Goal: Task Accomplishment & Management: Use online tool/utility

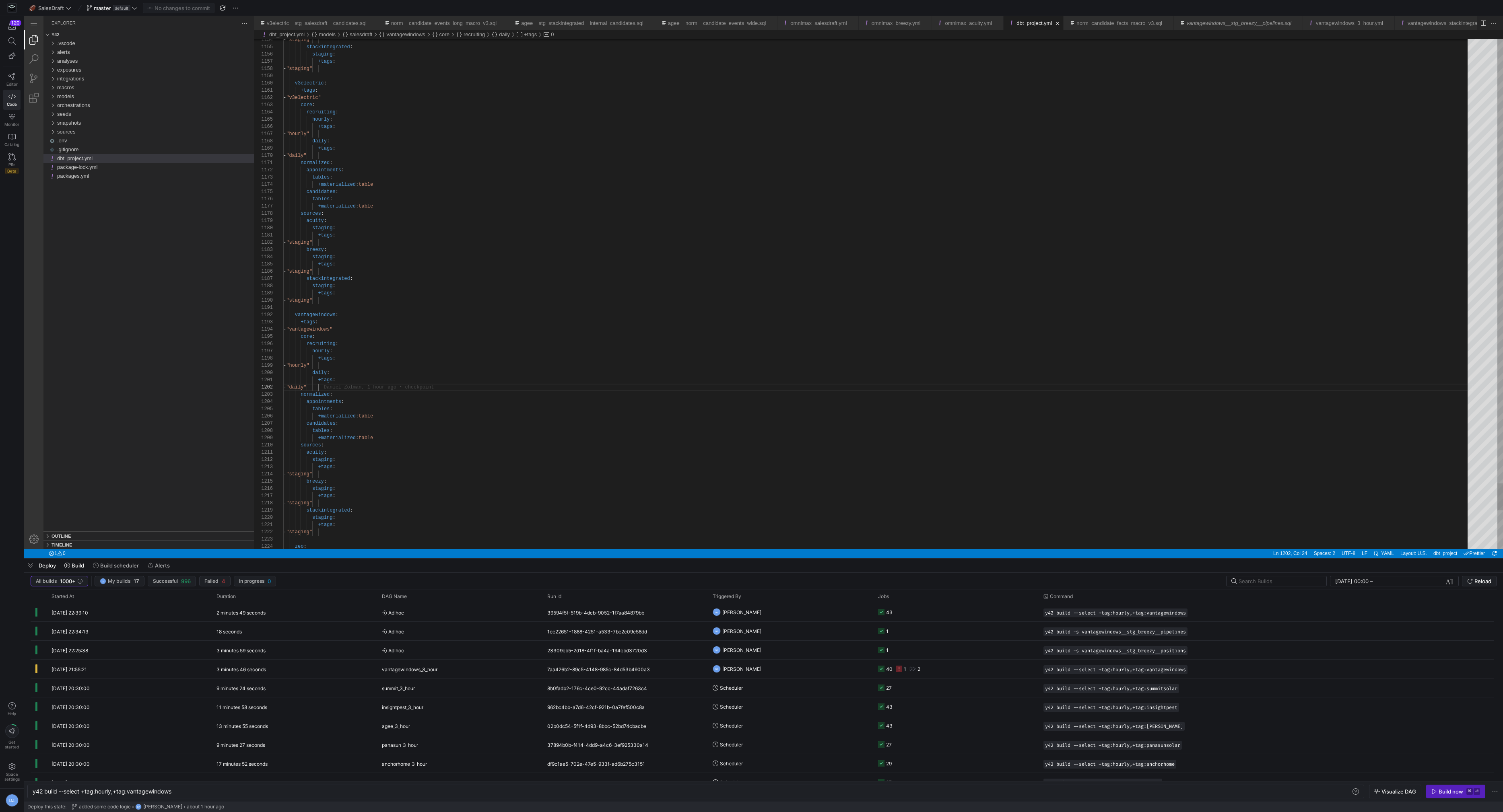
scroll to position [0, 139]
click at [123, 94] on div "models" at bounding box center [155, 96] width 197 height 9
type textarea "+tags: - "daily" normalized: appointments: tables: +materialized: table candida…"
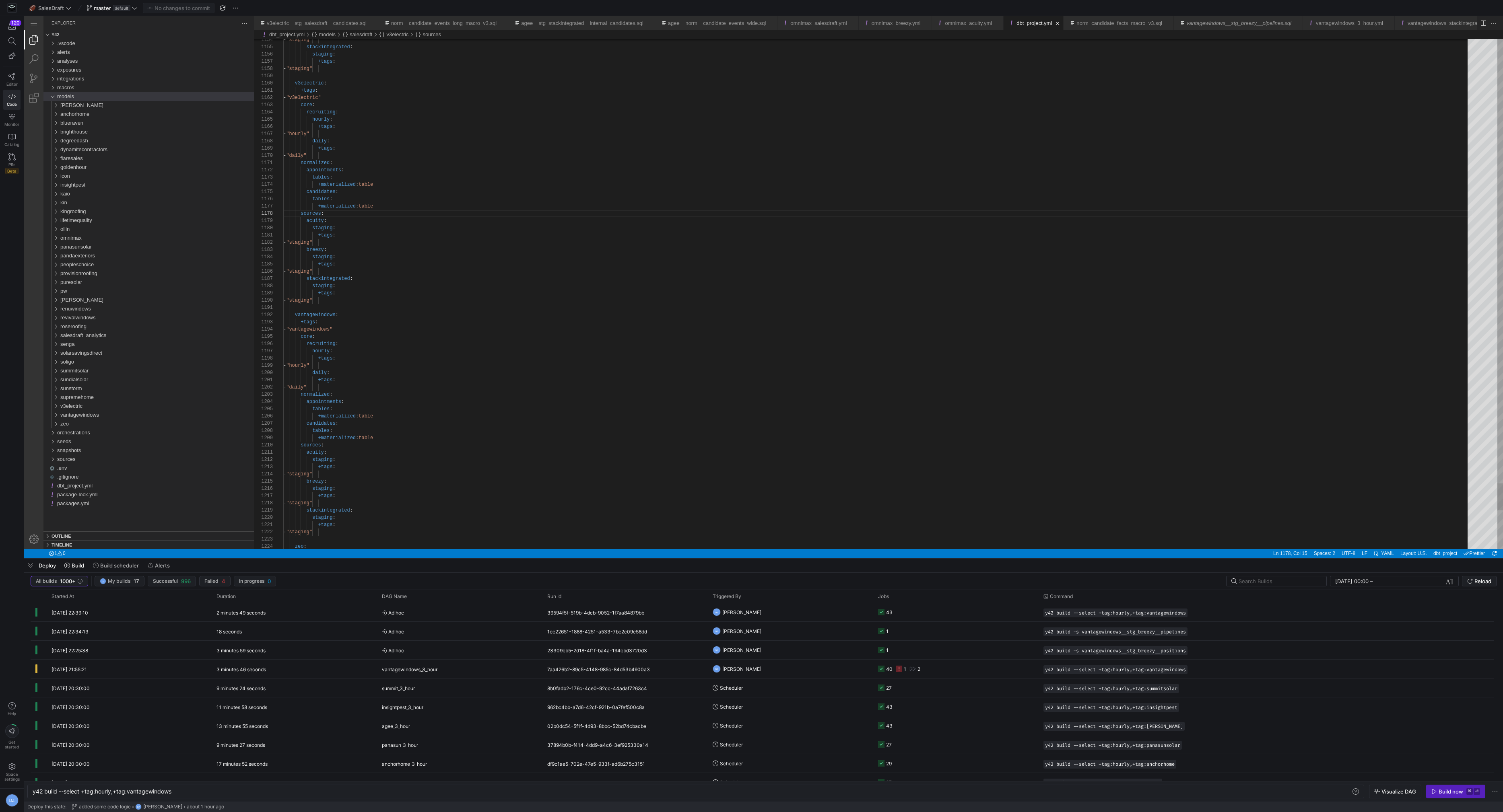
scroll to position [22, 61]
click at [83, 105] on div "[PERSON_NAME]" at bounding box center [157, 105] width 194 height 9
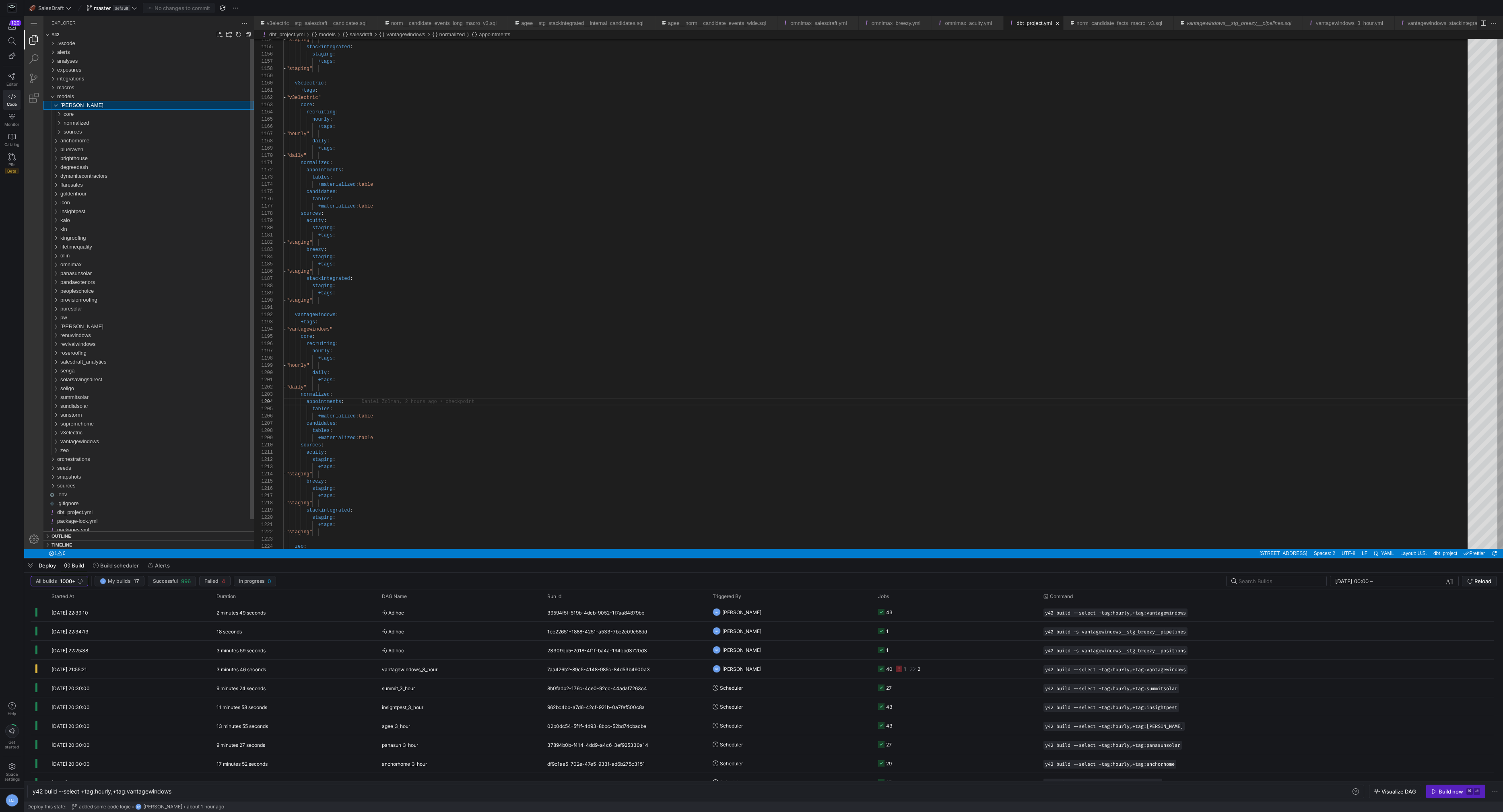
click at [83, 105] on div "[PERSON_NAME]" at bounding box center [157, 105] width 194 height 9
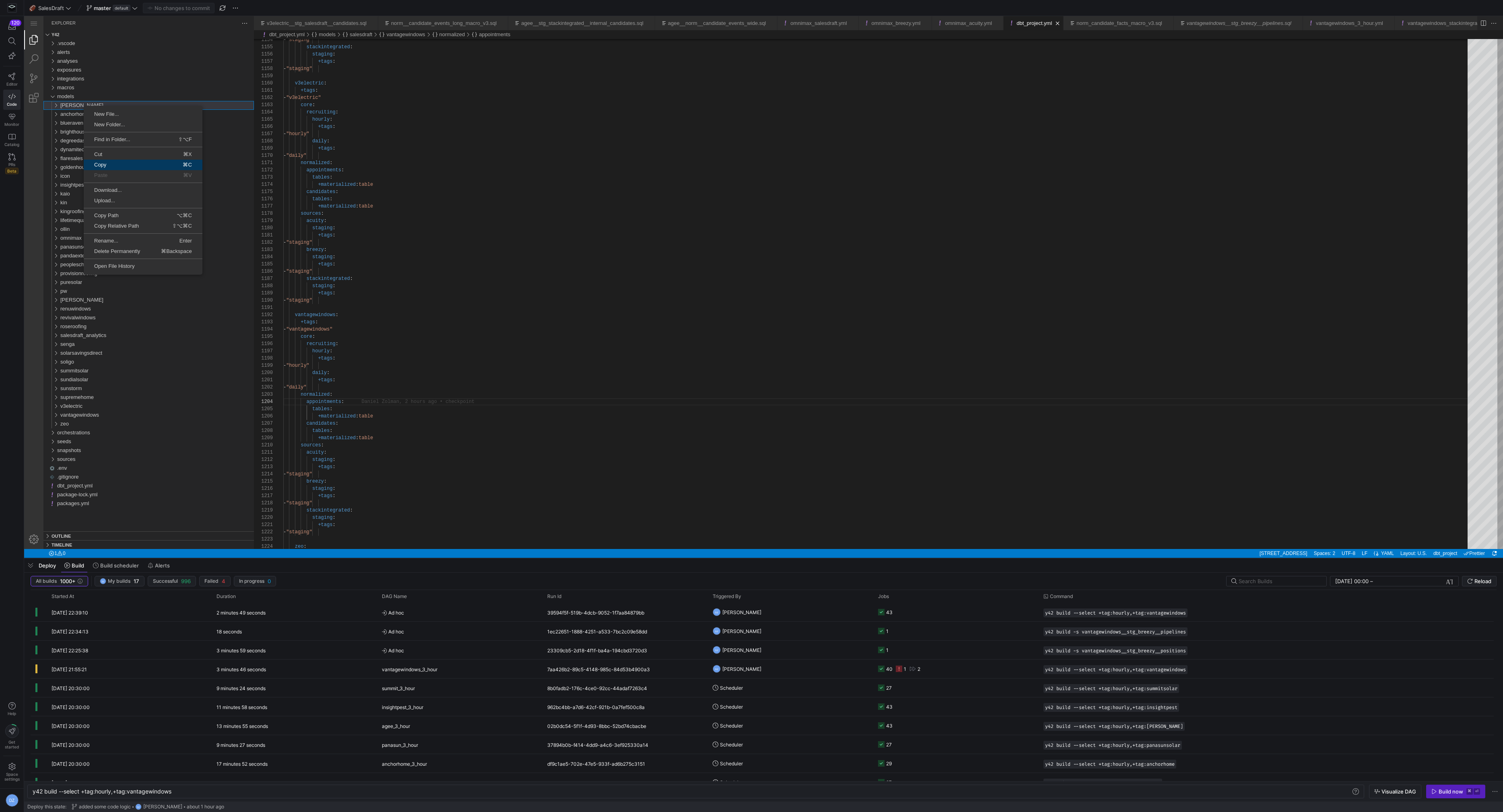
click at [121, 164] on span "Copy" at bounding box center [109, 164] width 51 height 5
click at [147, 165] on span "Paste" at bounding box center [132, 166] width 53 height 5
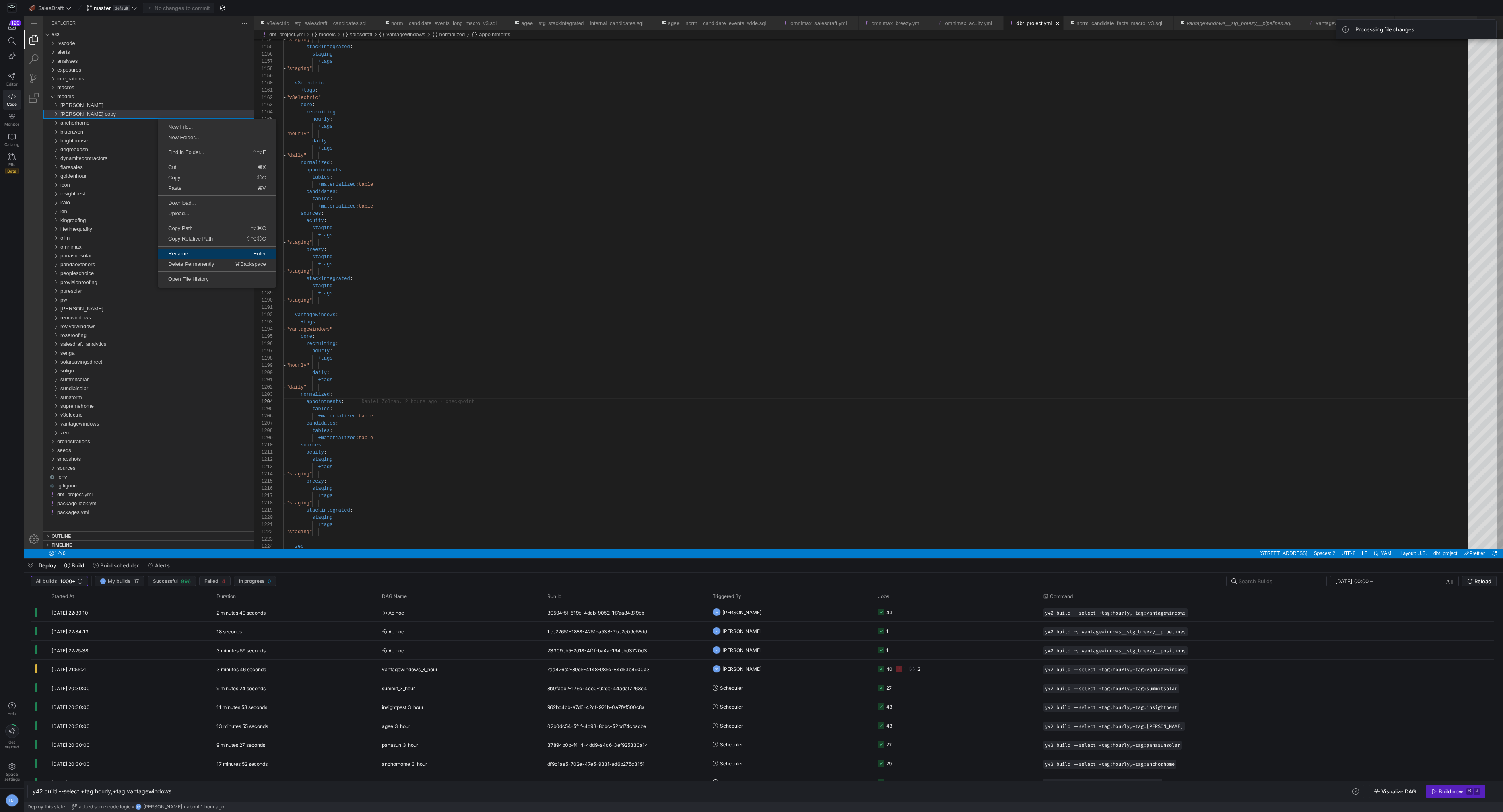
click at [188, 255] on span "Rename..." at bounding box center [187, 253] width 58 height 5
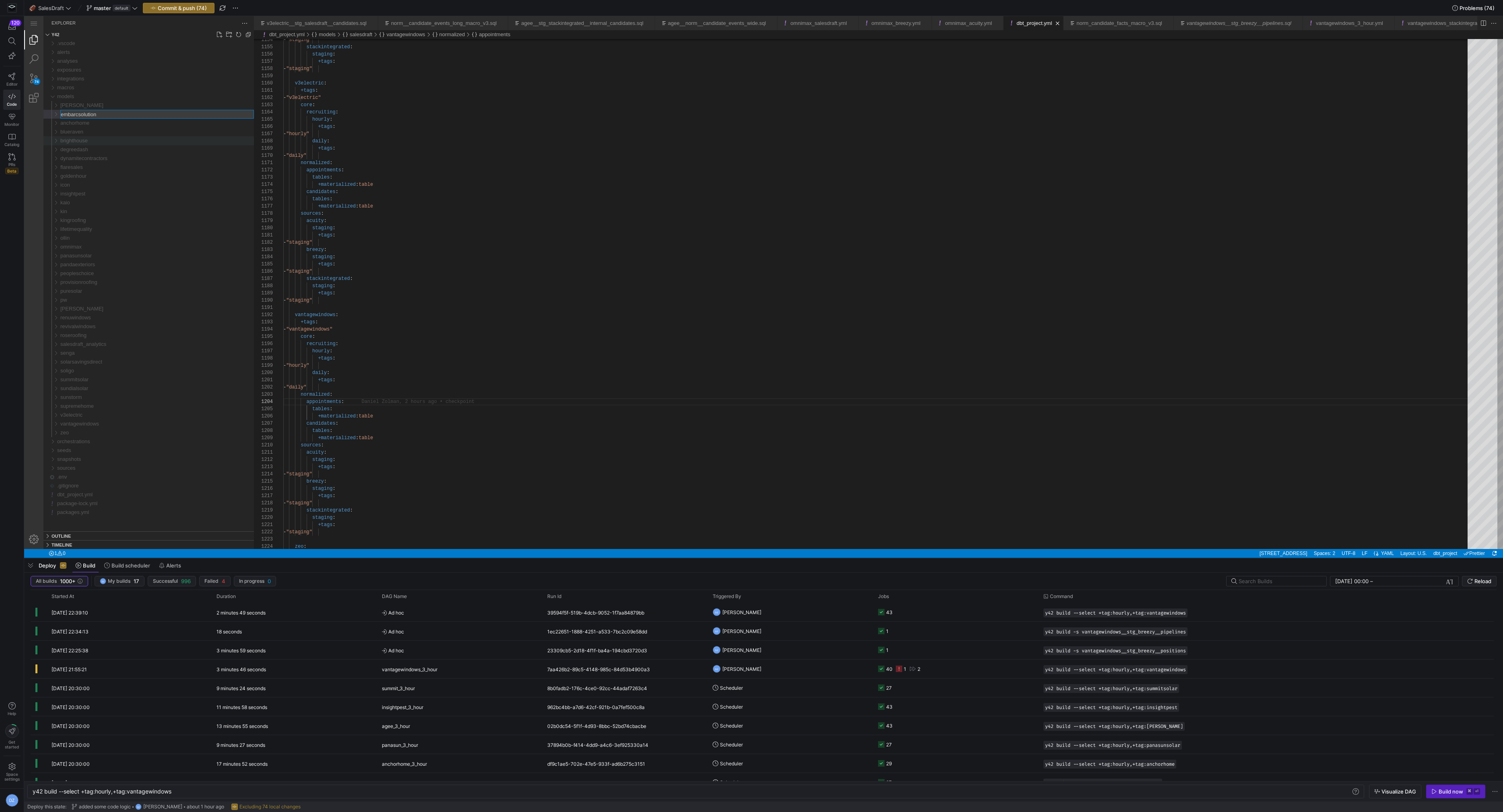
type input "embarcsolutions"
click at [90, 158] on span "embarcsolutions" at bounding box center [79, 158] width 39 height 6
click at [89, 165] on div "core" at bounding box center [159, 167] width 190 height 9
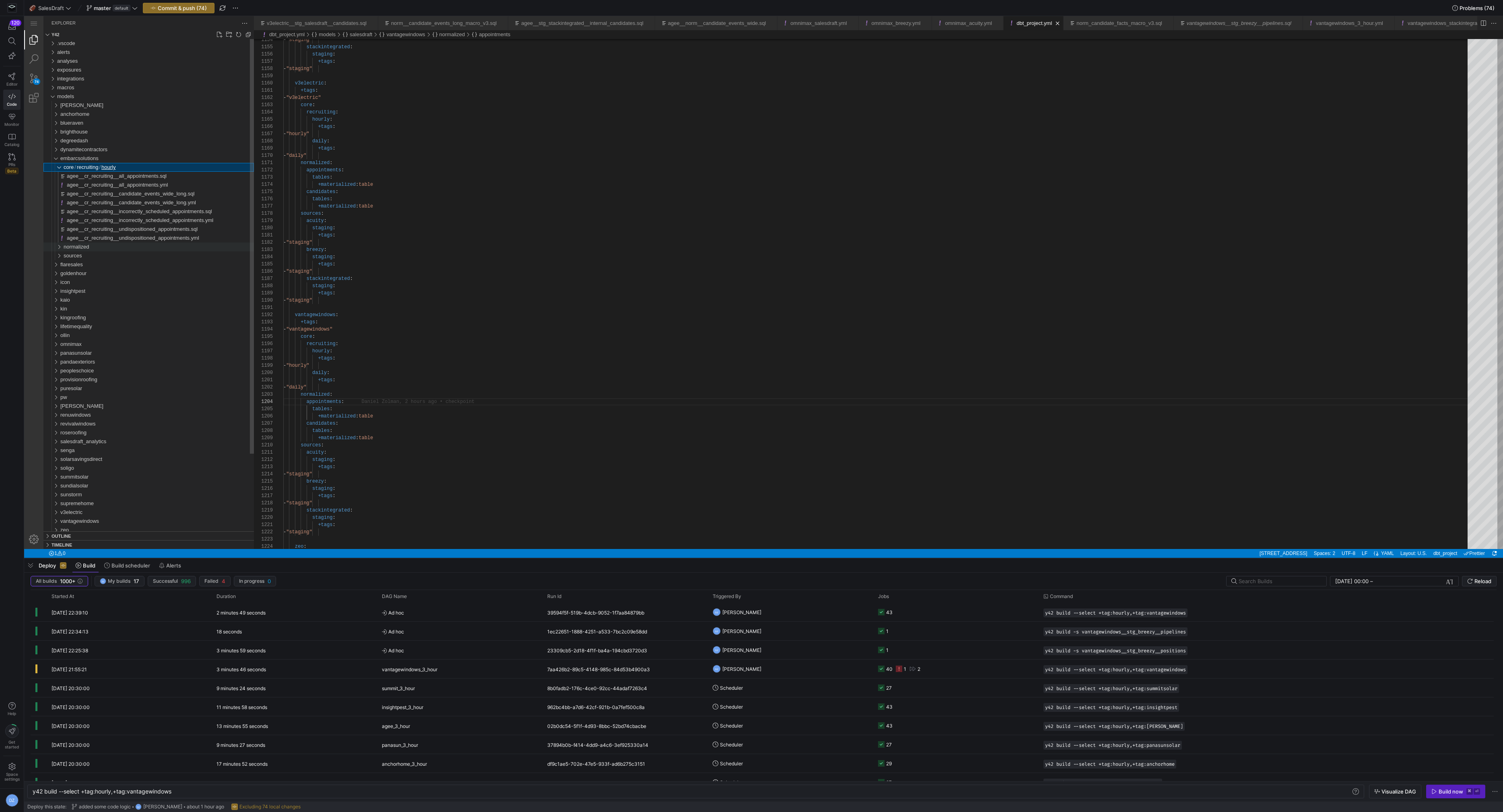
click at [81, 248] on span "normalized" at bounding box center [76, 247] width 26 height 6
click at [89, 254] on span "appointments" at bounding box center [82, 256] width 32 height 6
click at [88, 285] on span "candidates" at bounding box center [79, 282] width 25 height 6
click at [92, 292] on div "tables" at bounding box center [162, 291] width 184 height 9
click at [96, 368] on div "sources" at bounding box center [159, 370] width 190 height 9
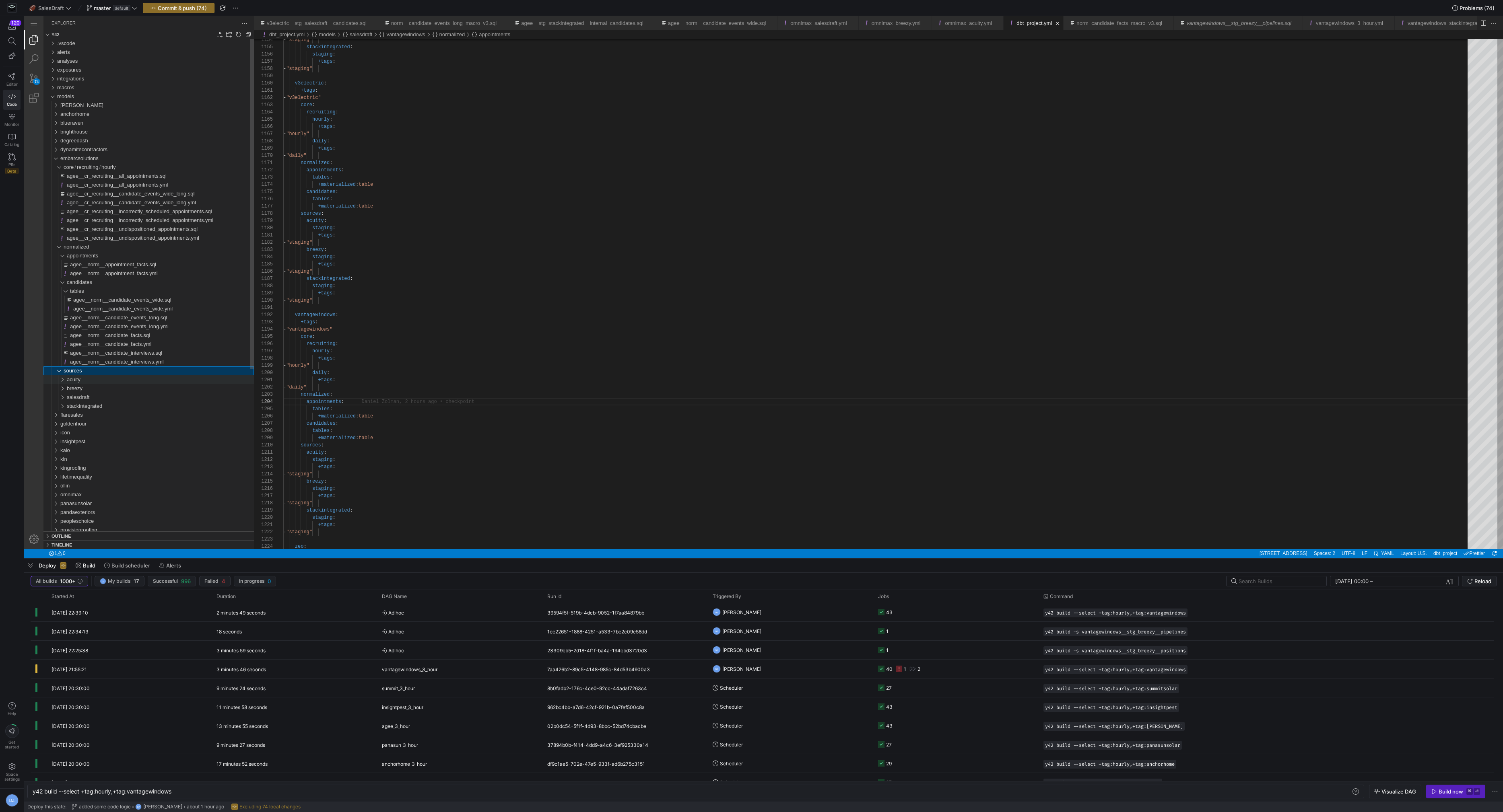
click at [99, 380] on div "acuity" at bounding box center [160, 379] width 187 height 9
click at [95, 391] on span "intermediate" at bounding box center [85, 388] width 29 height 6
click at [95, 416] on div "staging" at bounding box center [162, 415] width 184 height 9
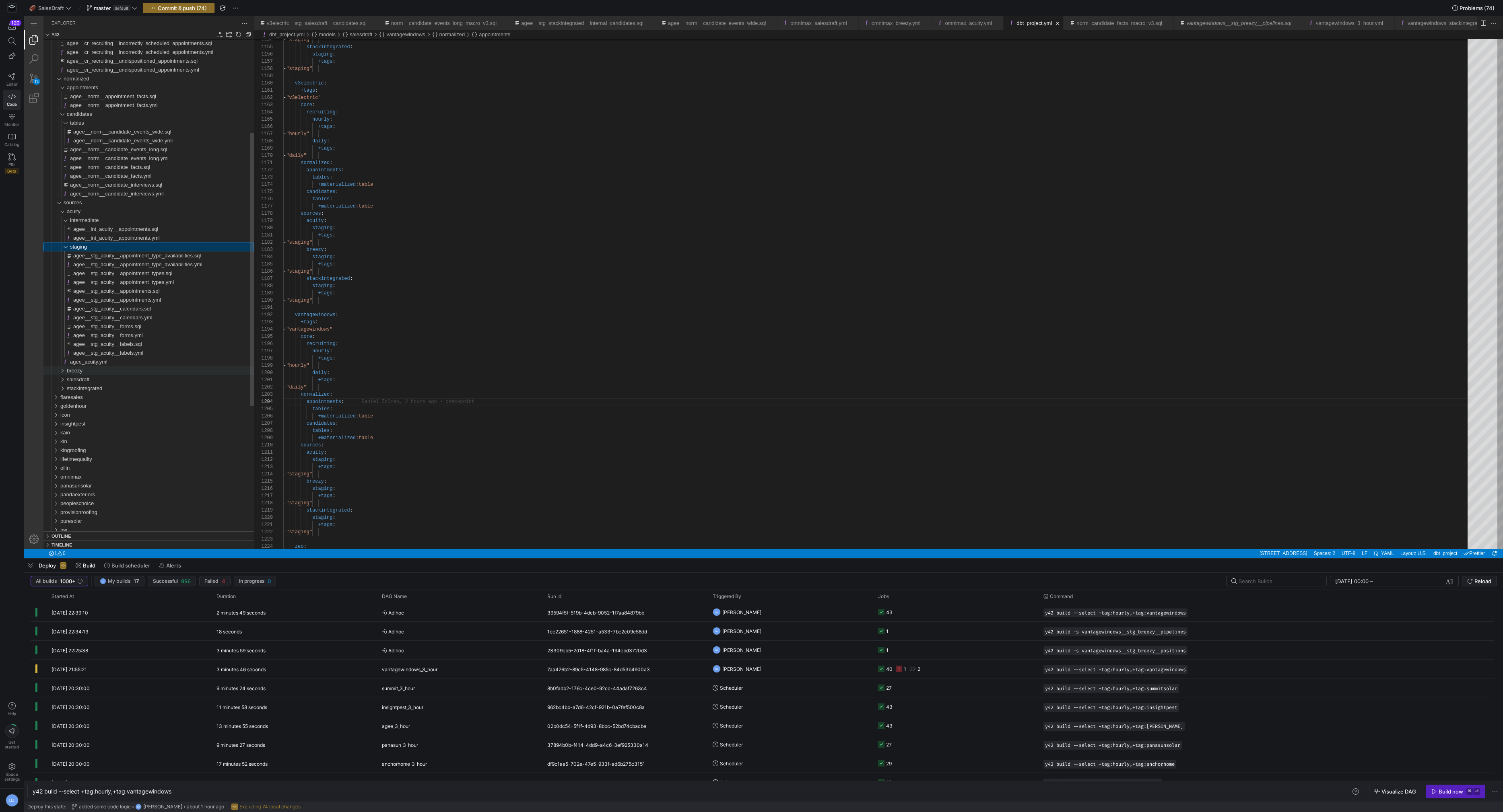
click at [81, 372] on span "breezy" at bounding box center [74, 370] width 16 height 6
click at [83, 382] on span "intermediate" at bounding box center [85, 380] width 29 height 6
click at [92, 457] on div "staging" at bounding box center [162, 459] width 184 height 9
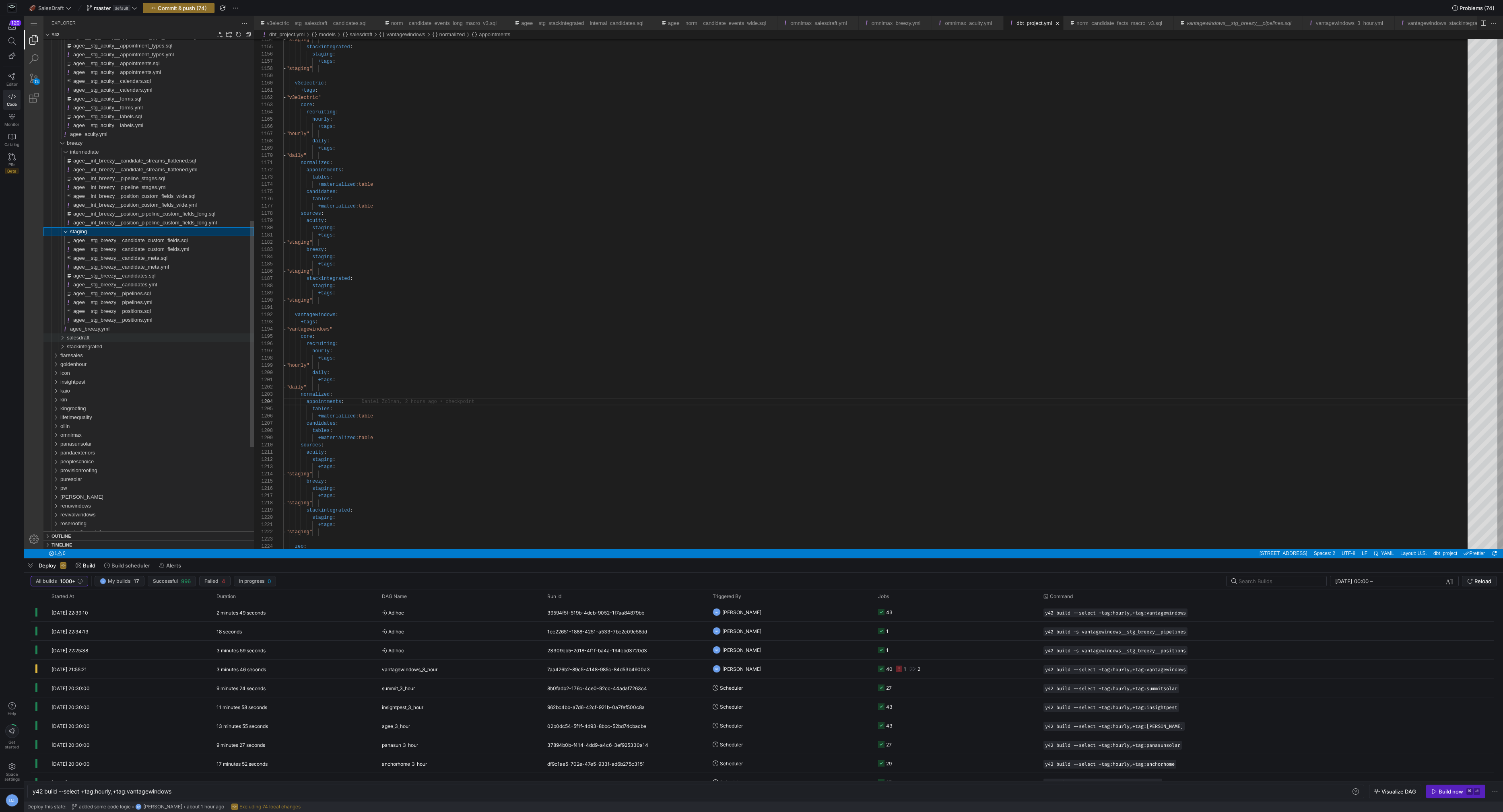
click at [91, 340] on div "salesdraft" at bounding box center [160, 338] width 187 height 9
click at [100, 349] on div "intermediate" at bounding box center [162, 346] width 184 height 9
click at [93, 392] on div "staging" at bounding box center [162, 391] width 184 height 9
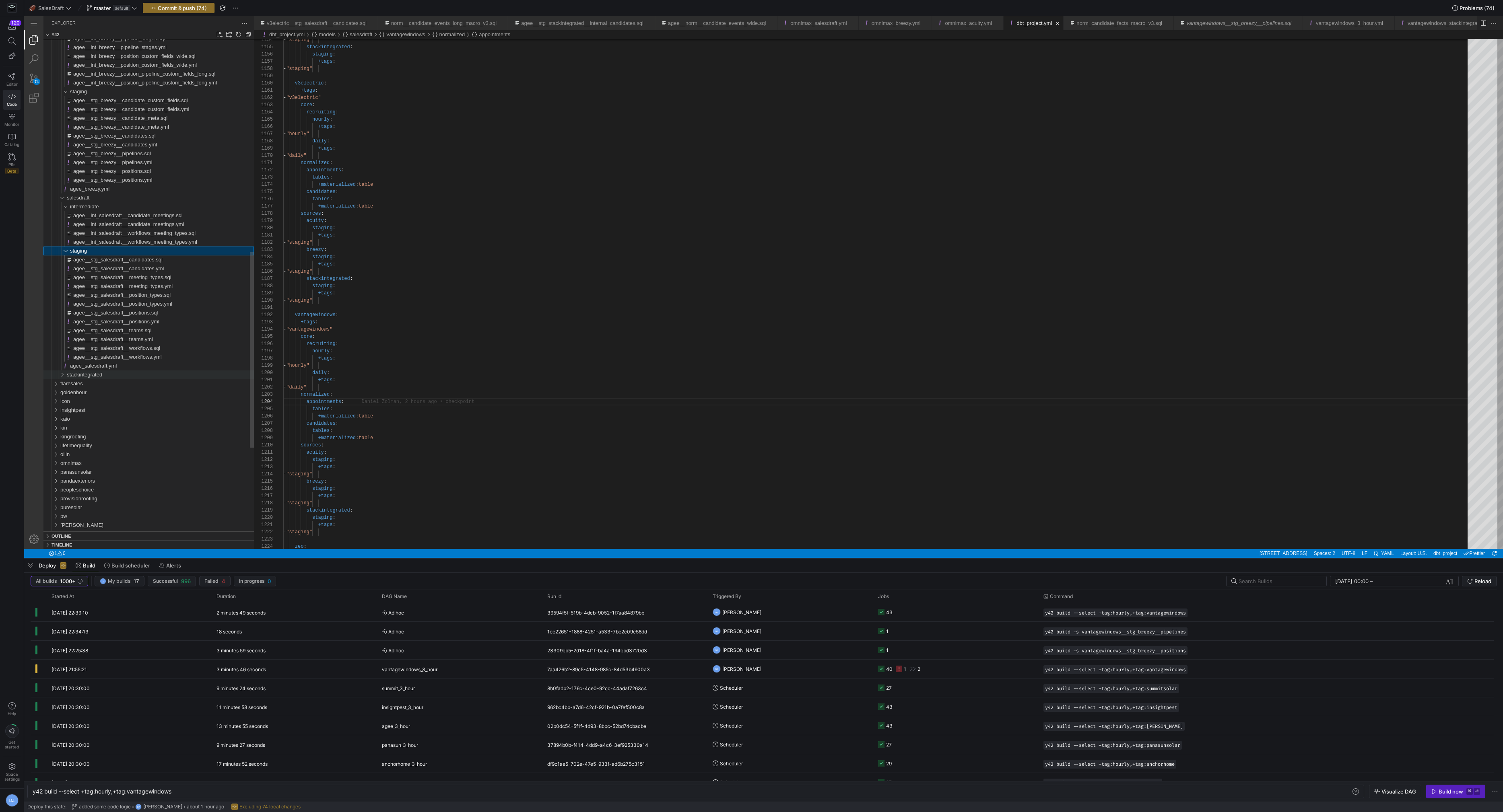
click at [97, 373] on span "stackintegrated" at bounding box center [84, 374] width 36 height 6
click at [95, 388] on div "agee_stackintegrated.yml" at bounding box center [162, 393] width 184 height 9
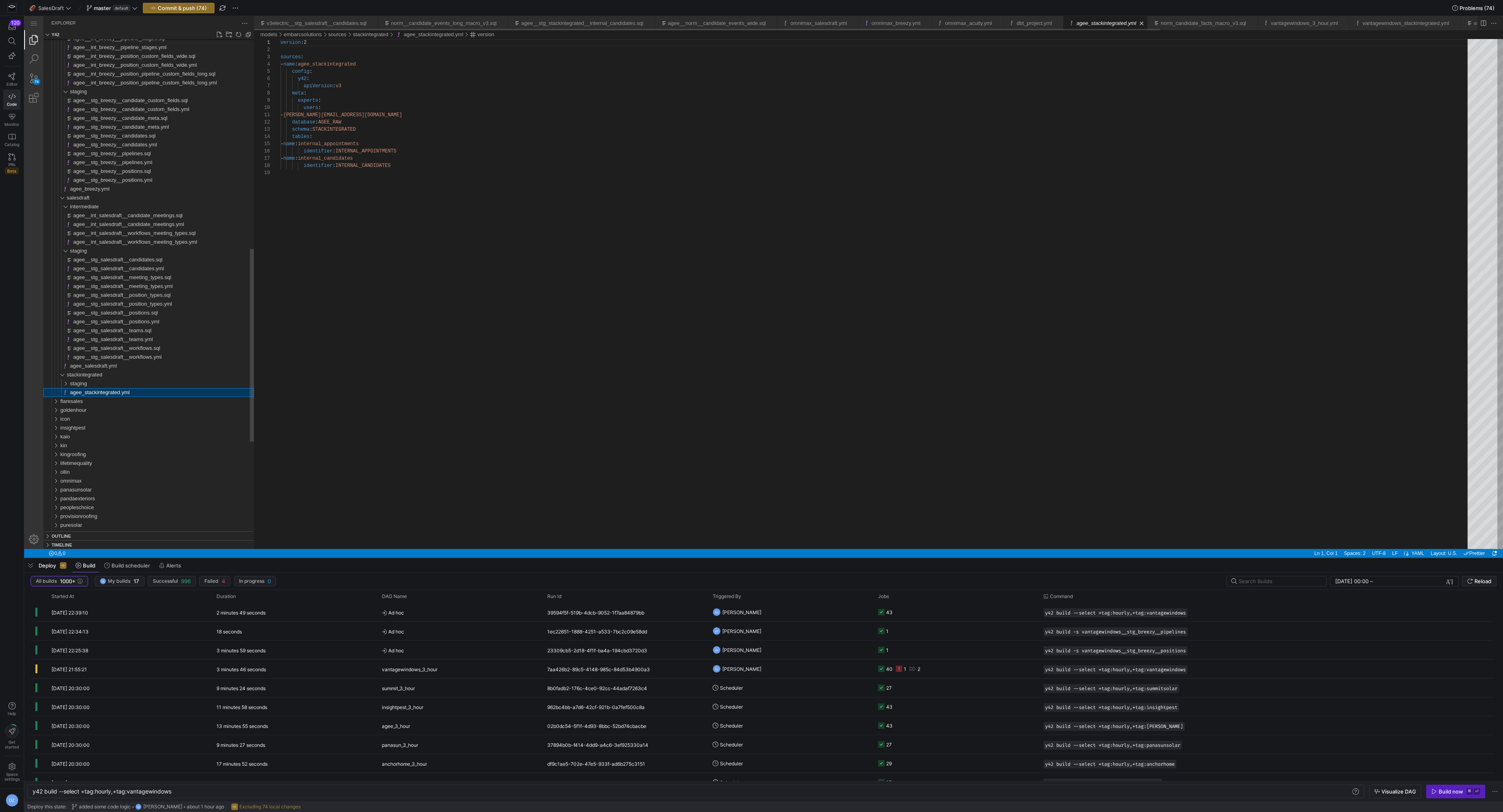
scroll to position [72, 0]
click at [95, 384] on div "staging" at bounding box center [162, 383] width 184 height 9
click at [506, 23] on link "Close (⌘W)" at bounding box center [502, 23] width 8 height 8
click at [523, 23] on link "Close (⌘W)" at bounding box center [519, 23] width 8 height 8
click at [499, 23] on link "Close (⌘W)" at bounding box center [495, 23] width 8 height 8
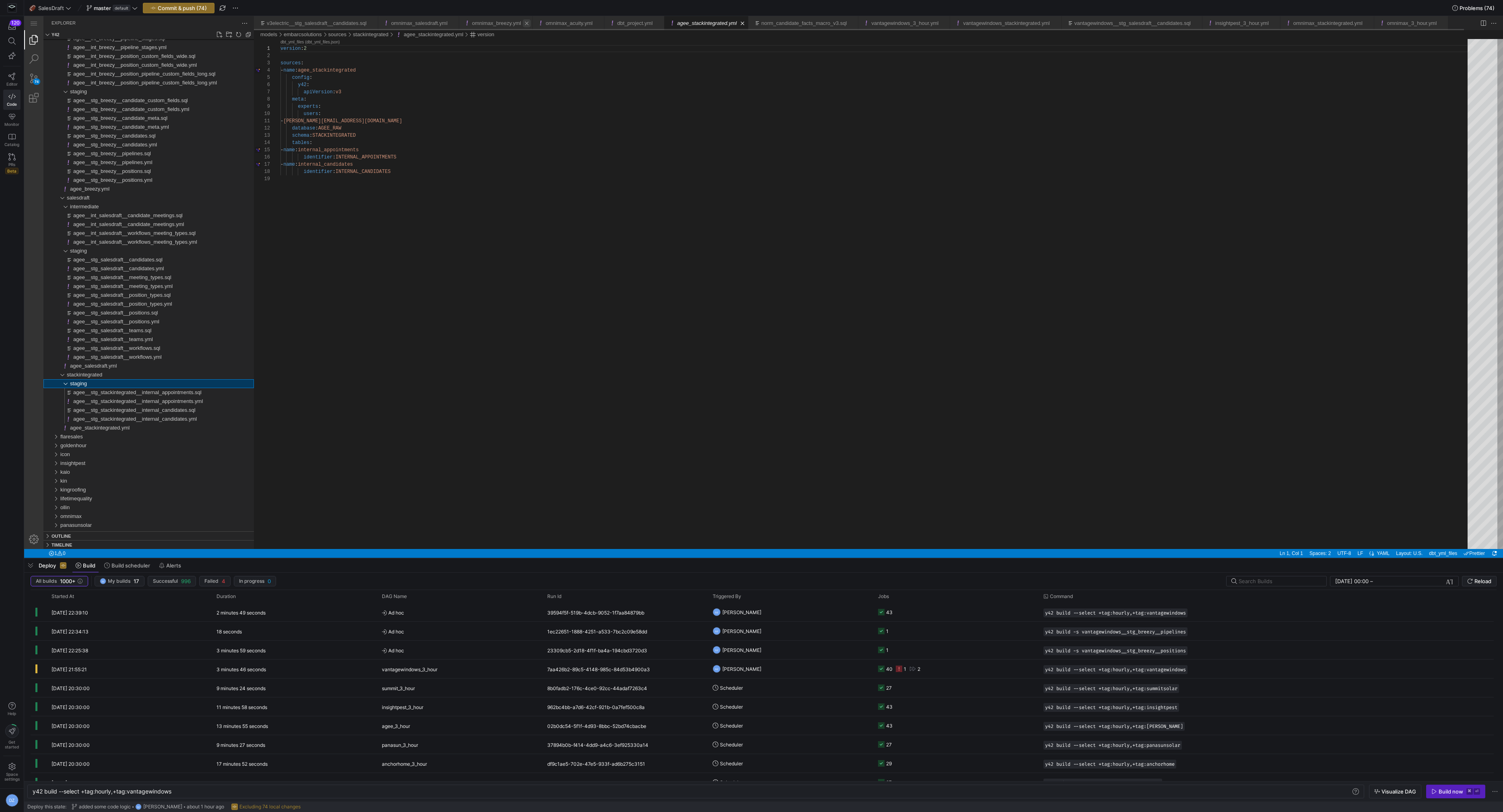
click at [531, 22] on link "Close (⌘W)" at bounding box center [527, 23] width 8 height 8
click at [529, 22] on link "Close (⌘W)" at bounding box center [525, 23] width 8 height 8
click at [517, 23] on link "Close (⌘W)" at bounding box center [513, 23] width 8 height 8
click at [457, 23] on link "Close (⌘W)" at bounding box center [453, 23] width 8 height 8
click at [376, 23] on link "Close (⌘W)" at bounding box center [372, 23] width 8 height 8
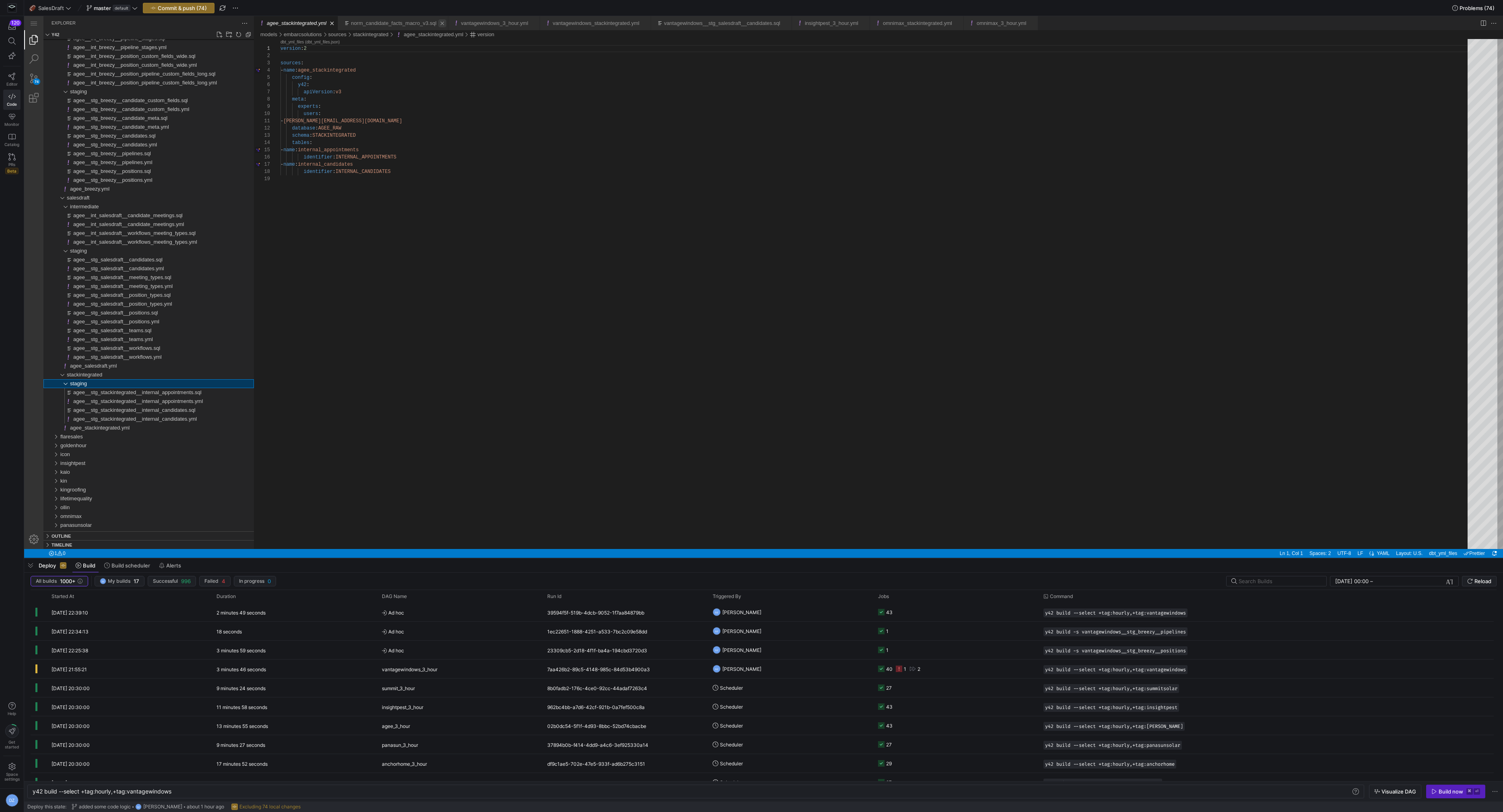
click at [446, 22] on link "Close (⌘W)" at bounding box center [442, 23] width 8 height 8
click at [428, 23] on link "Close (⌘W)" at bounding box center [424, 23] width 8 height 8
click at [448, 23] on link "Close (⌘W)" at bounding box center [443, 23] width 8 height 8
click at [477, 22] on link "Close (⌘W)" at bounding box center [473, 23] width 8 height 8
click at [414, 22] on link "Close (⌘W)" at bounding box center [410, 23] width 8 height 8
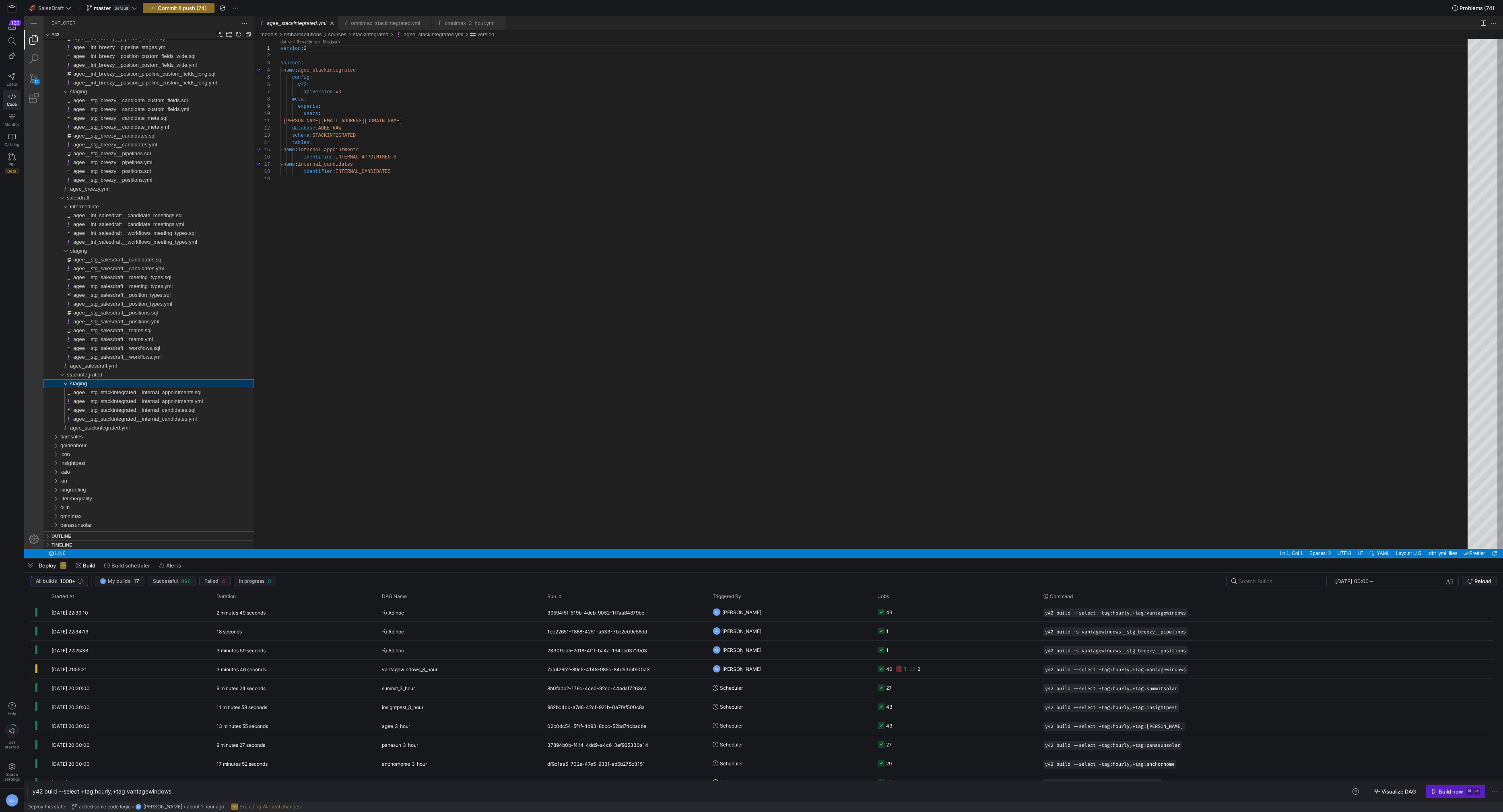
click at [430, 23] on link "Close (⌘W)" at bounding box center [426, 23] width 8 height 8
click at [410, 24] on link "Close (⌘W)" at bounding box center [407, 23] width 8 height 8
click at [150, 429] on div "agee_stackintegrated.yml" at bounding box center [162, 428] width 184 height 9
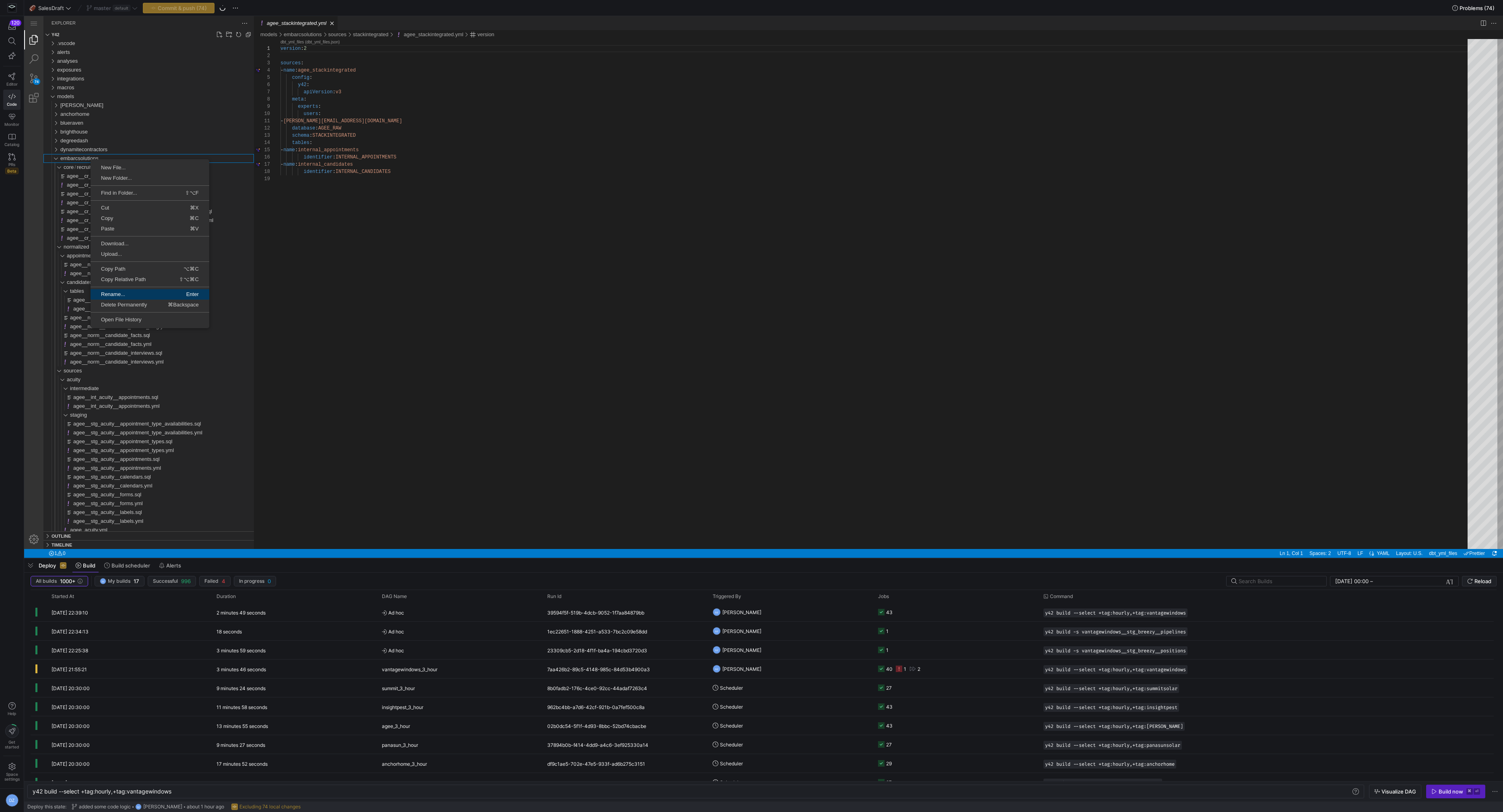
click at [121, 292] on span "Rename..." at bounding box center [120, 294] width 58 height 5
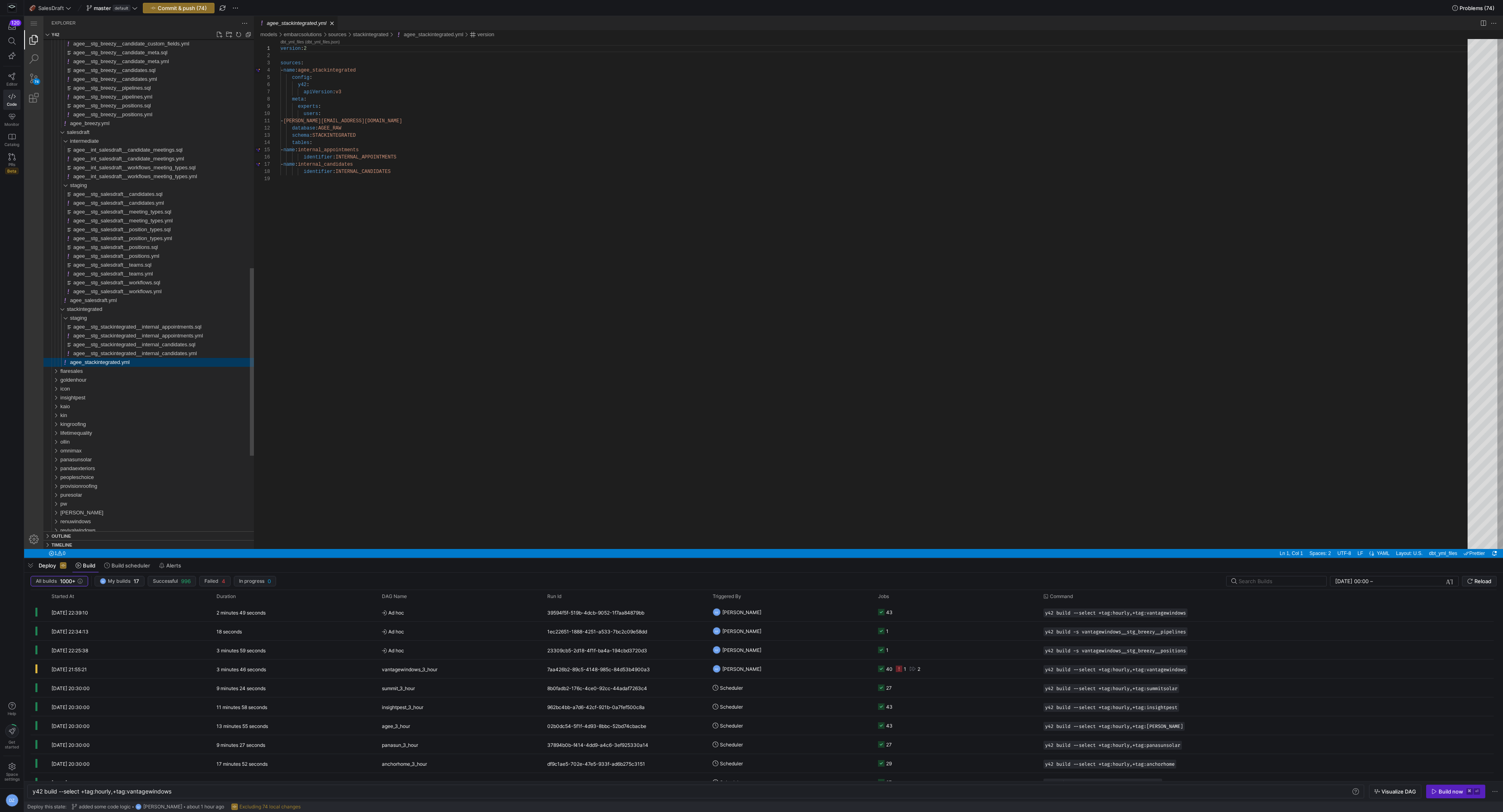
click at [198, 361] on div "agee_stackintegrated.yml" at bounding box center [162, 362] width 184 height 9
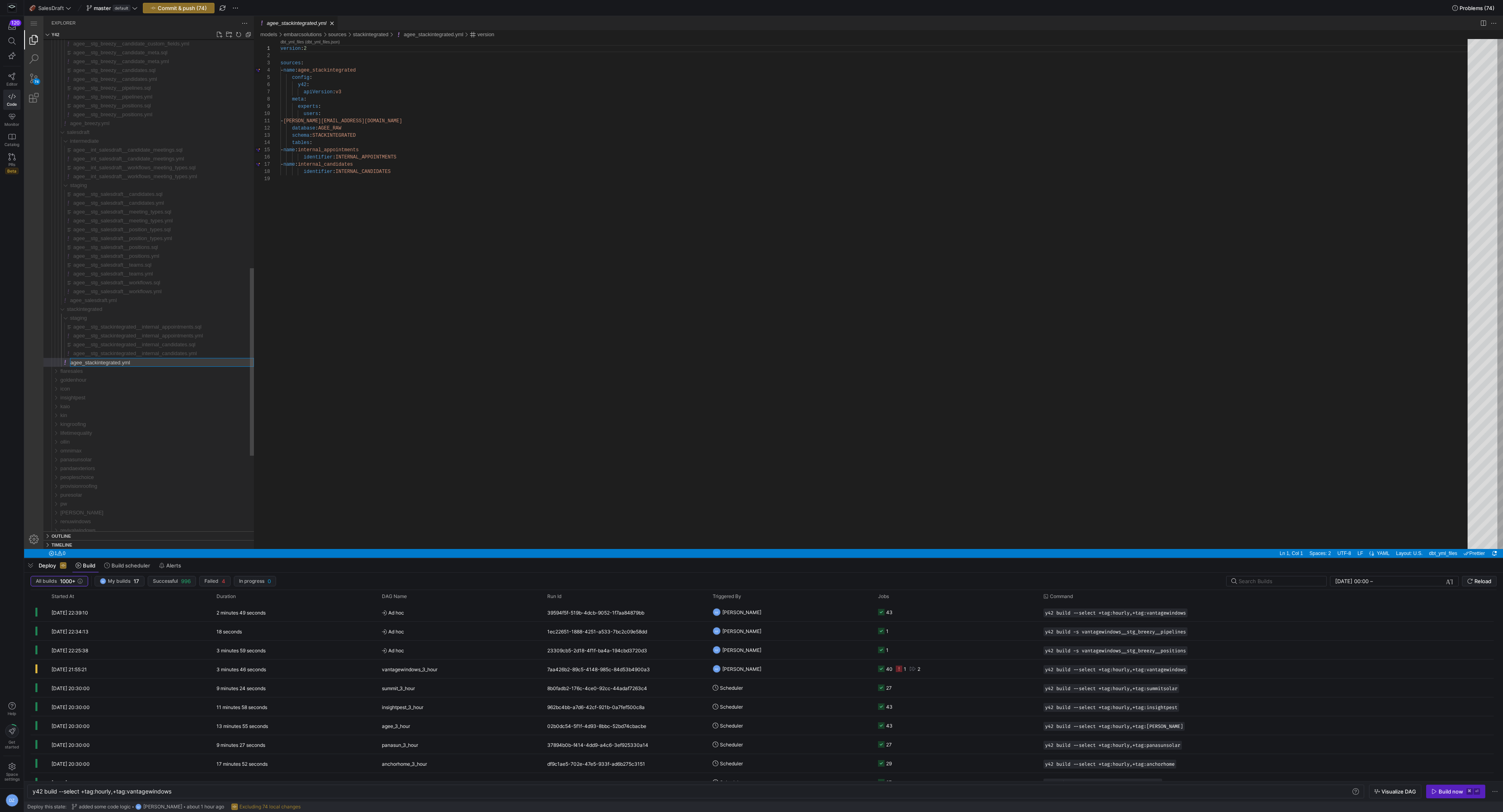
type input "embarcsolutions_stackintegrated.yml"
type input "embarcsolutions__stg_stackintegrated__internal_candidates.yml"
type input "embarcsolutions__stg_stackintegrated__internal_candidates.sql"
type input "embarcsolutions__stg_stackintegrated__internal_appointments.yml"
type input "embarcsolutions__stg_stackintegrated__internal_appointments.sql"
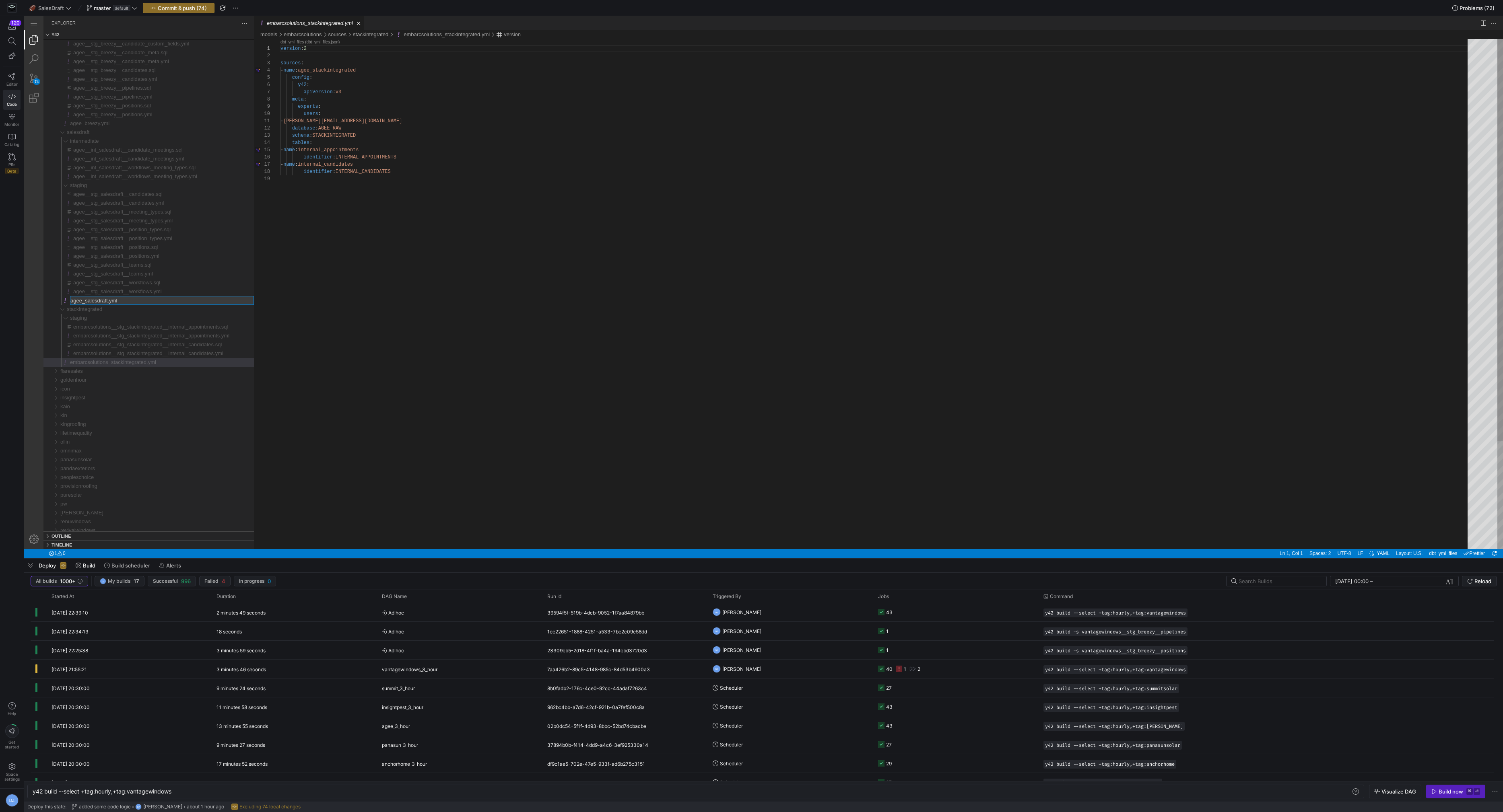
type input "embarcsolutions_salesdraft.yml"
type input "embarcsolutions__stg_salesdraft__workflows.yml"
type input "embarcsolutions__stg_salesdraft__workflows.sql"
type input "embarcsolutions__stg_salesdraft__teams.yml"
type input "embarcsolutions__stg_salesdraft__teams.sql"
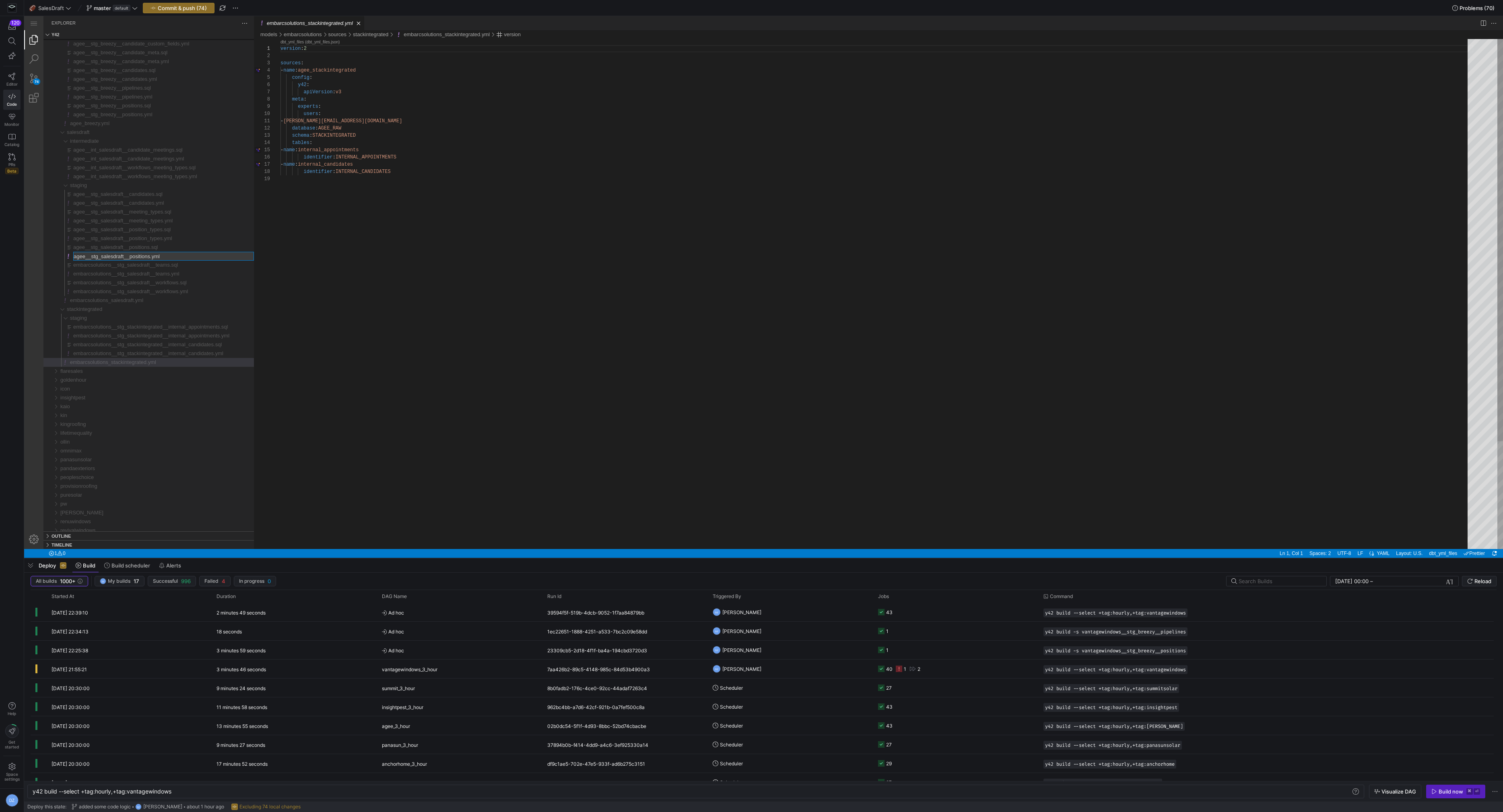
type input "embarcsolutions__stg_salesdraft__positions.yml"
type input "embarcsolutions__stg_salesdraft__positions.sql"
type input "embarcsolutions__stg_salesdraft__position_types.yml"
type input "embarcsolutions__stg_salesdraft__position_types.sql"
type input "embarcsolutions__stg_salesdraft__meeting_types.yml"
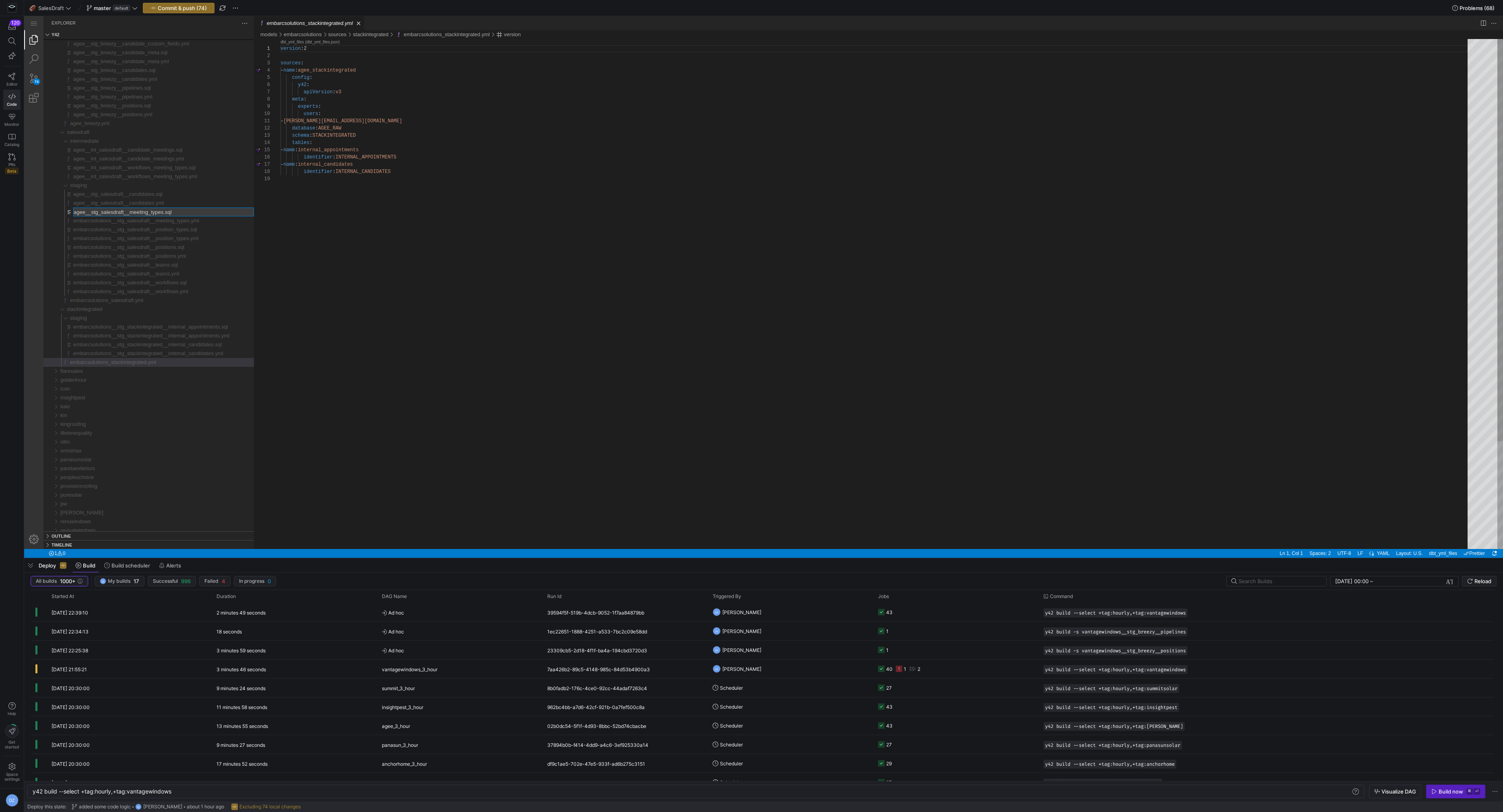
type input "embarcsolutions__stg_salesdraft__meeting_types.sql"
type input "embarcsolutions__stg_salesdraft__candidates.yml"
type input "embarcsolutions__stg_salesdraft__candidates.sql"
type input "embarcsolutions__int_salesdraft__workflows_meeting_types.yml"
type input "embarcsolutions__int_salesdraft__workflows_meeting_types.sql"
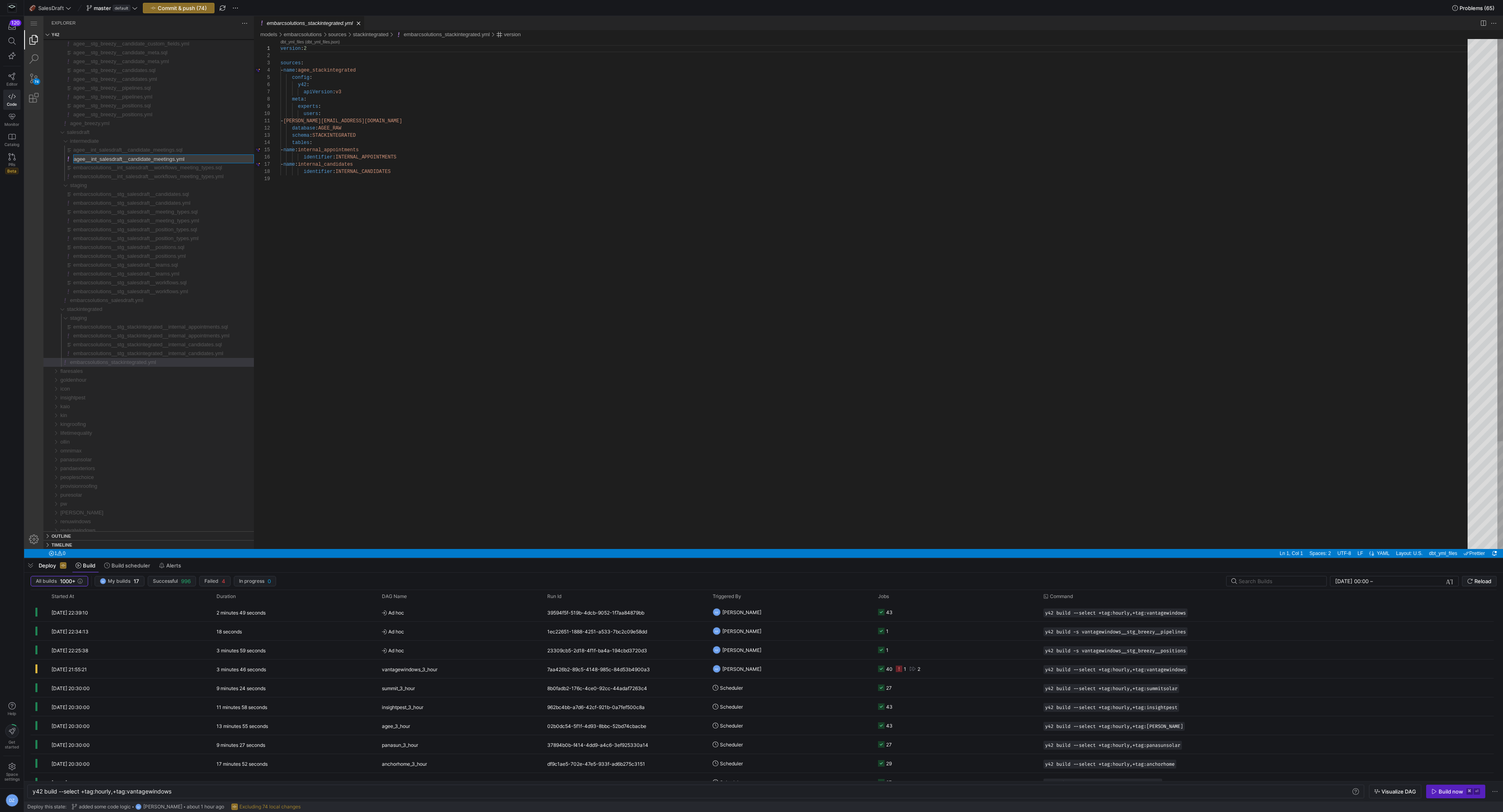
type input "embarcsolutions__int_salesdraft__candidate_meetings.yml"
type input "embarcsolutions__int_salesdraft__candidate_meetings.sql"
type input "embarcsolutions_breezy.yml"
type input "embarcsolutions__stg_breezy__positions.yml"
type input "embarcsolutions__stg_breezy__positions.sql"
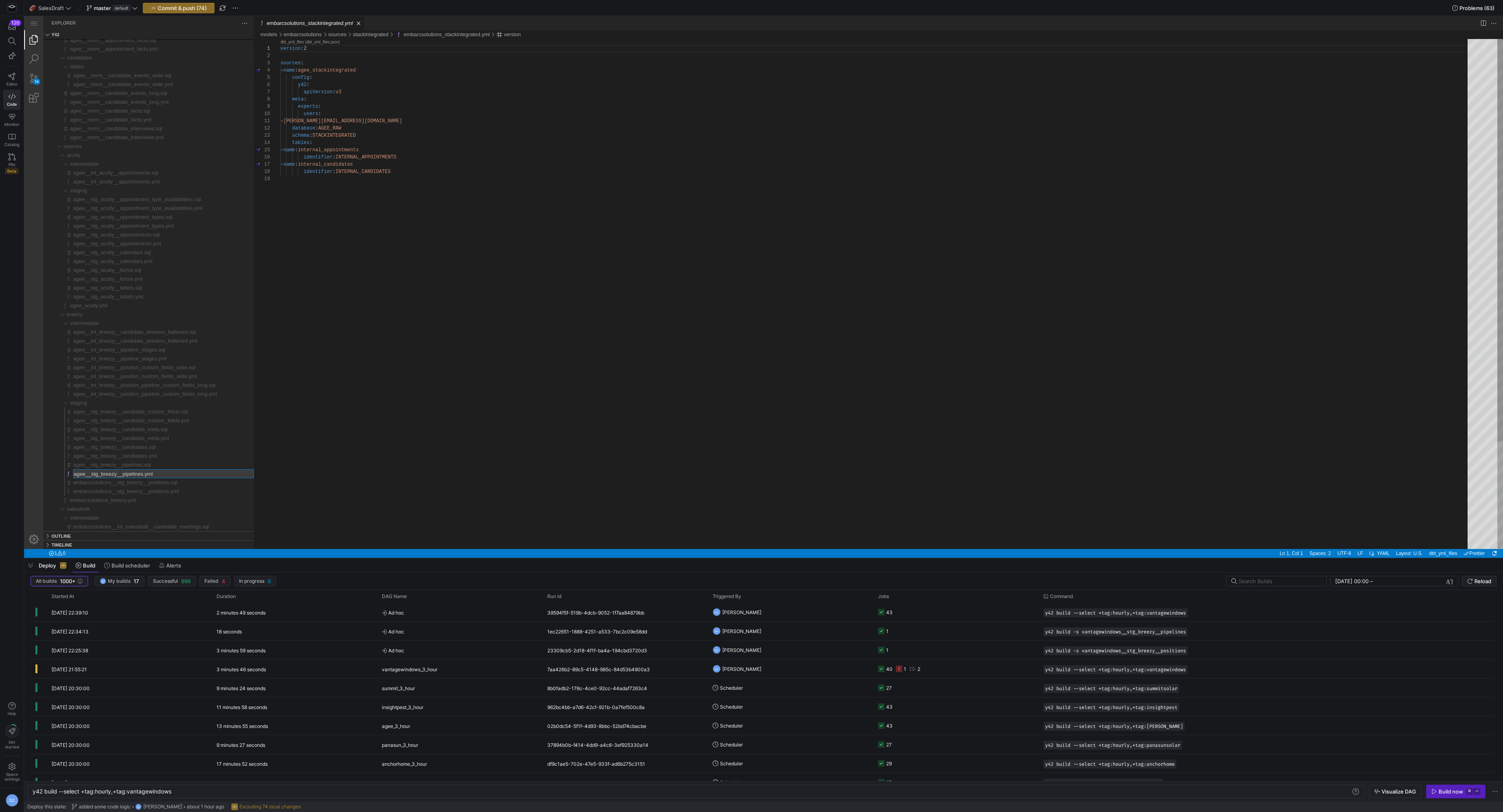
type input "embarcsolutions__stg_breezy__pipelines.yml"
type input "embarcsolutions__stg_breezy__pipelines.sql"
type input "embarcsolutions__stg_breezy__candidates.yml"
type input "embarcsolutions__stg_breezy__candidates.sql"
type input "embarcsolutions__stg_breezy__candidate_meta.yml"
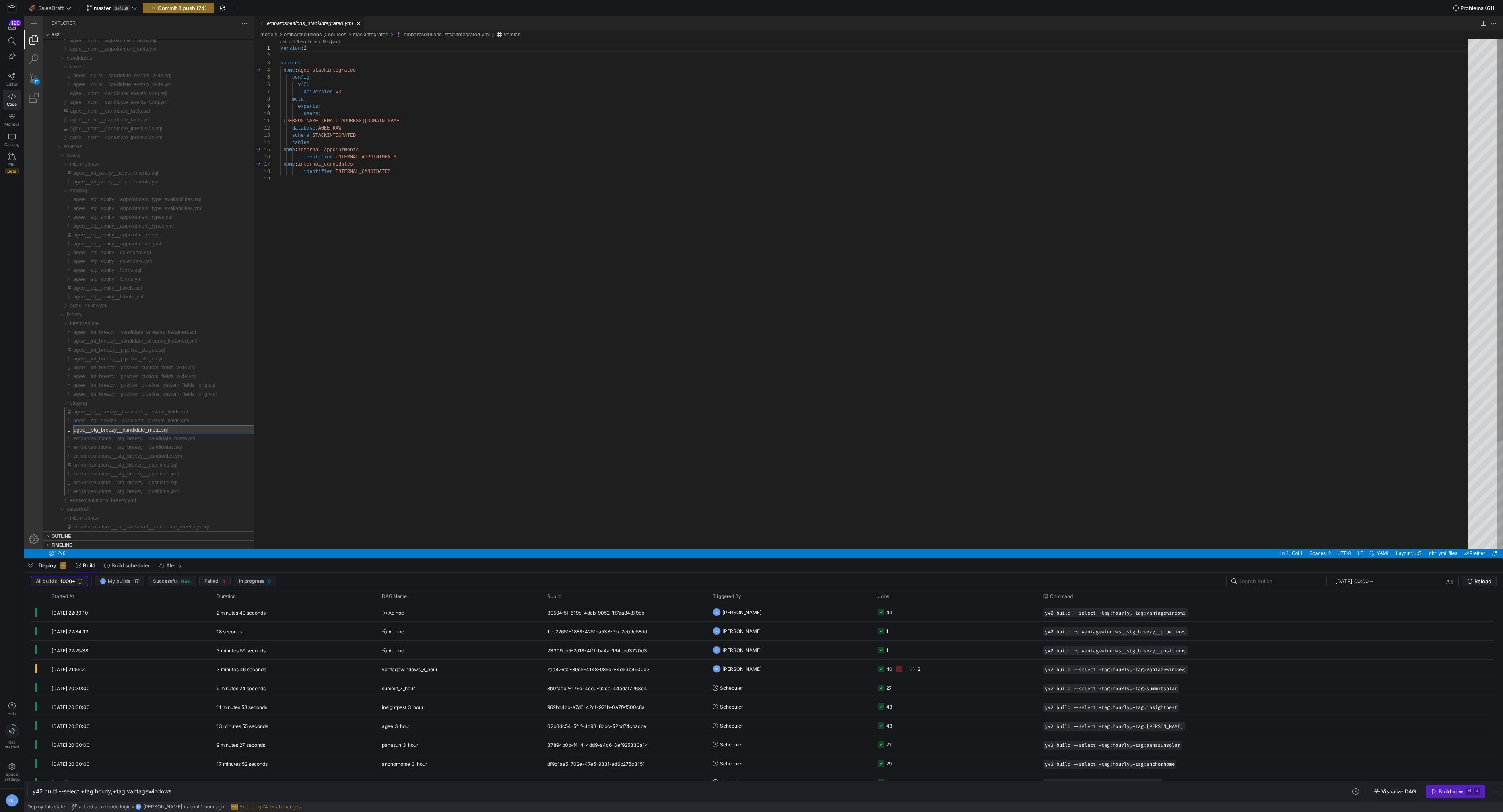
type input "embarcsolutions__stg_breezy__candidate_meta.sql"
type input "embarcsolutions__stg_breezy__candidate_custom_fields.yml"
type input "embarcsolutions__stg_breezy__candidate_custom_fields.sql"
type input "embarcsolutions__int_breezy__position_pipeline_custom_fields_long.yml"
type input "embarcsolutions__int_breezy__position_pipeline_custom_fields_long.sql"
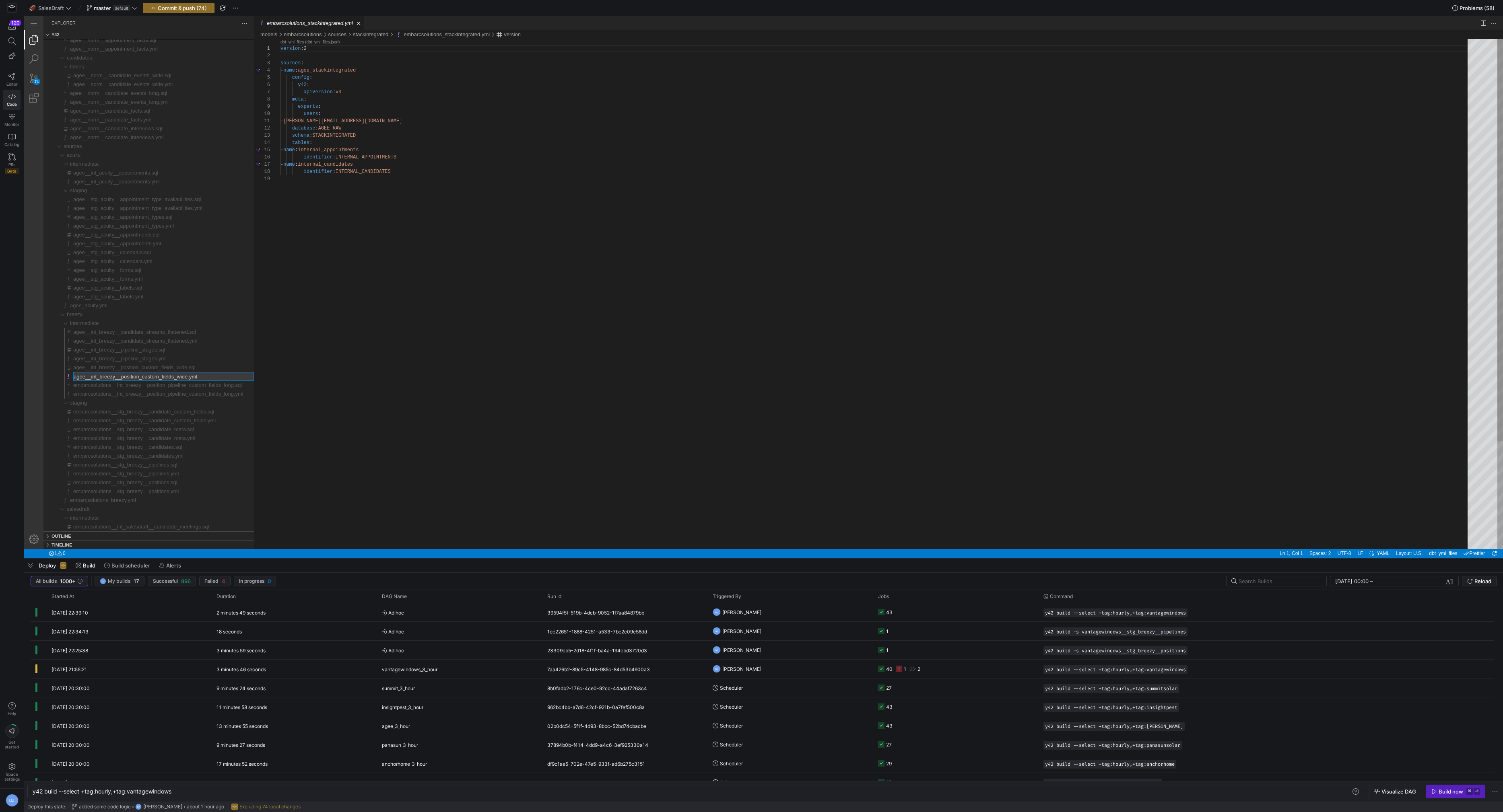
type input "embarcsolutions__int_breezy__position_custom_fields_wide.yml"
type input "embarcsolutions__int_breezy__position_custom_fields_wide.sql"
type input "embarcsolutions__int_breezy__pipeline_stages.yml"
type input "embarcsolutions__int_breezy__pipeline_stages.sql"
type input "embarcsolutions__int_breezy__candidate_streams_flattened.yml"
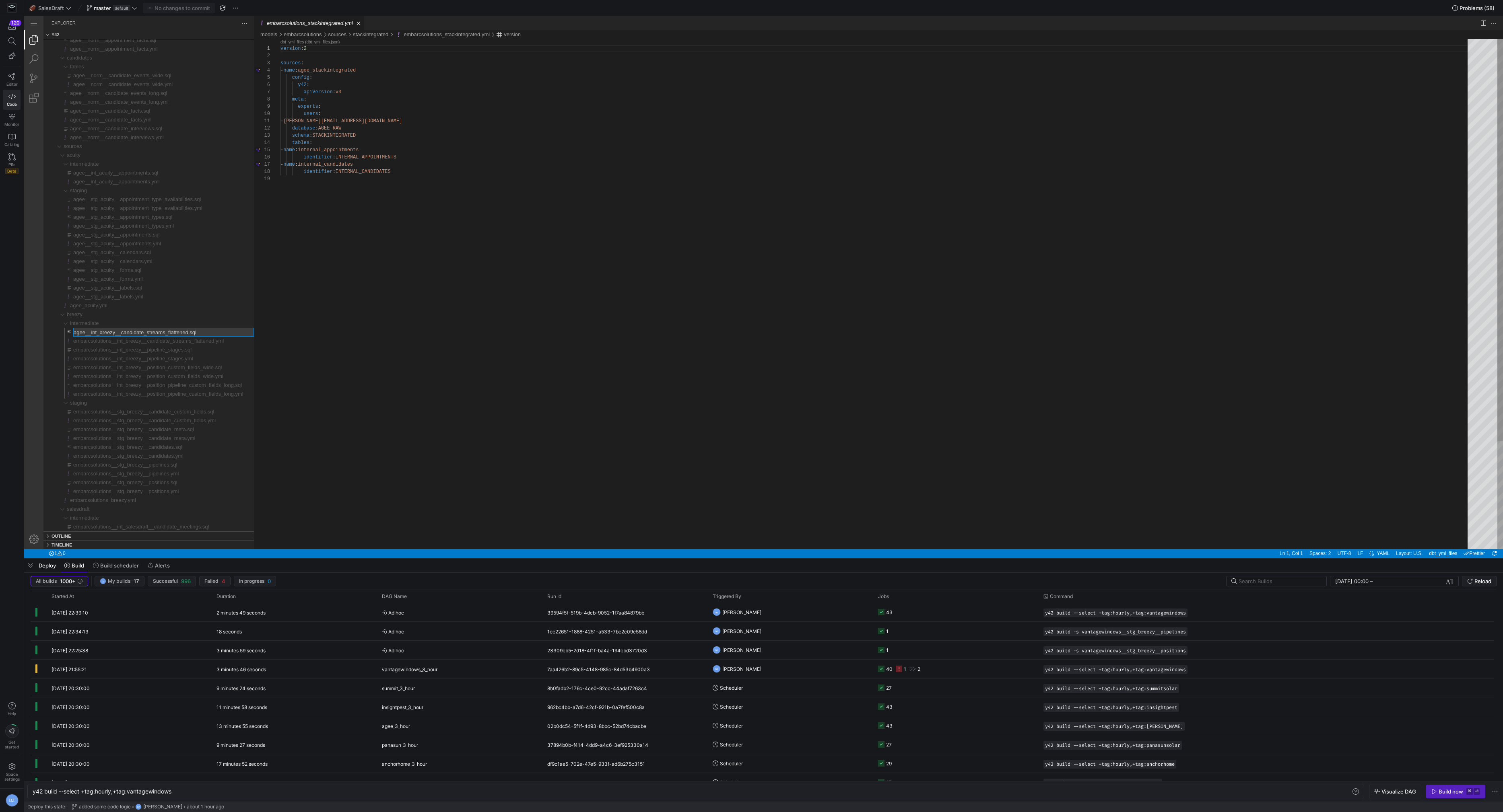
type input "embarcsolutions__int_breezy__candidate_streams_flattened.sql"
type input "embarcsolutions_acuity.yml"
type input "embarcsolutions__stg_acuity__labels.yml"
type input "embarcsolutions__stg_acuity__labels.sql"
type input "embarcsolutions__stg_acuity__forms.yml"
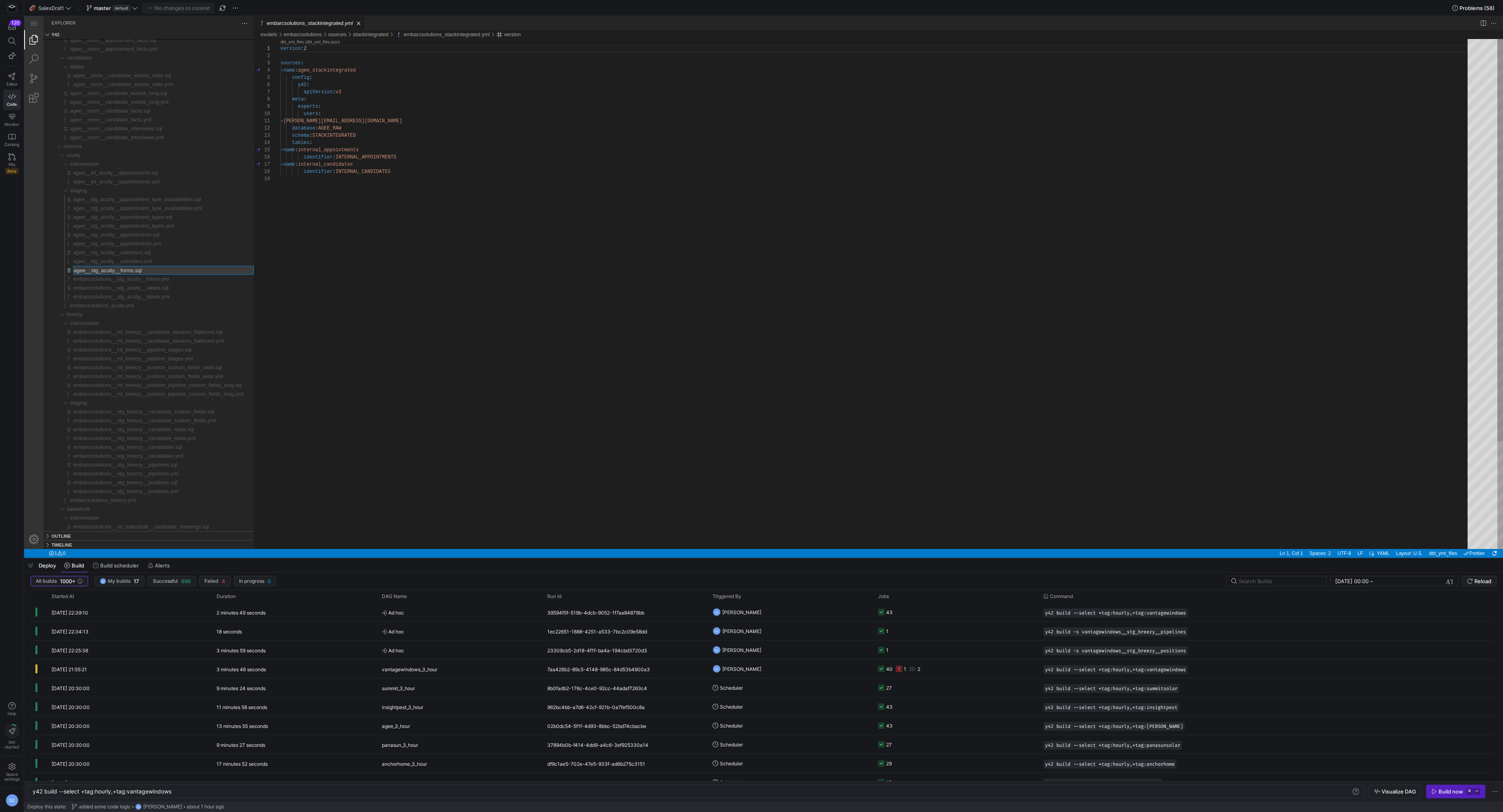
type input "embarcsolutions__stg_acuity__forms.sql"
type input "embarcsolutions__stg_acuity__calendars.yml"
type input "embarcsolutions__stg_acuity__calendars.sql"
type input "embarcsolutions__stg_acuity__appointments.yml"
type input "embarcsolutions__stg_acuity__appointments.sql"
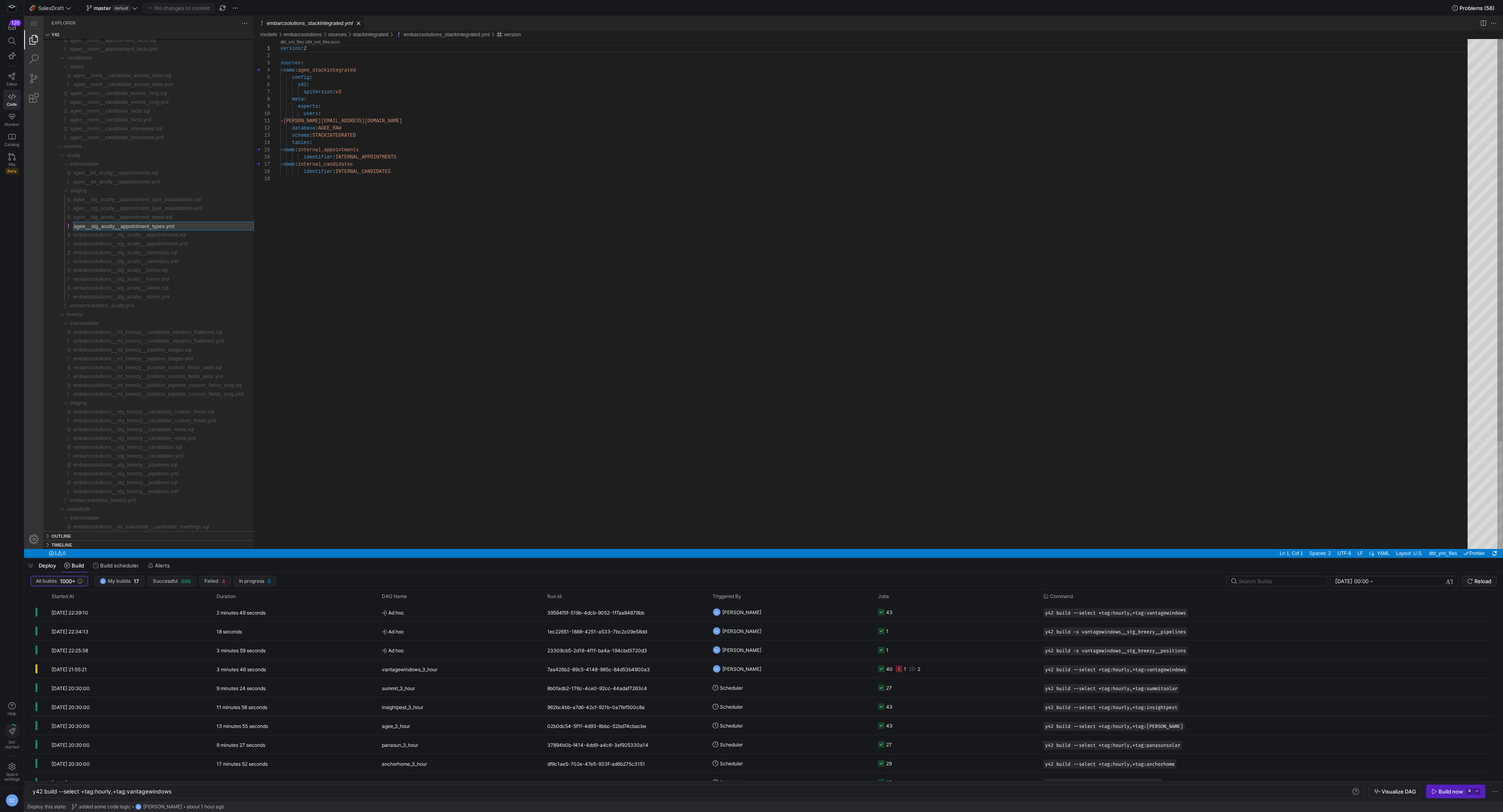
type input "embarcsolutions__stg_acuity__appointment_types.yml"
type input "embarcsolutions__stg_acuity__appointment_types.sql"
type input "embarcsolutions__stg_acuity__appointment_type_availabilities.yml"
type input "embarcsolutions__stg_acuity__appointment_type_availabilities.sql"
type input "embarcsolutions__int_acuity__appointments.yml"
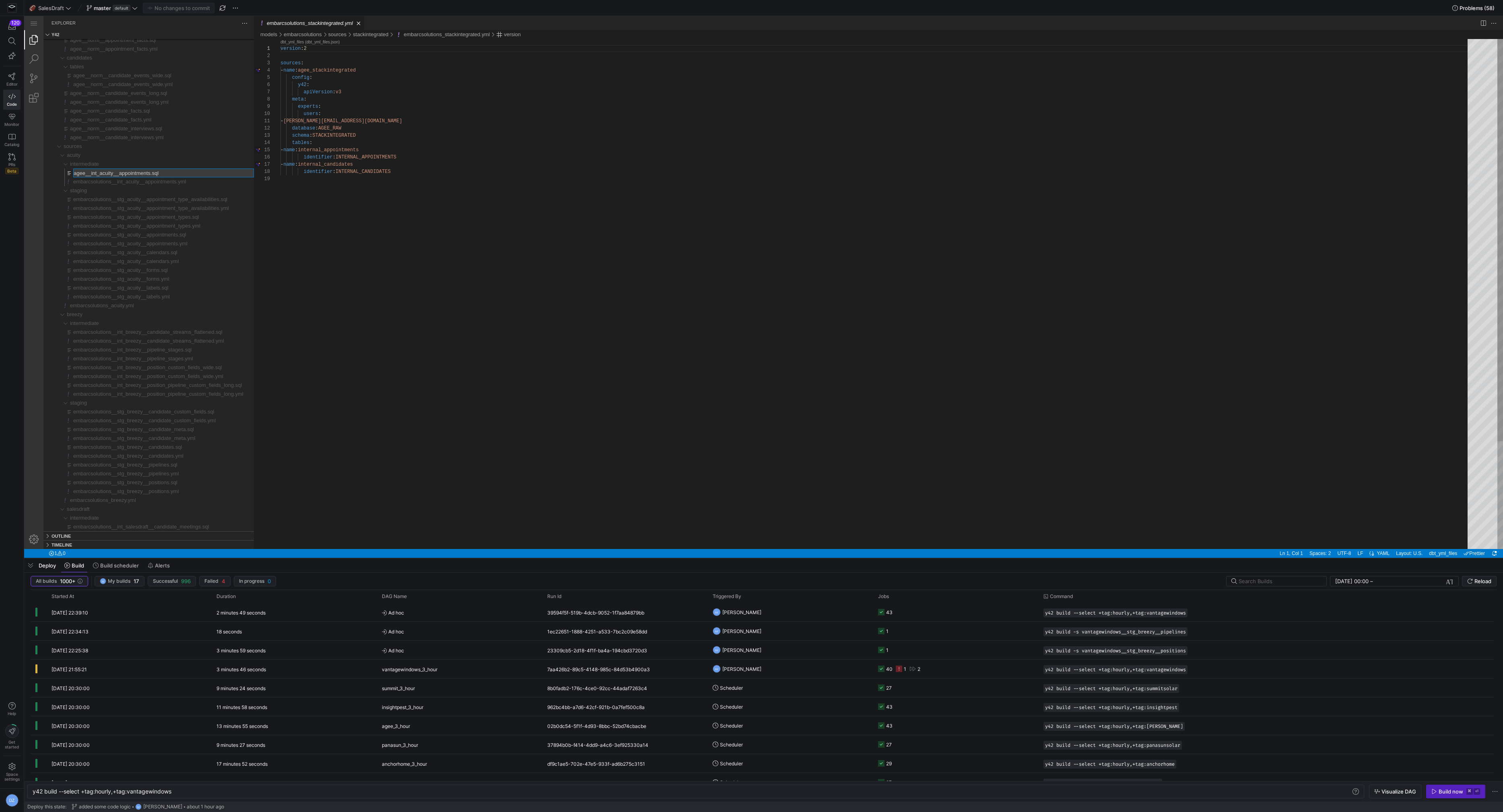
type input "embarcsolutions__int_acuity__appointments.sql"
type input "embarcsolutions__norm__candidate_interviews.yml"
type input "embarcsolutions__norm__candidate_interviews.sql"
type input "embarcsolutions__norm__candidate_facts.yml"
type input "embarcsolutions__norm__candidate_facts.sql"
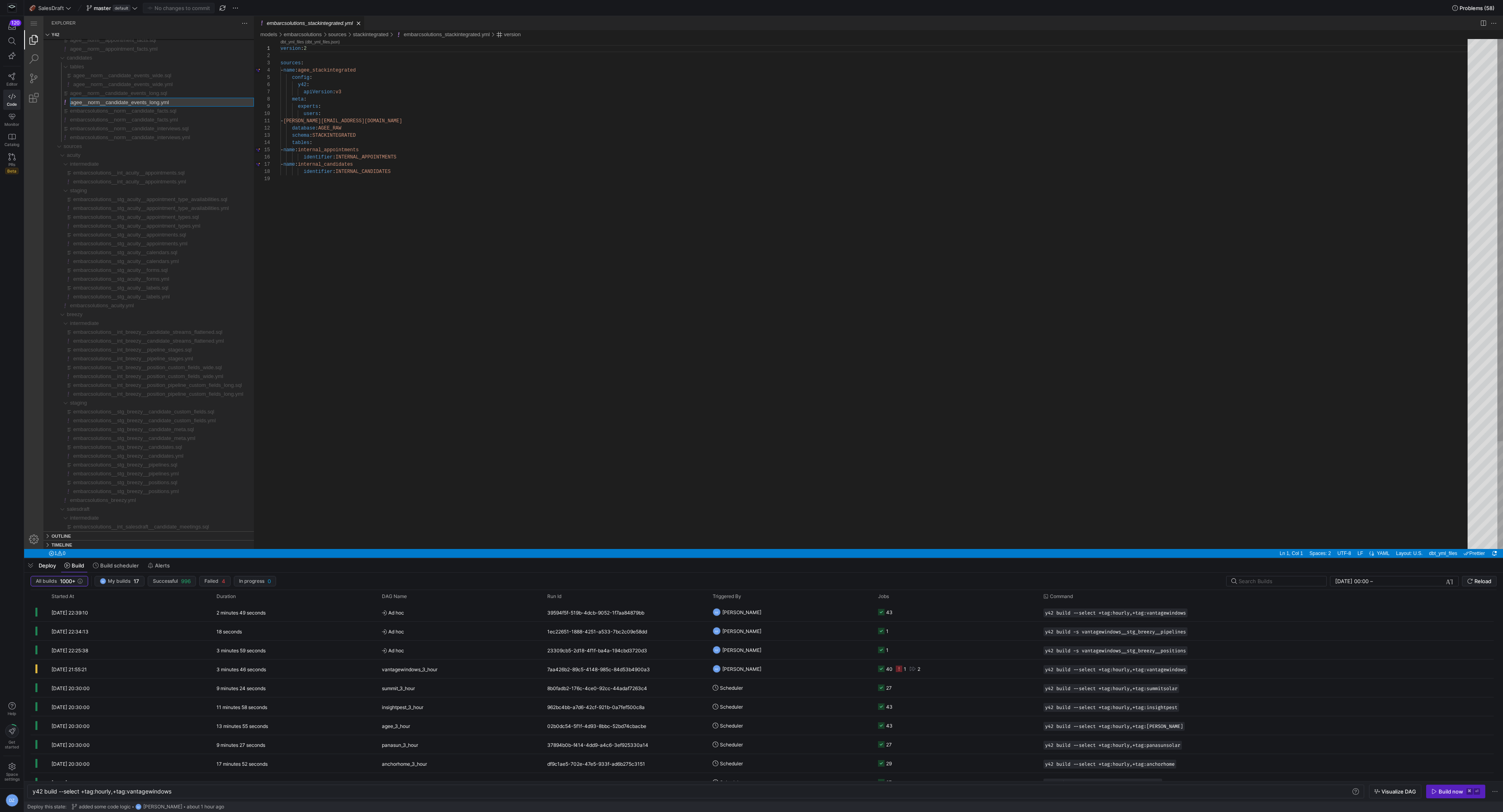
type input "embarcsolutions__norm__candidate_events_long.yml"
type input "embarcsolutions__norm__candidate_events_long.sql"
type input "embarcsolutions__norm__candidate_events_wide.yml"
type input "embarcsolutions__norm__candidate_events_wide.sql"
type input "embarcsolutions__norm__appointment_facts.yml"
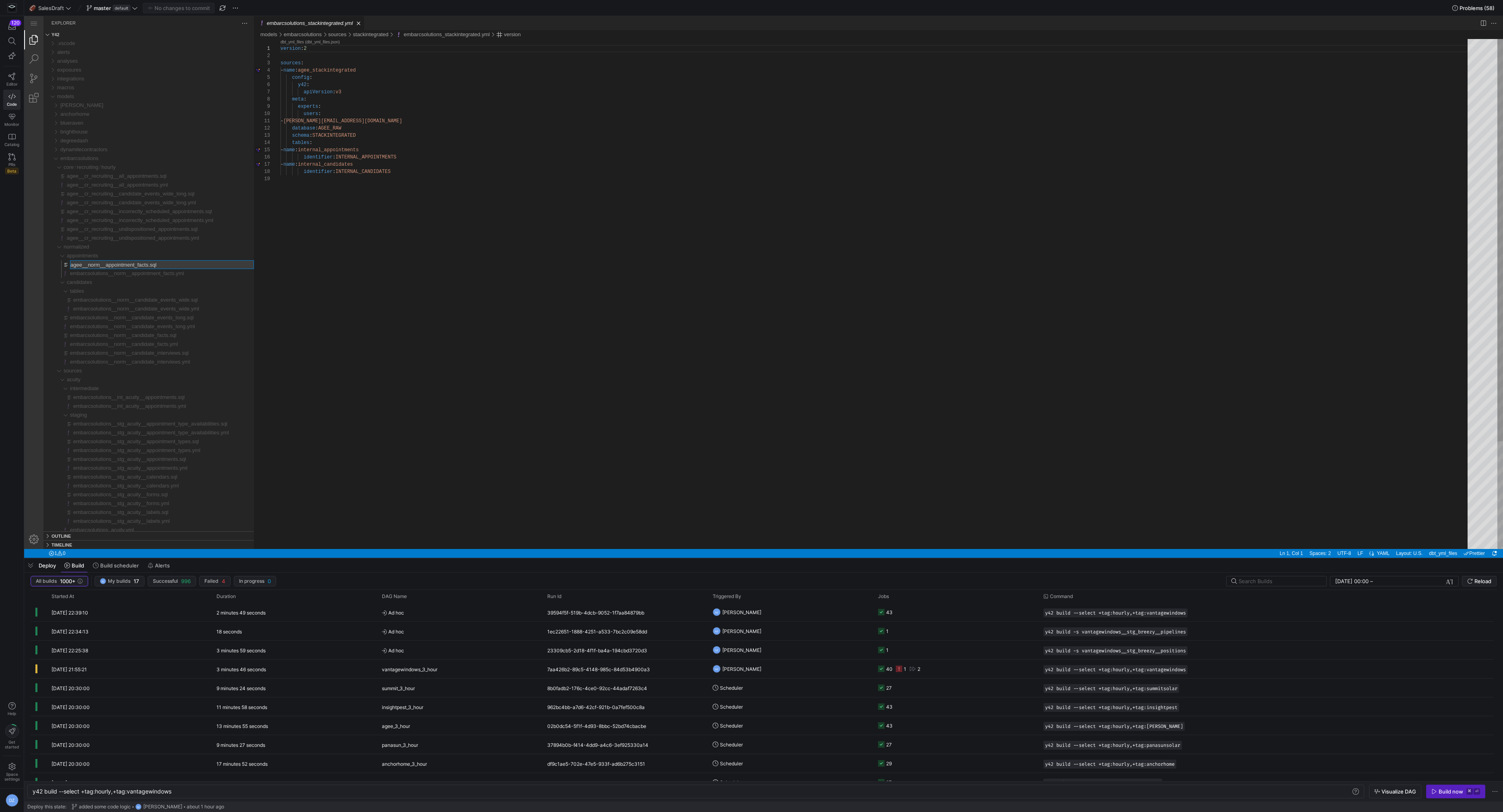
type input "embarcsolutions__norm__appointment_facts.sql"
type input "embarcsolutions__cr_recruiting__undispositioned_appointments.yml"
type input "embarcsolutions__cr_recruiting__undispositioned_appointments.sql"
type input "embarcsolutions__cr_recruiting__incorrectly_scheduled_appointments.yml"
type input "embarcsolutions__cr_recruiting__incorrectly_scheduled_appointments.sql"
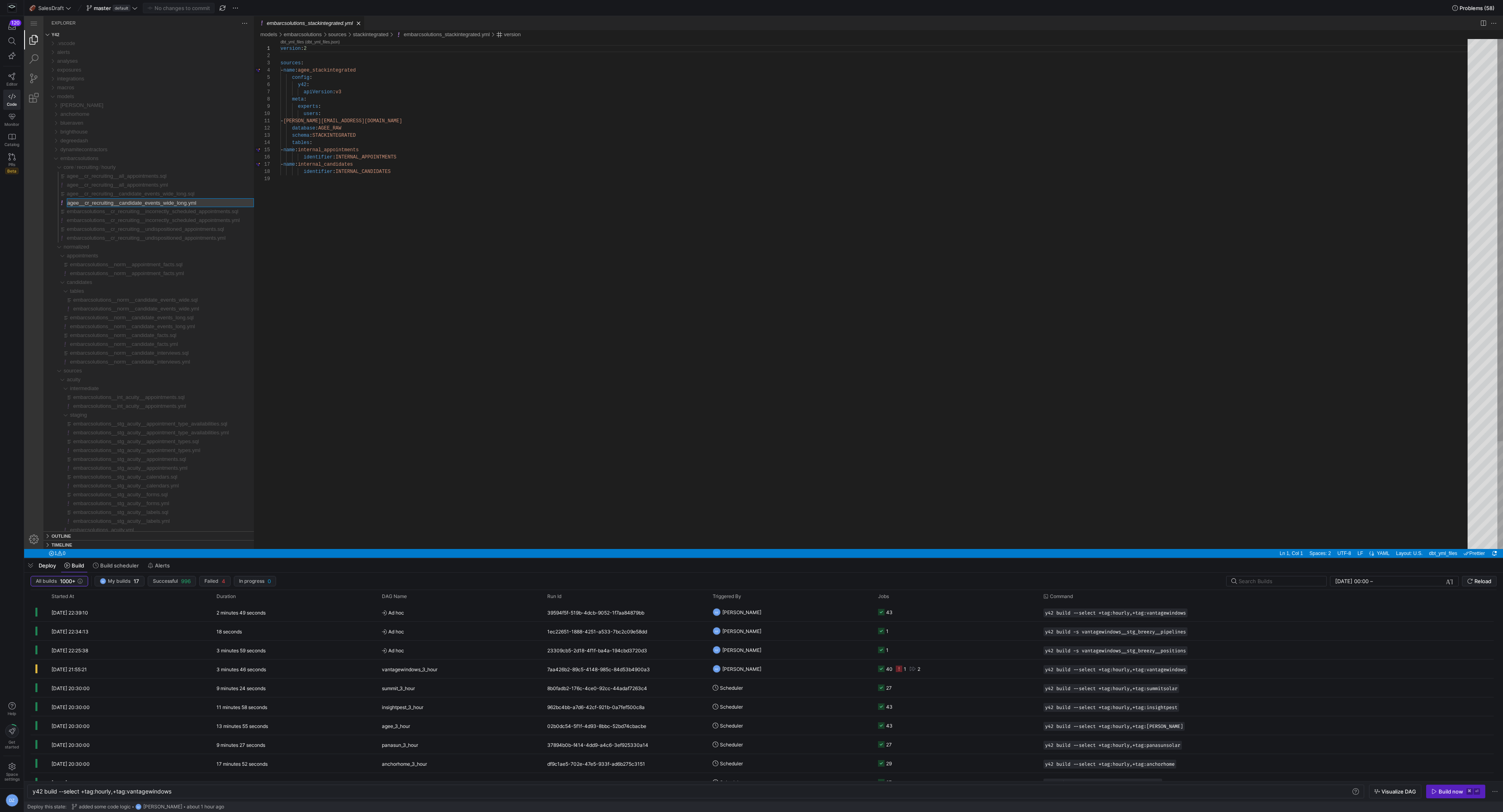
type input "embarcsolutions__cr_recruiting__candidate_events_wide_long.yml"
type input "embarcsolutions__cr_recruiting__candidate_events_wide_long.sql"
type input "embarcsolutions__cr_recruiting__all_appointments.yml"
type input "embarcsolutions__cr_recruiting__all_appointments.sql"
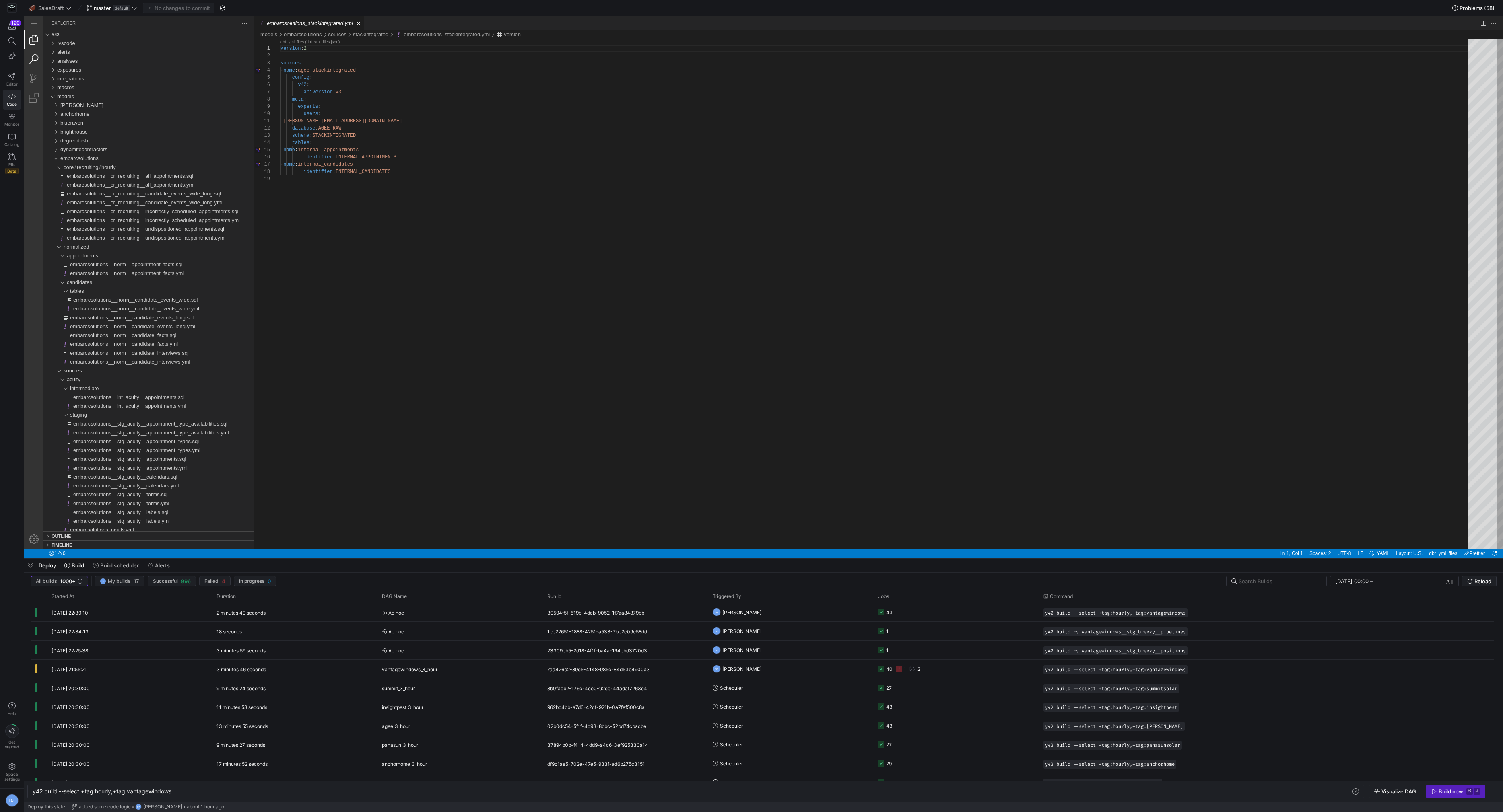
click at [40, 62] on link "Search (⇧⌘F)" at bounding box center [33, 59] width 19 height 19
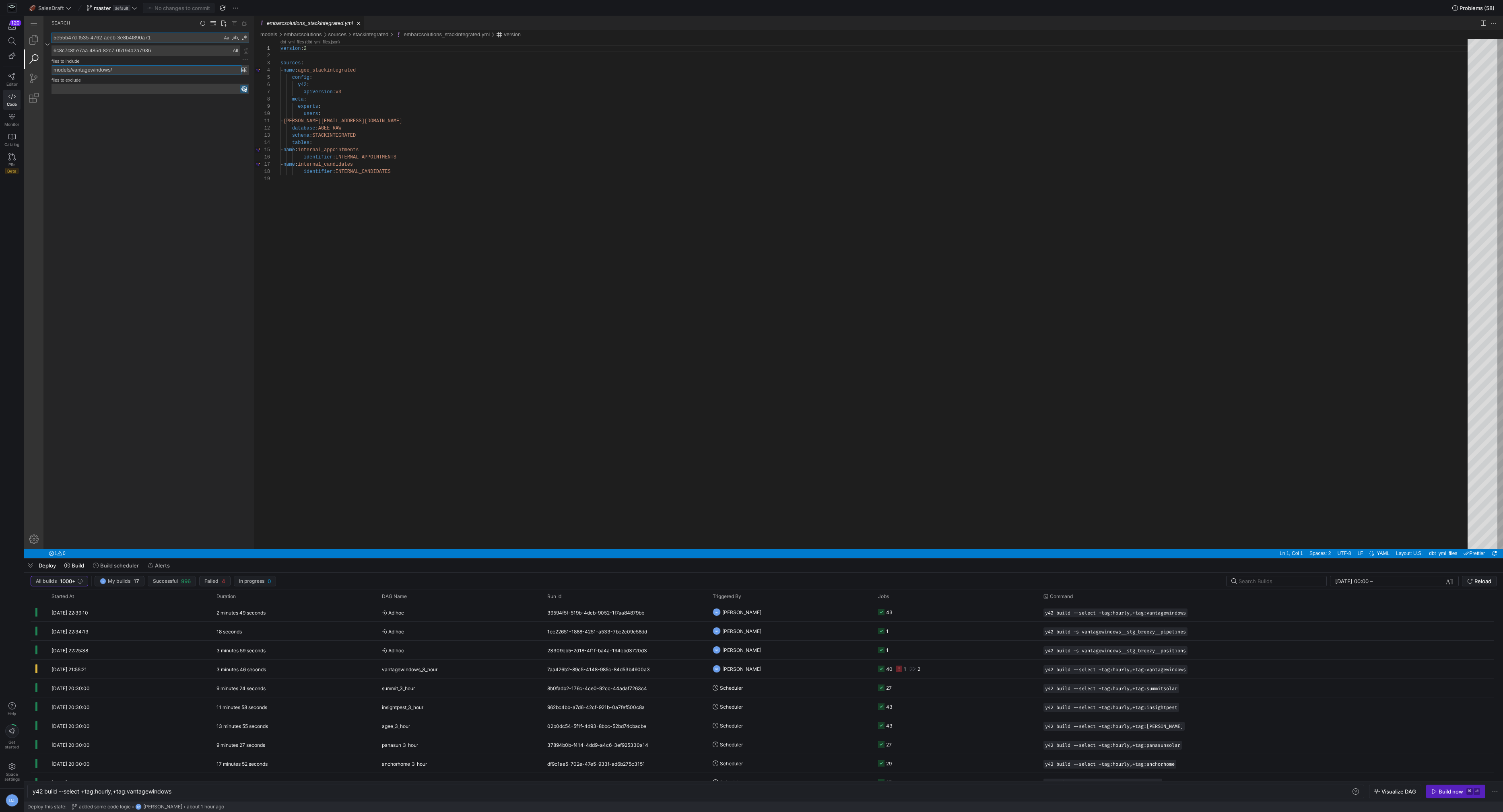
click at [98, 72] on input "models/vantagewindows/" at bounding box center [146, 70] width 190 height 9
paste input "embarcsolution"
type input "models/embarcsolutions/"
click at [148, 50] on textarea "6c8c7c8f-e7aa-485d-82c7-05194a2a7936" at bounding box center [146, 51] width 188 height 10
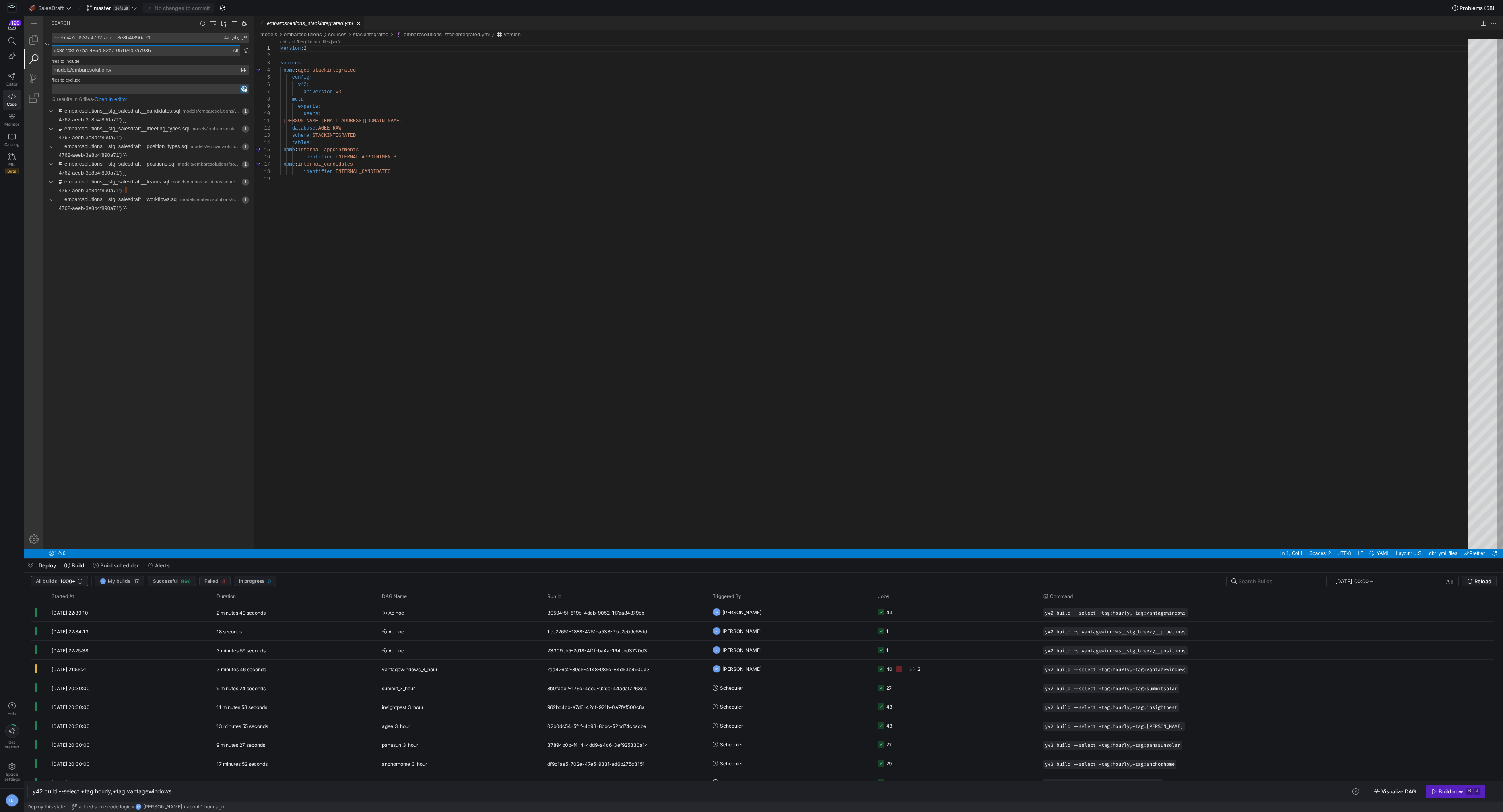
click at [148, 50] on textarea "6c8c7c8f-e7aa-485d-82c7-05194a2a7936" at bounding box center [146, 51] width 188 height 10
click at [144, 53] on textarea "Replace: Type replace term and press Enter to preview" at bounding box center [146, 51] width 188 height 10
paste textarea "6c35f892-f826-41eb-9f40-613140ee3c10"
click at [249, 51] on link "Replace All (⌥⌘Enter)" at bounding box center [246, 50] width 9 height 9
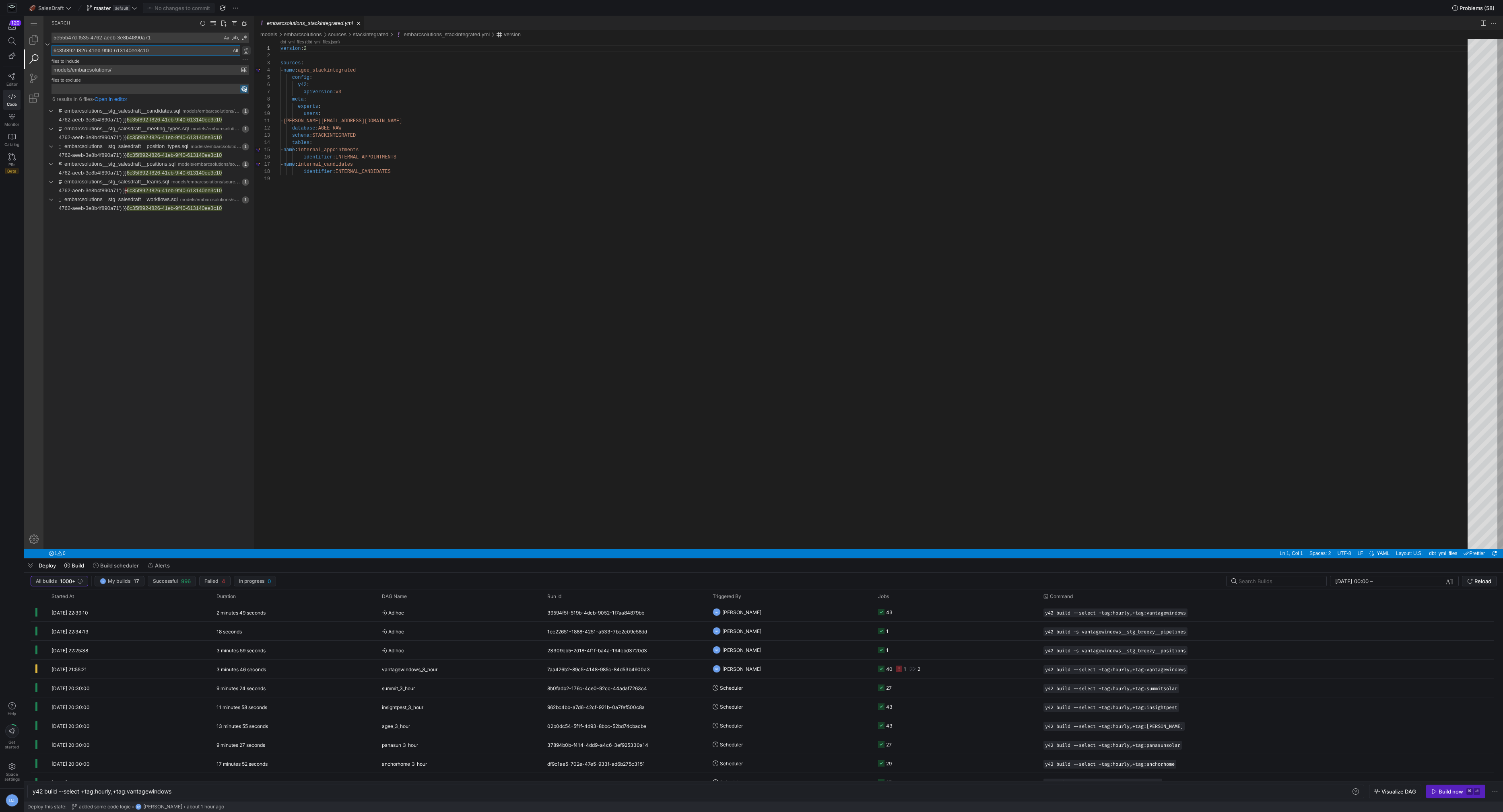
type textarea "6c35f892-f826-41eb-9f40-613140ee3c10"
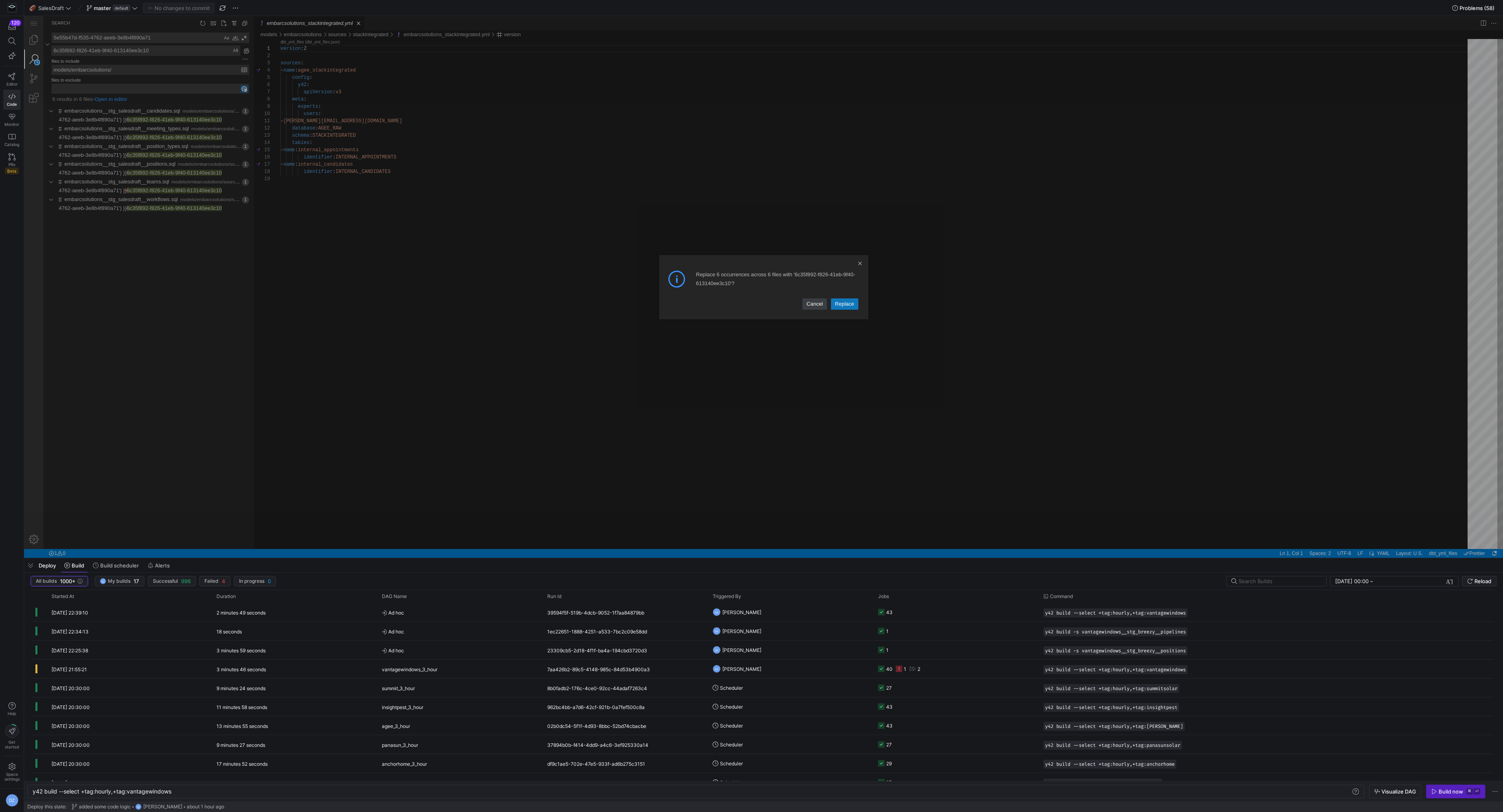
click at [835, 305] on link "Replace" at bounding box center [844, 304] width 27 height 11
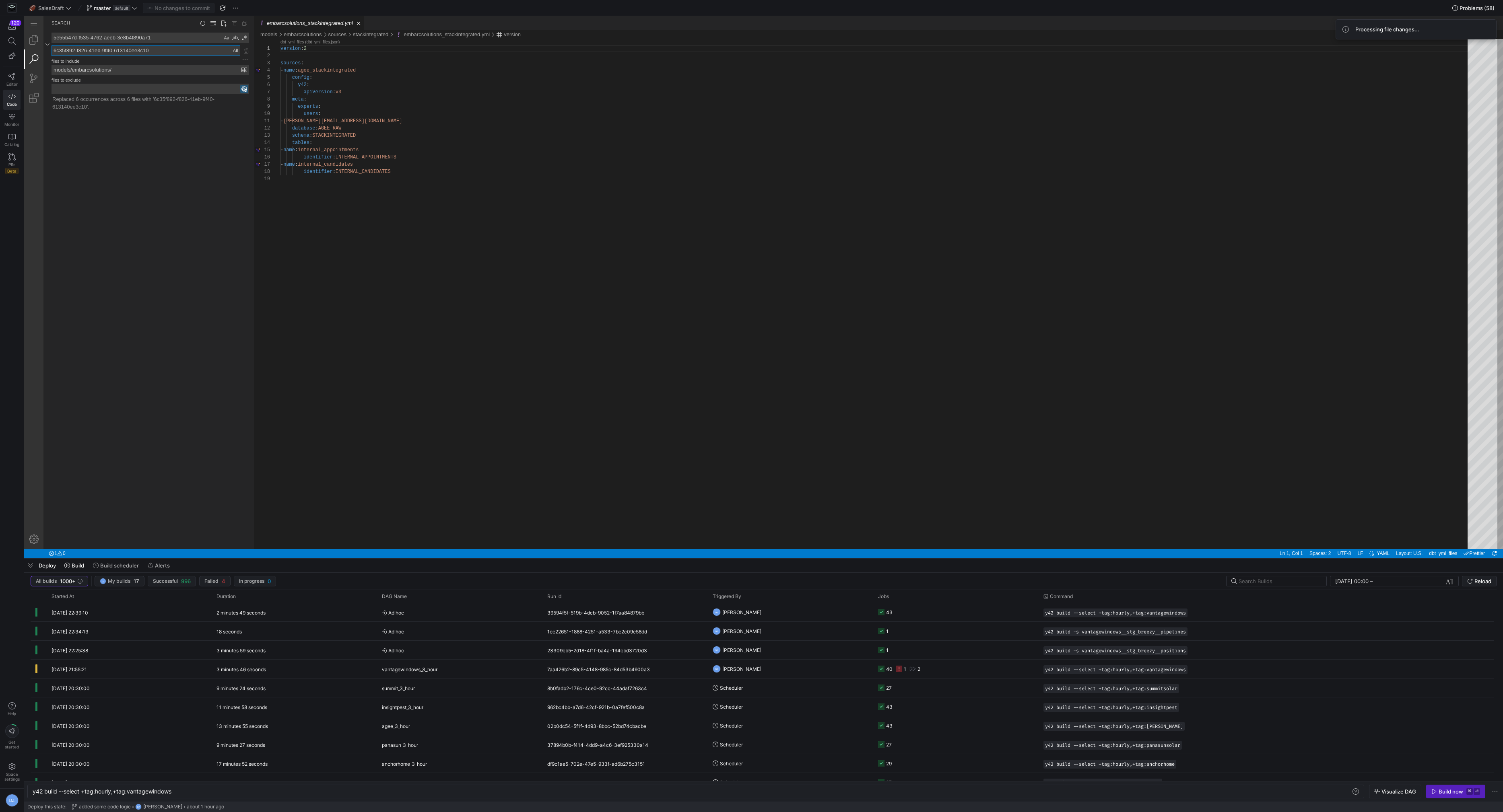
click at [183, 48] on textarea "6c35f892-f826-41eb-9f40-613140ee3c10" at bounding box center [146, 51] width 188 height 10
click at [178, 41] on textarea "5e55b47d-f535-4762-aeeb-3e8b4f890a71" at bounding box center [137, 38] width 170 height 10
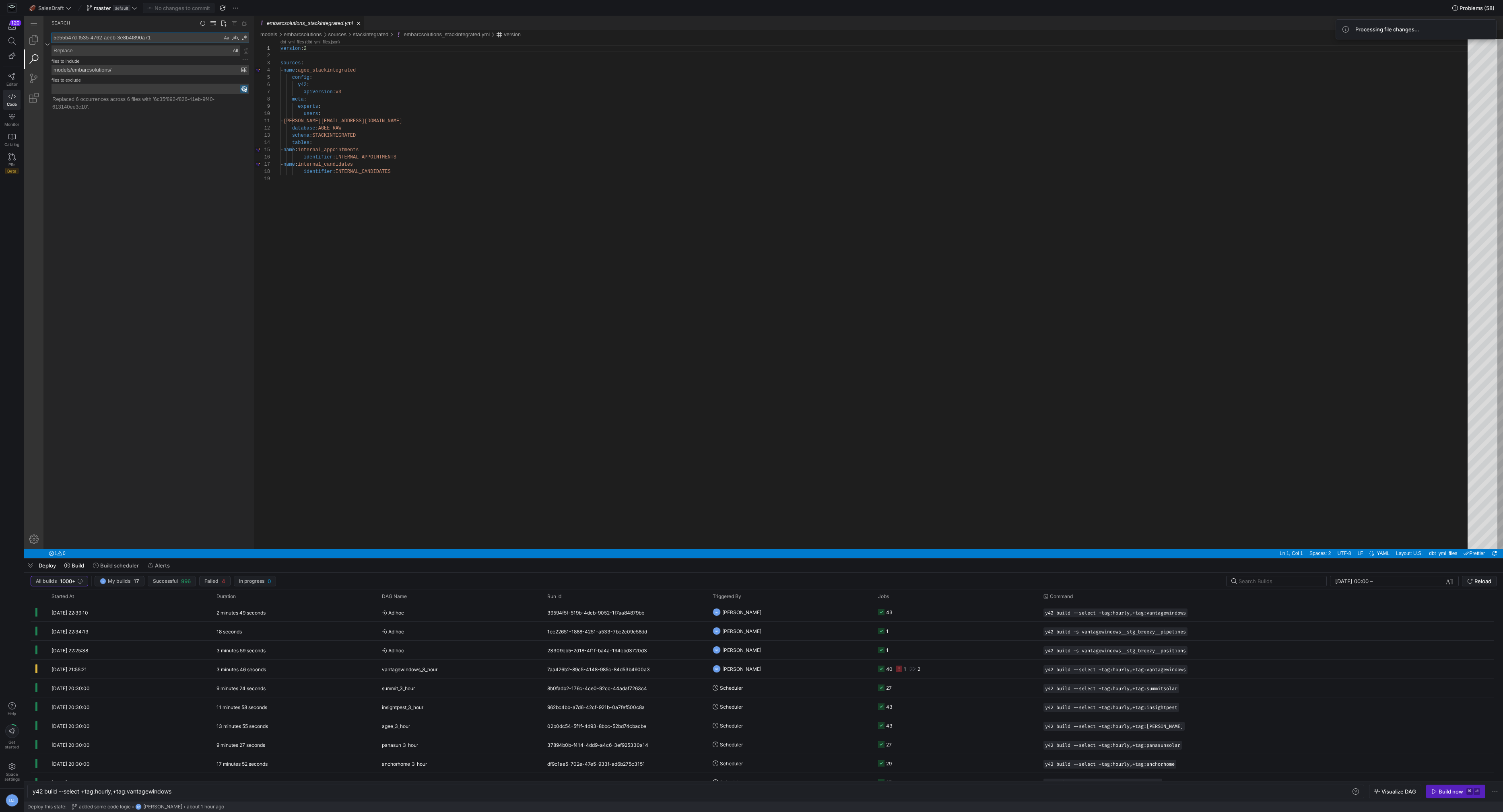
click at [178, 41] on textarea "5e55b47d-f535-4762-aeeb-3e8b4f890a71" at bounding box center [137, 38] width 170 height 10
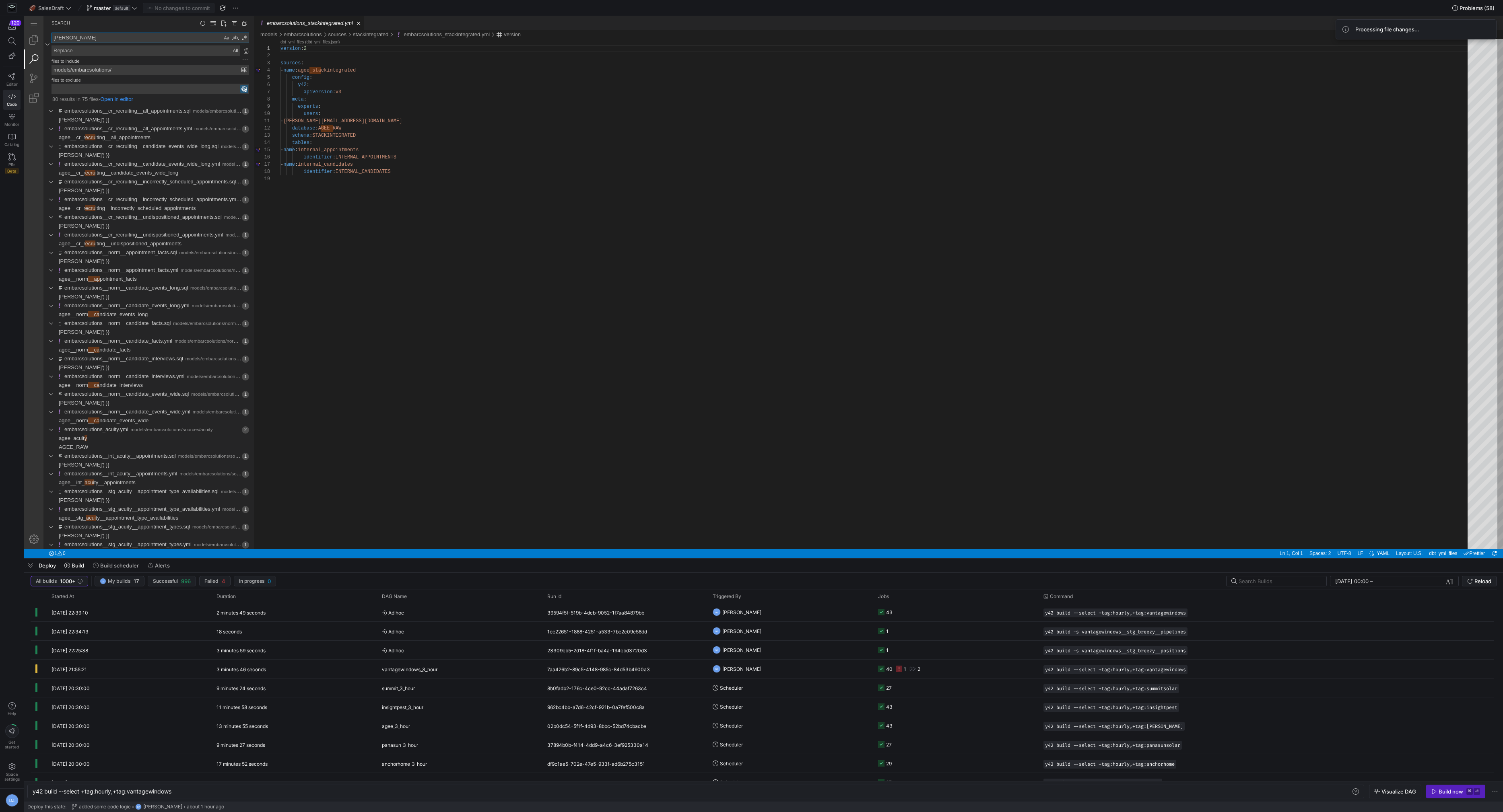
type textarea "[PERSON_NAME]"
click at [181, 53] on textarea "Replace: Type replace term and press Enter to preview" at bounding box center [146, 51] width 188 height 10
type textarea "embarcsolutions"
click at [235, 50] on div "Preserve Case (⌥⌘P)" at bounding box center [236, 51] width 8 height 8
click at [247, 52] on link "Replace All (⌥⌘Enter)" at bounding box center [246, 50] width 9 height 9
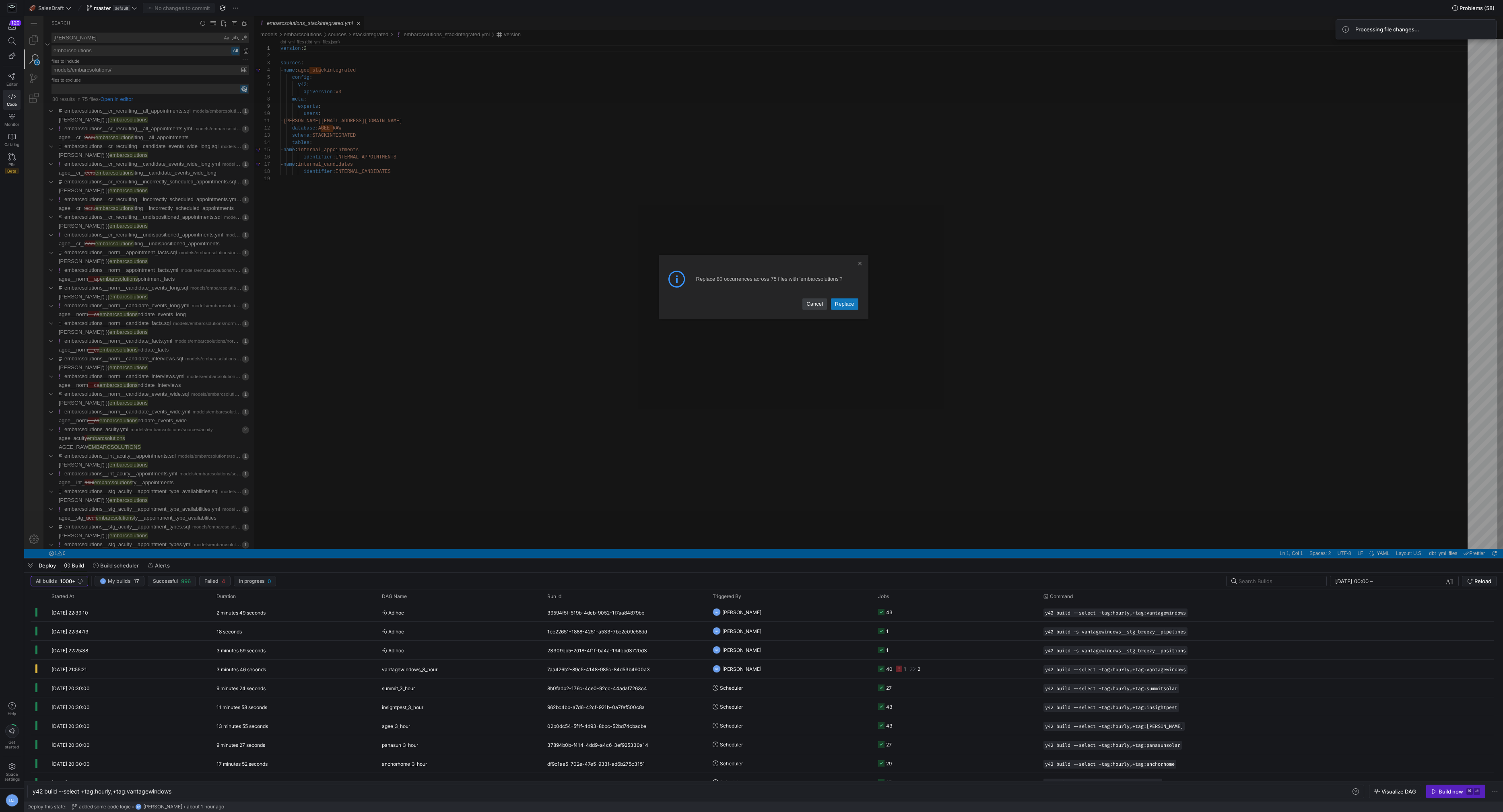
click at [854, 303] on link "Replace" at bounding box center [844, 304] width 27 height 11
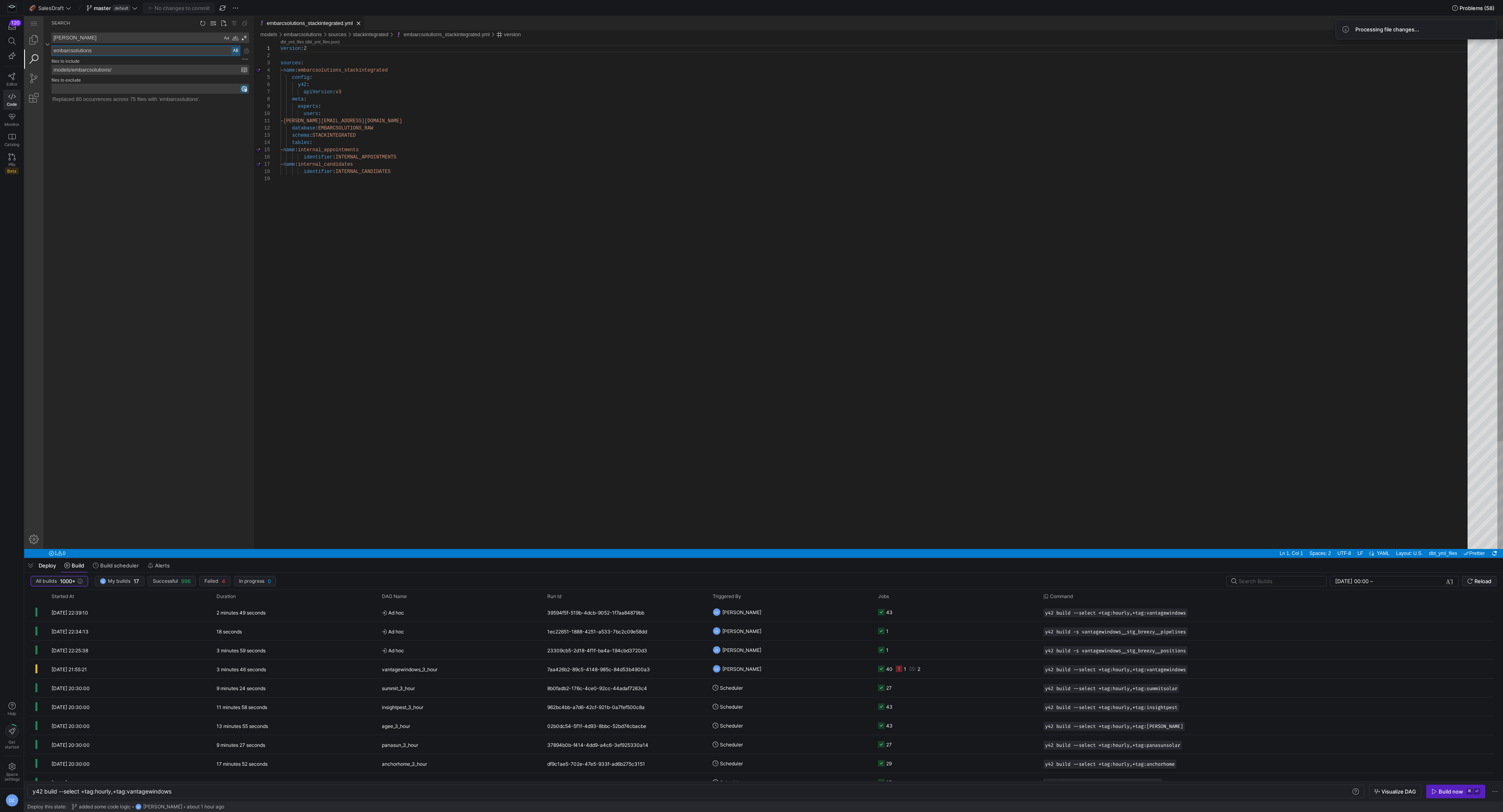
type textarea "- daniel@stackintegrated.com database: EMBARCSOLUTIONS_RAW schema: STACKINTEGRA…"
click at [500, 206] on div "version : 2 sources : - name : embarcsolutions_stackintegrated config : y42 : a…" at bounding box center [877, 362] width 1193 height 646
click at [39, 45] on link "Explorer (⇧⌘E)" at bounding box center [33, 40] width 19 height 19
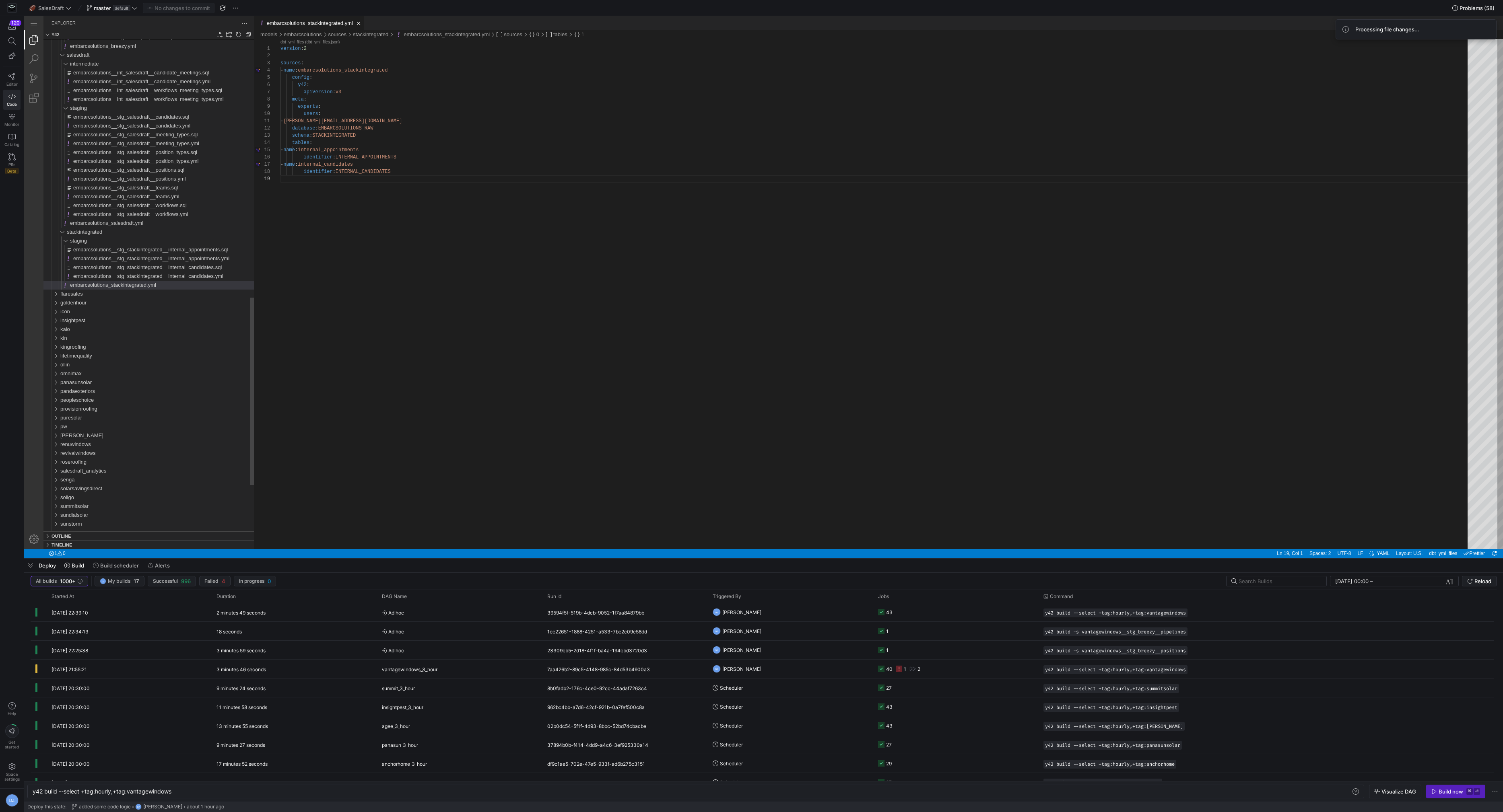
click at [151, 288] on span "embarcsolutions_stackintegrated.yml" at bounding box center [113, 285] width 86 height 6
click at [39, 60] on link "Search (⇧⌘F)" at bounding box center [33, 59] width 19 height 19
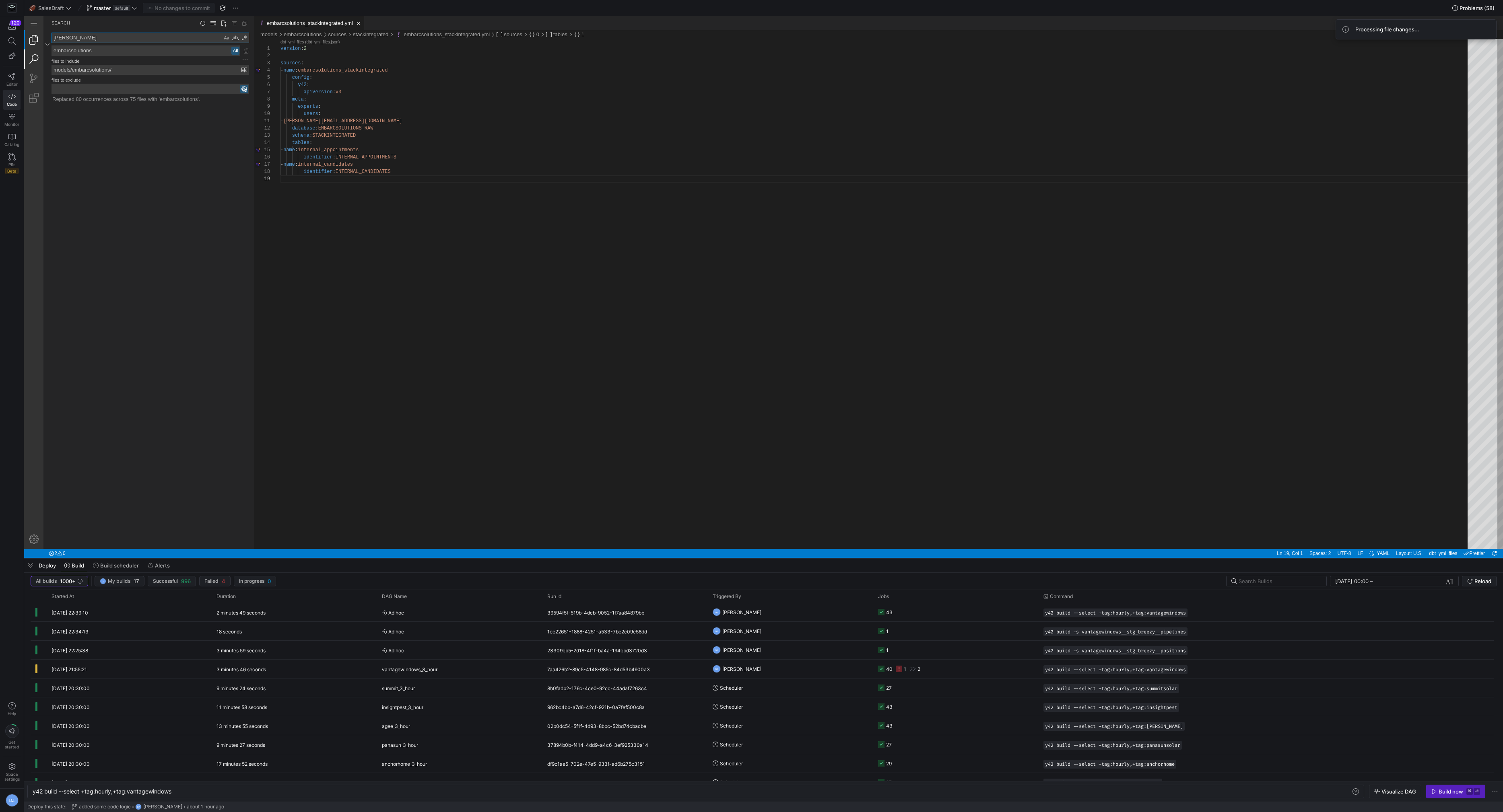
click at [30, 41] on link "Explorer (⇧⌘E)" at bounding box center [33, 40] width 19 height 19
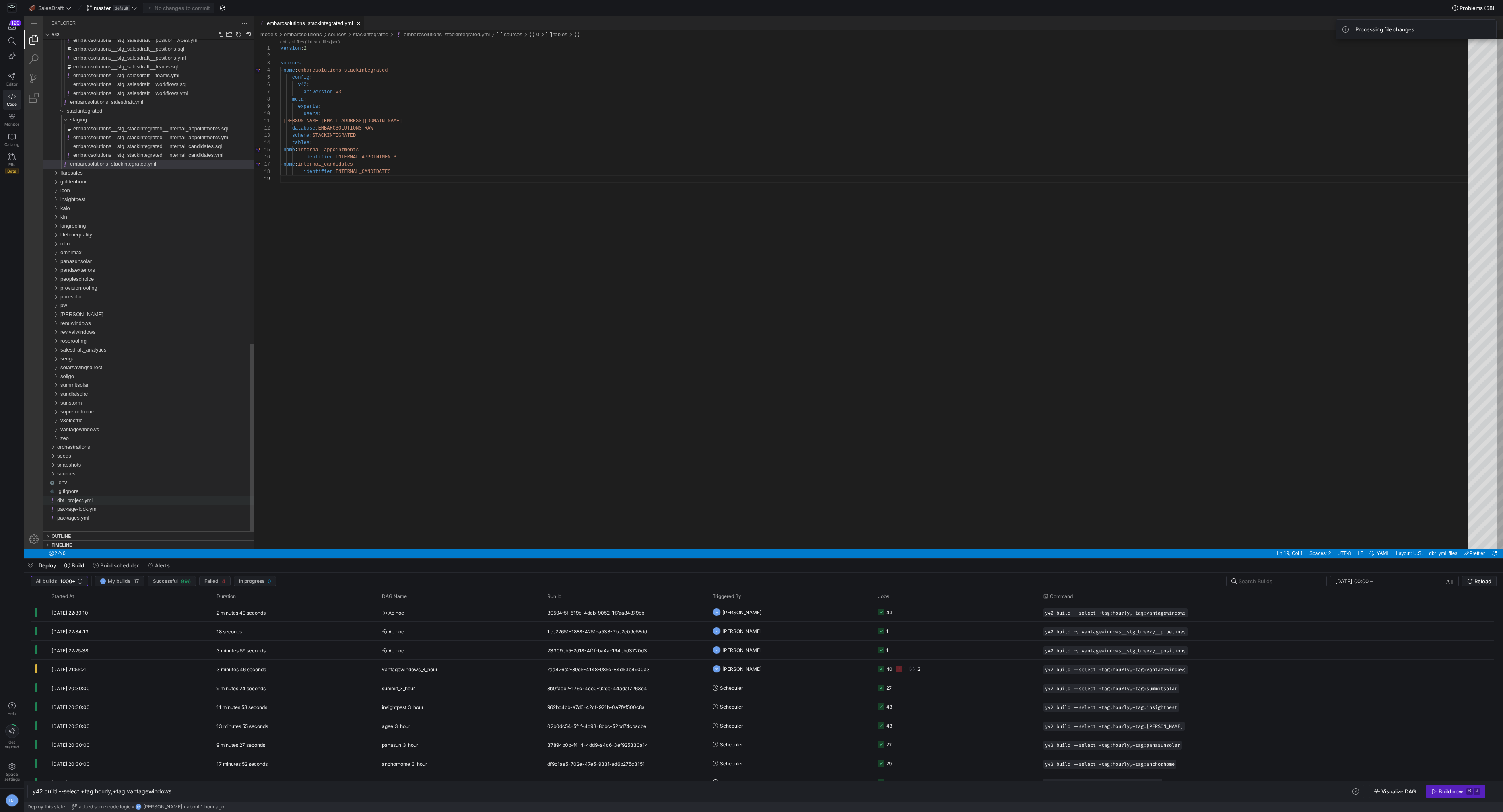
click at [97, 501] on div "dbt_project.yml" at bounding box center [155, 500] width 197 height 9
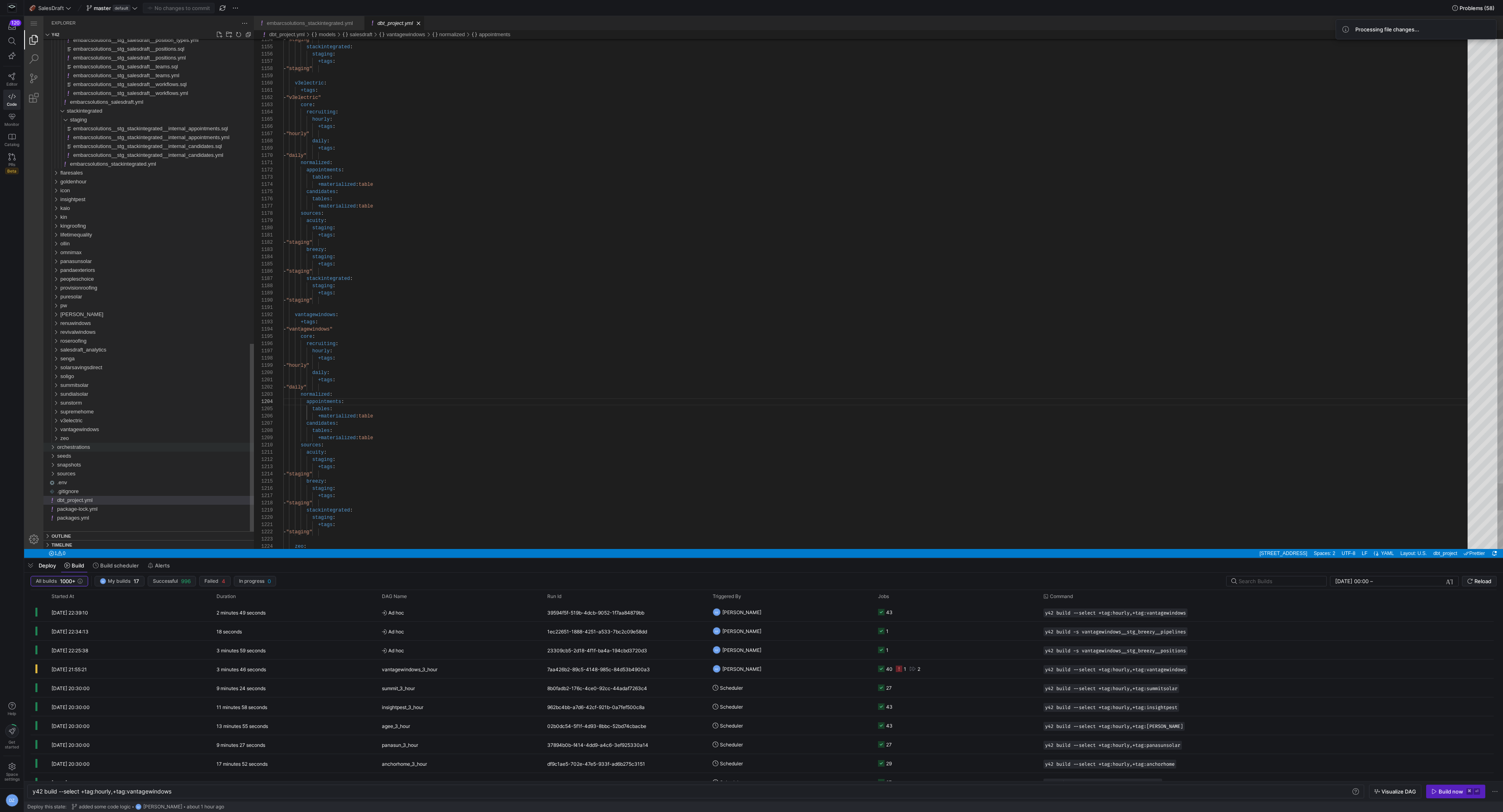
scroll to position [72, 61]
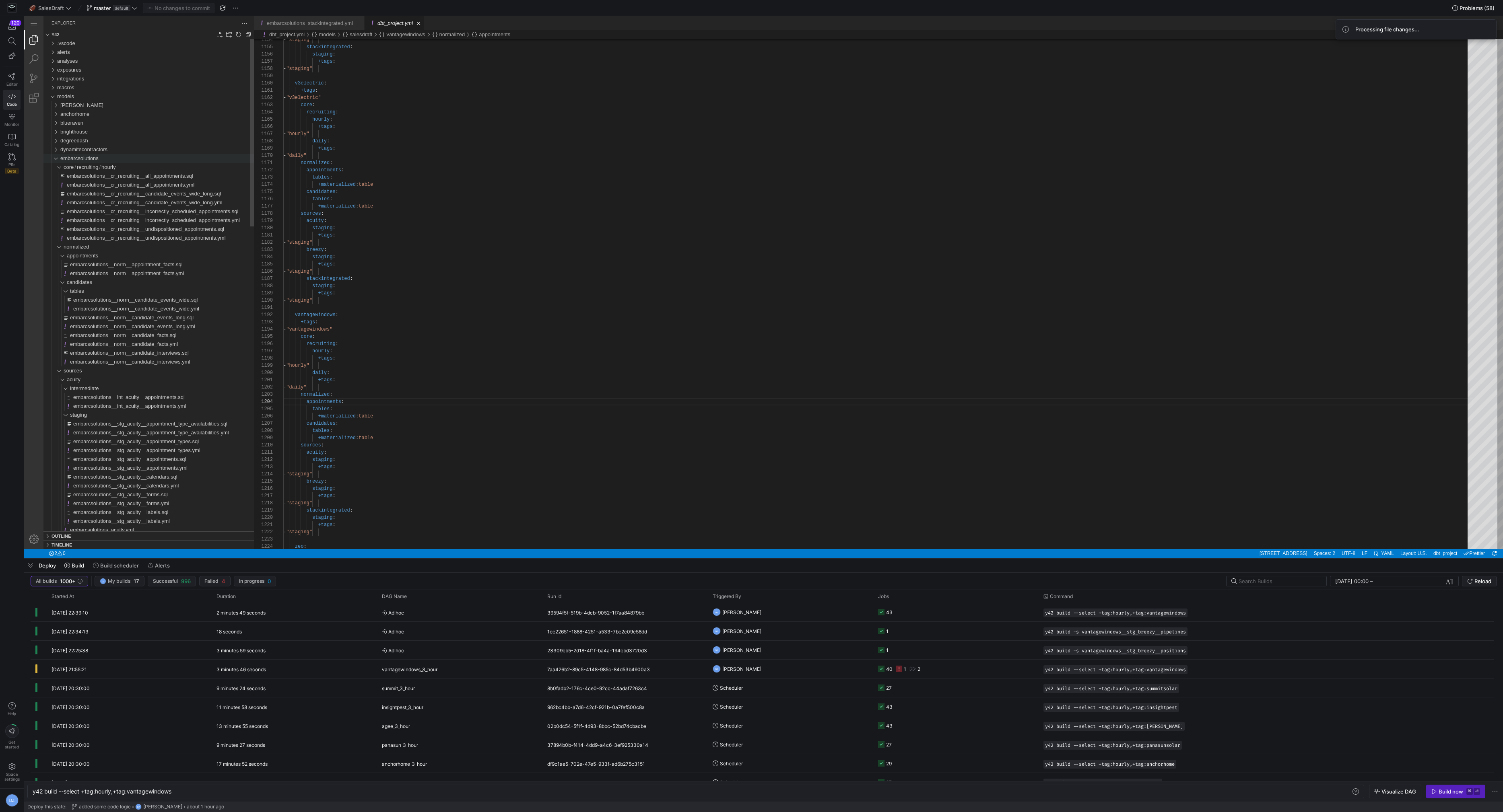
click at [65, 159] on span "embarcsolutions" at bounding box center [79, 158] width 39 height 6
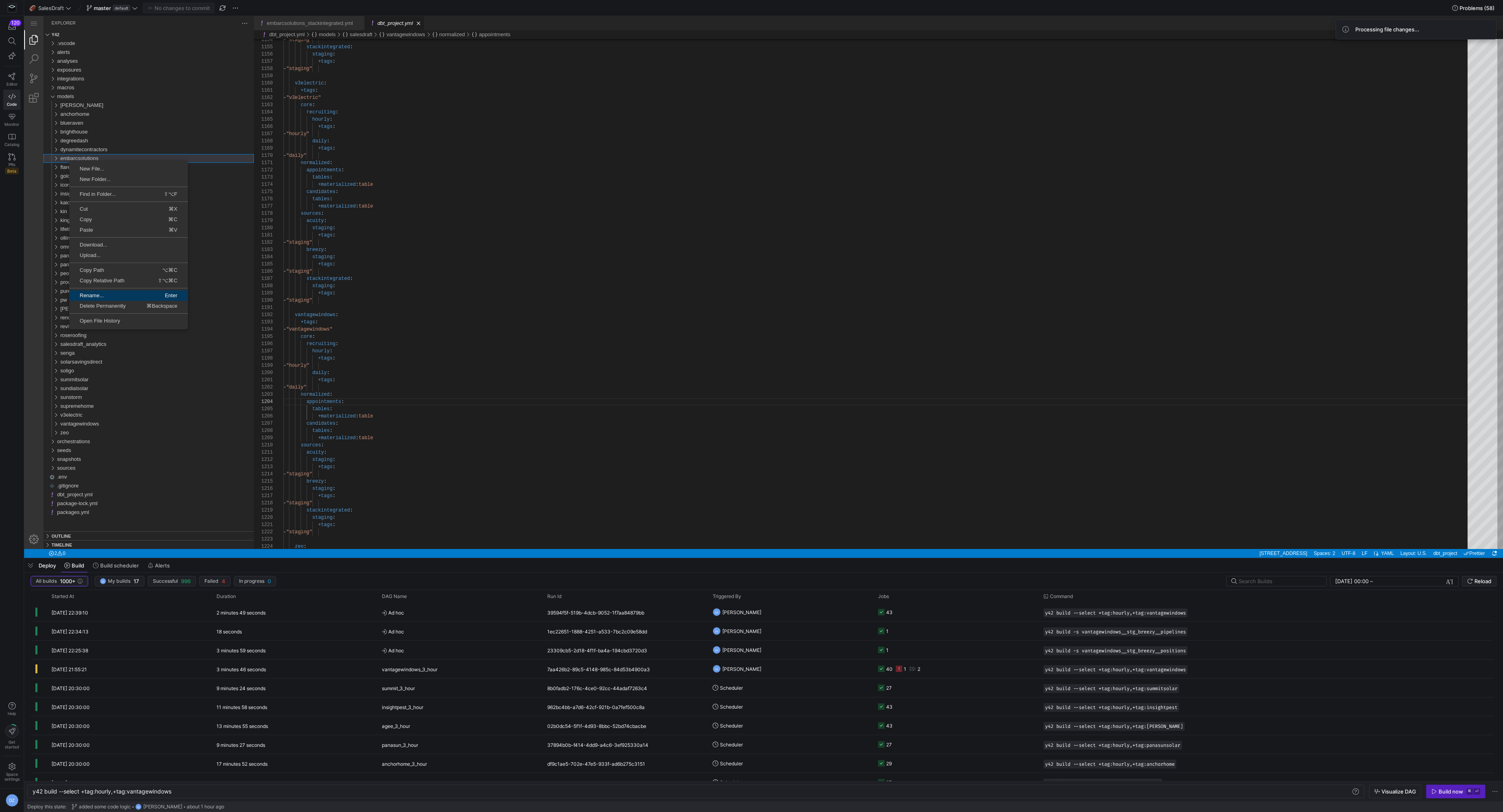
click at [111, 295] on span "Rename..." at bounding box center [99, 295] width 58 height 5
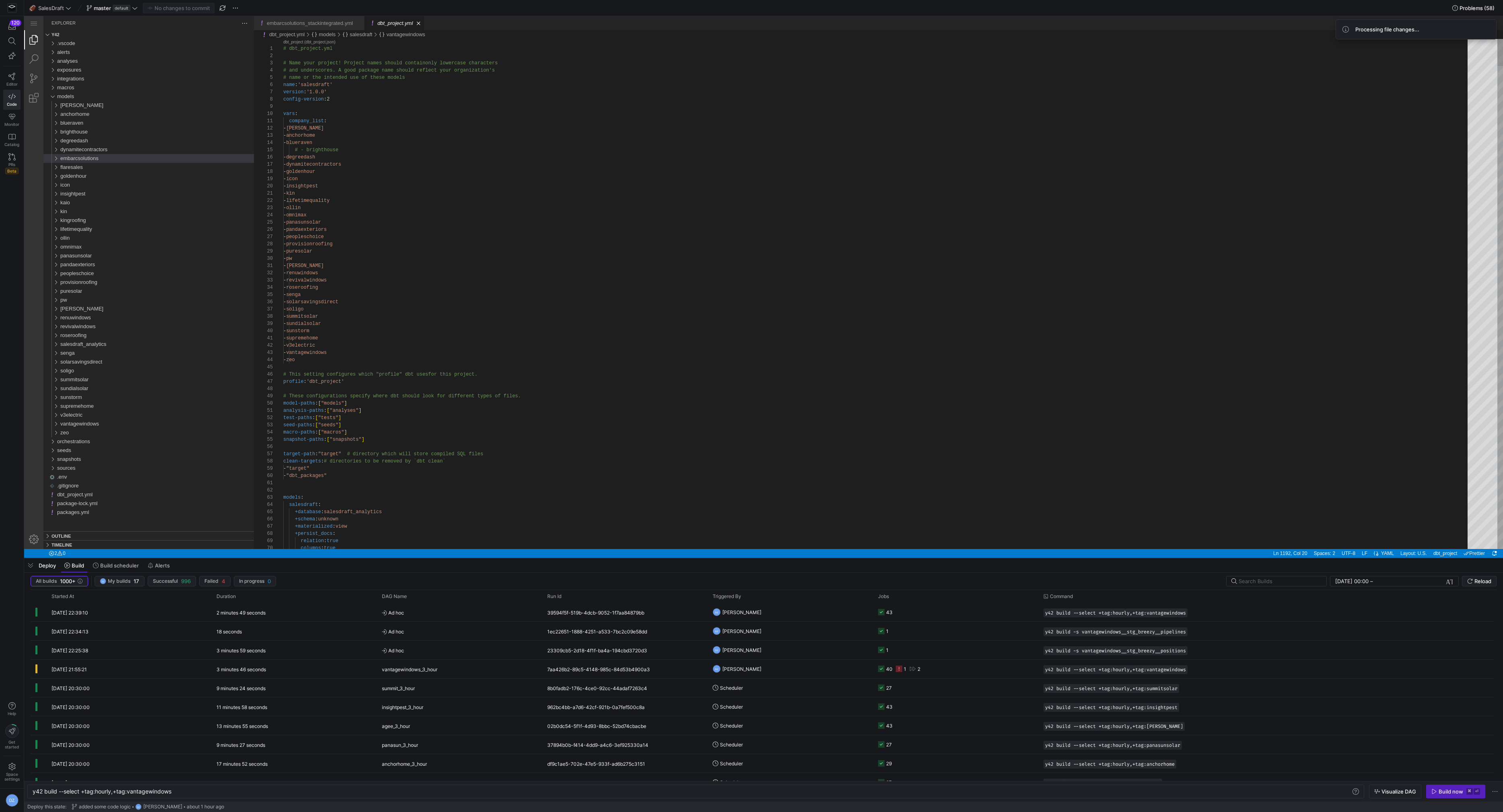
paste textarea "embarcsolutions"
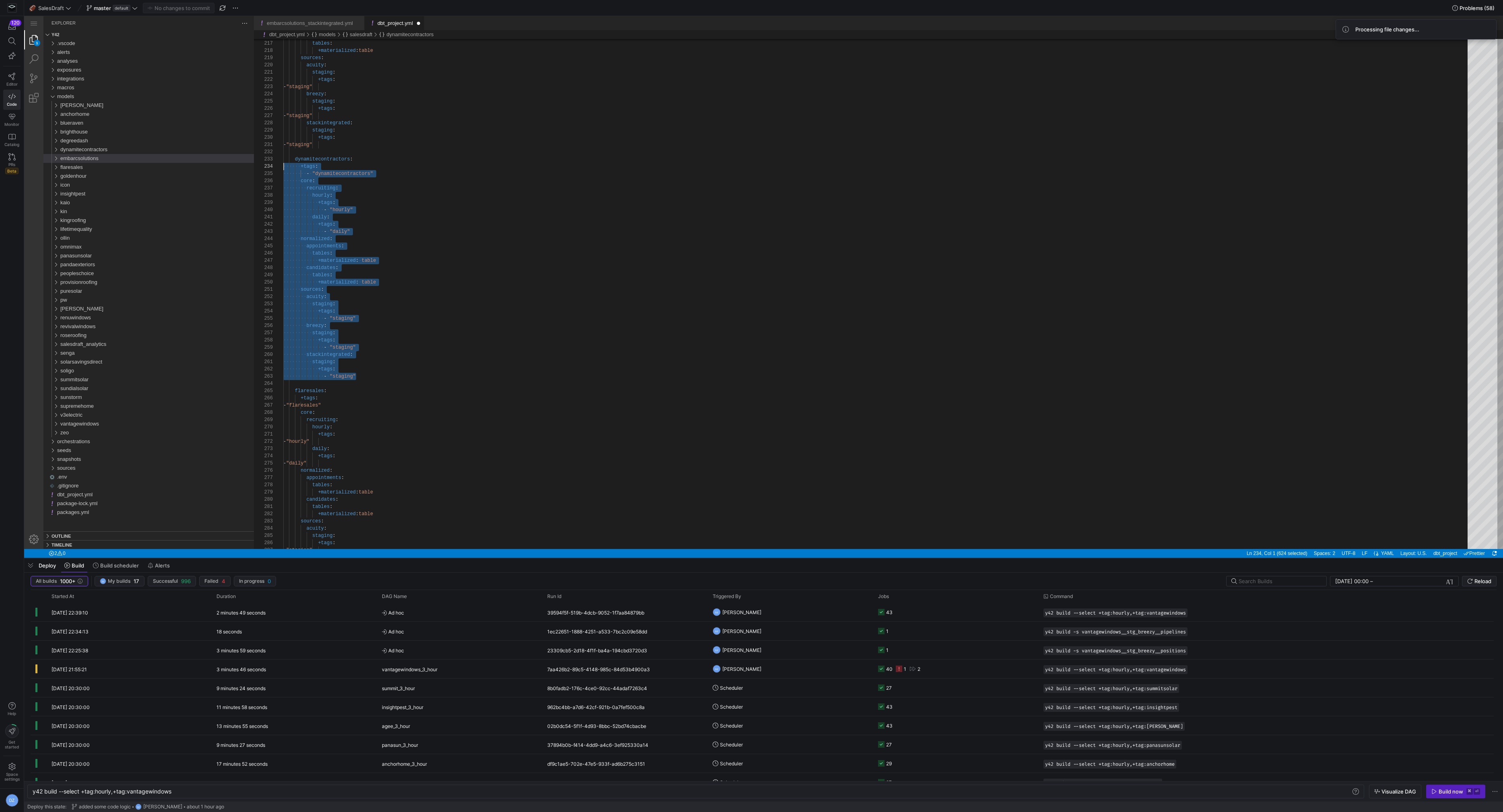
scroll to position [15, 0]
drag, startPoint x: 364, startPoint y: 378, endPoint x: 233, endPoint y: 162, distance: 252.6
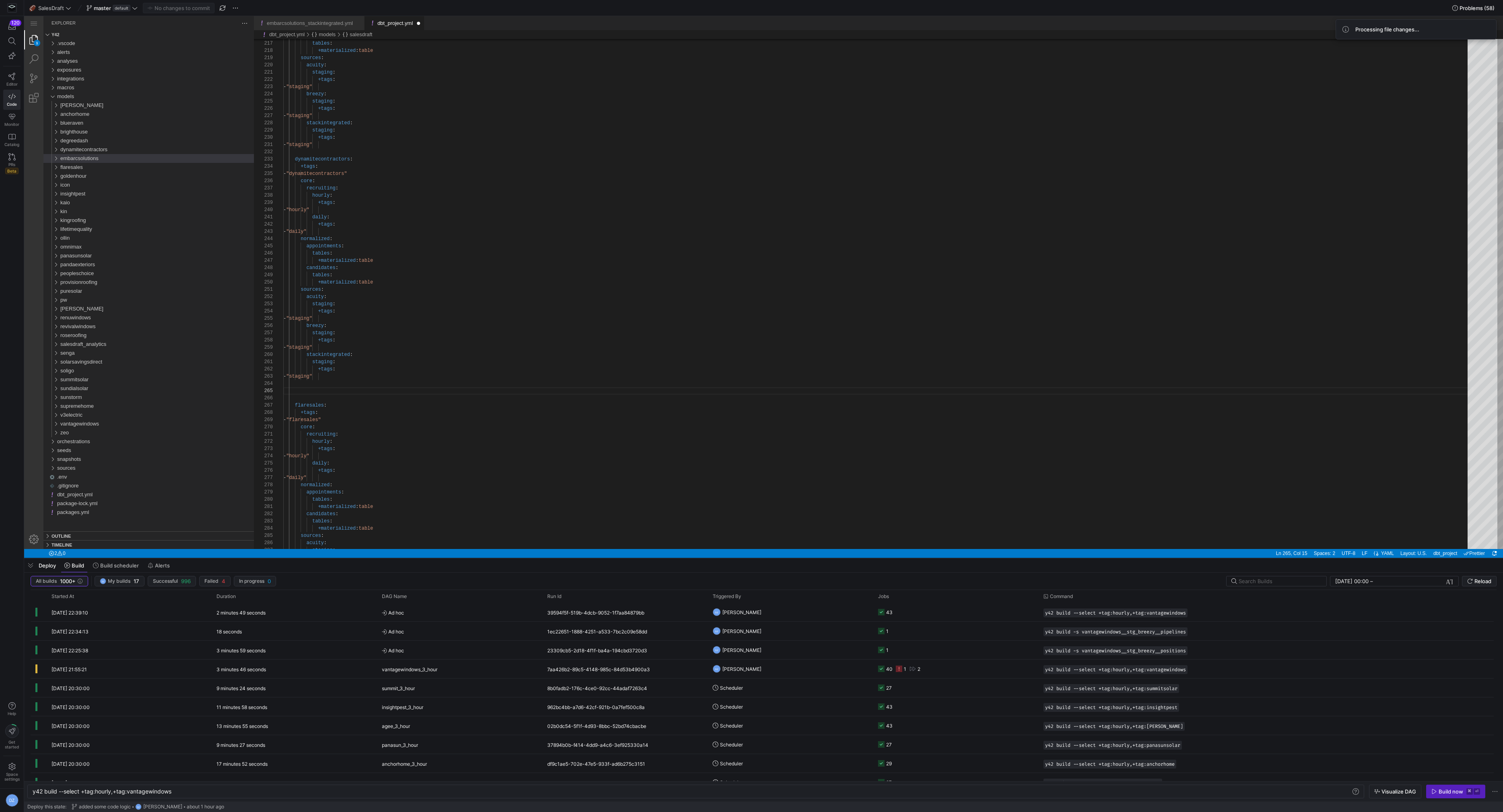
scroll to position [29, 0]
paste textarea "- "staging" stackintegrated: staging: +tags: - "staging""
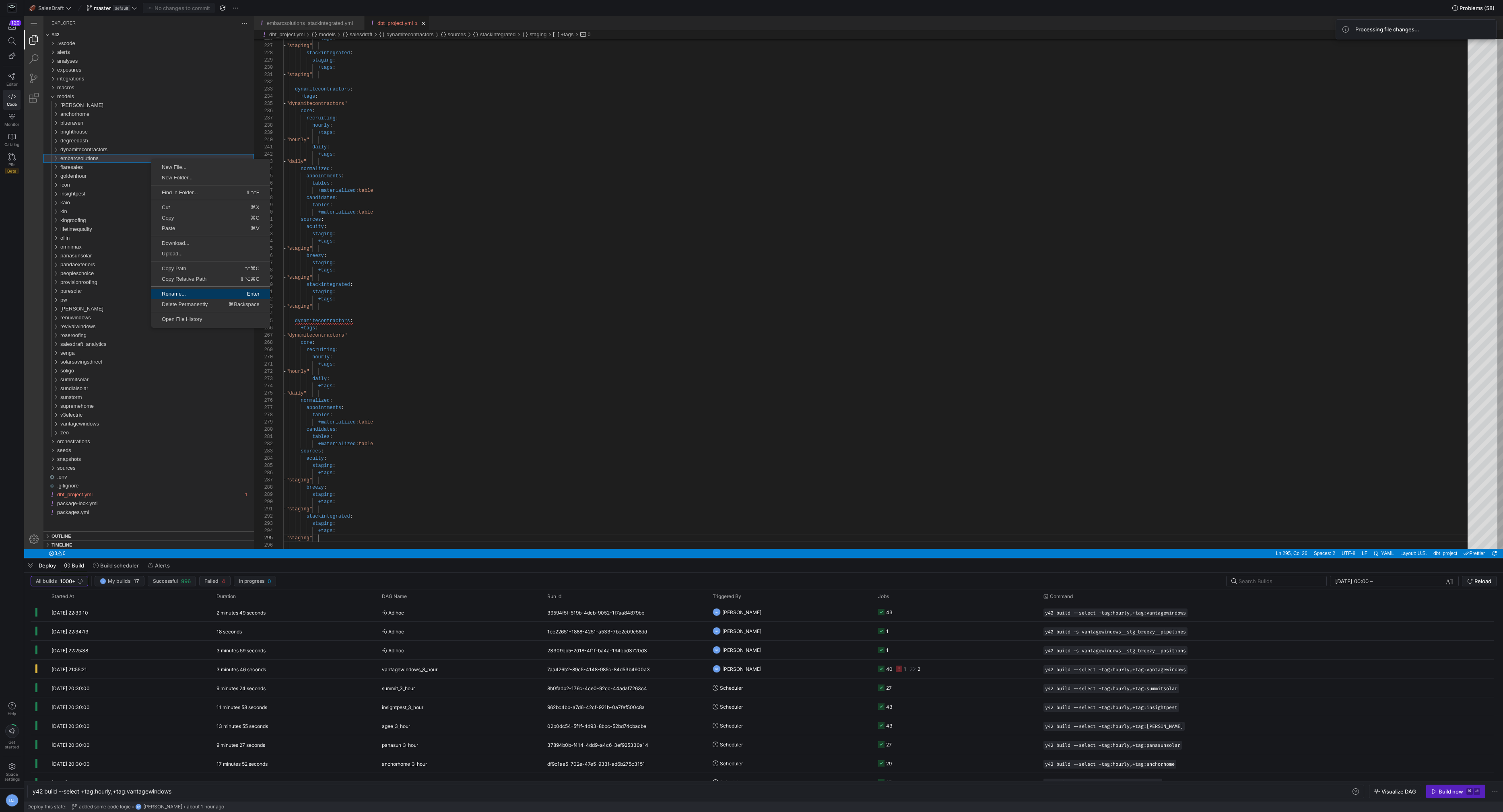
click at [195, 292] on span "Rename..." at bounding box center [180, 293] width 58 height 5
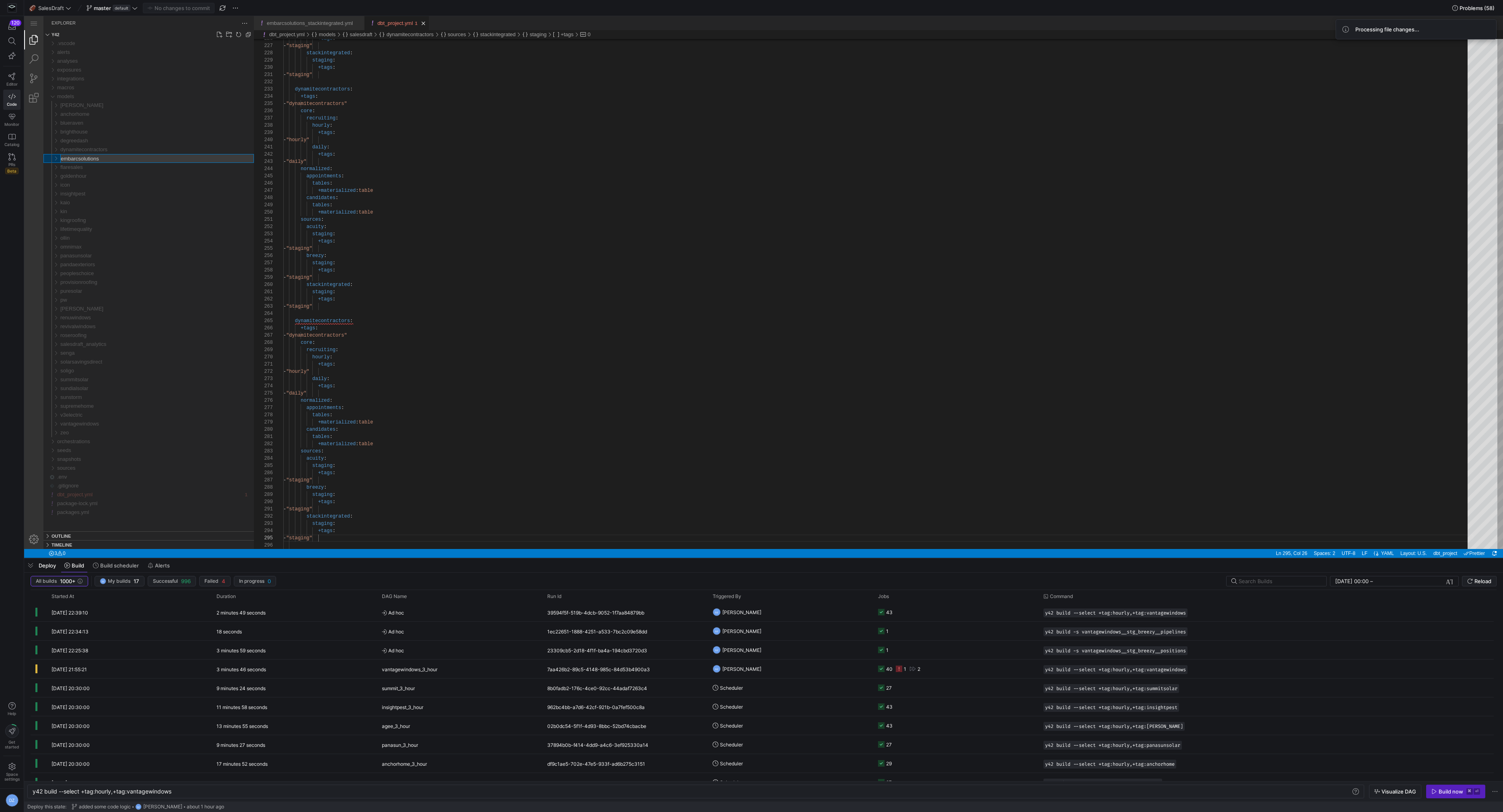
paste textarea "embarcsolution"
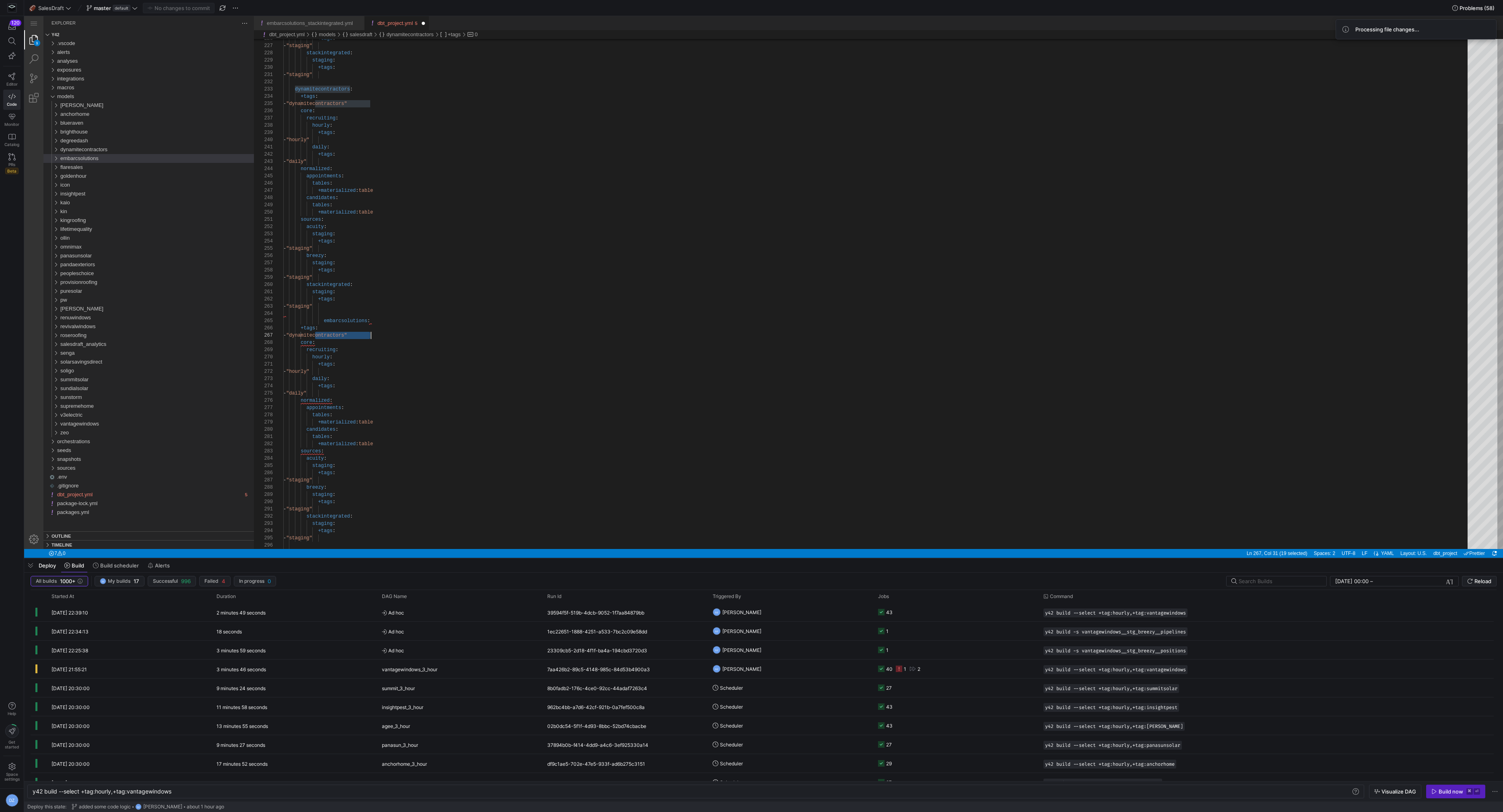
paste textarea "embarcsolution"
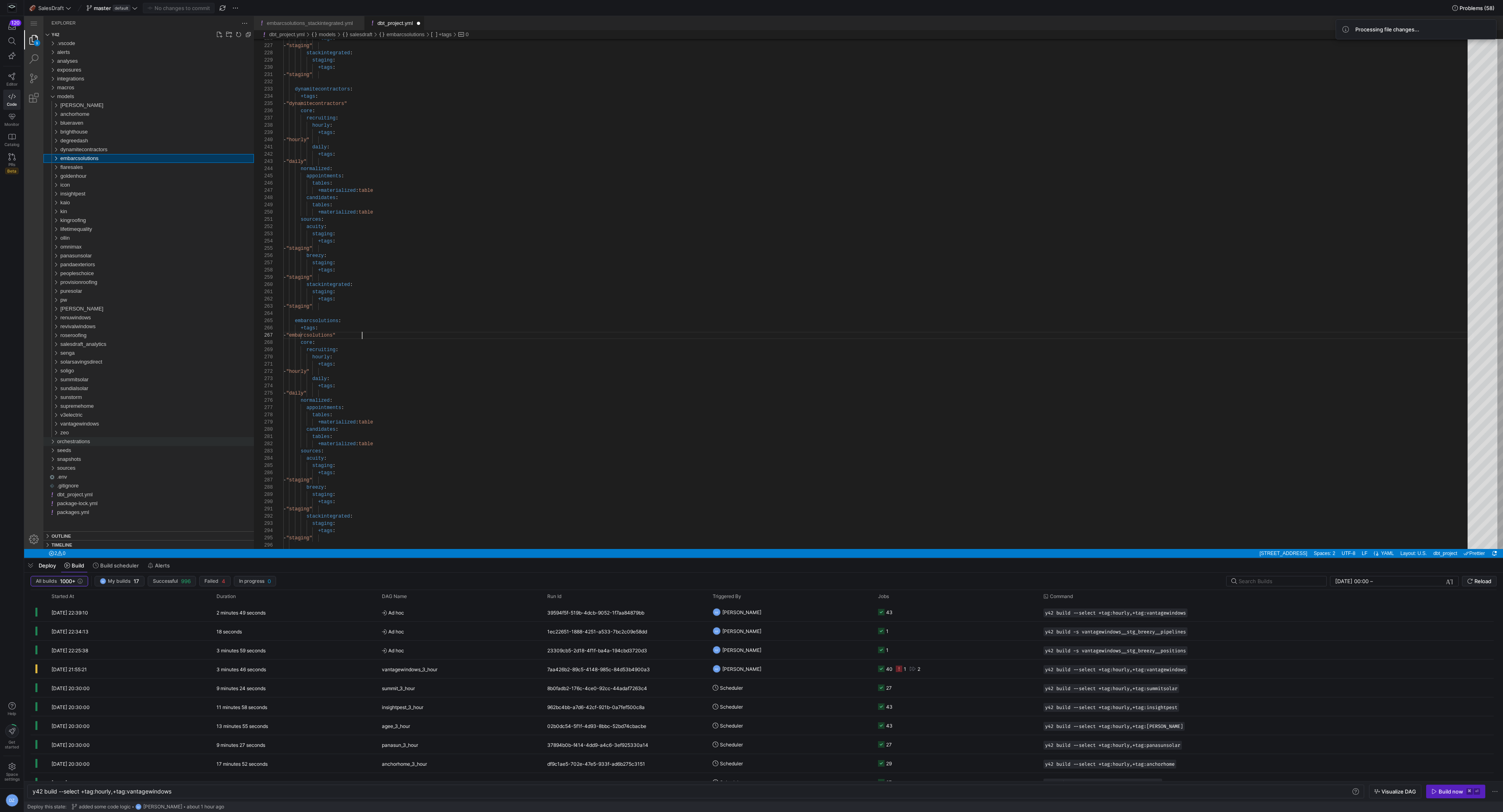
click at [92, 444] on div "orchestrations" at bounding box center [155, 442] width 197 height 9
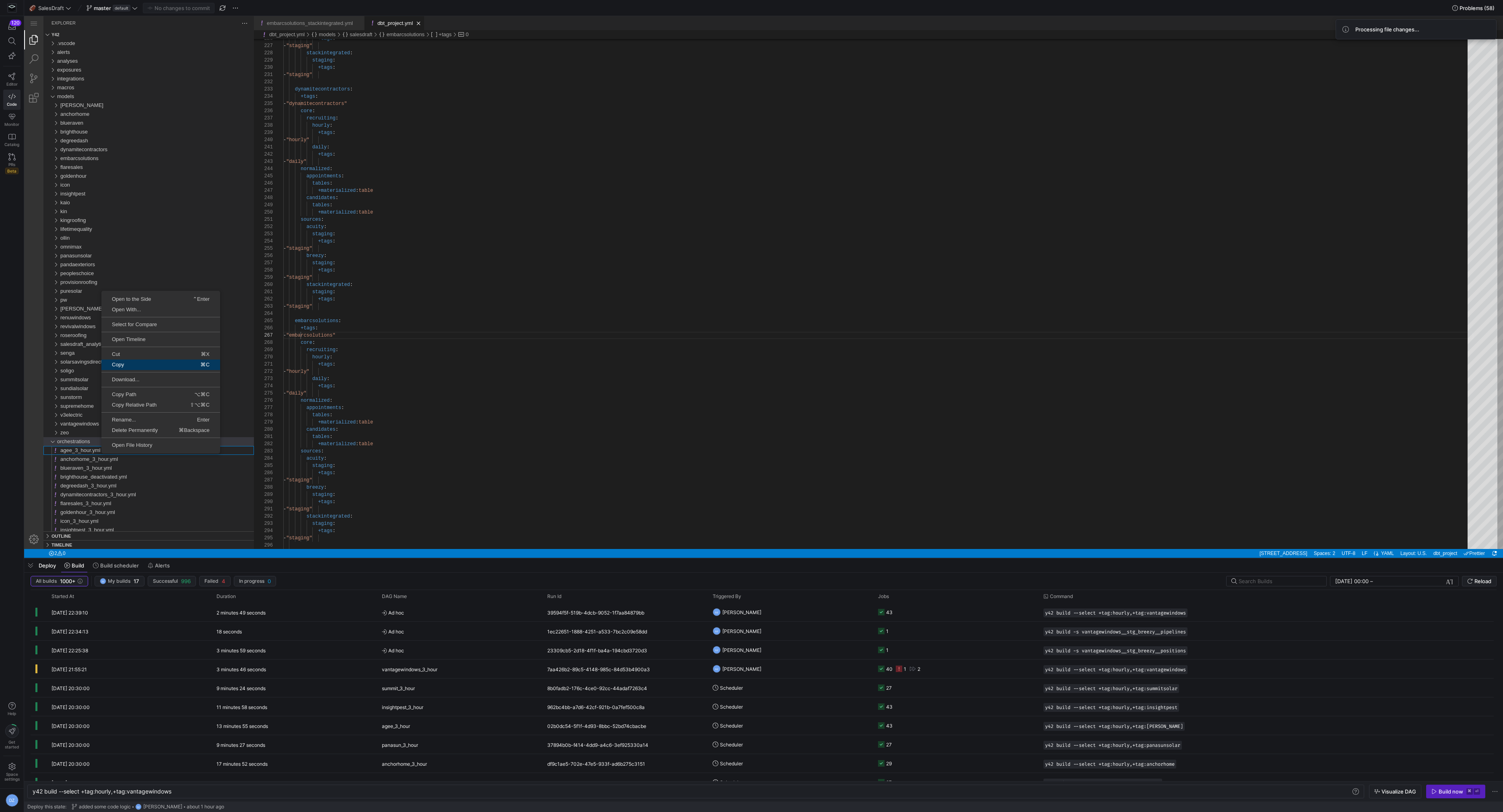
click at [153, 363] on span "Copy" at bounding box center [127, 365] width 51 height 5
click at [170, 347] on link at bounding box center [192, 347] width 118 height 1
click at [170, 343] on link "Paste ⌘V" at bounding box center [192, 340] width 118 height 10
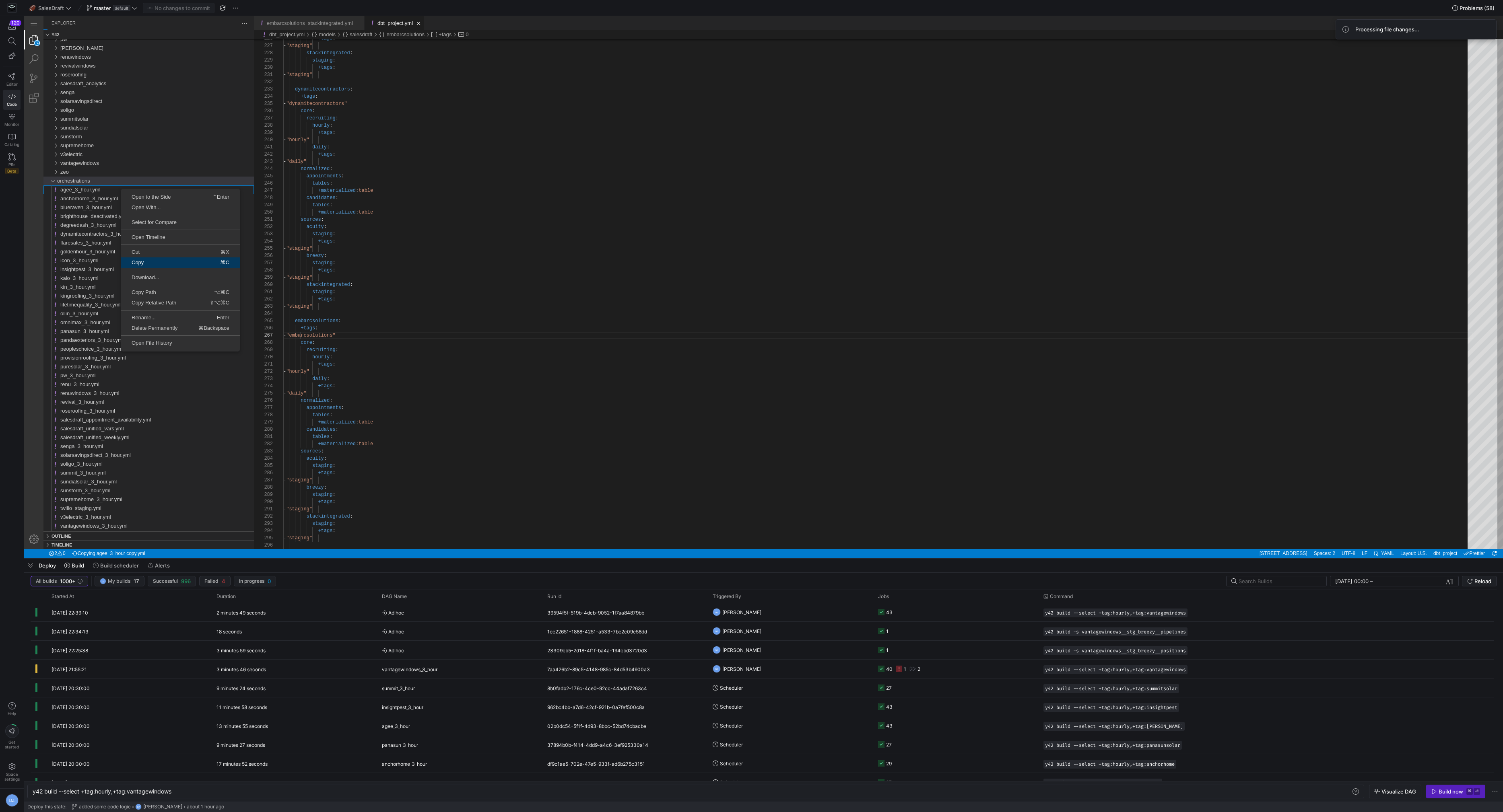
click at [151, 260] on span "Copy" at bounding box center [147, 262] width 51 height 5
click at [163, 247] on span "Paste" at bounding box center [162, 249] width 53 height 5
type textarea "daily: +tags: - "daily" normalized: appointments: tables: +materialized: table …"
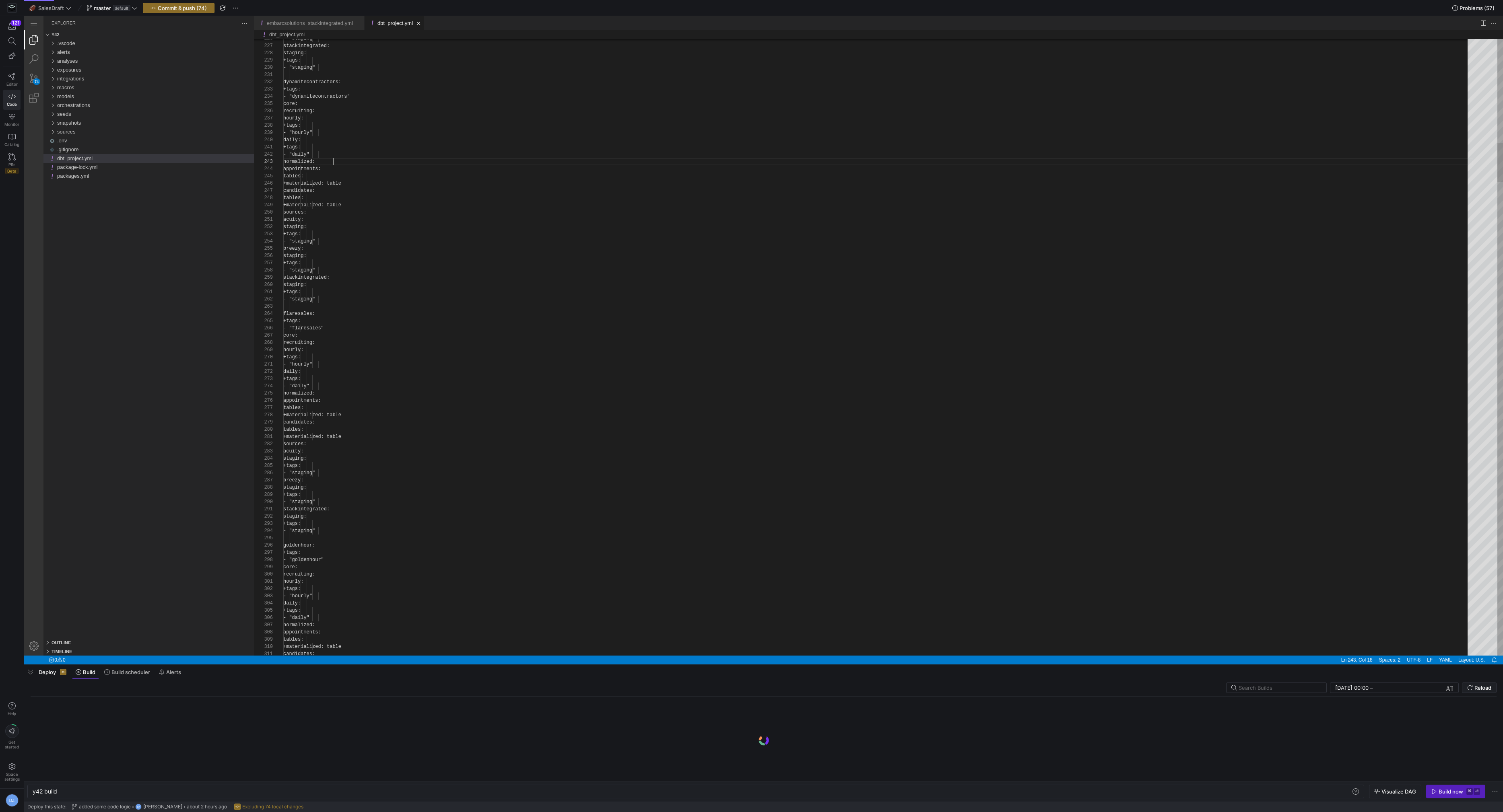
scroll to position [15, 50]
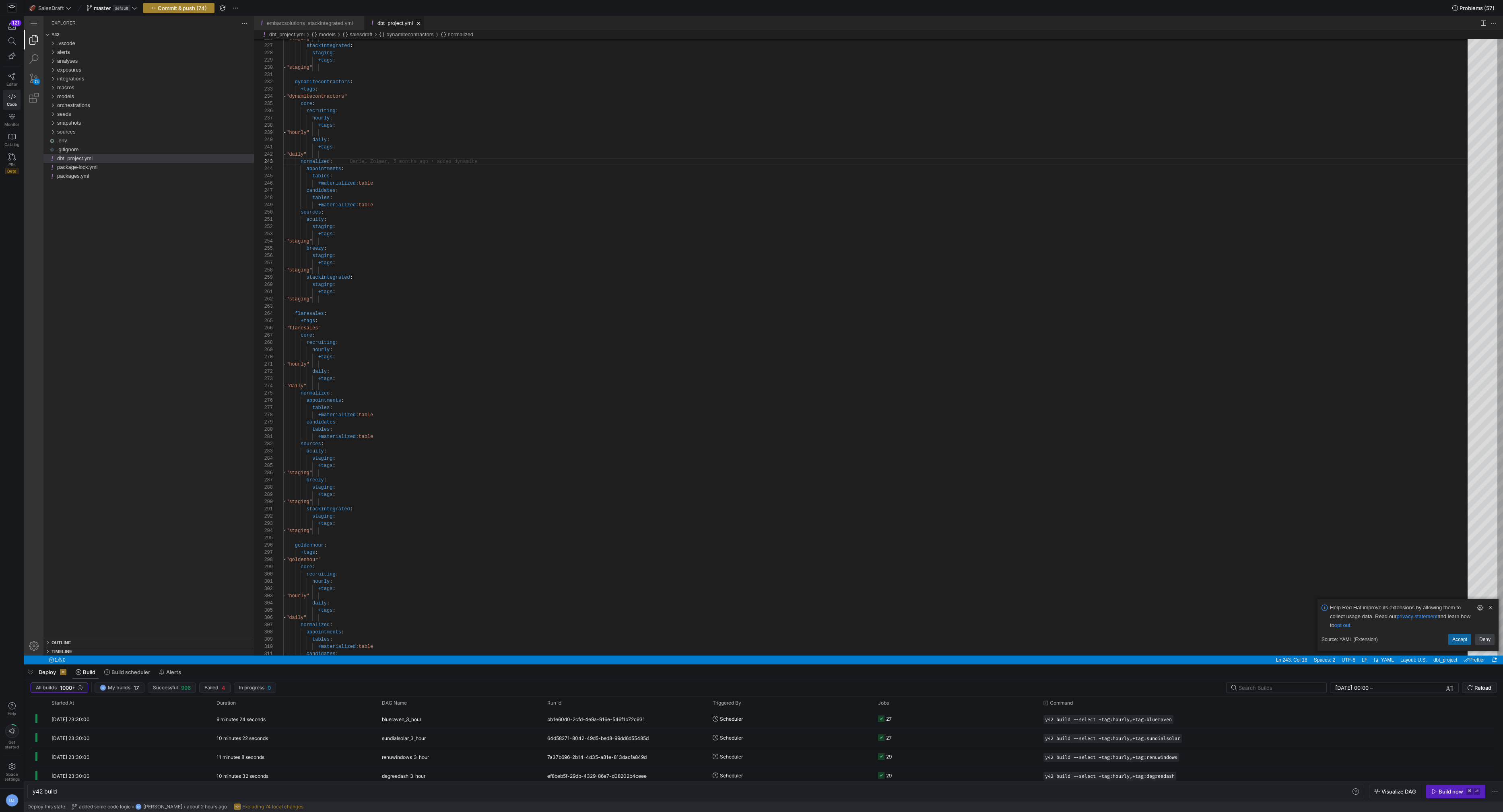
click at [197, 3] on button "Commit & push (74)" at bounding box center [179, 8] width 72 height 10
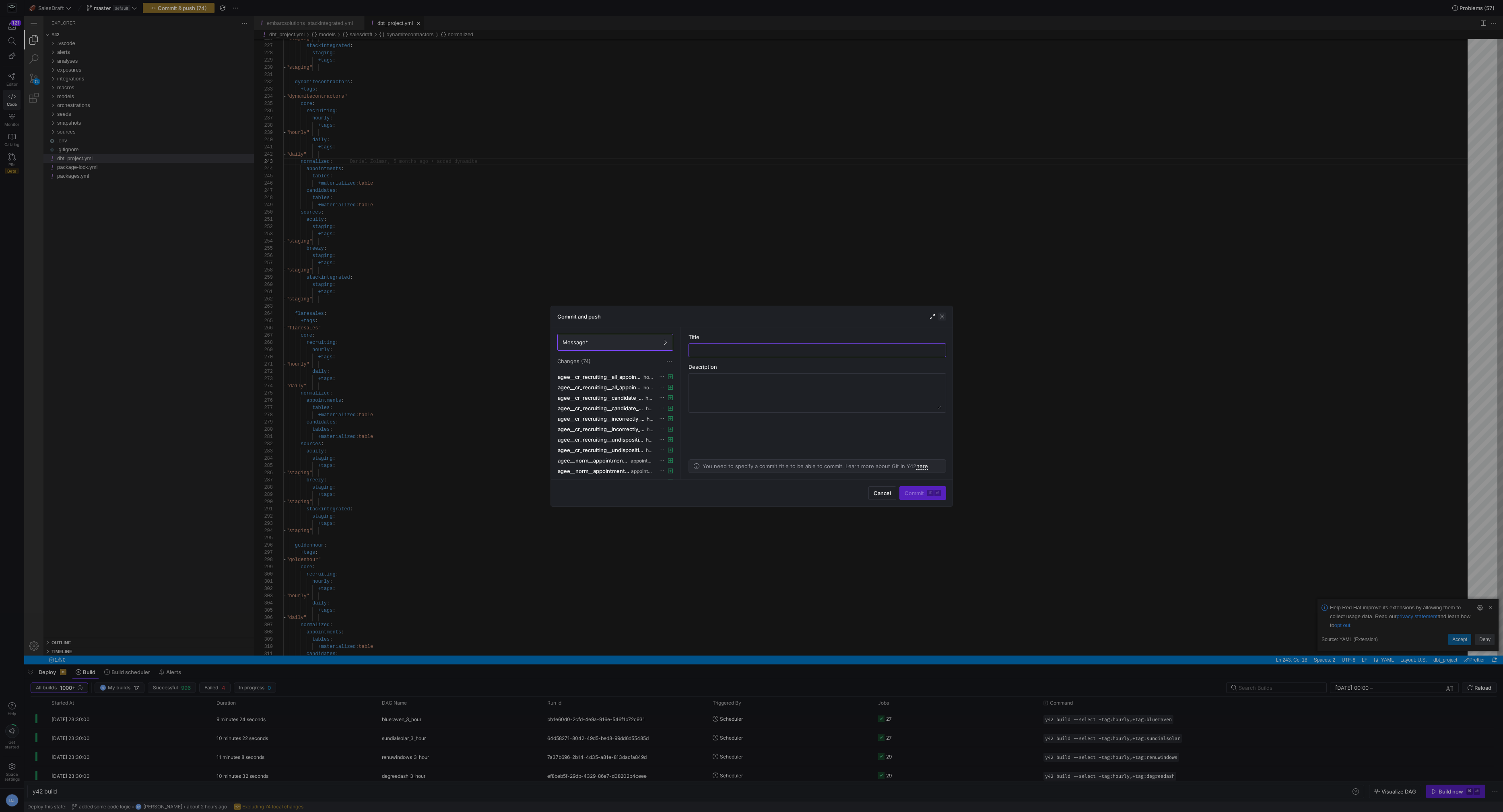
click at [942, 314] on span "button" at bounding box center [942, 317] width 8 height 8
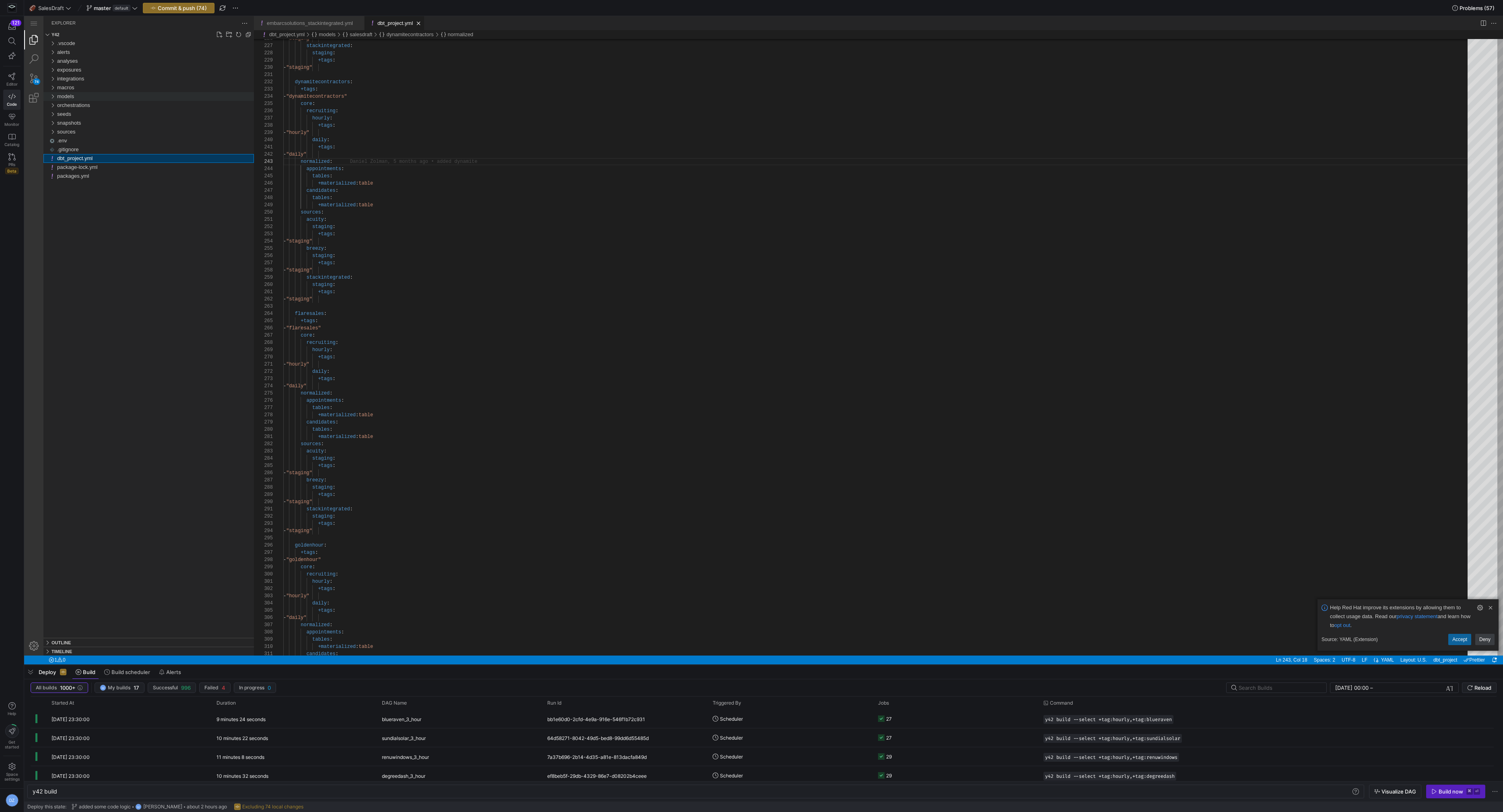
click at [106, 93] on div "models" at bounding box center [155, 96] width 197 height 9
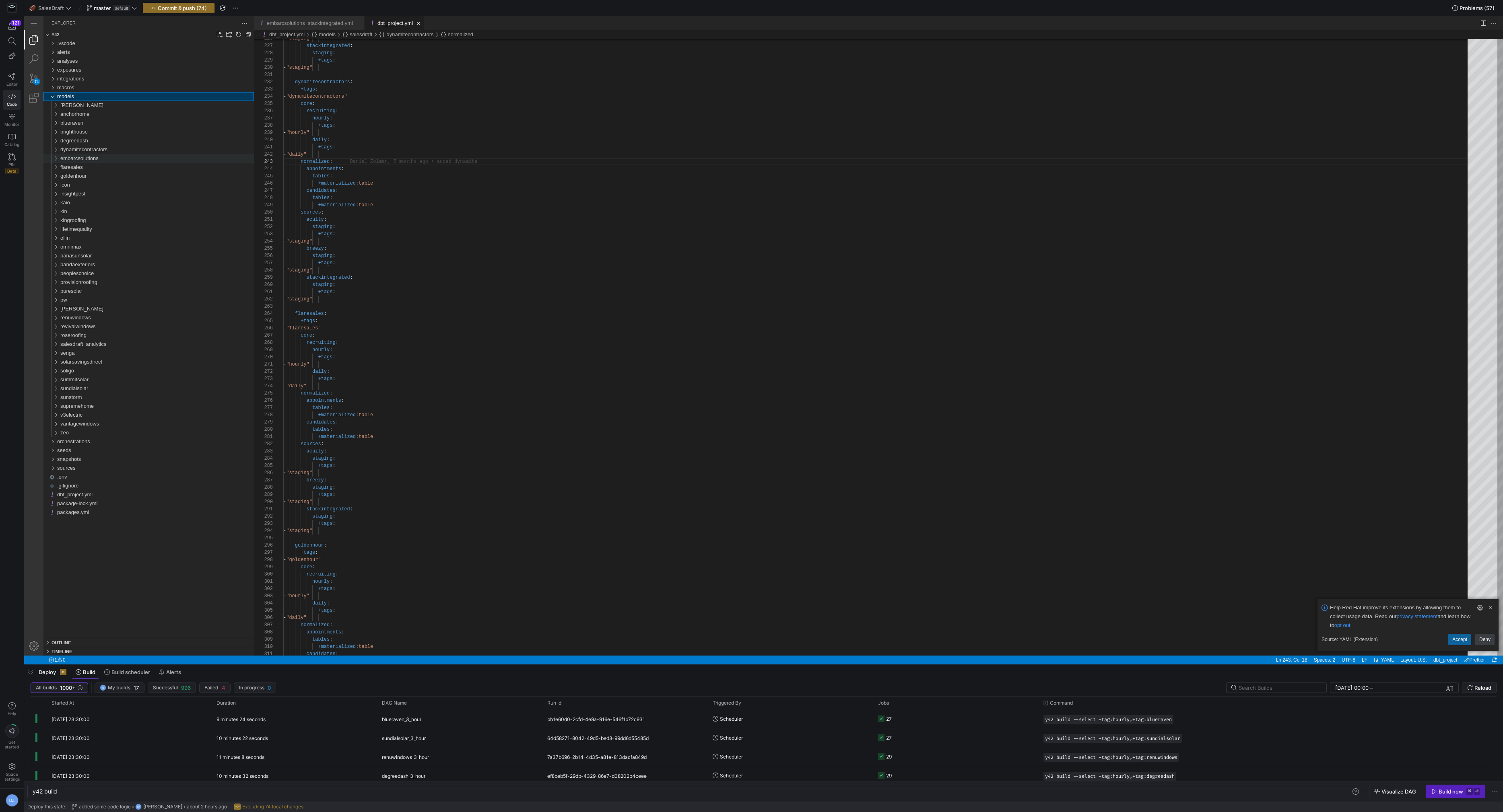
click at [123, 156] on div "embarcsolutions" at bounding box center [157, 158] width 194 height 9
click at [122, 167] on div "core" at bounding box center [159, 167] width 190 height 9
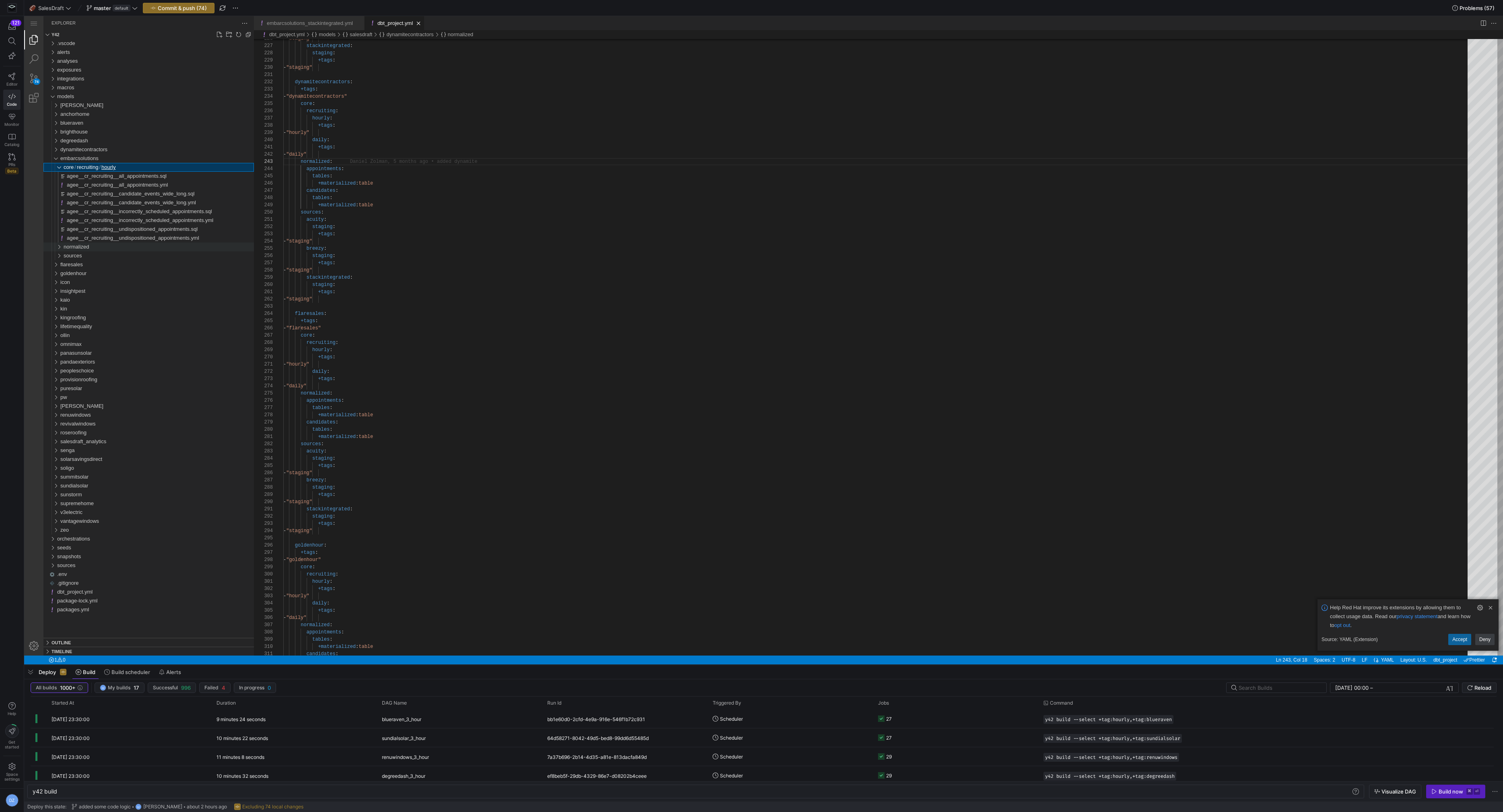
click at [113, 251] on div "normalized" at bounding box center [159, 247] width 190 height 9
click at [113, 256] on div "appointments" at bounding box center [160, 256] width 187 height 9
click at [115, 278] on div "candidates" at bounding box center [160, 282] width 187 height 9
click at [114, 291] on div "tables" at bounding box center [162, 291] width 184 height 9
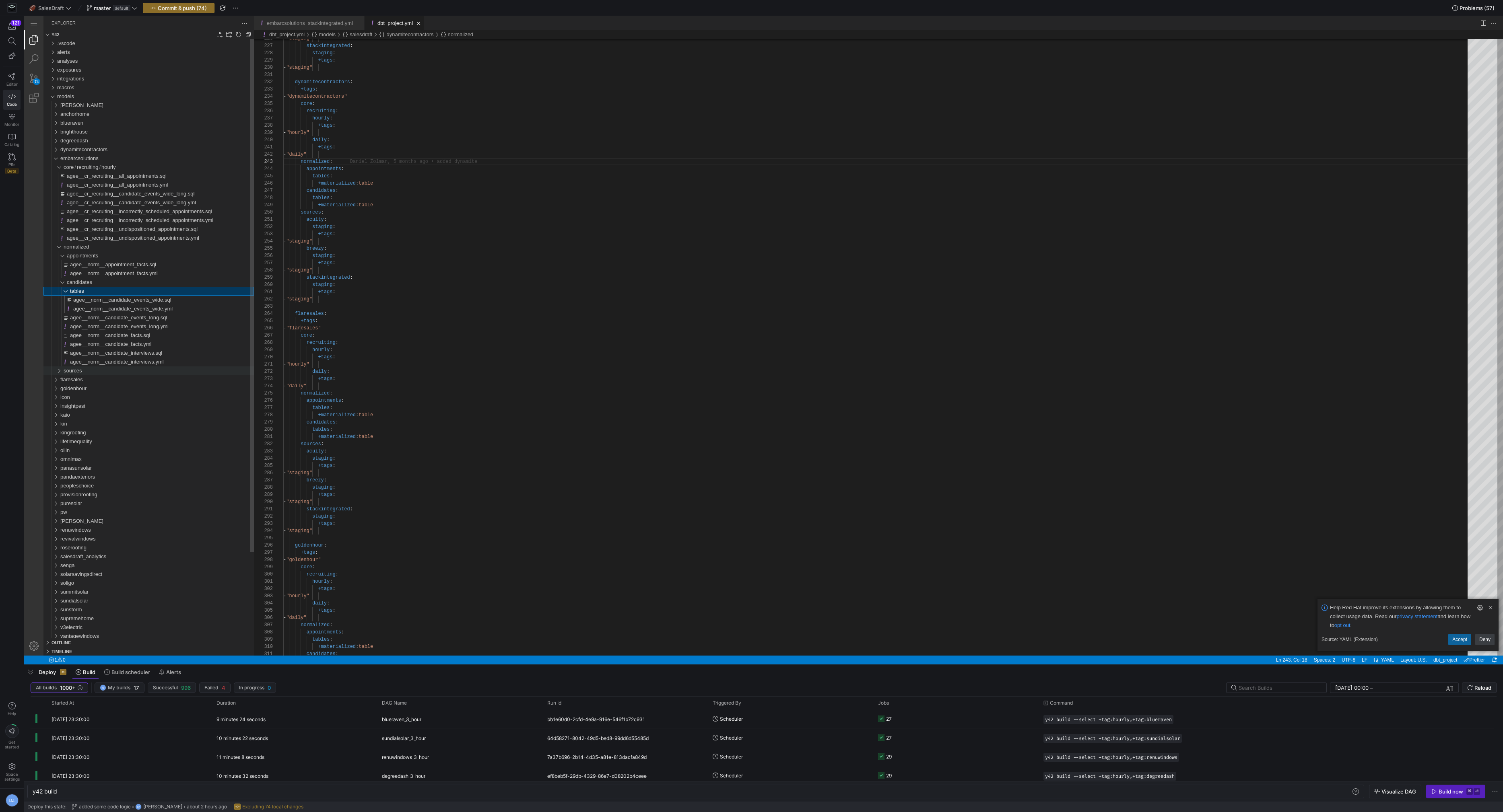
click at [117, 370] on div "sources" at bounding box center [159, 370] width 190 height 9
click at [118, 379] on div "acuity" at bounding box center [160, 379] width 187 height 9
click at [117, 392] on div "intermediate" at bounding box center [162, 388] width 184 height 9
click at [115, 413] on div "staging" at bounding box center [162, 415] width 184 height 9
click at [110, 540] on div "breezy" at bounding box center [160, 539] width 187 height 9
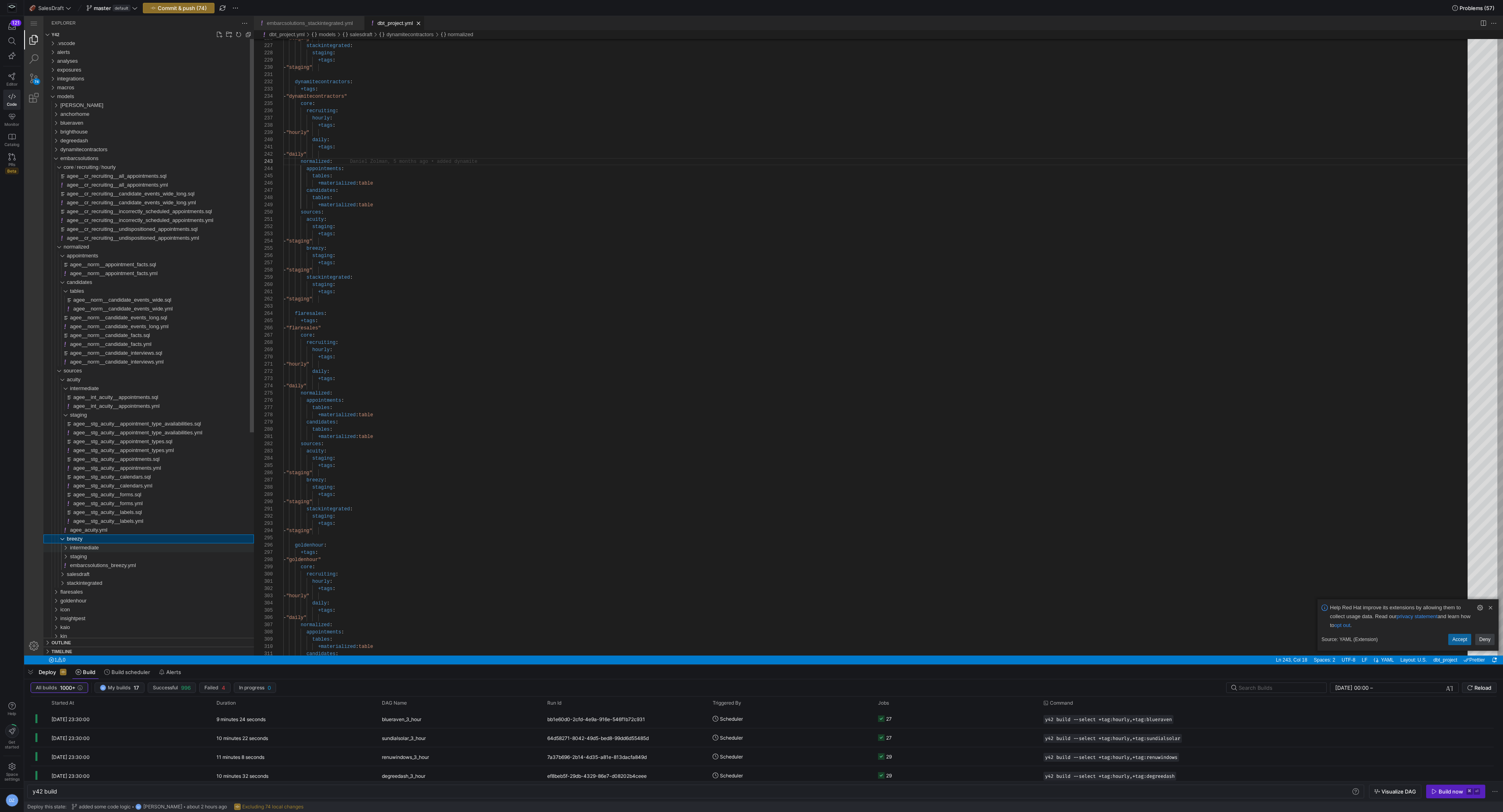
click at [111, 550] on div "intermediate" at bounding box center [162, 548] width 184 height 9
click at [103, 629] on div "staging" at bounding box center [162, 627] width 184 height 9
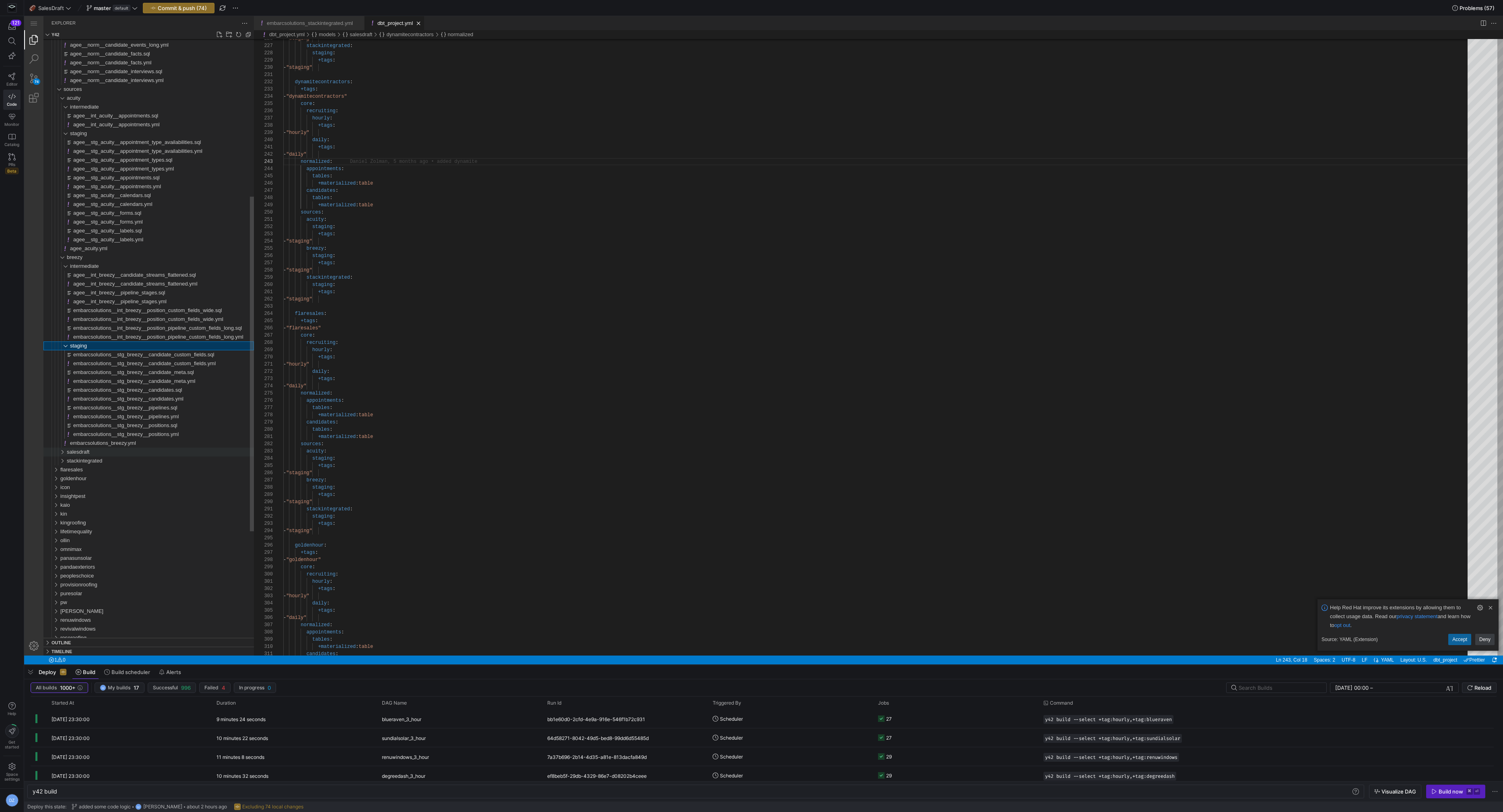
click at [118, 453] on div "salesdraft" at bounding box center [160, 452] width 187 height 9
click at [119, 461] on div "intermediate" at bounding box center [162, 461] width 184 height 9
click at [111, 504] on div "staging" at bounding box center [162, 505] width 184 height 9
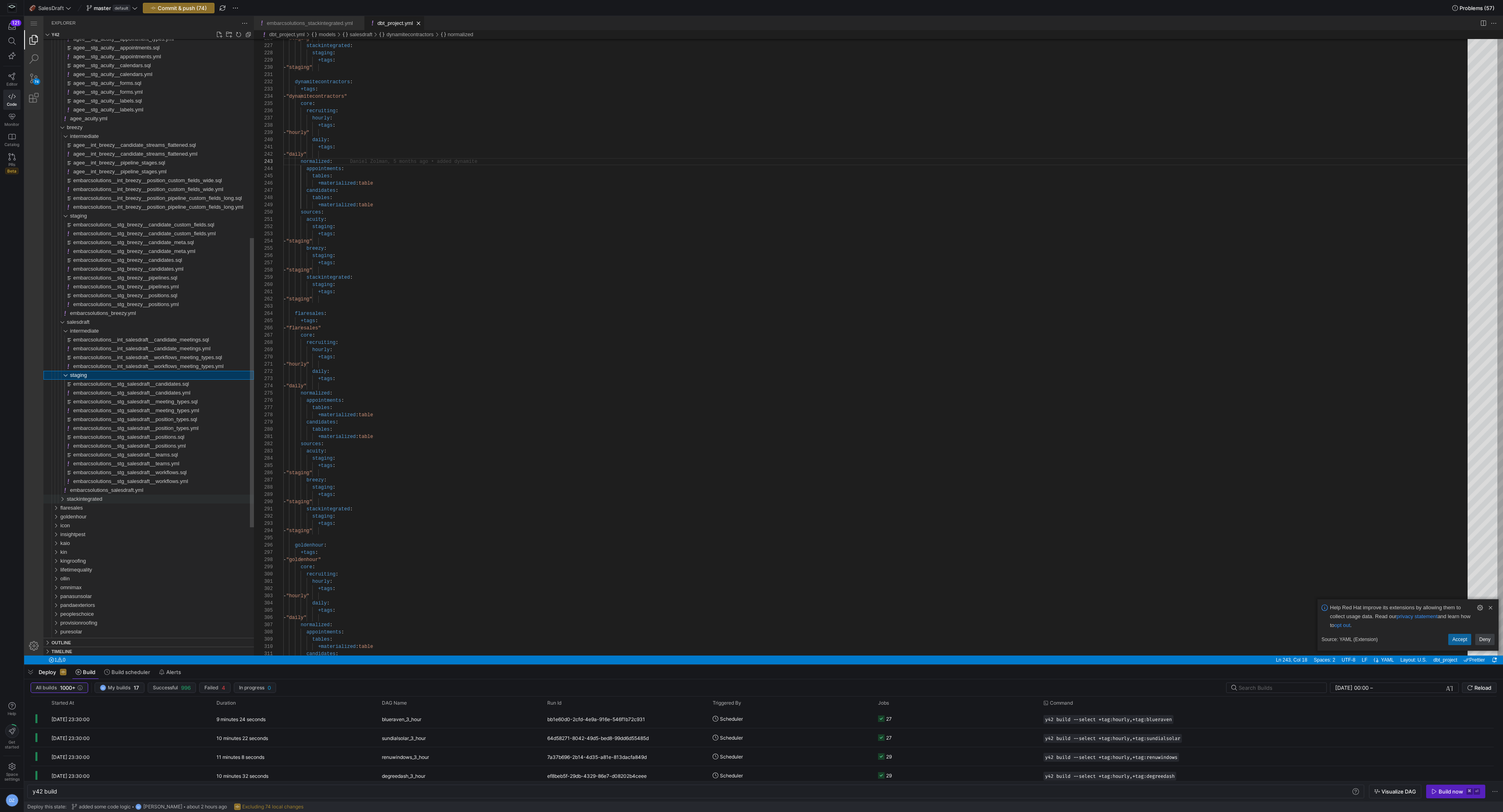
click at [104, 501] on div "stackintegrated" at bounding box center [160, 499] width 187 height 9
click at [102, 510] on div "staging" at bounding box center [162, 508] width 184 height 9
click at [123, 553] on span "embarcsolutions_stackintegrated.yml" at bounding box center [113, 552] width 86 height 6
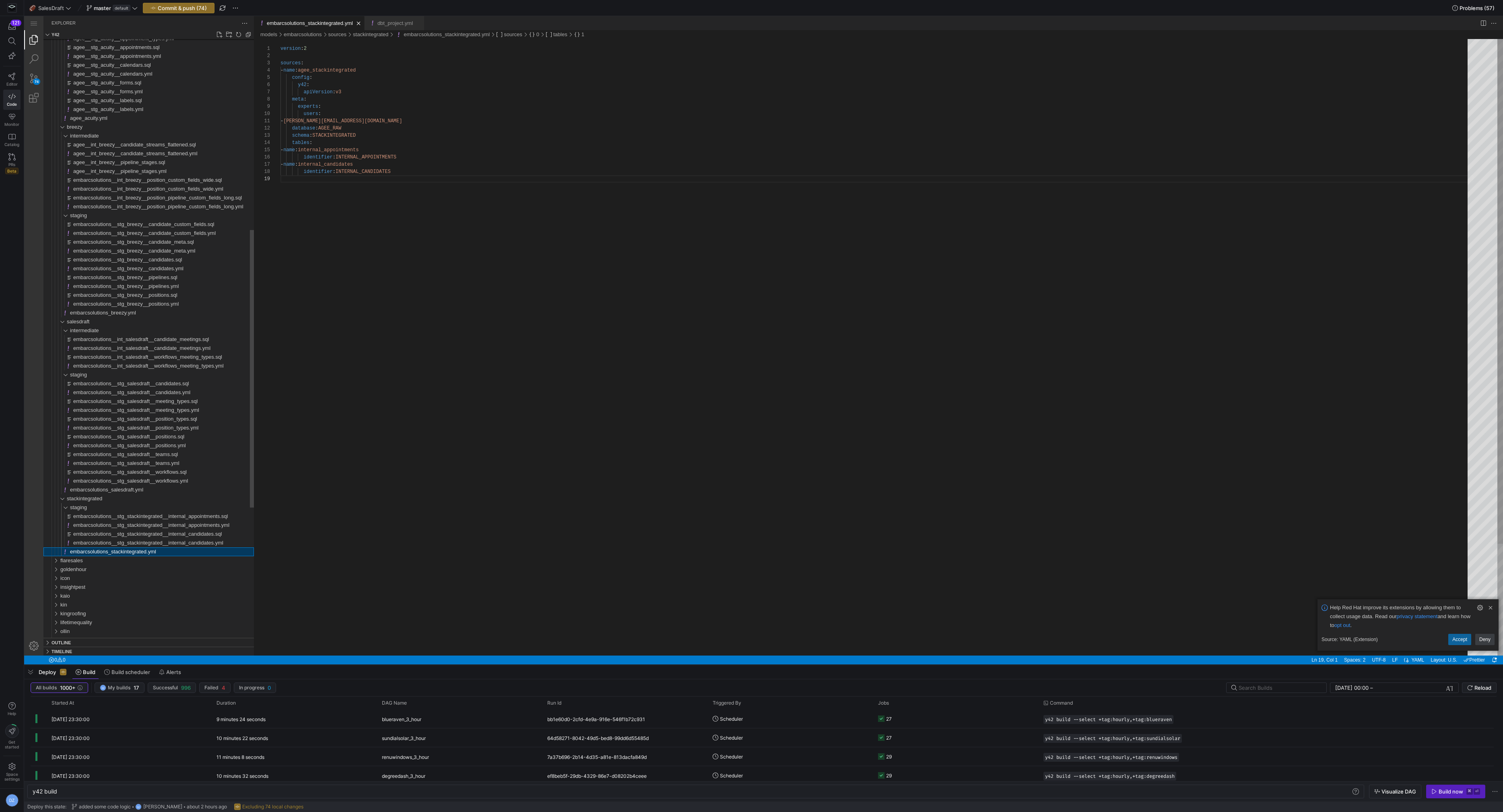
scroll to position [58, 0]
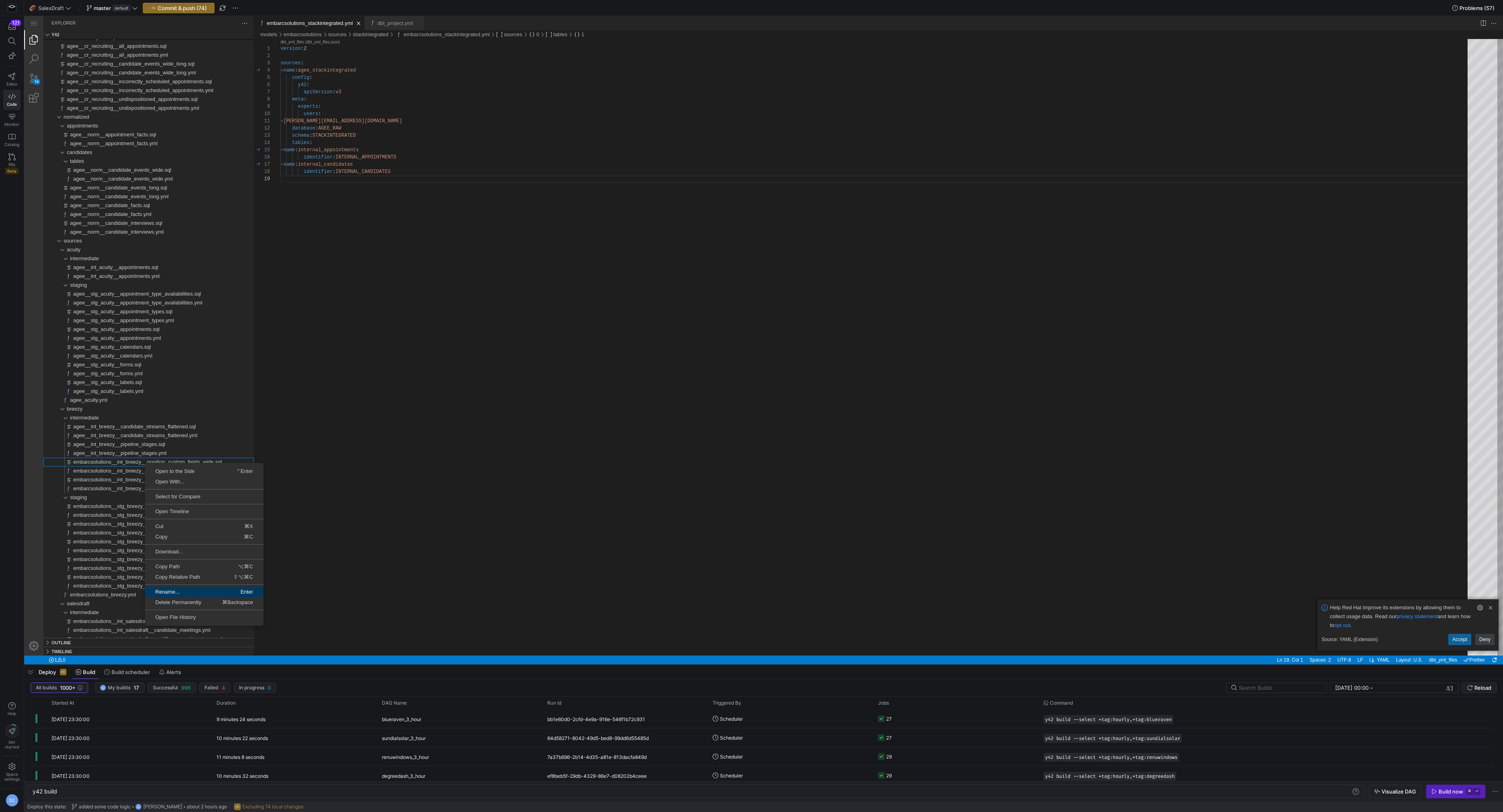
click at [180, 591] on span "Rename..." at bounding box center [174, 592] width 58 height 5
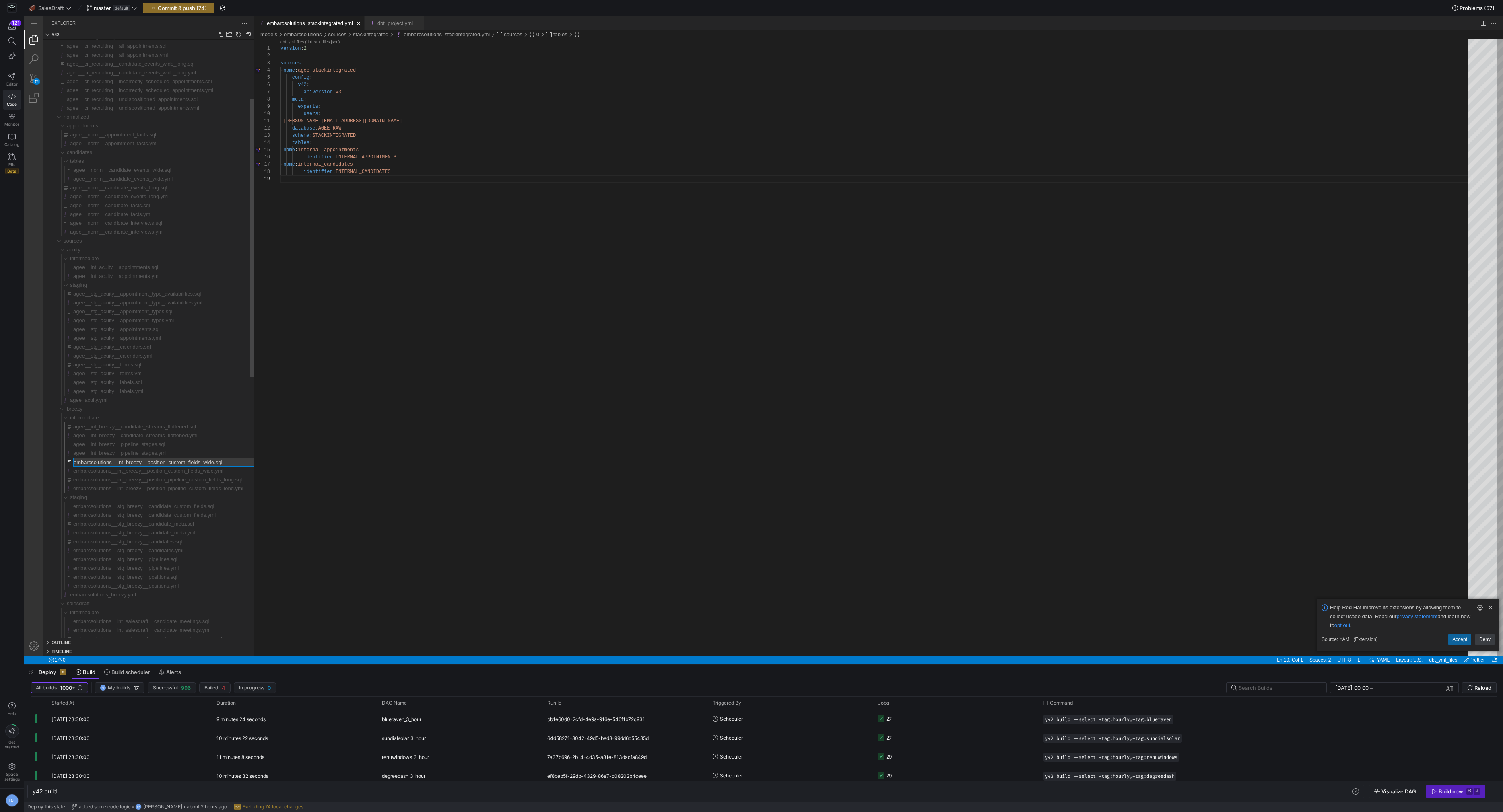
click at [113, 460] on input "embarcsolutions__int_breezy__position_custom_fields_wide.sql" at bounding box center [163, 463] width 180 height 8
type input "embarcsolutions__int_breezy__pipeline_stages.yml"
type input "embarcsolutions__int_breezy__pipeline_stages.sql"
type input "embarcsolutions__int_breezy__candidate_streams_flattened.yml"
type input "embarcsolutions__int_breezy__candidate_streams_flattened.sql"
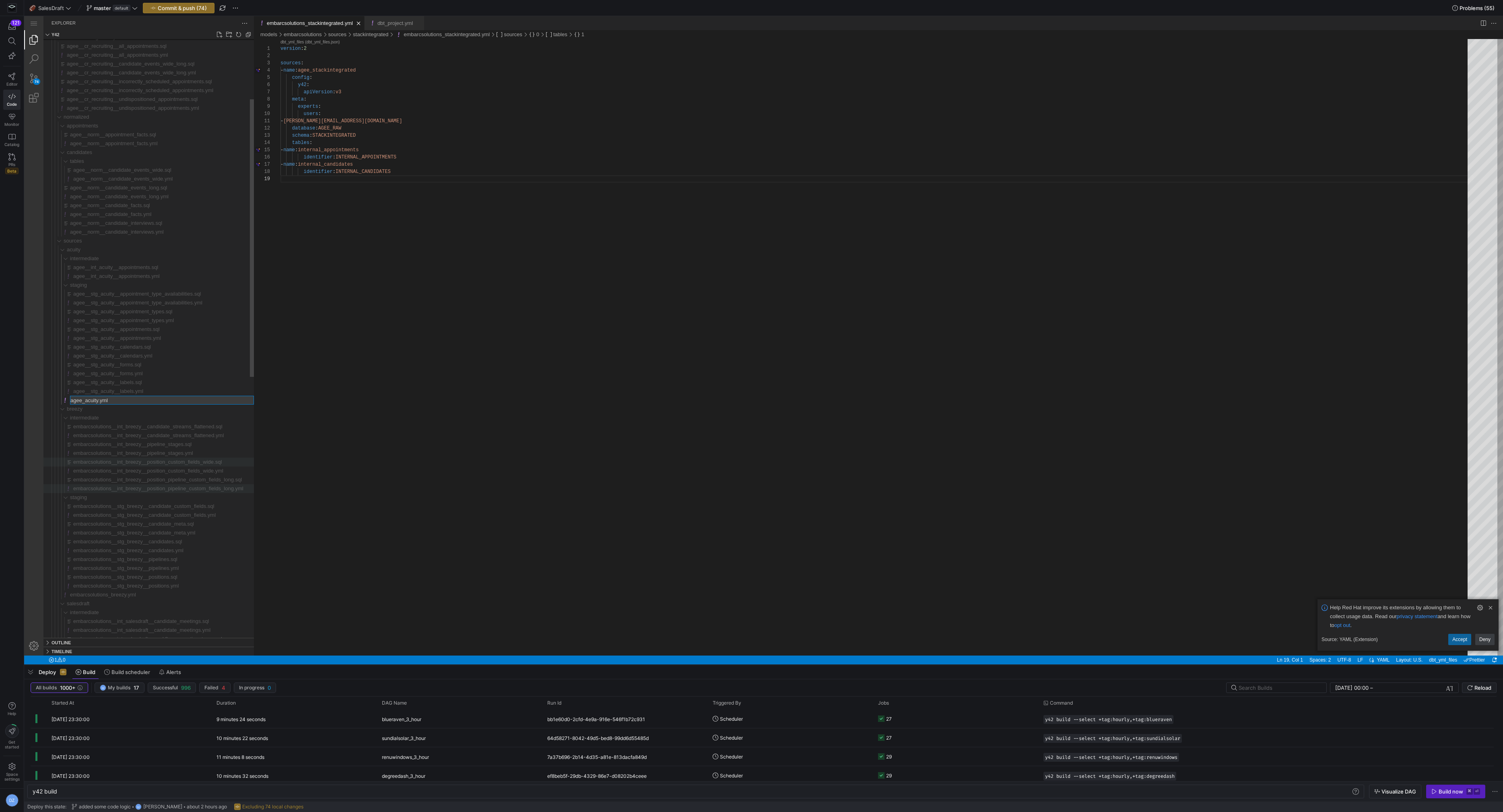
type input "embarcsolutions_acuity.yml"
type input "embarcsolutions__stg_acuity__labels.yml"
type input "embarcsolutions__stg_acuity__labels.sql"
type input "embarcsolutions__stg_acuity__forms.yml"
type input "embarcsolutions__stg_acuity__forms.sql"
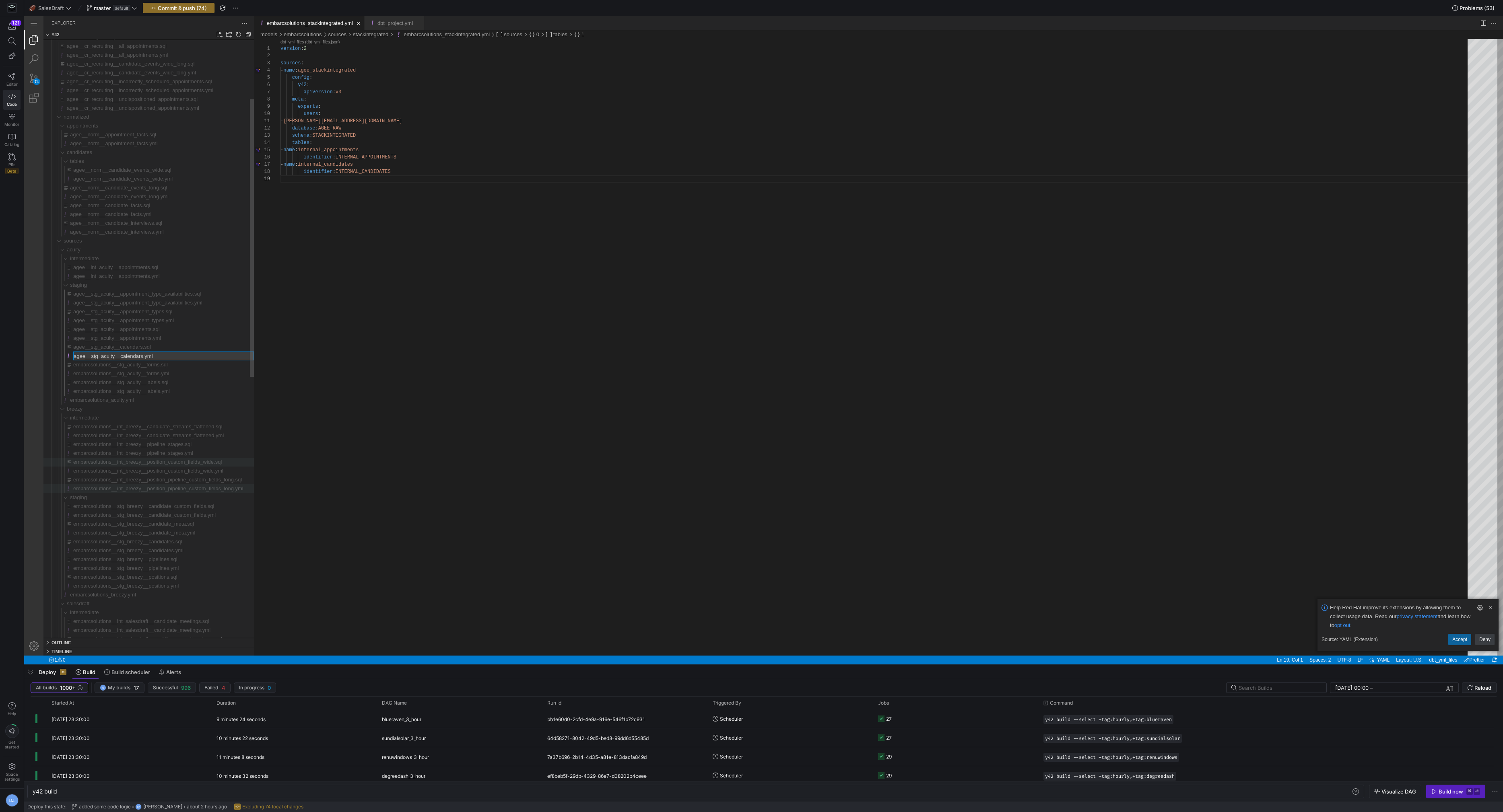
type input "embarcsolutions__stg_acuity__calendars.yml"
type input "embarcsolutions__stg_acuity__calendars.sql"
type input "embarcsolutions__stg_acuity__appointments.yml"
type input "embarcsolutions__stg_acuity__appointments.sql"
type input "embarcsolutions__stg_acuity__appointment_types.yml"
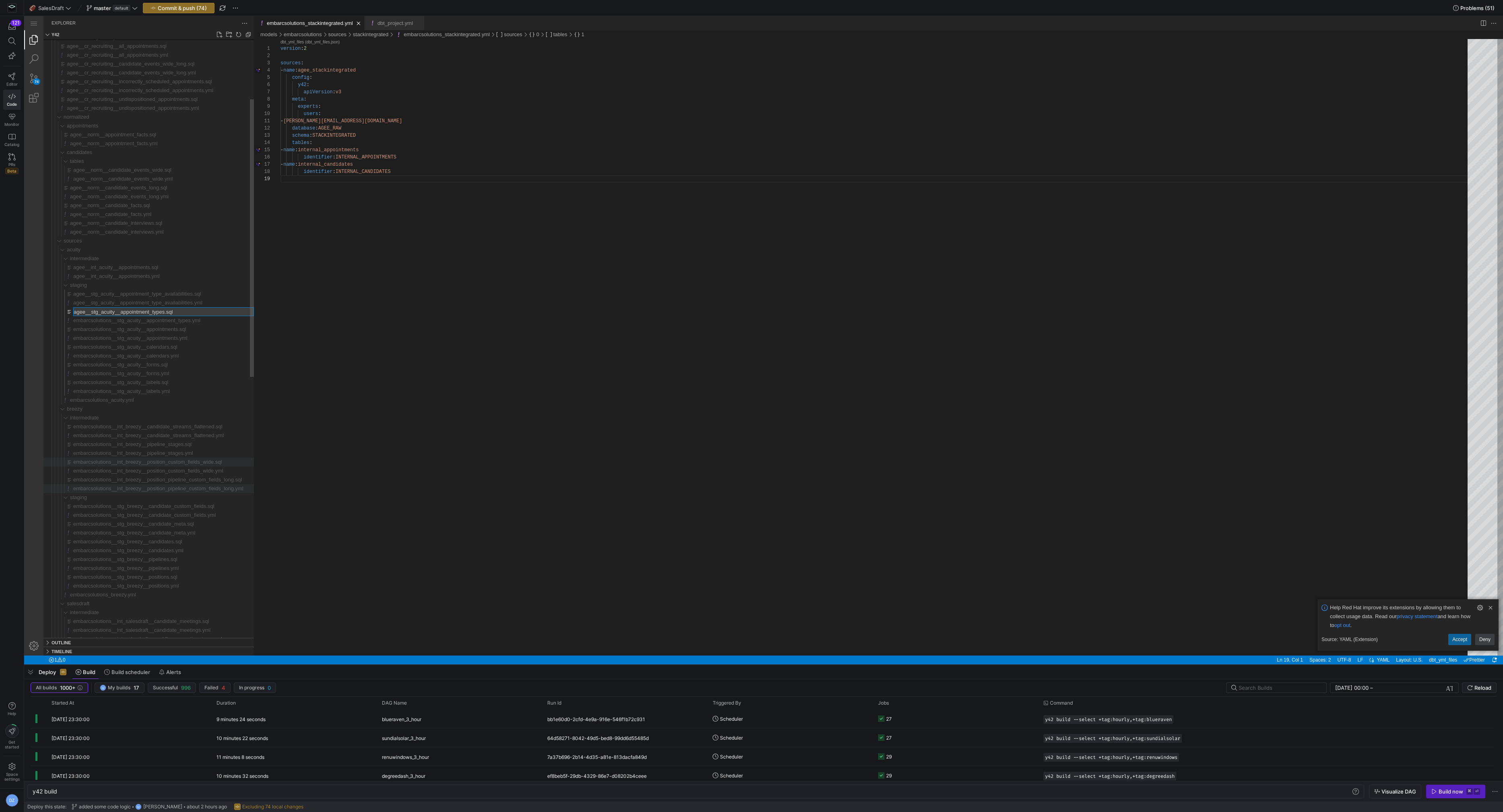
type input "embarcsolutions__stg_acuity__appointment_types.sql"
type input "embarcsolutions__stg_acuity__appointment_type_availabilities.yml"
type input "embarcsolutions__stg_acuity__appointment_type_availabilities.sql"
type input "embarcsolutions__int_acuity__appointments.yml"
type input "embarcsolutions__int_acuity__appointments.sql"
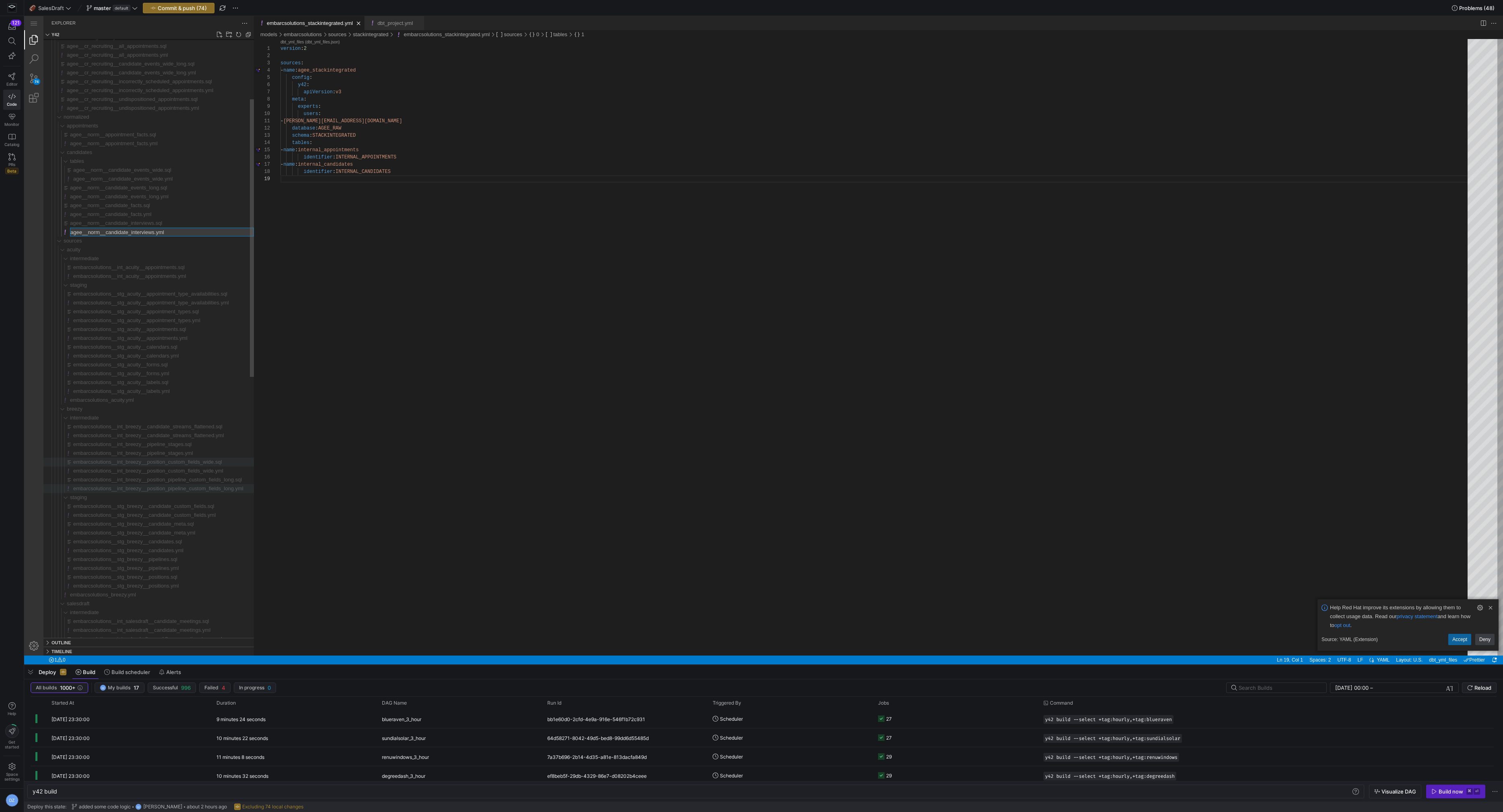
type input "embarcsolutions__norm__candidate_interviews.yml"
type input "embarcsolutions__norm__candidate_interviews.sql"
type input "embarcsolutions__norm__candidate_facts.yml"
type input "embarcsolutions__norm__candidate_facts.sql"
type input "embarcsolutions__norm__candidate_events_long.yml"
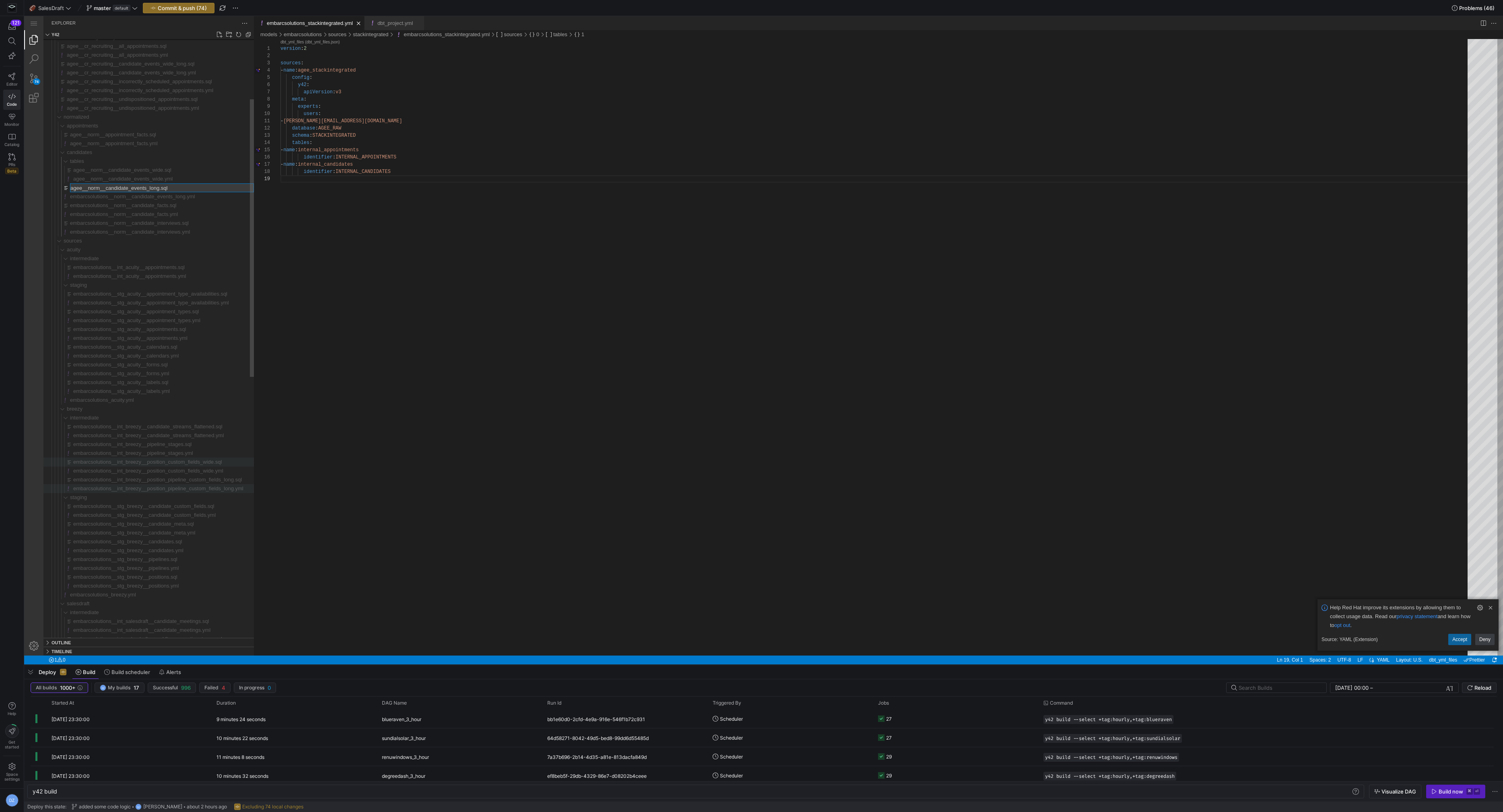
type input "embarcsolutions__norm__candidate_events_long.sql"
type input "embarcsolutions__norm__candidate_events_wide.yml"
type input "embarcsolutions__norm__candidate_events_wide.sql"
type input "embarcsolutions__norm__appointment_facts.yml"
type input "embarcsolutions__norm__appointment_facts.sql"
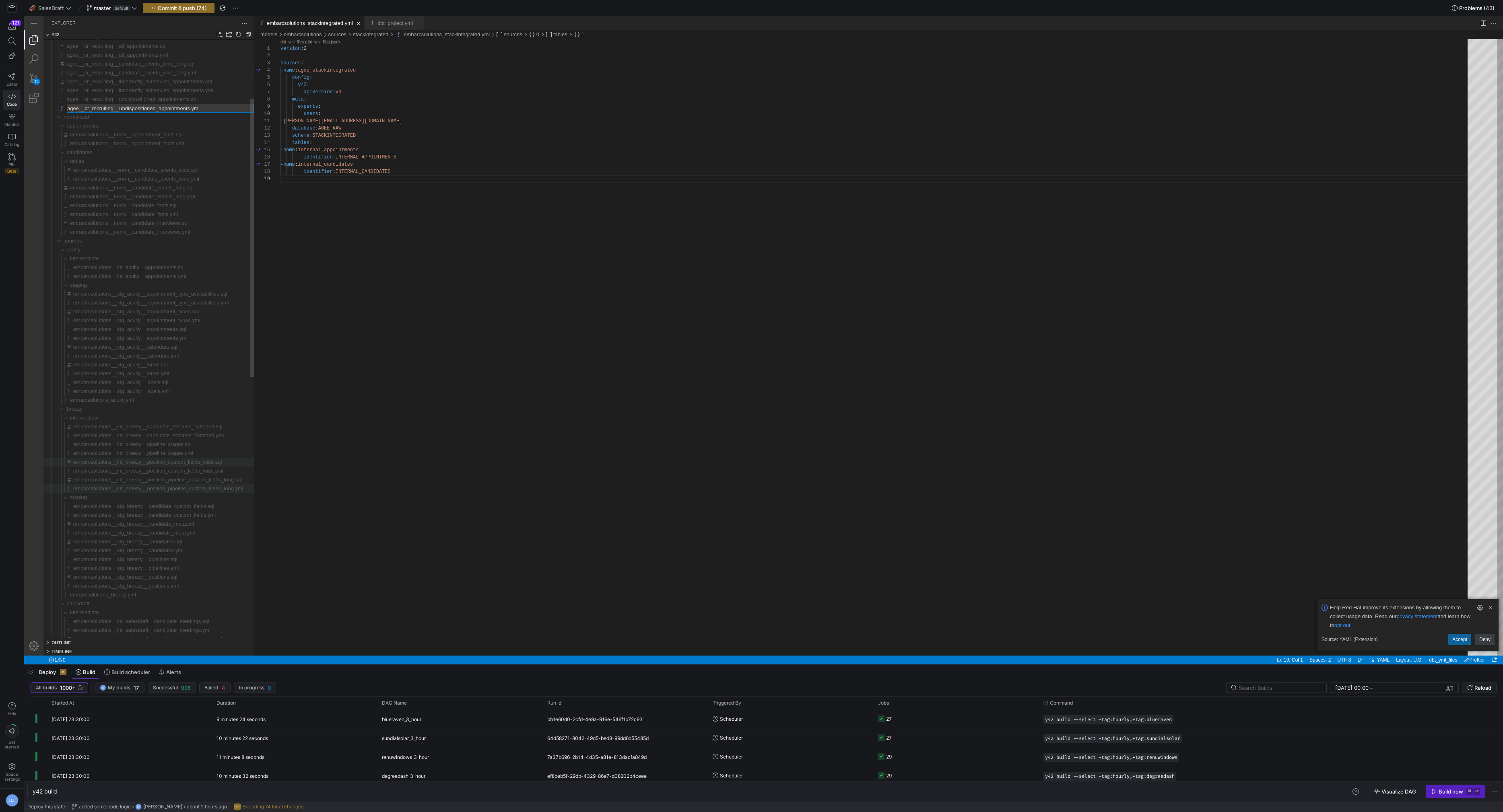
type input "embarcsolutions__cr_recruiting__undispositioned_appointments.yml"
type input "embarcsolutions__cr_recruiting__undispositioned_appointments.sql"
type input "embarcsolutions__cr_recruiting__incorrectly_scheduled_appointments.yml"
type input "embarcsolutions__cr_recruiting__incorrectly_scheduled_appointments.sql"
type input "embarcsolutions__cr_recruiting__candidate_events_wide_long.yml"
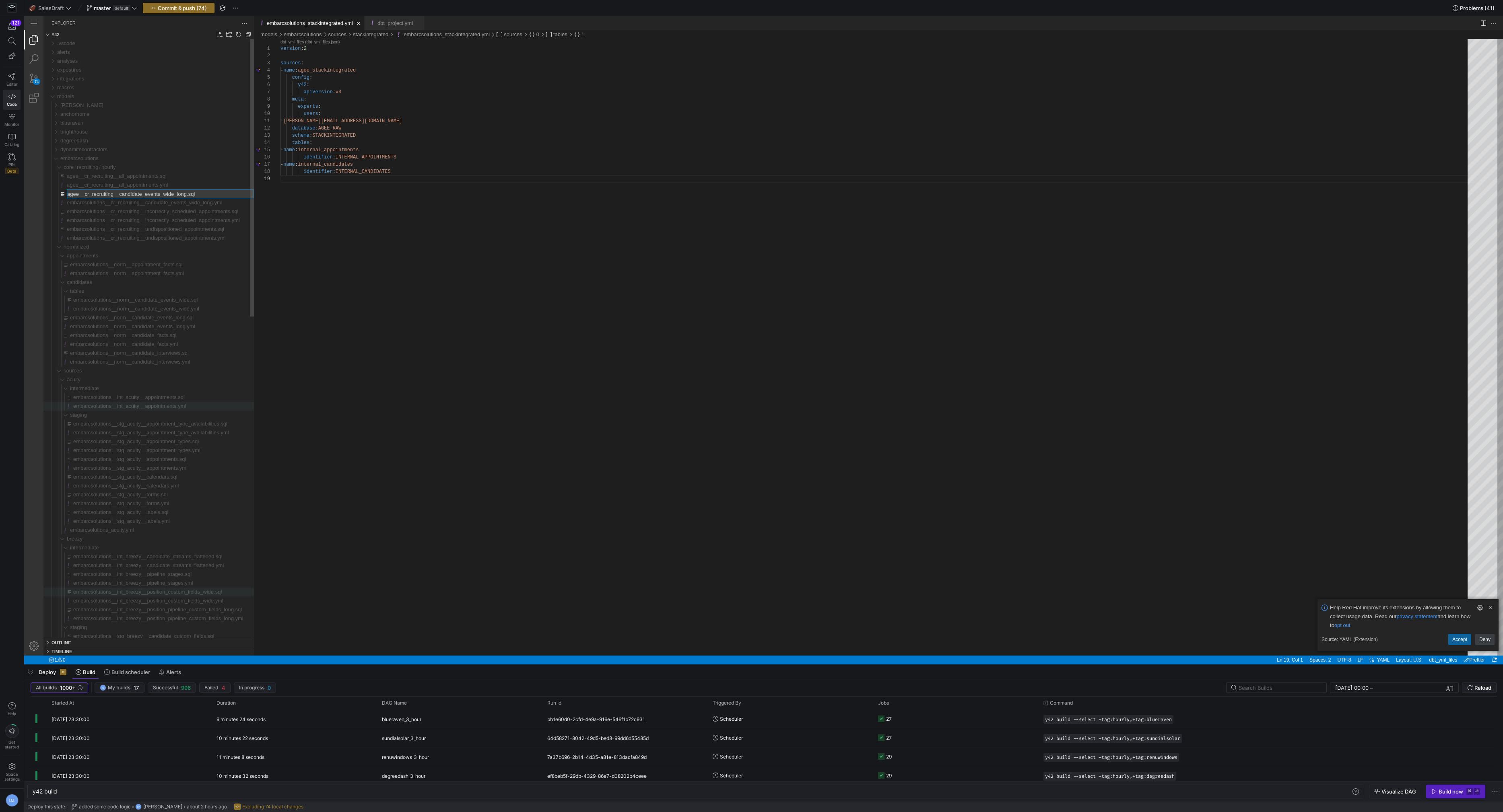
type input "embarcsolutions__cr_recruiting__candidate_events_wide_long.sql"
type input "embarcsolutions__cr_recruiting__all_appointments.yml"
type input "embarcsolutions__cr_recruiting__all_appointments.sql"
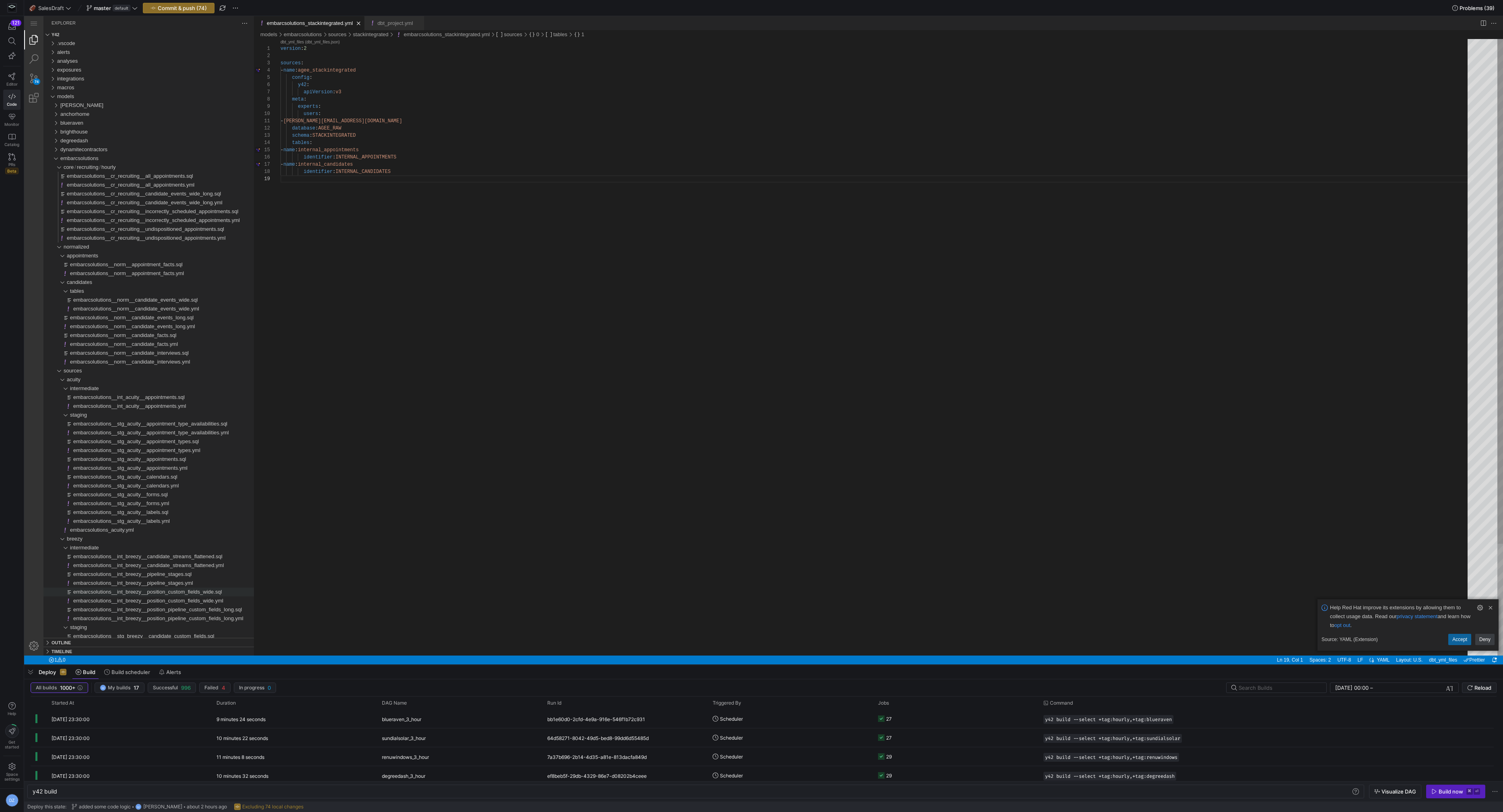
click at [302, 284] on div "version : 2 sources : - name : agee_stackintegrated config : y42 : apiVersion :…" at bounding box center [877, 415] width 1193 height 753
click at [30, 54] on link "Search (⇧⌘F)" at bounding box center [33, 59] width 19 height 19
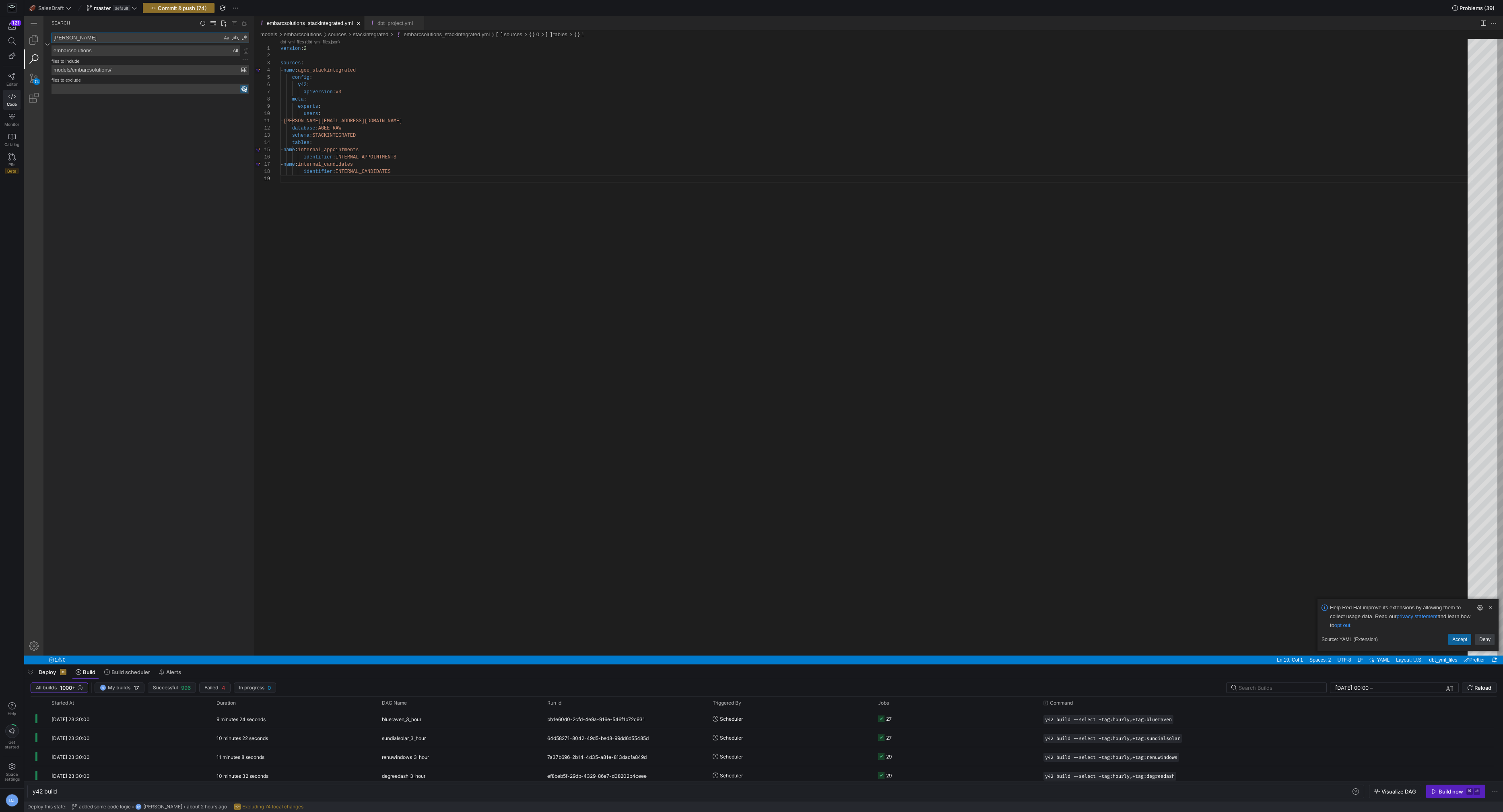
click at [103, 50] on textarea "embarcsolutions" at bounding box center [146, 51] width 188 height 10
click at [201, 72] on input "models/embarcsolutions/" at bounding box center [146, 70] width 190 height 9
click at [151, 50] on textarea "embarcsolutions" at bounding box center [146, 51] width 188 height 10
click at [177, 52] on textarea "embarcsolutions" at bounding box center [146, 51] width 188 height 10
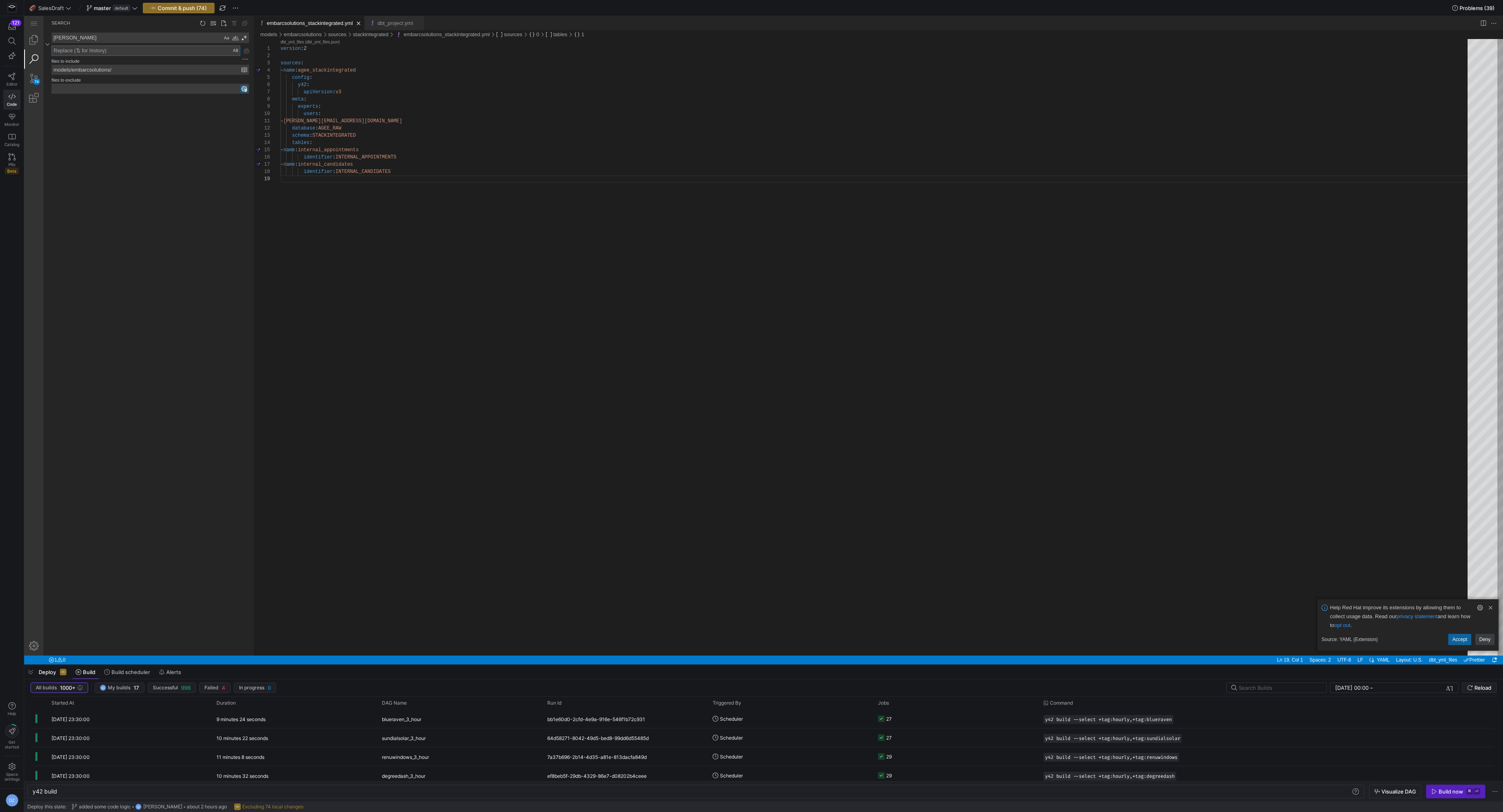
click at [174, 41] on textarea "[PERSON_NAME]" at bounding box center [137, 38] width 170 height 10
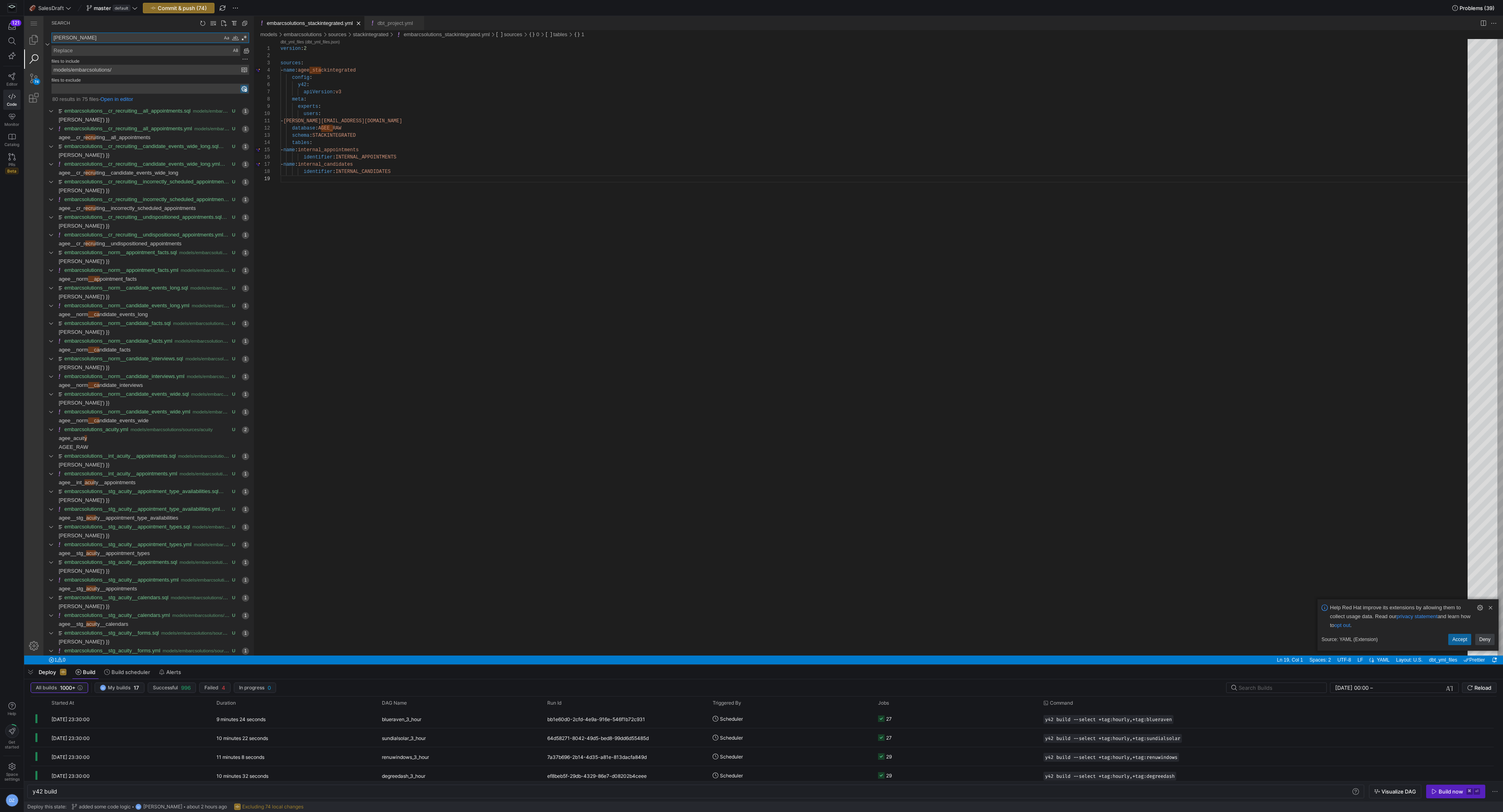
click at [202, 56] on h4 "files to include" at bounding box center [150, 60] width 198 height 9
click at [202, 51] on textarea "Replace: Type replace term and press Enter to preview" at bounding box center [146, 51] width 188 height 10
type textarea "[PERSON_NAME]"
click at [202, 51] on textarea "Replace: Type replace term and press Enter to preview" at bounding box center [146, 51] width 188 height 10
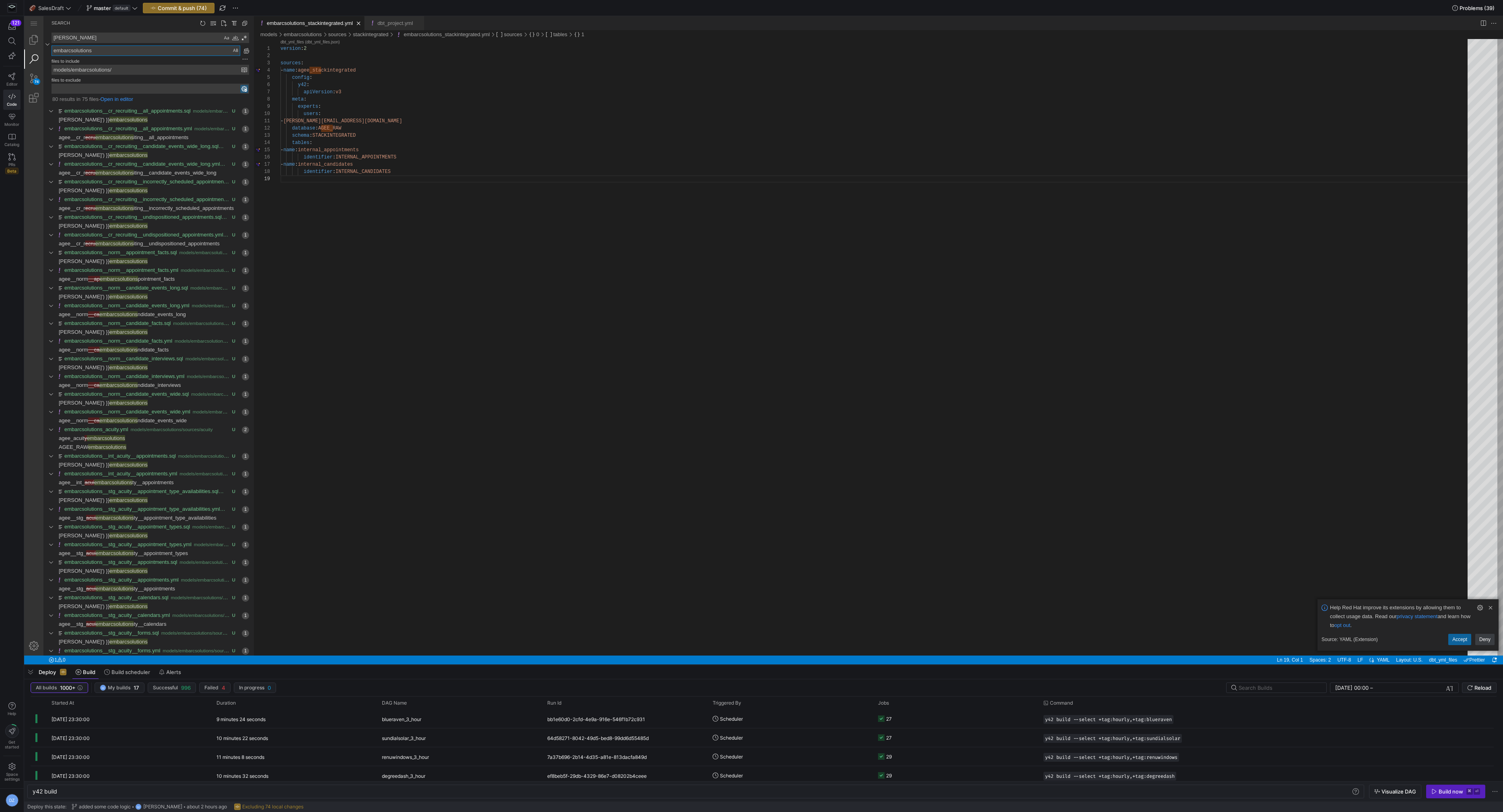
click at [202, 51] on textarea "embarcsolutions" at bounding box center [146, 51] width 188 height 10
type textarea "embarcsolutions"
click at [233, 51] on div "Preserve Case (⌥⌘P)" at bounding box center [236, 51] width 8 height 8
click at [243, 51] on link "Replace All (⌥⌘Enter)" at bounding box center [246, 50] width 9 height 9
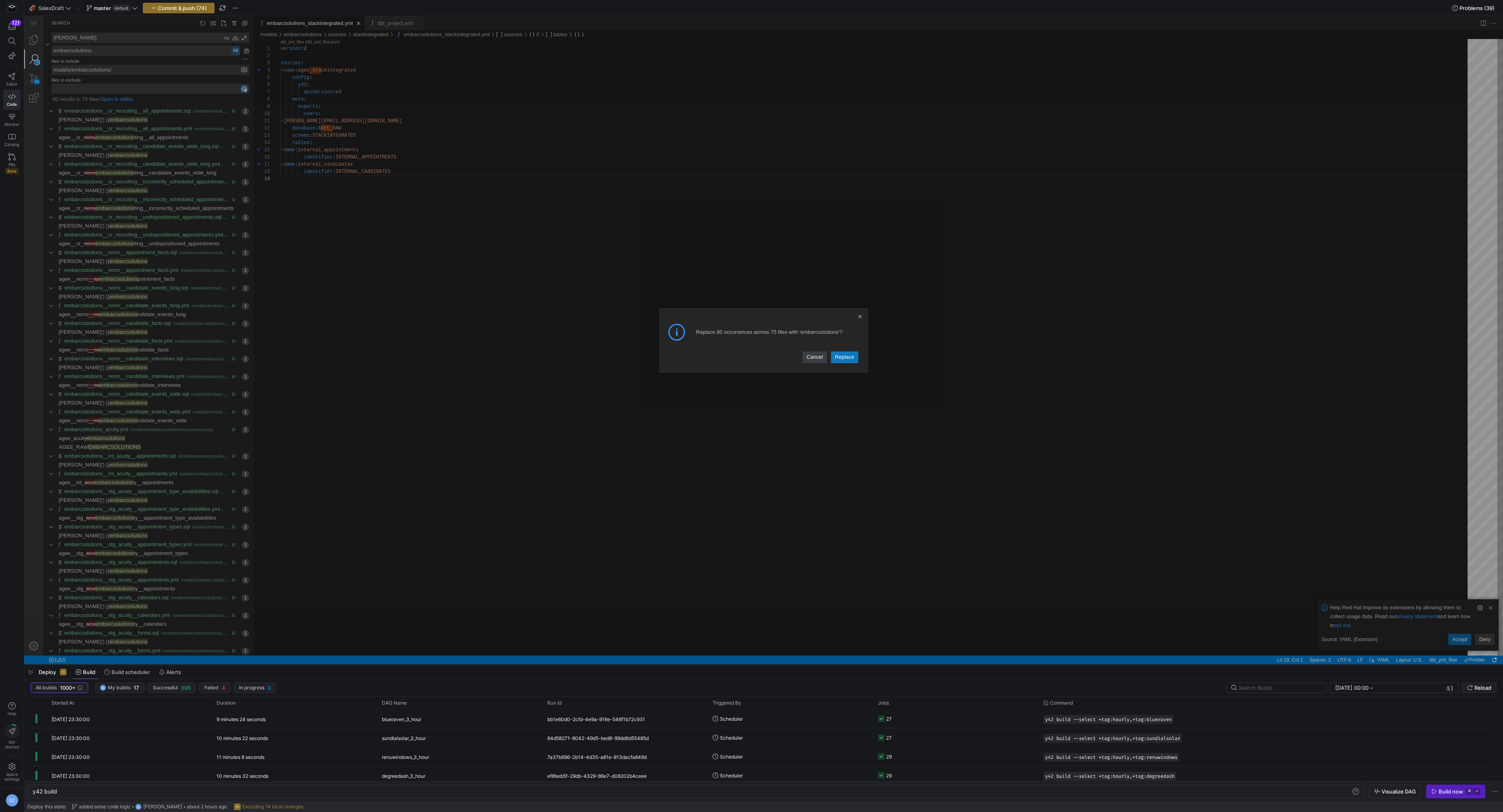
click at [844, 359] on link "Replace" at bounding box center [844, 357] width 27 height 11
type textarea "- [PERSON_NAME][EMAIL_ADDRESS][DOMAIN_NAME] database: EMBARCSOLUTIONS_RAW schem…"
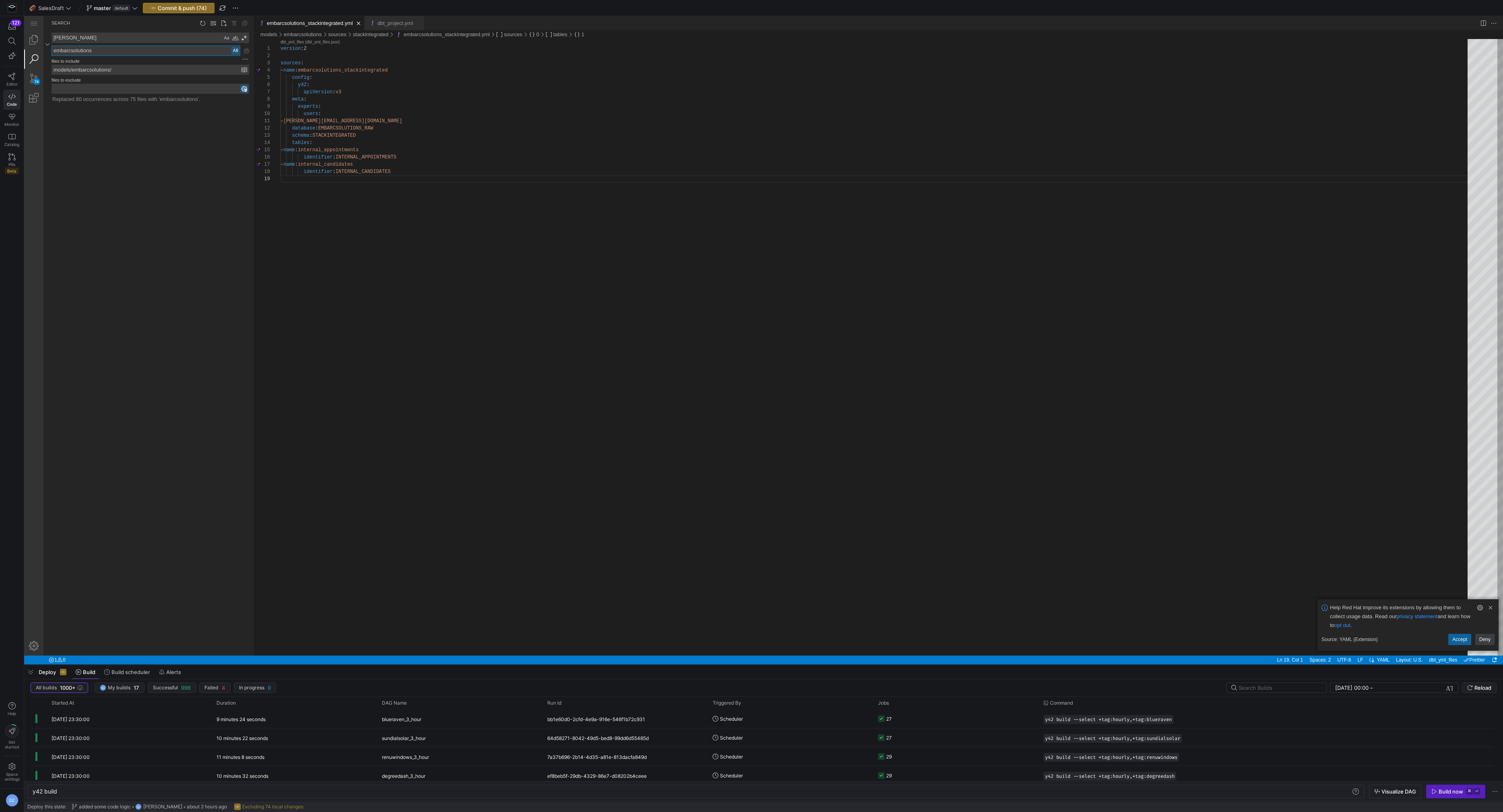
click at [128, 51] on textarea "embarcsolutions" at bounding box center [146, 51] width 188 height 10
click at [128, 43] on div "agee agee" at bounding box center [146, 44] width 205 height 23
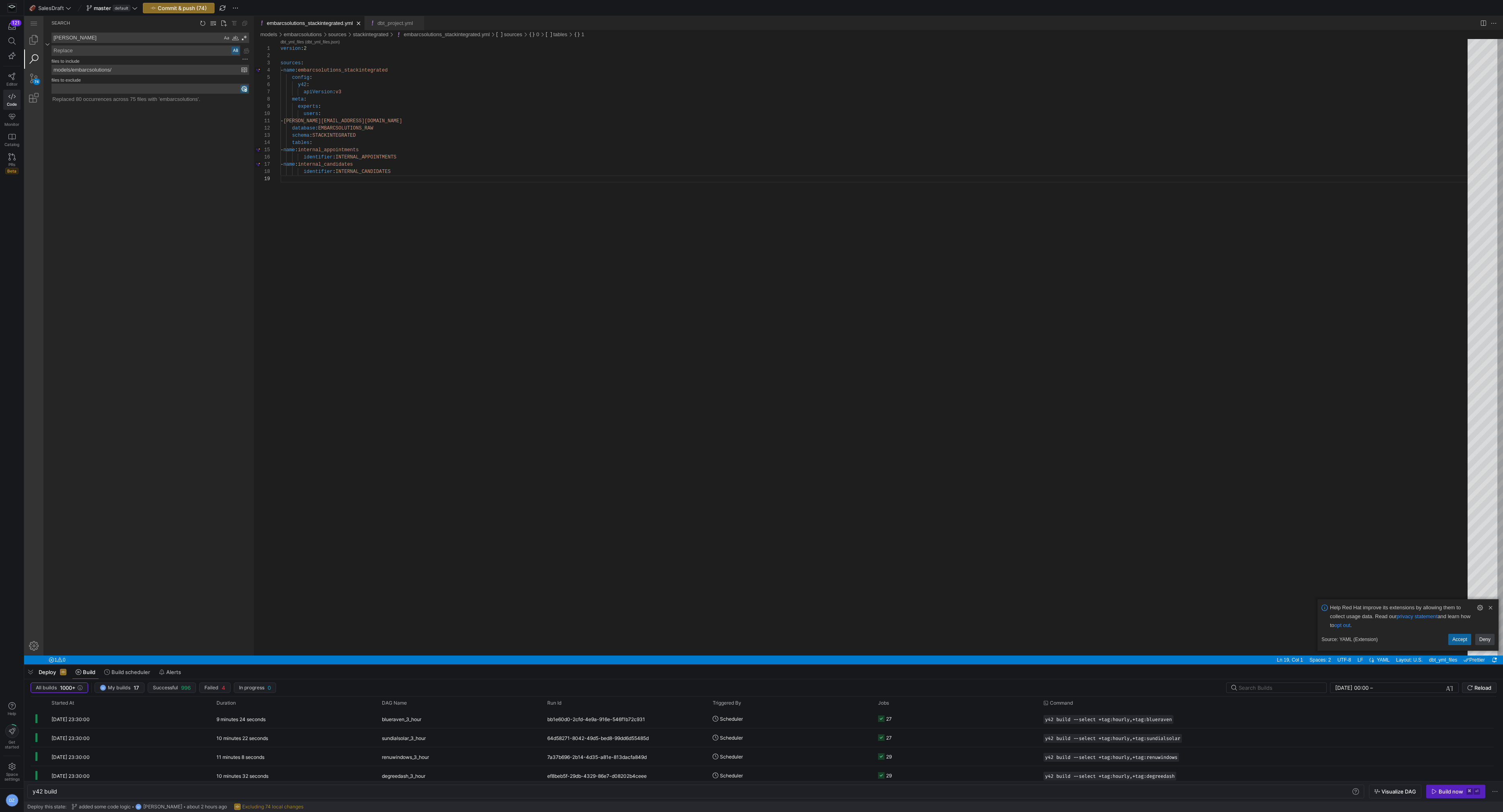
click at [128, 43] on div "agee agee" at bounding box center [146, 44] width 205 height 23
click at [128, 40] on textarea "[PERSON_NAME]" at bounding box center [137, 38] width 170 height 10
click at [125, 40] on textarea "Search: Type Search Term and press Enter to search" at bounding box center [137, 38] width 170 height 10
click at [40, 38] on link "Explorer (⇧⌘E)" at bounding box center [33, 40] width 19 height 19
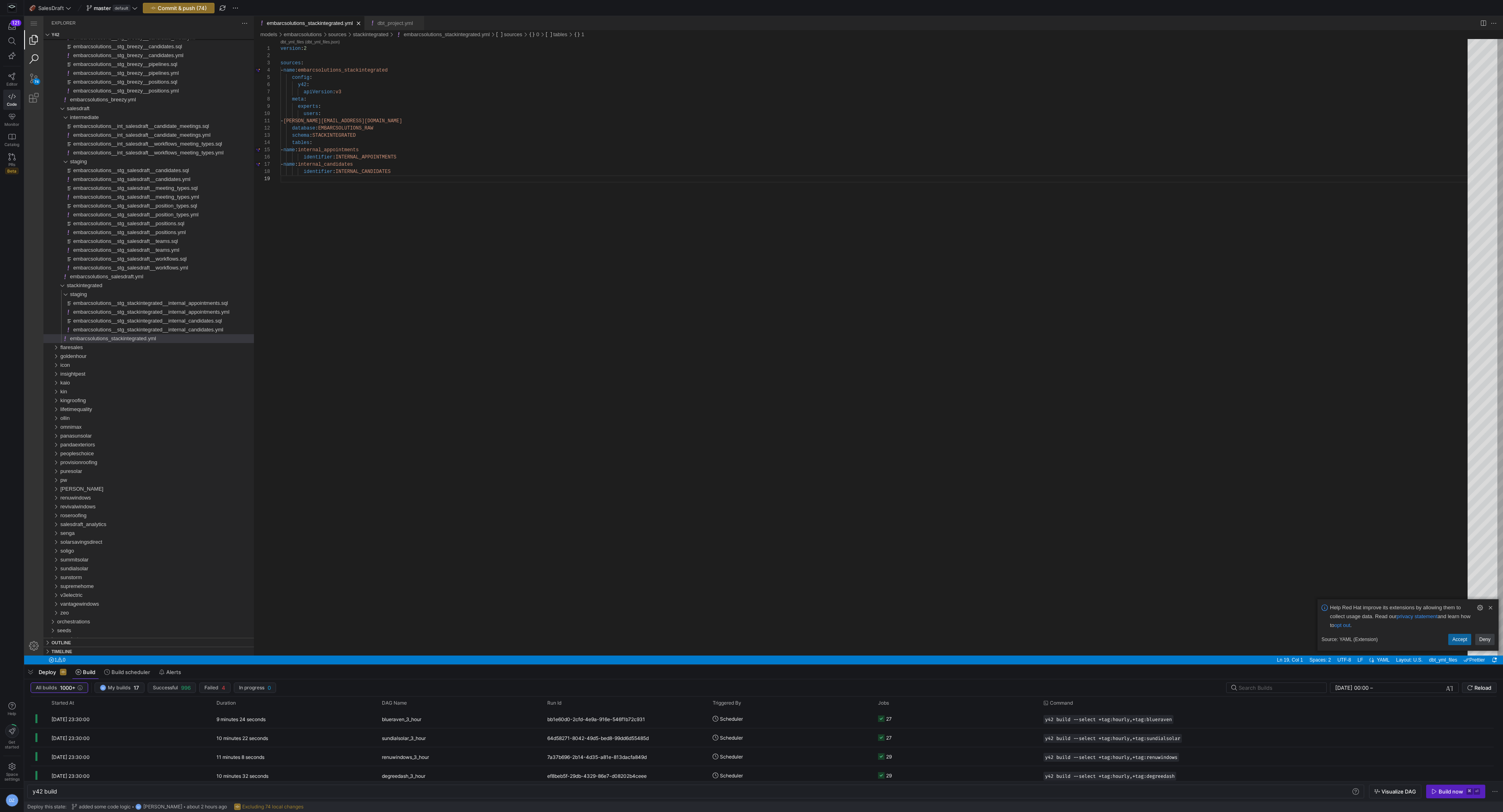
click at [37, 52] on link "Search (⇧⌘F)" at bounding box center [33, 59] width 19 height 19
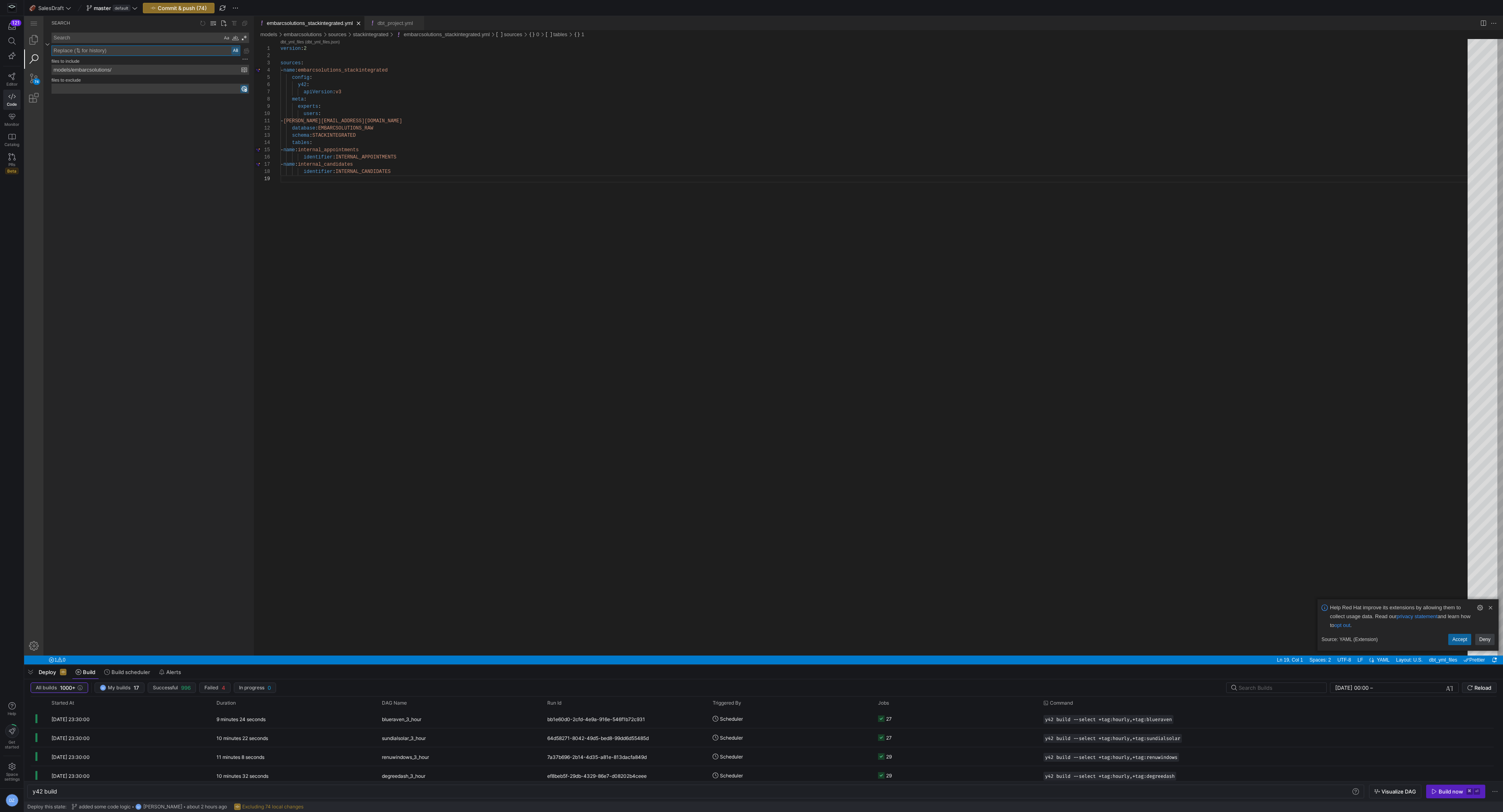
click at [137, 50] on textarea "Replace: Type replace term and press Enter to preview" at bounding box center [146, 51] width 188 height 10
paste textarea "6c35f892-f826-41eb-9f40-613140ee3c10"
type textarea "6c35f892-f826-41eb-9f40-613140ee3c10"
click at [127, 39] on textarea "Search: Type Search Term and press Enter to search" at bounding box center [137, 38] width 170 height 10
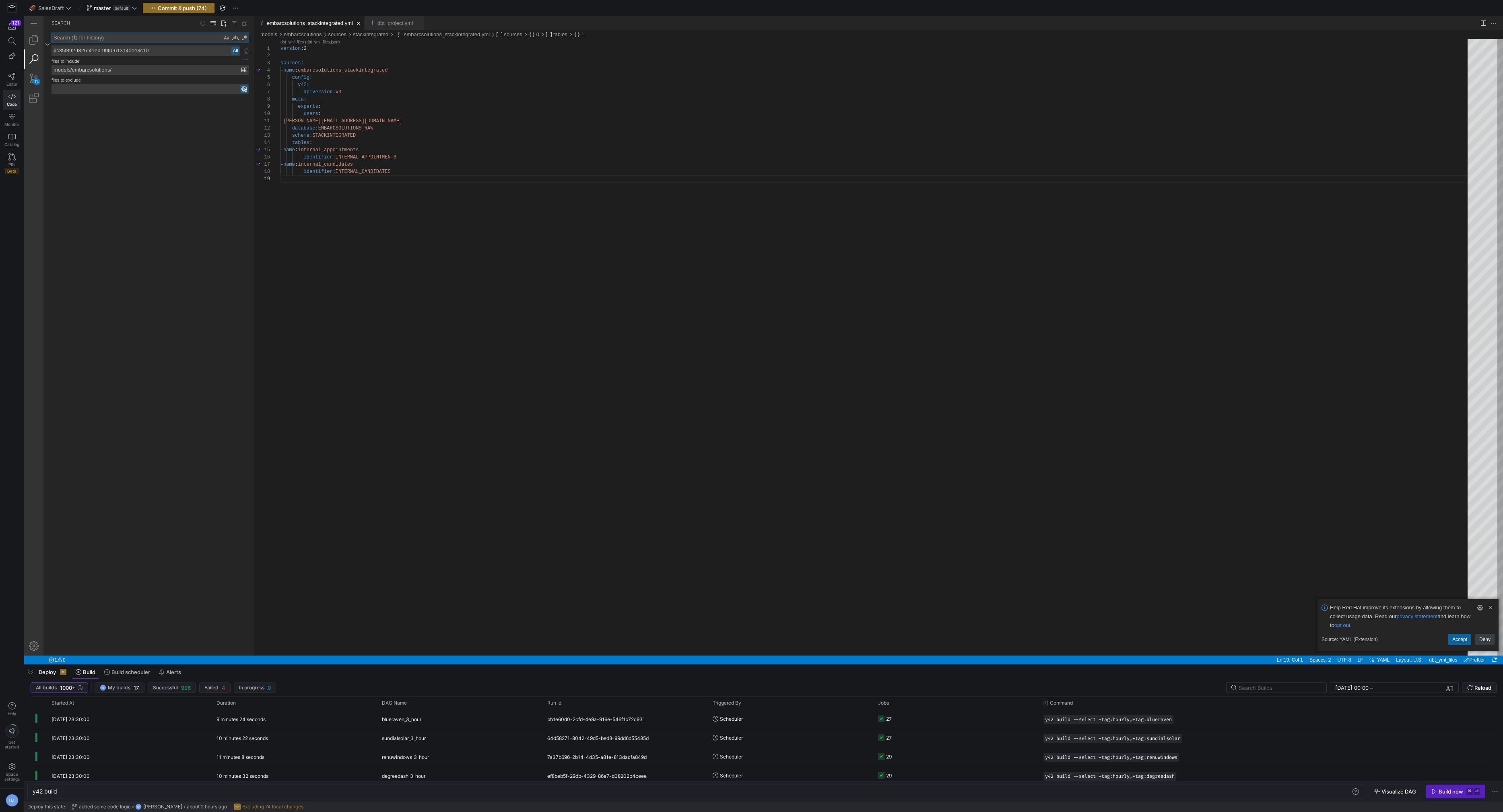
paste textarea "5e55b47d-f535-4762-aeeb-3e8b4f890a71"
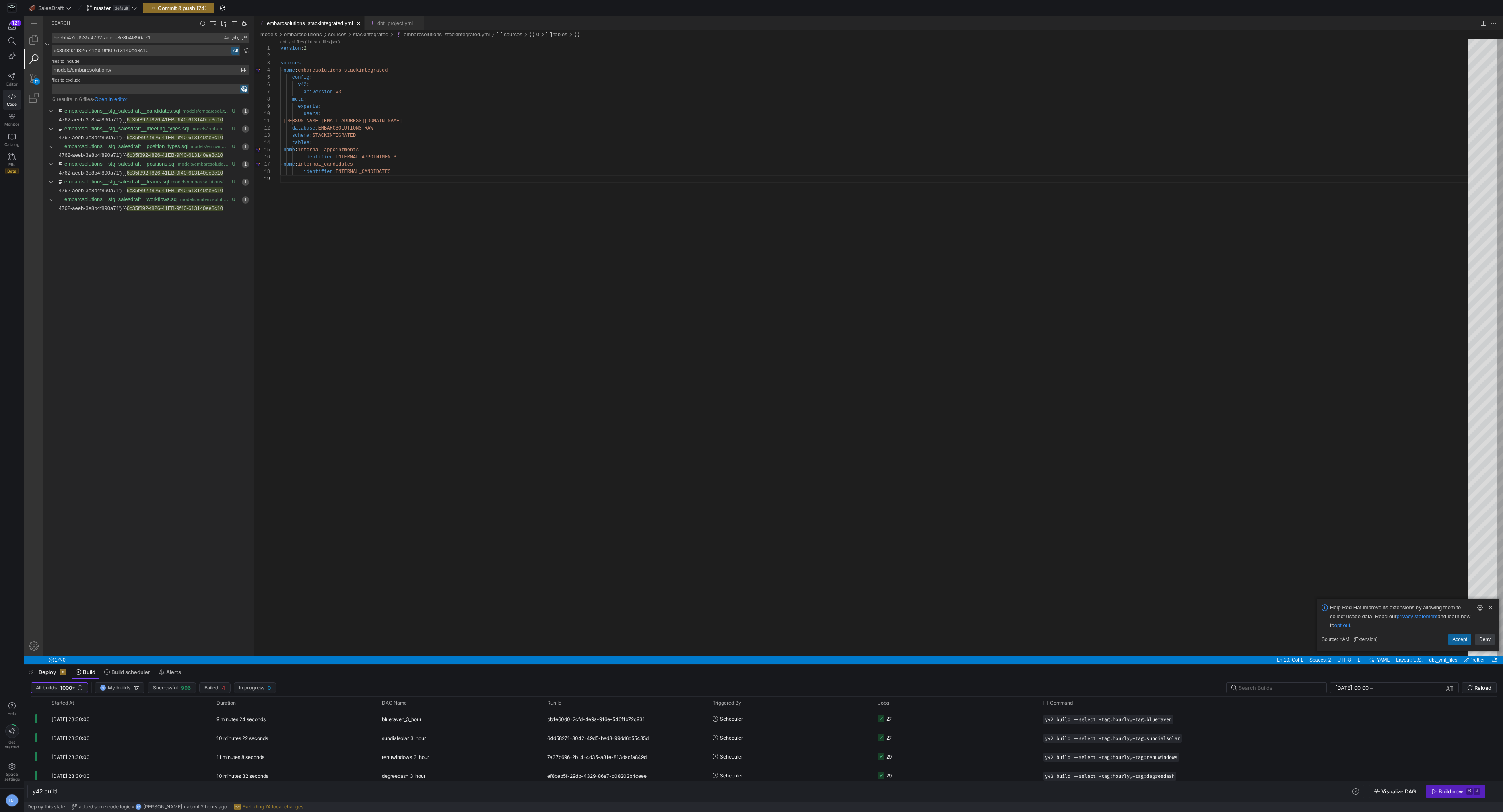
type textarea "5e55b47d-f535-4762-aeeb-3e8b4f890a71"
click at [235, 50] on div "Preserve Case (⌥⌘P)" at bounding box center [236, 51] width 8 height 8
click at [243, 50] on link "Replace All (⌥⌘Enter)" at bounding box center [246, 50] width 9 height 9
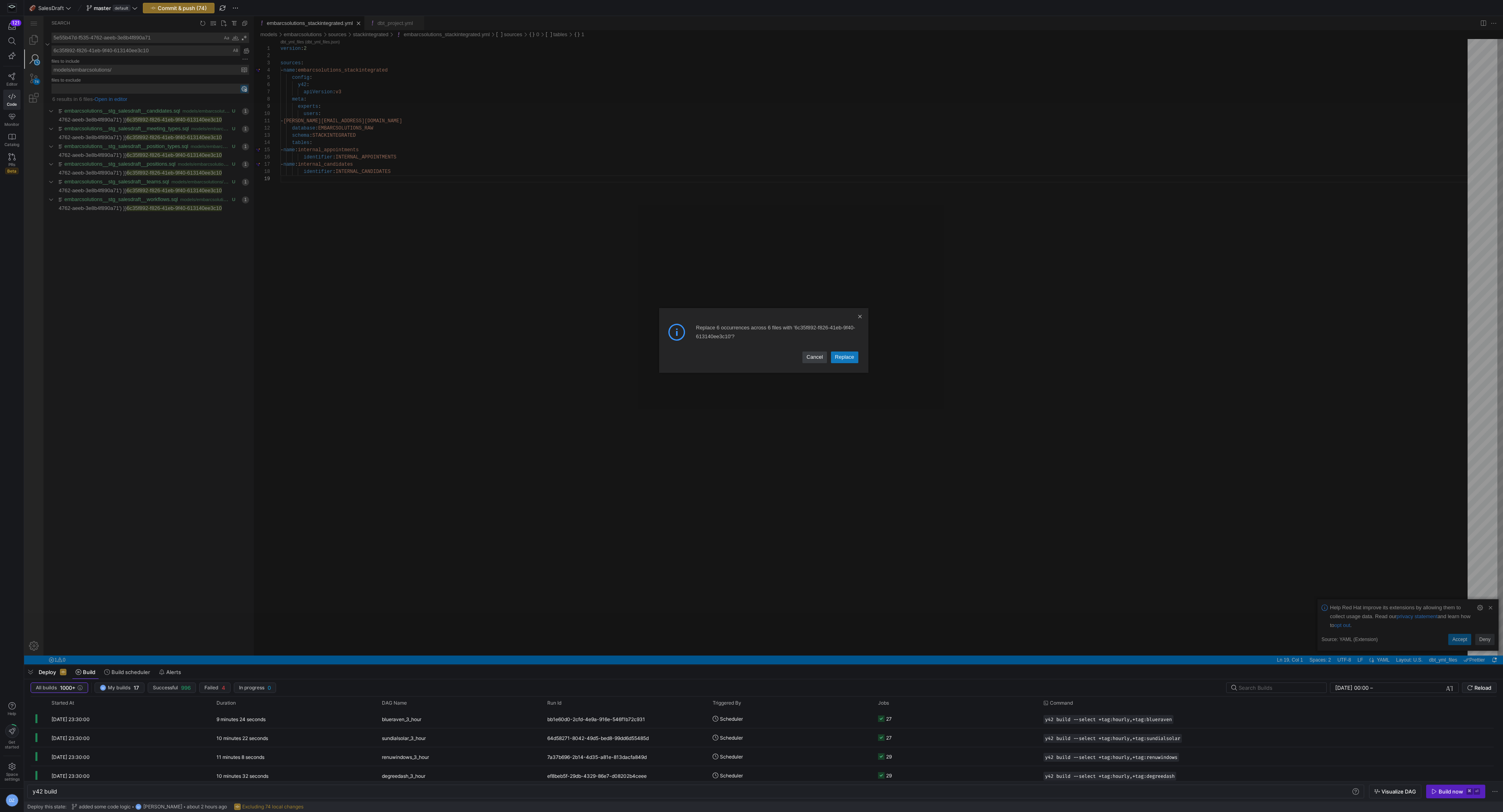
click at [841, 353] on link "Replace" at bounding box center [844, 357] width 27 height 11
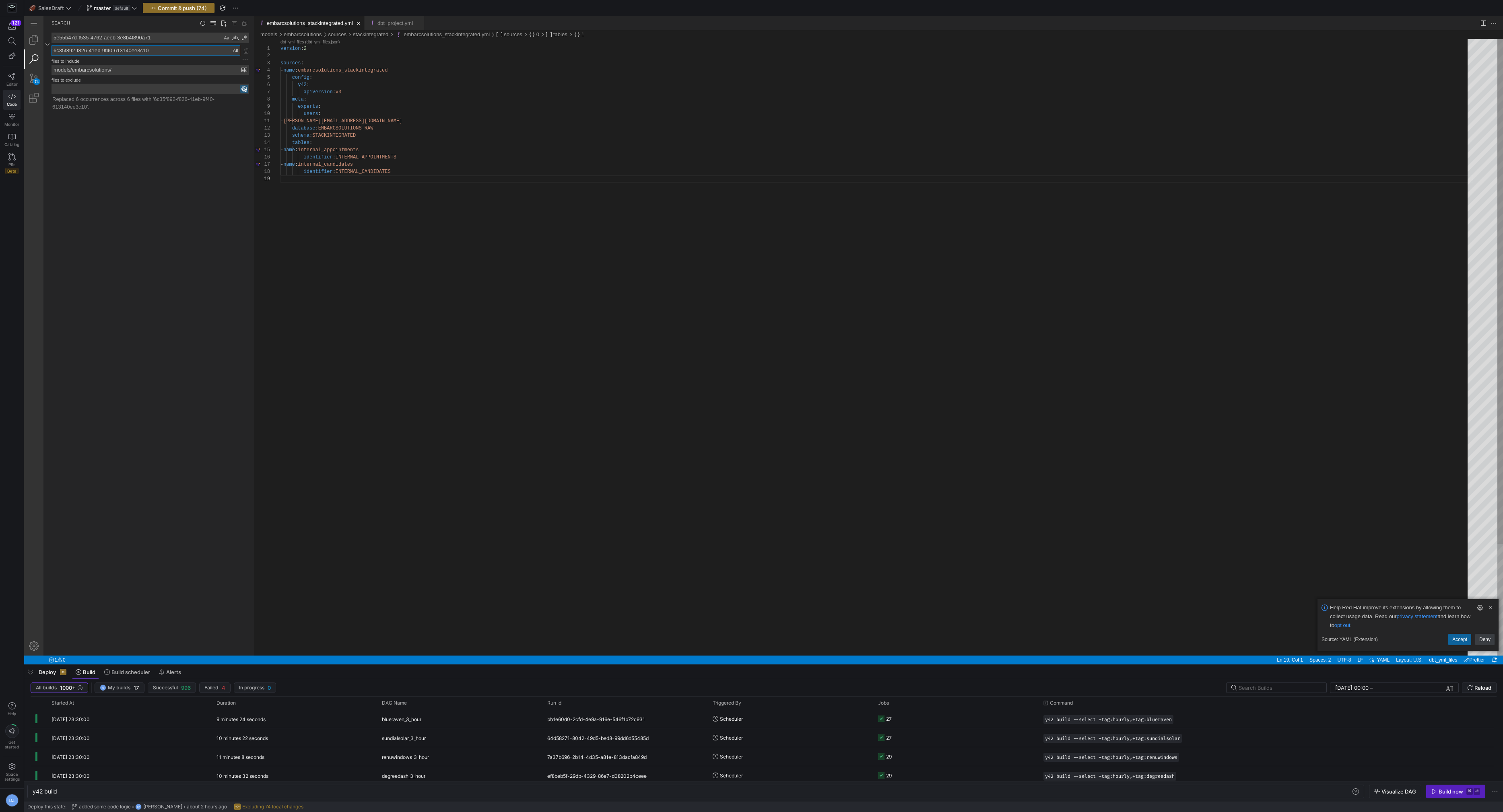
click at [373, 209] on div "version : 2 sources : - name : embarcsolutions_stackintegrated config : y42 : a…" at bounding box center [877, 415] width 1193 height 753
click at [162, 48] on textarea "6c35f892-f826-41eb-9f40-613140ee3c10" at bounding box center [146, 51] width 188 height 10
click at [165, 39] on textarea "5e55b47d-f535-4762-aeeb-3e8b4f890a71" at bounding box center [137, 38] width 170 height 10
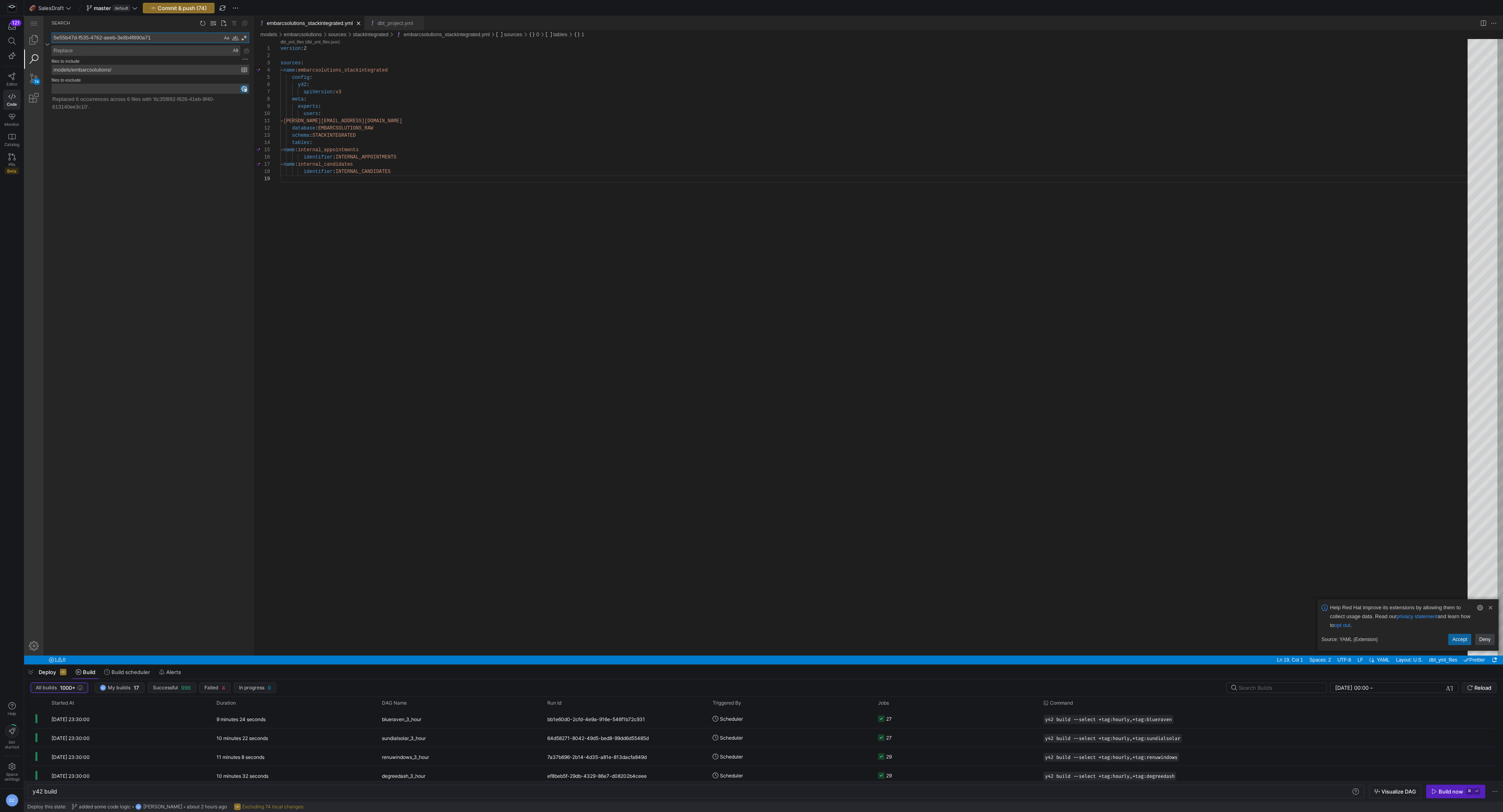
click at [165, 39] on textarea "5e55b47d-f535-4762-aeeb-3e8b4f890a71" at bounding box center [137, 38] width 170 height 10
click at [37, 43] on link "Explorer (⇧⌘E)" at bounding box center [33, 40] width 19 height 19
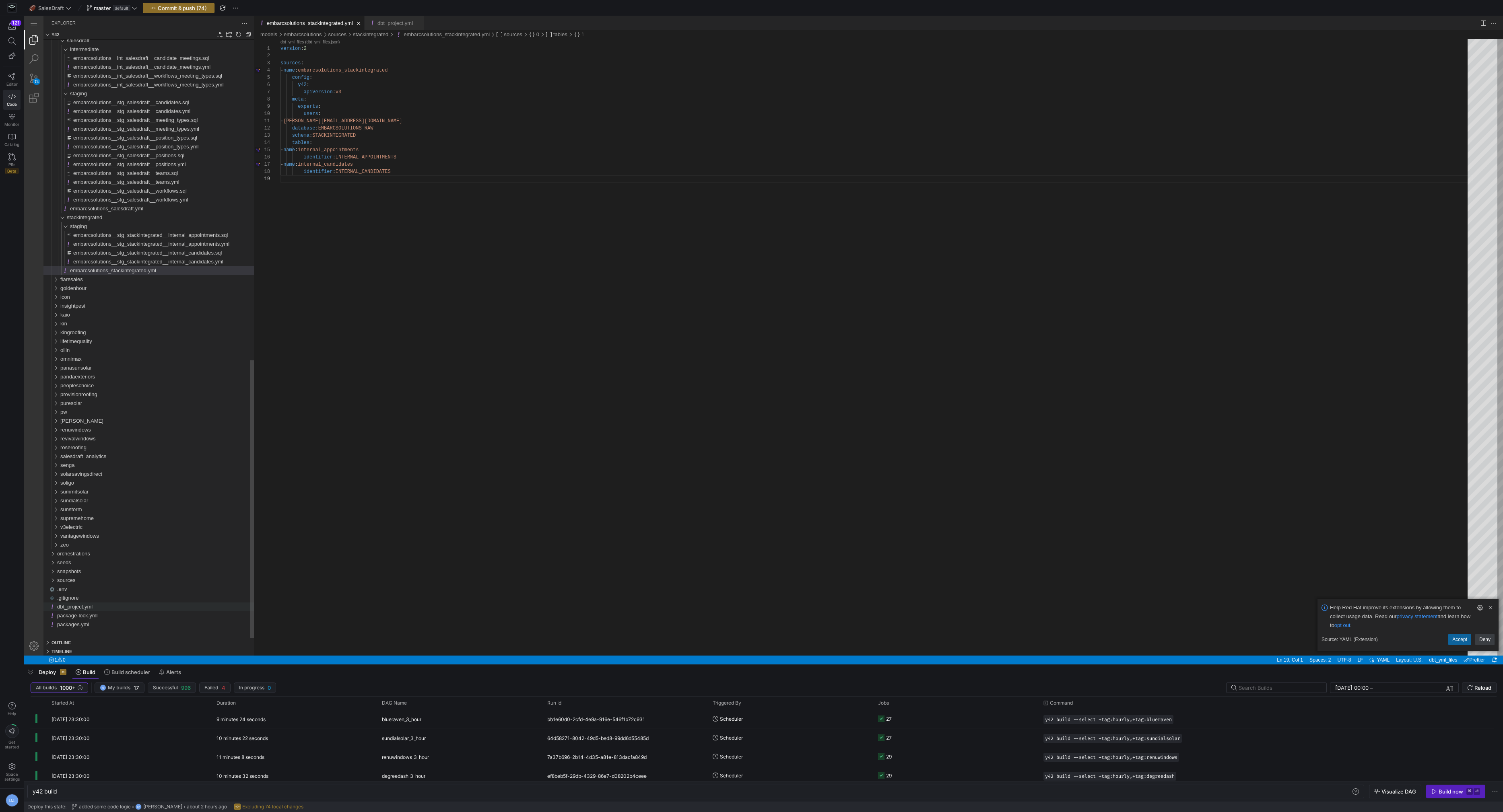
click at [128, 604] on div "dbt_project.yml" at bounding box center [155, 607] width 197 height 9
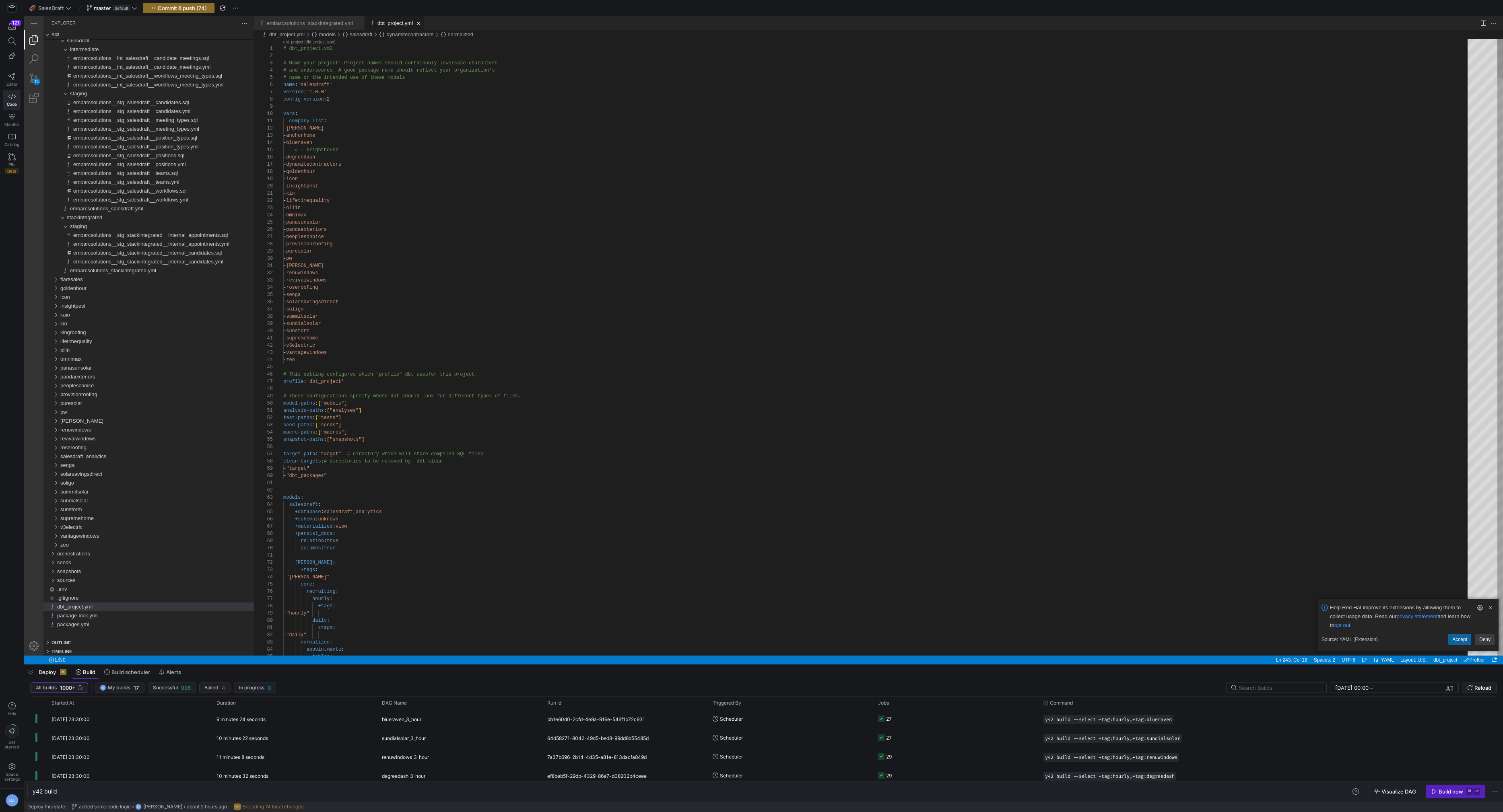
scroll to position [15, 58]
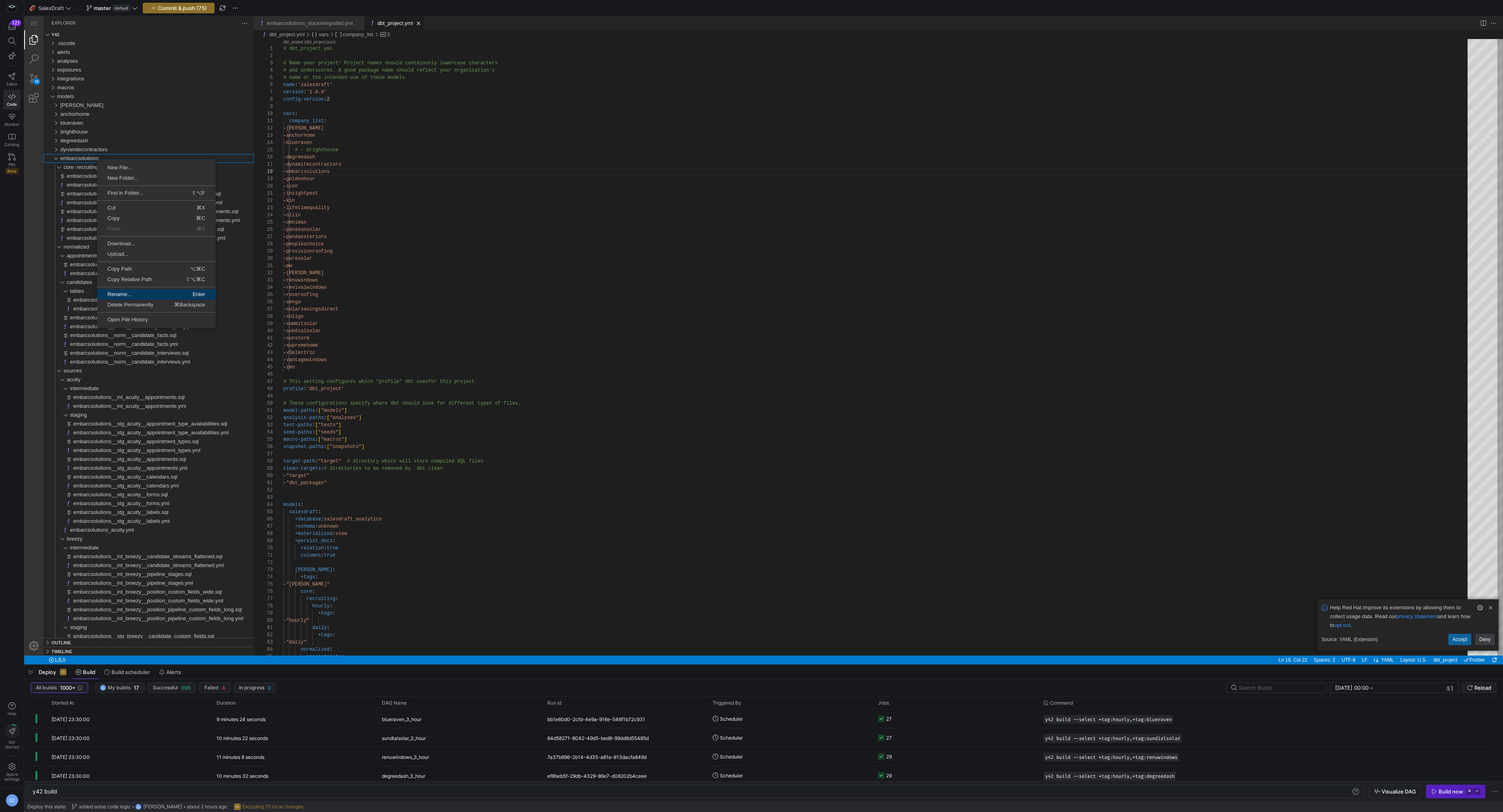
click at [139, 292] on span "Rename..." at bounding box center [126, 294] width 58 height 5
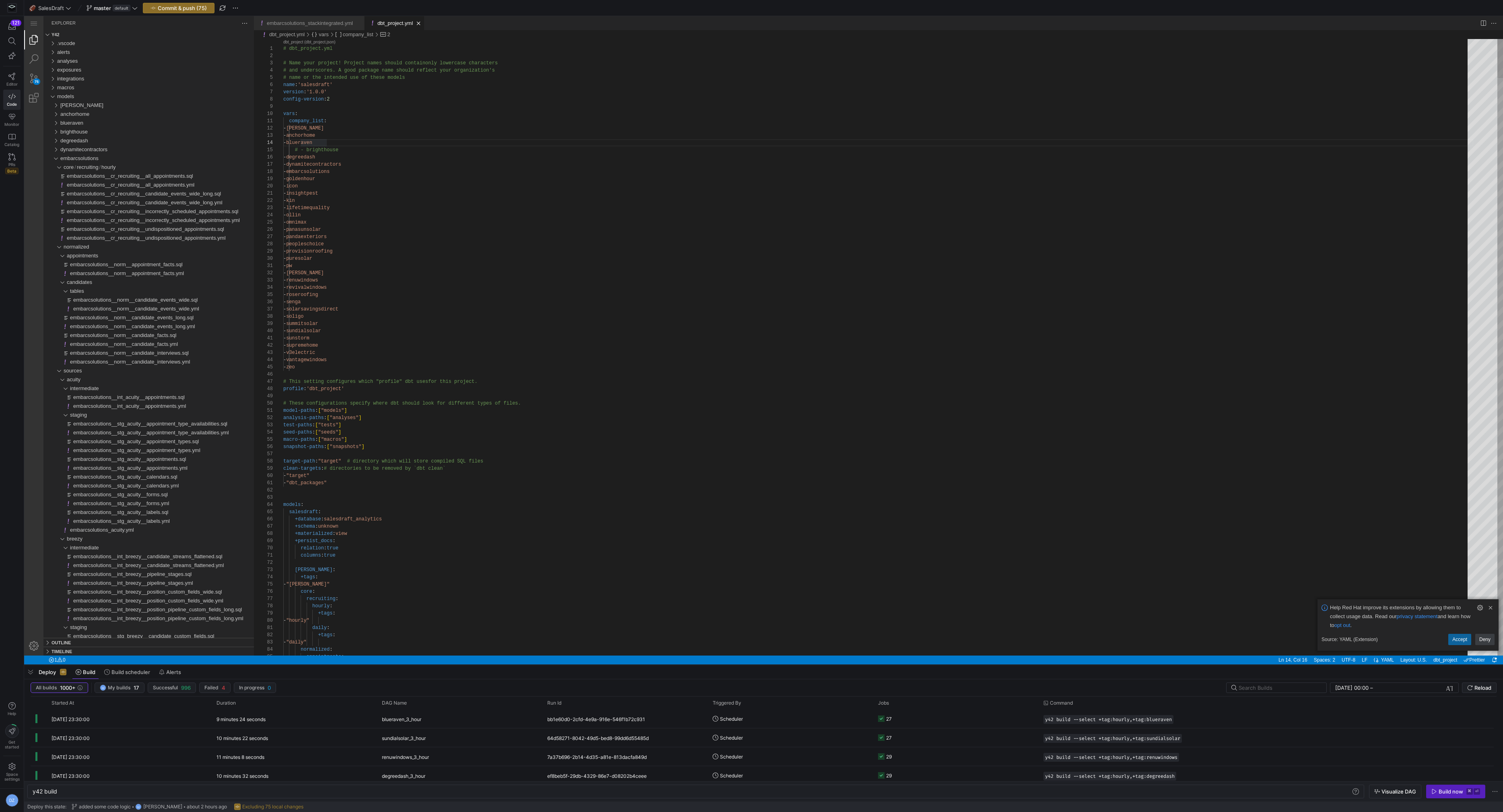
paste textarea "- insightpest - kin - lifetimequality - ollin - omnimax - panasunsolar - pandae…"
type textarea "- insightpest - kin - lifetimequality - ollin - omnimax - panasunsolar - pandae…"
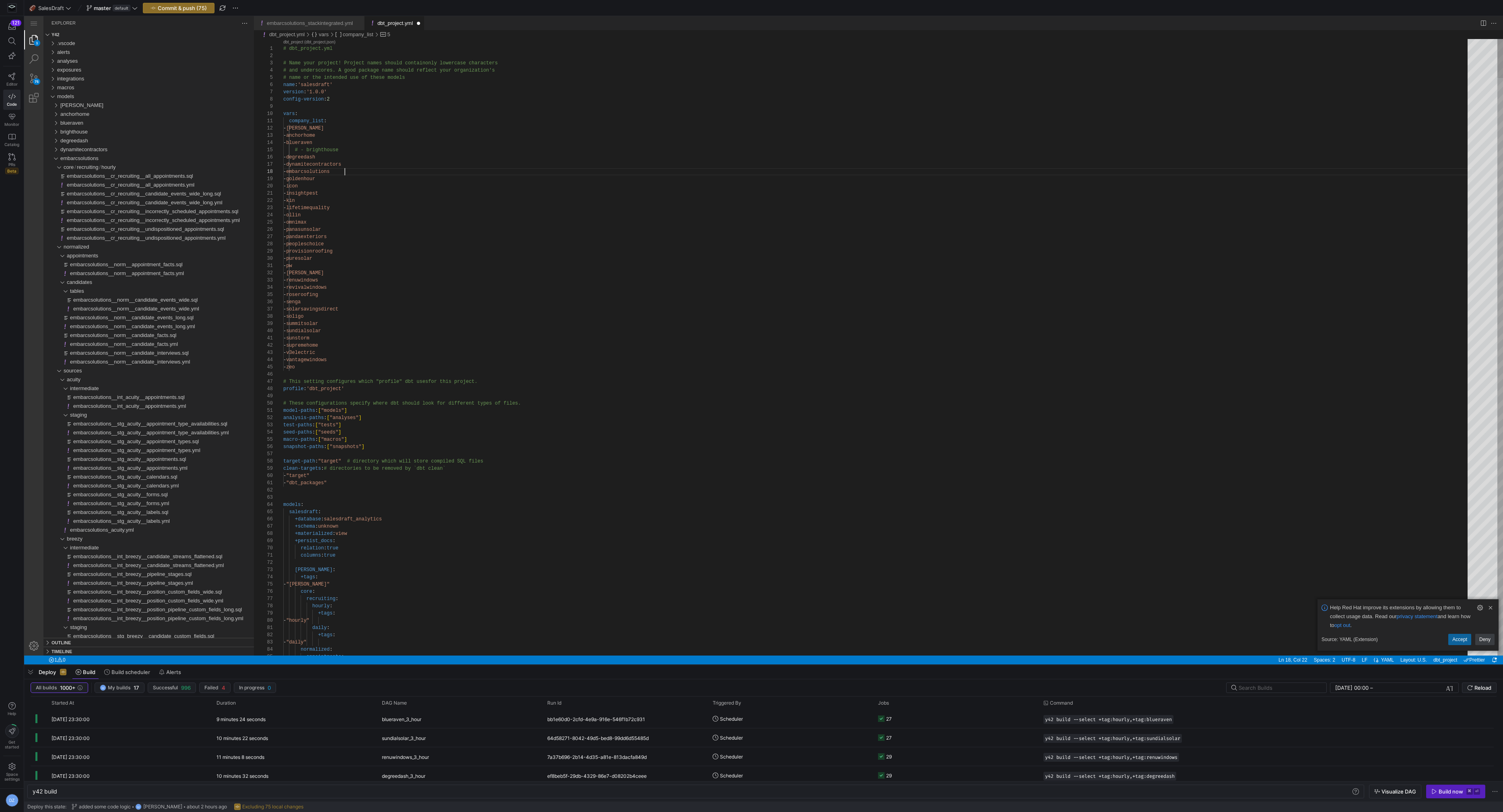
scroll to position [0, 50]
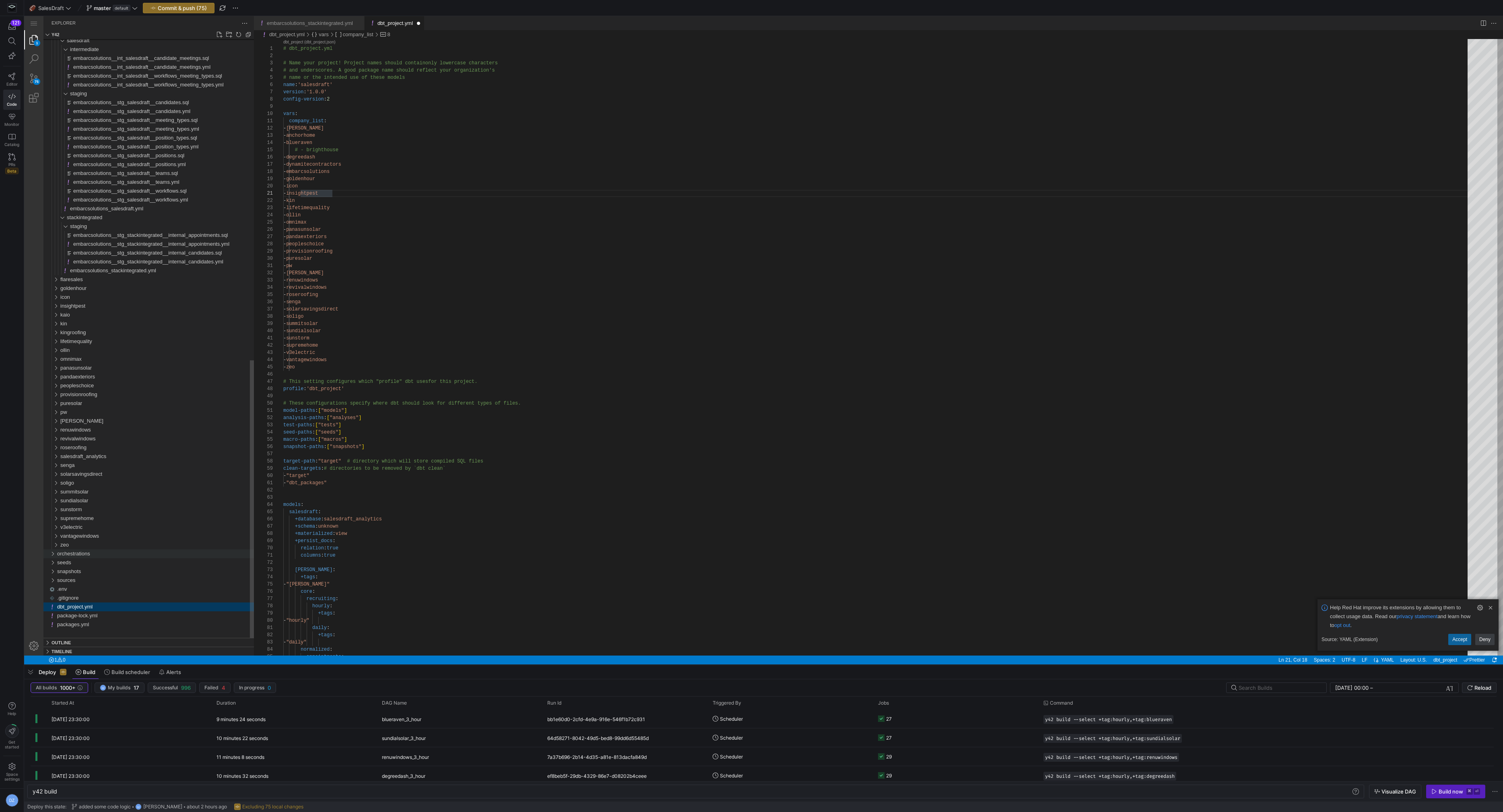
click at [93, 557] on div "orchestrations" at bounding box center [155, 554] width 197 height 9
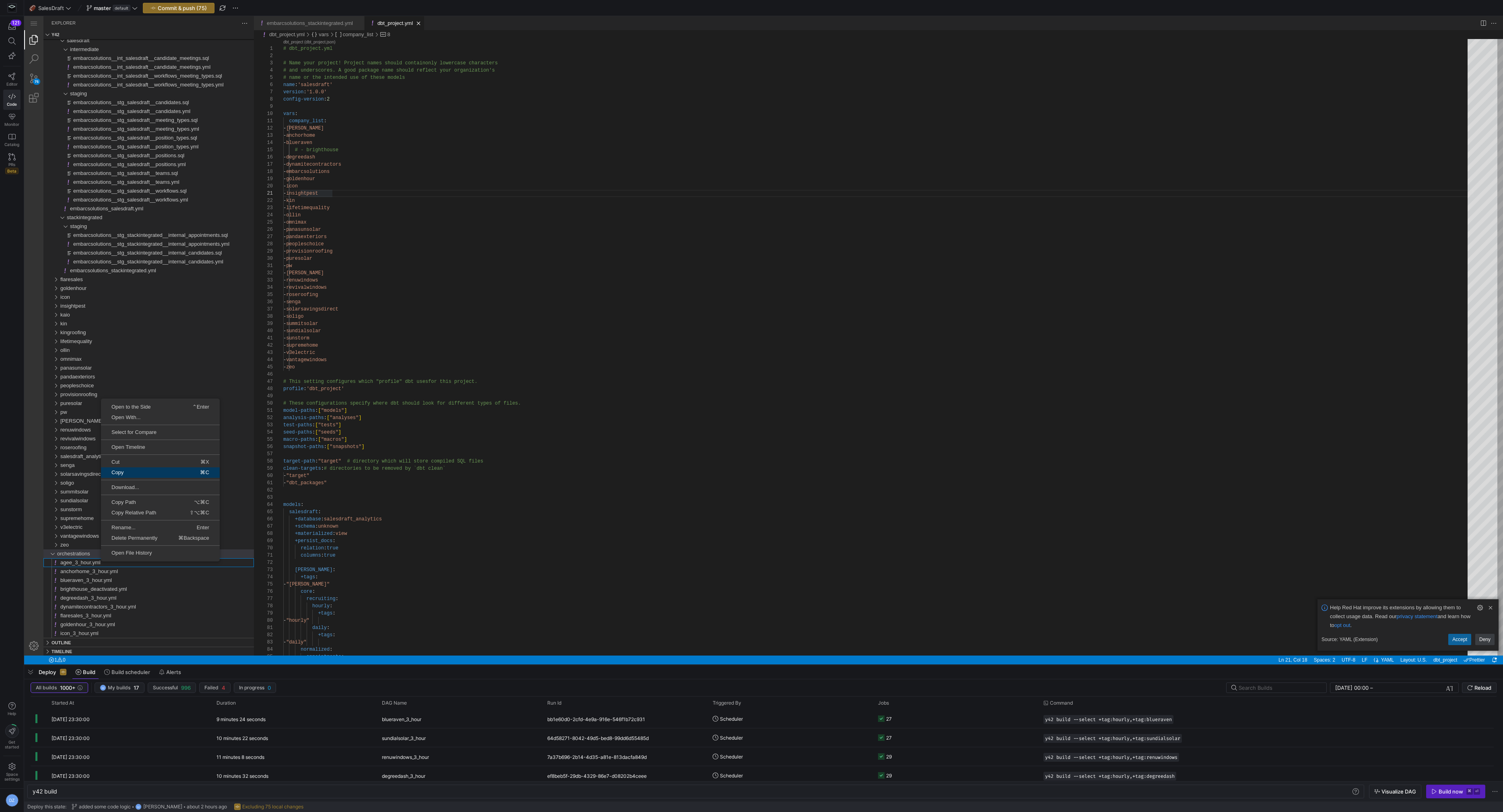
click at [159, 471] on span "⌘C" at bounding box center [186, 473] width 67 height 5
click at [181, 457] on link "Paste ⌘V" at bounding box center [177, 454] width 118 height 10
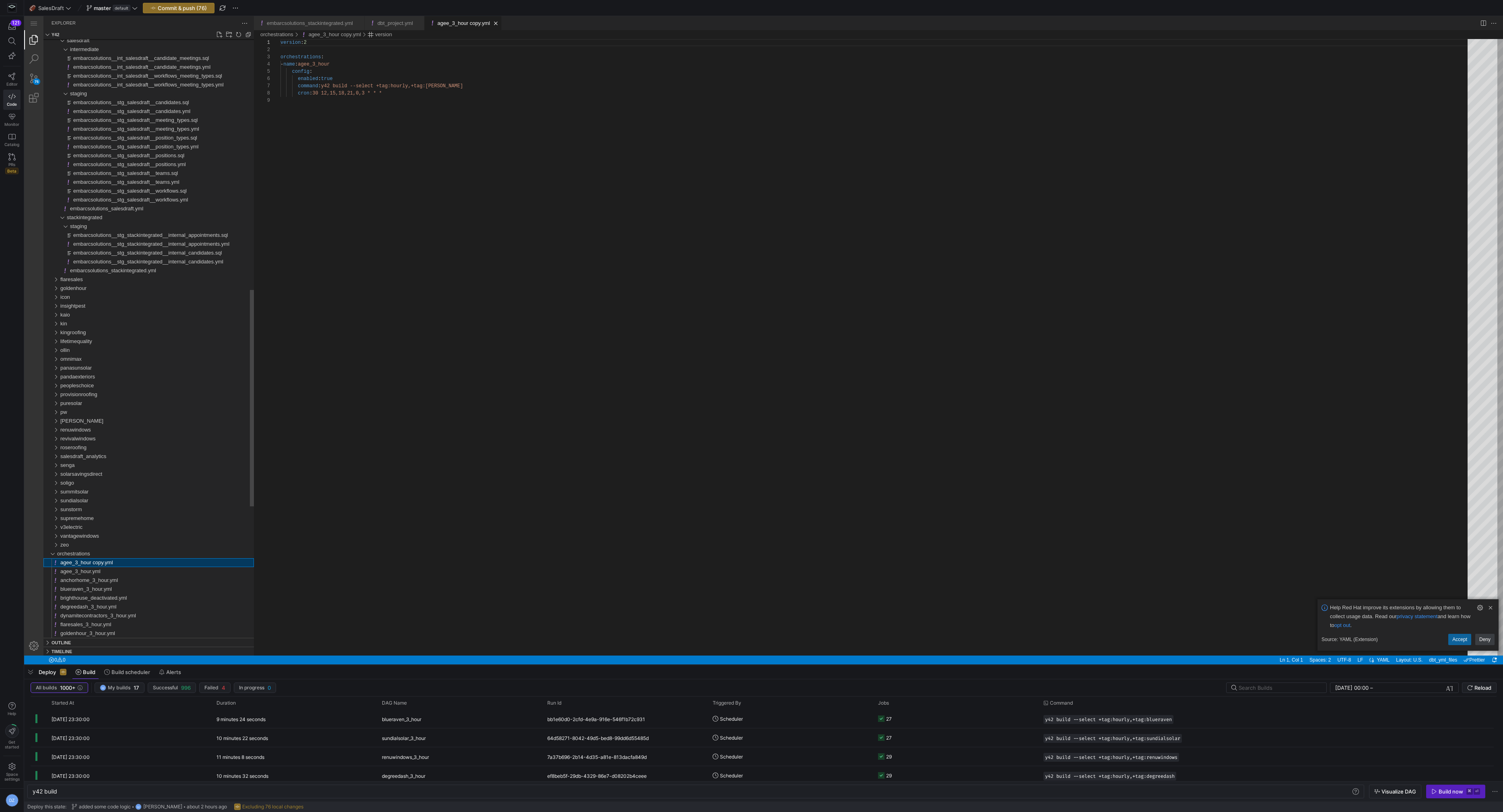
scroll to position [58, 0]
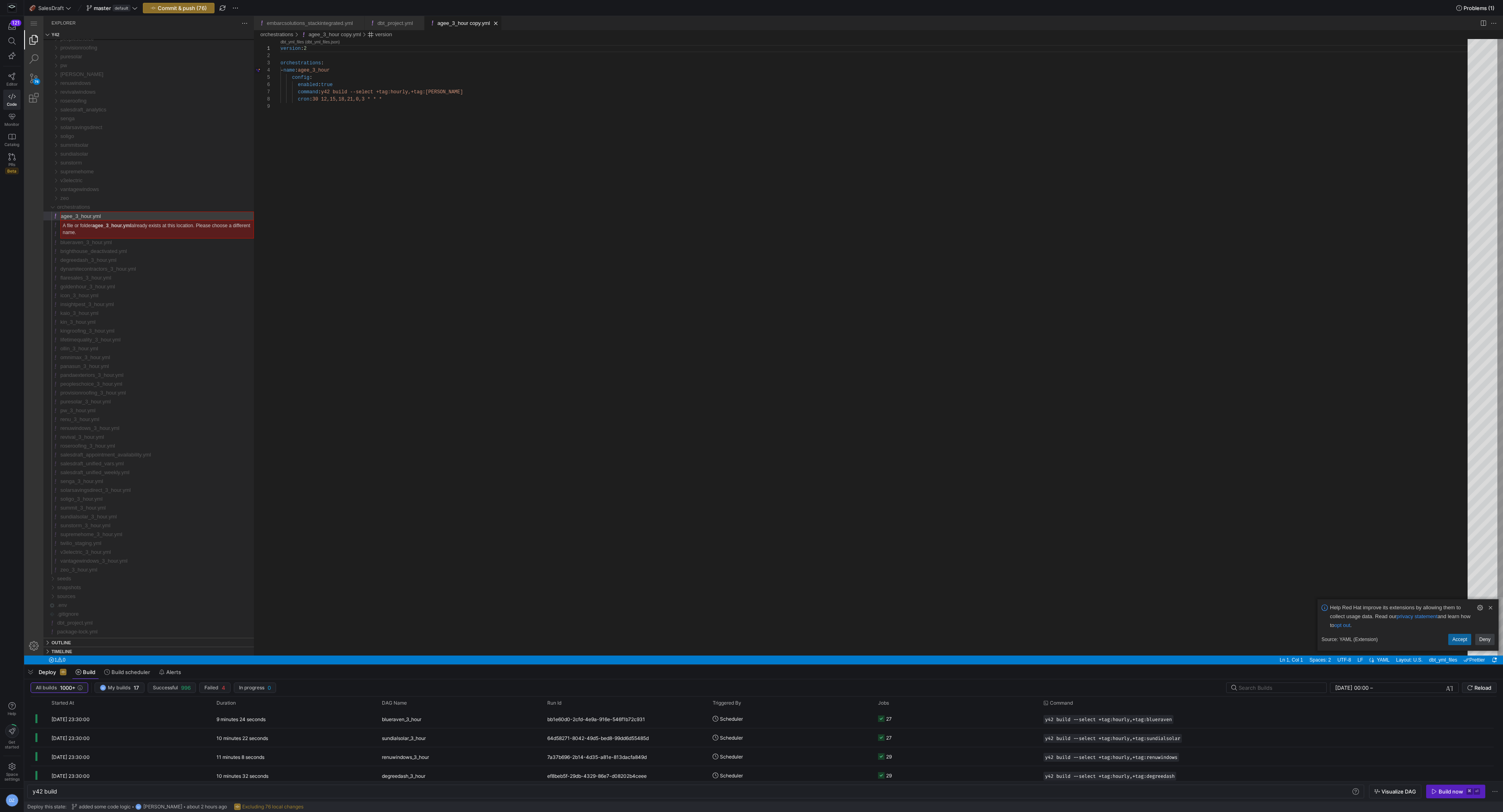
type input "embarcsolutions_3_hour.yml"
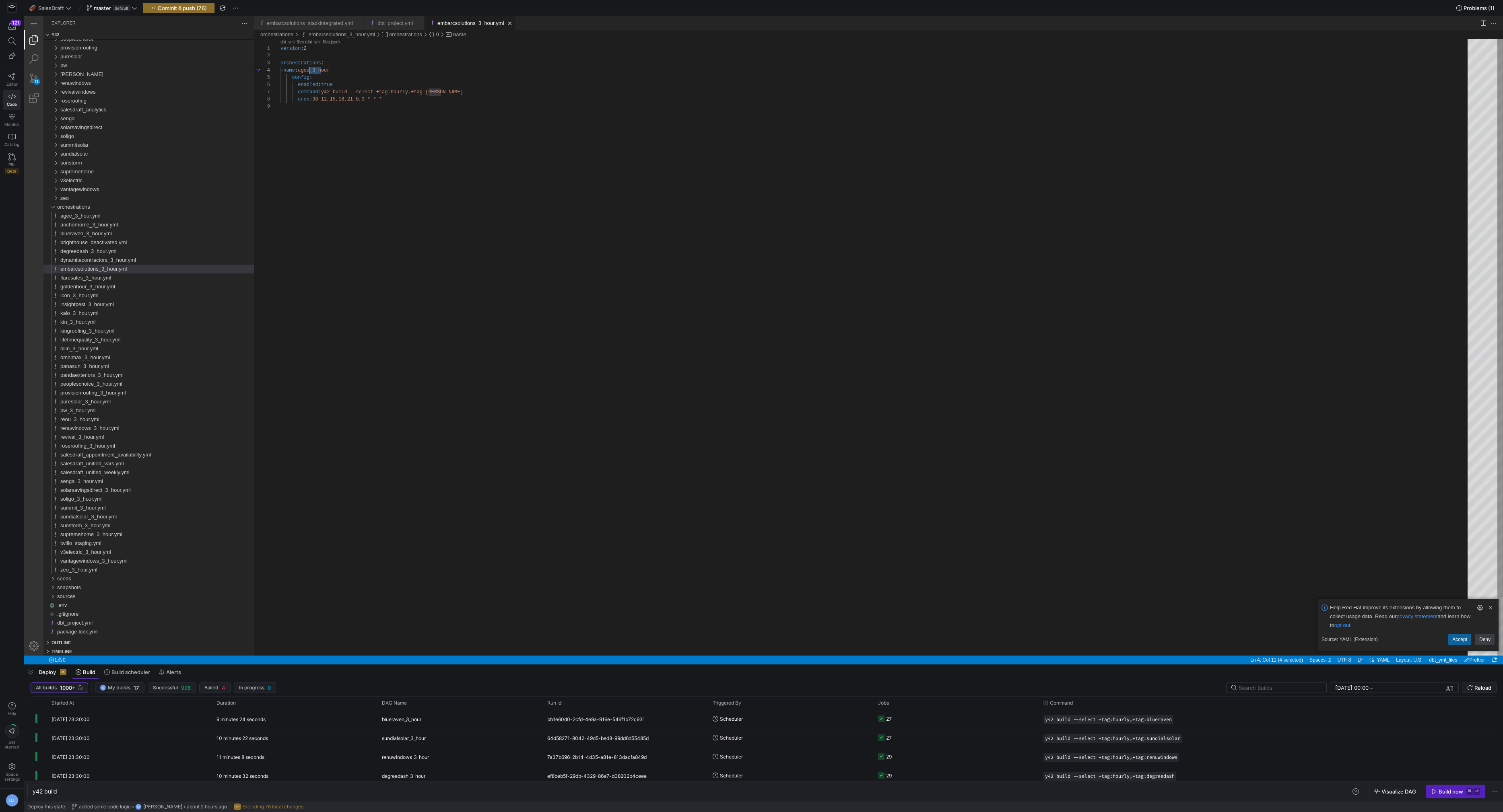
drag, startPoint x: 322, startPoint y: 69, endPoint x: 310, endPoint y: 72, distance: 12.4
paste textarea "embarcsolutions"
click at [433, 92] on div "version : 2 orchestrations : - name : embarcsolutions_3_hour config : enabled :…" at bounding box center [877, 379] width 1193 height 681
paste textarea "embarcsolutions"
type textarea "version: 2 orchestrations: - name: embarcsolutions_3_hour config: enabled: true…"
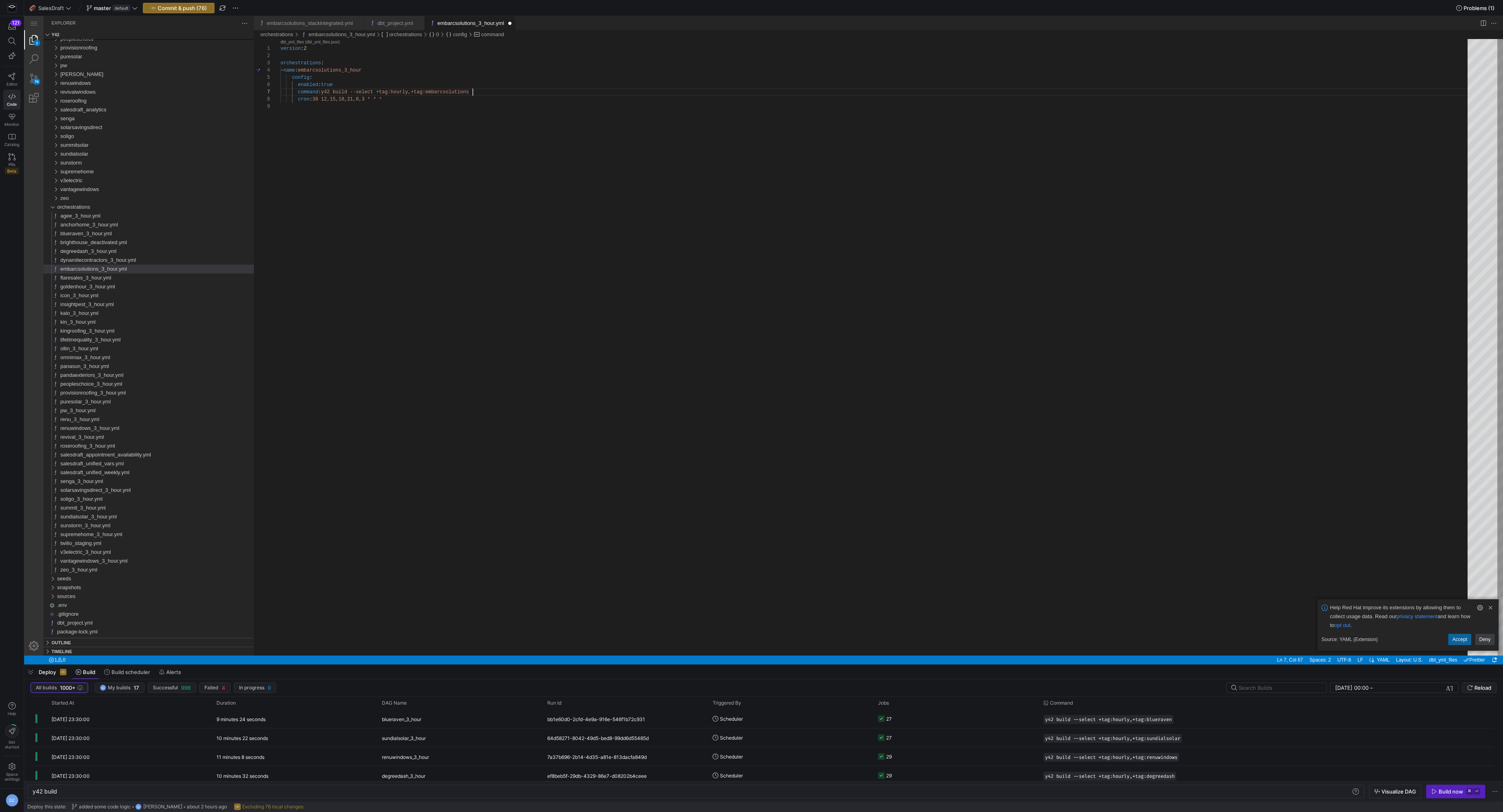
click at [473, 103] on div "version : 2 orchestrations : - name : embarcsolutions_3_hour config : enabled :…" at bounding box center [877, 379] width 1193 height 681
click at [188, 9] on span "Commit & push (76)" at bounding box center [182, 8] width 49 height 6
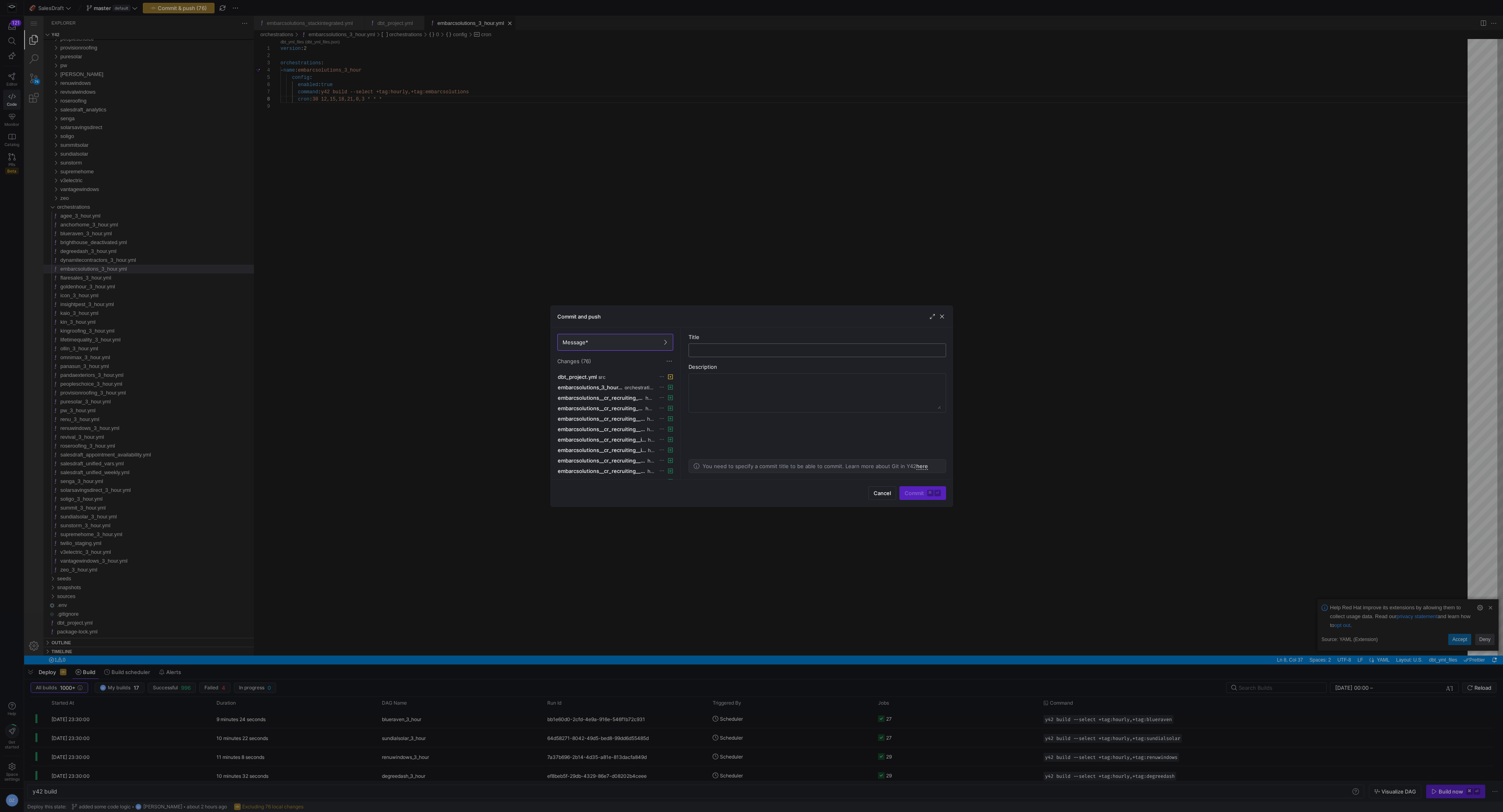
click at [744, 349] on input "text" at bounding box center [817, 350] width 244 height 6
type input "added embarc"
click at [921, 495] on span "Commit ⌘ ⏎" at bounding box center [922, 493] width 36 height 6
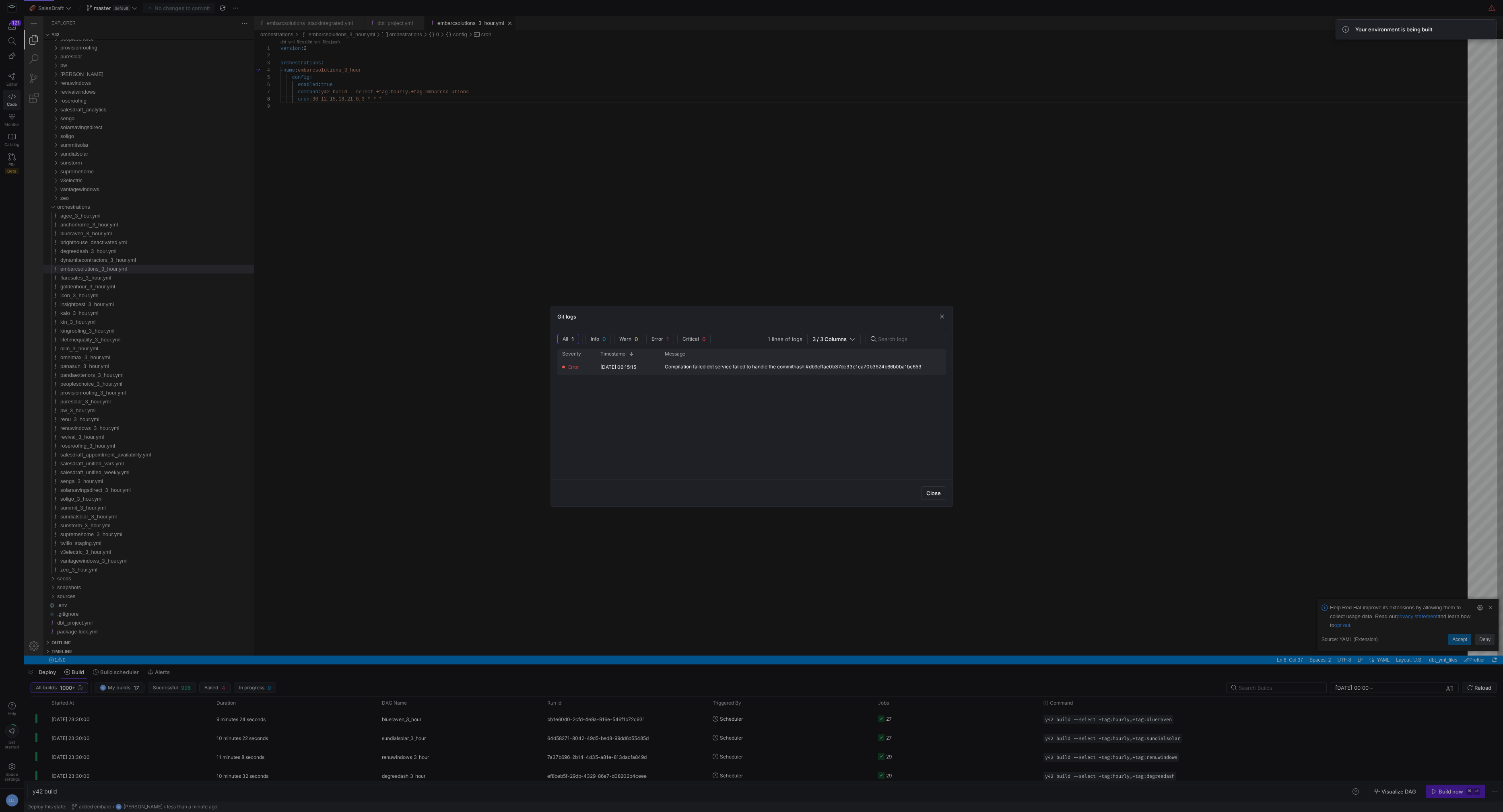
click at [821, 367] on div "Compilation failed dbt service failed to handle the commithash #db9cffae0b37dc3…" at bounding box center [793, 367] width 257 height 6
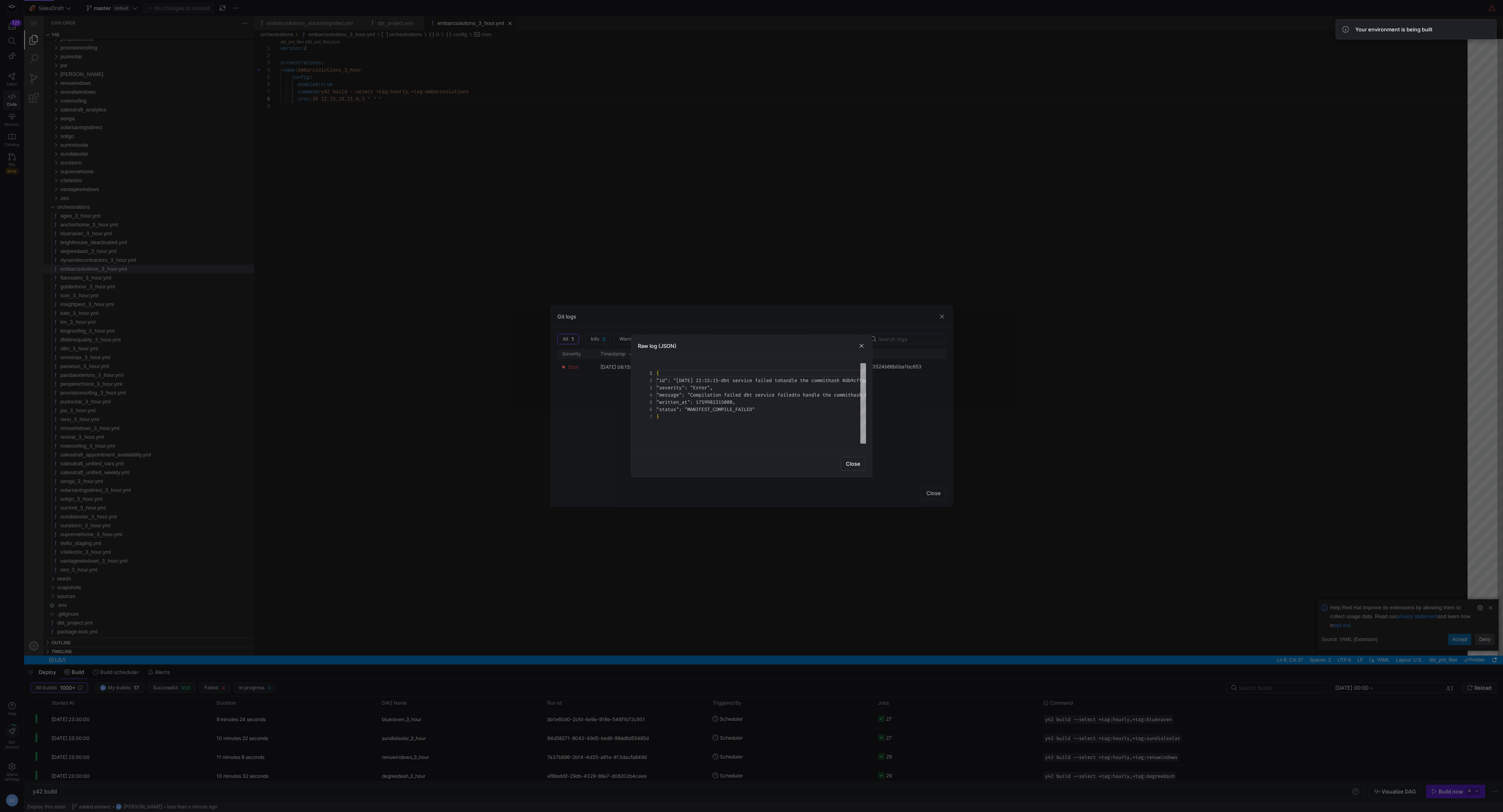
scroll to position [43, 0]
click at [849, 466] on span "Close" at bounding box center [853, 464] width 15 height 6
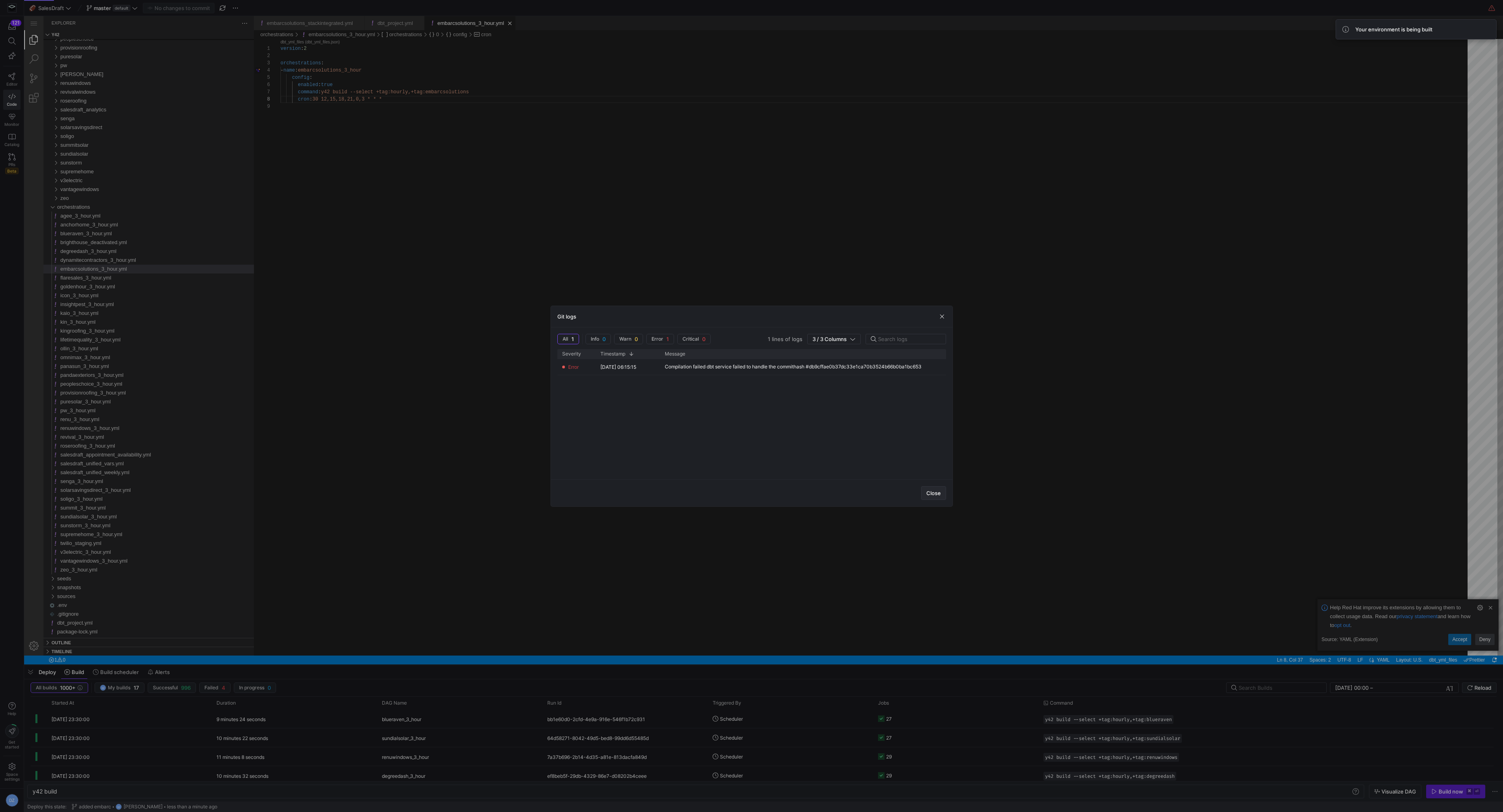
click at [936, 492] on span "Close" at bounding box center [934, 493] width 15 height 6
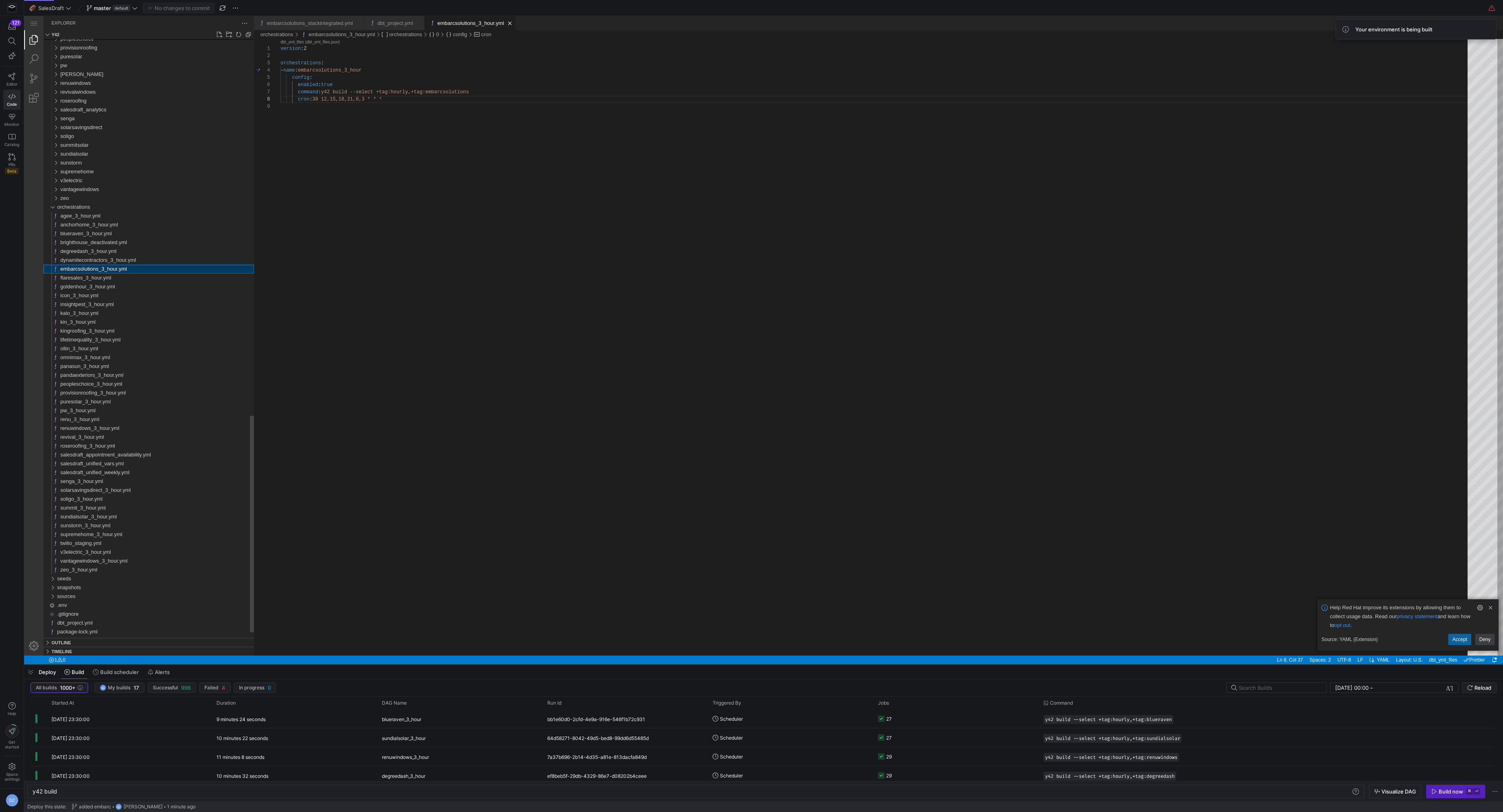
click at [137, 267] on div "embarcsolutions_3_hour.yml" at bounding box center [157, 269] width 194 height 9
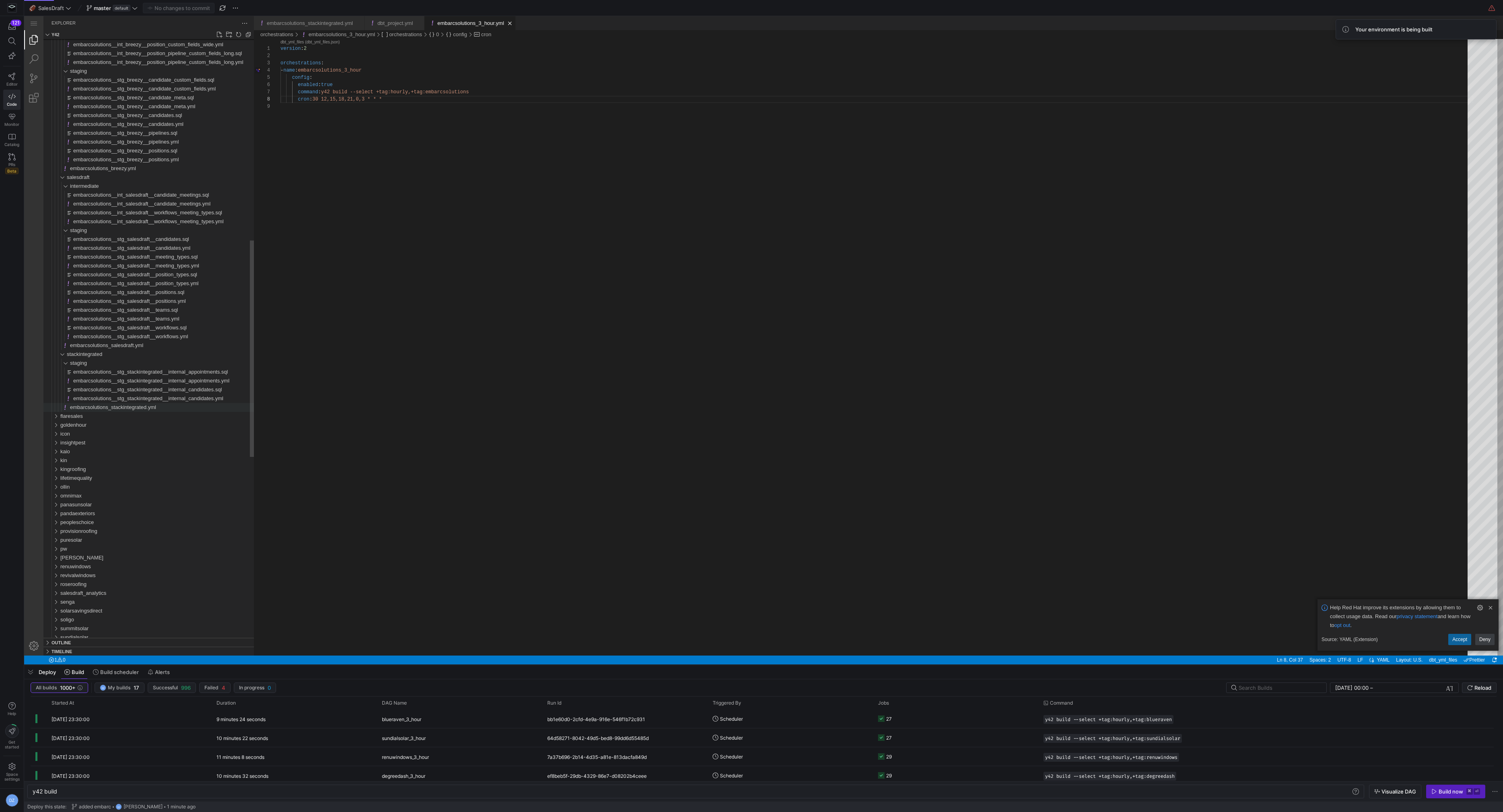
click at [124, 408] on span "embarcsolutions_stackintegrated.yml" at bounding box center [113, 407] width 86 height 6
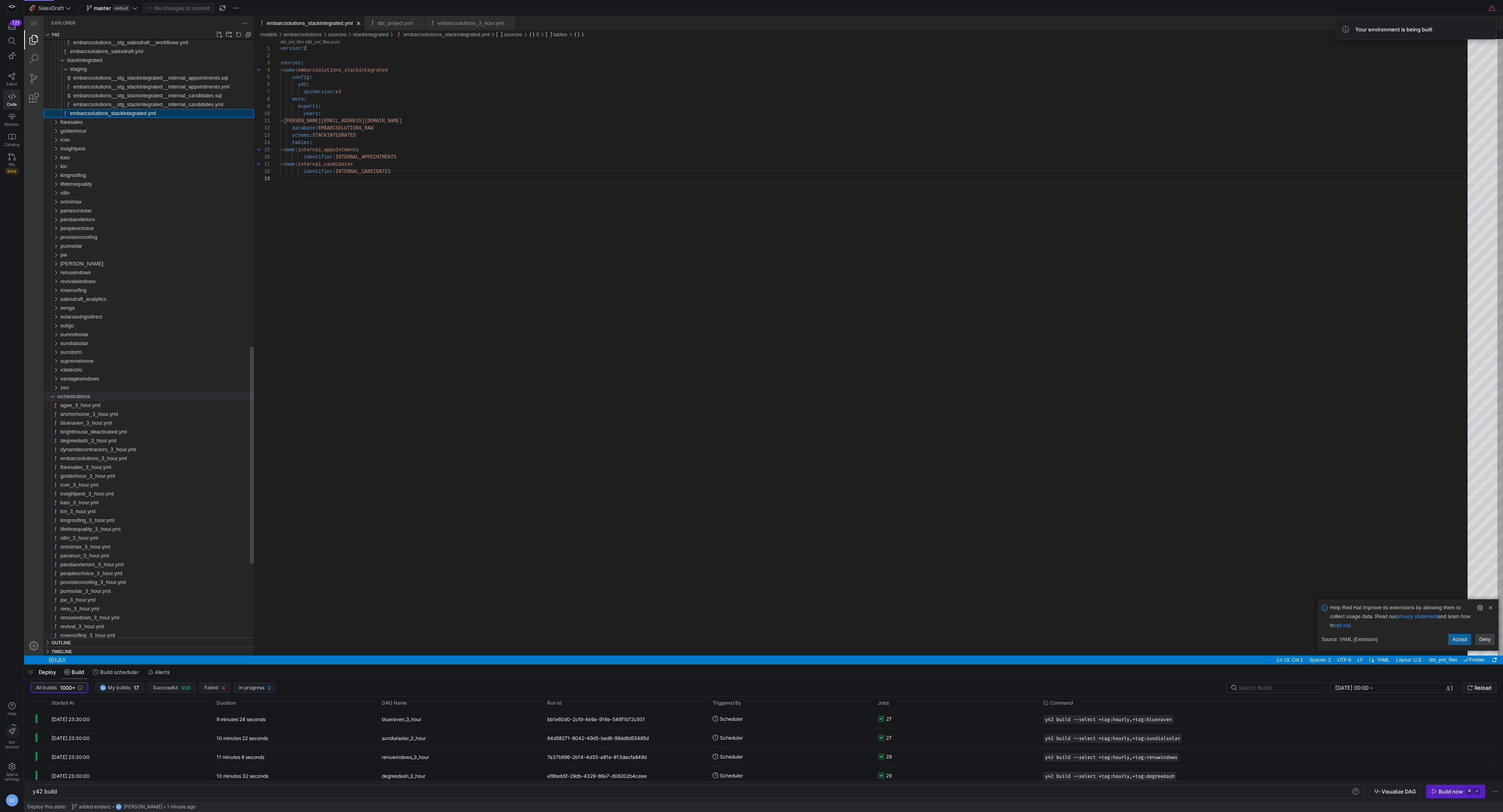
click at [116, 394] on div "orchestrations" at bounding box center [155, 396] width 197 height 9
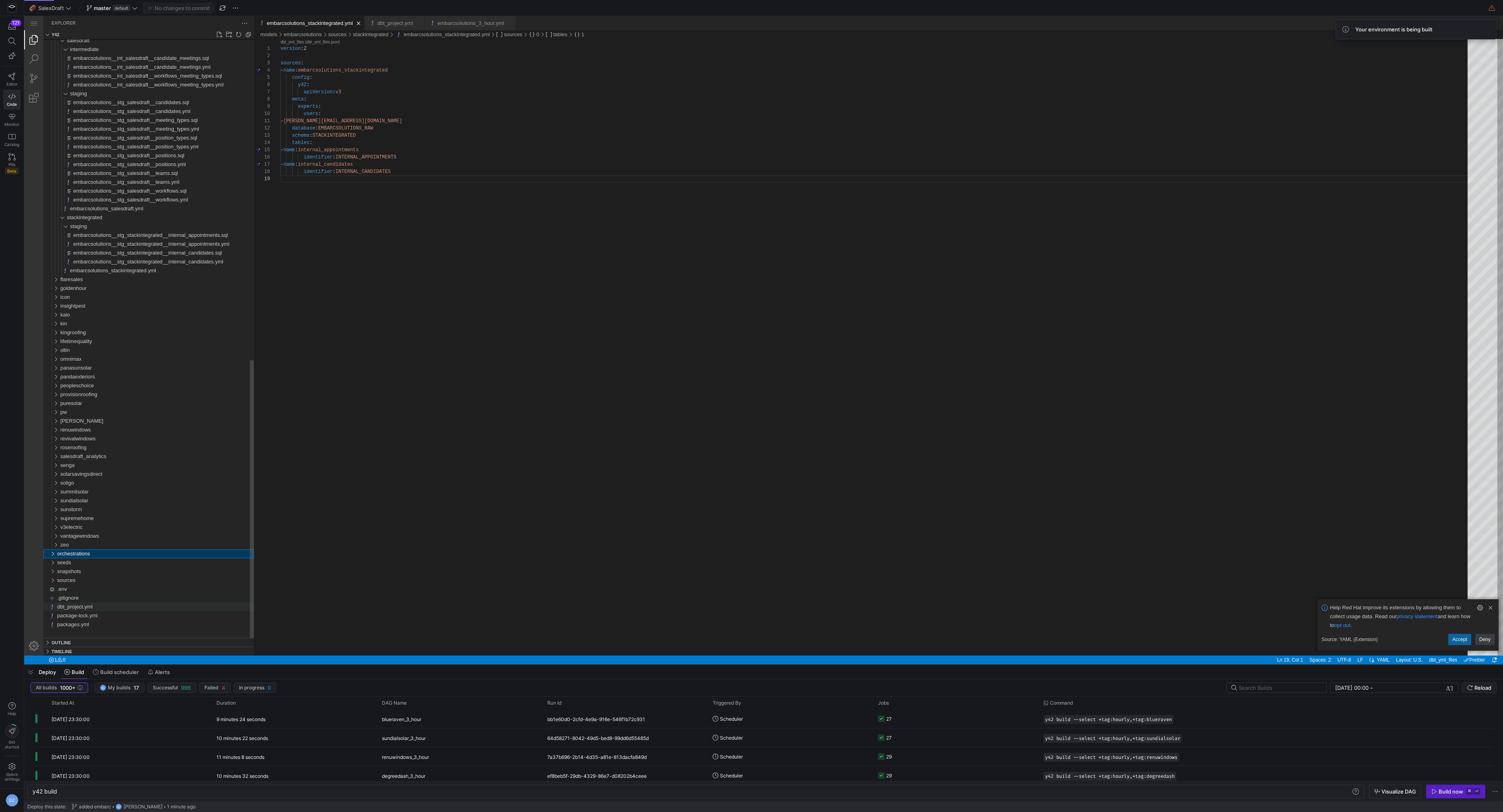
click at [96, 608] on div "dbt_project.yml" at bounding box center [155, 607] width 197 height 9
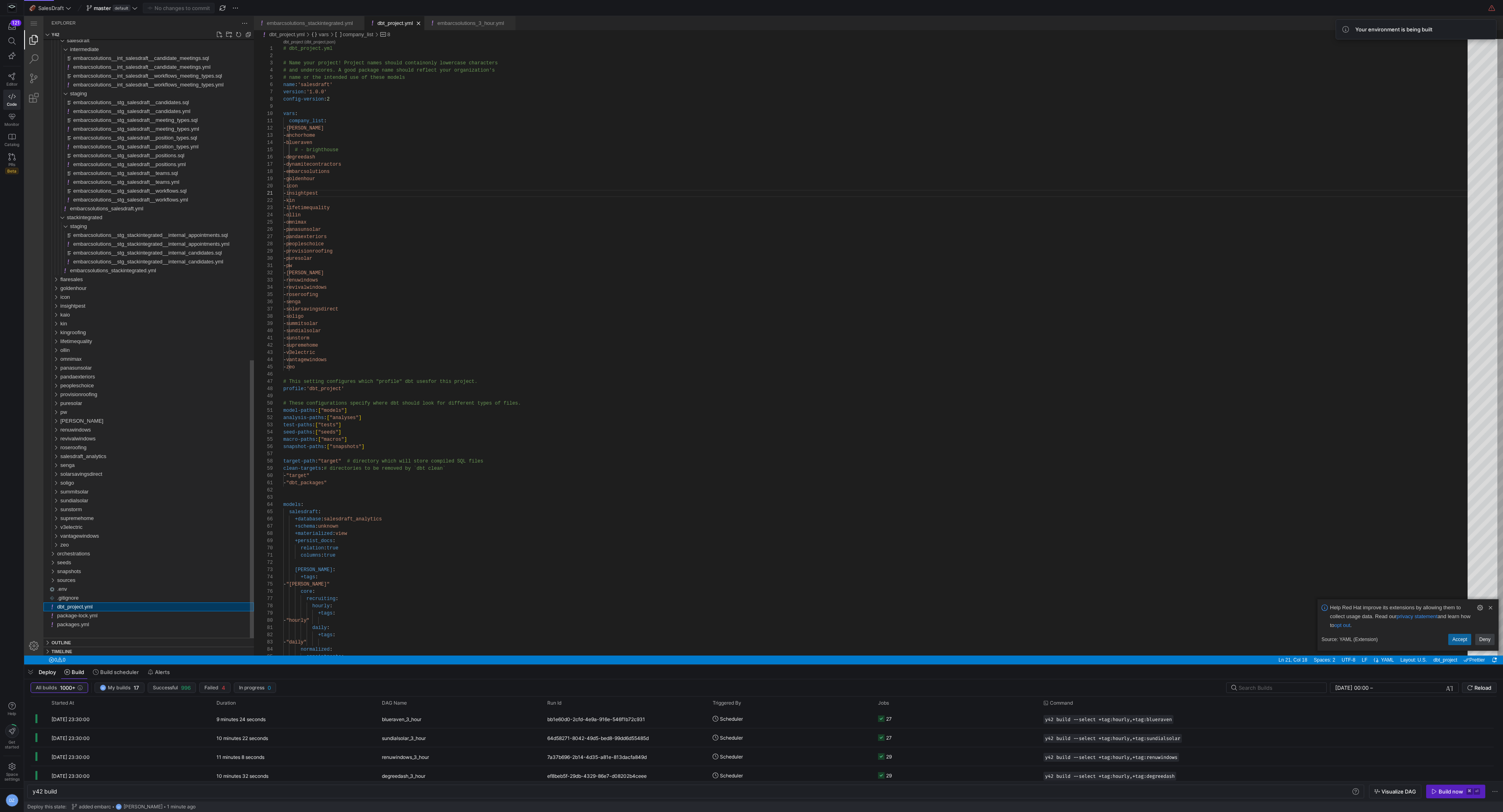
scroll to position [72, 50]
click at [1434, 45] on div "Next Match (Enter)" at bounding box center [1436, 46] width 9 height 9
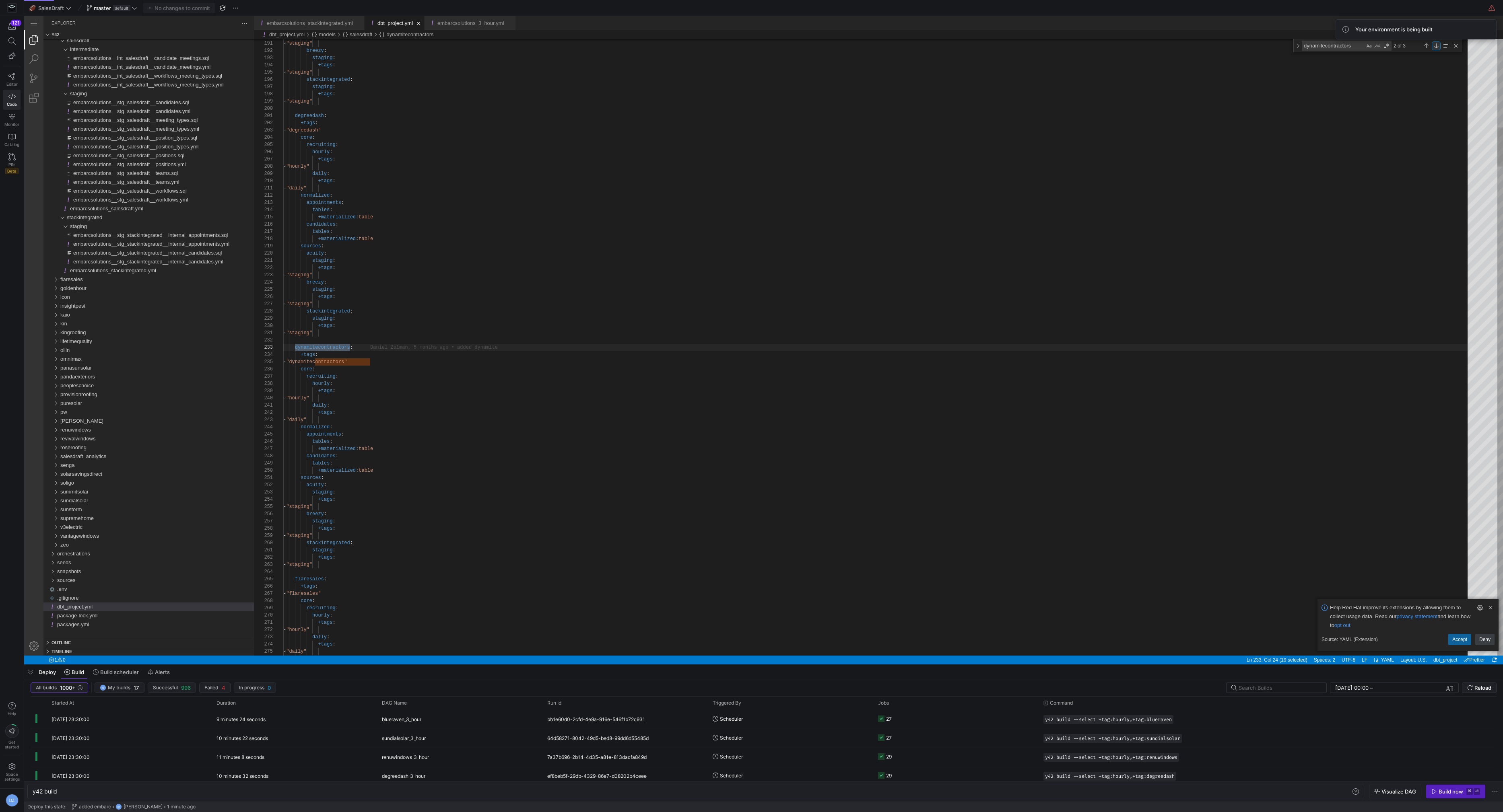
click at [1434, 45] on div "Next Match (Enter)" at bounding box center [1436, 46] width 9 height 9
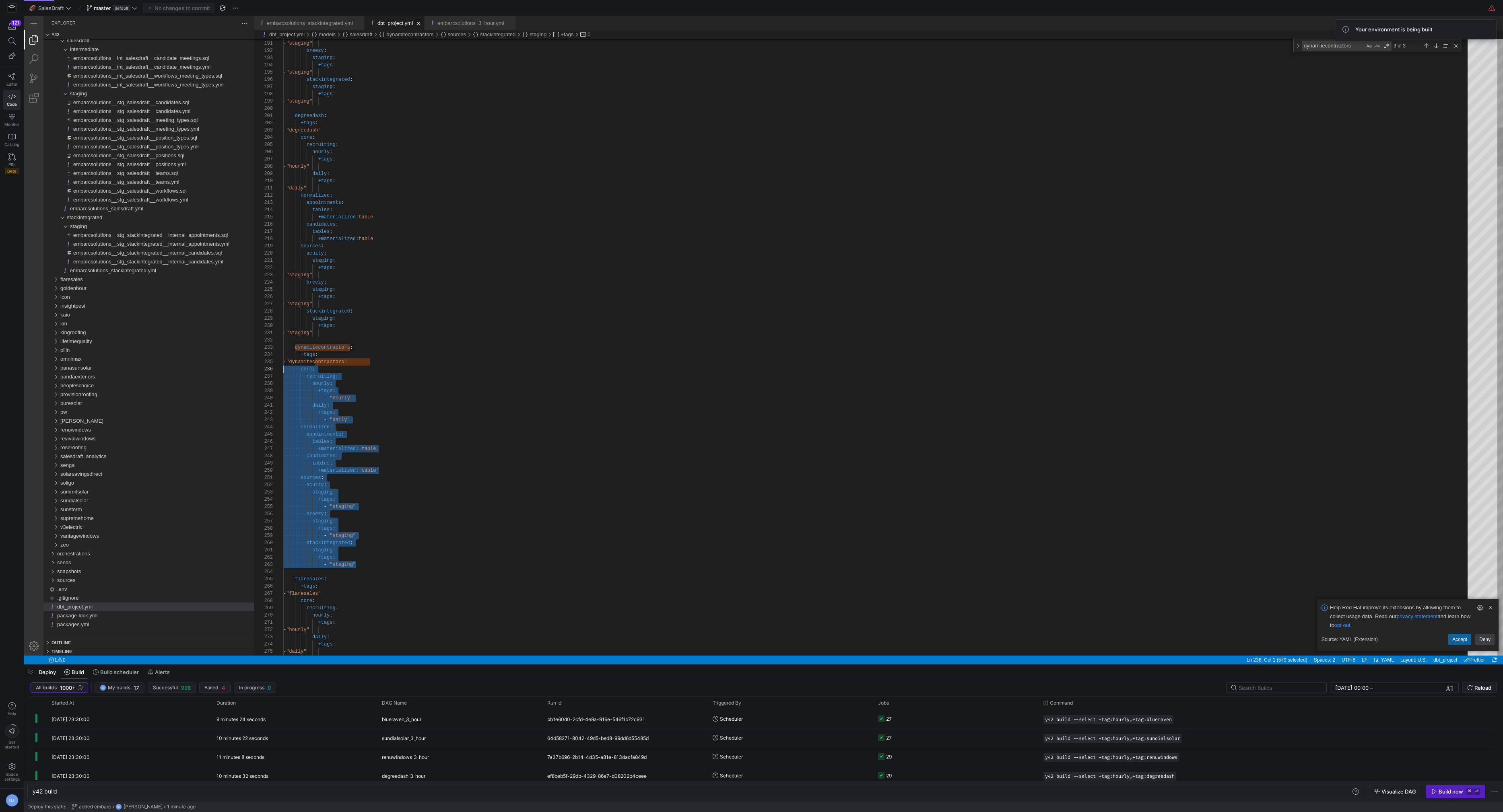
scroll to position [15, 0]
drag, startPoint x: 362, startPoint y: 564, endPoint x: 257, endPoint y: 345, distance: 242.9
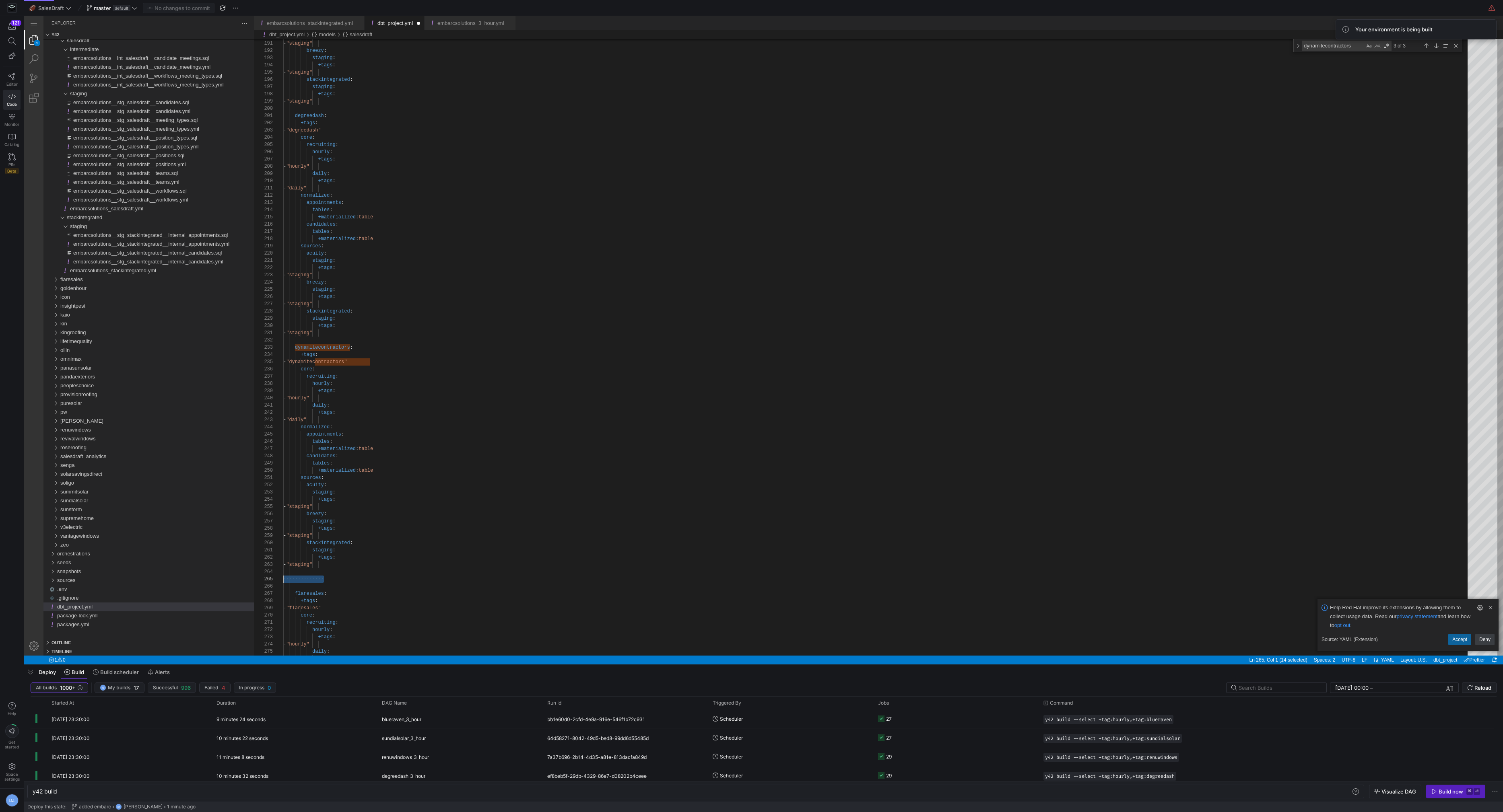
scroll to position [29, 0]
paste textarea "- "staging" stackintegrated: staging: +tags: - "staging""
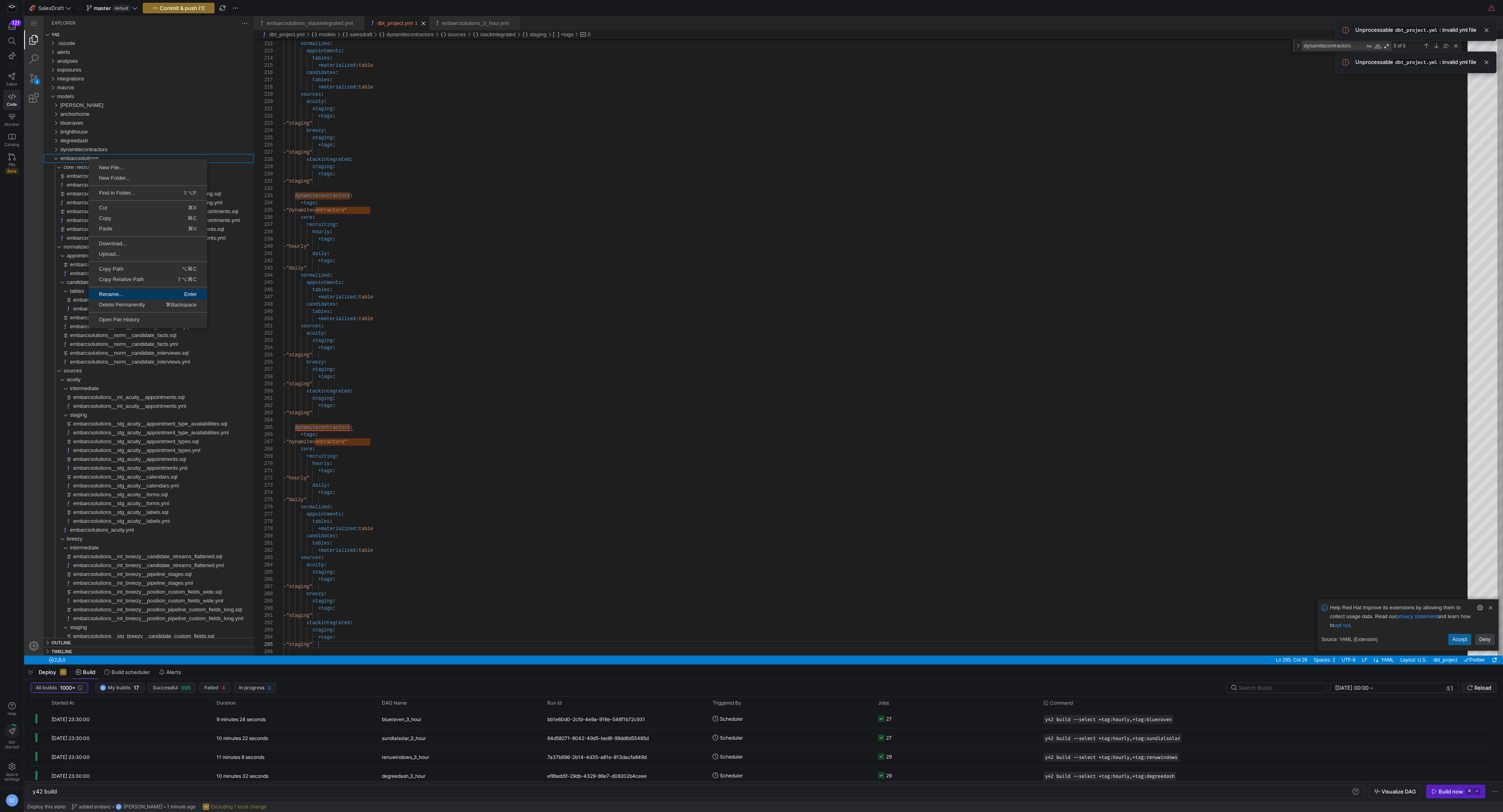
click at [118, 292] on span "Rename..." at bounding box center [118, 294] width 58 height 5
paste textarea "embarcsolution"
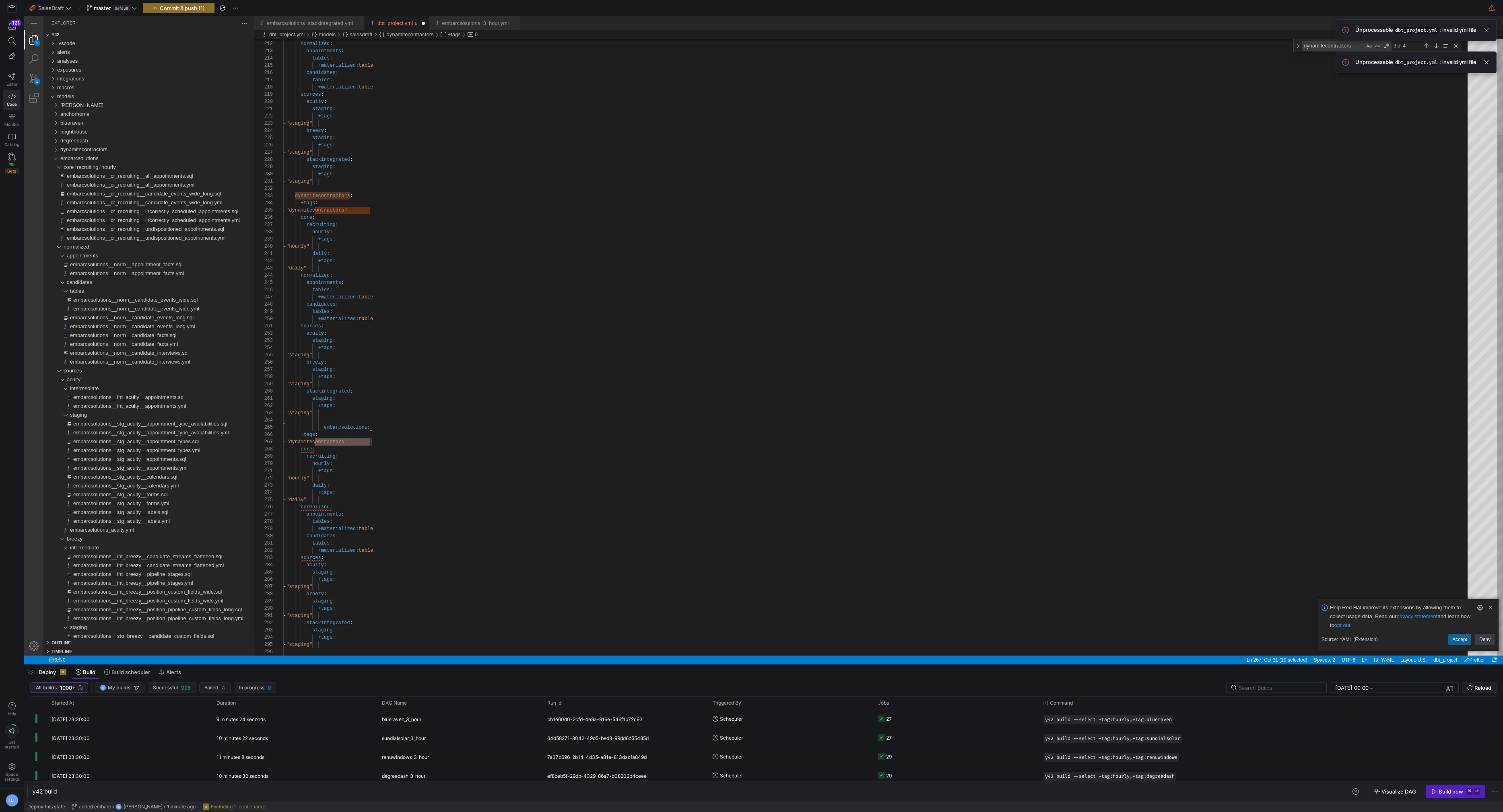
paste textarea "embarcsolution"
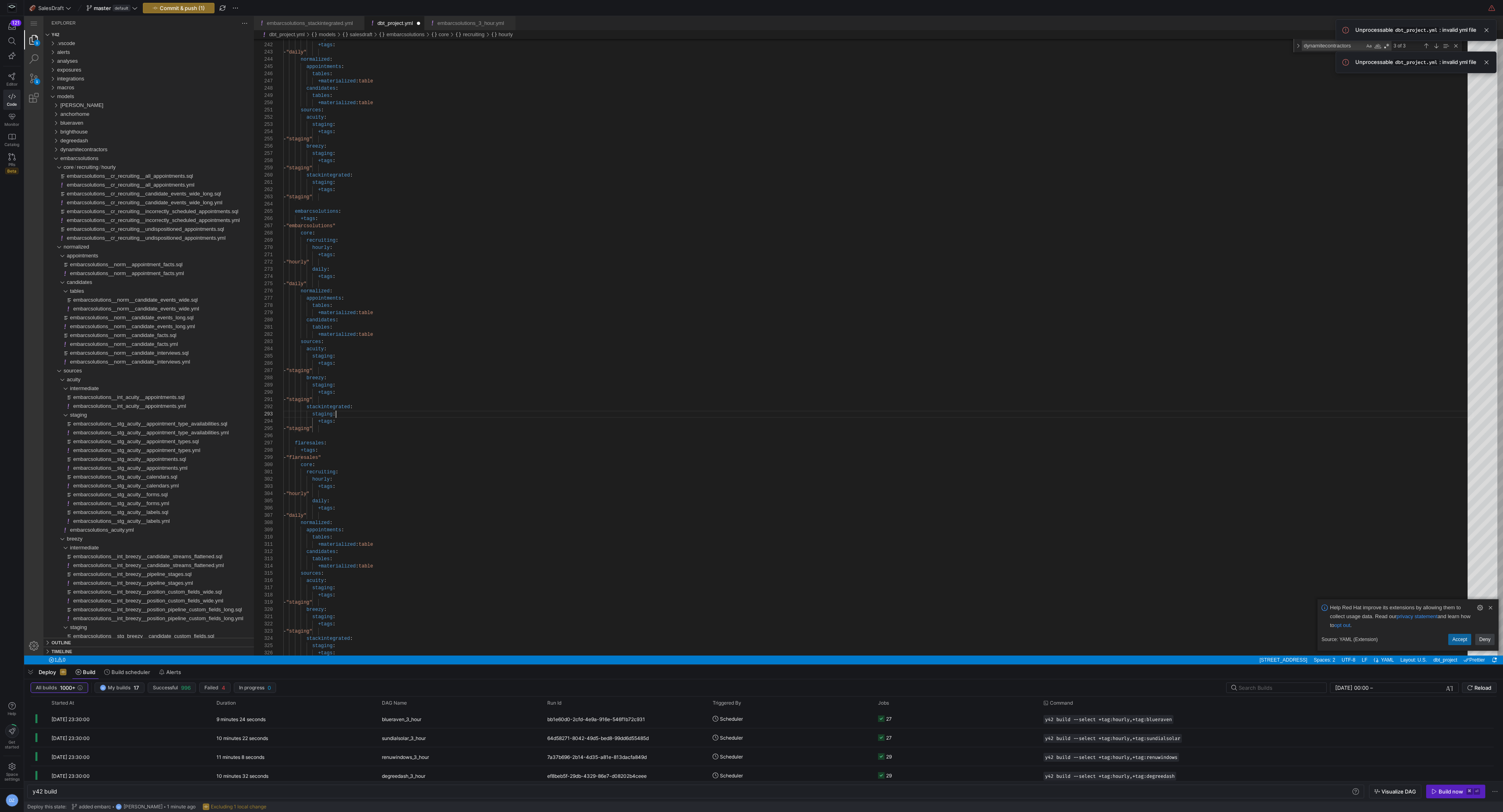
type textarea "- "staging" stackintegrated: staging: +tags: - "staging" flaresales: +tags: - "…"
click at [200, 10] on span "Commit & push (1)" at bounding box center [182, 8] width 45 height 6
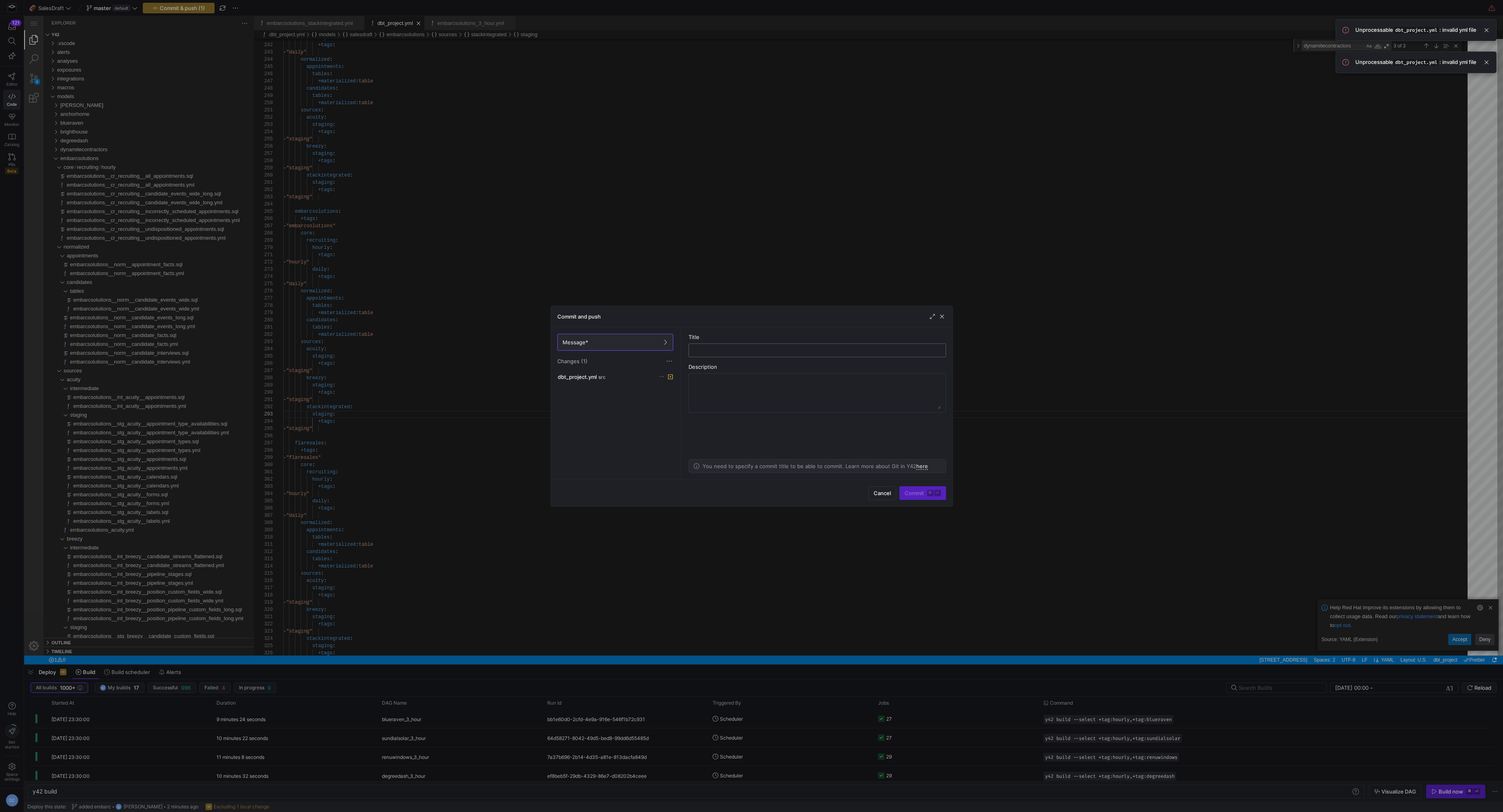
click at [723, 351] on input "text" at bounding box center [817, 350] width 244 height 6
type input "embarc checkpoint"
click at [914, 495] on span "Commit ⌘ ⏎" at bounding box center [922, 493] width 36 height 6
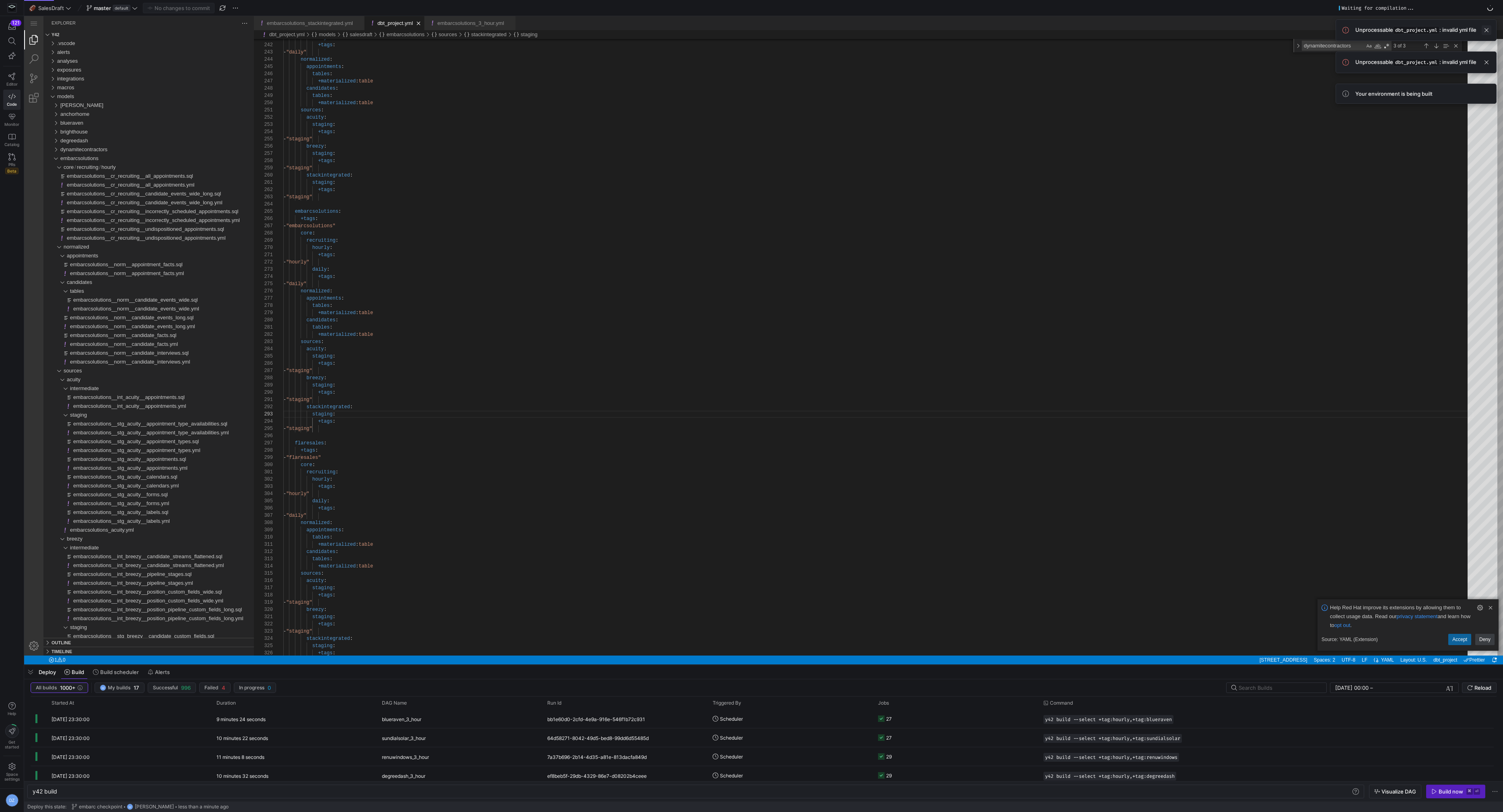
click at [1488, 33] on span at bounding box center [1486, 30] width 10 height 10
click at [1457, 46] on div "Close (Escape)" at bounding box center [1456, 46] width 9 height 9
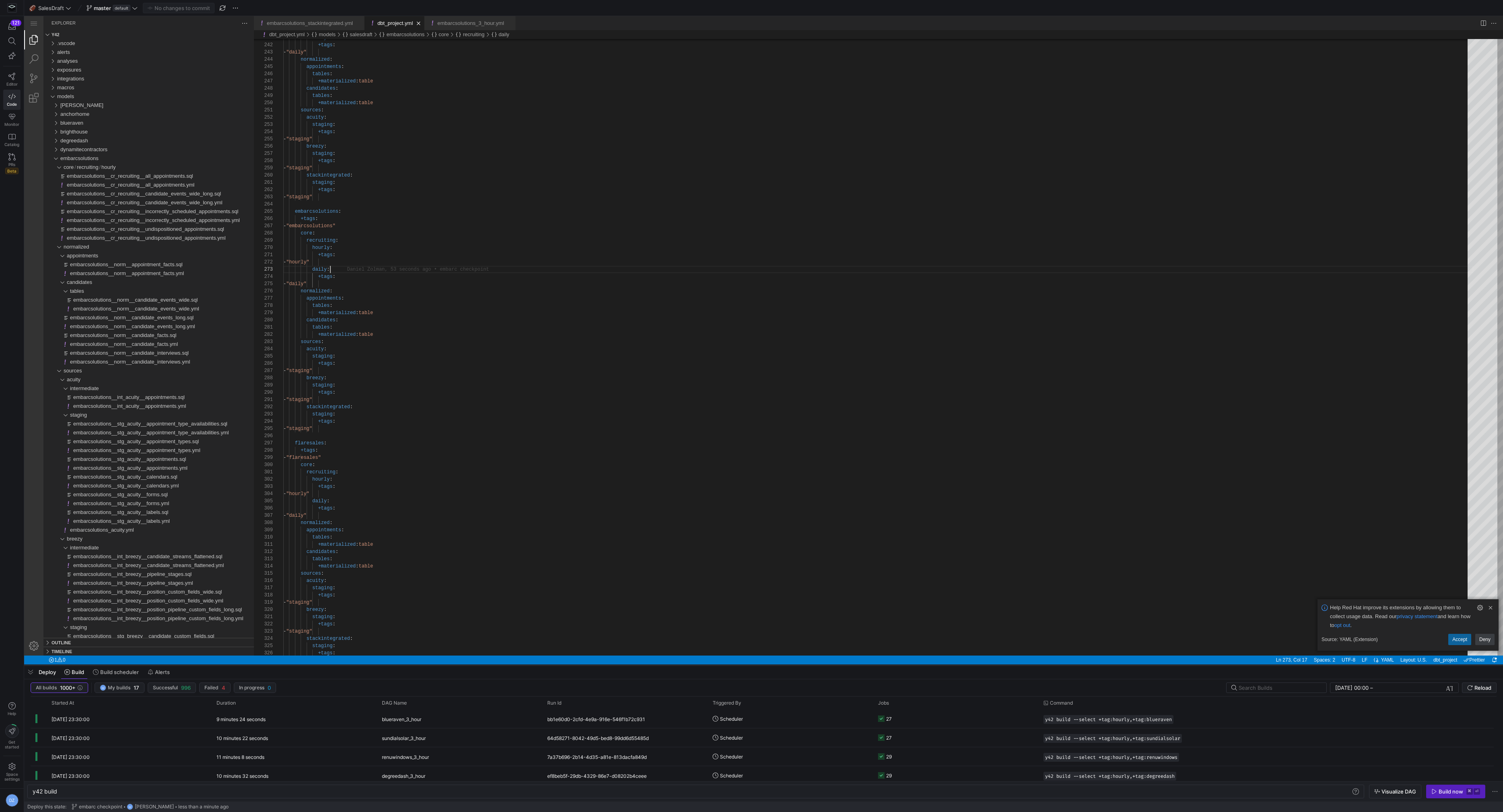
click at [115, 666] on div at bounding box center [763, 666] width 1479 height 4
click at [115, 669] on span "Build scheduler" at bounding box center [120, 672] width 39 height 6
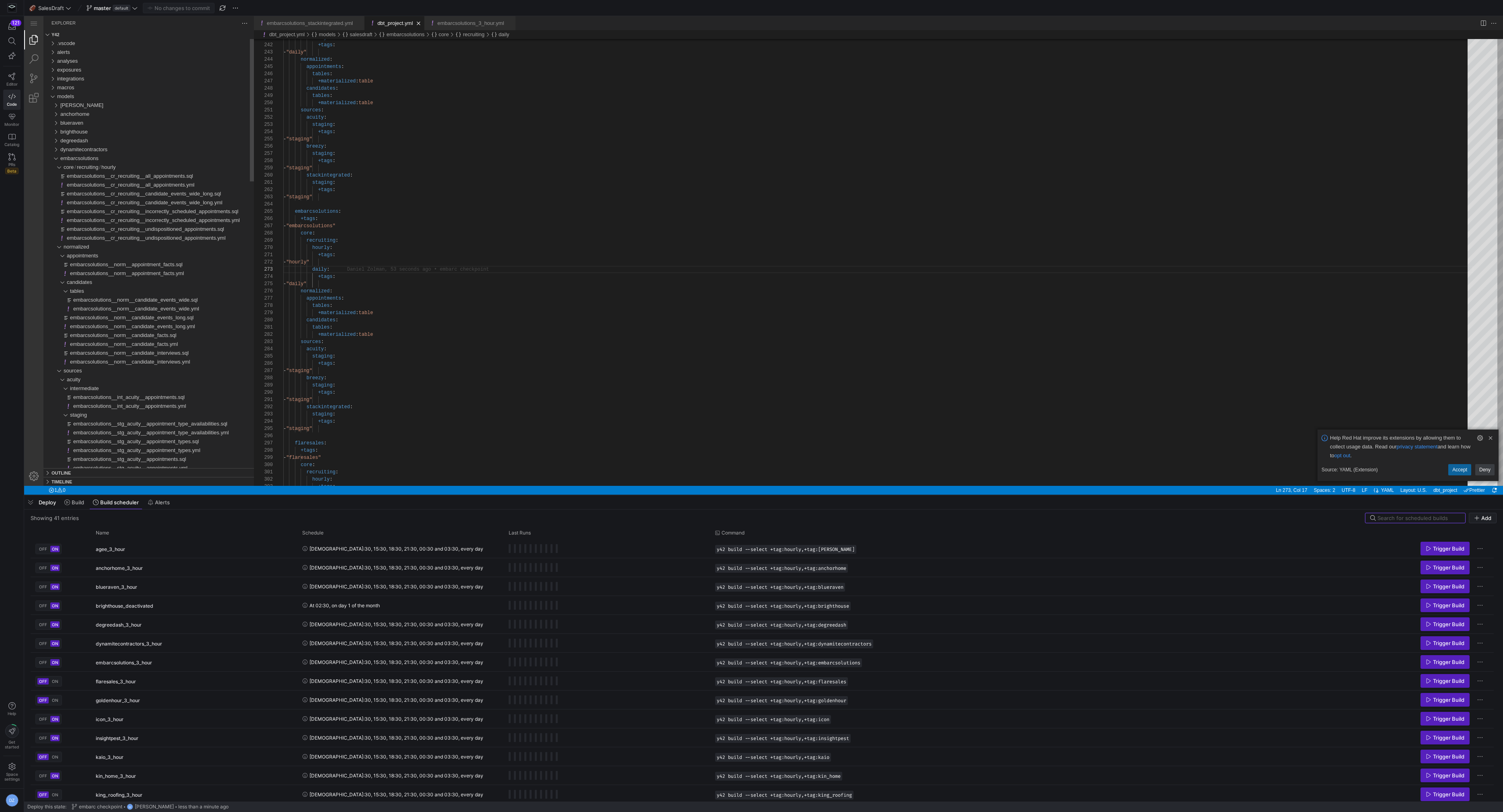
drag, startPoint x: 235, startPoint y: 664, endPoint x: 271, endPoint y: 495, distance: 172.8
click at [271, 495] on div at bounding box center [763, 496] width 1479 height 4
click at [1420, 517] on input at bounding box center [1419, 518] width 83 height 6
type textarea "- "staging" stackintegrated: staging: +tags: - "staging" flaresales: +tags: - "…"
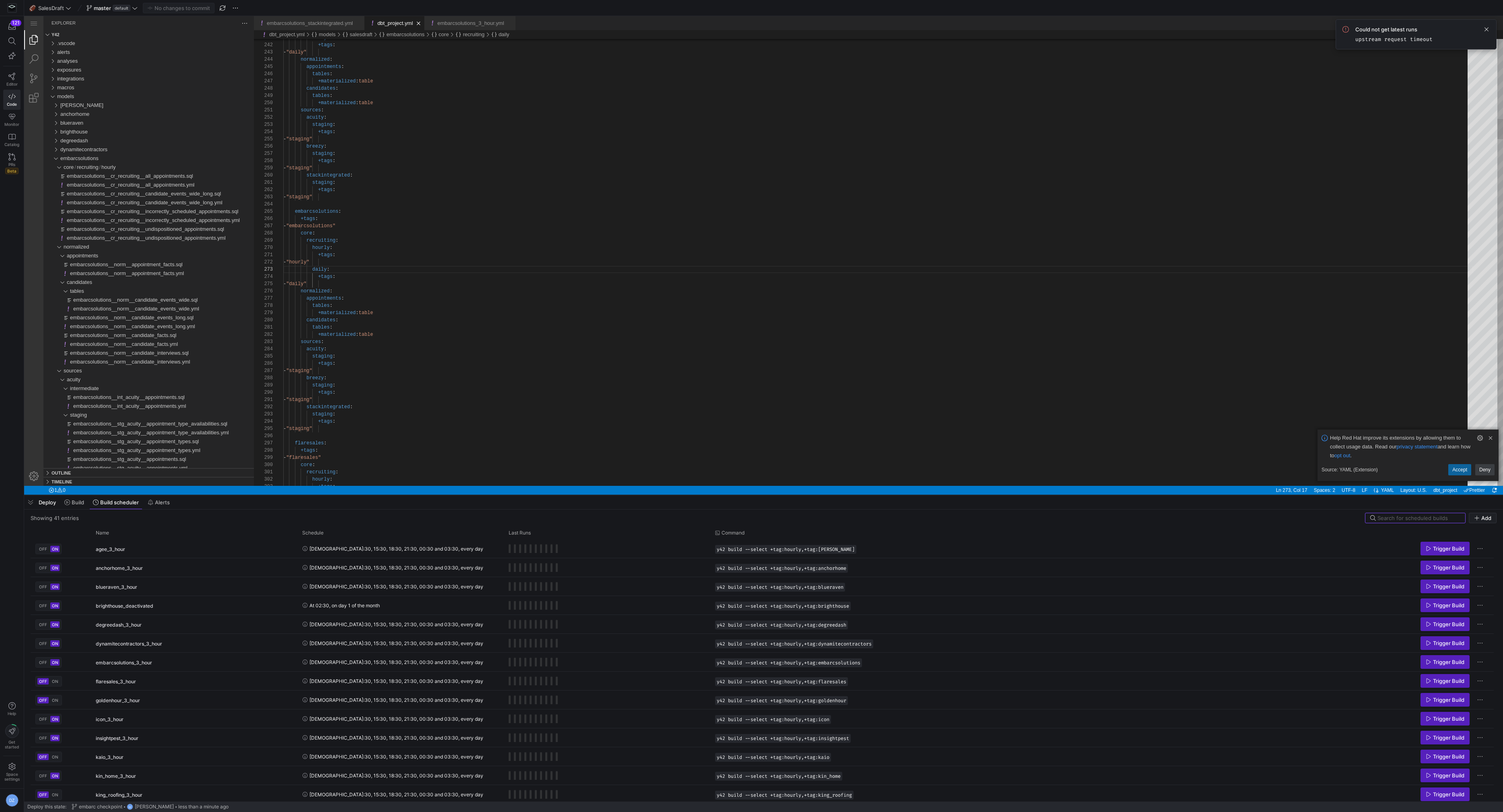
click at [1490, 438] on link "Clear Notification (⌘Backspace)" at bounding box center [1490, 438] width 9 height 9
click at [1393, 514] on div at bounding box center [1419, 518] width 83 height 10
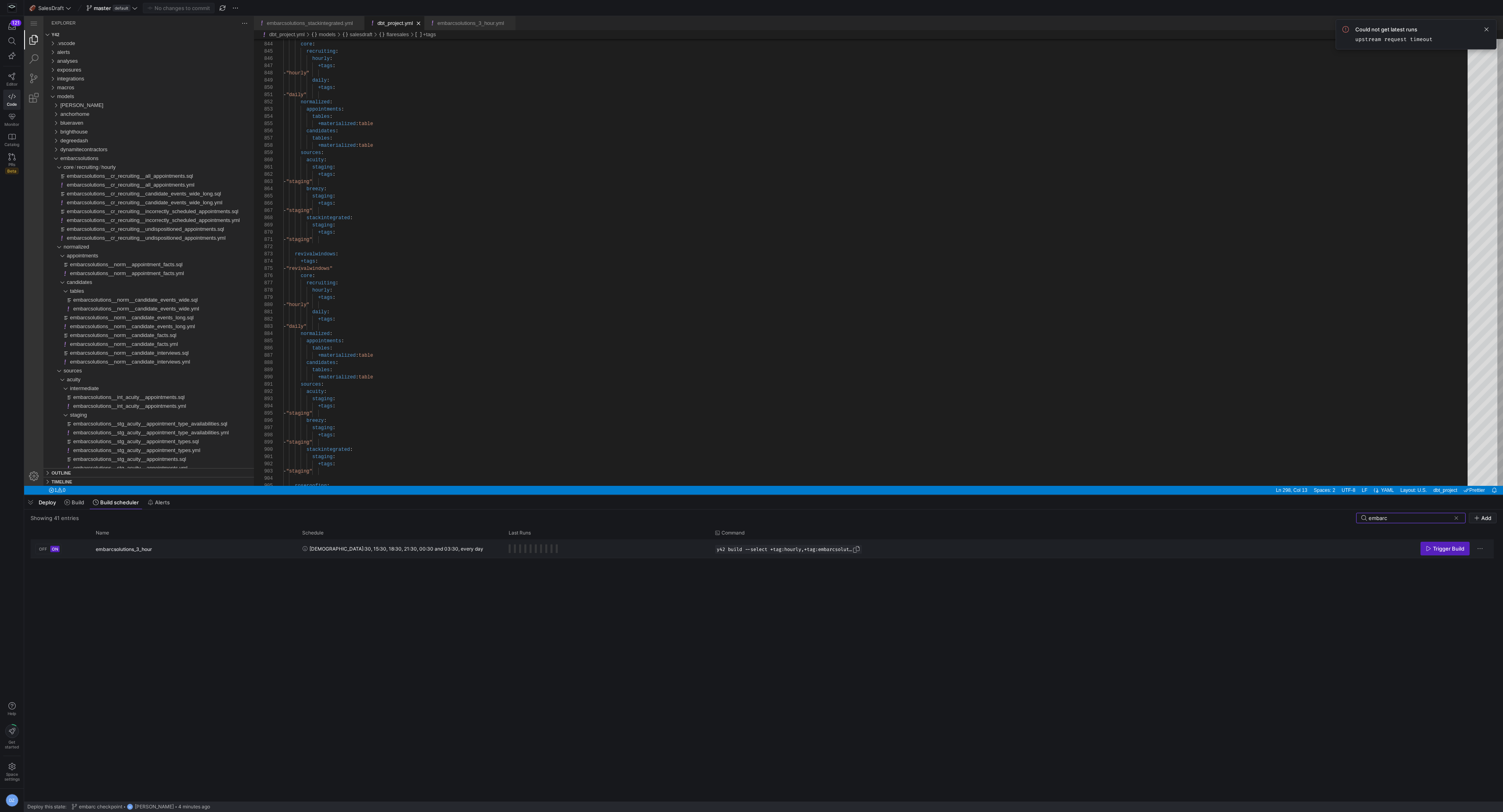
type input "embarc"
click at [861, 547] on span "Press SPACE to select this row." at bounding box center [857, 550] width 8 height 8
click at [1460, 517] on span at bounding box center [1456, 518] width 8 height 8
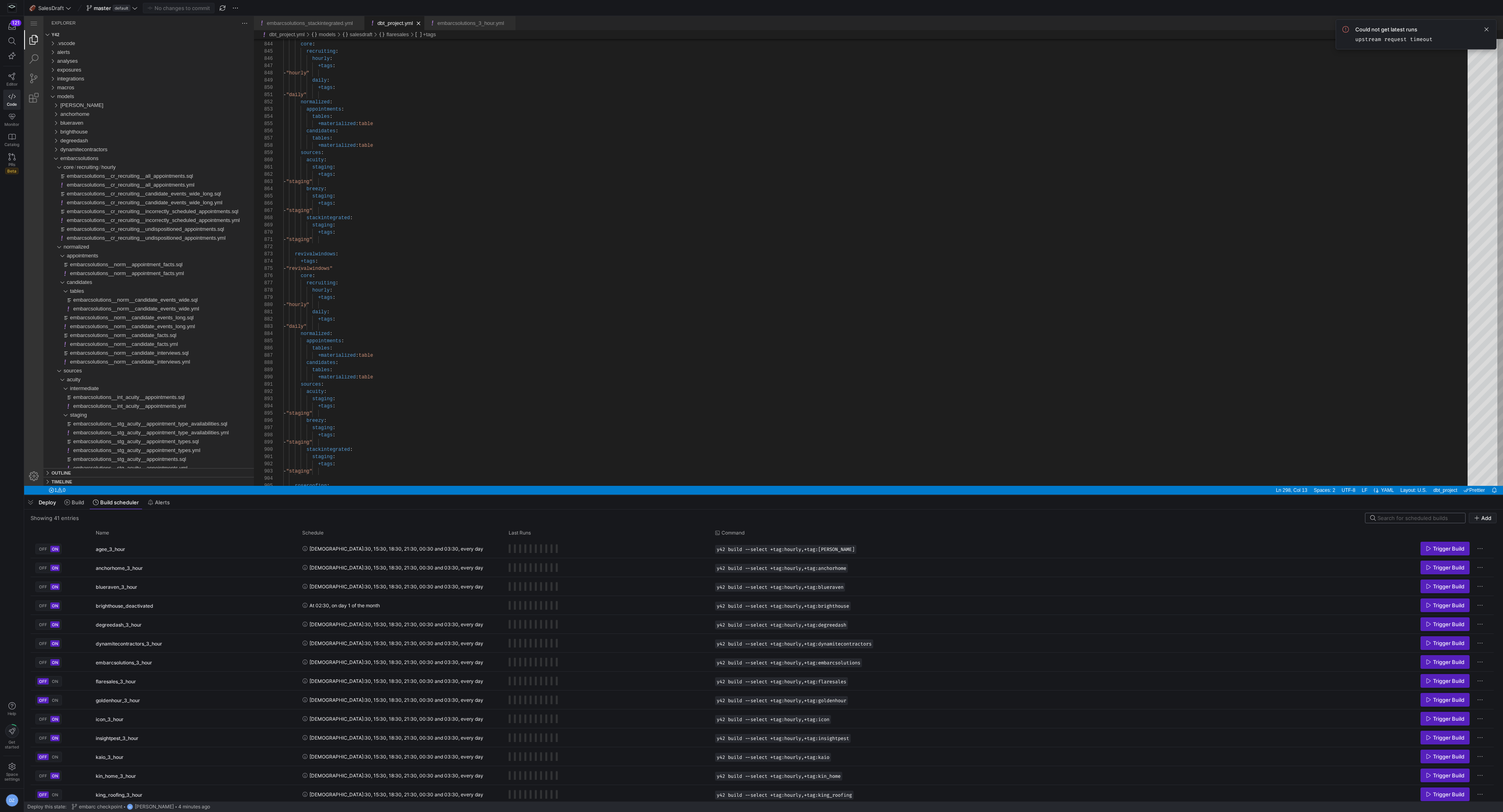
click at [1394, 517] on input at bounding box center [1419, 518] width 83 height 6
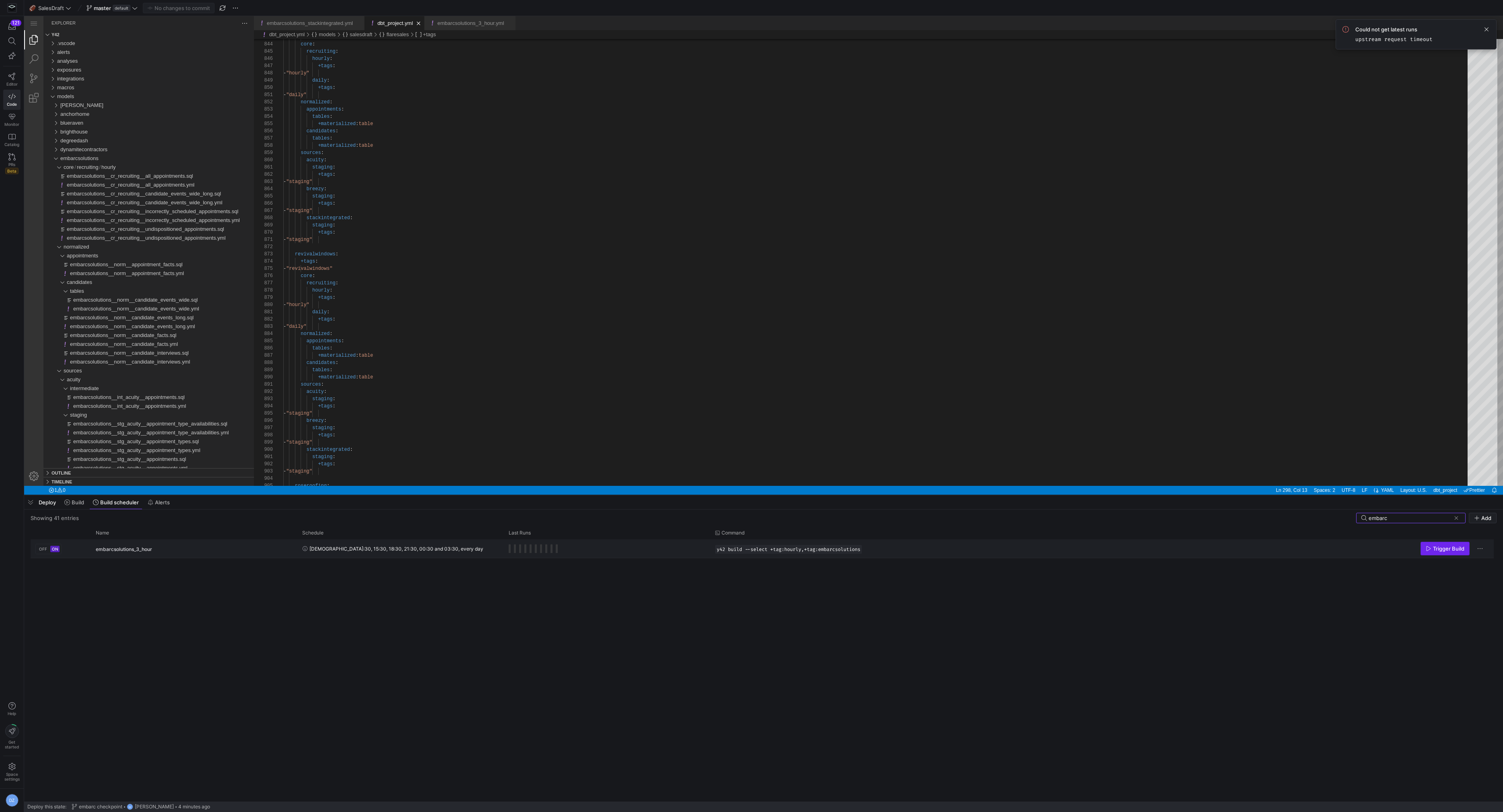
type input "embarc"
click at [1426, 550] on icon "Press SPACE to select this row." at bounding box center [1429, 549] width 6 height 6
click at [85, 502] on span at bounding box center [74, 502] width 26 height 13
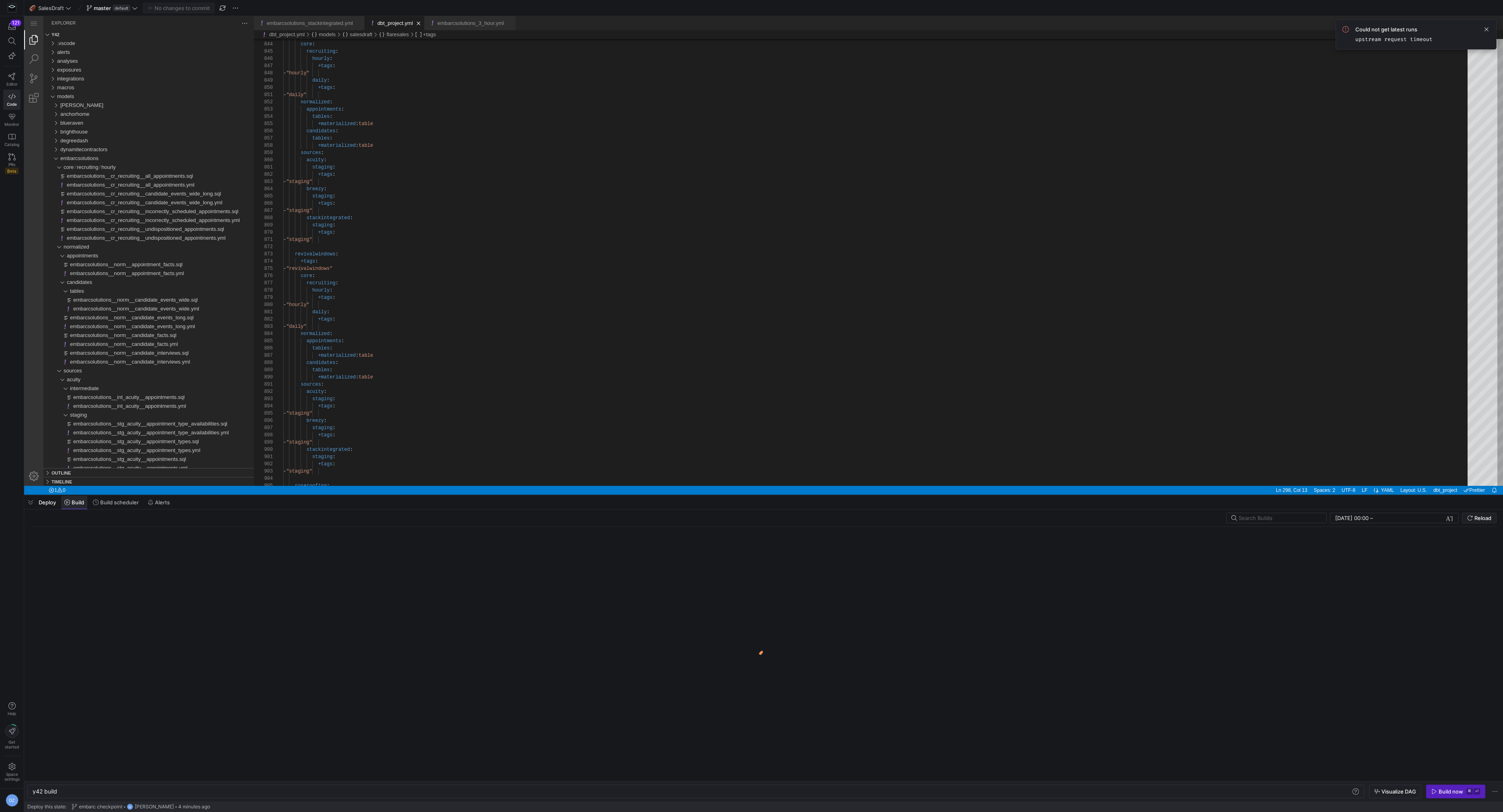
scroll to position [0, 24]
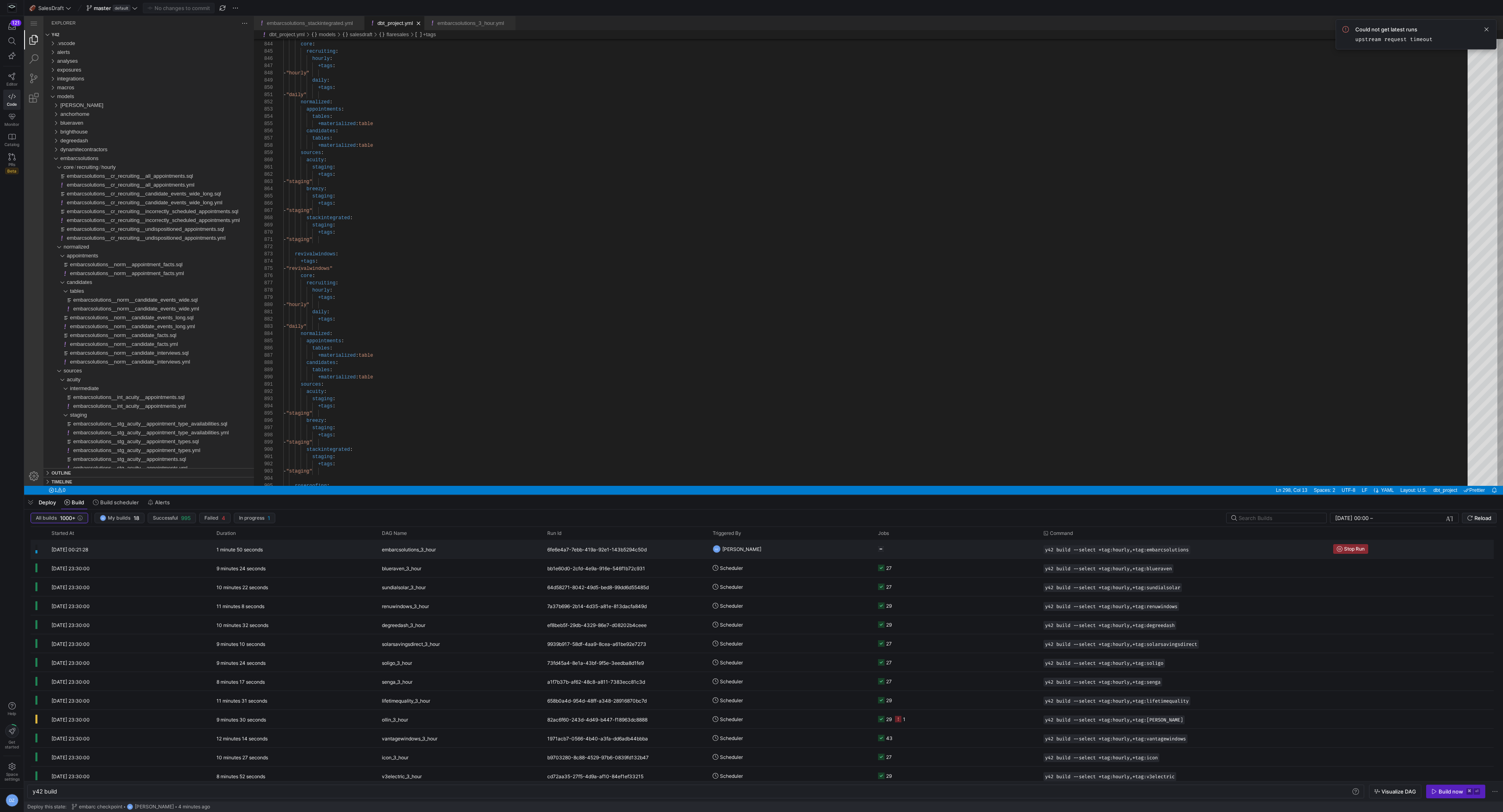
click at [791, 546] on y42-orchestration-triggered-by "DZ Daniel Zolman" at bounding box center [790, 549] width 156 height 18
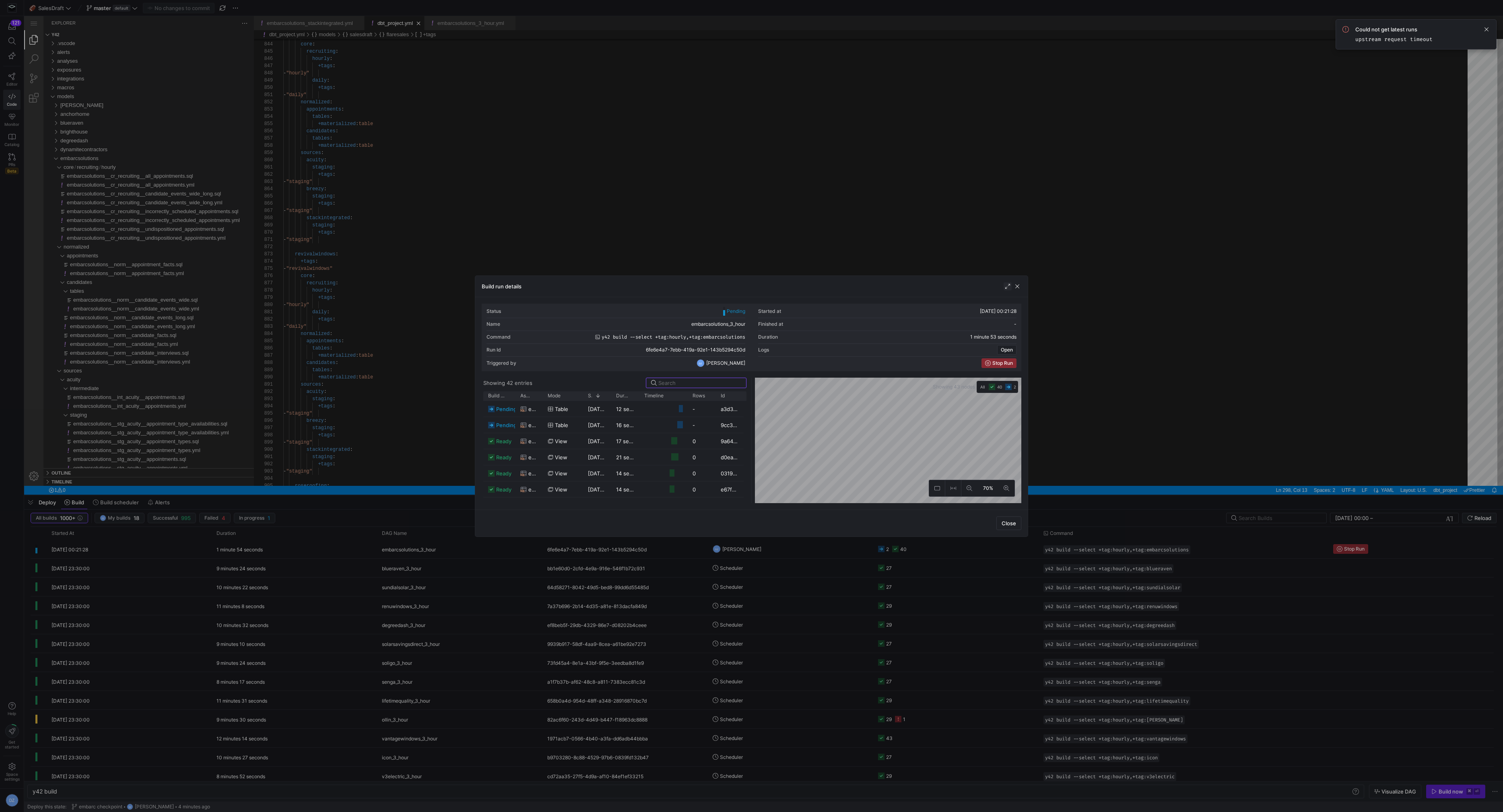
click at [1006, 288] on span "button" at bounding box center [1008, 286] width 8 height 8
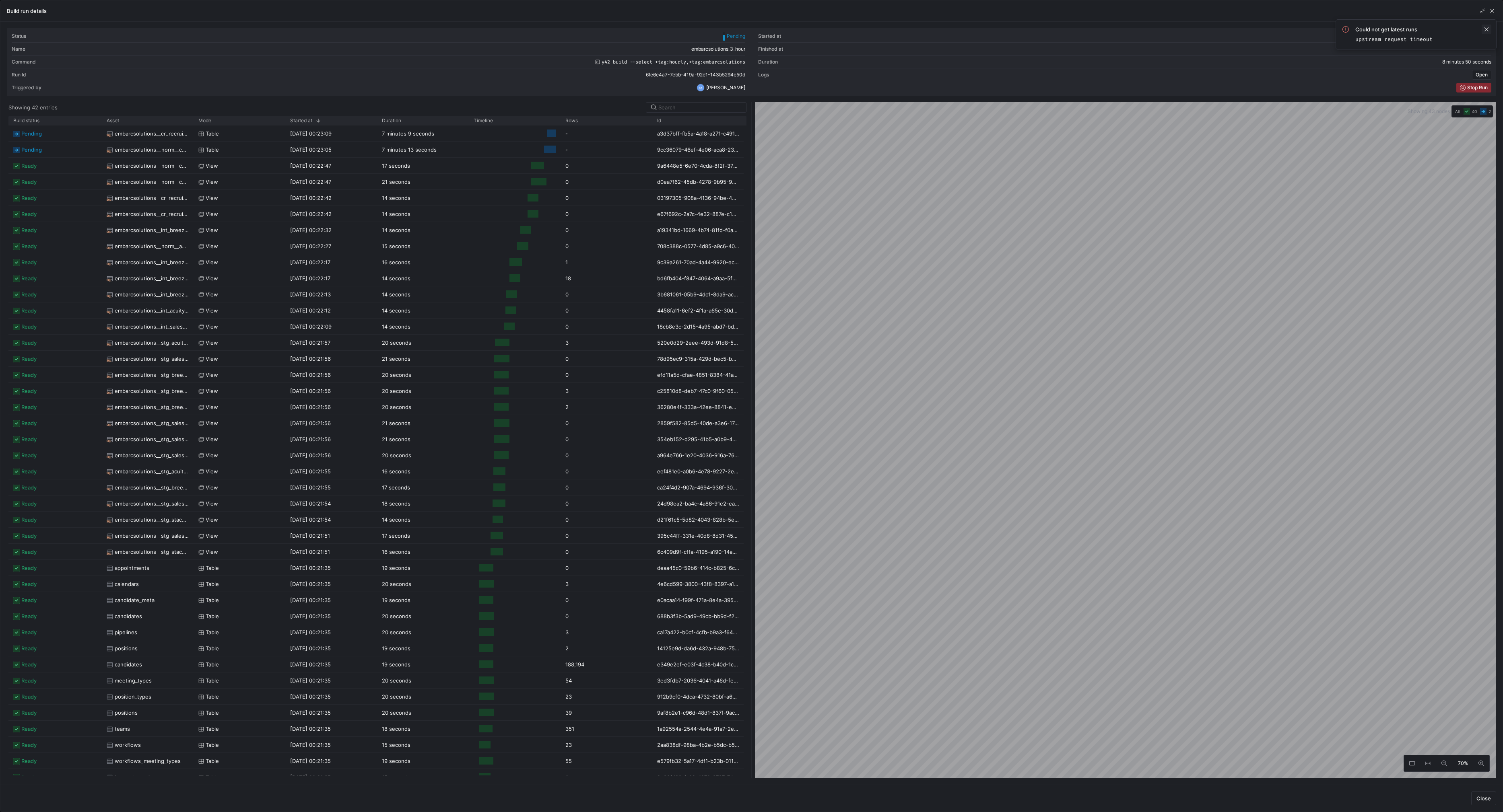
click at [1485, 27] on span at bounding box center [1486, 29] width 10 height 10
click at [1491, 13] on span "button" at bounding box center [1492, 11] width 8 height 8
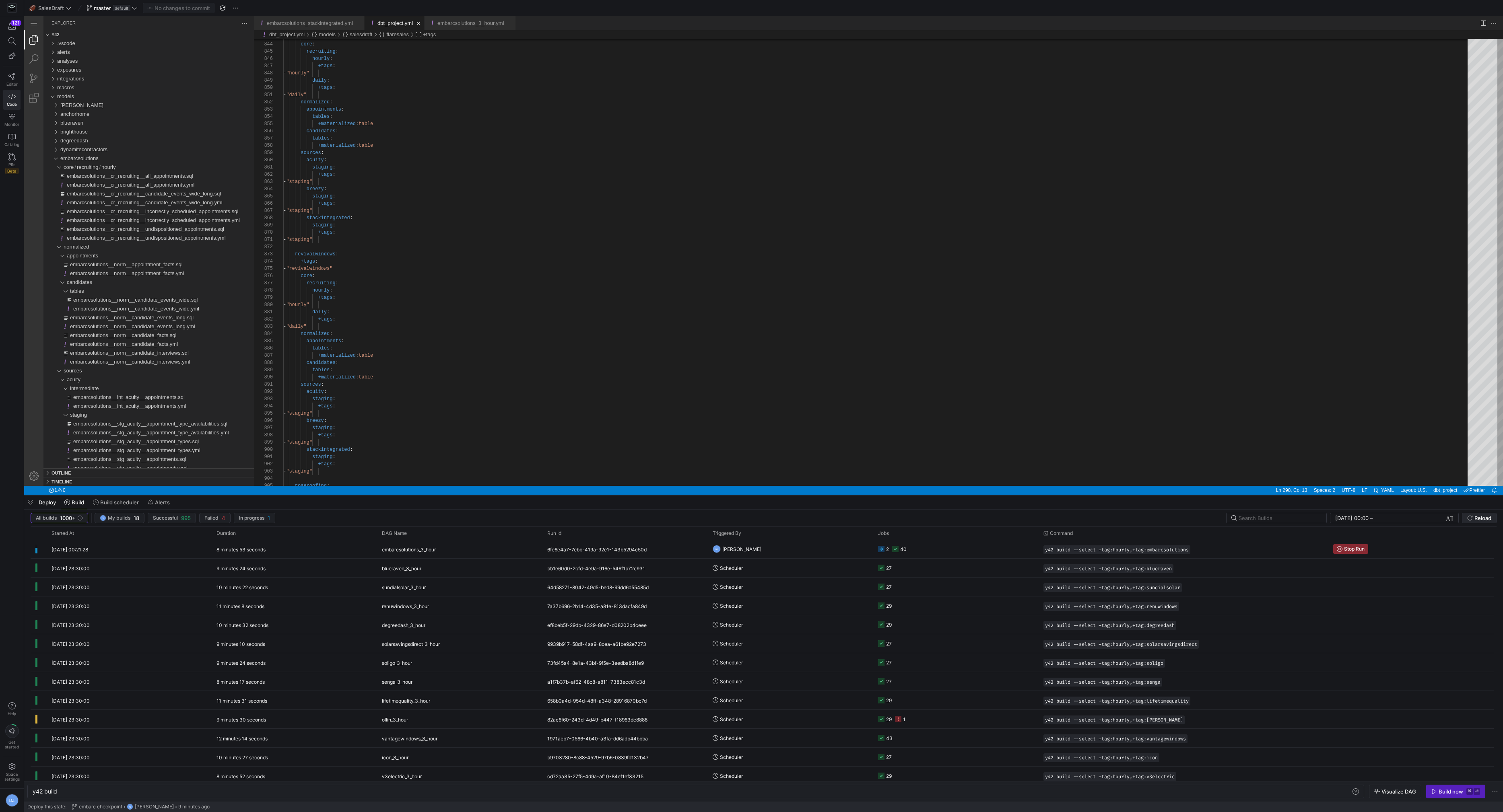
click at [1489, 513] on span "submit" at bounding box center [1479, 518] width 34 height 10
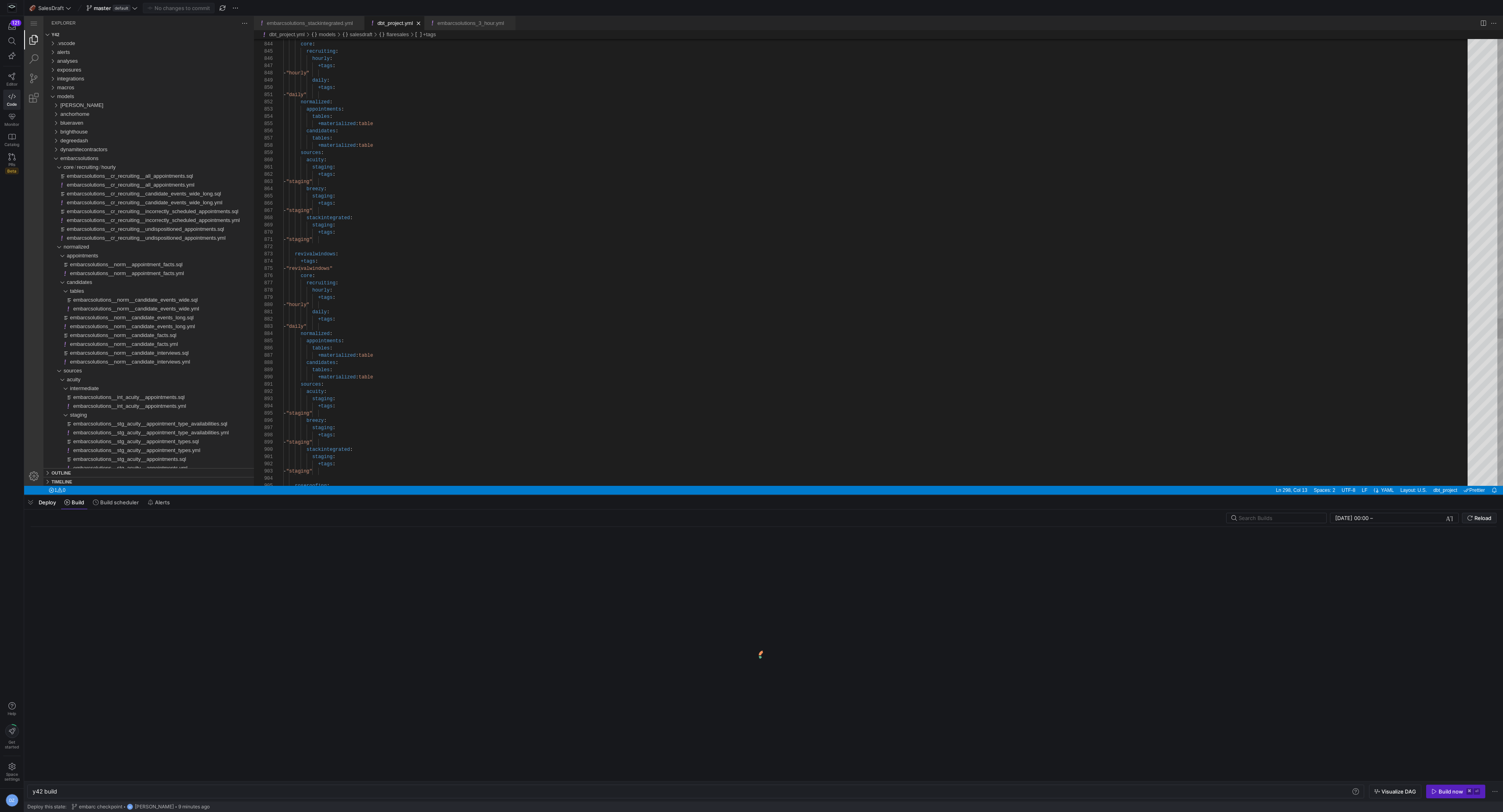
type textarea "- "staging" revivalwindows: +tags: - "revivalwindows" core: recruiting: hourly:…"
click at [57, 167] on div "hourly" at bounding box center [55, 167] width 19 height 9
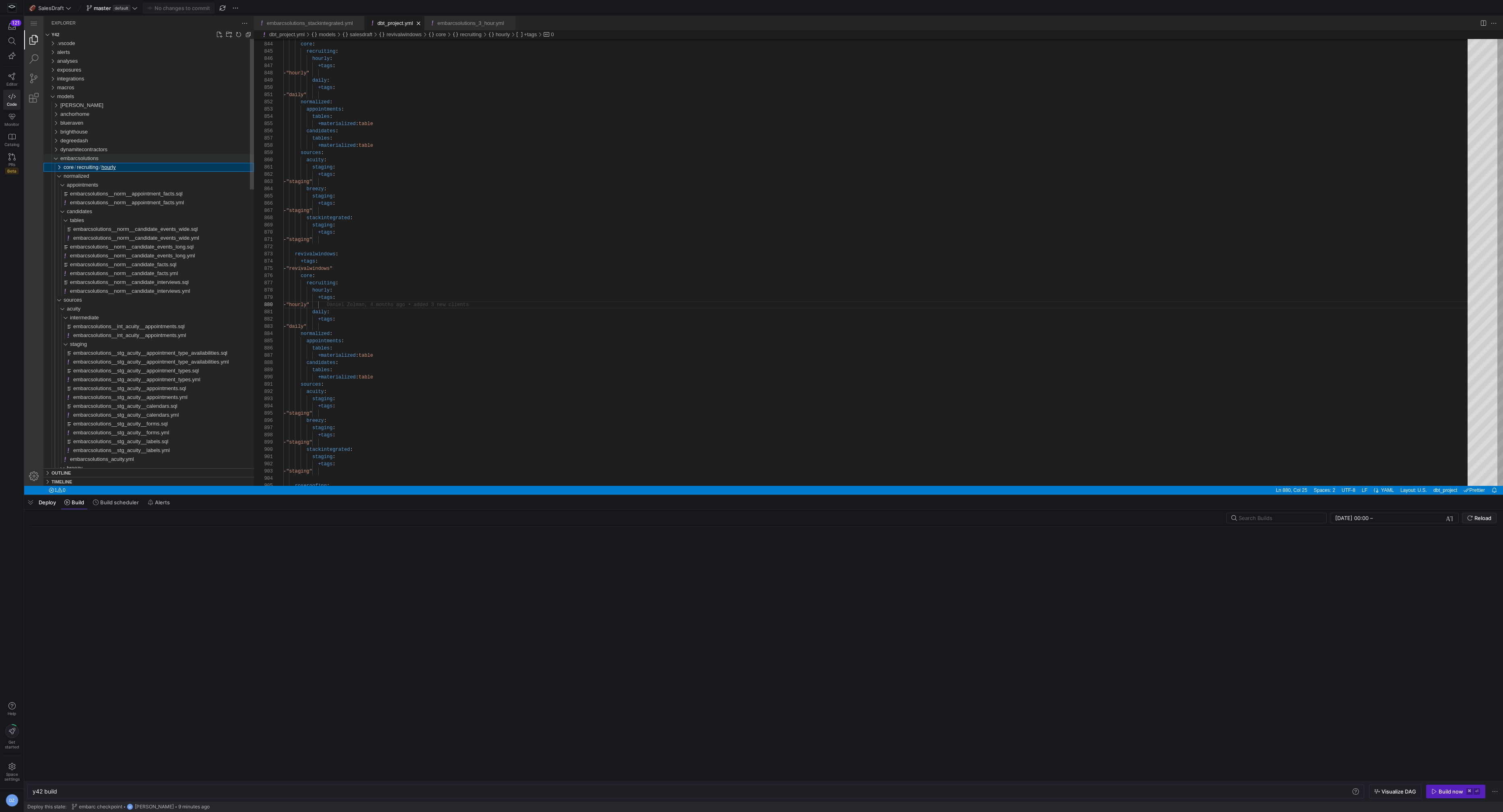
click at [54, 157] on div "embarcsolutions" at bounding box center [54, 158] width 15 height 9
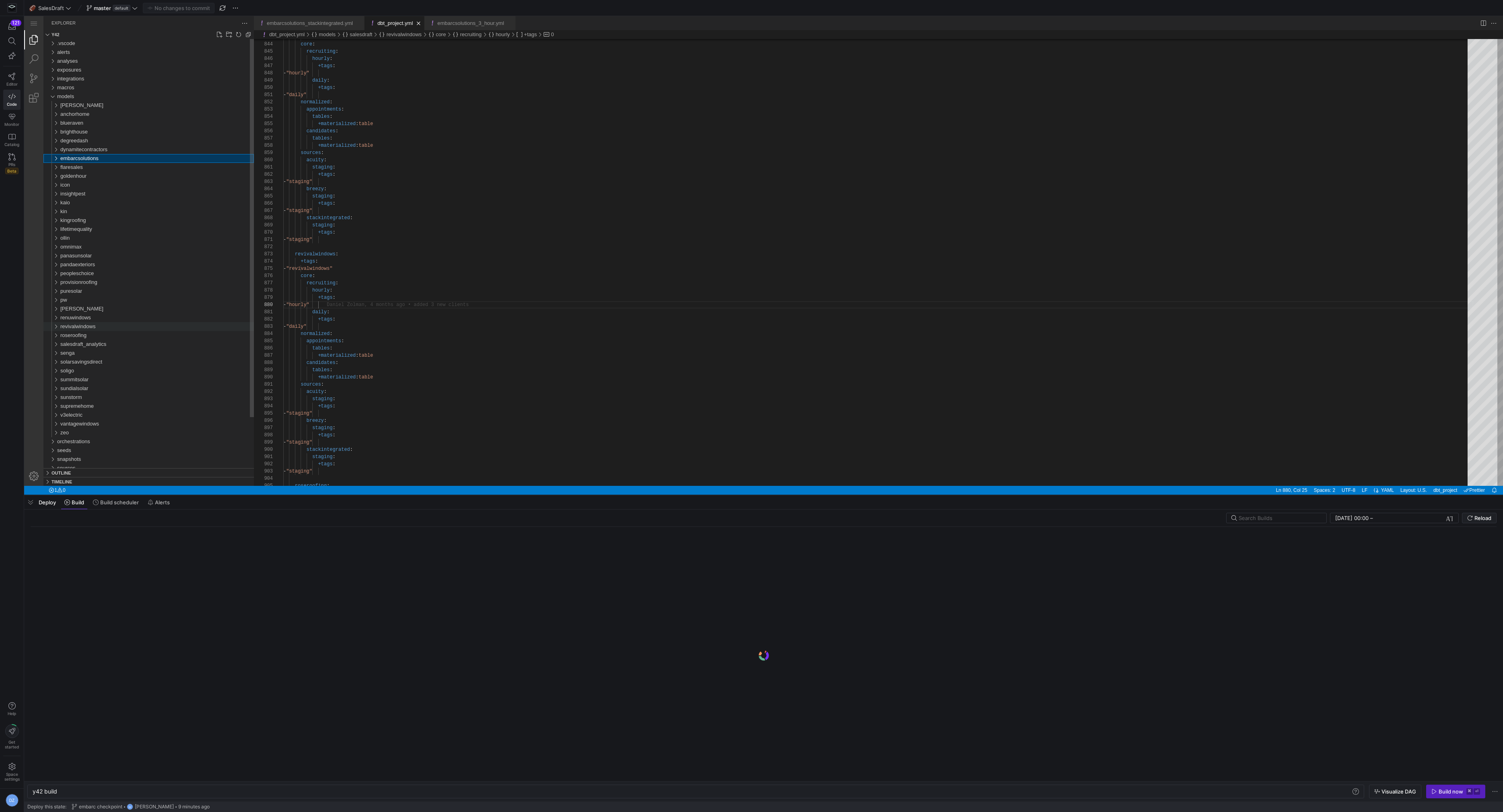
click at [86, 327] on span "revivalwindows" at bounding box center [78, 327] width 35 height 6
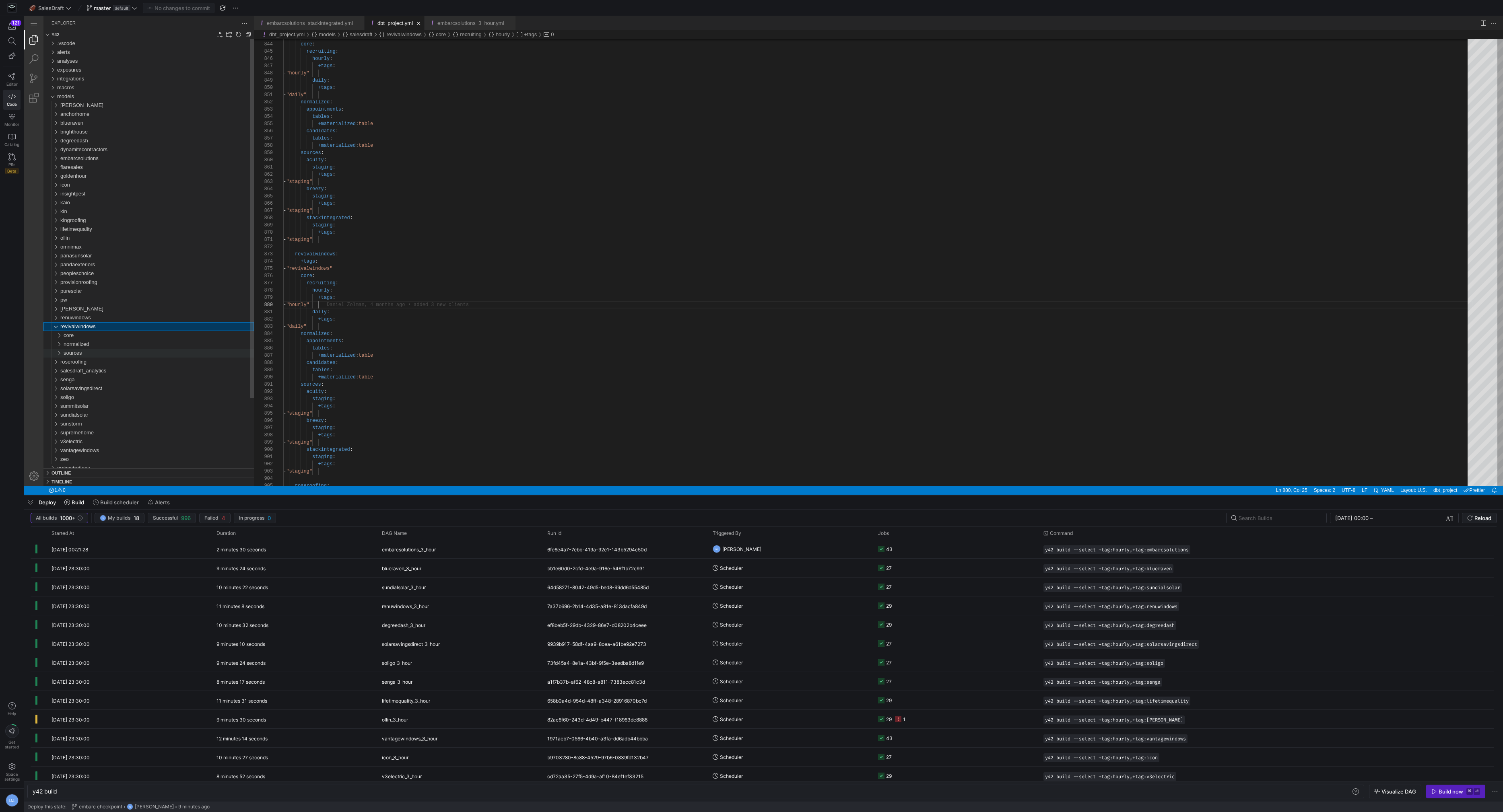
click at [86, 351] on div "sources" at bounding box center [159, 353] width 190 height 9
click at [93, 376] on div "stackintegrated" at bounding box center [160, 379] width 187 height 9
click at [93, 383] on div "stackintegrated" at bounding box center [160, 379] width 187 height 9
click at [86, 351] on div "sources" at bounding box center [159, 353] width 190 height 9
click at [82, 325] on span "revivalwindows" at bounding box center [78, 327] width 35 height 6
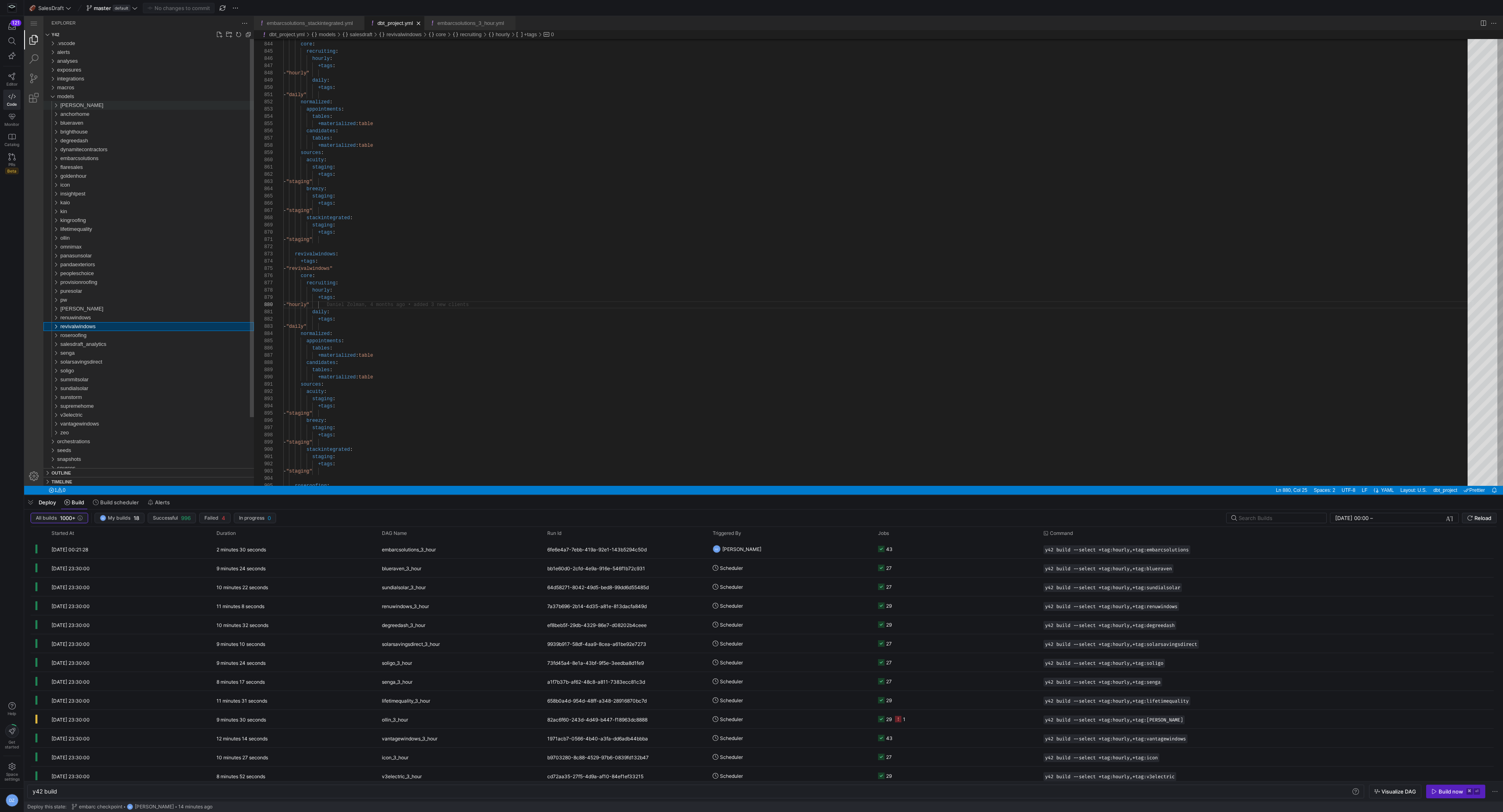
click at [85, 106] on div "[PERSON_NAME]" at bounding box center [157, 105] width 194 height 9
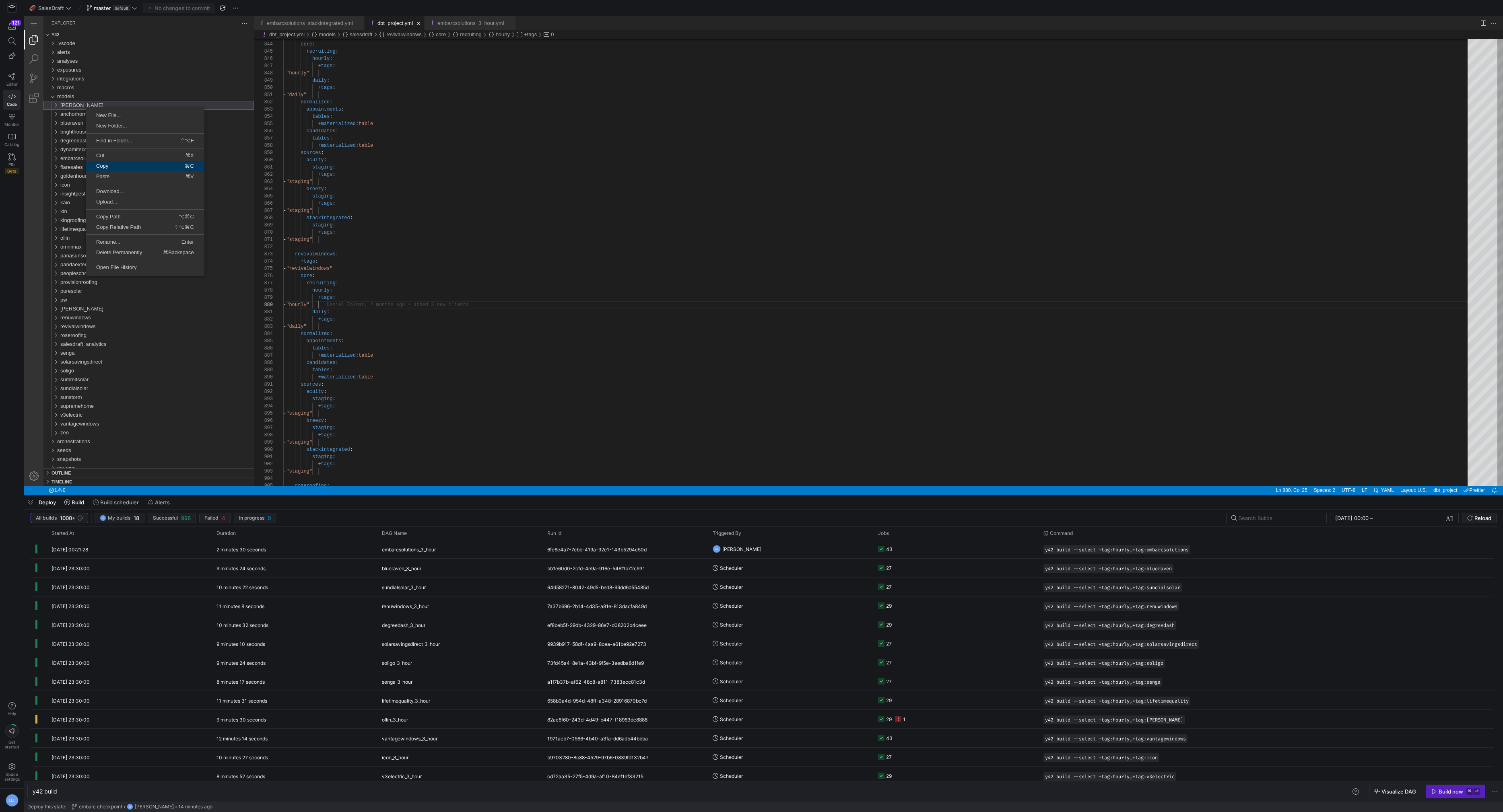
click at [122, 169] on link "Copy ⌘C" at bounding box center [145, 166] width 118 height 10
click at [144, 163] on link "Paste ⌘V" at bounding box center [165, 167] width 118 height 10
click at [131, 299] on span "Rename..." at bounding box center [118, 300] width 58 height 5
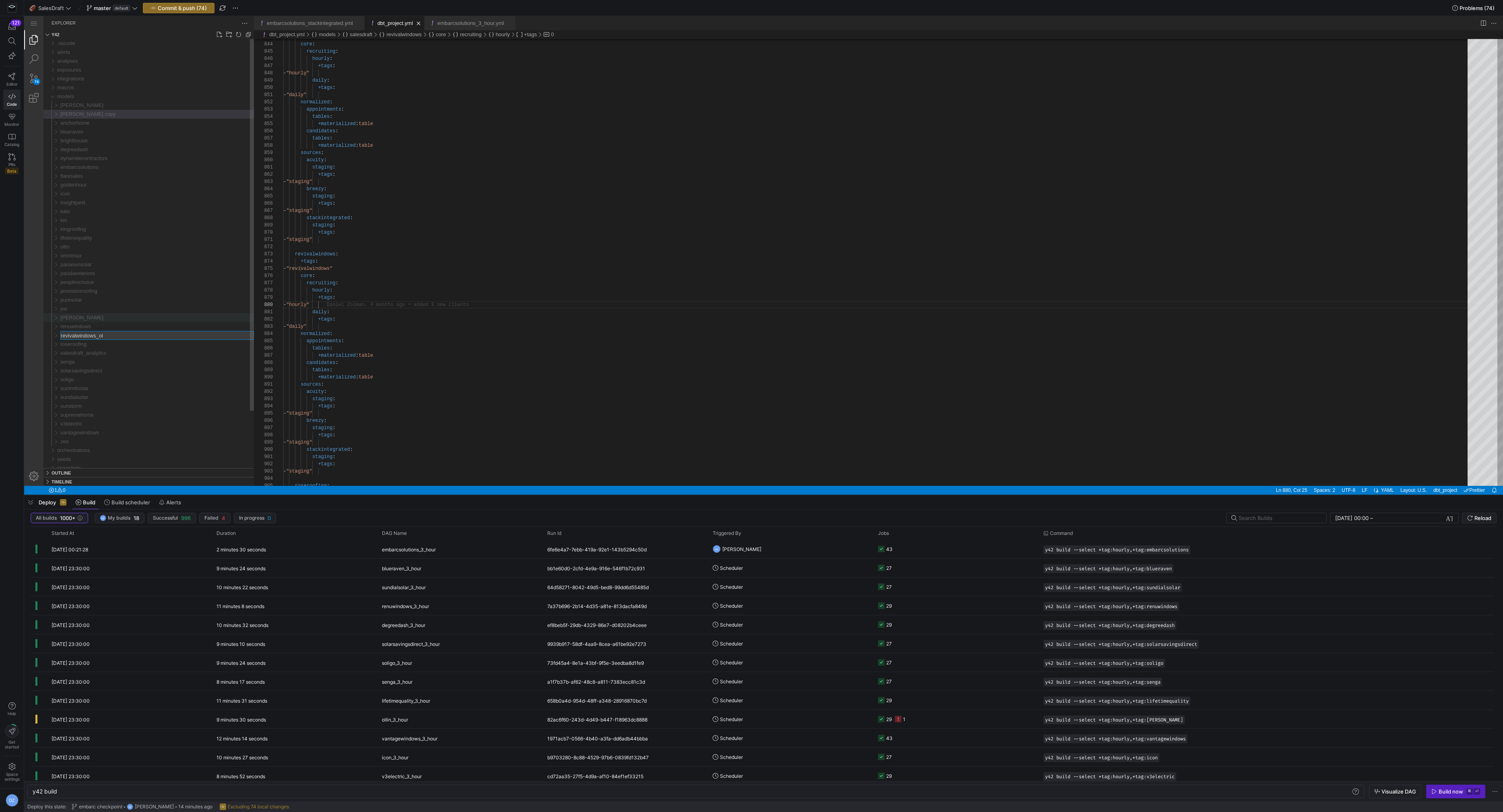
type input "revivalwindows_old"
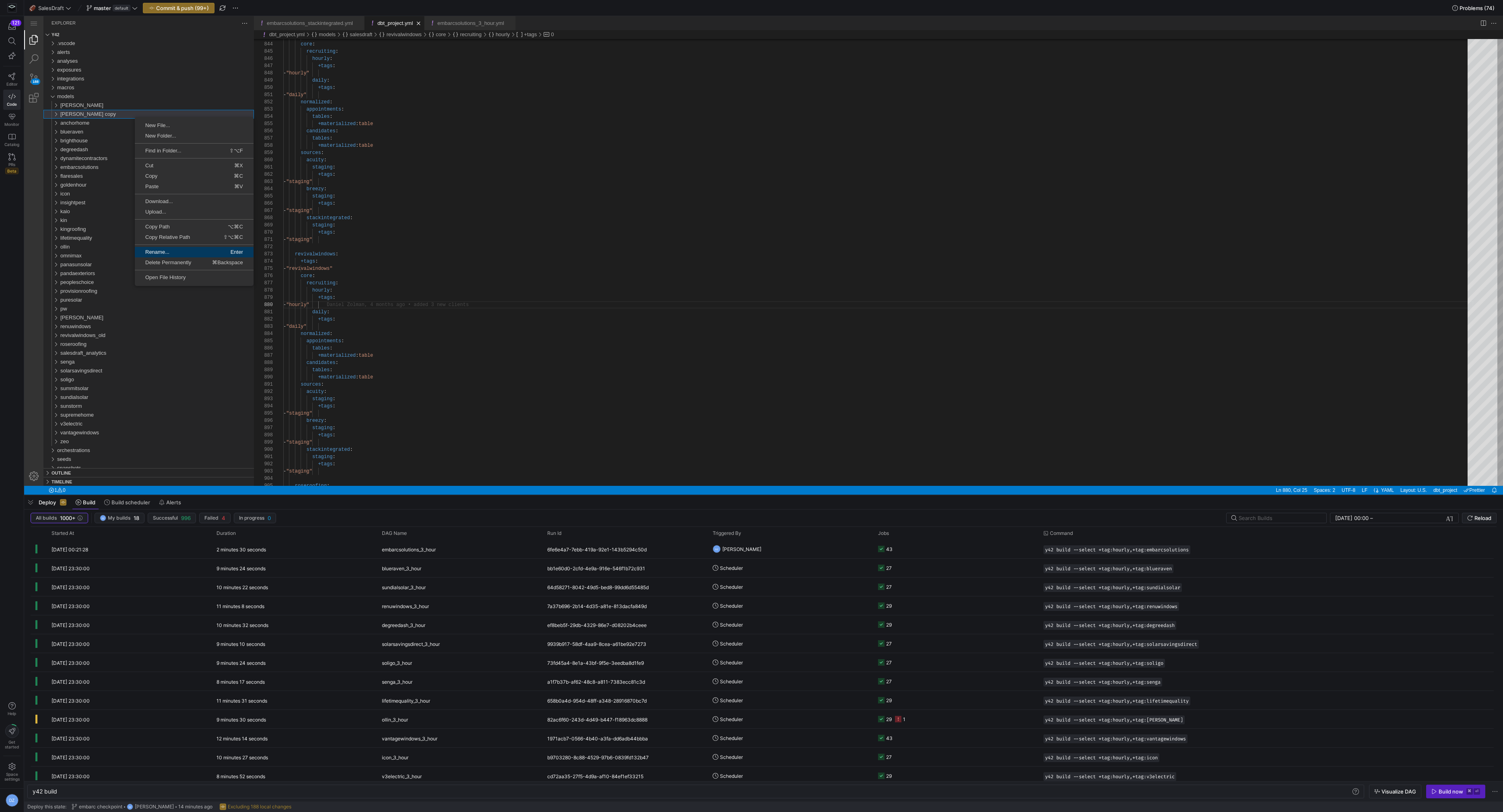
click at [177, 253] on span "Rename..." at bounding box center [164, 252] width 58 height 5
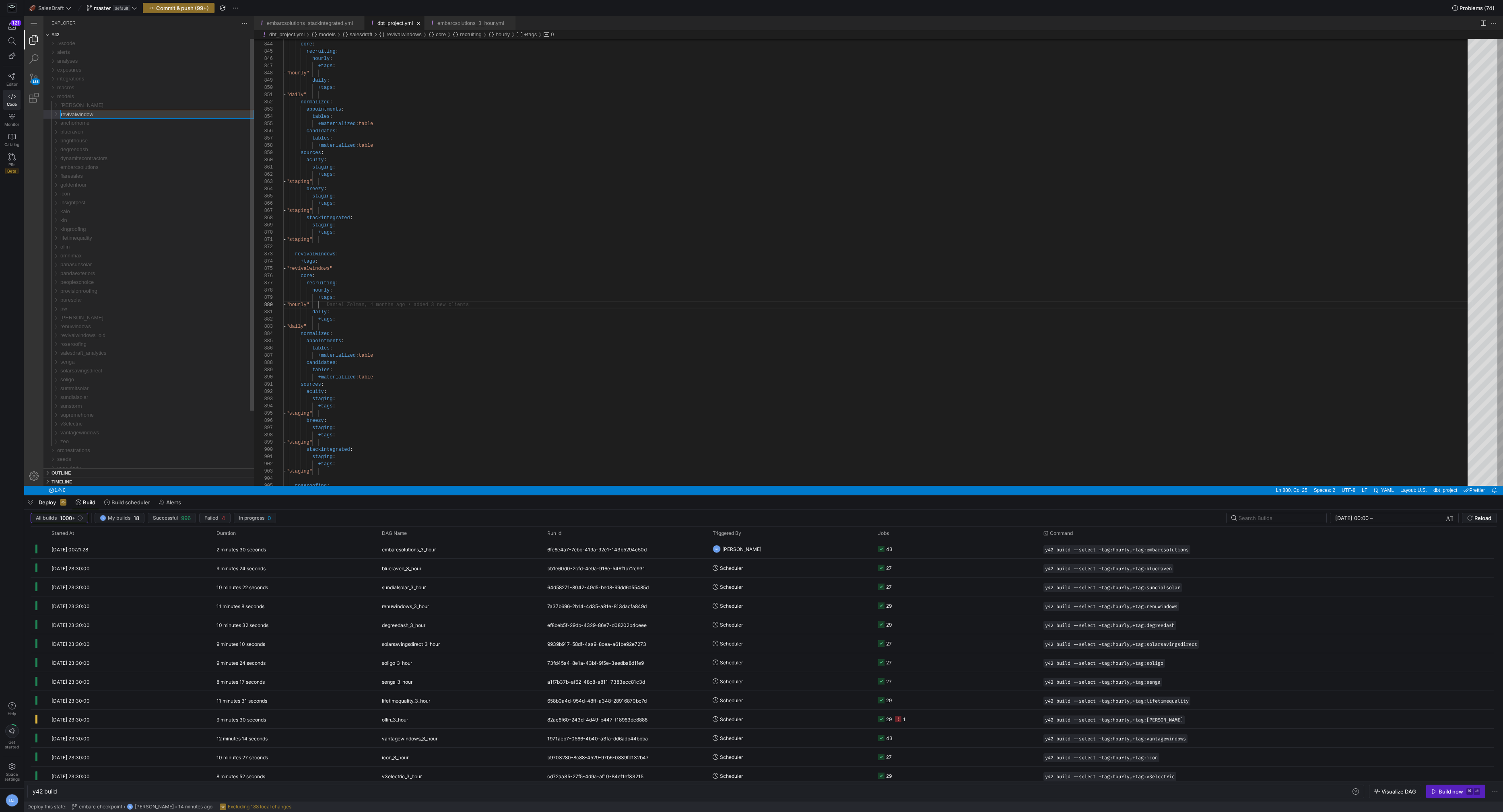
type input "revivalwindows"
click at [128, 326] on div "revivalwindows" at bounding box center [157, 326] width 194 height 9
click at [123, 327] on div "revivalwindows" at bounding box center [157, 326] width 194 height 9
click at [36, 60] on link "Search (⇧⌘F)" at bounding box center [33, 59] width 19 height 19
click at [100, 68] on input "models/embarcsolutions/" at bounding box center [146, 70] width 190 height 9
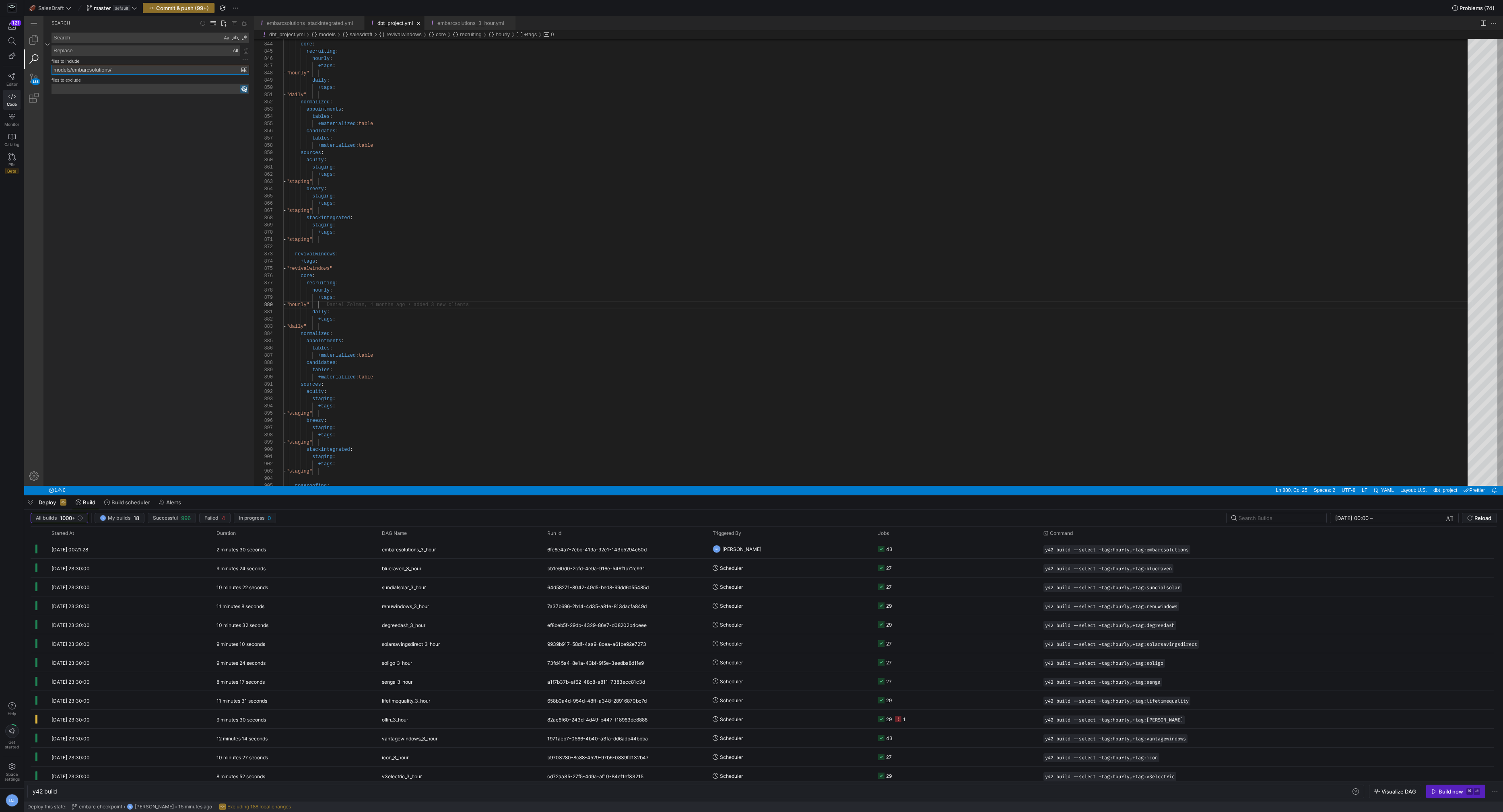
click at [100, 68] on input "models/embarcsolutions/" at bounding box center [146, 70] width 190 height 9
click at [95, 69] on input "models/embarcsolutions/" at bounding box center [146, 70] width 190 height 9
type input "models/revivalwindows/"
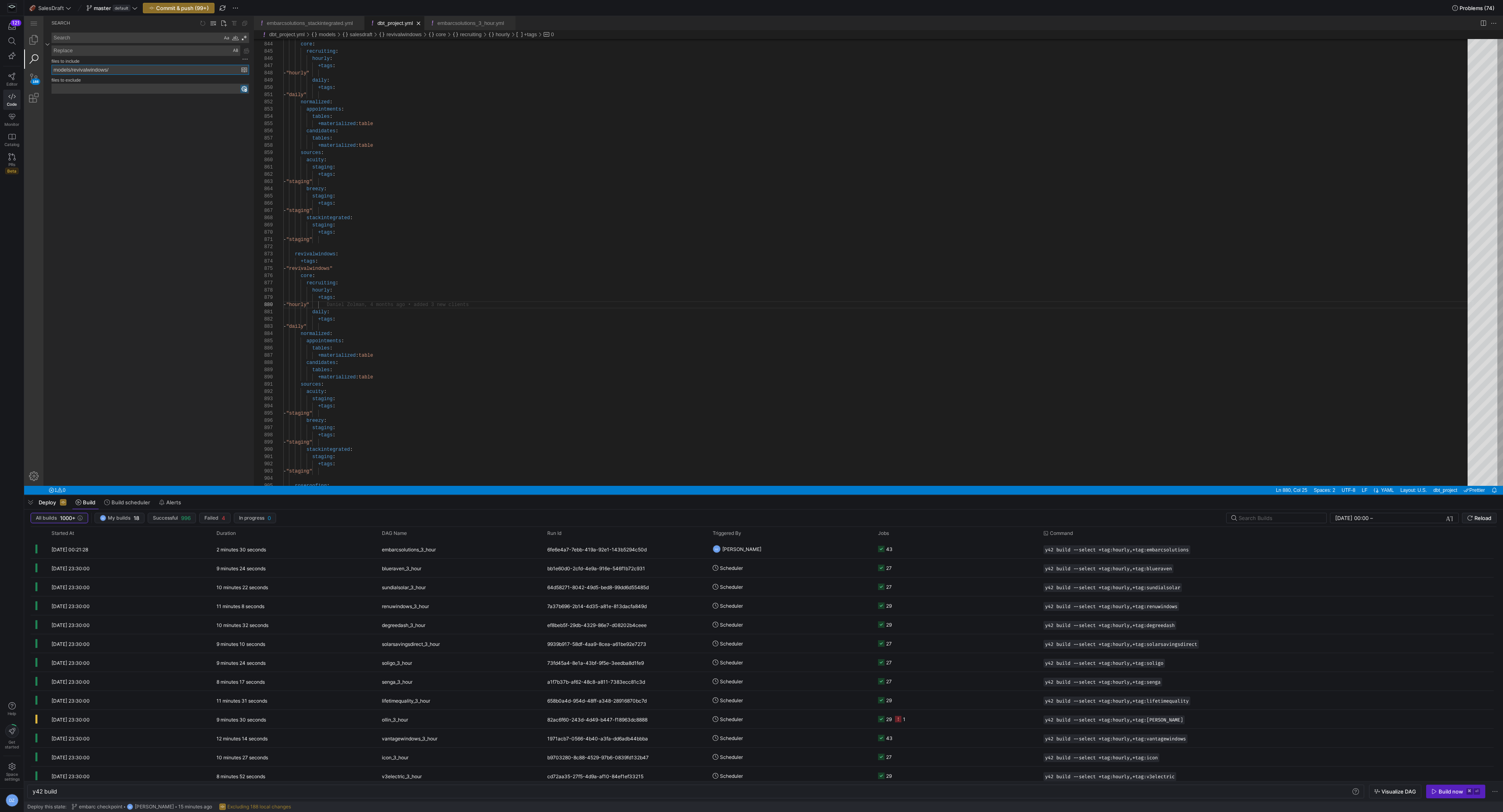
click at [75, 37] on textarea "Search: Type Search Term and press Enter to search" at bounding box center [137, 38] width 170 height 10
click at [39, 43] on link "Explorer (⇧⌘E)" at bounding box center [33, 40] width 19 height 19
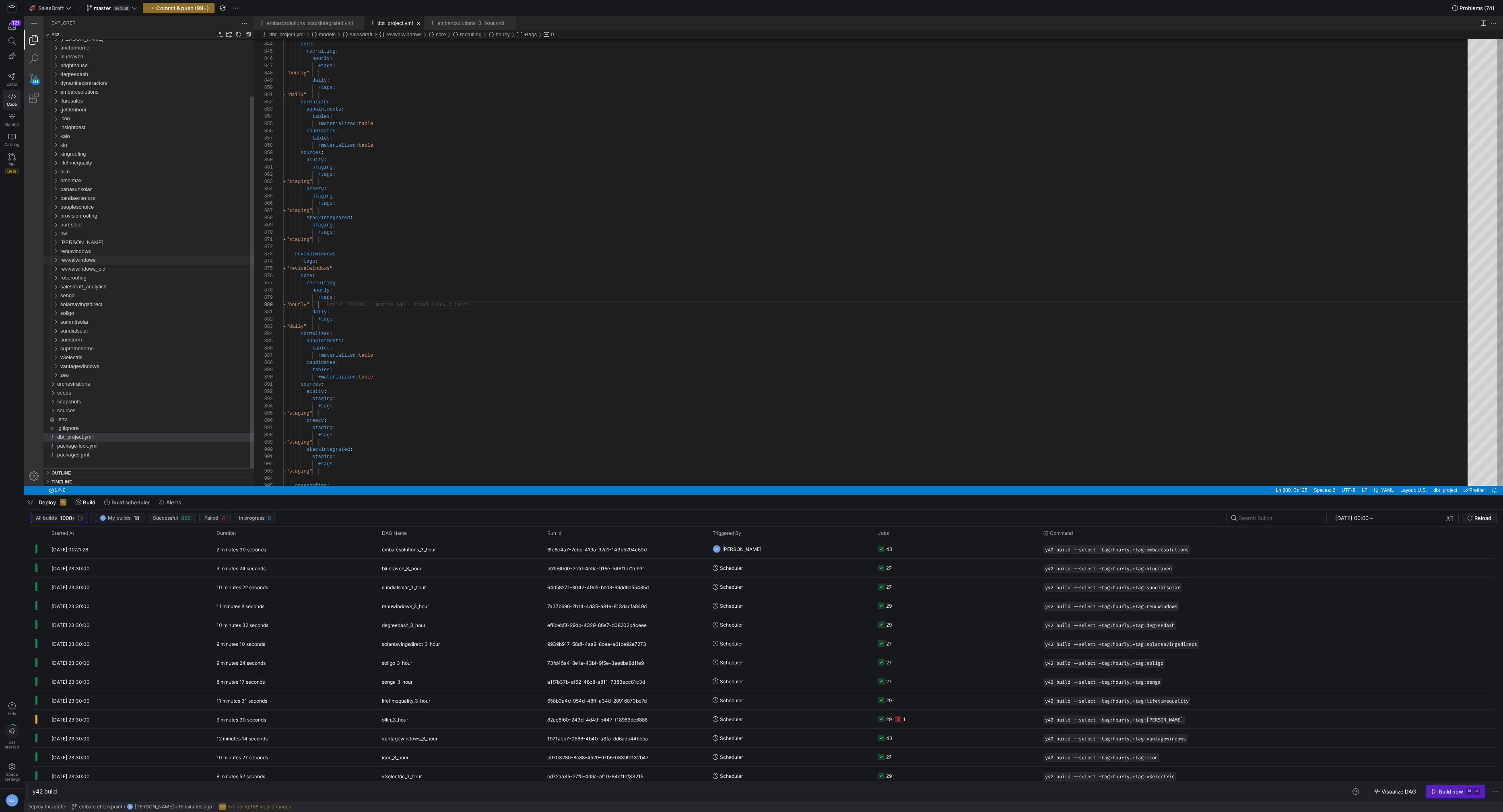
click at [134, 260] on div "revivalwindows" at bounding box center [157, 260] width 194 height 9
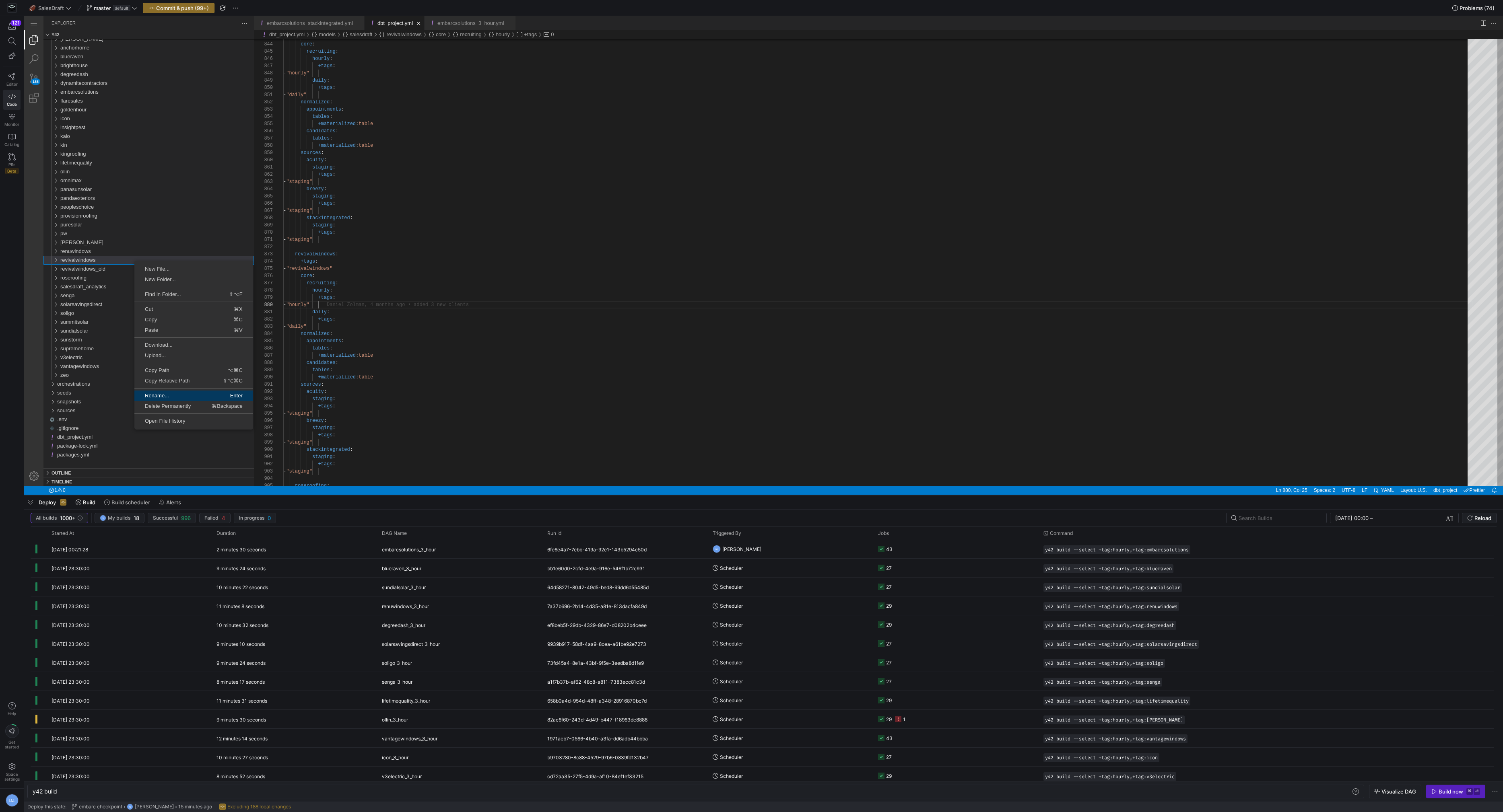
click at [166, 391] on link "Rename... Enter" at bounding box center [193, 396] width 118 height 10
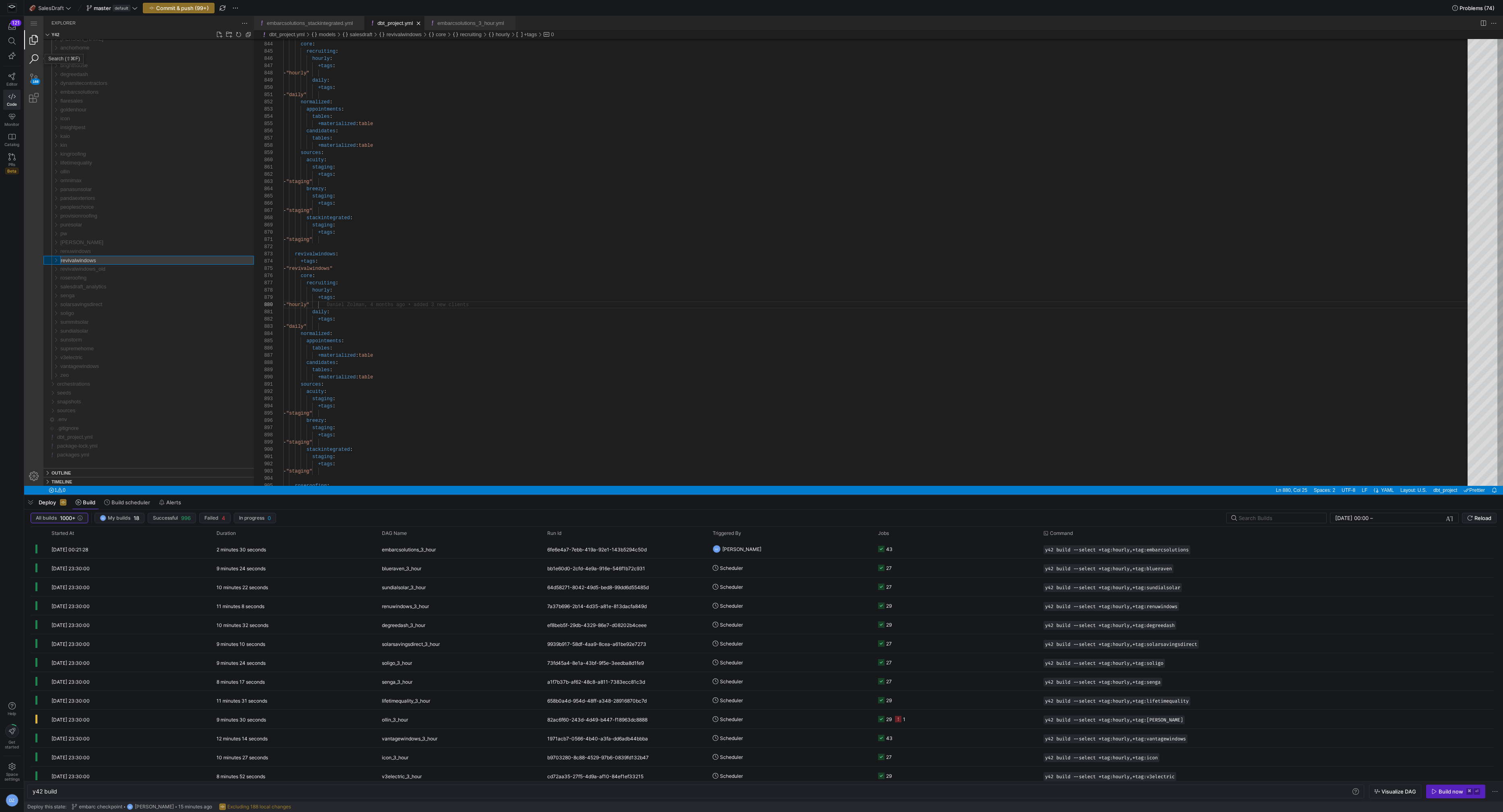
click at [37, 56] on link "Search (⇧⌘F)" at bounding box center [33, 59] width 19 height 19
click at [102, 68] on input "models/revivalwindows/" at bounding box center [146, 70] width 190 height 9
click at [109, 40] on textarea "Search: Type Search Term and press Enter to search" at bounding box center [137, 38] width 170 height 10
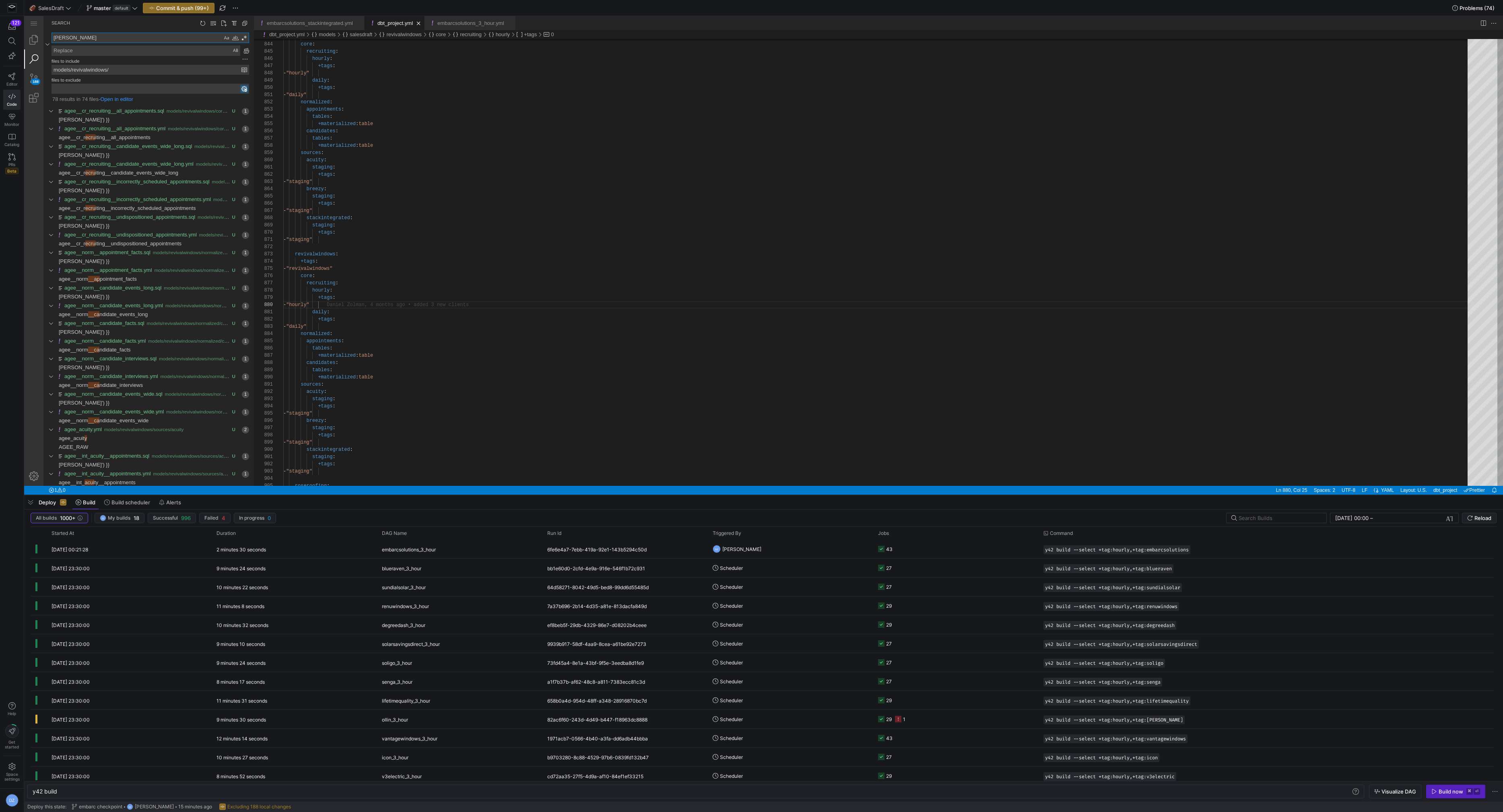
type textarea "[PERSON_NAME]"
click at [119, 50] on textarea "Replace: Type replace term and press Enter to preview" at bounding box center [146, 51] width 188 height 10
paste textarea "revivalwindows"
click at [248, 48] on link "Replace All (⌥⌘Enter)" at bounding box center [246, 50] width 9 height 9
type textarea "revivalwindows"
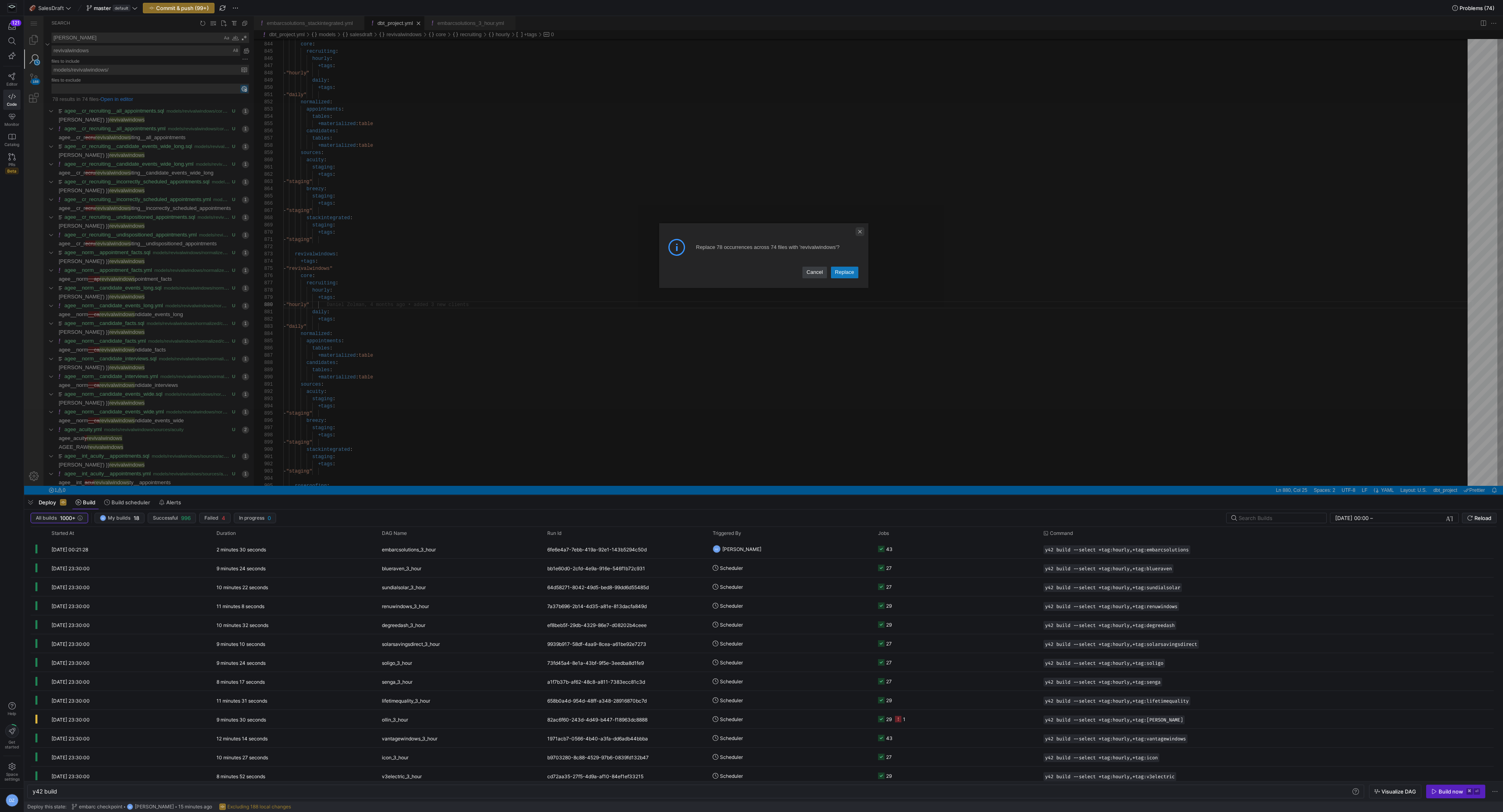
click at [859, 232] on link "Close Dialog" at bounding box center [859, 232] width 9 height 9
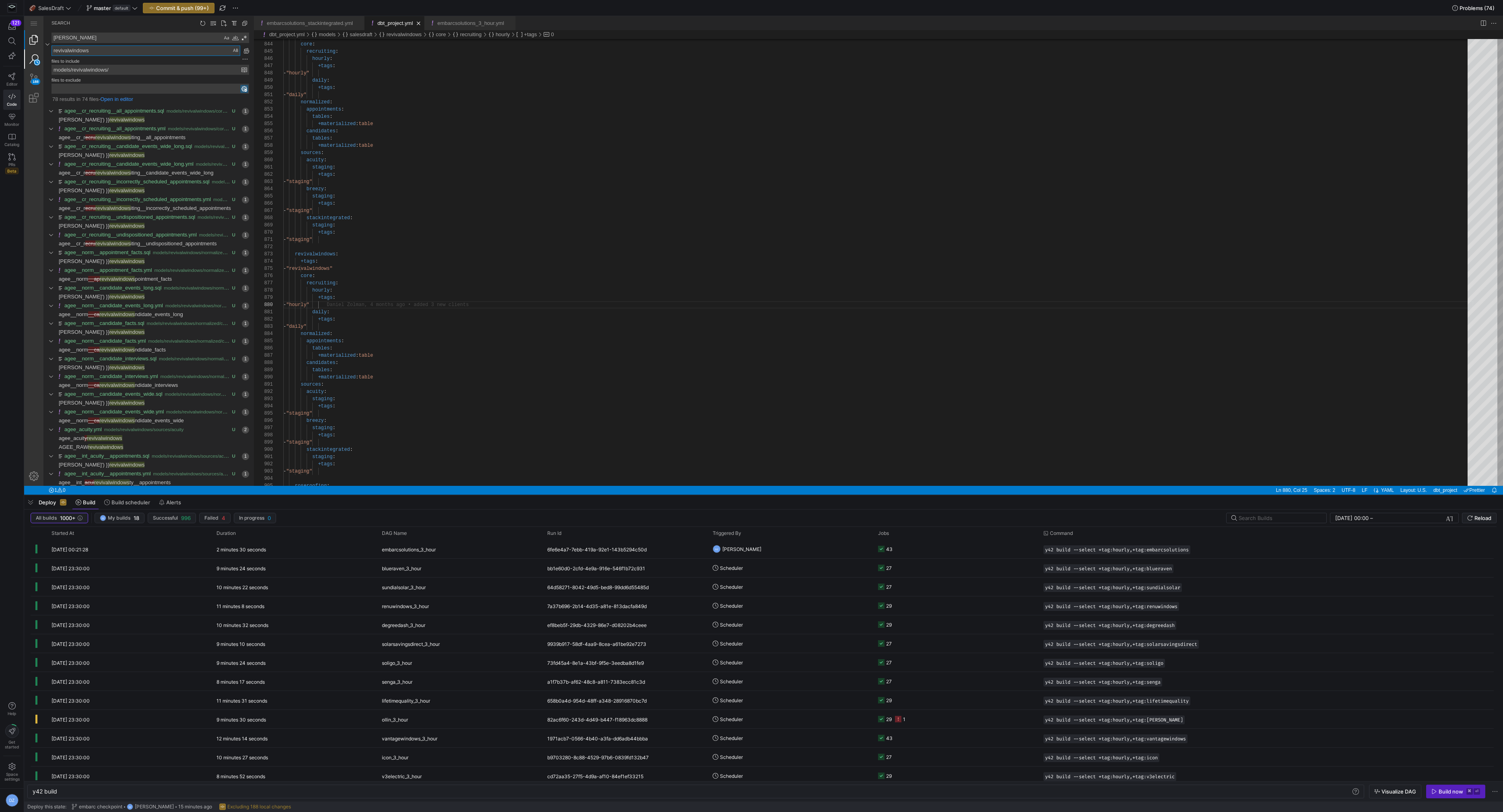
click at [38, 42] on link "Explorer (⇧⌘E)" at bounding box center [33, 40] width 19 height 19
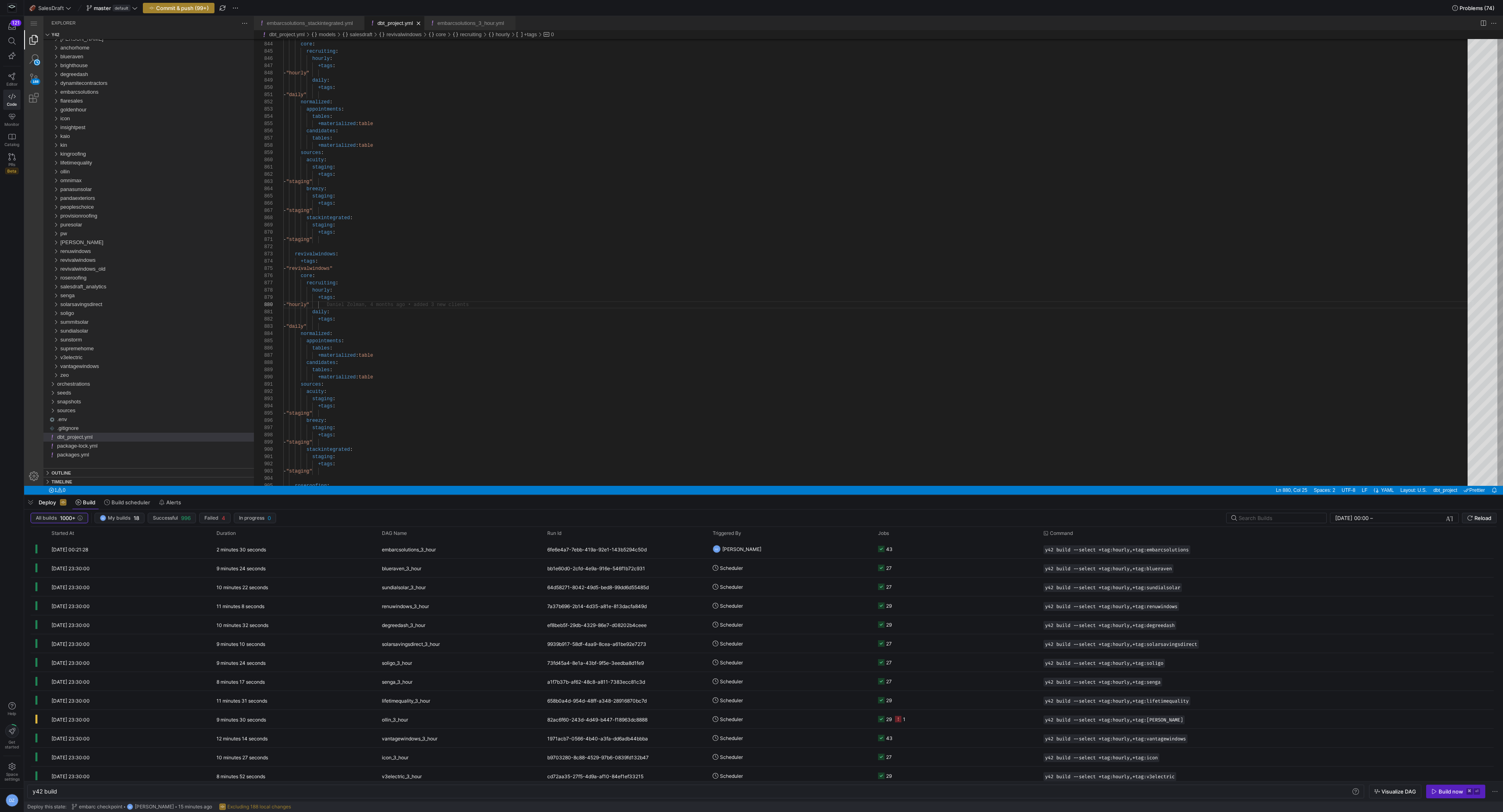
click at [173, 7] on span "Commit & push (99+)" at bounding box center [183, 8] width 53 height 6
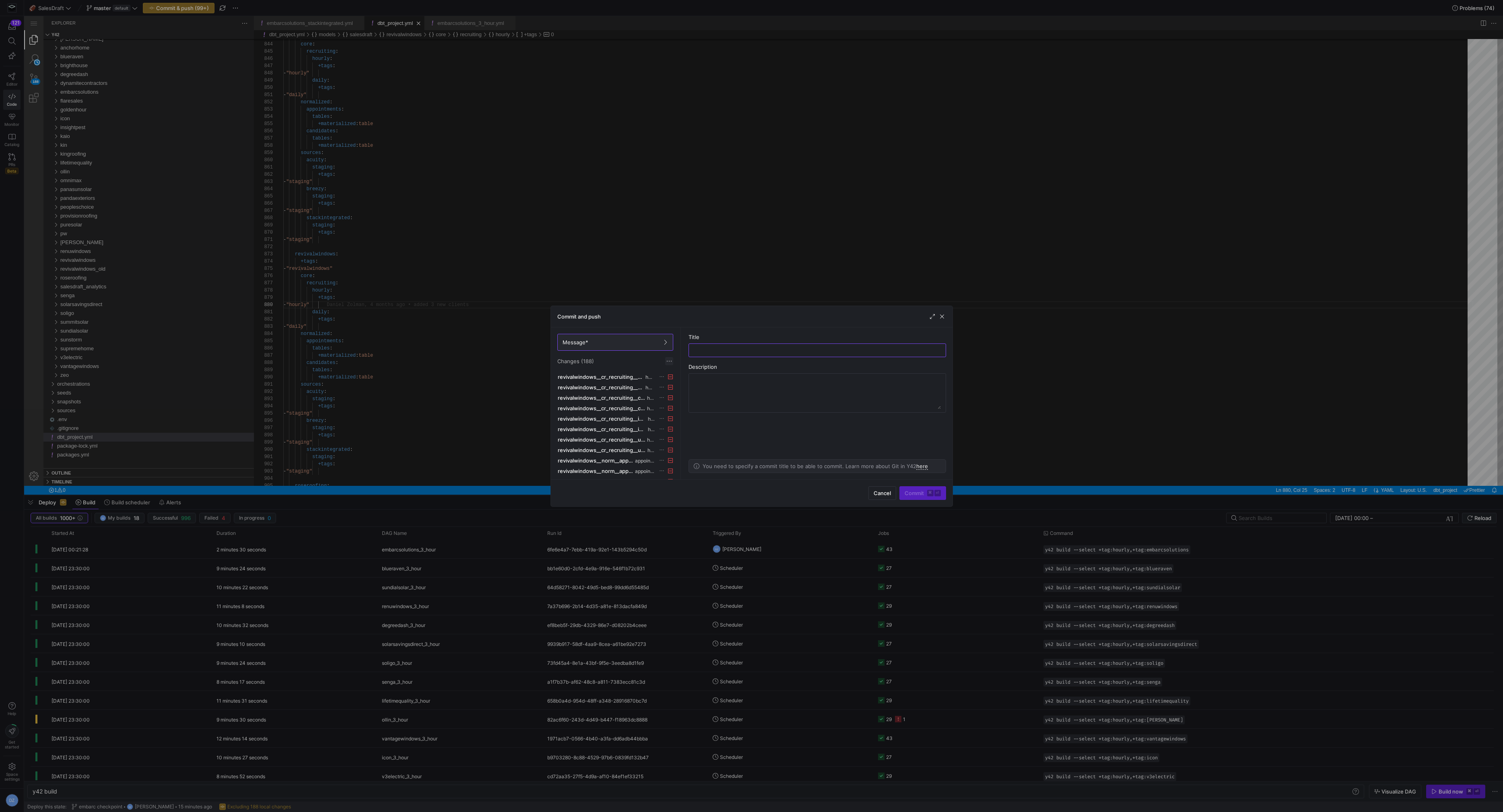
click at [671, 359] on span at bounding box center [669, 361] width 8 height 8
click at [686, 379] on button "Discard all changes" at bounding box center [698, 384] width 65 height 13
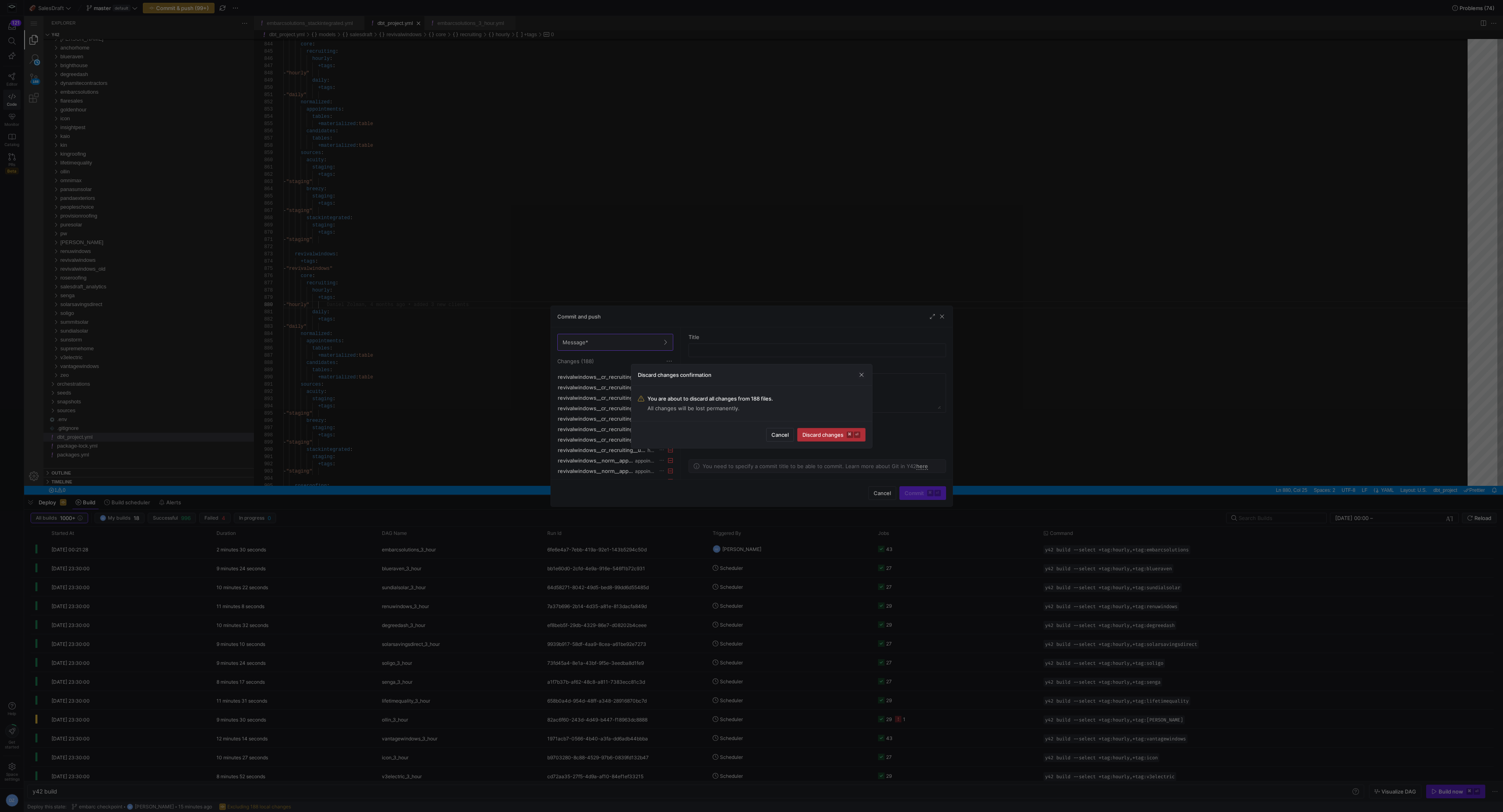
click at [824, 432] on span "Discard changes ⌘ ⏎" at bounding box center [831, 435] width 58 height 6
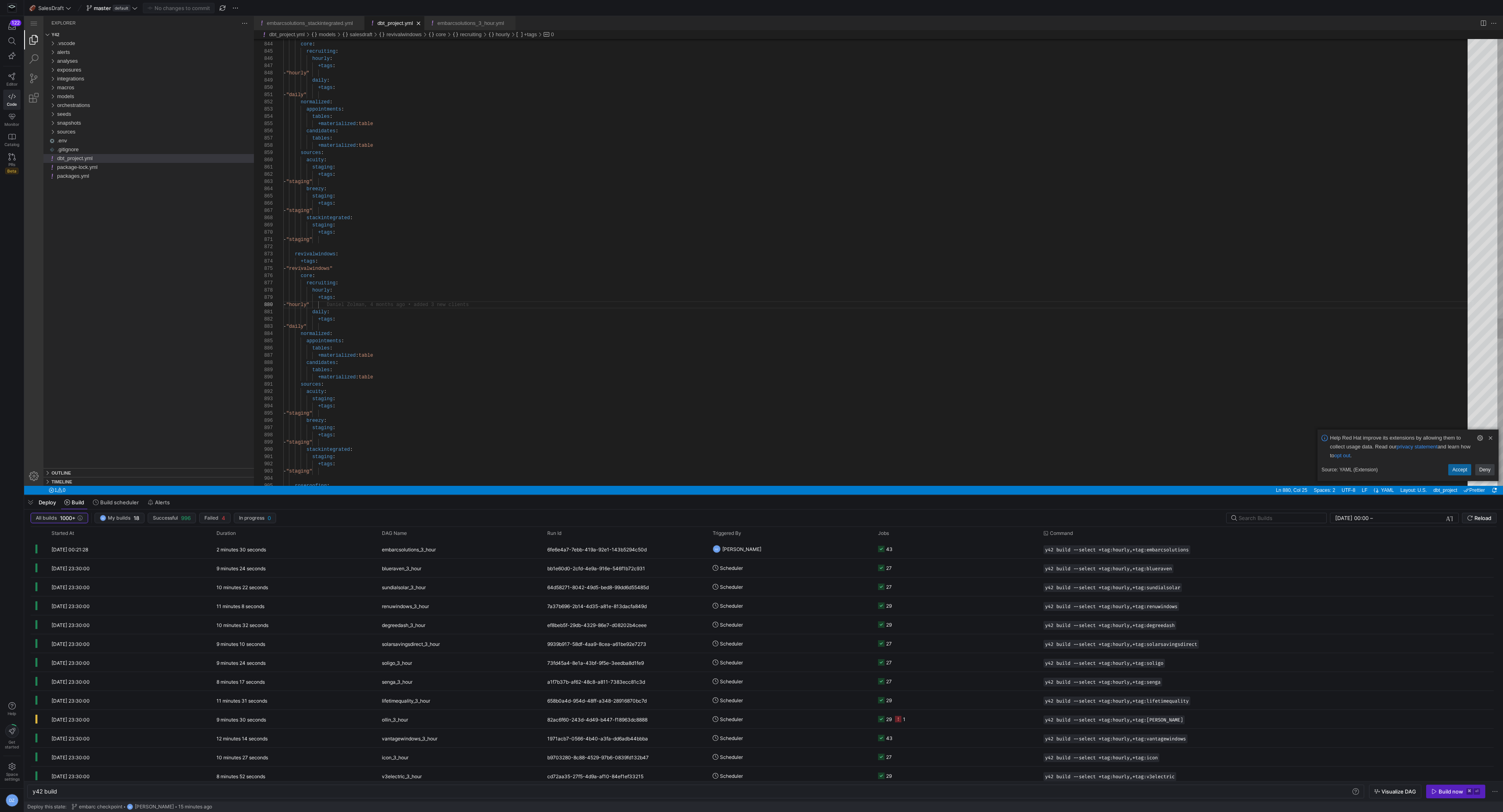
type textarea "daily: +tags: - "daily" normalized: appointments: tables: +materialized: table …"
click at [106, 89] on div "macros" at bounding box center [155, 88] width 197 height 9
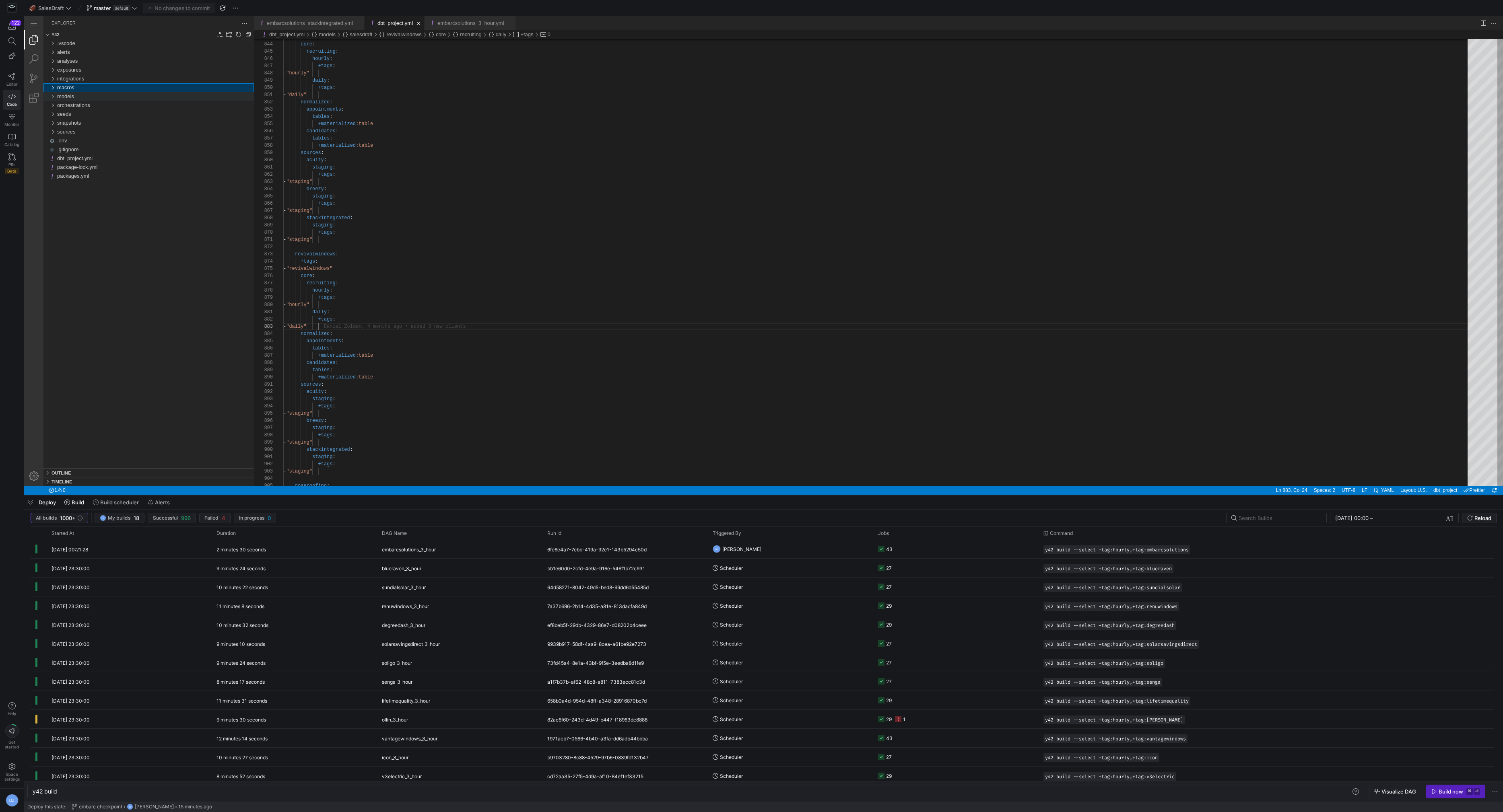
click at [105, 97] on div "models" at bounding box center [155, 96] width 197 height 9
click at [34, 58] on link "Search (⇧⌘F)" at bounding box center [33, 59] width 19 height 19
click at [106, 52] on textarea "revivalwindows" at bounding box center [146, 51] width 188 height 10
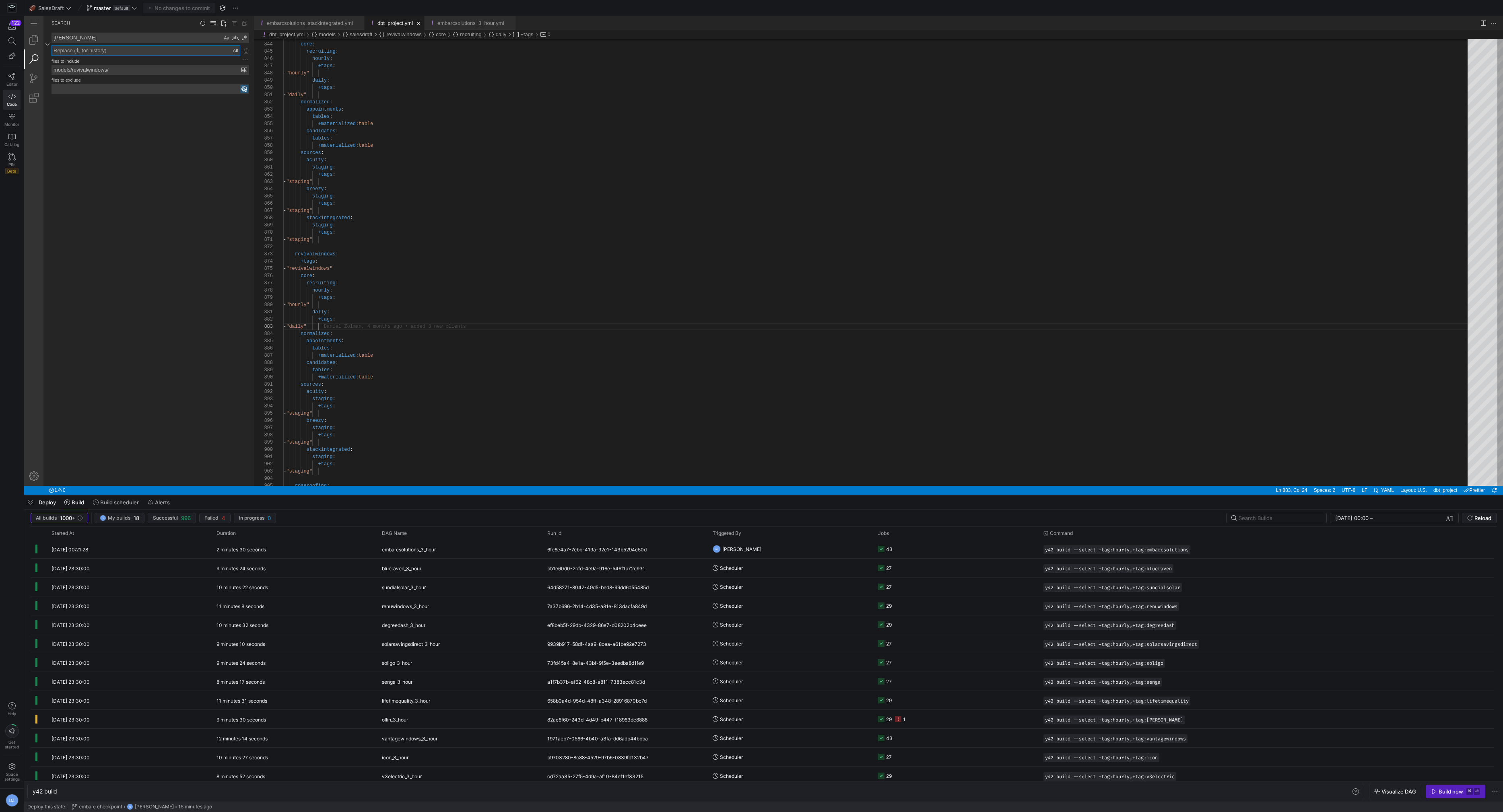
click at [103, 38] on textarea "[PERSON_NAME]" at bounding box center [137, 38] width 170 height 10
paste textarea "norm__candidate_facts_macro_v2"
type textarea "norm__candidate_facts_macro"
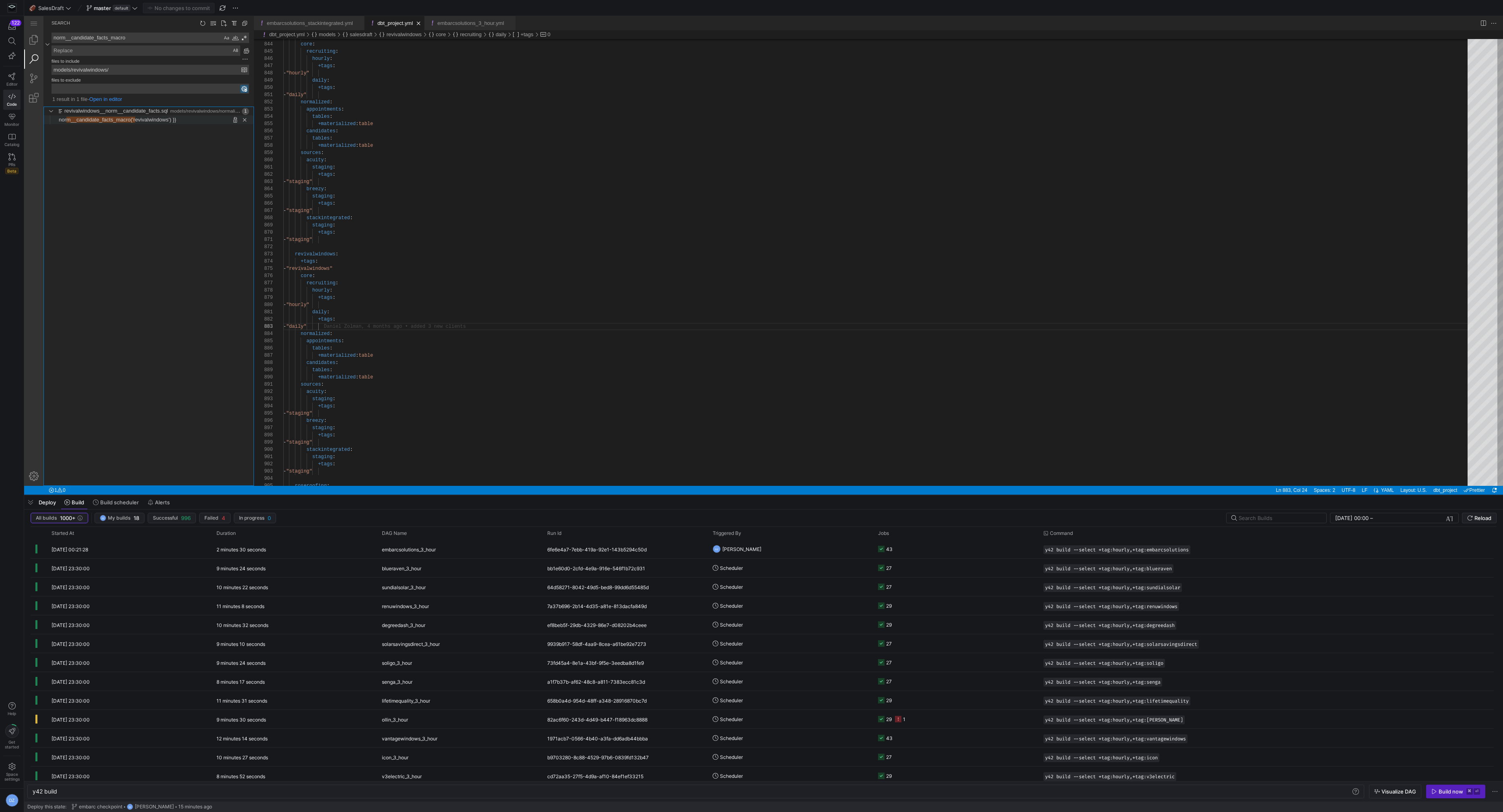
click at [159, 120] on span "evivalwindows') }}" at bounding box center [156, 120] width 41 height 6
type textarea "y42 build -s revivalwindows__norm__candidate_facts"
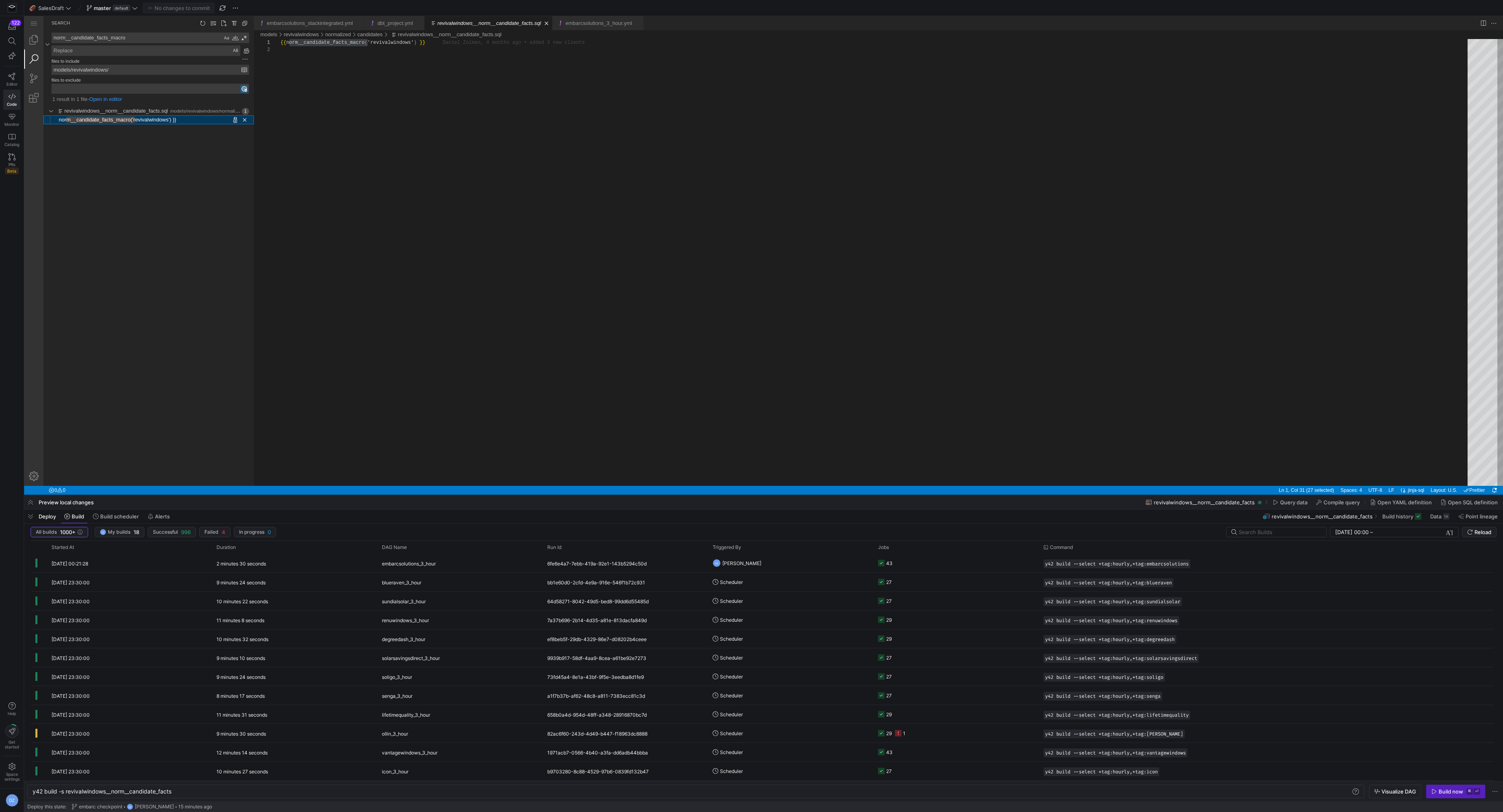
scroll to position [7, 87]
click at [87, 40] on textarea "norm__candidate_facts_macro" at bounding box center [137, 38] width 170 height 10
click at [41, 37] on link "Explorer (⇧⌘E)" at bounding box center [33, 40] width 19 height 19
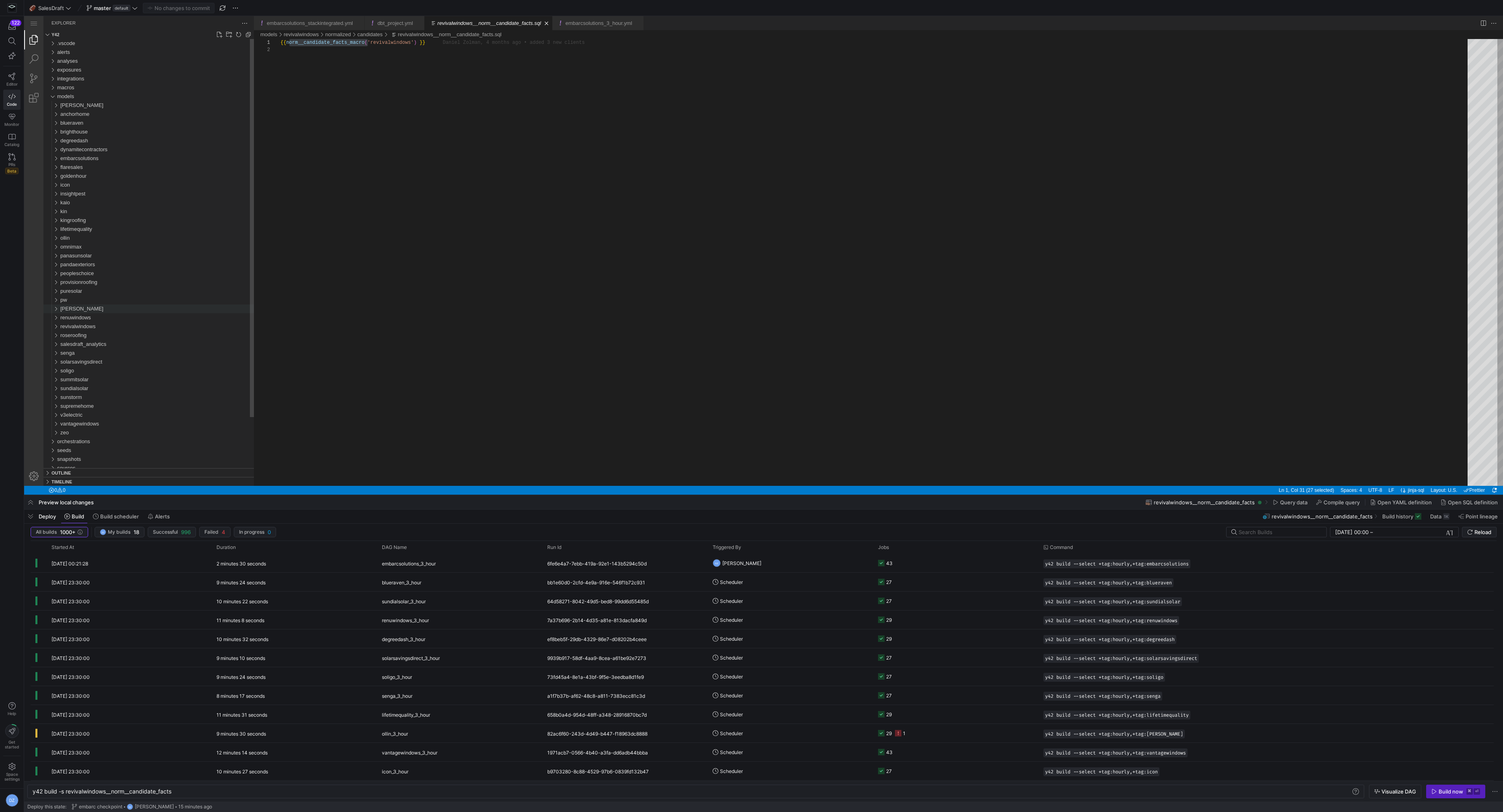
click at [107, 309] on div "[PERSON_NAME]" at bounding box center [157, 309] width 194 height 9
click at [101, 332] on div "sources" at bounding box center [159, 335] width 190 height 9
click at [102, 363] on span "stackintegrated" at bounding box center [84, 362] width 36 height 6
click at [103, 371] on div "staging" at bounding box center [162, 370] width 184 height 9
click at [102, 356] on div "breezy" at bounding box center [160, 353] width 187 height 9
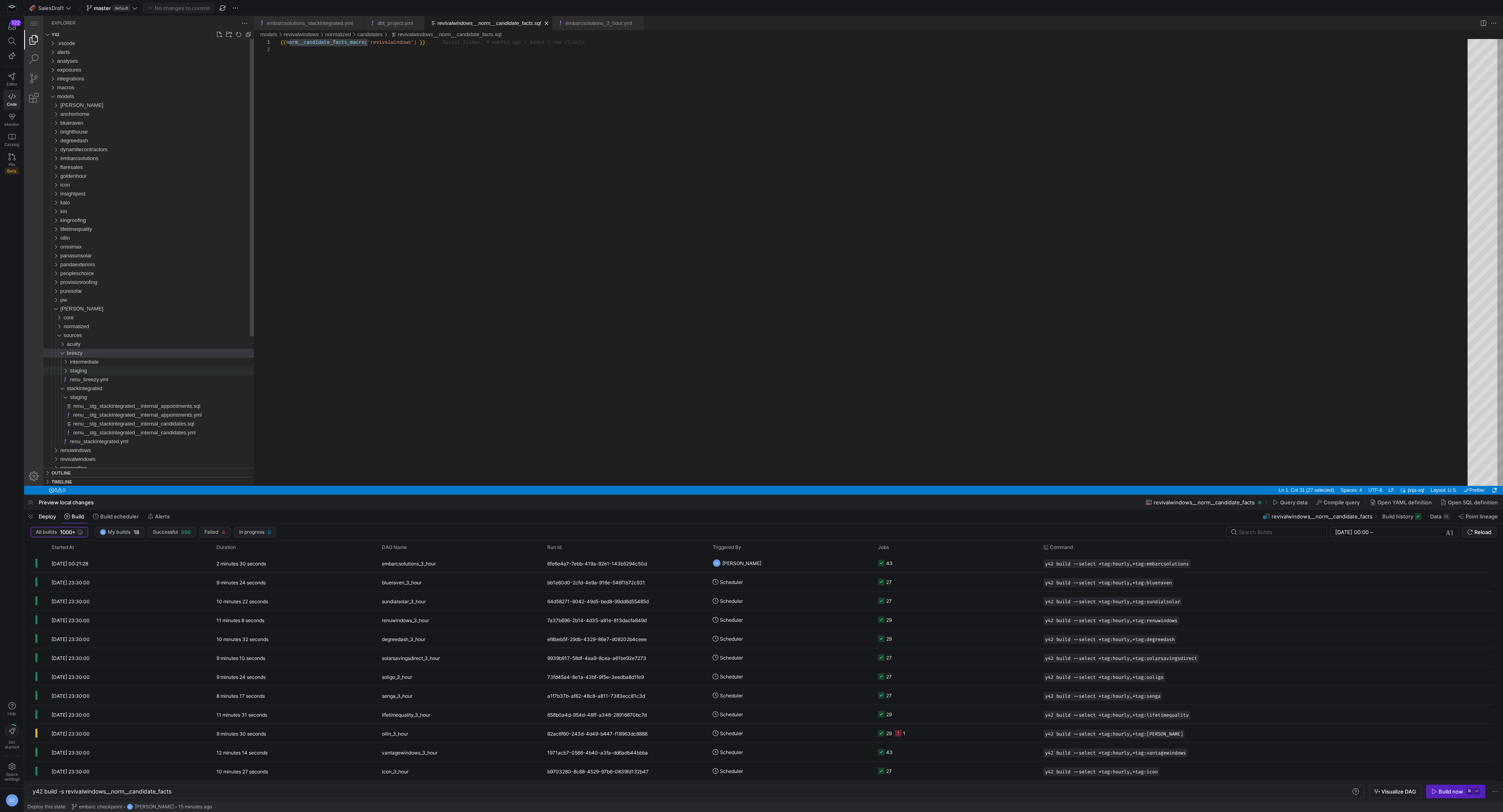
click at [102, 370] on div "staging" at bounding box center [162, 370] width 184 height 9
click at [103, 363] on div "intermediate" at bounding box center [162, 362] width 184 height 9
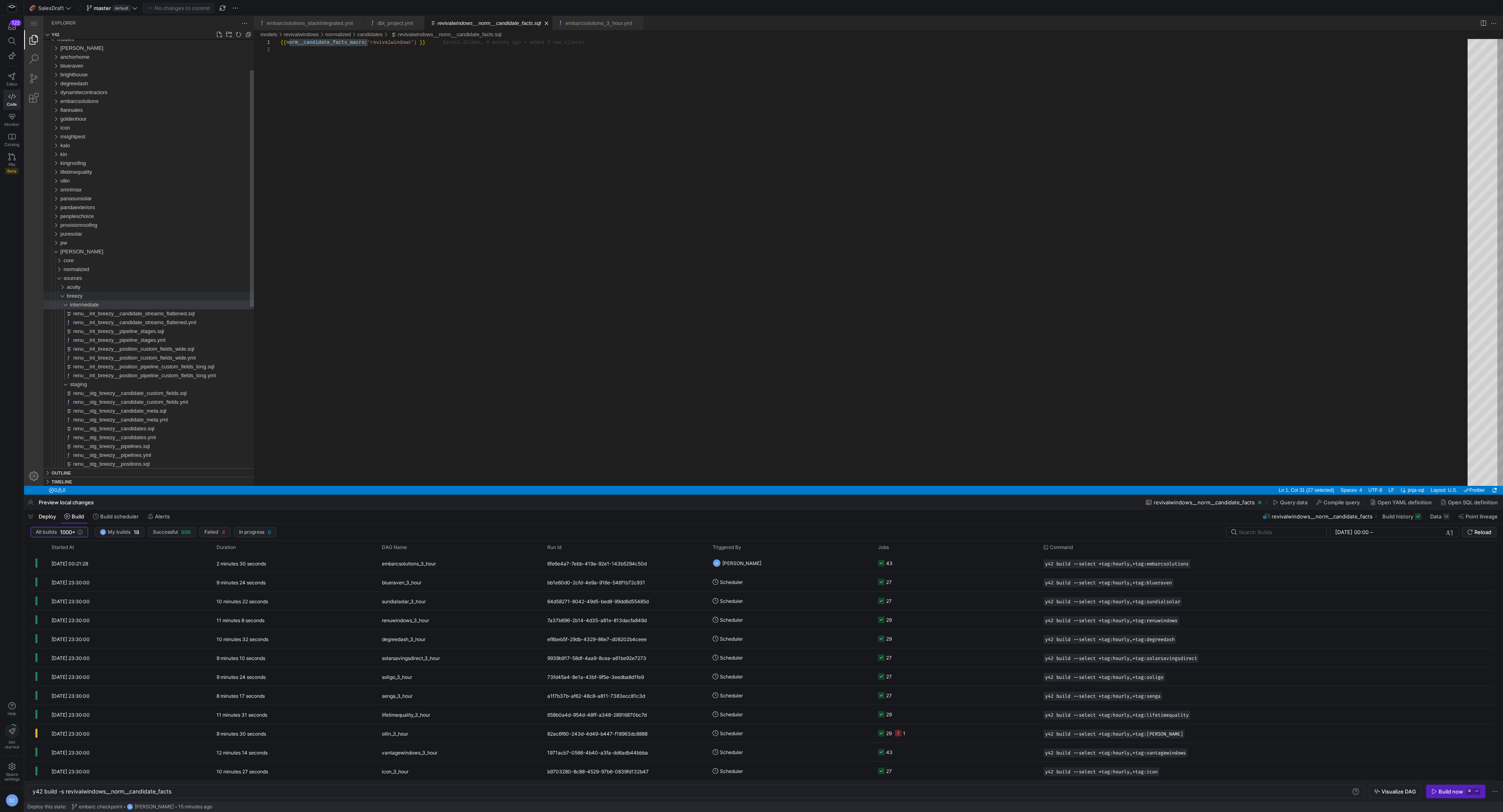
click at [81, 297] on span "breezy" at bounding box center [74, 296] width 16 height 6
click at [76, 306] on span "stackintegrated" at bounding box center [84, 304] width 36 height 6
click at [75, 278] on span "sources" at bounding box center [73, 278] width 19 height 6
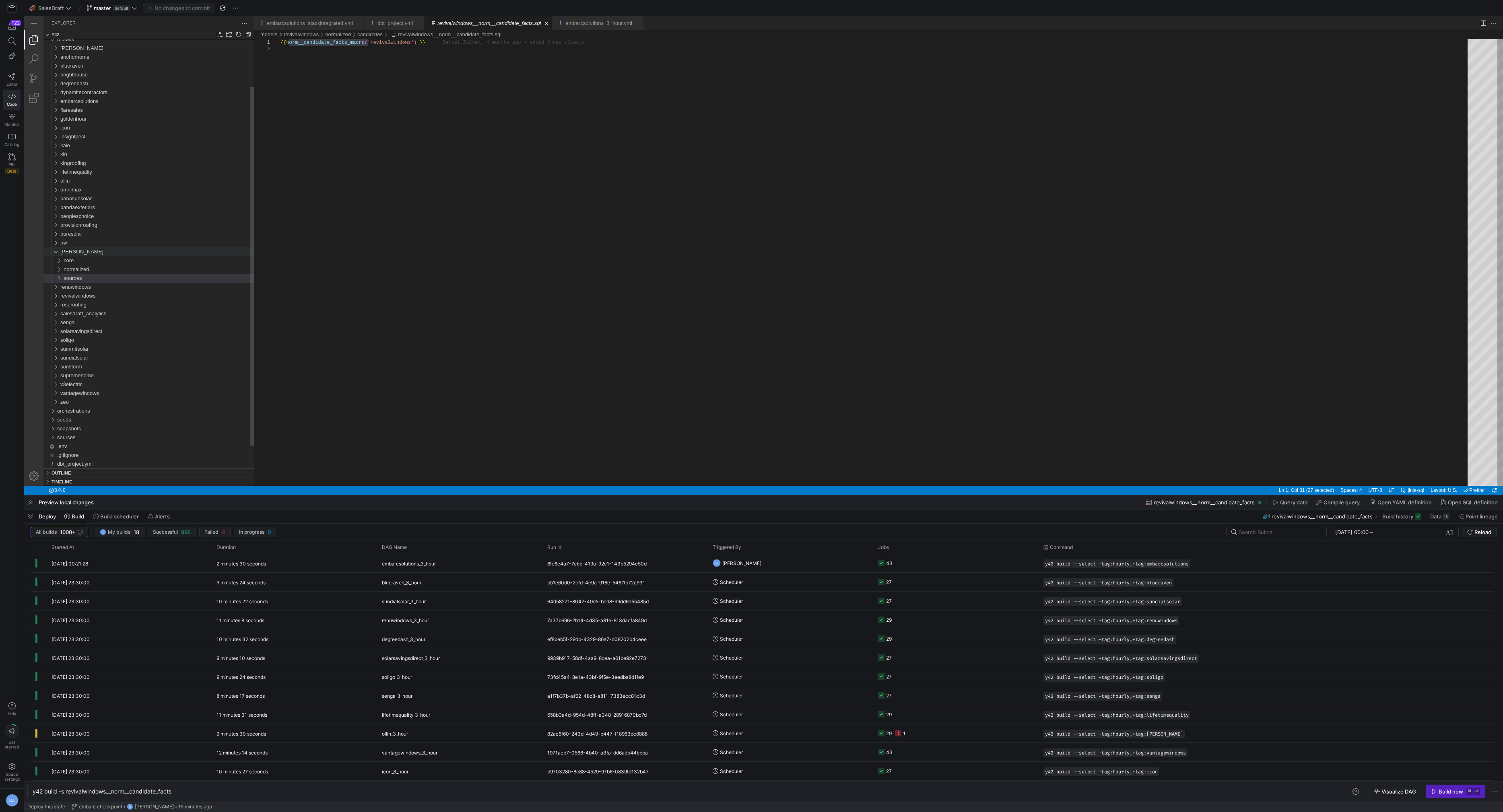
click at [68, 254] on span "[PERSON_NAME]" at bounding box center [82, 251] width 43 height 6
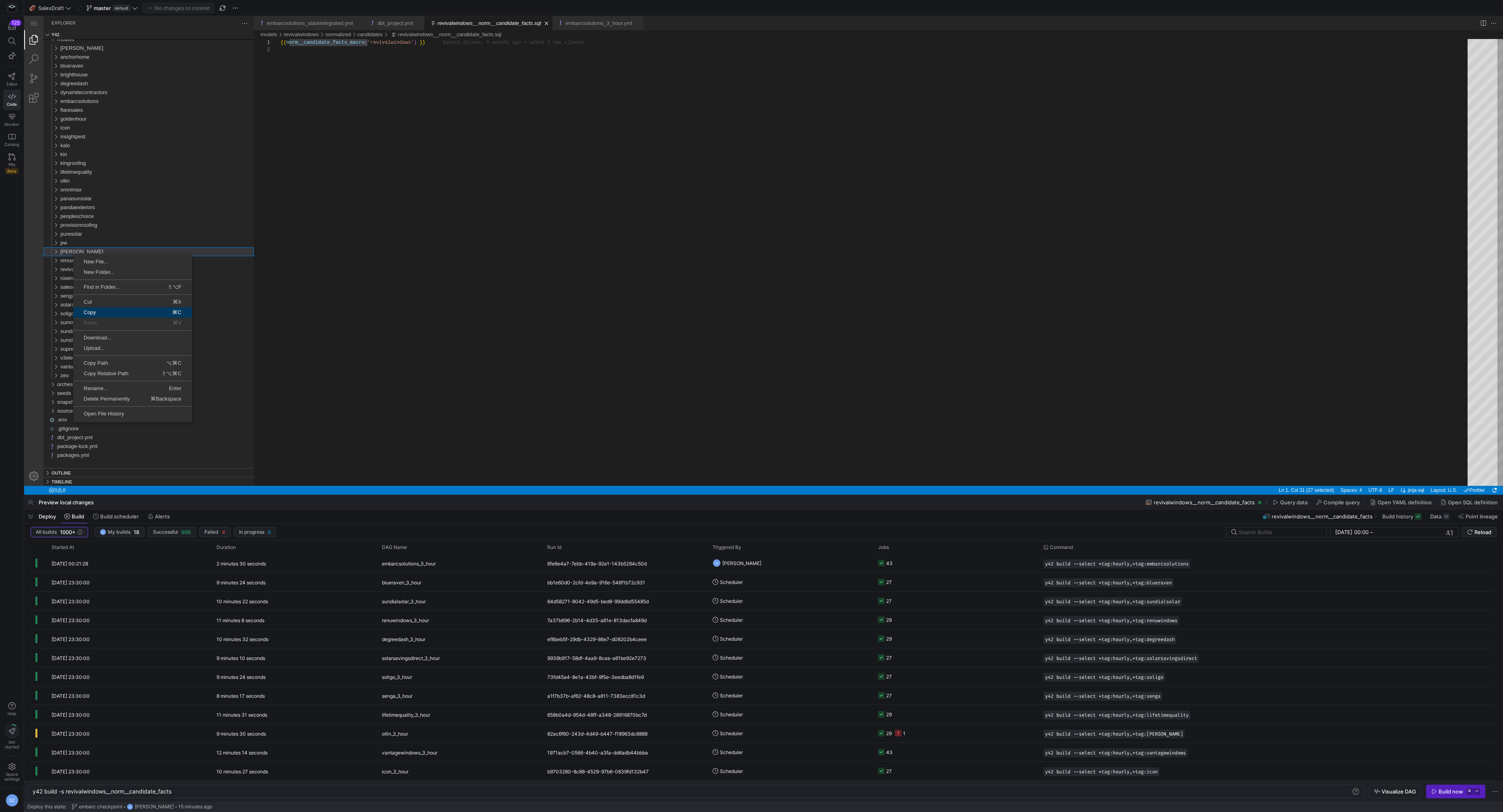
click at [117, 313] on span "Copy" at bounding box center [99, 312] width 51 height 5
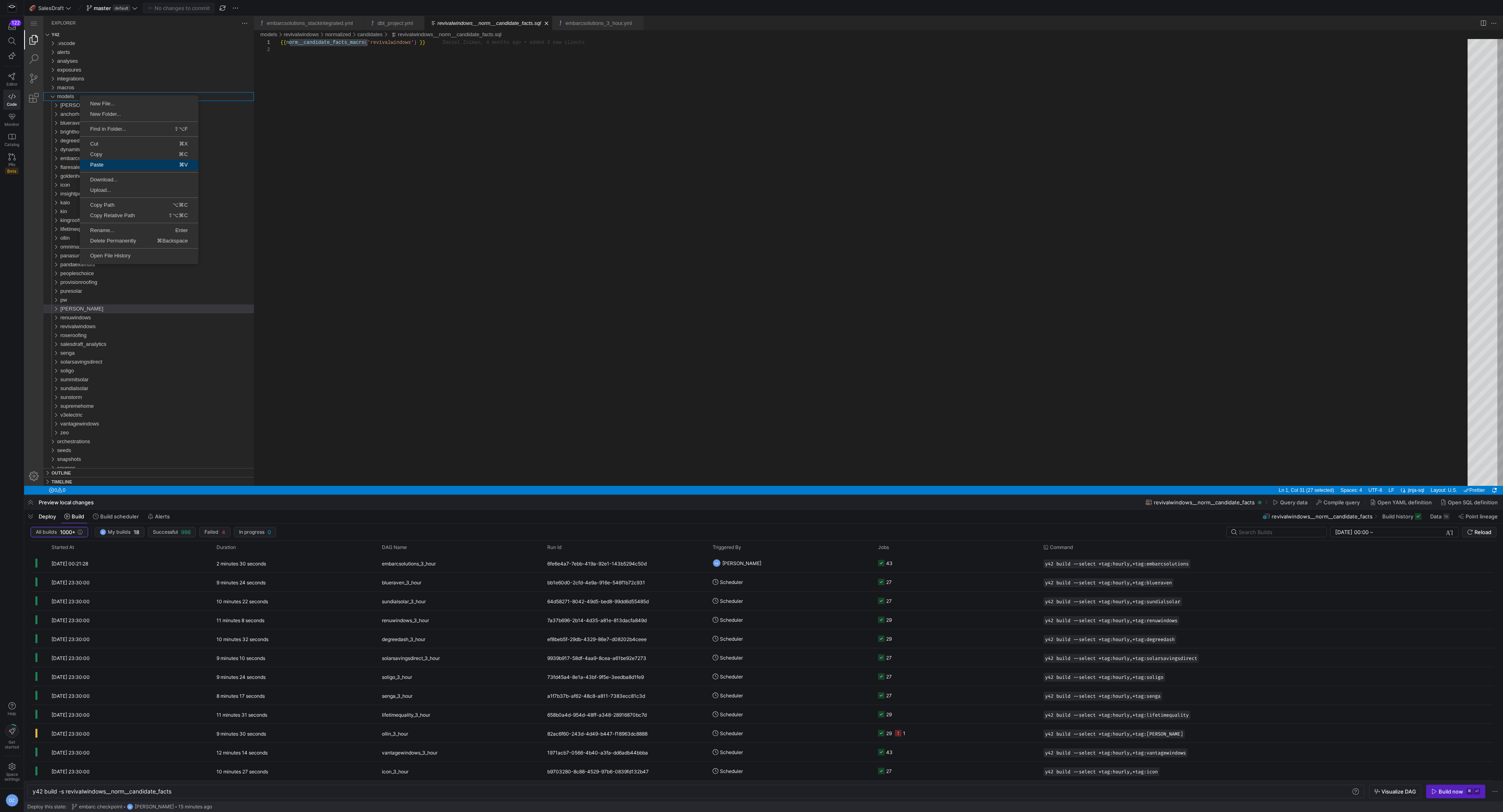
click at [120, 163] on span "Paste" at bounding box center [106, 164] width 53 height 5
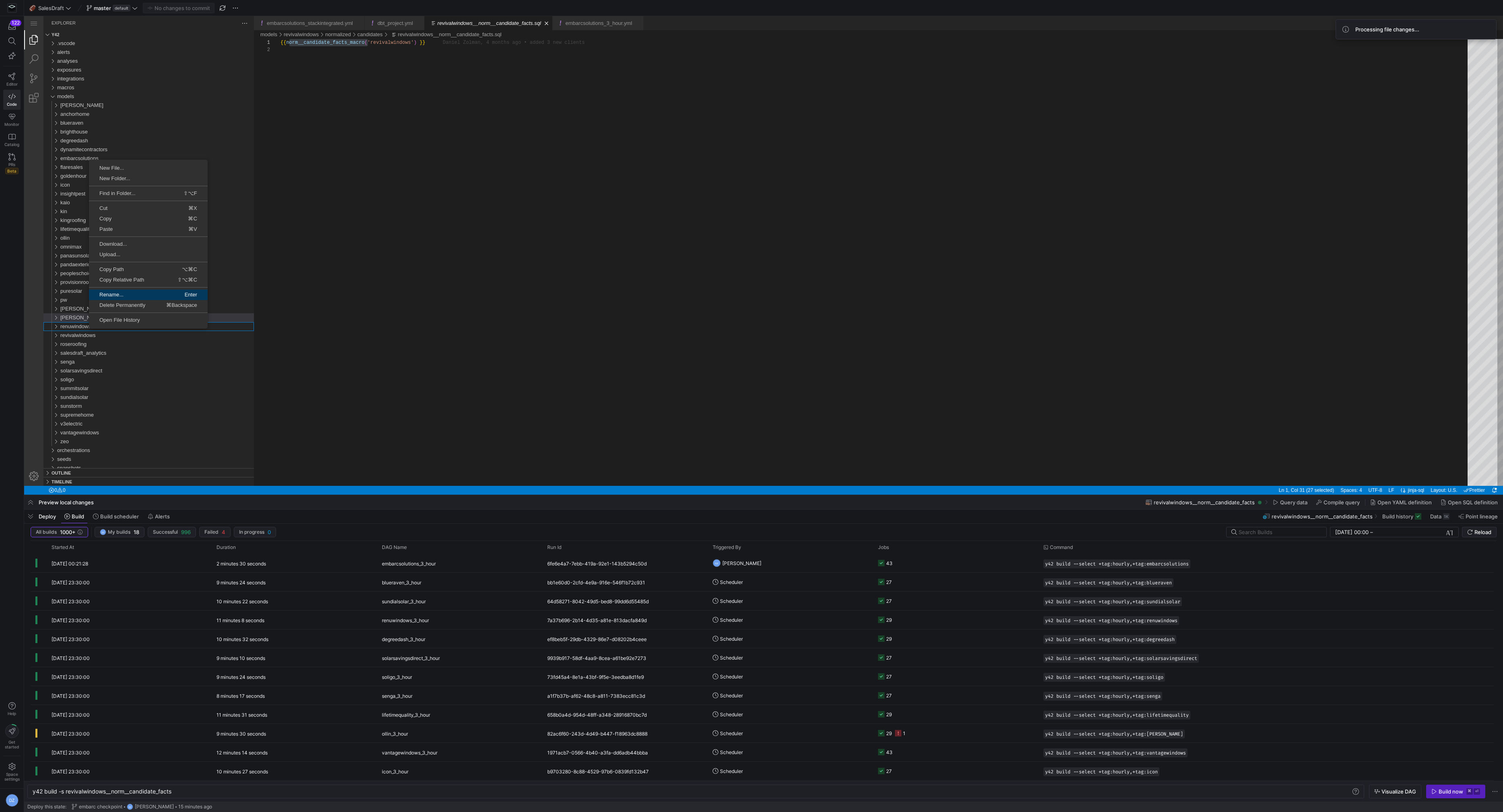
click at [148, 292] on span "Enter" at bounding box center [177, 295] width 60 height 5
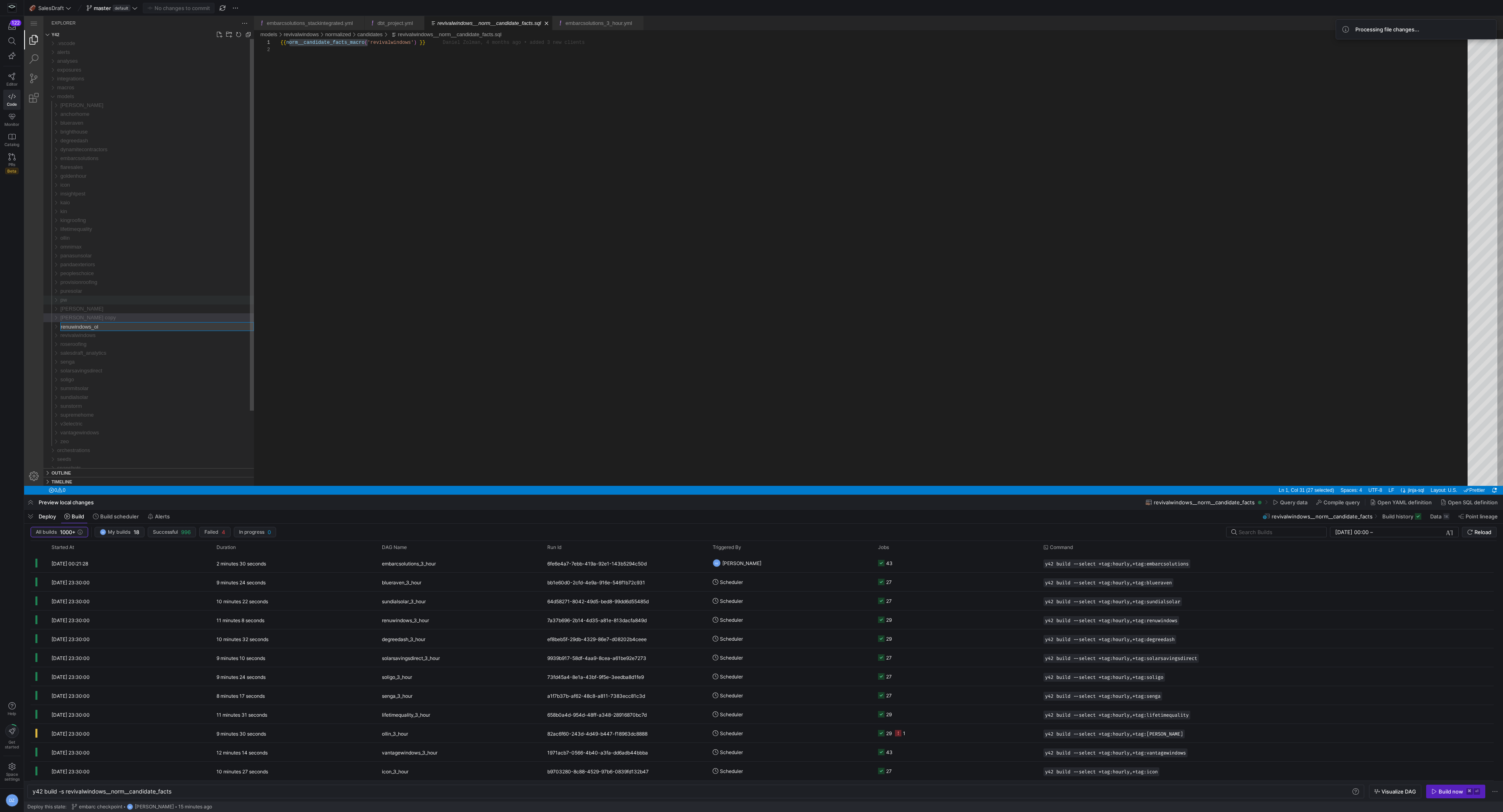
type input "renuwindows_old"
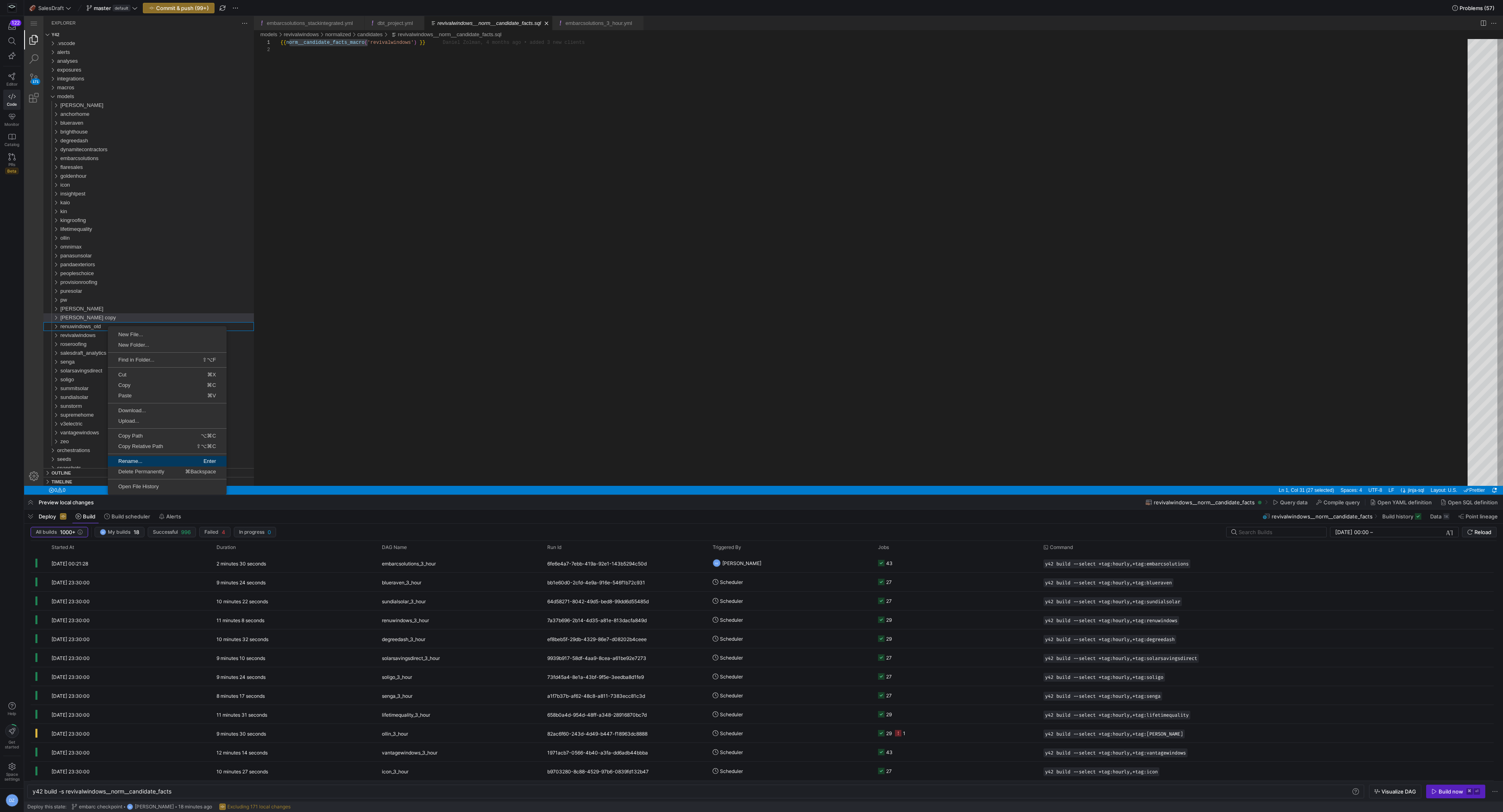
click at [138, 457] on link "Rename... Enter" at bounding box center [167, 461] width 118 height 10
click at [156, 457] on span "Rename..." at bounding box center [148, 455] width 58 height 5
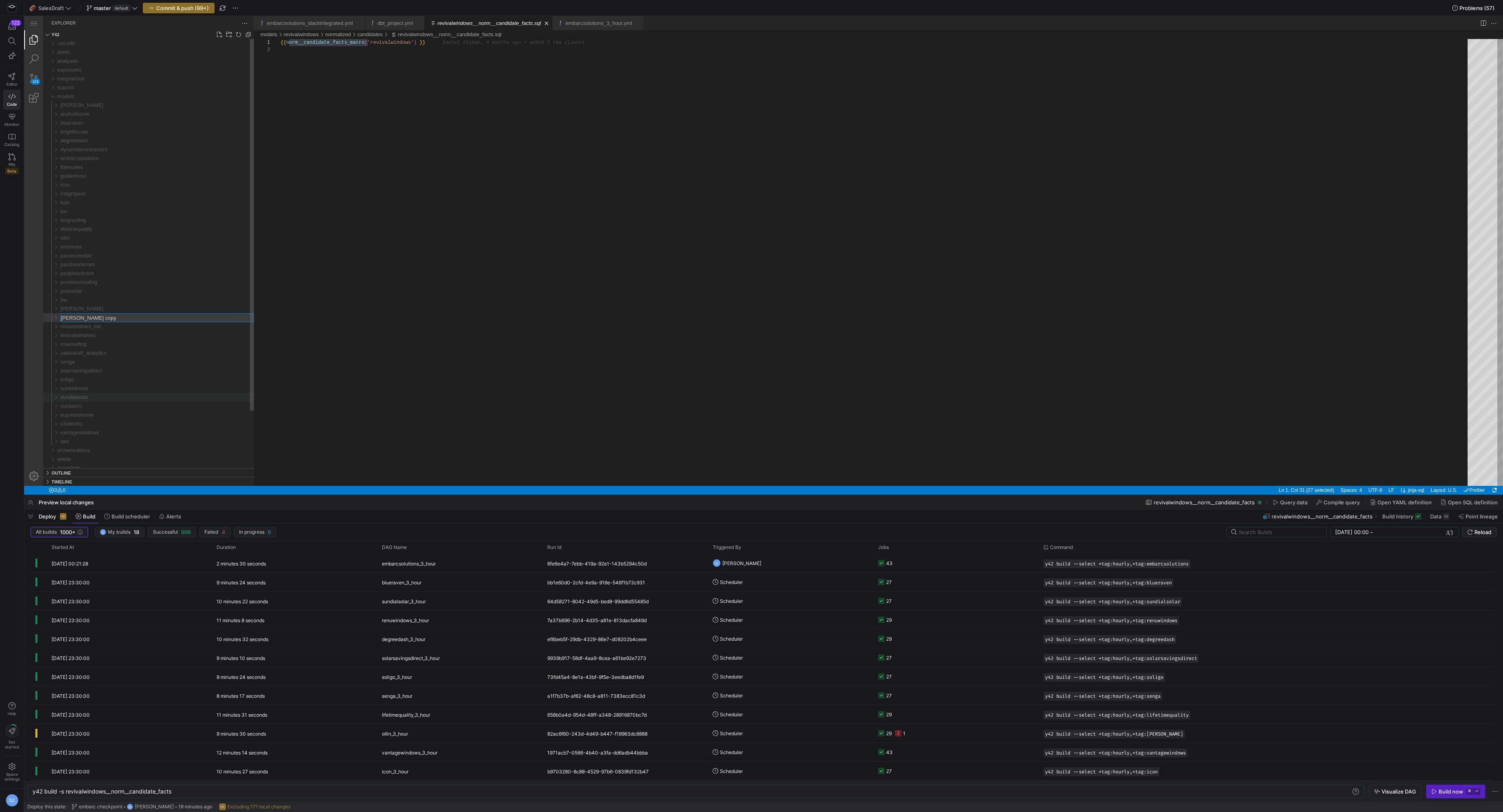
type input "renuwindows"
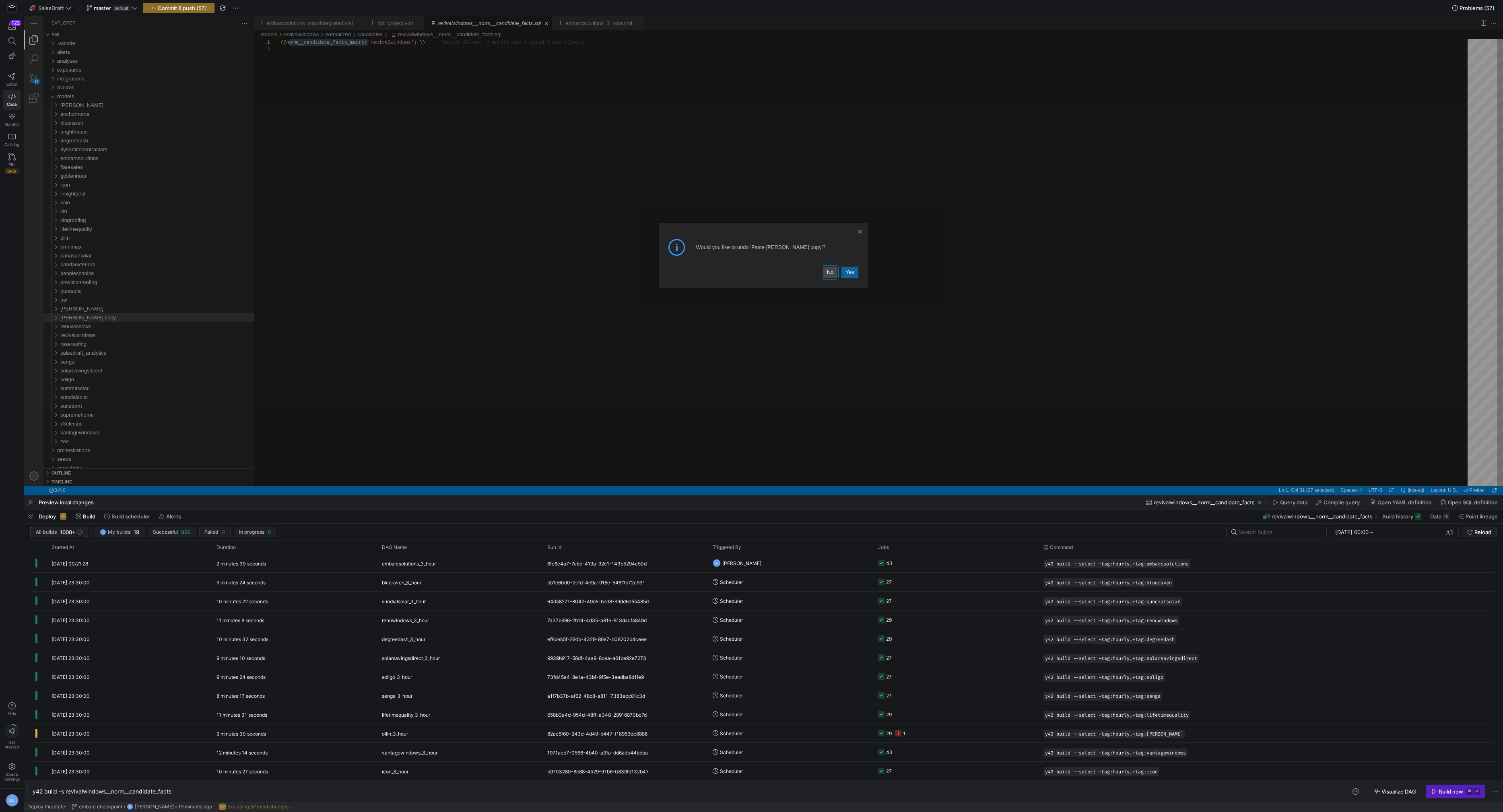
click at [832, 272] on link "No" at bounding box center [830, 272] width 15 height 11
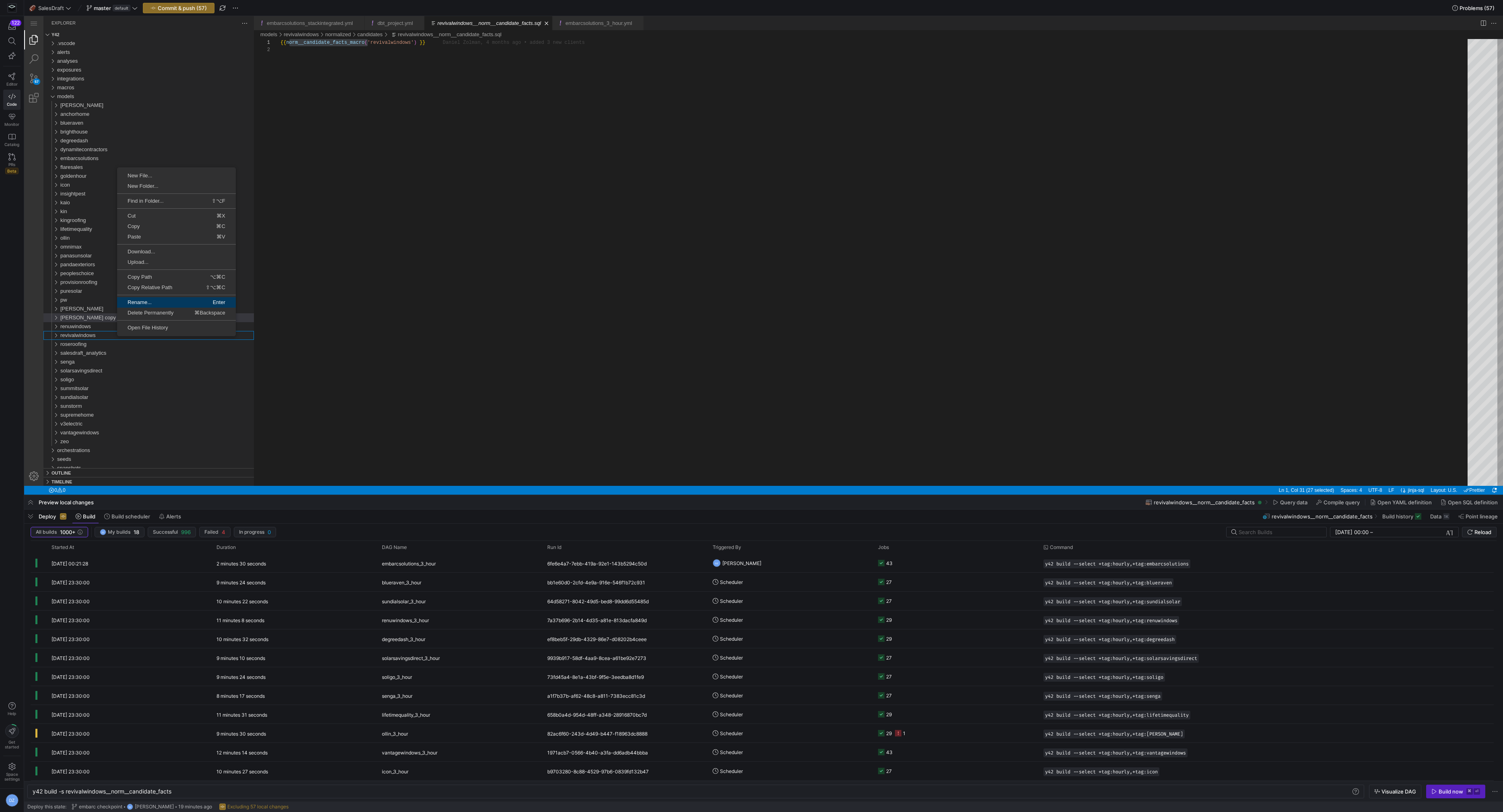
click at [176, 303] on span "Rename..." at bounding box center [146, 302] width 58 height 5
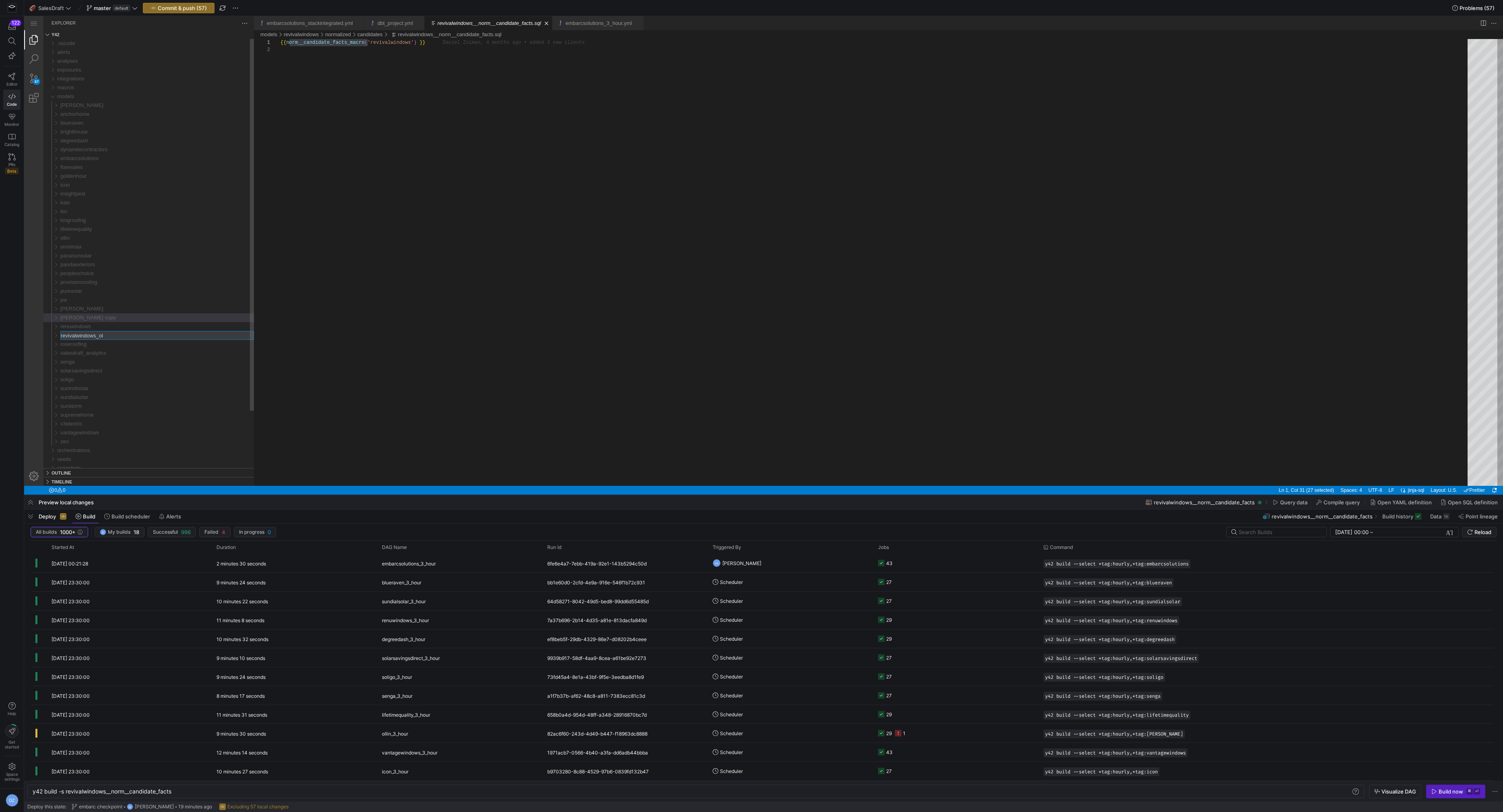
type input "revivalwindows_old"
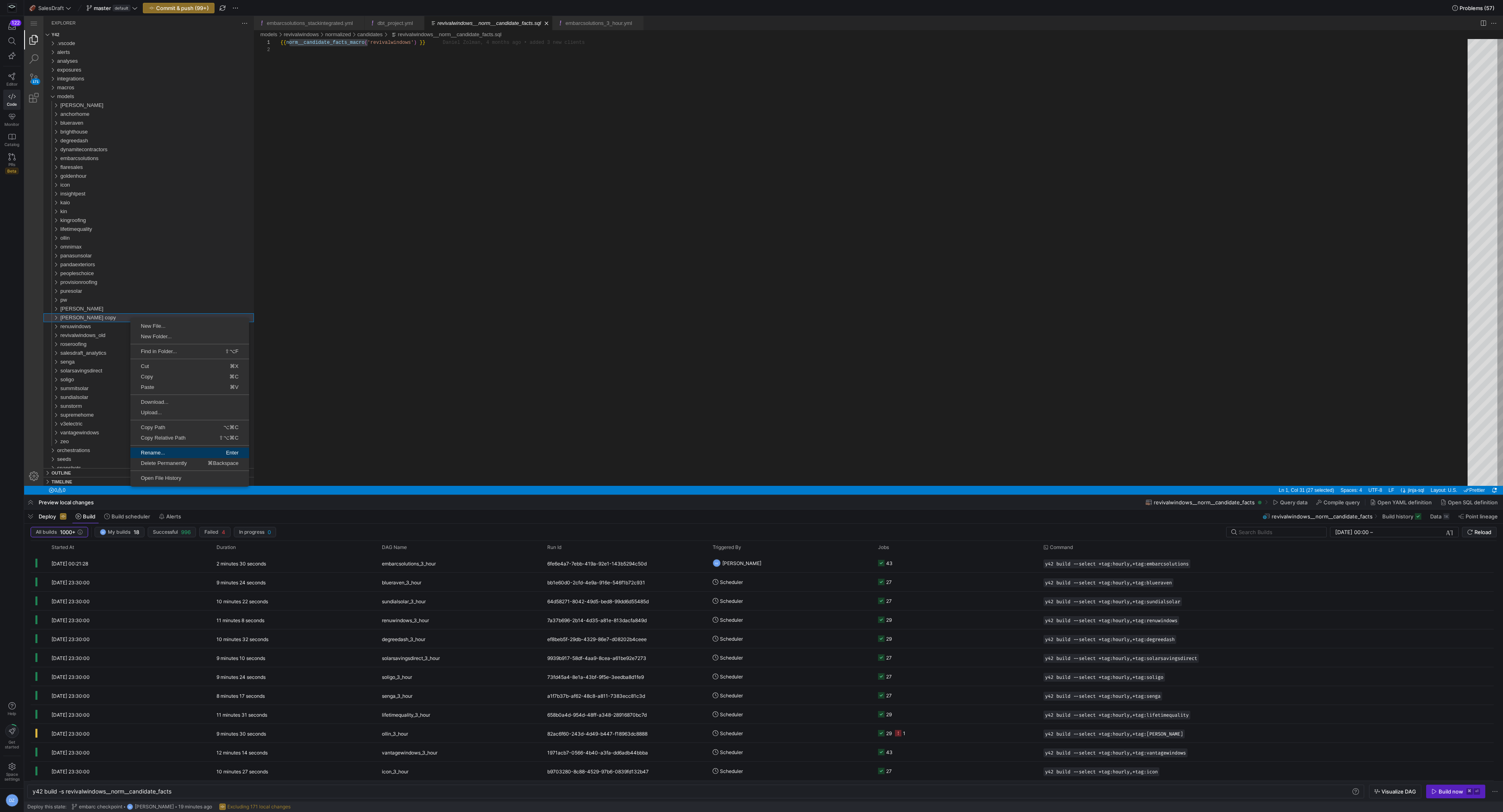
click at [160, 449] on link "Rename... Enter" at bounding box center [189, 453] width 118 height 10
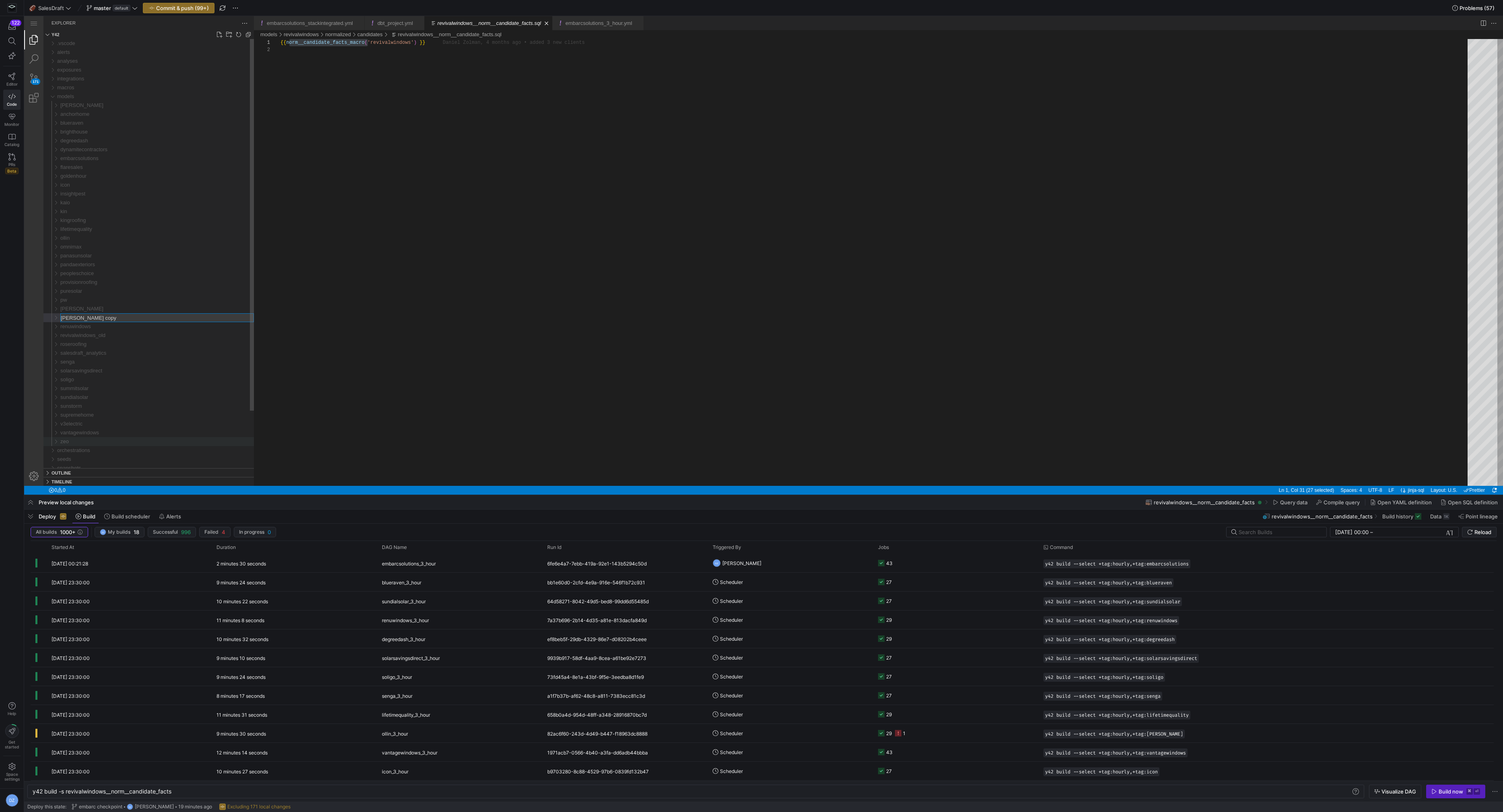
type input "revivalwindows"
click at [39, 60] on link "Search (⇧⌘F)" at bounding box center [33, 59] width 19 height 19
click at [100, 70] on input "models/revivalwindows/" at bounding box center [146, 70] width 190 height 9
click at [100, 37] on textarea "Search: Type Search Term and press Enter to search" at bounding box center [137, 38] width 170 height 10
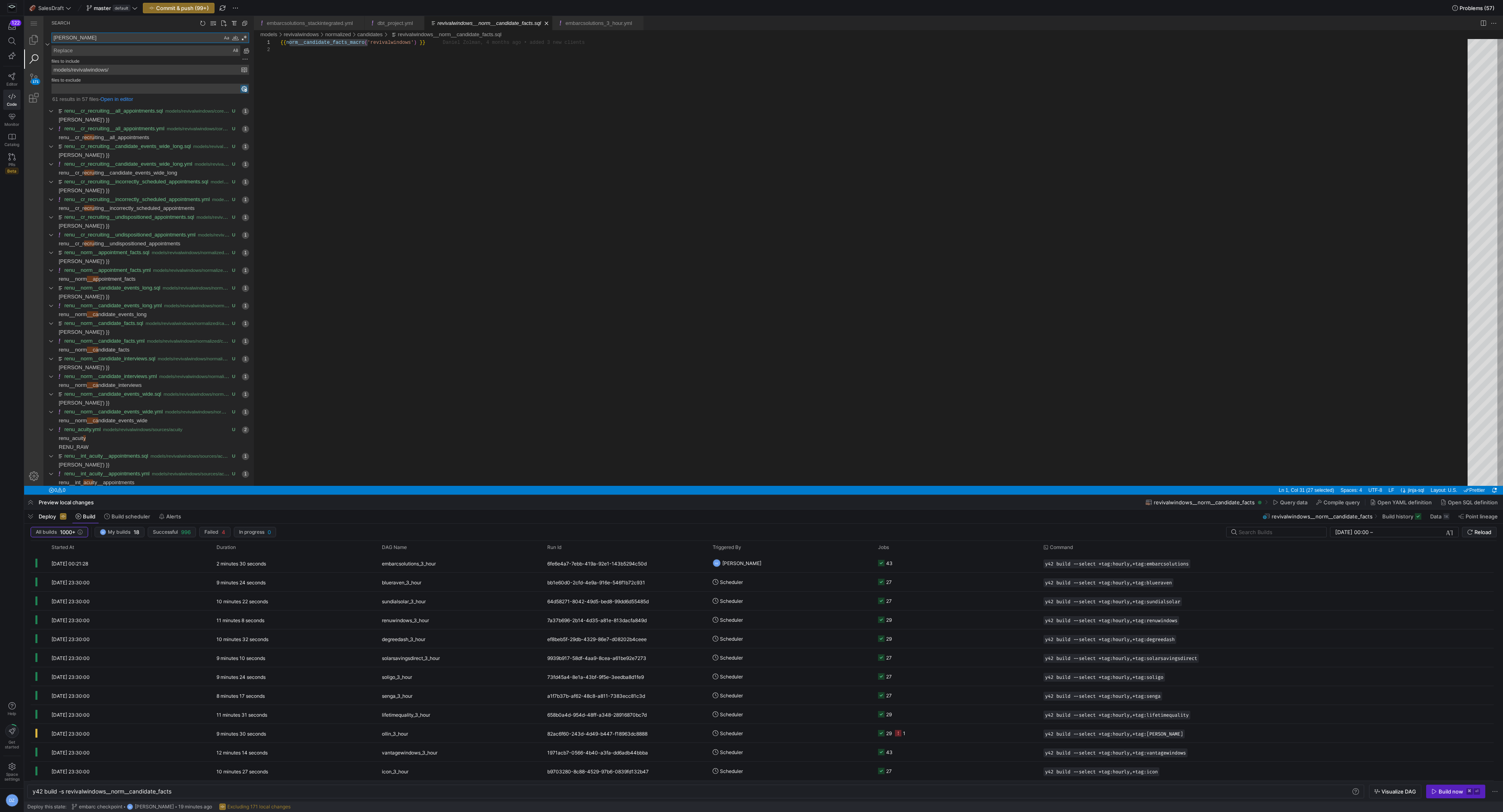
type textarea "[PERSON_NAME]"
click at [101, 52] on textarea "Replace: Type replace term and press Enter to preview" at bounding box center [146, 51] width 188 height 10
type textarea "revivalwindows"
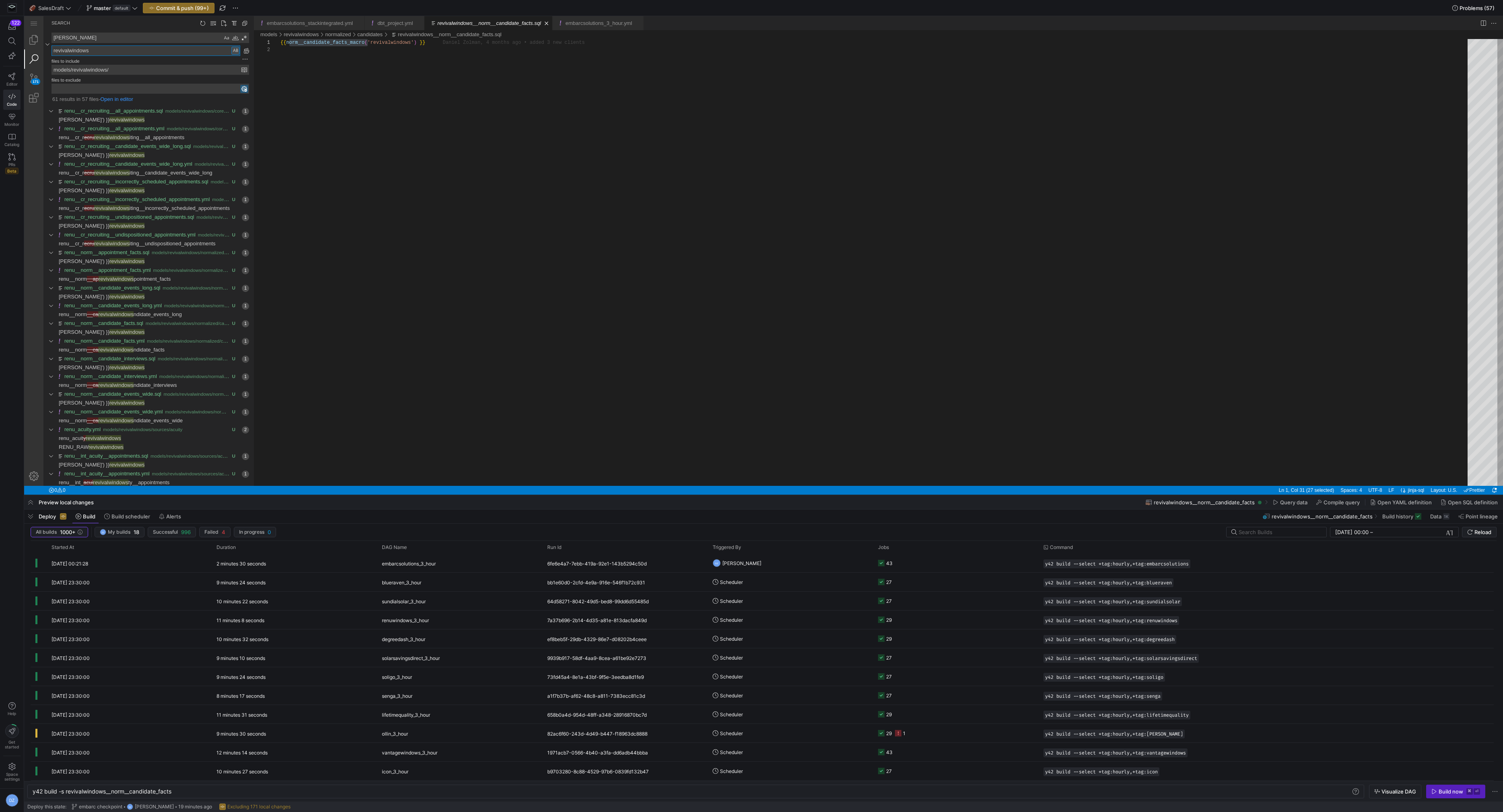
click at [235, 50] on div "Preserve Case (⌥⌘P)" at bounding box center [236, 51] width 8 height 8
click at [247, 50] on link "Replace All (⌥⌘Enter)" at bounding box center [246, 50] width 9 height 9
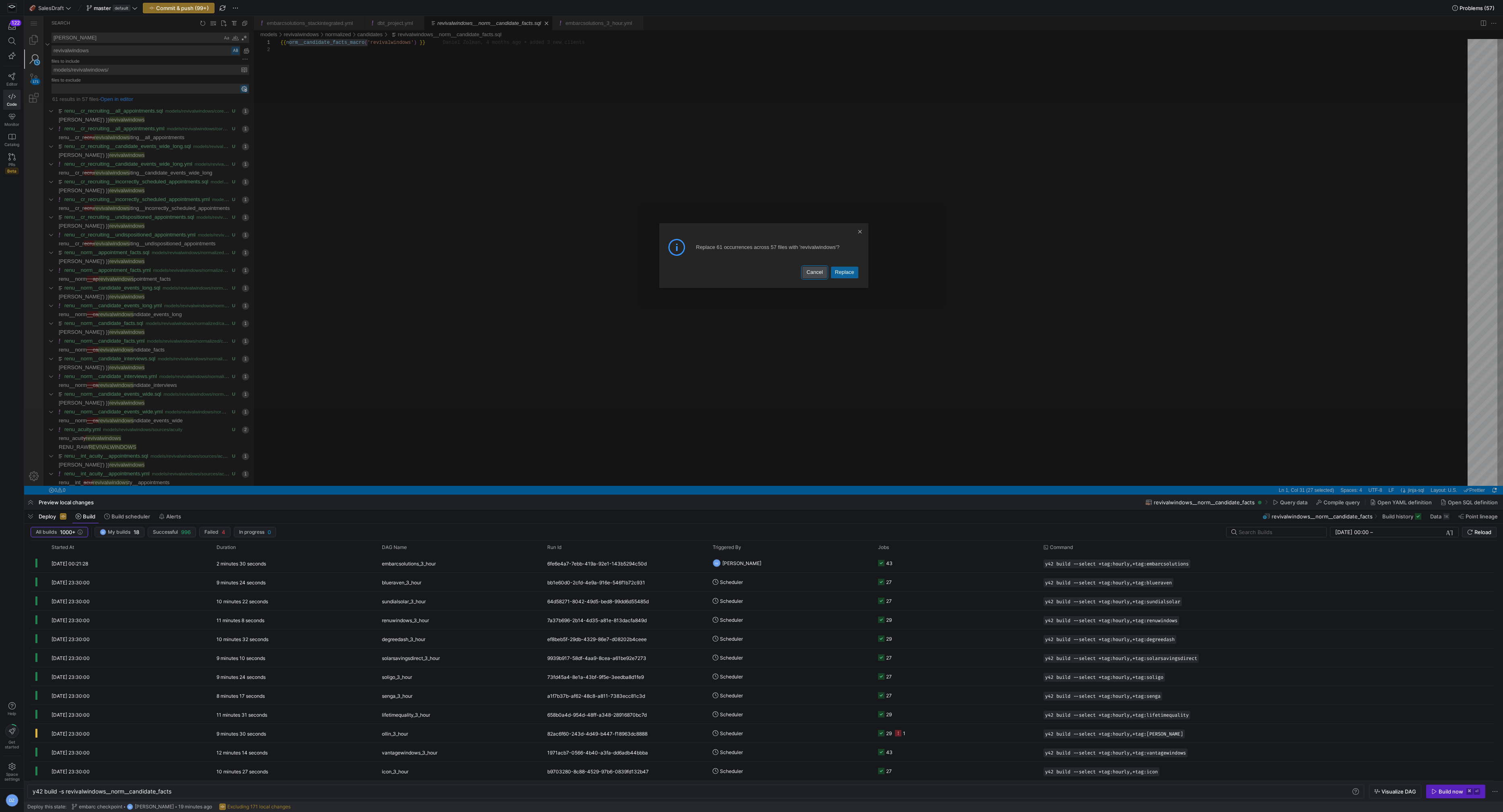
click at [817, 270] on link "Cancel" at bounding box center [814, 272] width 24 height 11
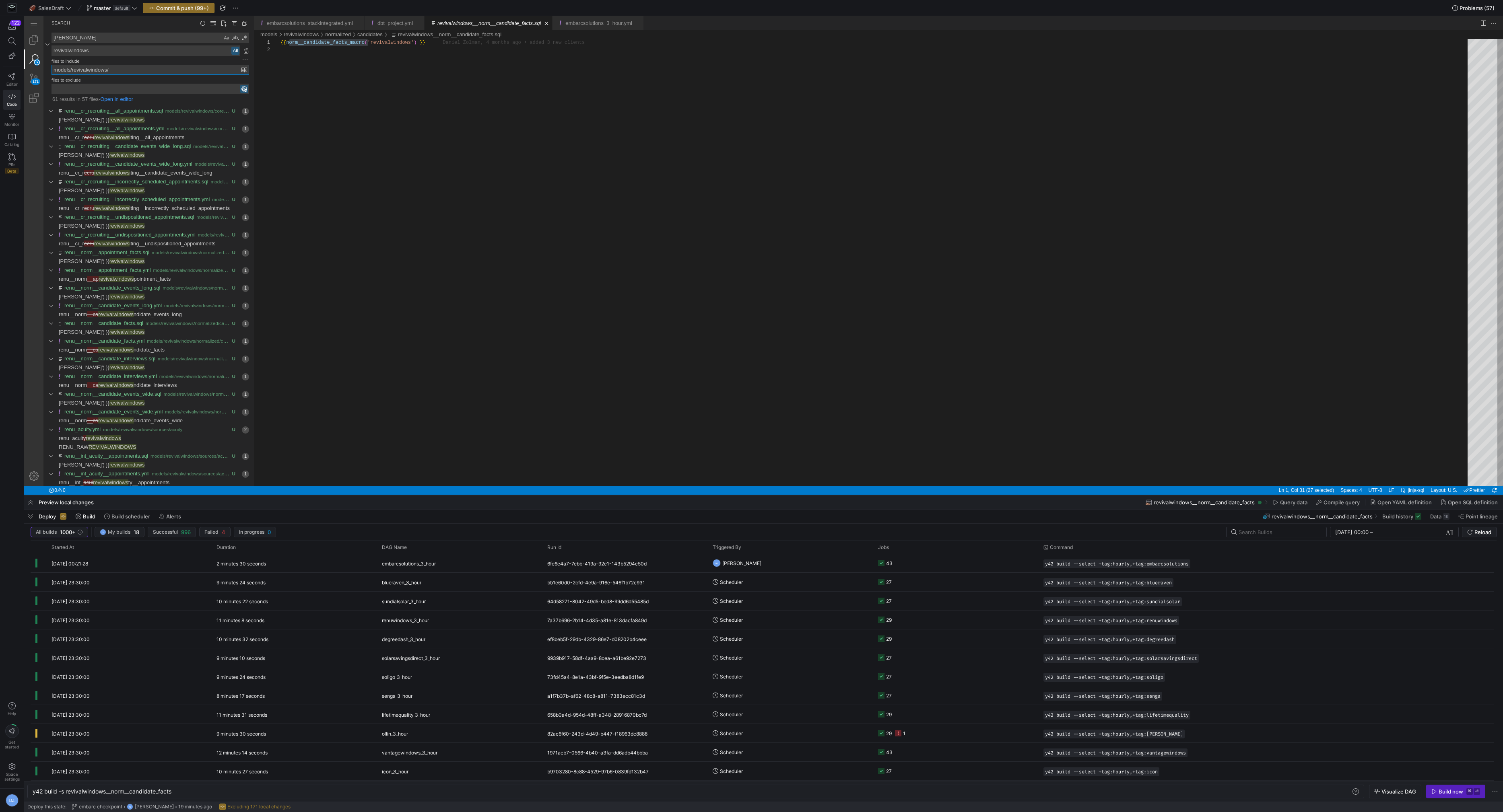
click at [78, 69] on input "models/revivalwindows/" at bounding box center [146, 70] width 190 height 9
click at [71, 51] on textarea "revivalwindows" at bounding box center [146, 51] width 188 height 10
click at [70, 52] on textarea "revivalwindows" at bounding box center [146, 51] width 188 height 10
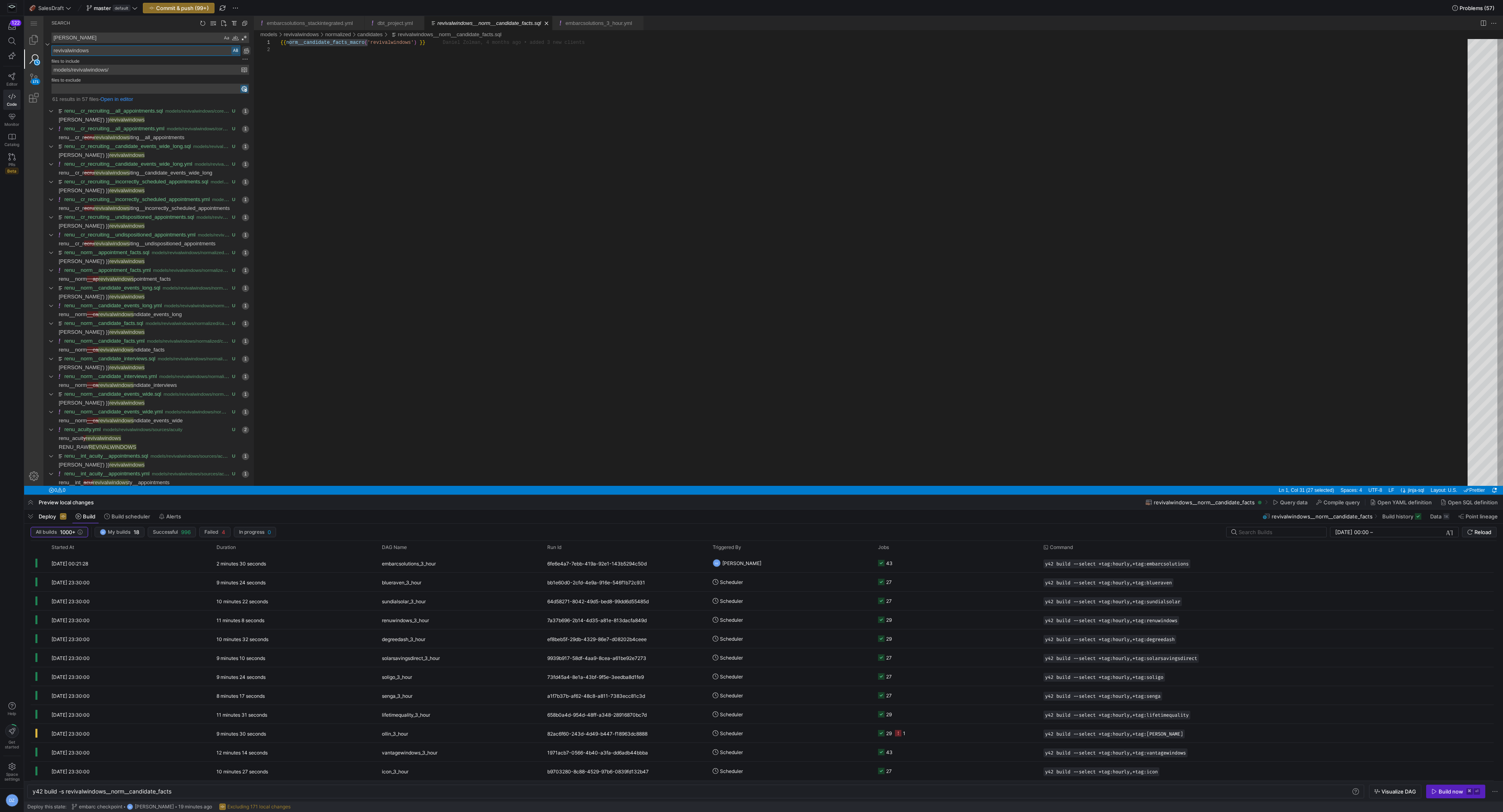
click at [246, 50] on link "Replace All (⌥⌘Enter)" at bounding box center [246, 50] width 9 height 9
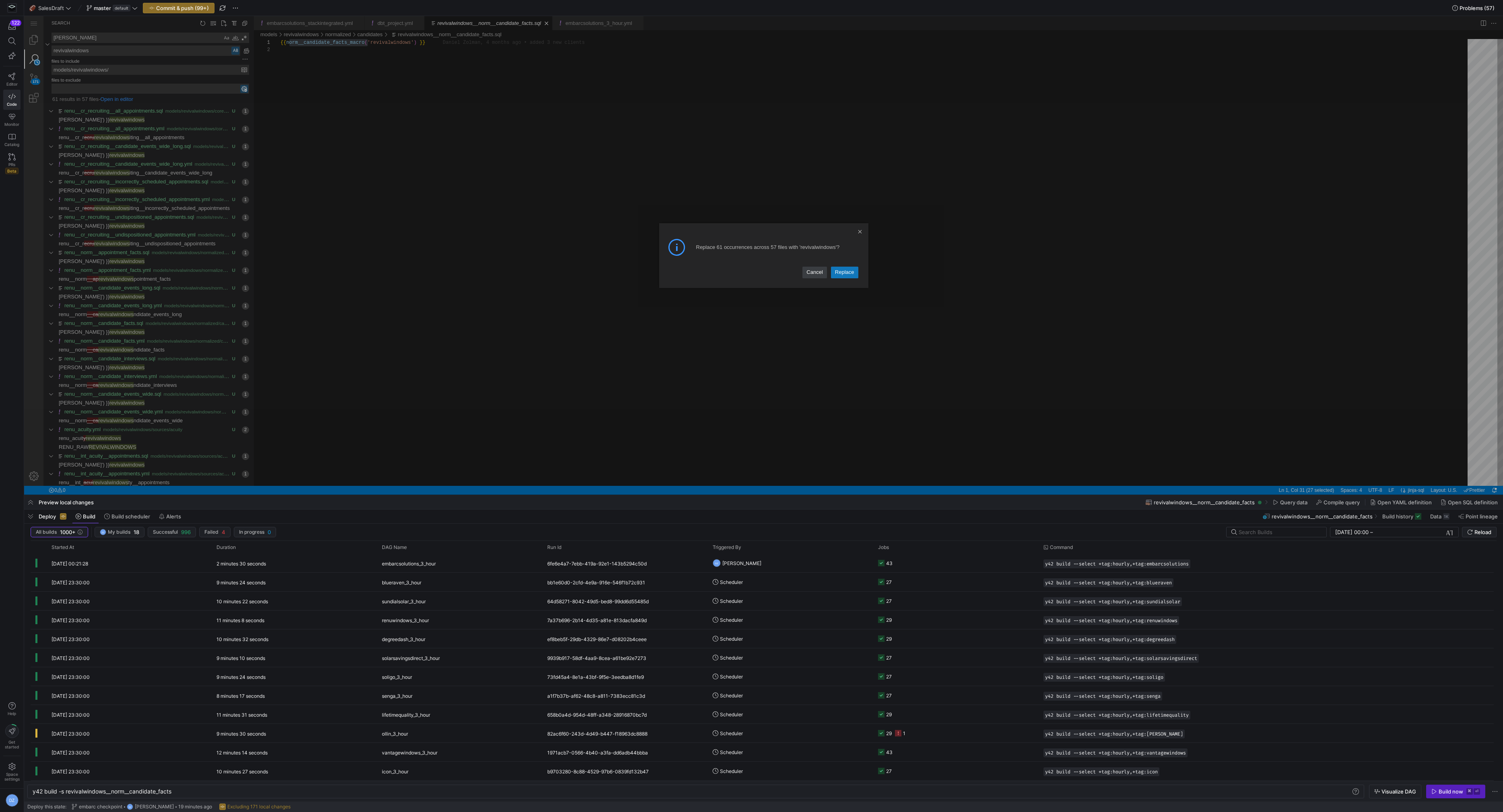
click at [837, 270] on link "Replace" at bounding box center [844, 272] width 27 height 11
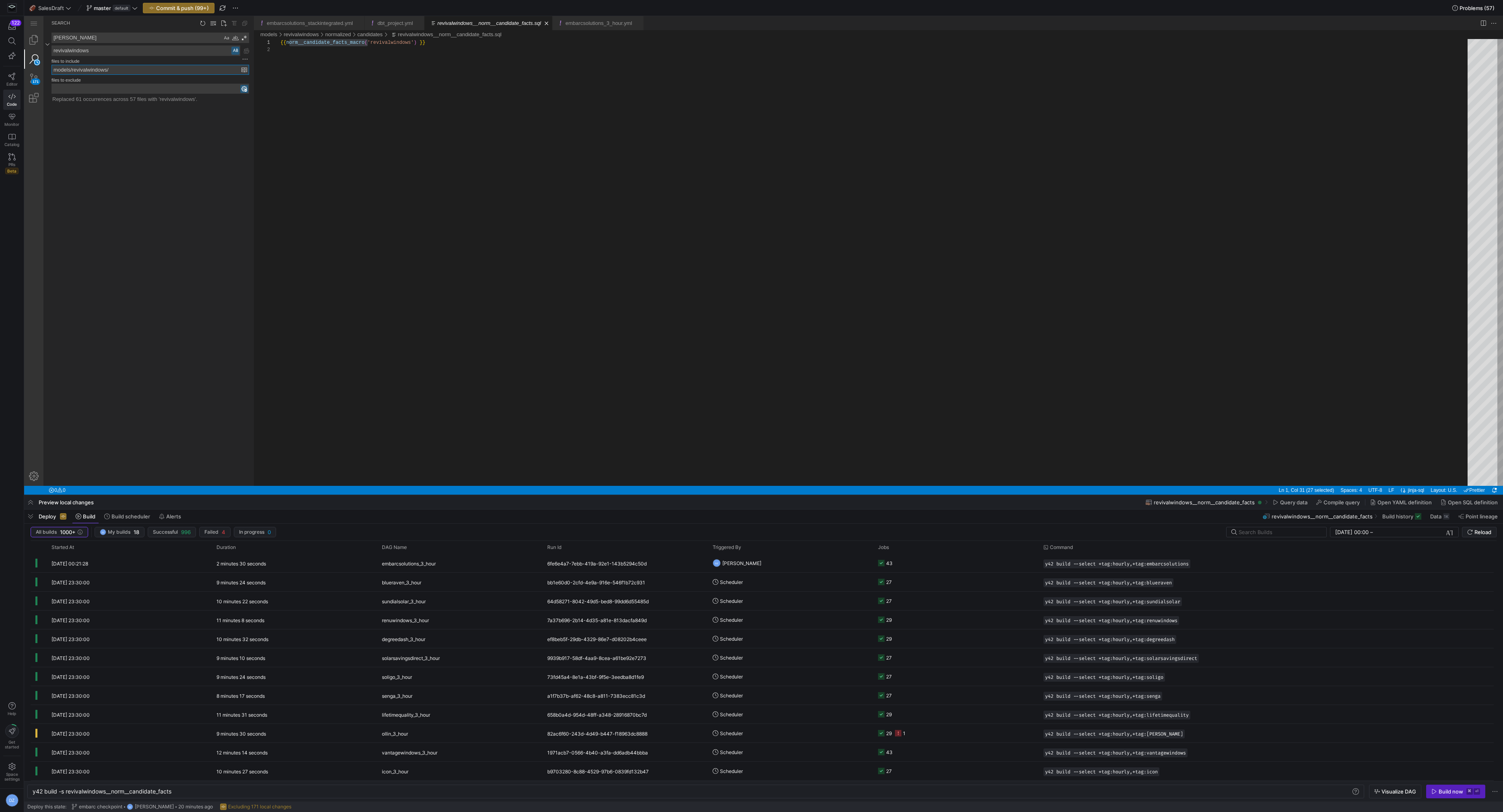
click at [121, 72] on input "models/revivalwindows/" at bounding box center [146, 70] width 190 height 9
click at [96, 51] on textarea "revivalwindows" at bounding box center [146, 51] width 188 height 10
click at [89, 38] on textarea "[PERSON_NAME]" at bounding box center [137, 38] width 170 height 10
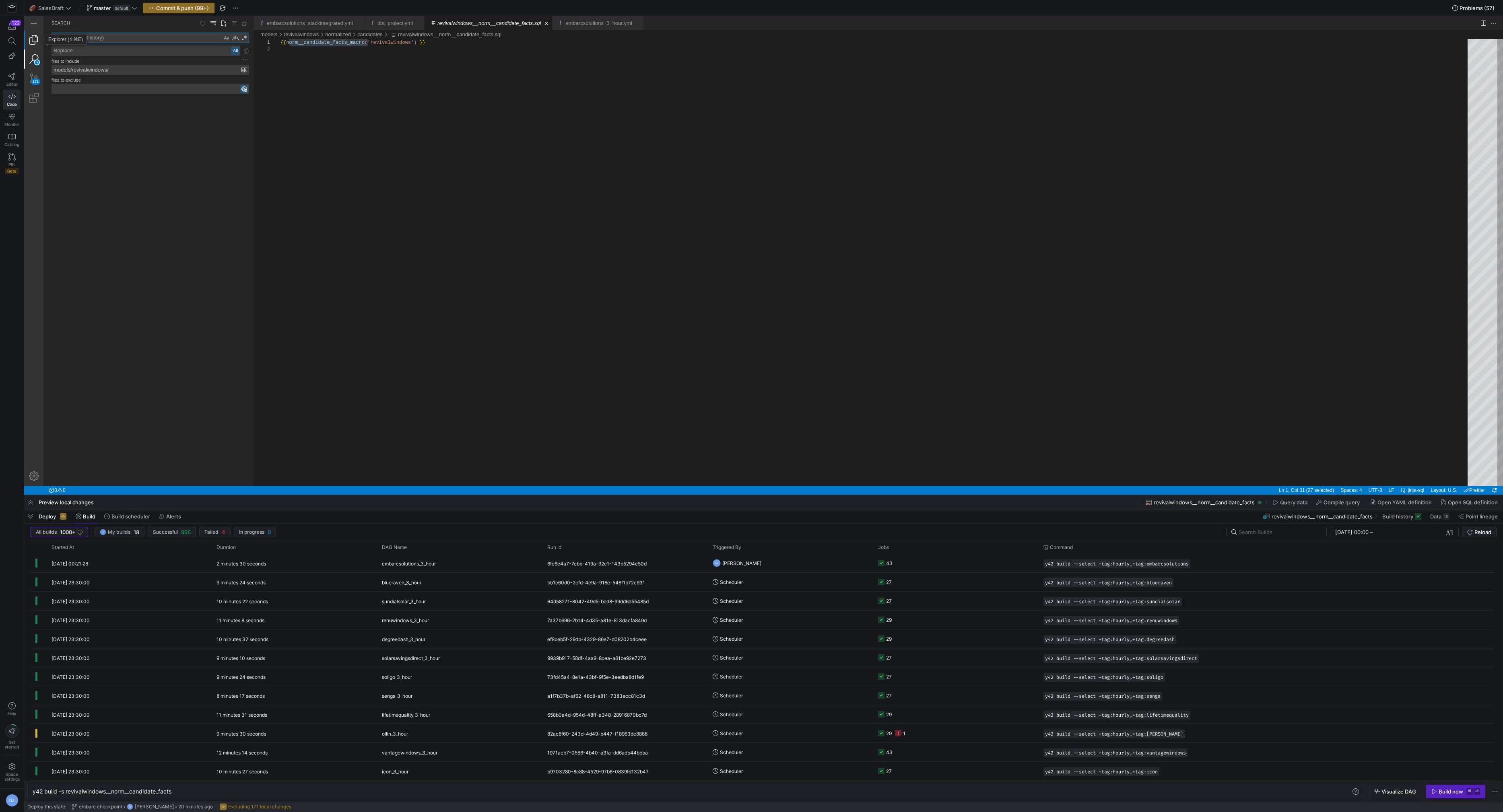
click at [31, 40] on link "Explorer (⇧⌘E)" at bounding box center [33, 40] width 19 height 19
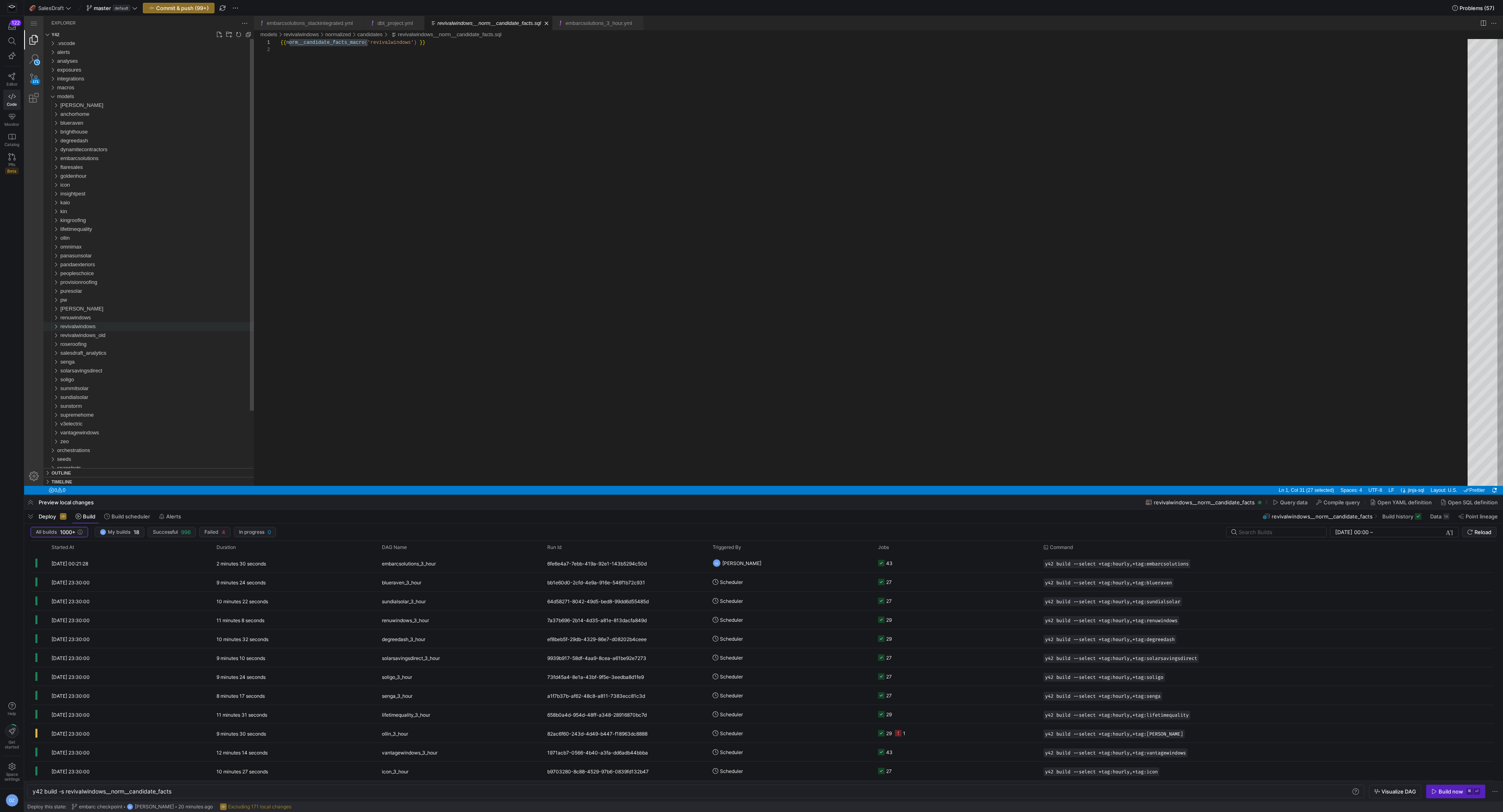
click at [122, 326] on div "revivalwindows" at bounding box center [157, 326] width 194 height 9
click at [117, 352] on div "sources" at bounding box center [159, 353] width 190 height 9
click at [113, 373] on div "breezy" at bounding box center [160, 370] width 187 height 9
click at [114, 380] on div "intermediate" at bounding box center [162, 379] width 184 height 9
click at [135, 391] on span "renu__int_breezy__candidate_streams_flattened.sql" at bounding box center [134, 388] width 121 height 6
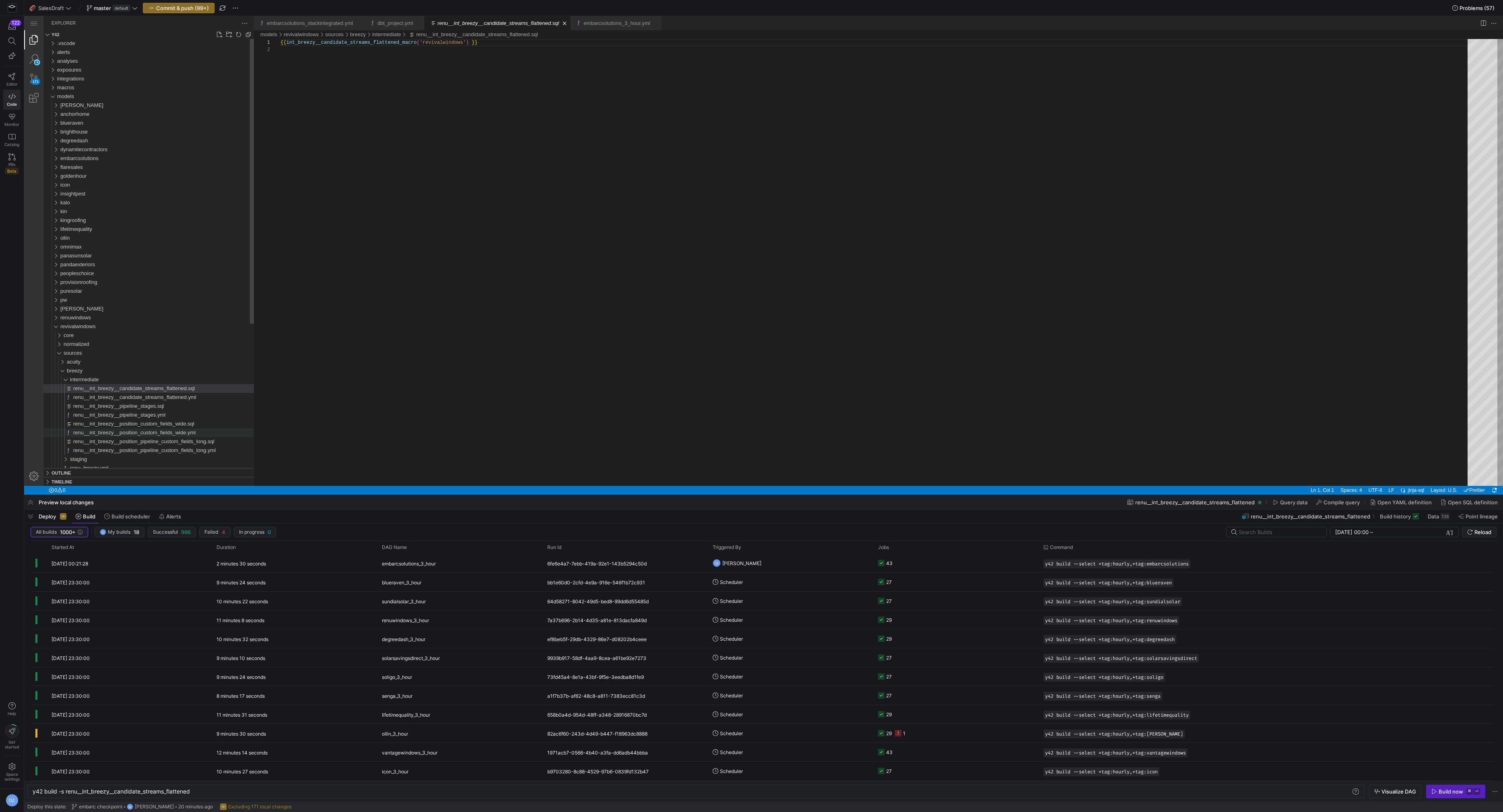
scroll to position [7, 0]
click at [122, 442] on span "renu__int_breezy__position_pipeline_custom_fields_long.sql" at bounding box center [144, 442] width 141 height 6
click at [63, 379] on div "intermediate" at bounding box center [58, 379] width 25 height 9
click at [60, 369] on div "breezy" at bounding box center [57, 370] width 22 height 9
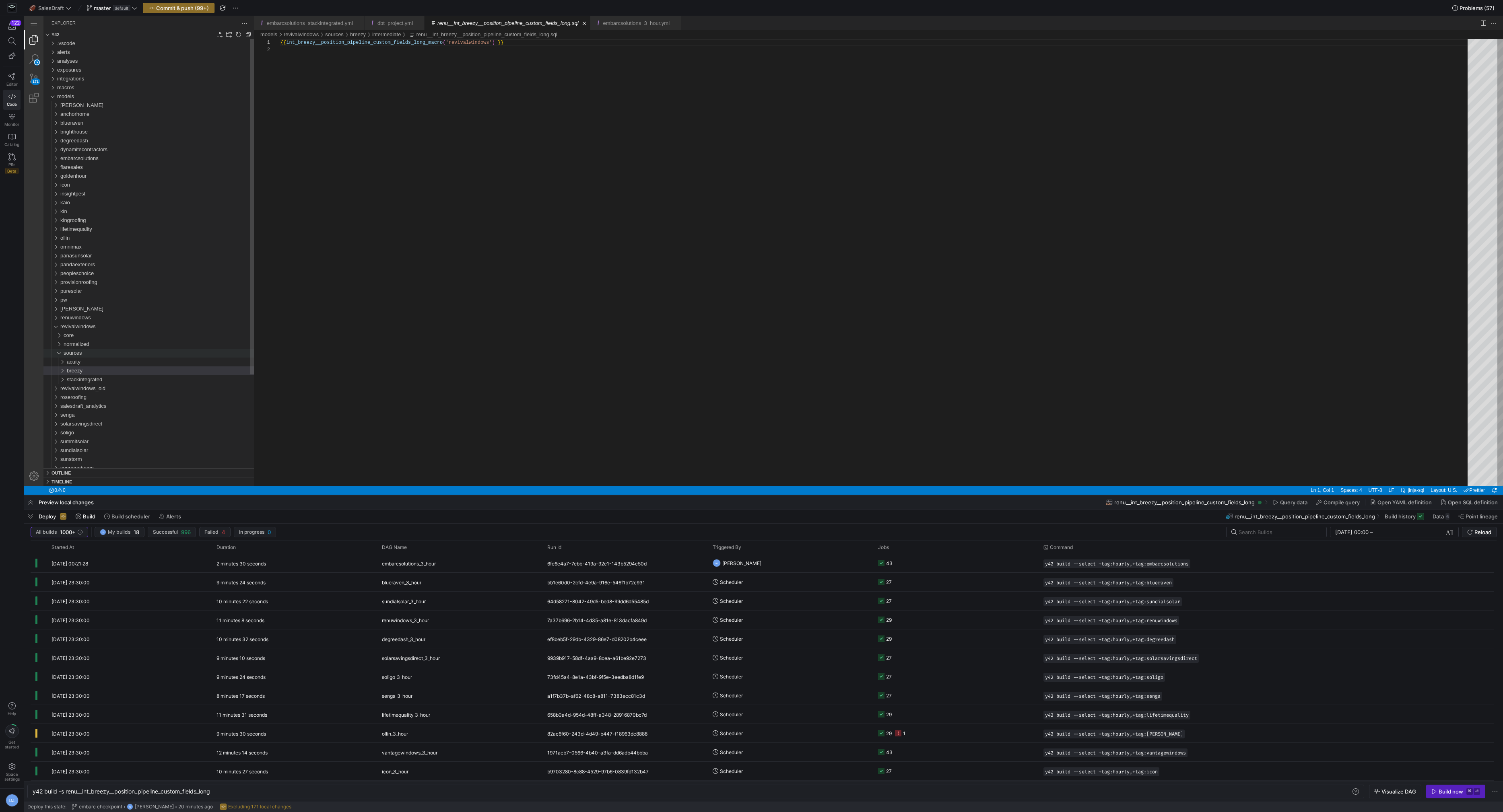
click at [57, 349] on div "sources" at bounding box center [55, 353] width 19 height 9
click at [65, 354] on span "sources" at bounding box center [73, 353] width 19 height 6
click at [71, 377] on span "stackintegrated" at bounding box center [84, 380] width 36 height 6
click at [69, 389] on div "staging" at bounding box center [58, 388] width 25 height 9
click at [69, 377] on span "stackintegrated" at bounding box center [84, 380] width 36 height 6
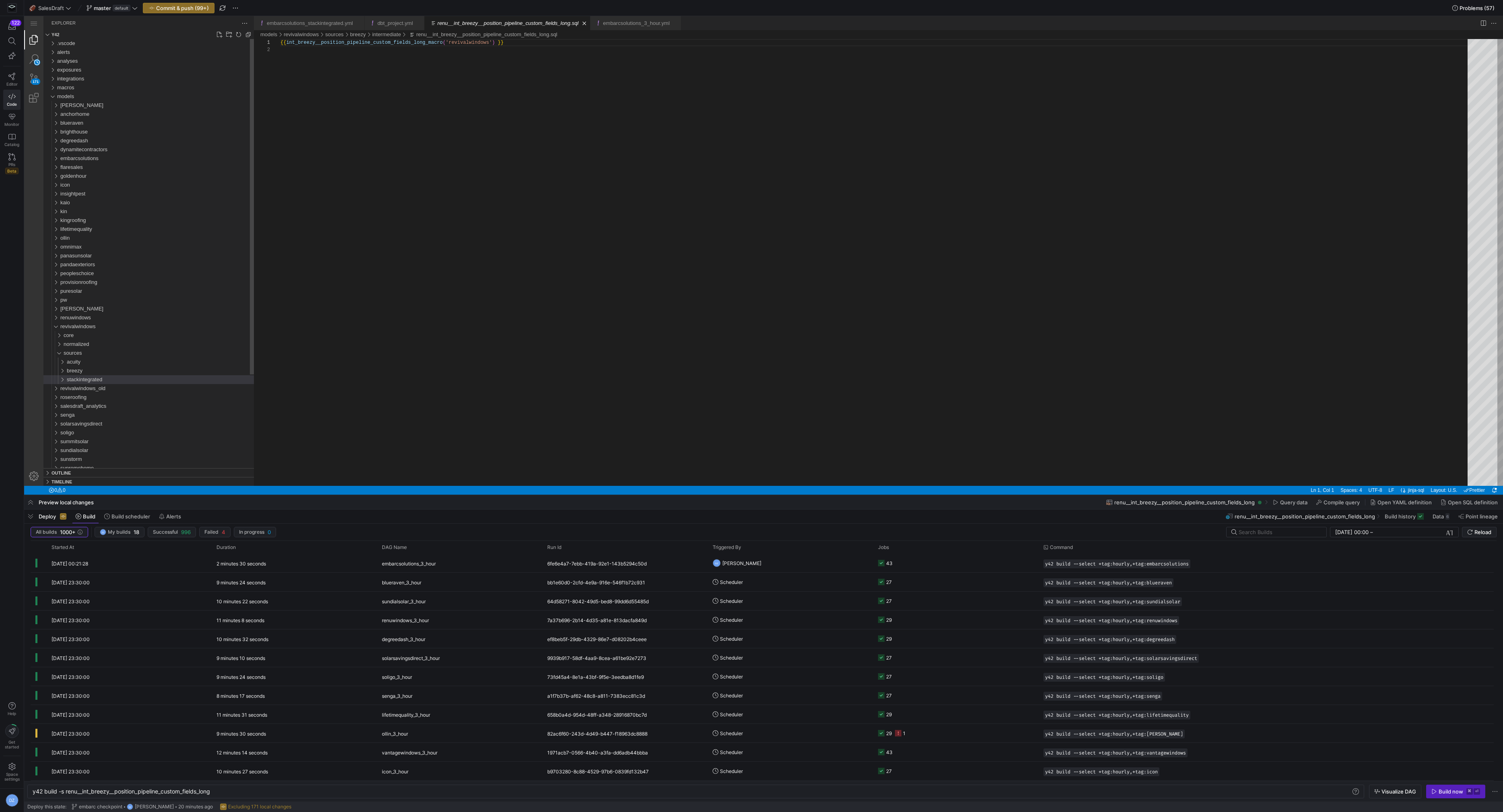
click at [69, 382] on span "stackintegrated" at bounding box center [84, 380] width 36 height 6
click at [76, 201] on span "acuity" at bounding box center [73, 200] width 13 height 6
click at [78, 209] on span "intermediate" at bounding box center [85, 209] width 29 height 6
click at [85, 239] on div "staging" at bounding box center [162, 236] width 184 height 9
click at [105, 359] on div "breezy" at bounding box center [160, 359] width 187 height 9
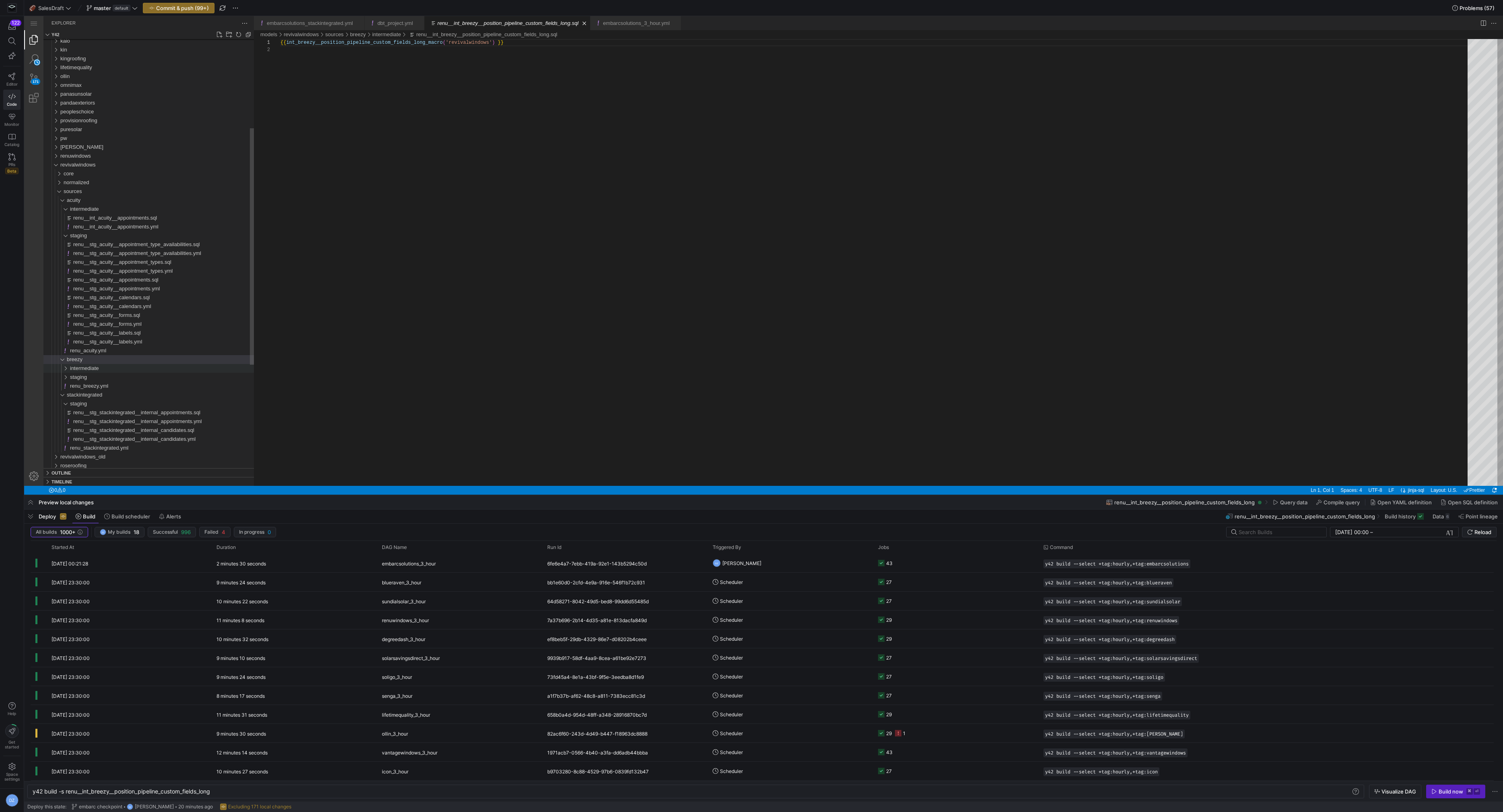
click at [106, 368] on div "intermediate" at bounding box center [162, 368] width 184 height 9
click at [96, 447] on div "staging" at bounding box center [162, 448] width 184 height 9
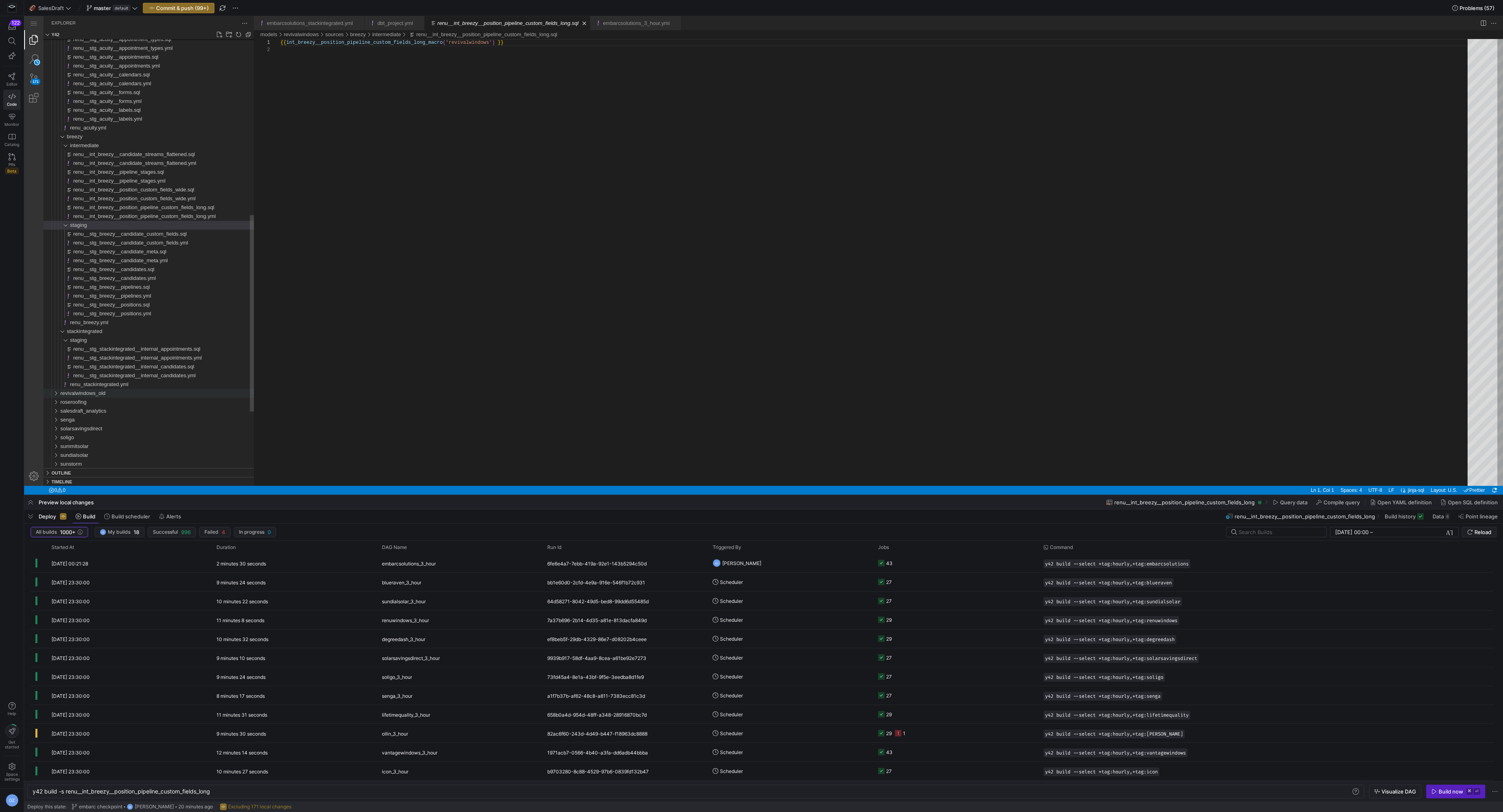
click at [97, 396] on span "revivalwindows_old" at bounding box center [82, 393] width 45 height 6
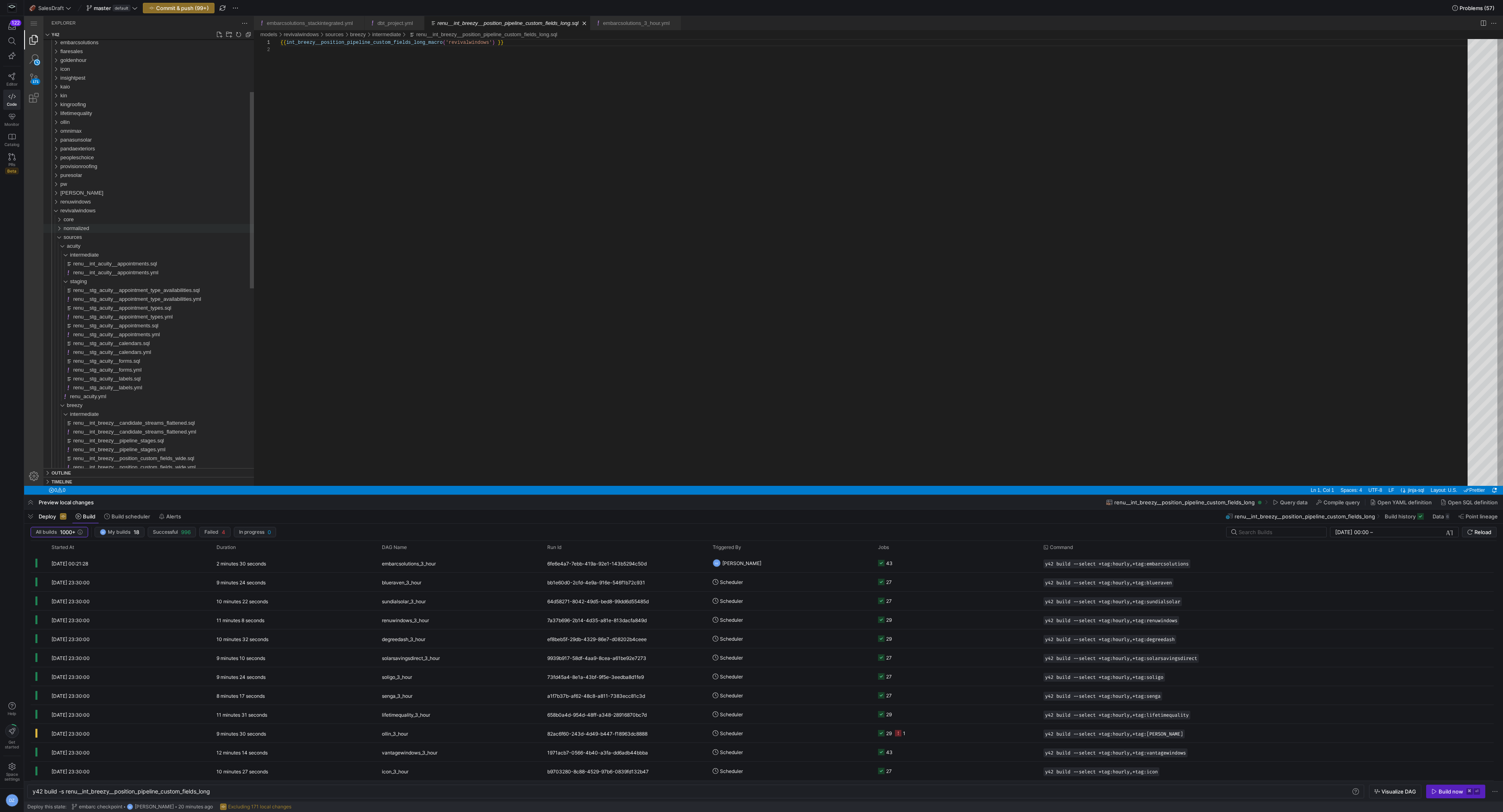
click at [83, 232] on div "normalized" at bounding box center [159, 228] width 190 height 9
click at [90, 247] on span "candidates" at bounding box center [79, 246] width 25 height 6
click at [85, 256] on div "tables" at bounding box center [162, 255] width 184 height 9
click at [89, 237] on span "appointments" at bounding box center [82, 237] width 32 height 6
click at [89, 221] on div "core" at bounding box center [159, 219] width 190 height 9
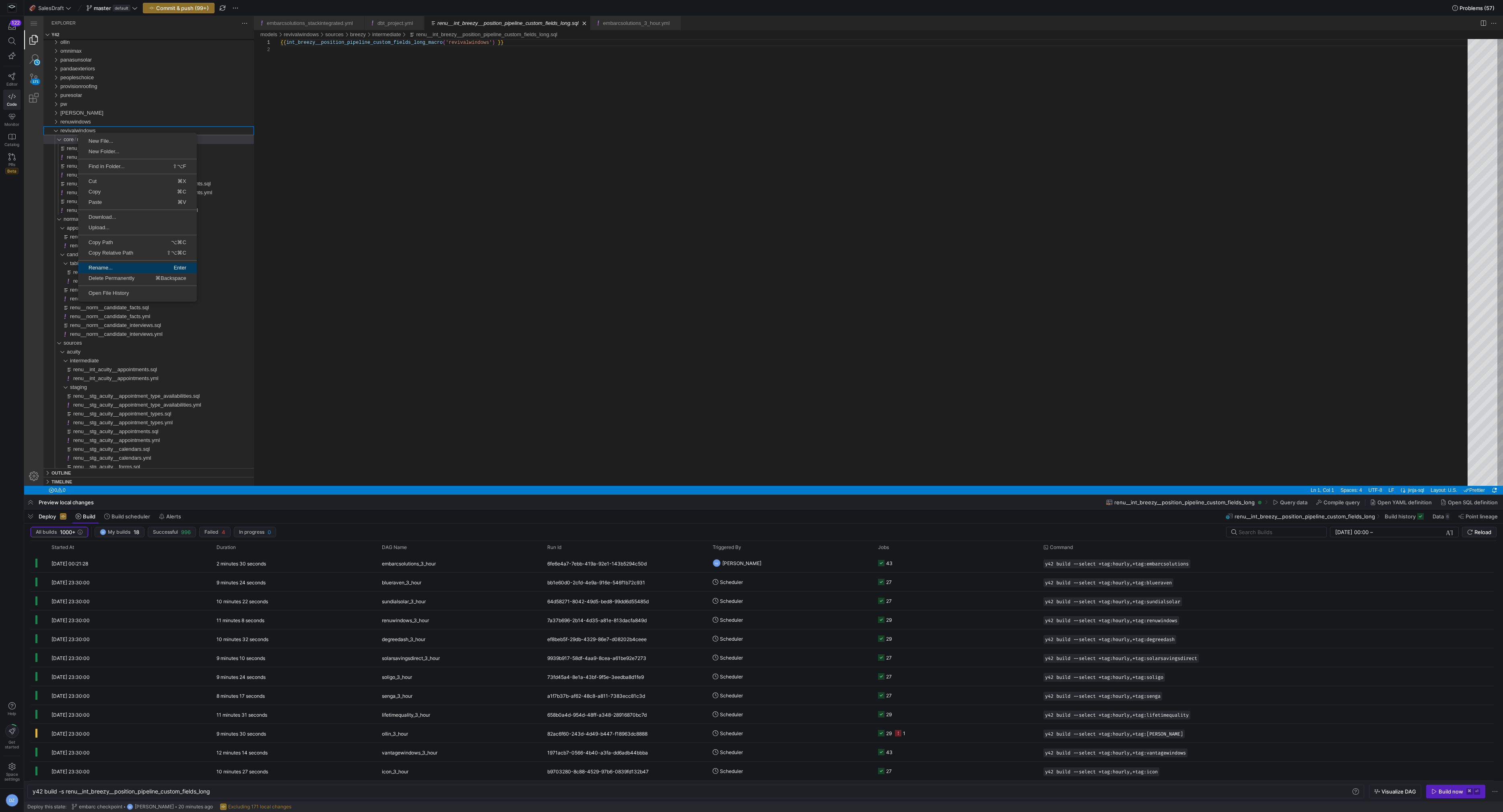
click at [120, 265] on span "Rename..." at bounding box center [107, 268] width 58 height 5
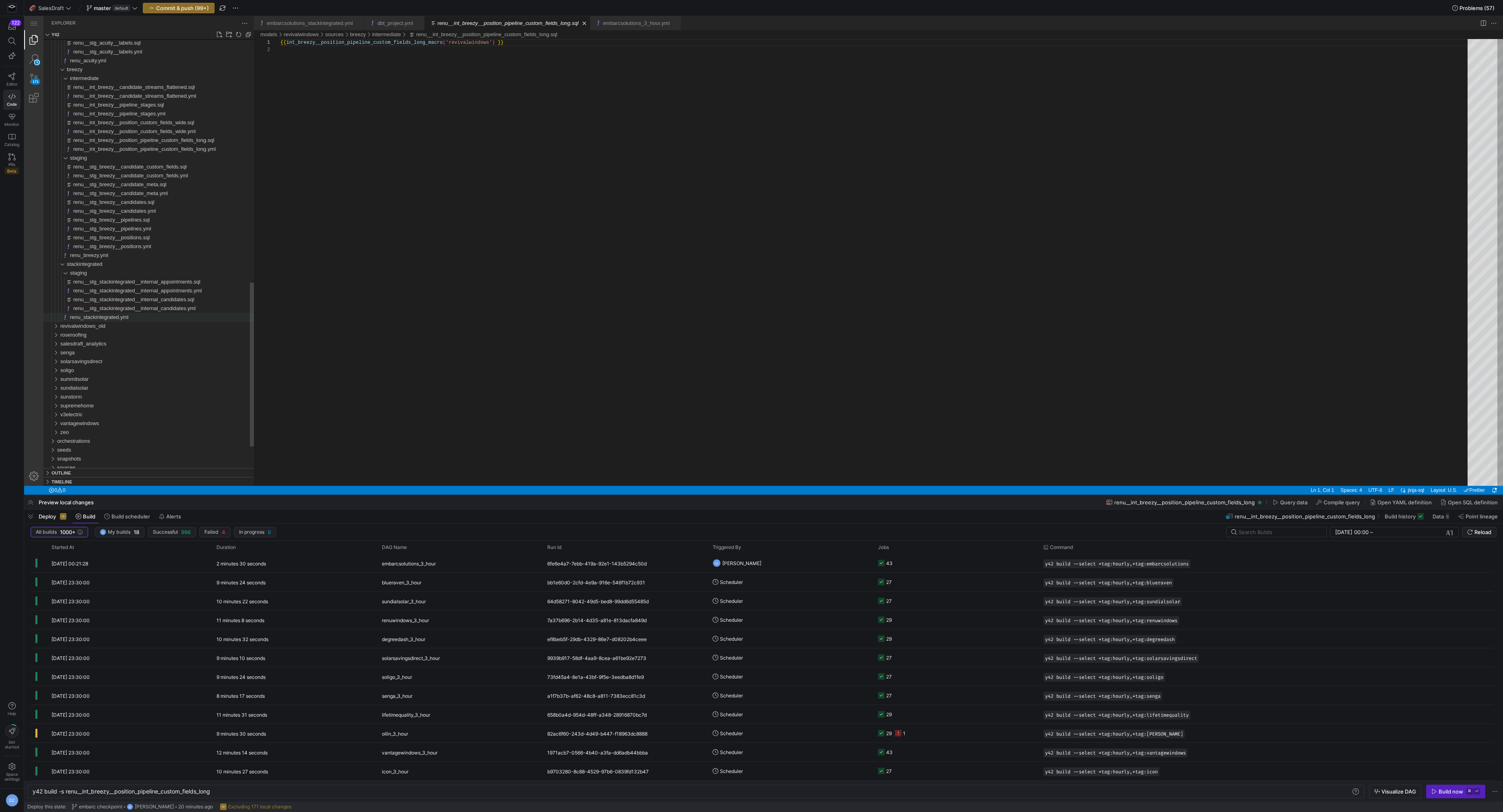
click at [127, 316] on span "renu_stackintegrated.yml" at bounding box center [99, 317] width 58 height 6
type textarea "y42 build"
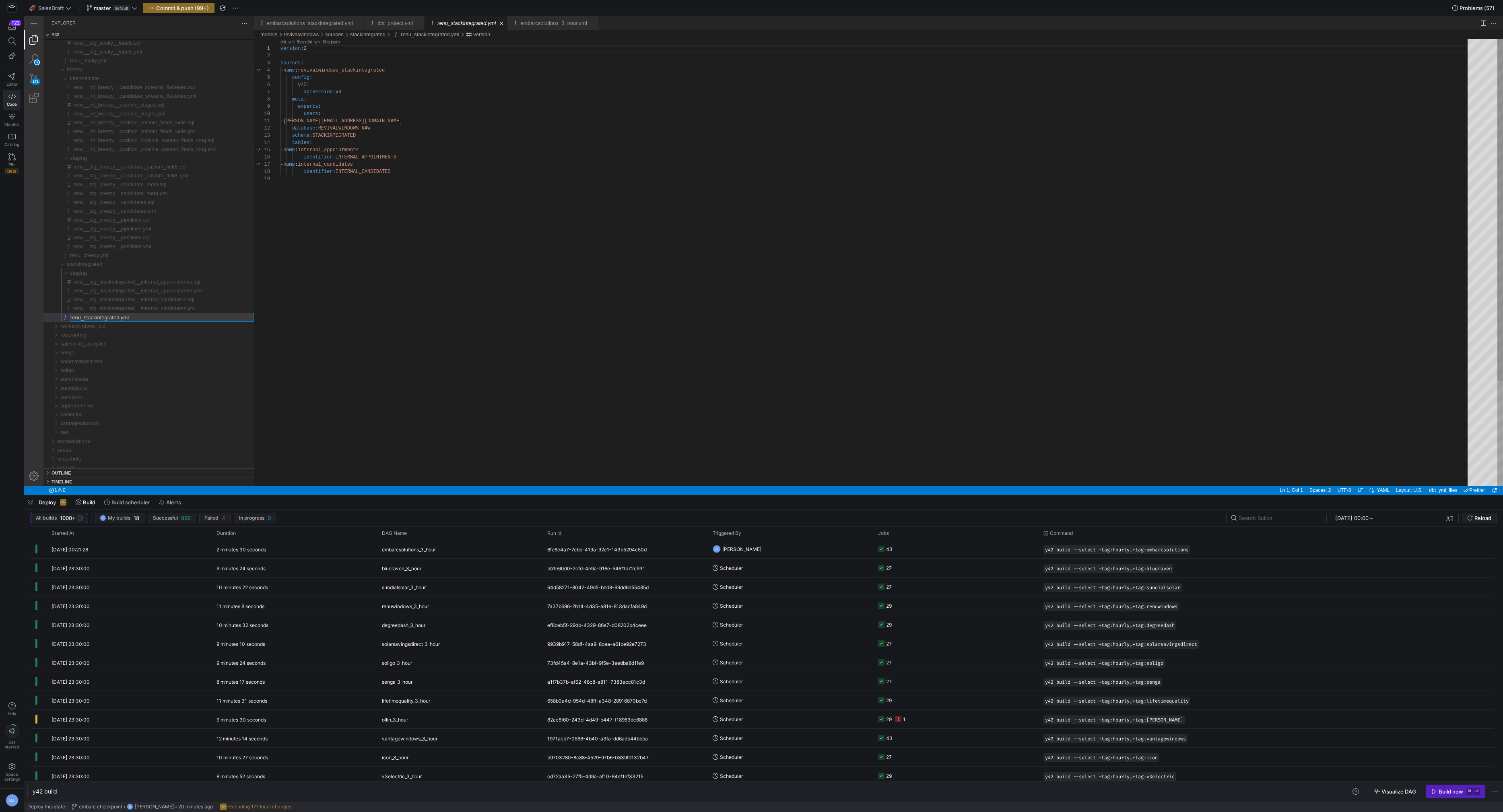
type input "revivalwindows_stackintegrated.yml"
type input "revivalwindows__stg_stackintegrated__internal_candidates.yml"
type input "revivalwindows__stg_stackintegrated__internal_candidates.sql"
type input "revivalwindows__stg_stackintegrated__internal_appointments.yml"
type input "revivalwindows__stg_stackintegrated__internal_appointments.sql"
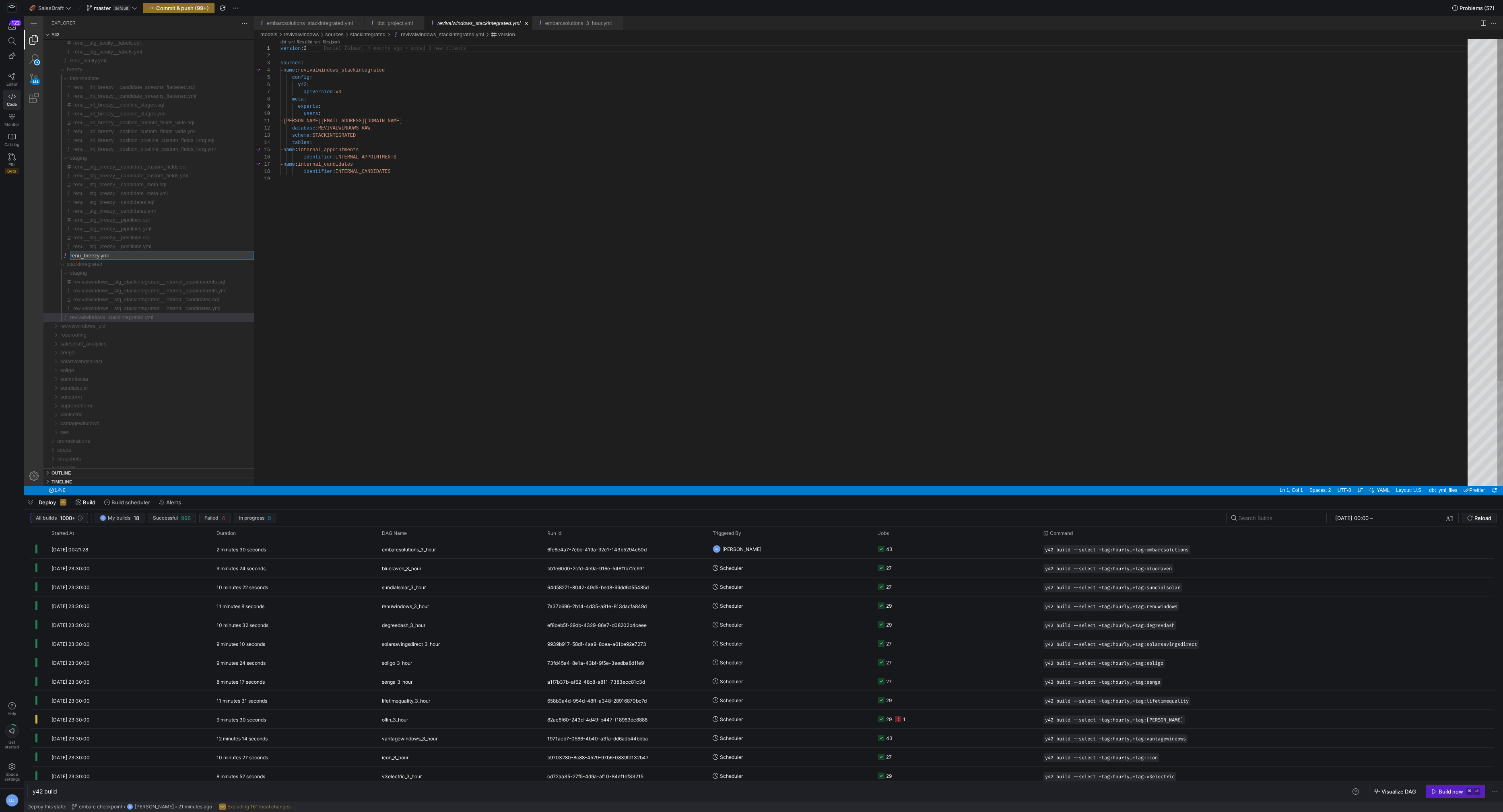
type input "revivalwindows_breezy.yml"
type input "revivalwindows__stg_breezy__positions.yml"
type input "revivalwindows__stg_breezy__positions.sql"
type input "revivalwindows__stg_breezy__pipelines.yml"
type input "revivalwindows__stg_breezy__pipelines.sql"
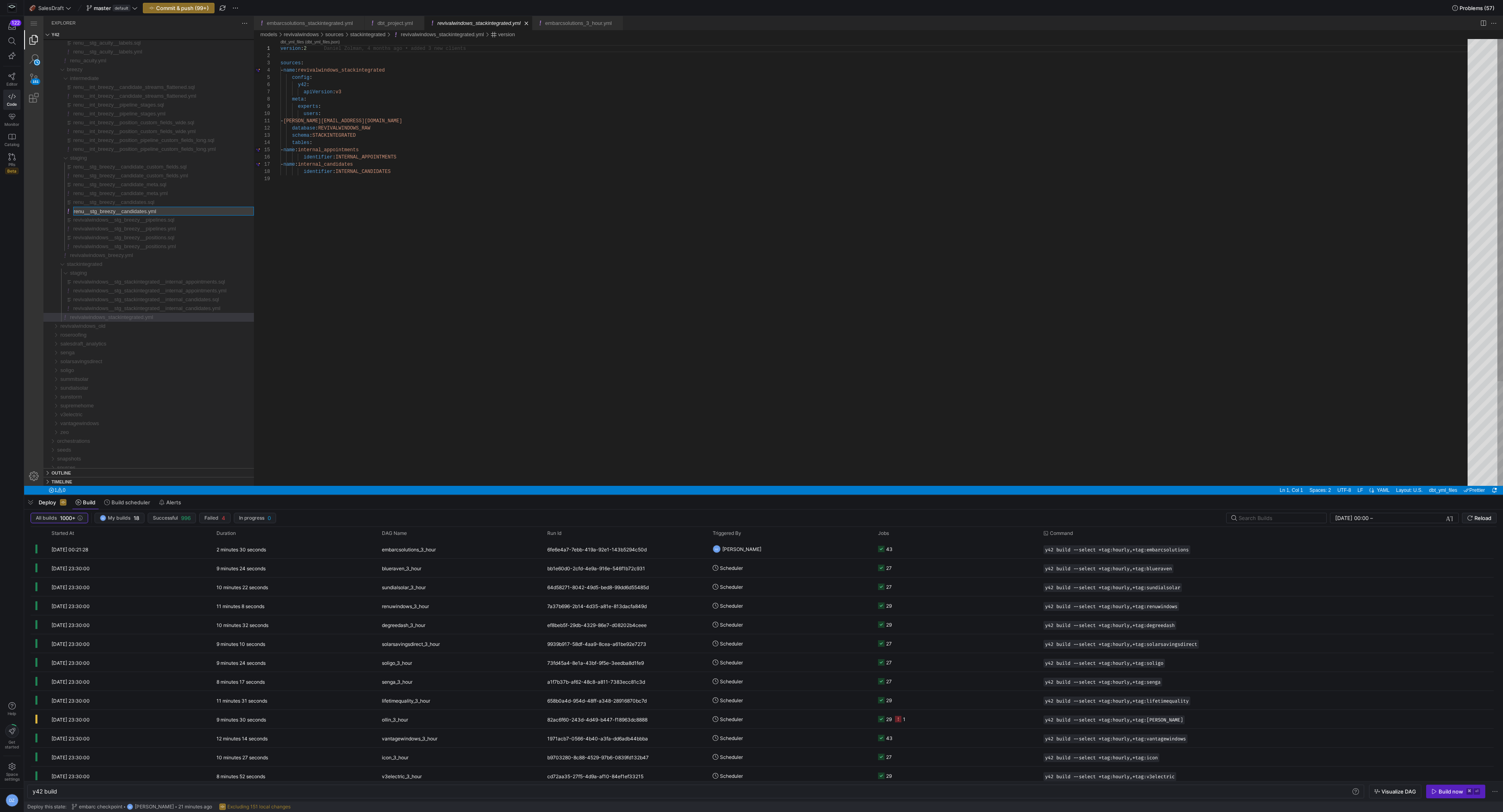
type input "revivalwindows__stg_breezy__candidates.yml"
type input "revivalwindows__stg_breezy__candidates.sql"
type input "revivalwindows__stg_breezy__candidate_meta.yml"
type input "revivalwindows__stg_breezy__candidate_meta.sql"
type input "revivalwindows__stg_breezy__candidate_custom_fields.yml"
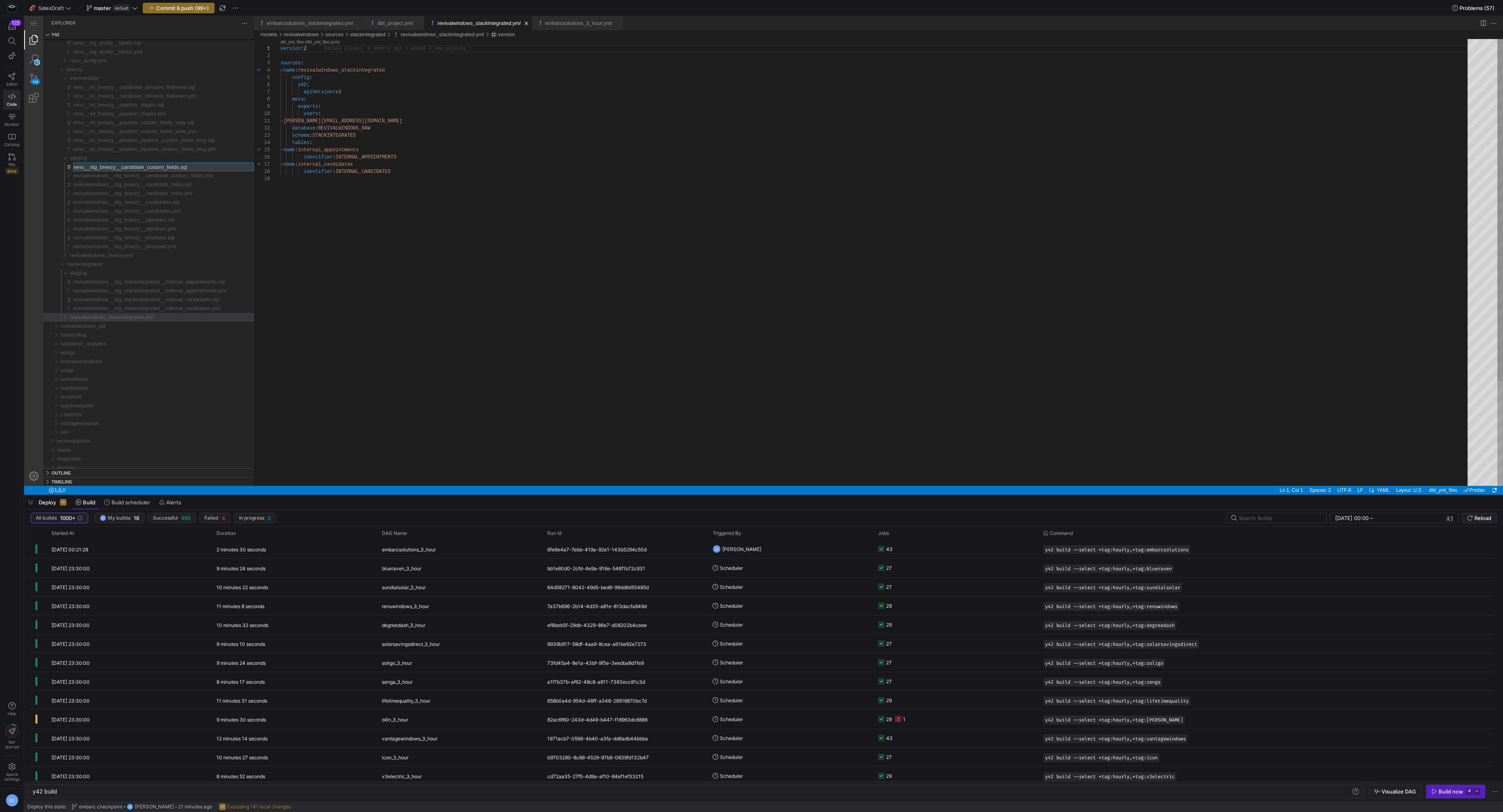
type input "revivalwindows__stg_breezy__candidate_custom_fields.sql"
type input "revivalwindows__int_breezy__position_pipeline_custom_fields_long.yml"
type input "revivalwindows__int_breezy__position_pipeline_custom_fields_long.sql"
type input "revivalwindows__int_breezy__position_custom_fields_wide.yml"
type input "revivalwindows__int_breezy__position_custom_fields_wide.sql"
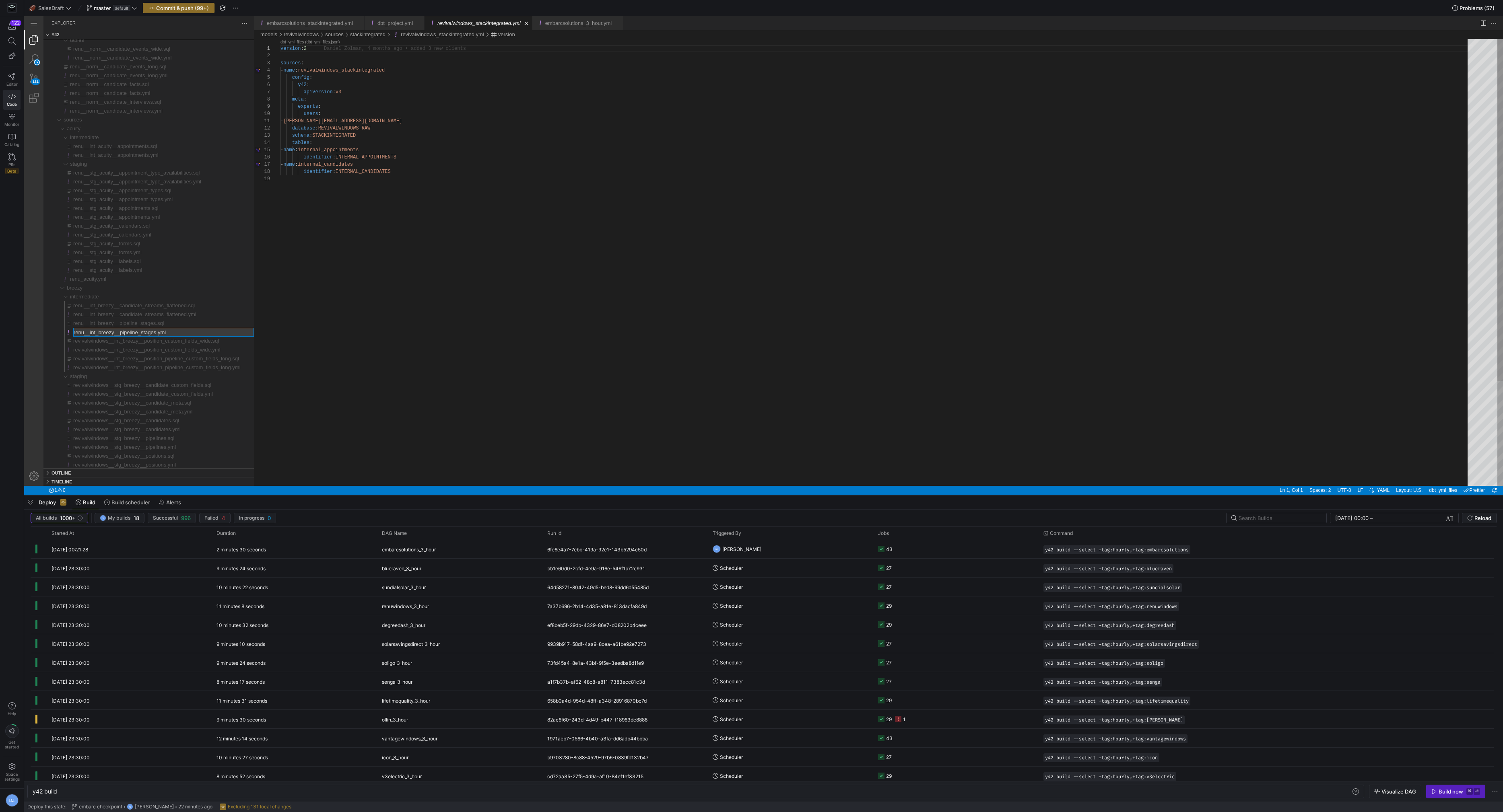
type input "revivalwindows__int_breezy__pipeline_stages.yml"
type input "revivalwindows__int_breezy__pipeline_stages.sql"
type input "revivalwindows__int_breezy__candidate_streams_flattened.yml"
type input "revivalwindows__int_breezy__candidate_streams_flattened.sql"
type input "revivalwindows_acuity.yml"
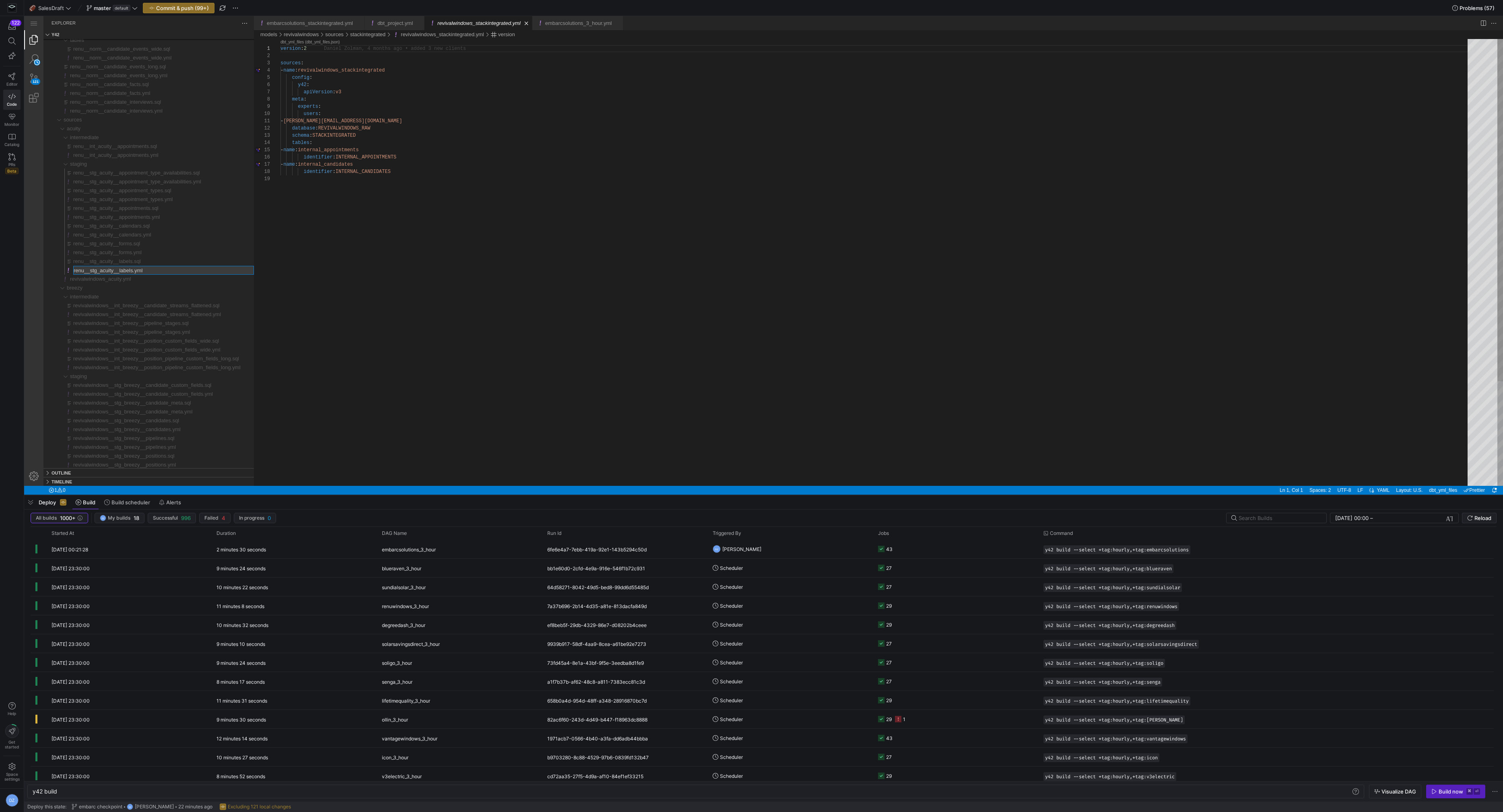
type input "revivalwindows__stg_acuity__labels.yml"
type input "revivalwindows__stg_acuity__labels.sql"
type input "revivalwindows__stg_acuity__forms.yml"
type input "revivalwindows__stg_acuity__forms.sql"
type input "revivalwindows__stg_acuity__calendars.yml"
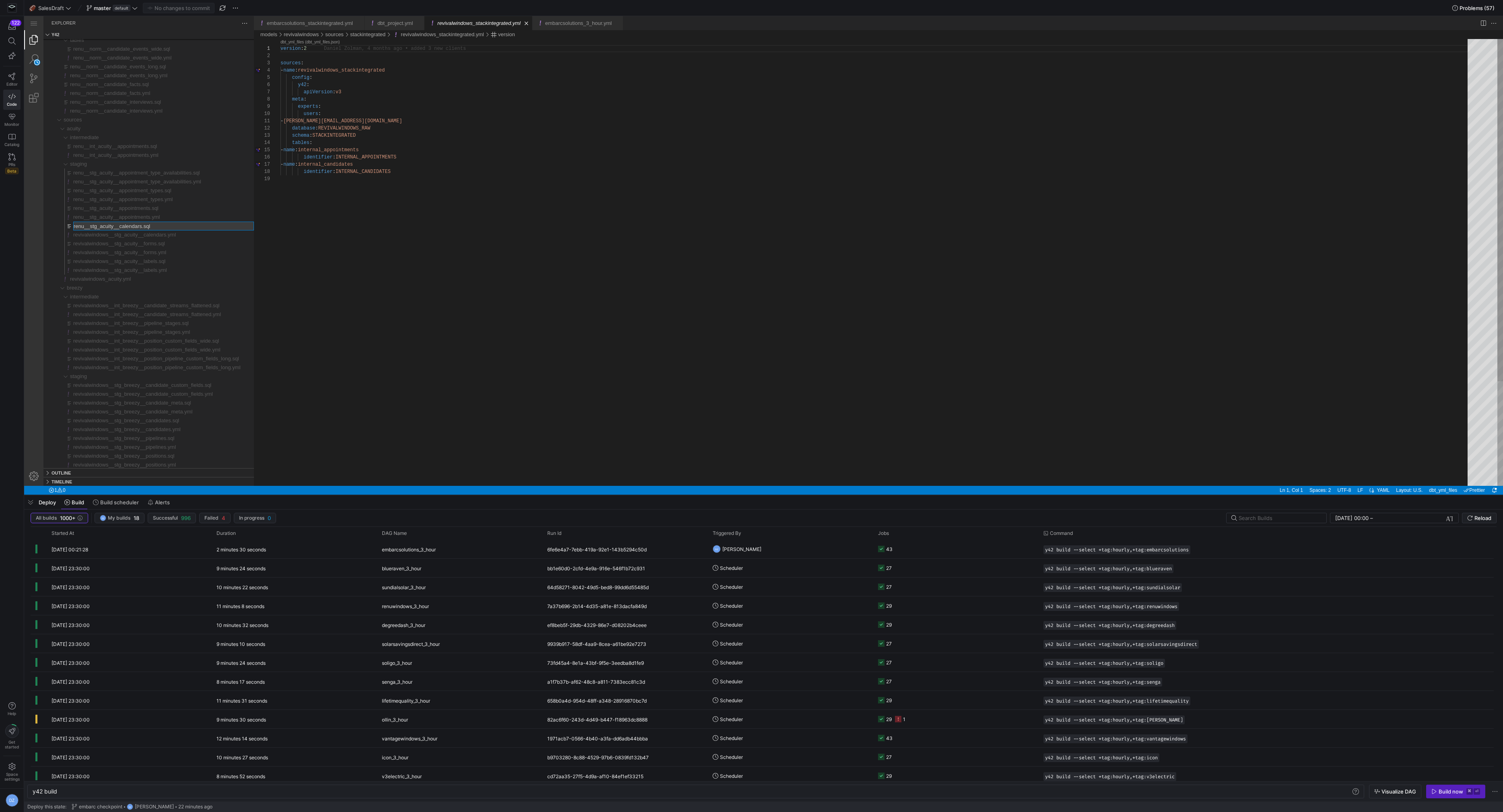
type input "revivalwindows__stg_acuity__calendars.sql"
type input "revivalwindows__stg_acuity__appointments.yml"
type input "revivalwindows__stg_acuity__appointments.sql"
type input "revivalwindows__stg_acuity__appointment_types.yml"
type input "revivalwindows__stg_acuity__appointment_types.sql"
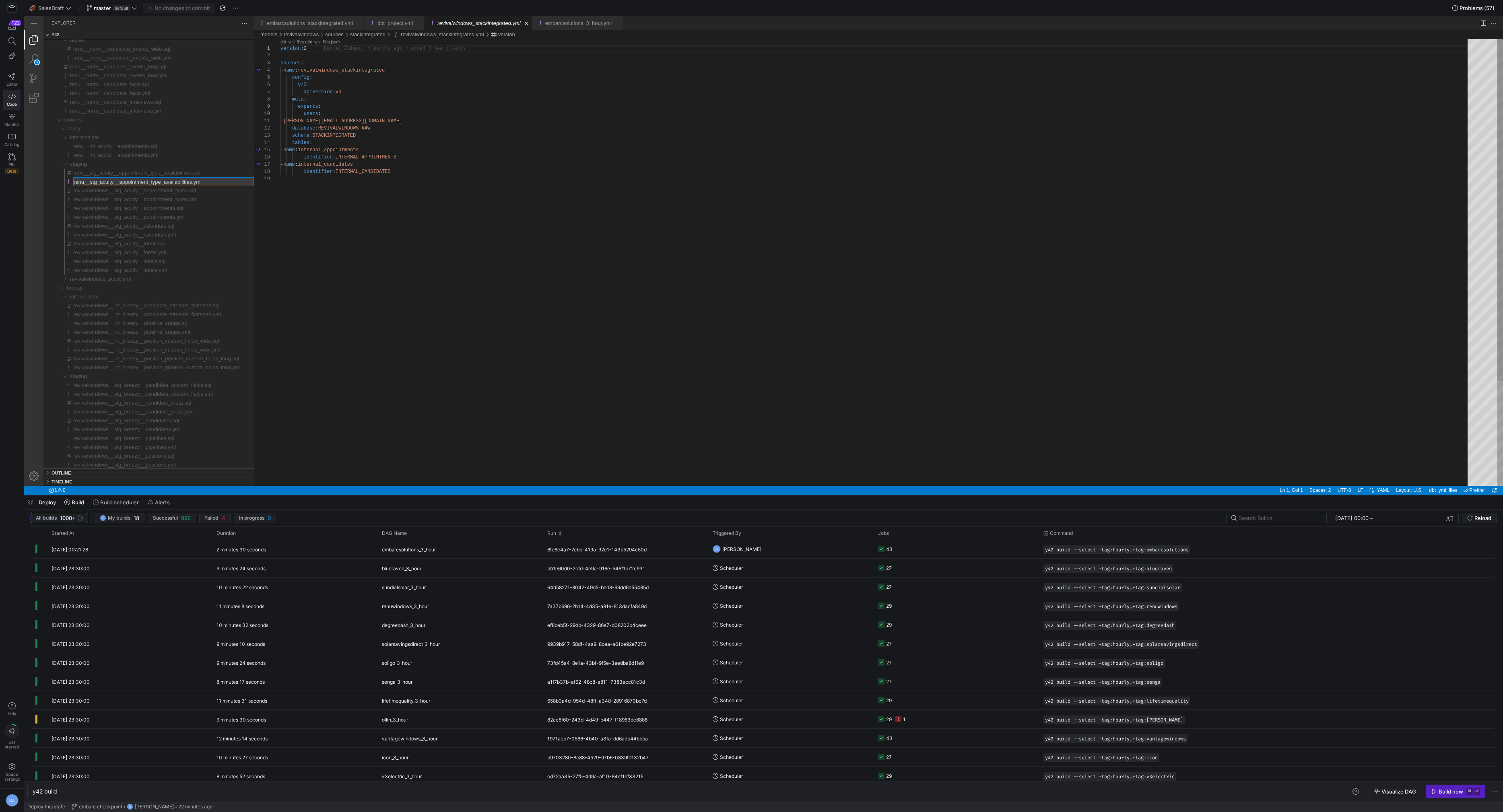
type input "revivalwindows__stg_acuity__appointment_type_availabilities.yml"
type input "revivalwindows__stg_acuity__appointment_type_availabilities.sql"
type input "revivalwindows__int_acuity__appointments.yml"
type input "revivalwindows__int_acuity__appointments.sql"
type input "revivalwindows__norm__candidate_interviews.yml"
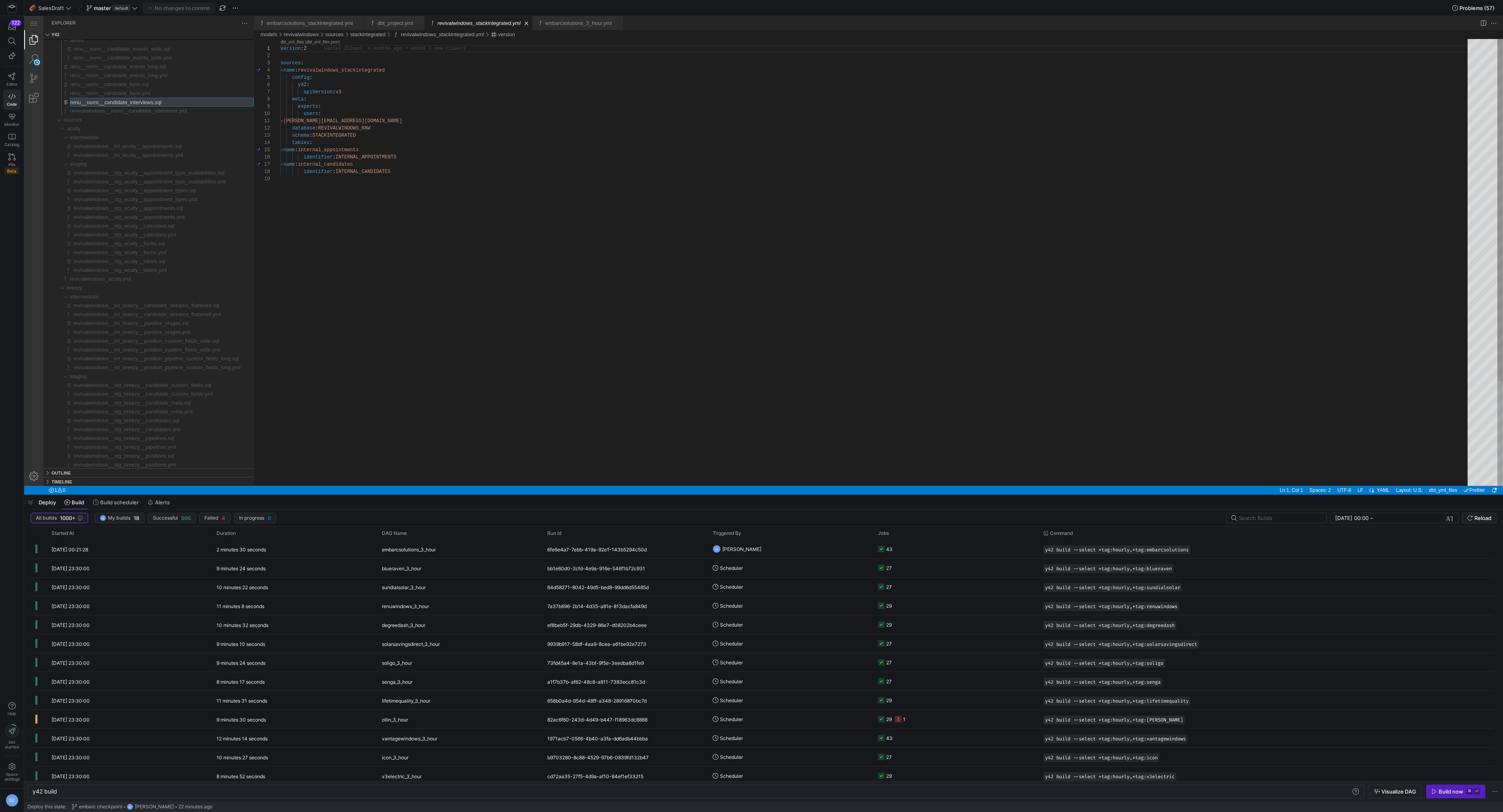
type input "revivalwindows__norm__candidate_interviews.sql"
type input "revivalwindows__norm__candidate_facts.yml"
type input "revivalwindows__norm__candidate_facts.sql"
type input "revivalwindows__norm__candidate_events_long.yml"
type input "revivalwindows__norm__candidate_events_long.sql"
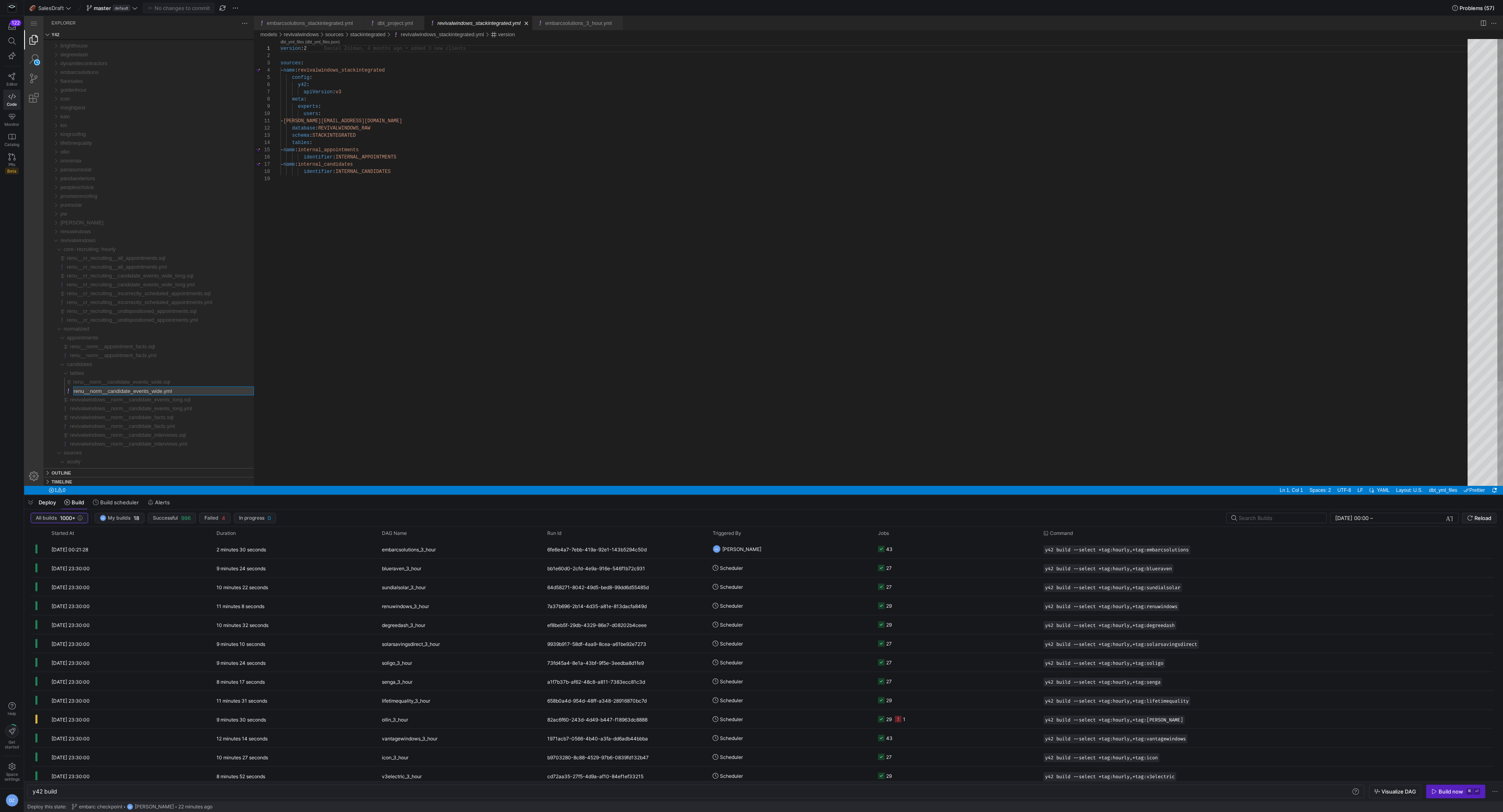
type input "revivalwindows__norm__candidate_events_wide.yml"
type input "revivalwindows__norm__candidate_events_wide.sql"
type input "revivalwindows__norm__appointment_facts.yml"
type input "revivalwindows__norm__appointment_facts.sql"
type input "revivalwindows__cr_recruiting__undispositioned_appointments.yml"
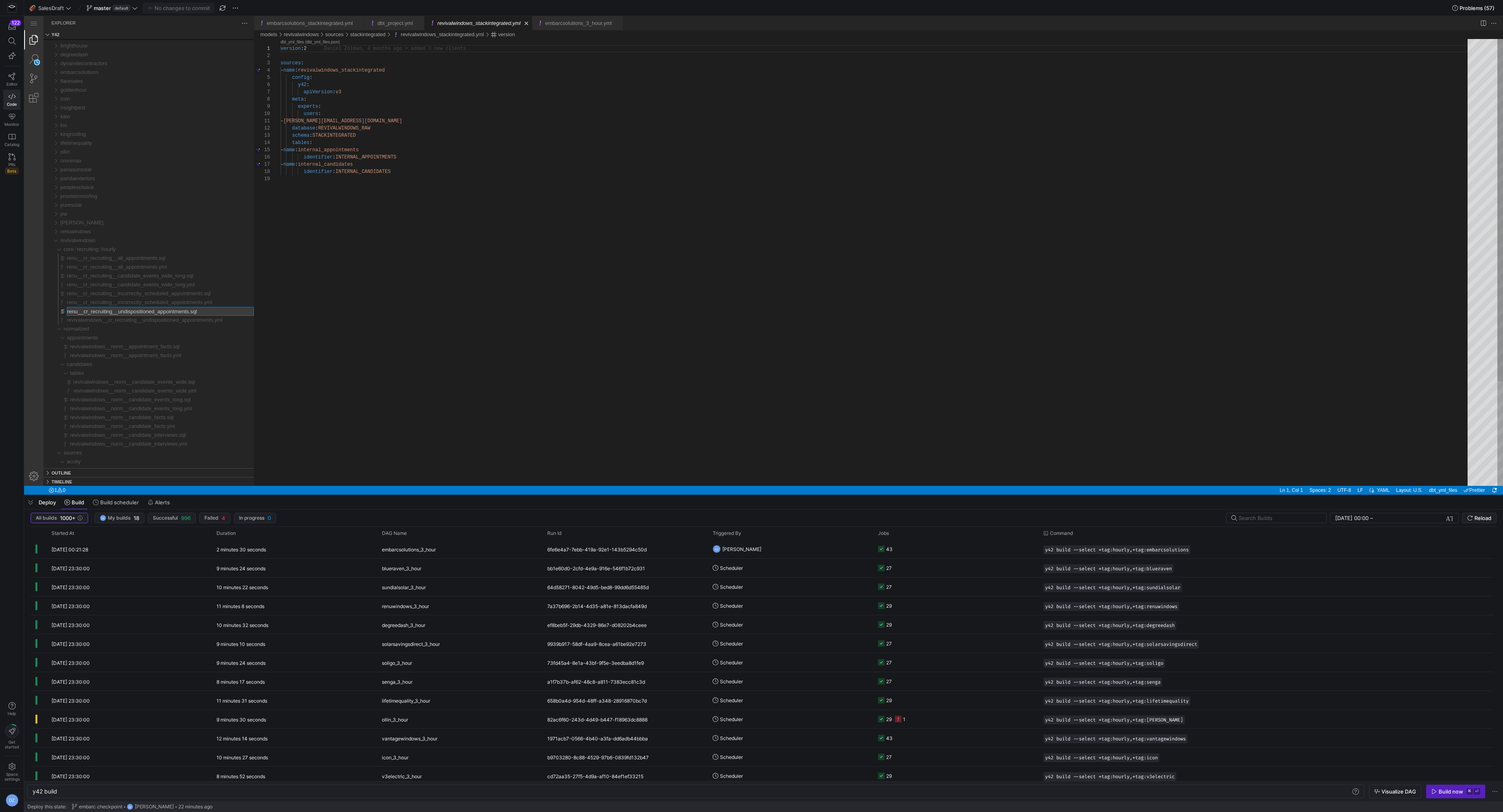
type input "revivalwindows__cr_recruiting__undispositioned_appointments.sql"
type input "revivalwindows__cr_recruiting__incorrectly_scheduled_appointments.yml"
type input "revivalwindows__cr_recruiting__incorrectly_scheduled_appointments.sql"
type input "revivalwindows__cr_recruiting__candidate_events_wide_long.yml"
type input "revivalwindows__cr_recruiting__candidate_events_wide_long.sql"
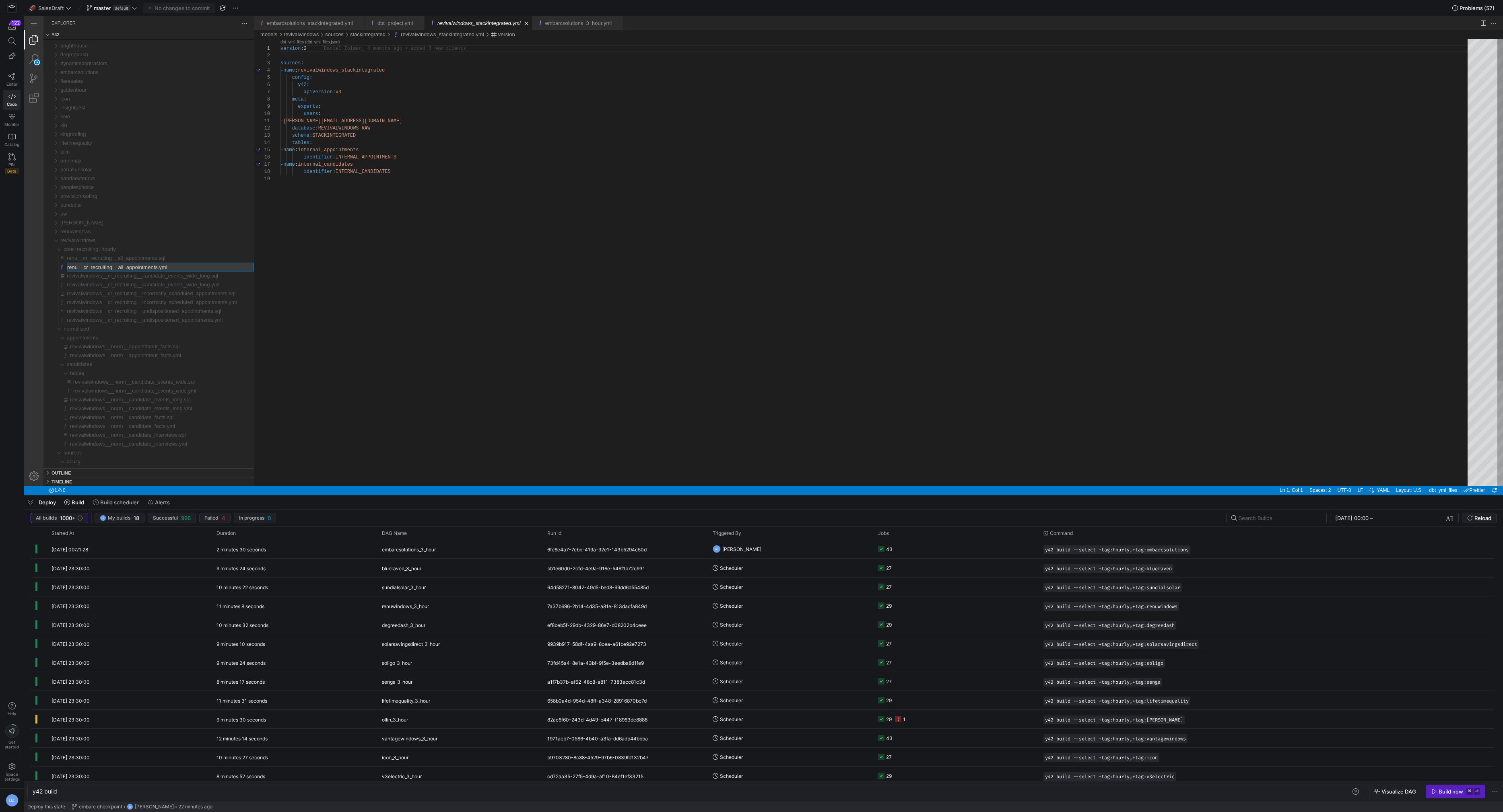
type input "revivalwindows__cr_recruiting__all_appointments.yml"
type input "revivalwindows__cr_recruiting__all_appointments.sql"
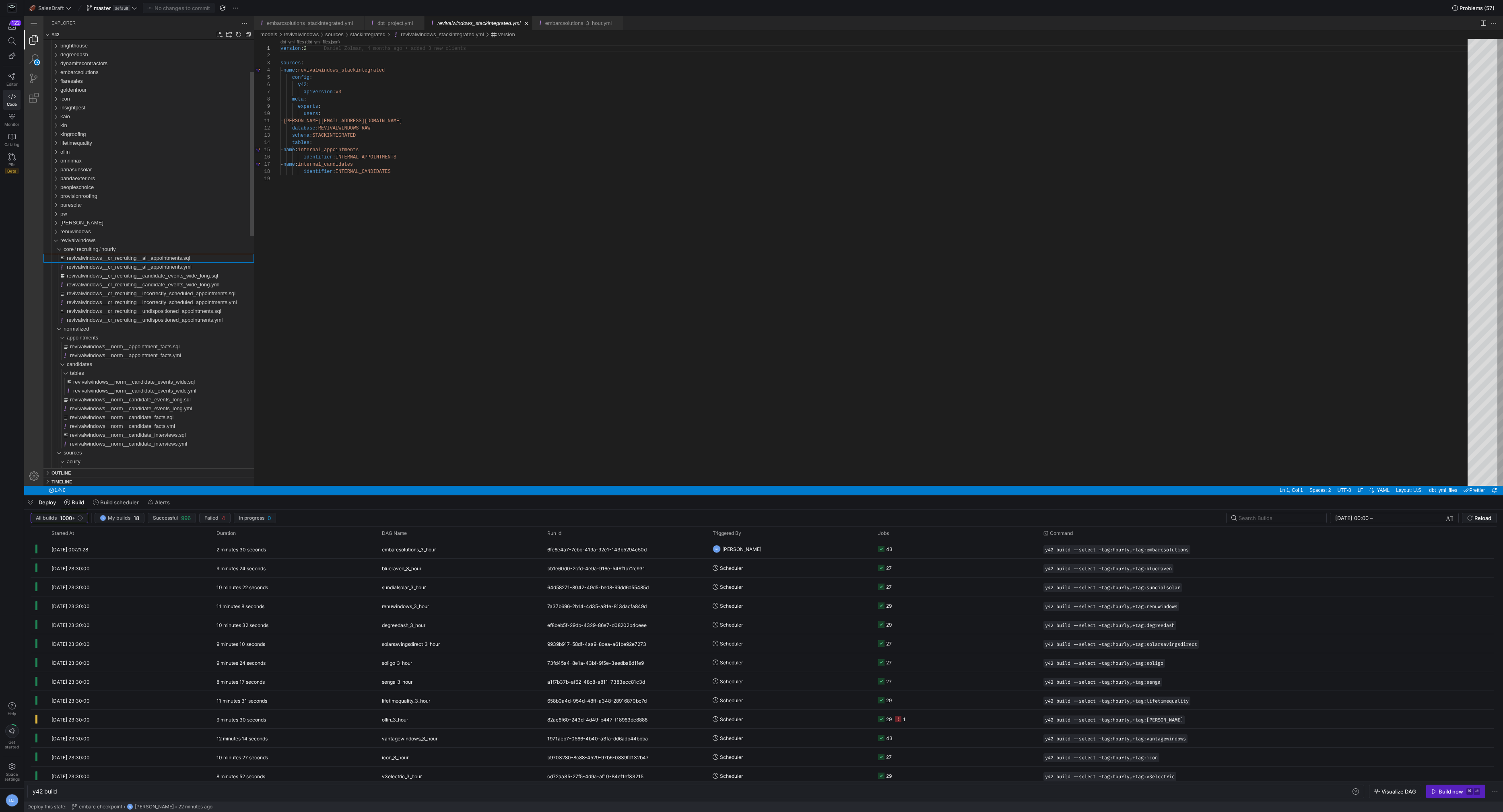
click at [183, 260] on span "revivalwindows__cr_recruiting__all_appointments.sql" at bounding box center [128, 258] width 123 height 6
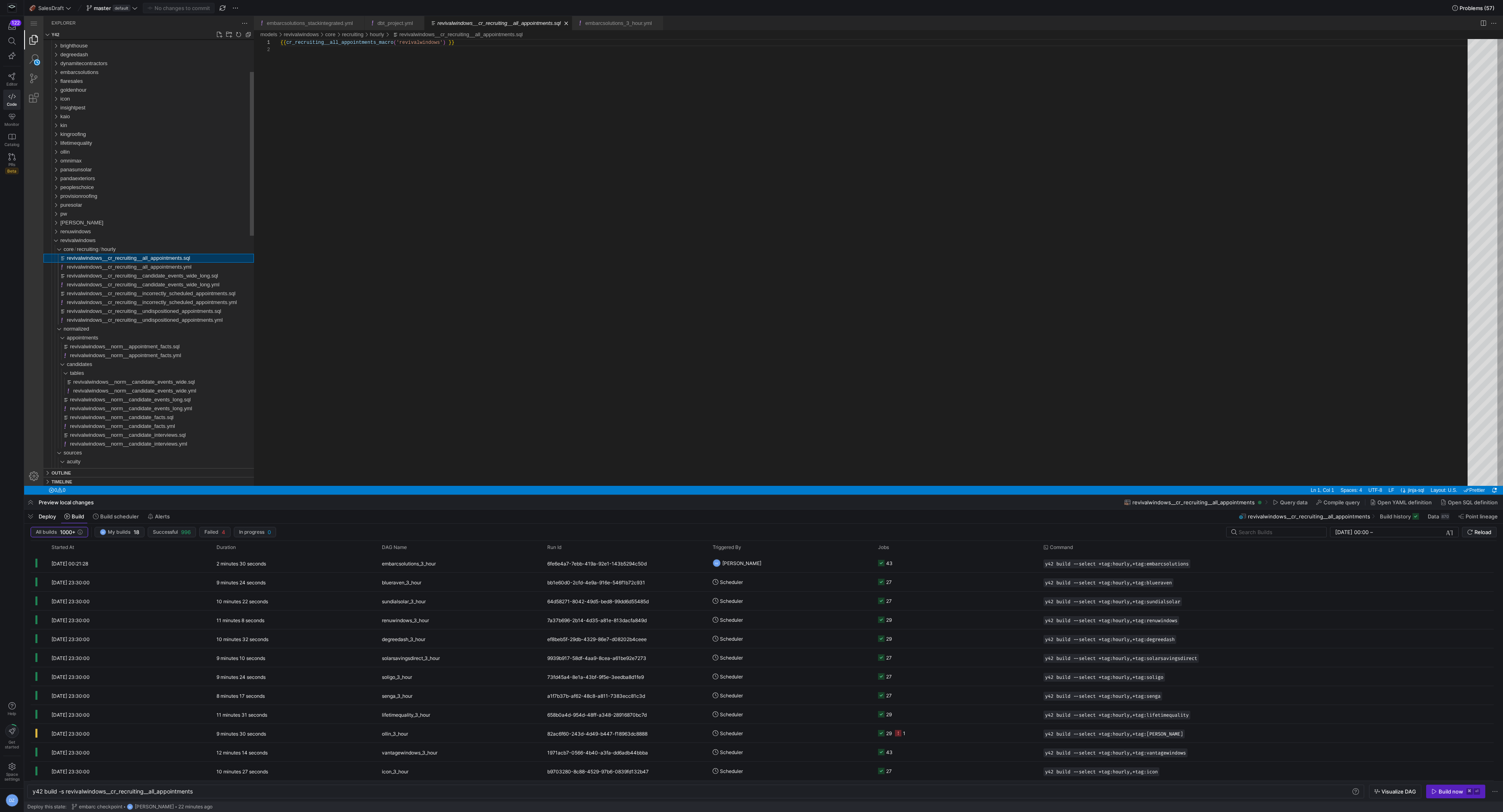
scroll to position [7, 0]
click at [54, 241] on div "revivalwindows" at bounding box center [54, 240] width 15 height 9
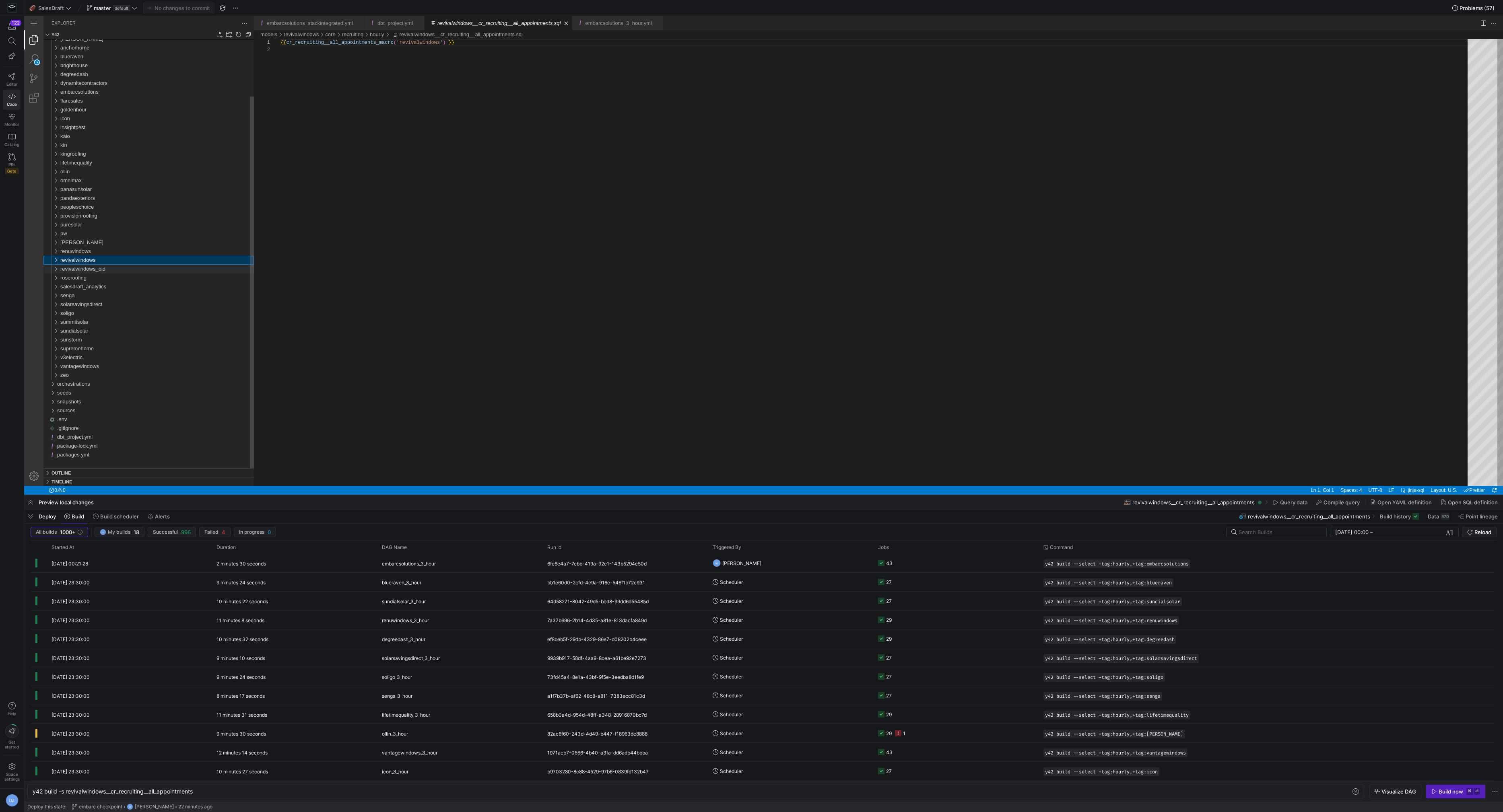
click at [78, 268] on span "revivalwindows_old" at bounding box center [82, 269] width 45 height 6
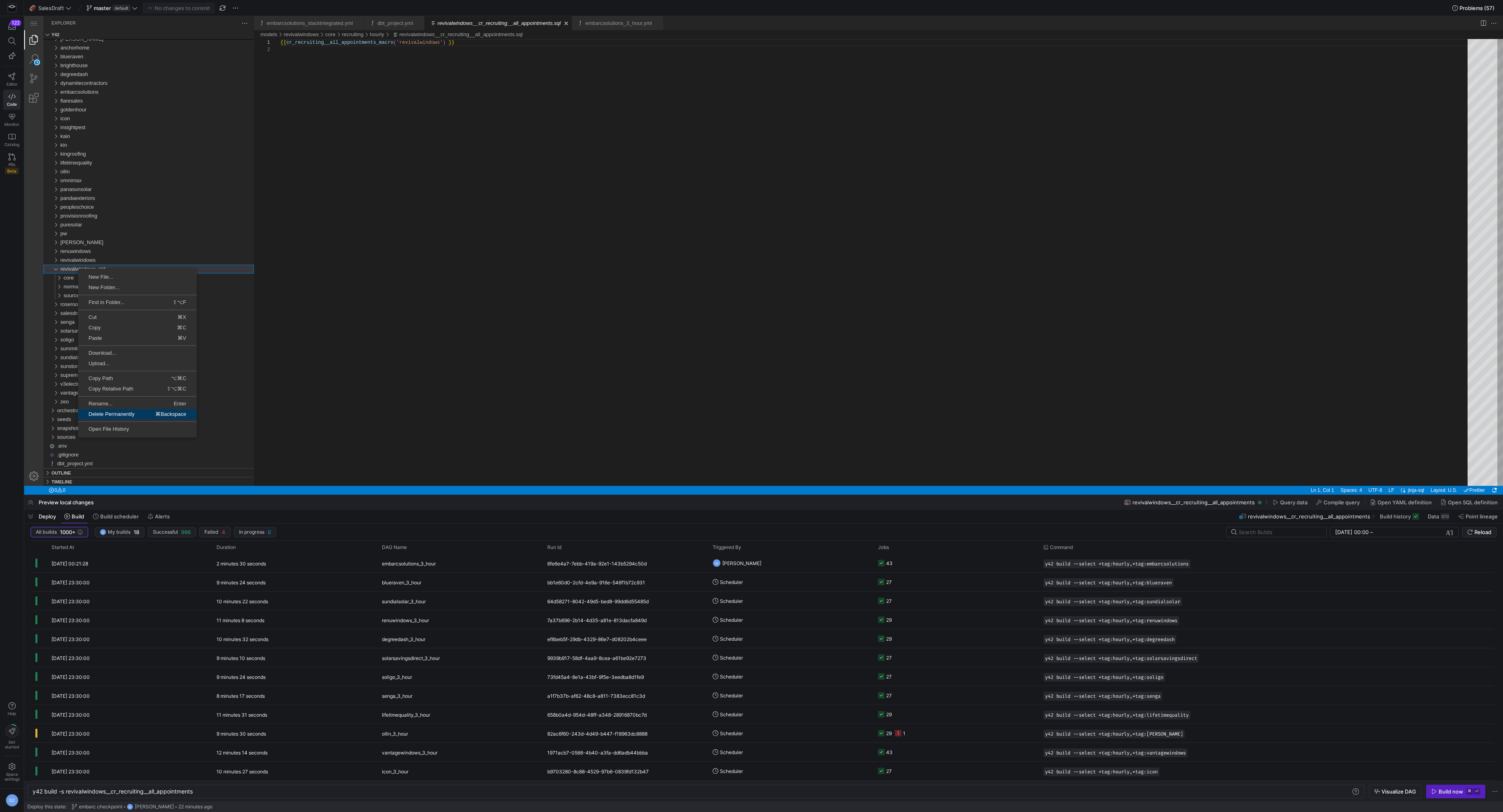
click at [123, 415] on span "Delete Permanently" at bounding box center [111, 414] width 67 height 5
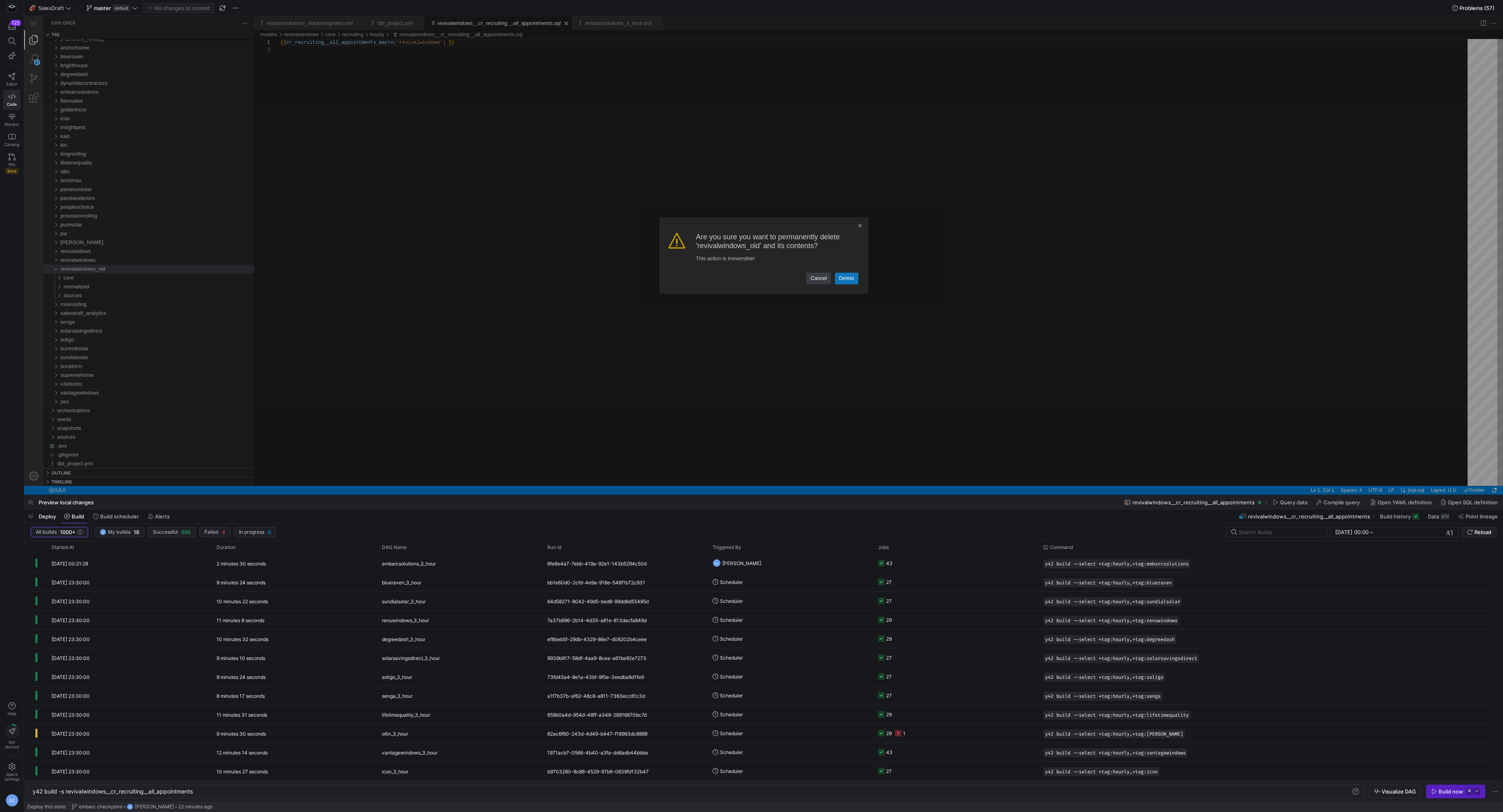
click at [851, 279] on link "Delete" at bounding box center [847, 278] width 23 height 11
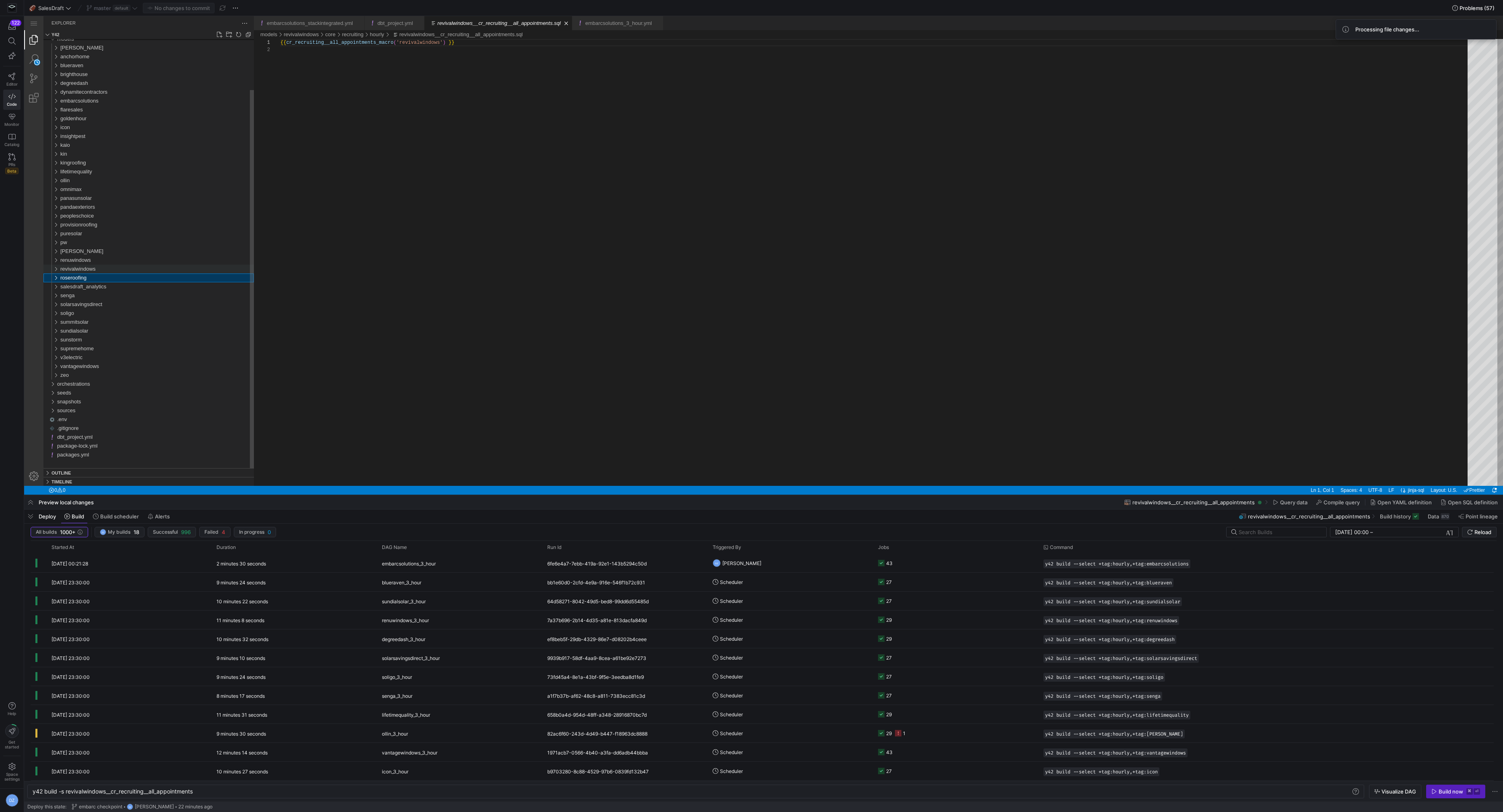
click at [139, 270] on div "revivalwindows" at bounding box center [157, 269] width 194 height 9
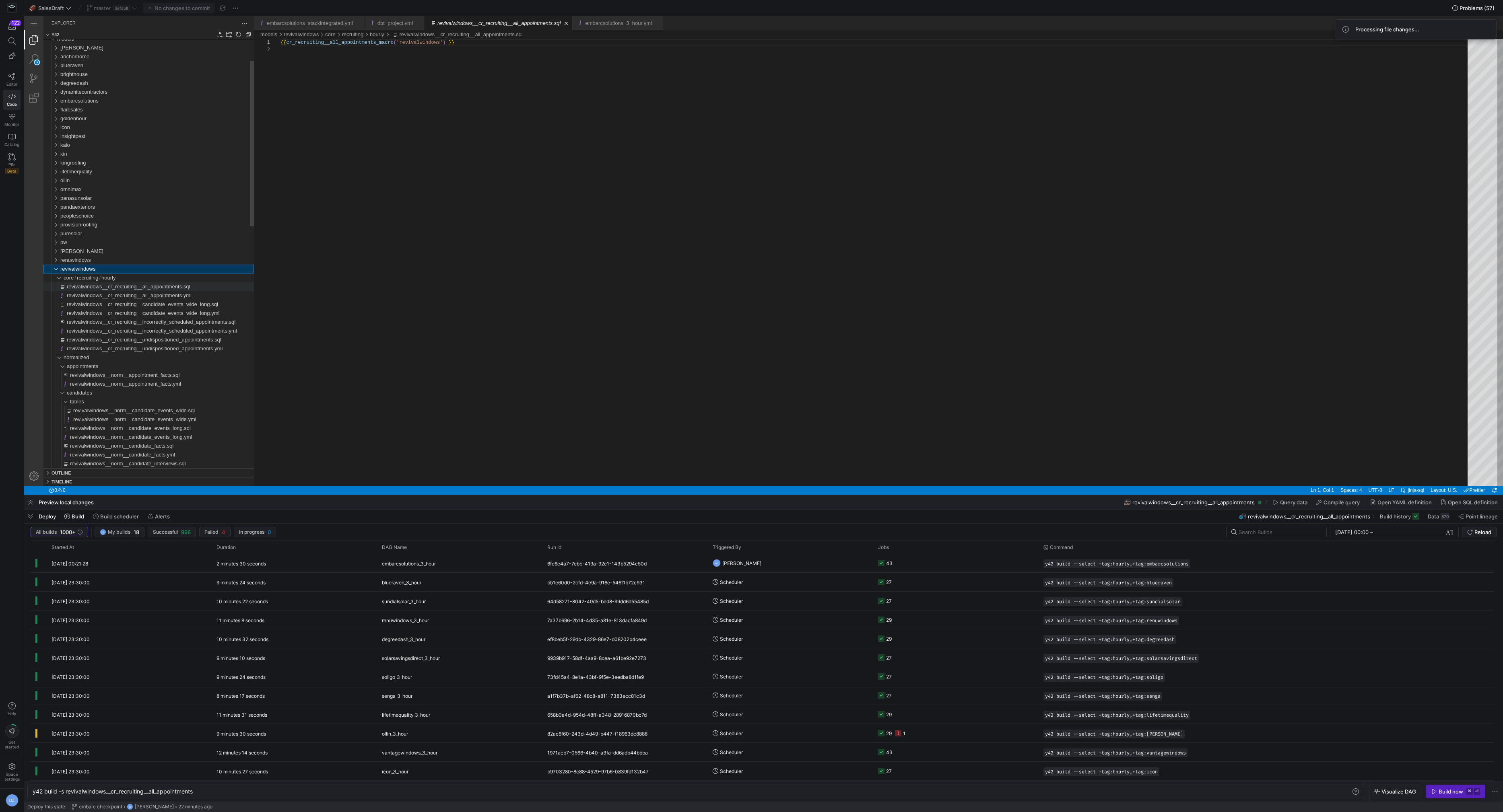
click at [138, 287] on span "revivalwindows__cr_recruiting__all_appointments.sql" at bounding box center [128, 286] width 123 height 6
click at [133, 298] on span "revivalwindows__cr_recruiting__all_appointments.yml" at bounding box center [129, 295] width 125 height 6
click at [124, 286] on span "revivalwindows__cr_recruiting__all_appointments.sql" at bounding box center [128, 286] width 123 height 6
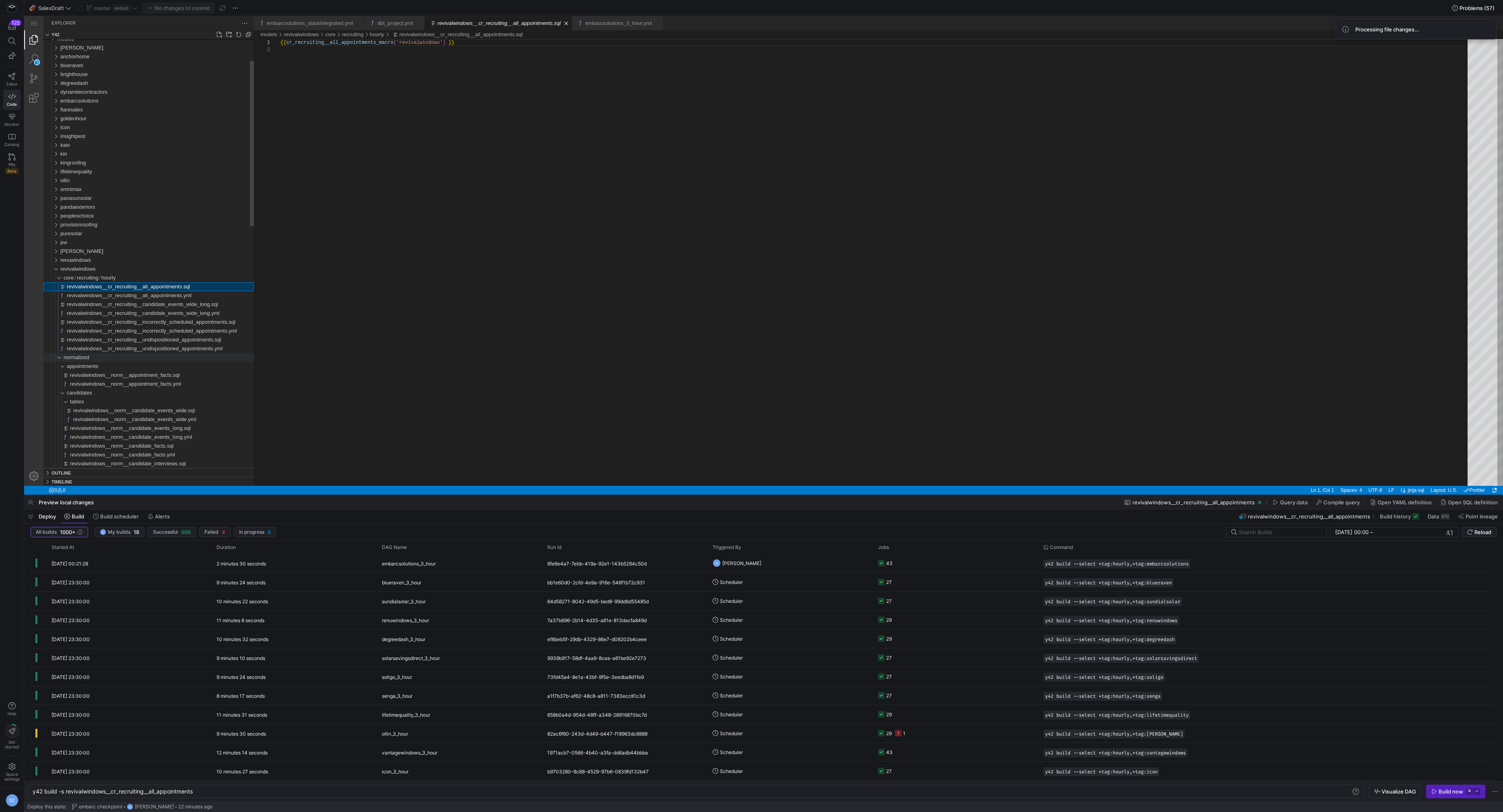
click at [86, 357] on span "normalized" at bounding box center [76, 358] width 26 height 6
click at [89, 357] on span "normalized" at bounding box center [76, 358] width 26 height 6
click at [90, 373] on span "revivalwindows__norm__appointment_facts.sql" at bounding box center [125, 375] width 110 height 6
click at [95, 384] on span "revivalwindows__norm__appointment_facts.yml" at bounding box center [125, 384] width 111 height 6
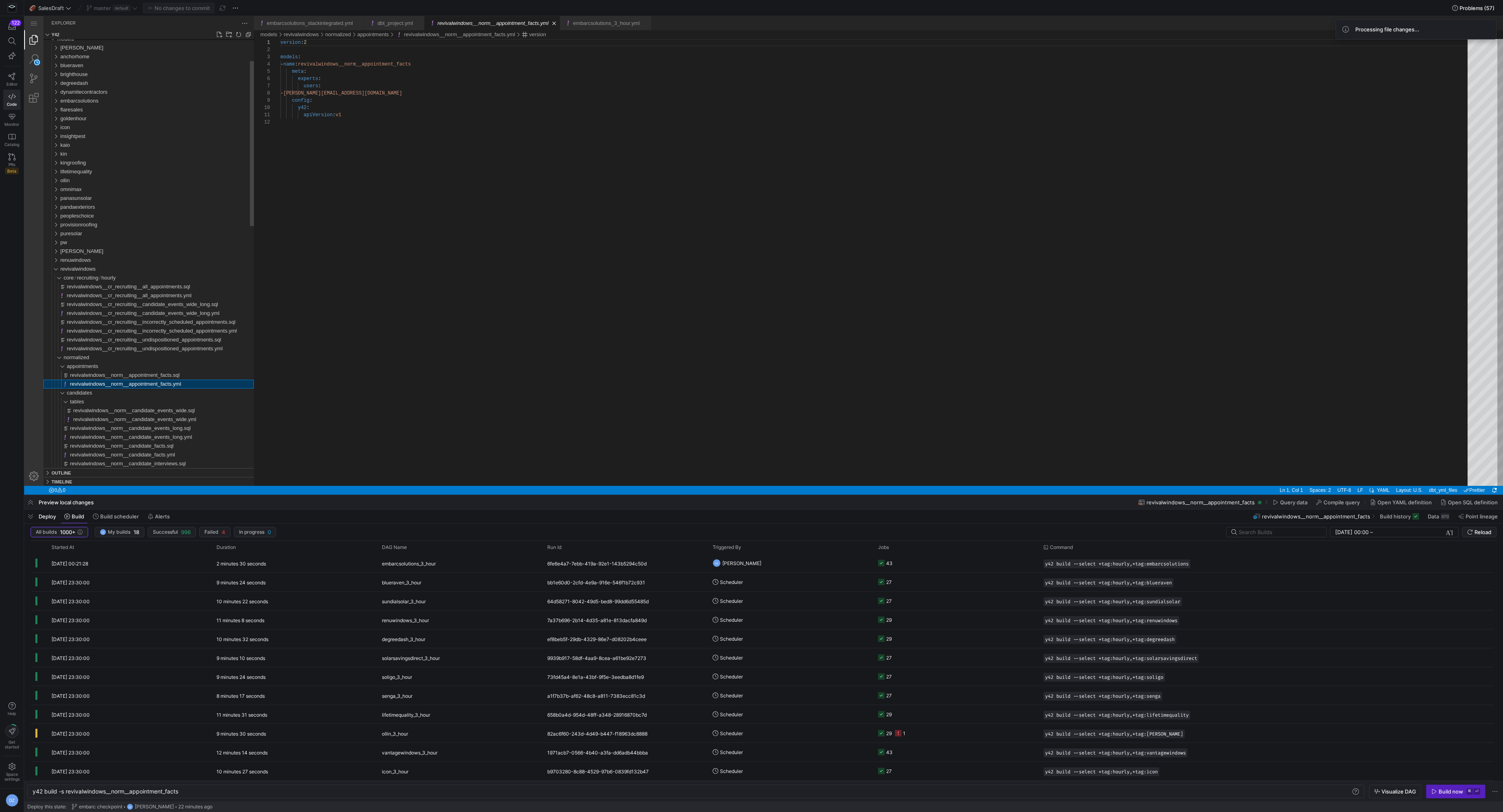
scroll to position [72, 0]
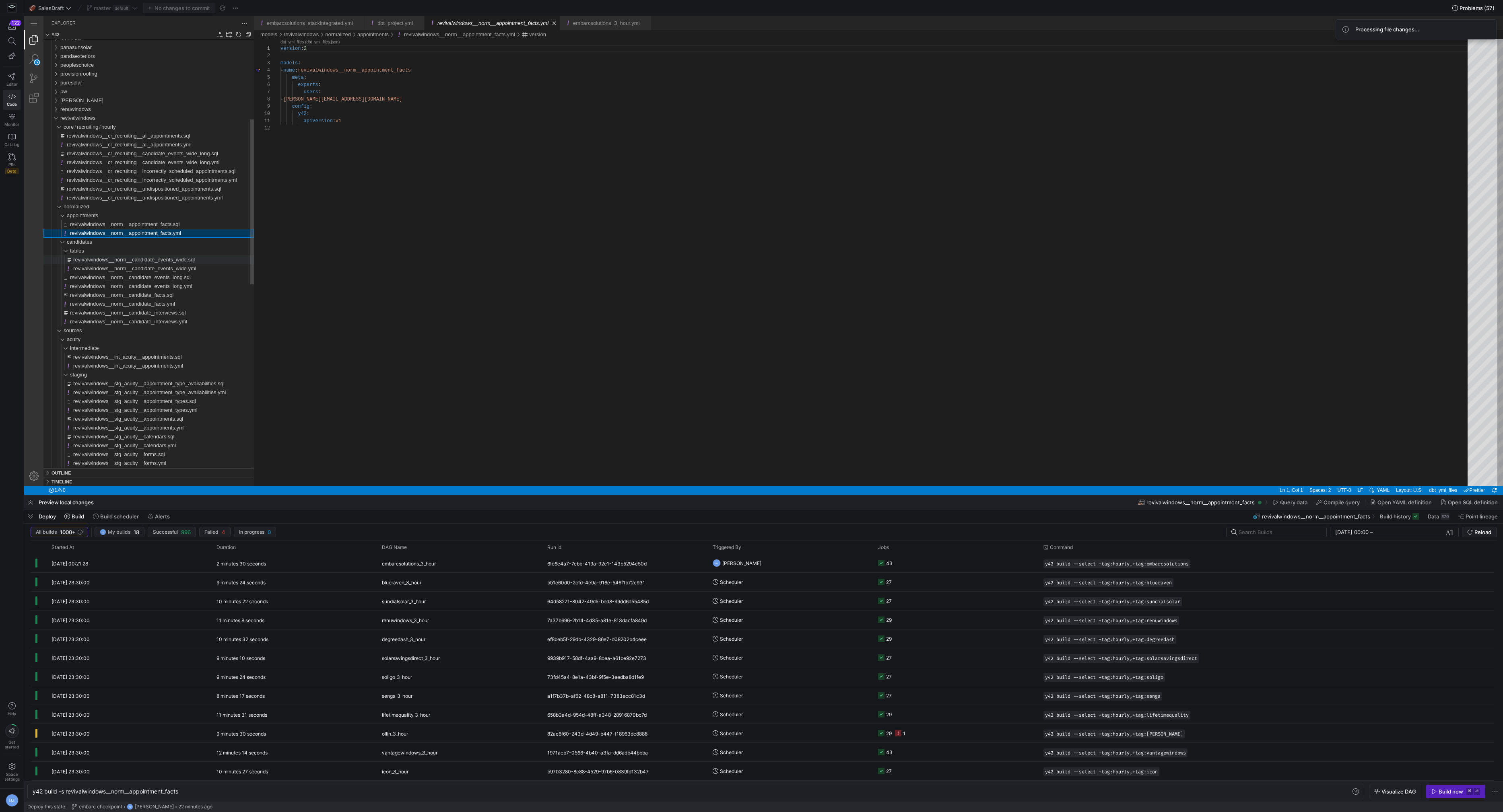
click at [94, 260] on span "revivalwindows__norm__candidate_events_wide.sql" at bounding box center [134, 260] width 121 height 6
click at [97, 268] on span "revivalwindows__norm__candidate_events_wide.yml" at bounding box center [135, 268] width 123 height 6
click at [98, 278] on span "revivalwindows__norm__candidate_events_long.sql" at bounding box center [130, 277] width 121 height 6
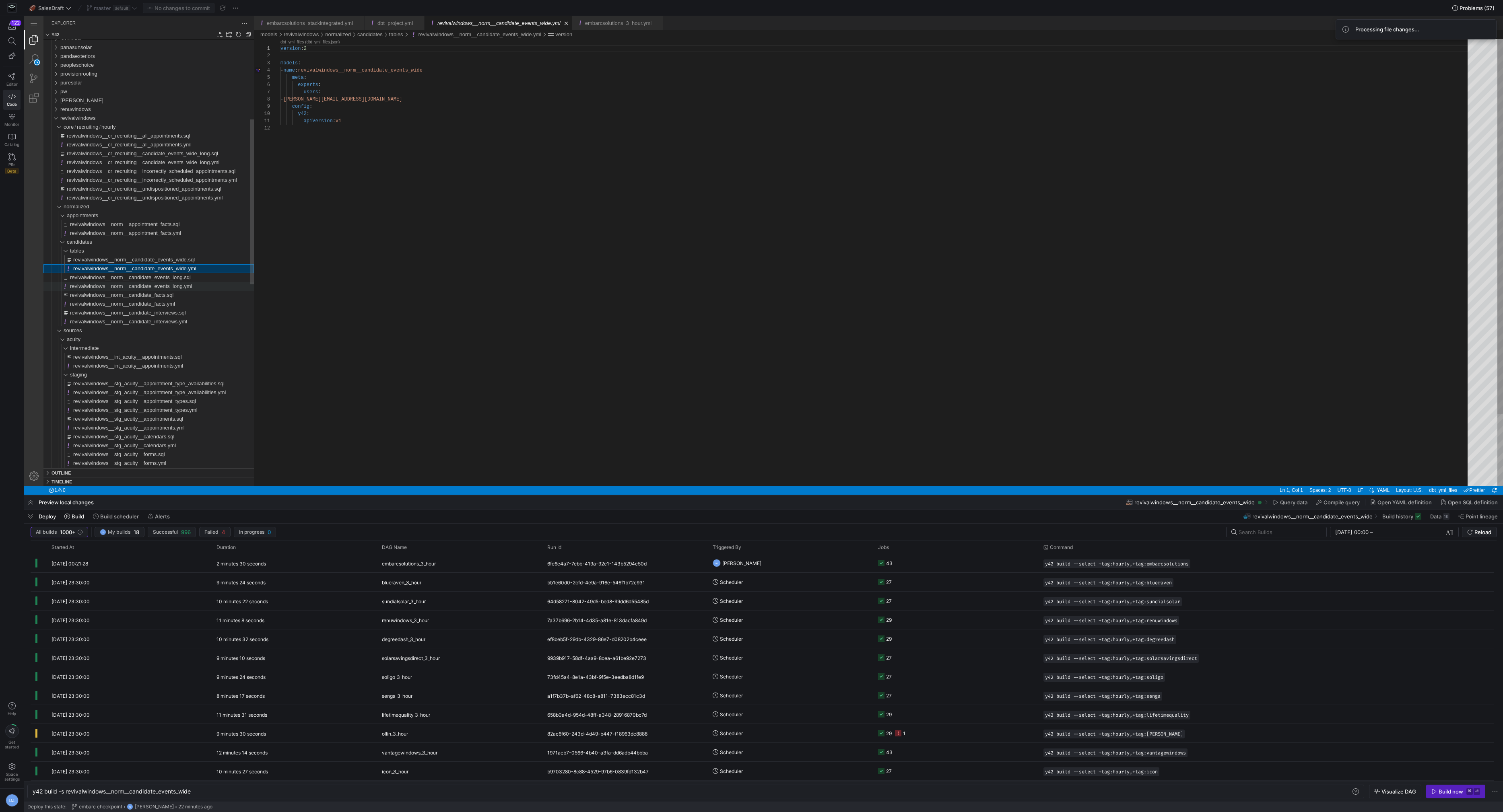
type textarea "y42 build -s revivalwindows__norm__candidate_events_long"
click at [99, 287] on span "revivalwindows__norm__candidate_events_long.yml" at bounding box center [131, 286] width 123 height 6
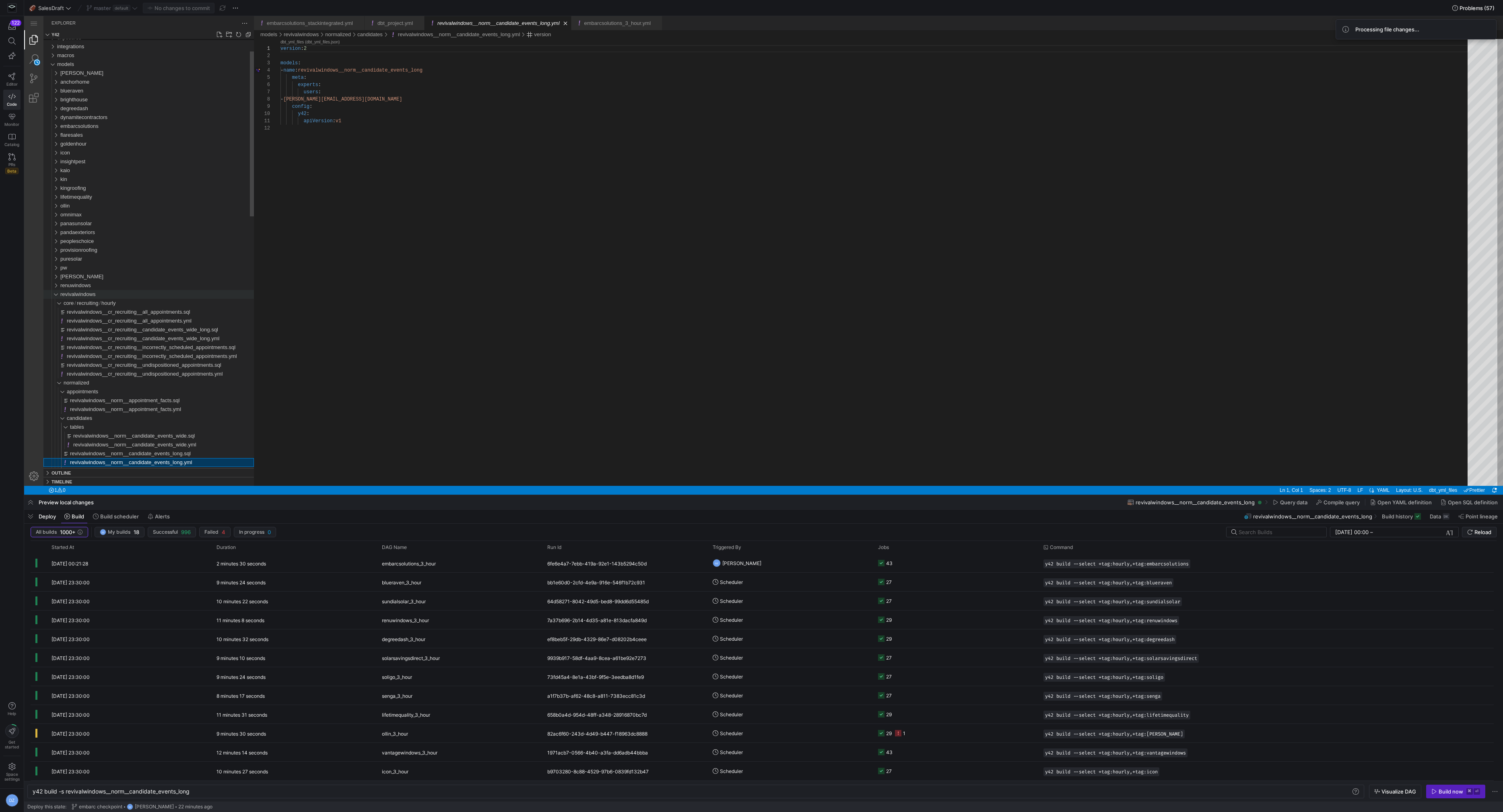
click at [60, 295] on div "revivalwindows" at bounding box center [54, 294] width 15 height 9
type textarea "apiVersion: v1"
click at [342, 123] on div "version : 2 models : - name : revivalwindows__norm__candidate_events_long meta …" at bounding box center [877, 305] width 1193 height 533
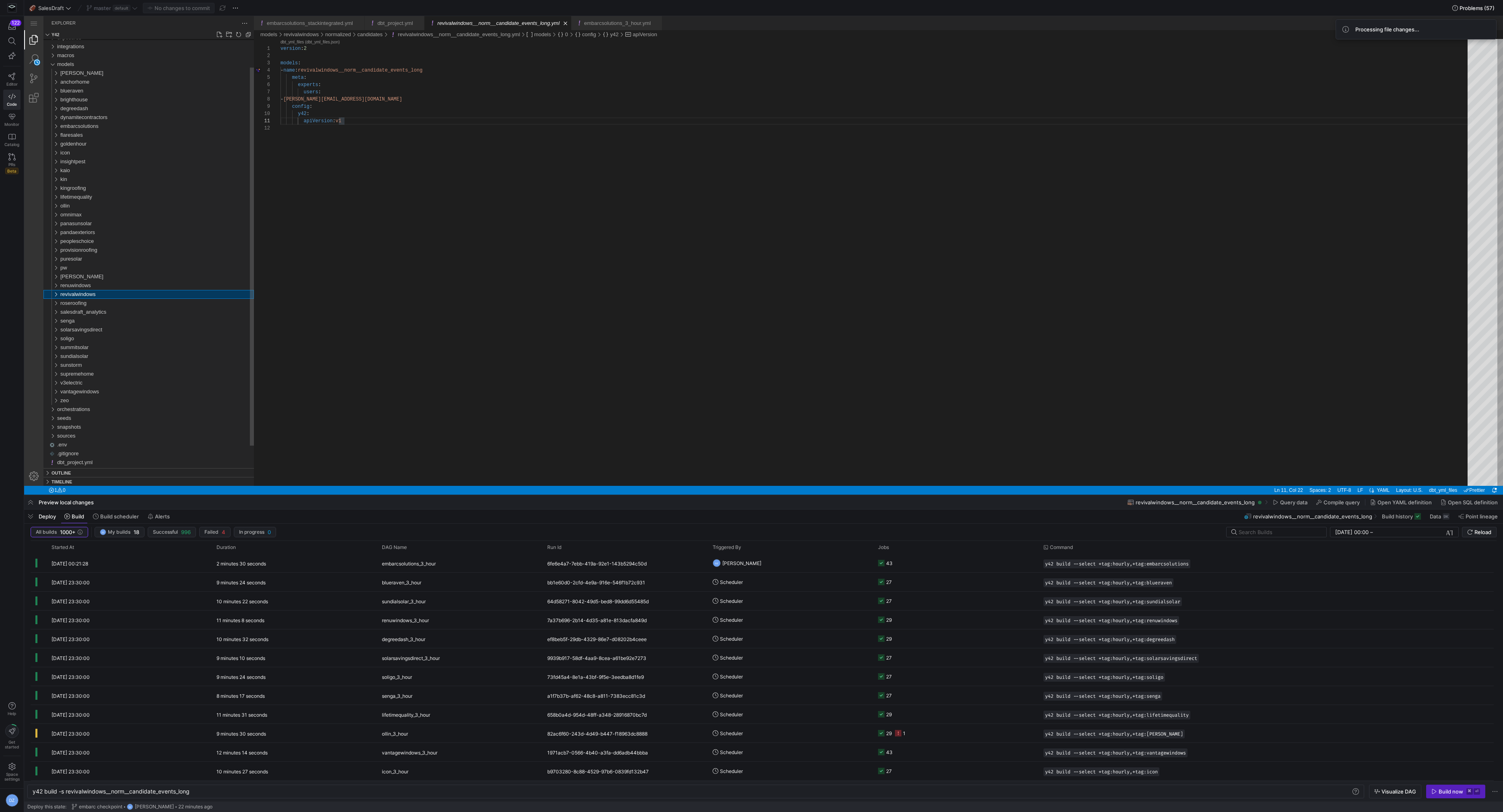
click at [107, 293] on div "revivalwindows" at bounding box center [157, 294] width 194 height 9
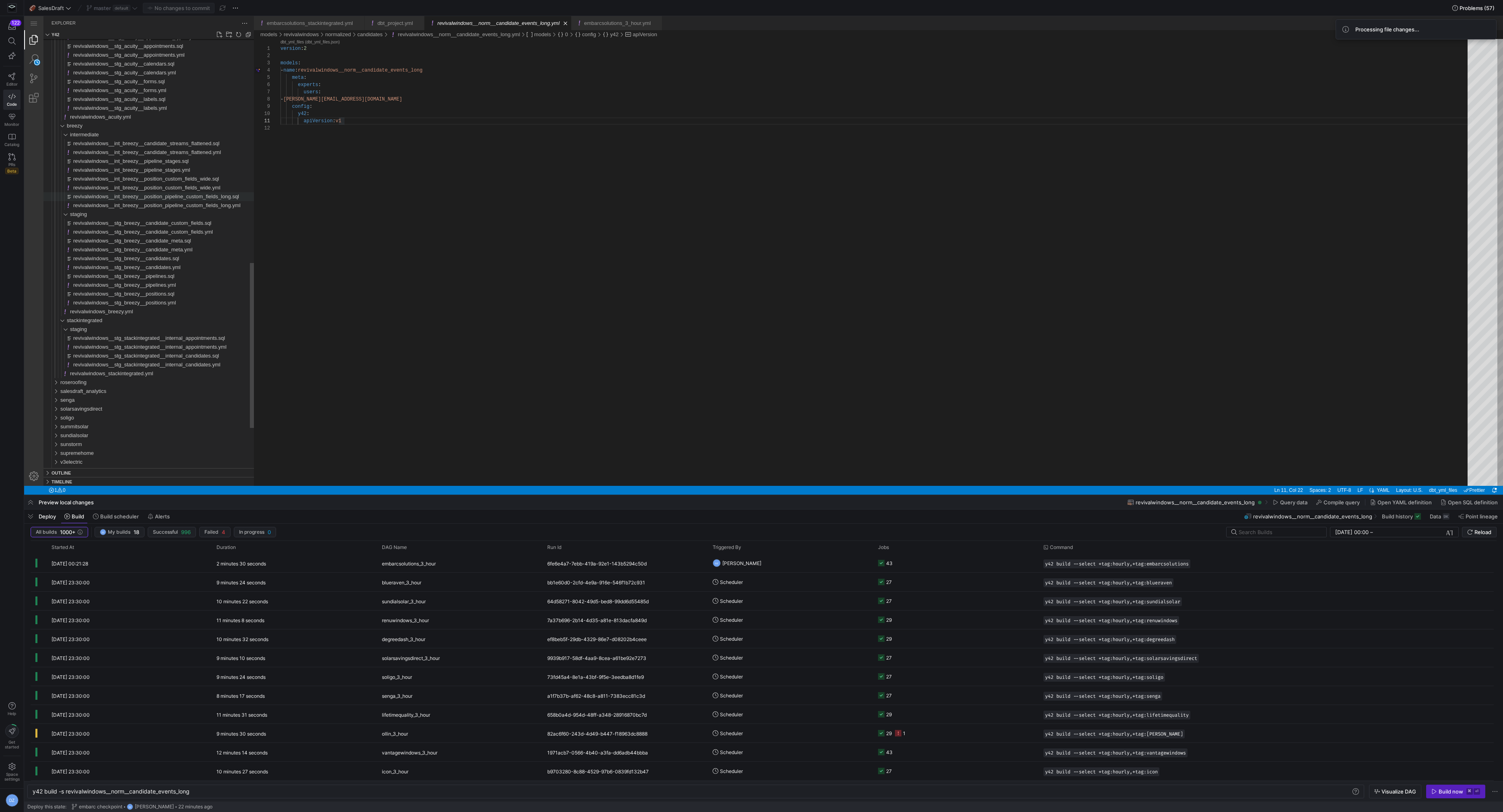
click at [153, 197] on span "revivalwindows__int_breezy__position_pipeline_custom_fields_long.sql" at bounding box center [156, 197] width 166 height 6
type textarea "y42 build -s revivalwindows__int_breezy__position_pipeline_custom_fields_long"
click at [431, 144] on div "{{ int_breezy__position_pipeline_custom_fields_long_ macro ( 'revivalwindows' )…" at bounding box center [877, 266] width 1193 height 454
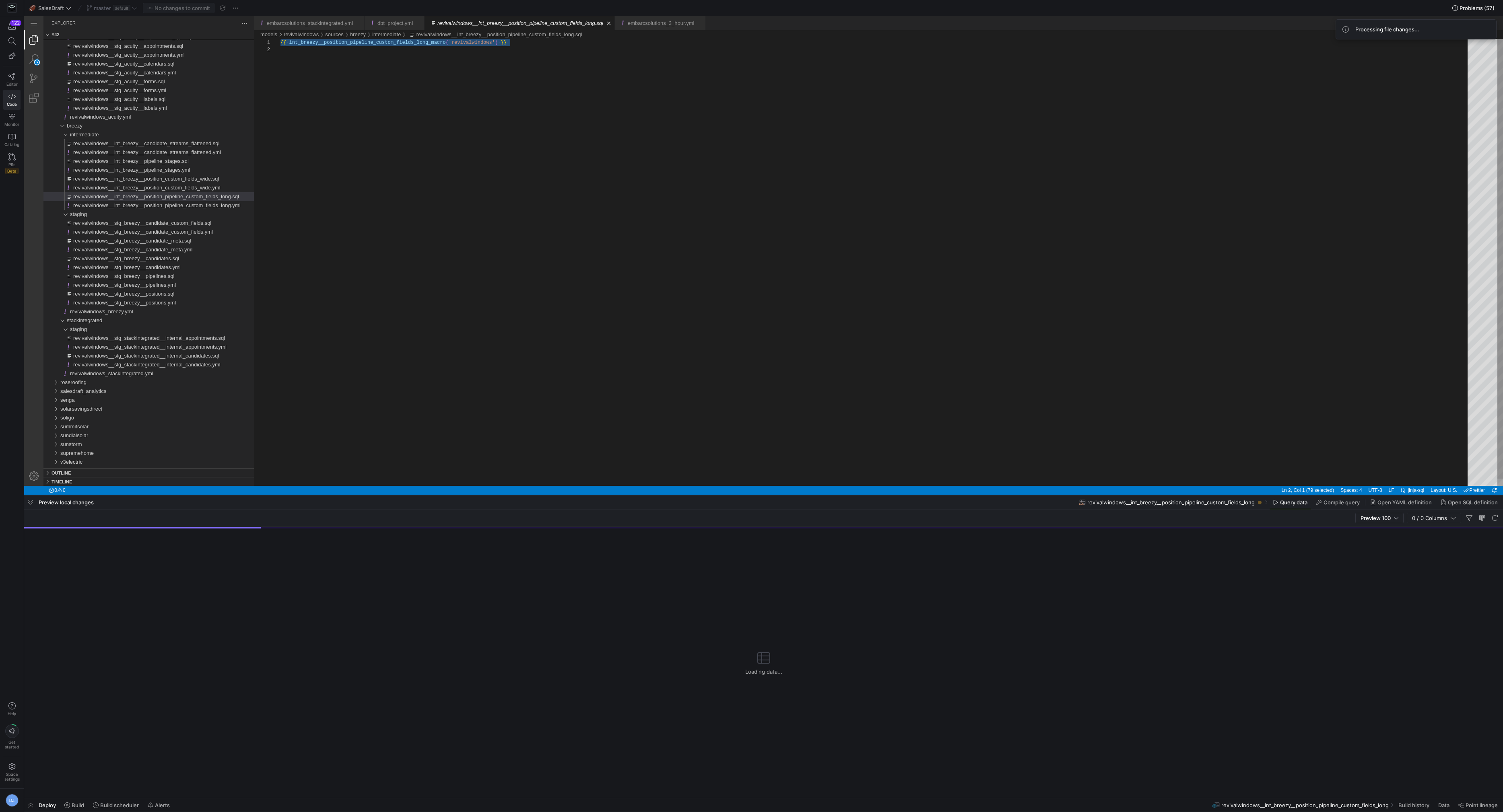
click at [431, 144] on div "{{ ·‌ int_breezy__position_pipeline_custom_fields_long_m acro ( 'revivalwindows…" at bounding box center [877, 266] width 1193 height 454
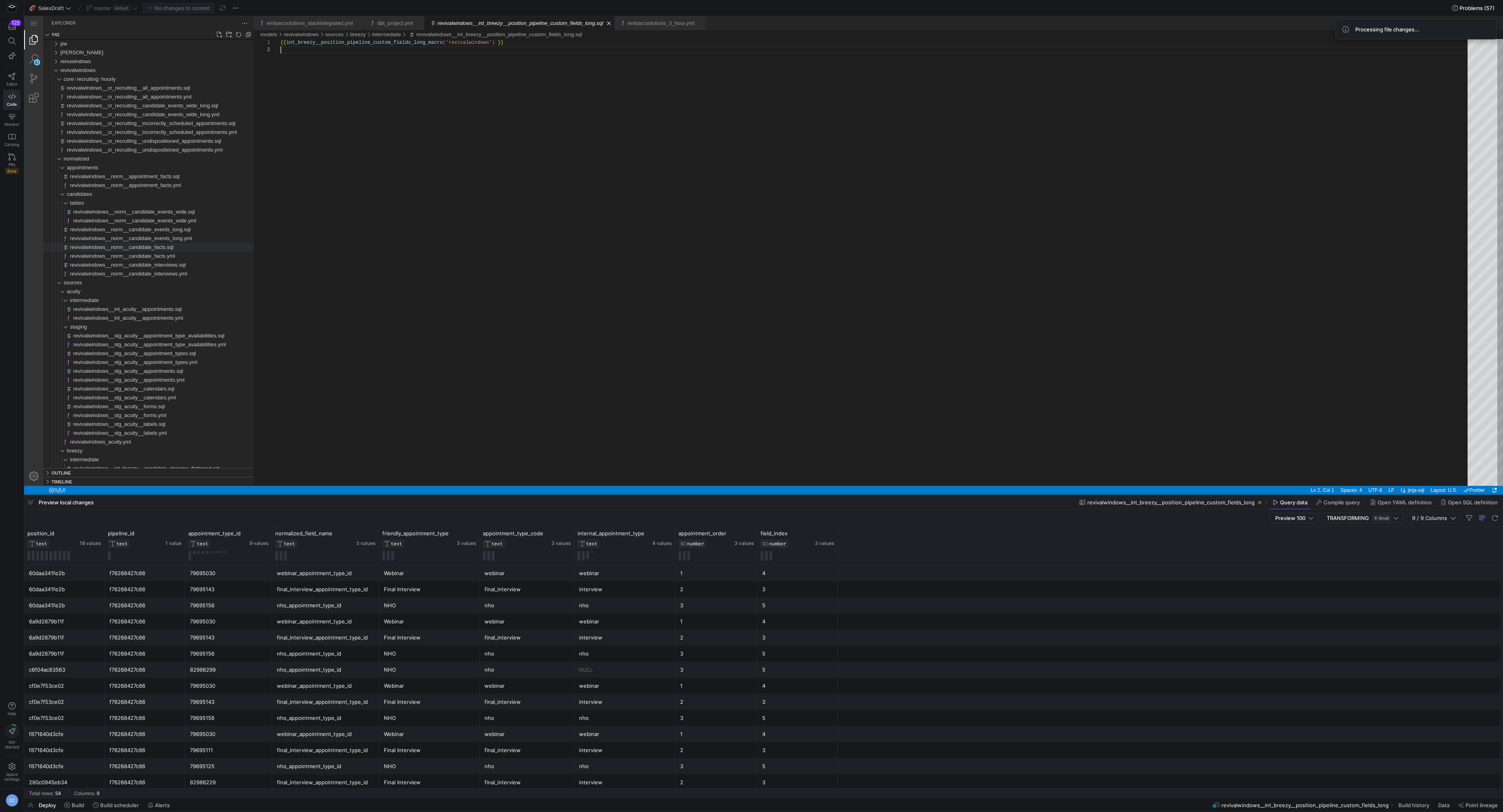
click at [135, 249] on span "revivalwindows__norm__candidate_facts.sql" at bounding box center [121, 247] width 103 height 6
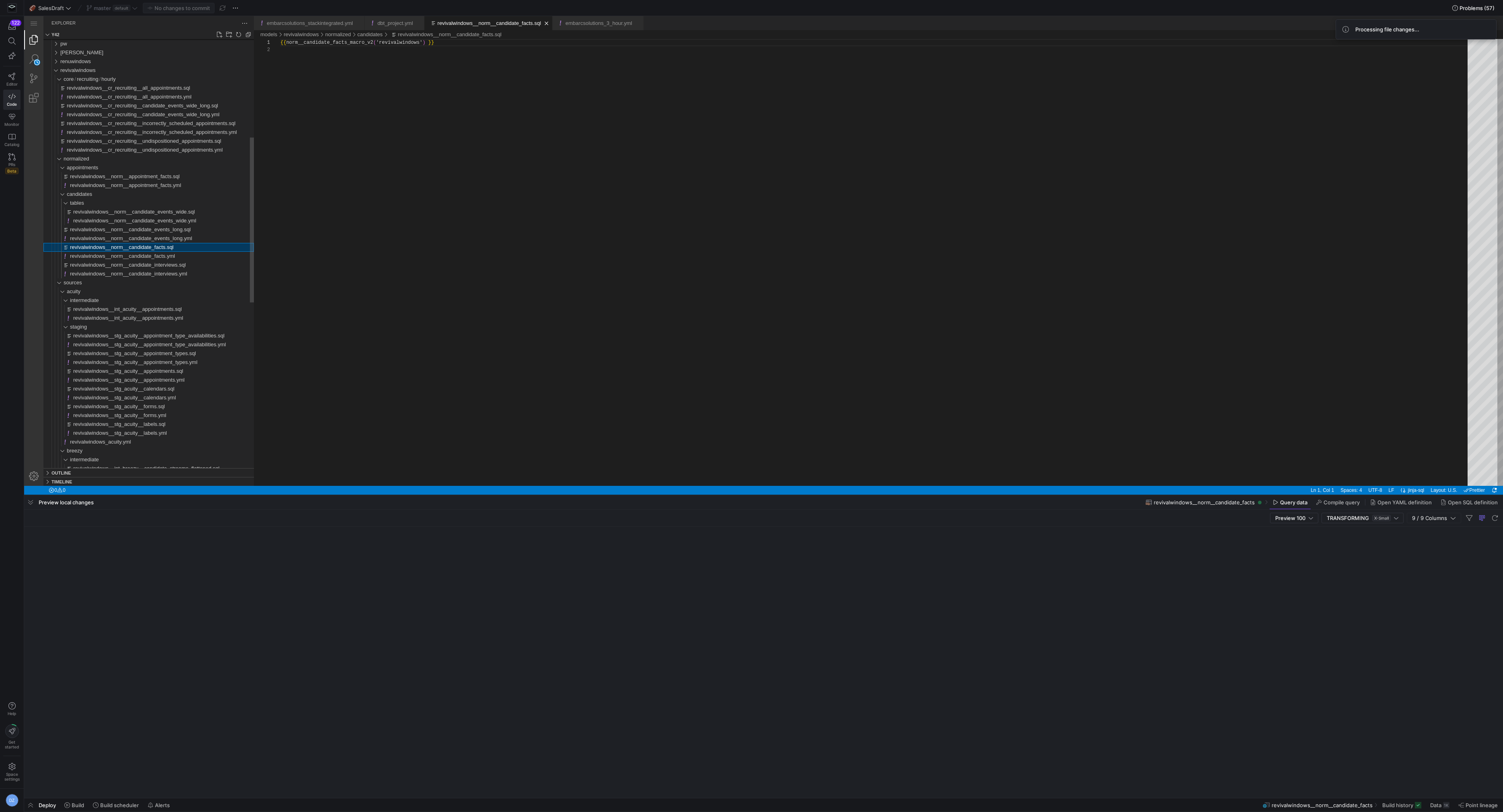
scroll to position [7, 0]
click at [164, 229] on span "revivalwindows__norm__candidate_events_long.sql" at bounding box center [130, 229] width 121 height 6
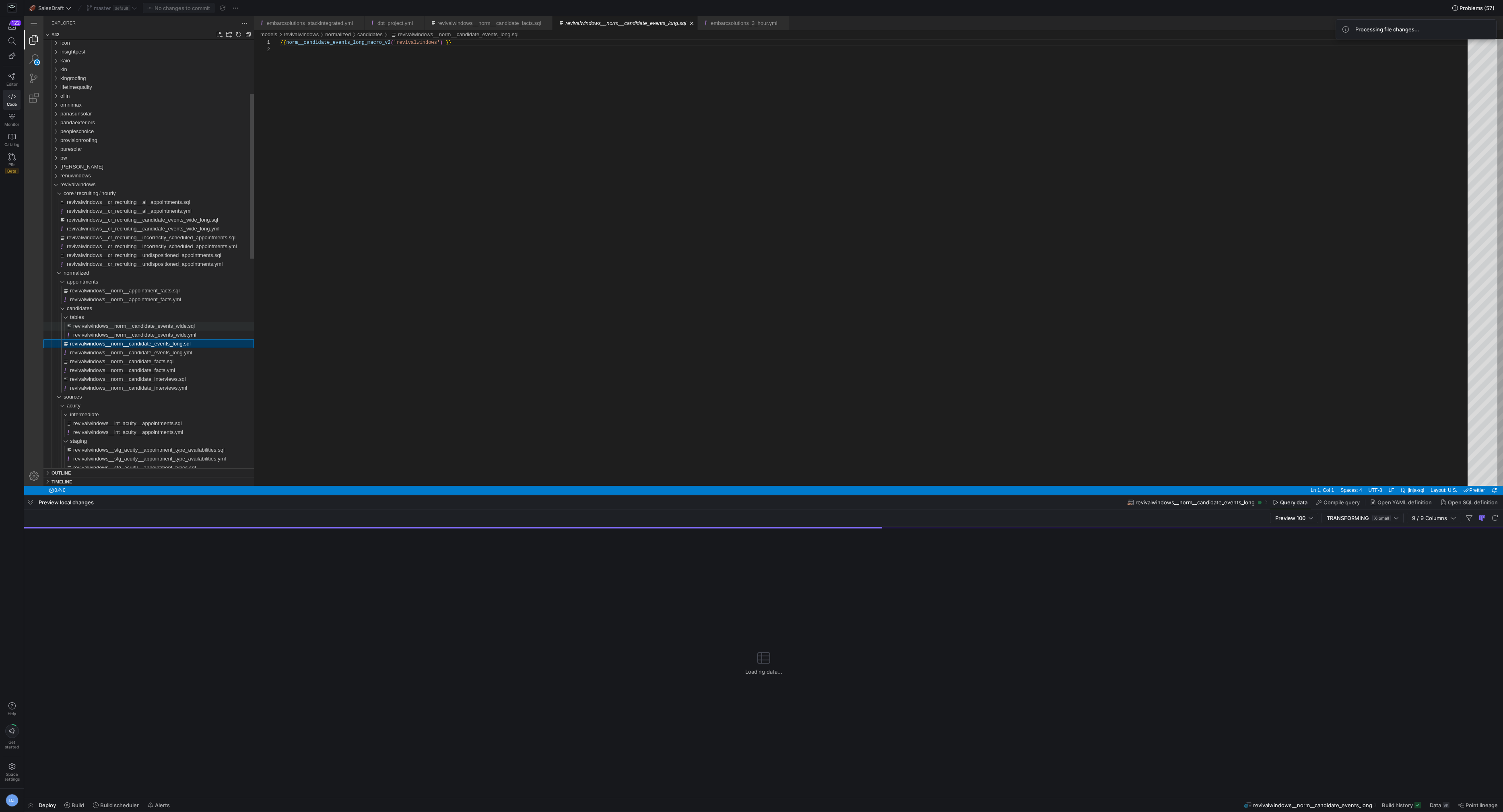
click at [173, 327] on span "revivalwindows__norm__candidate_events_wide.sql" at bounding box center [134, 326] width 121 height 6
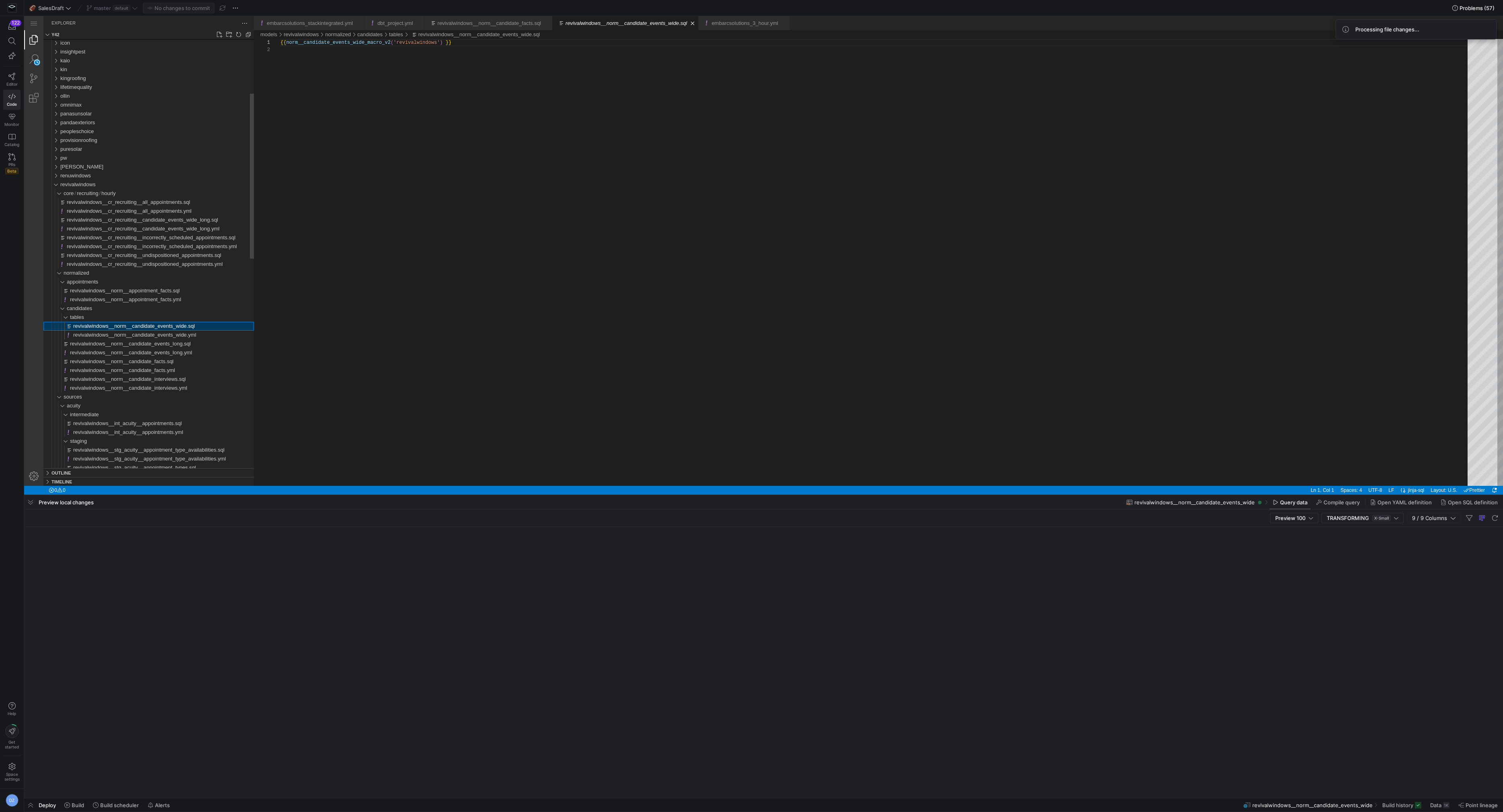
scroll to position [7, 0]
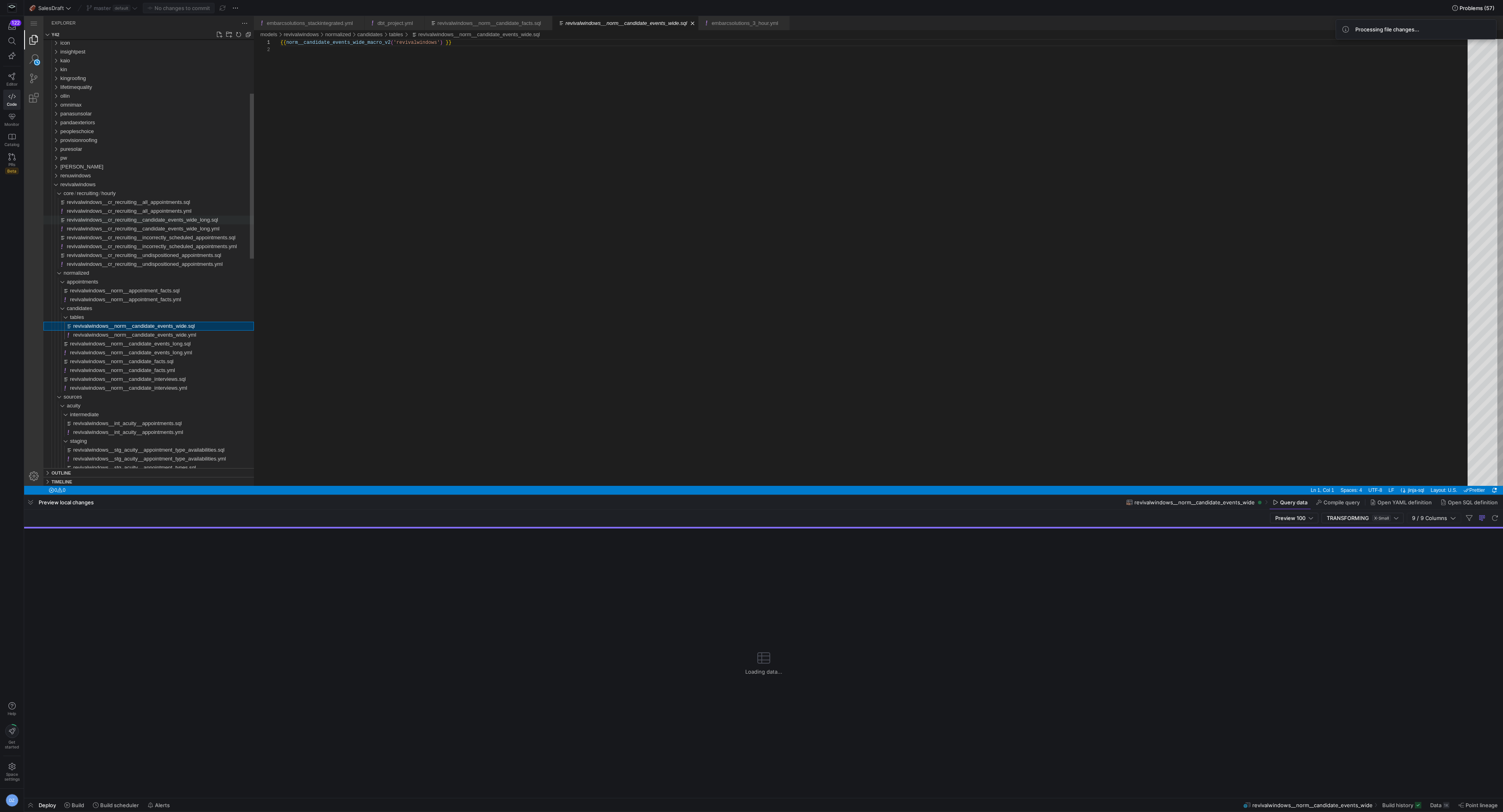
click at [159, 220] on span "revivalwindows__cr_recruiting__candidate_events_wide_long.sql" at bounding box center [142, 220] width 151 height 6
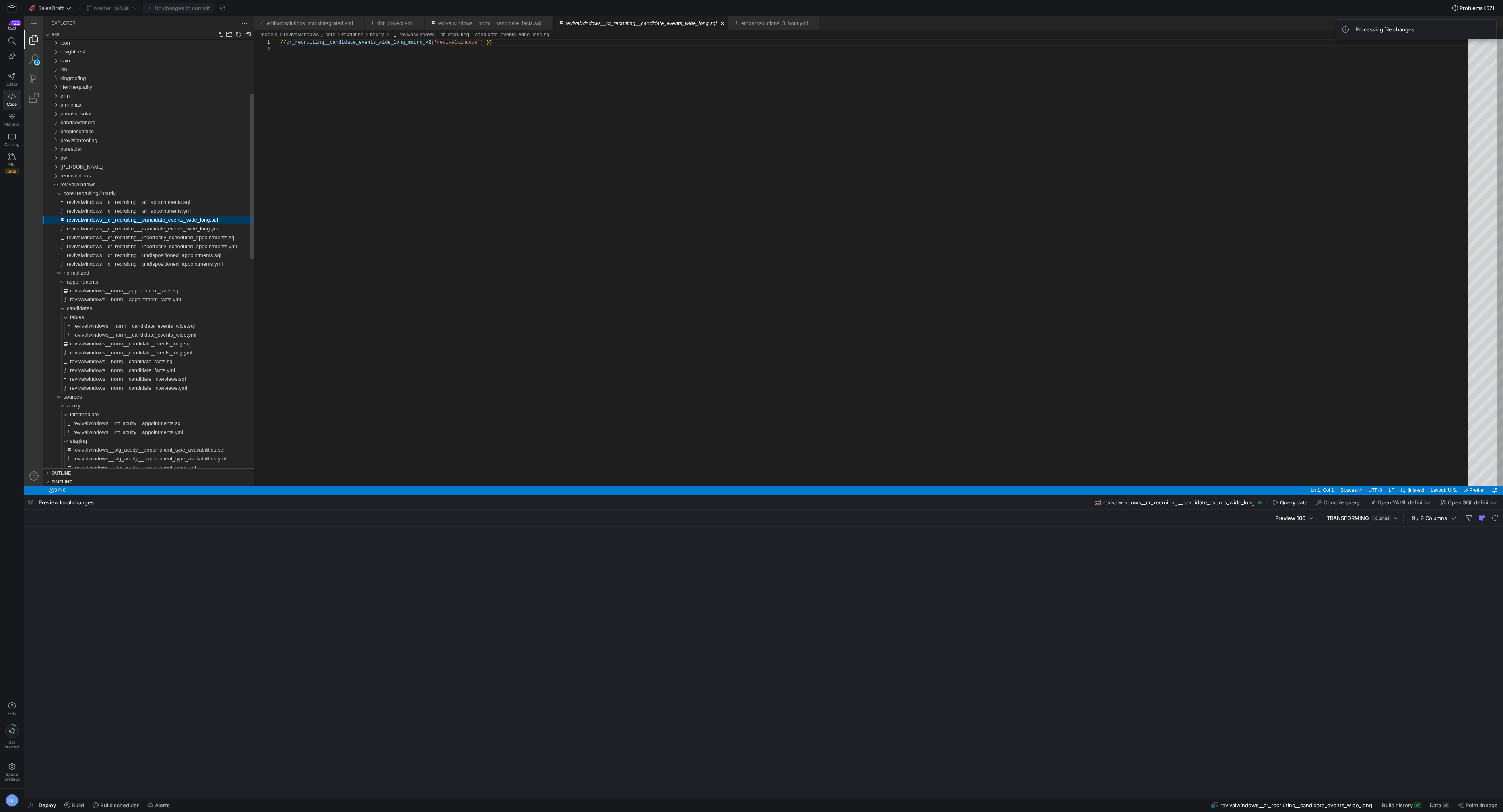
scroll to position [7, 0]
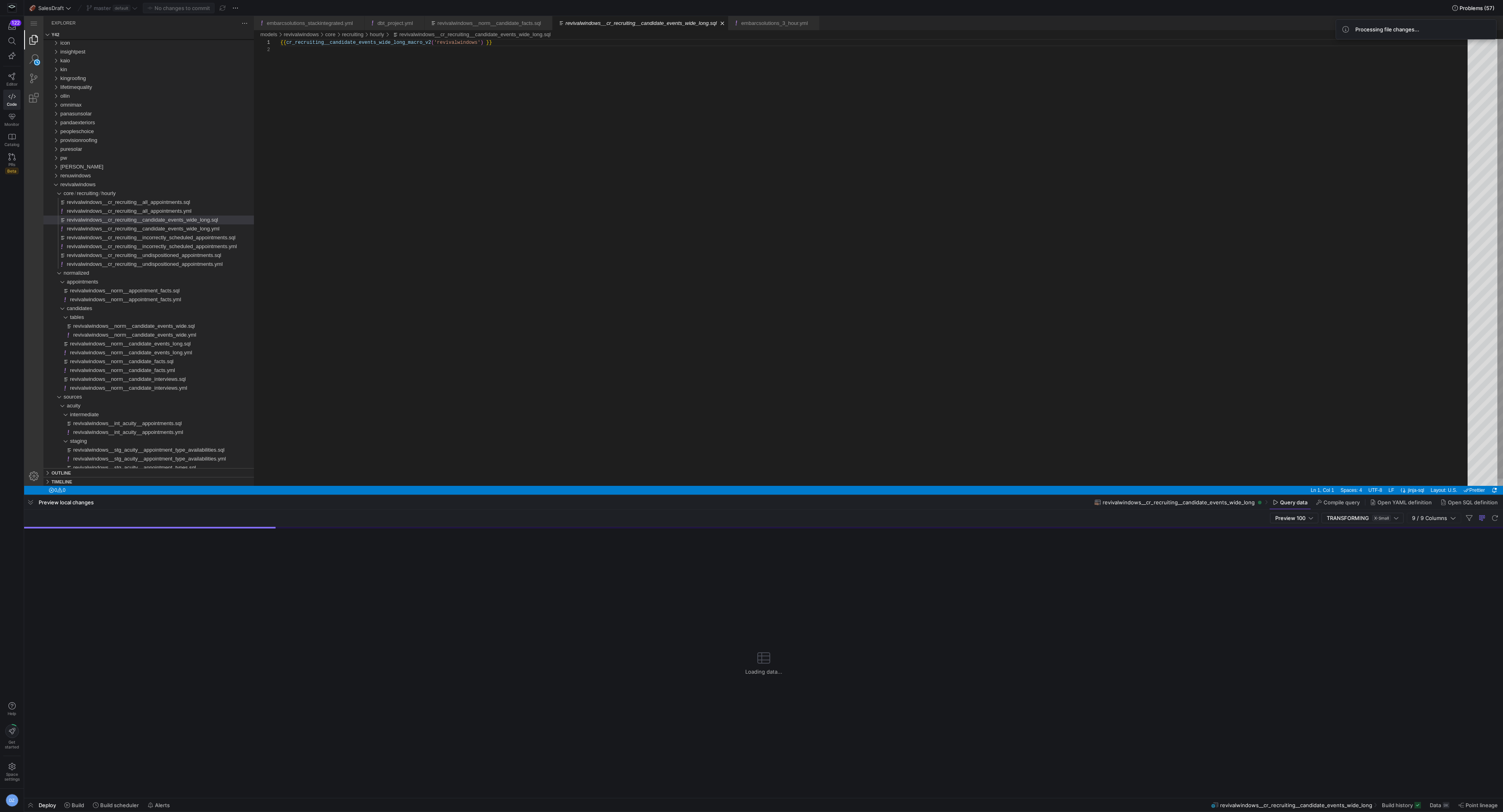
click at [310, 214] on div "{{ cr_recruiting__candidate_events_wide_long_macro_v 2 ( 'revivalwindows' ) }}" at bounding box center [877, 266] width 1193 height 454
click at [123, 185] on div "revivalwindows" at bounding box center [157, 184] width 194 height 9
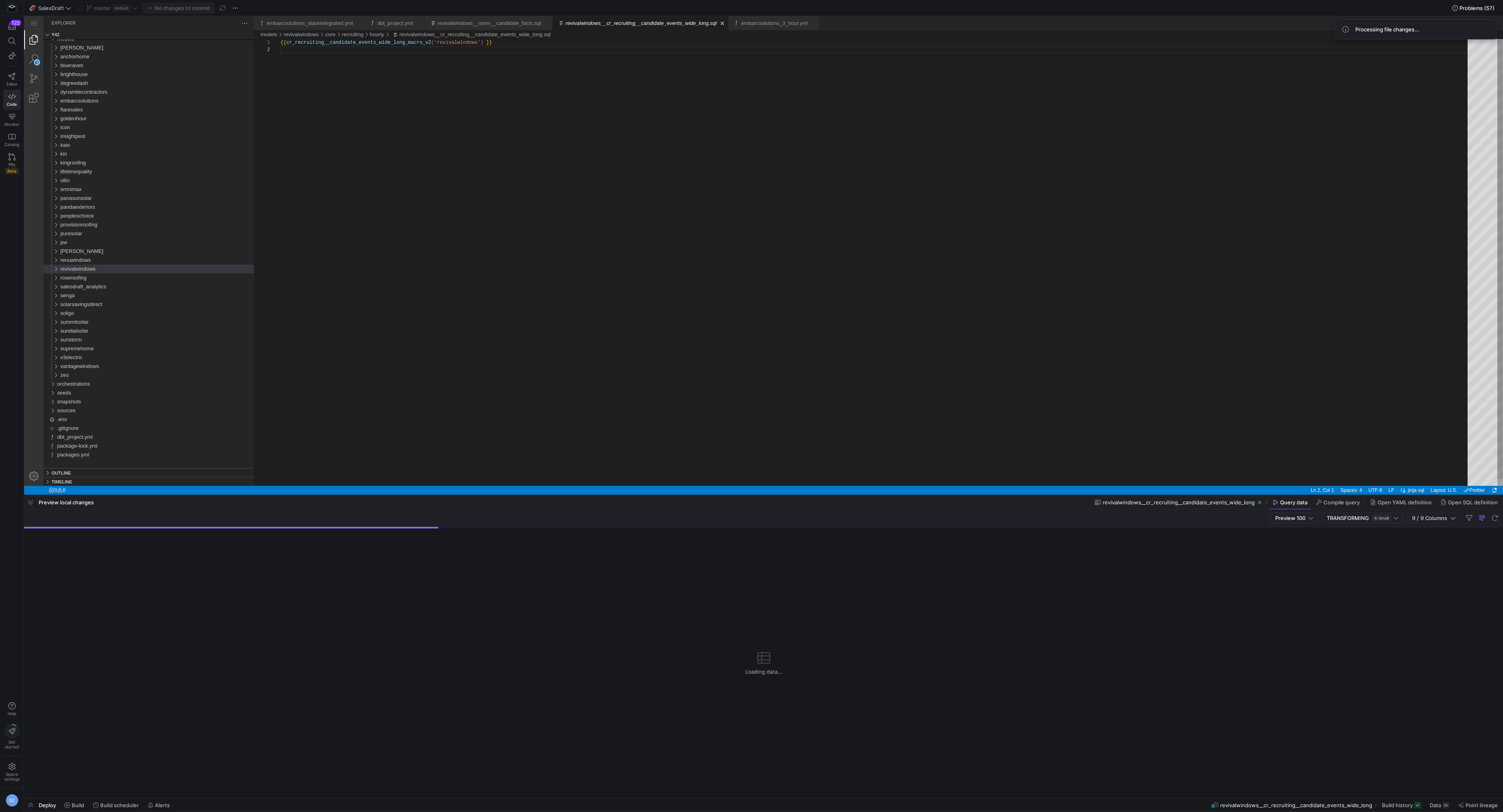
click at [441, 252] on div "{{ cr_recruiting__candidate_events_wide_long_macro_v 2 ( 'revivalwindows' ) }}" at bounding box center [877, 266] width 1193 height 454
click at [546, 387] on div "{{ cr_recruiting__candidate_events_wide_long_macro_v 2 ( 'revivalwindows' ) }}" at bounding box center [877, 266] width 1193 height 454
click at [355, 167] on div "{{ cr_recruiting__candidate_events_wide_long_macro_v 2 ( 'revivalwindows' ) }}" at bounding box center [877, 266] width 1193 height 454
click at [434, 42] on div "{{ cr_recruiting__candidate_events_wide_long_macro_v 2 ( 'revivalwindows' ) }}" at bounding box center [877, 266] width 1193 height 454
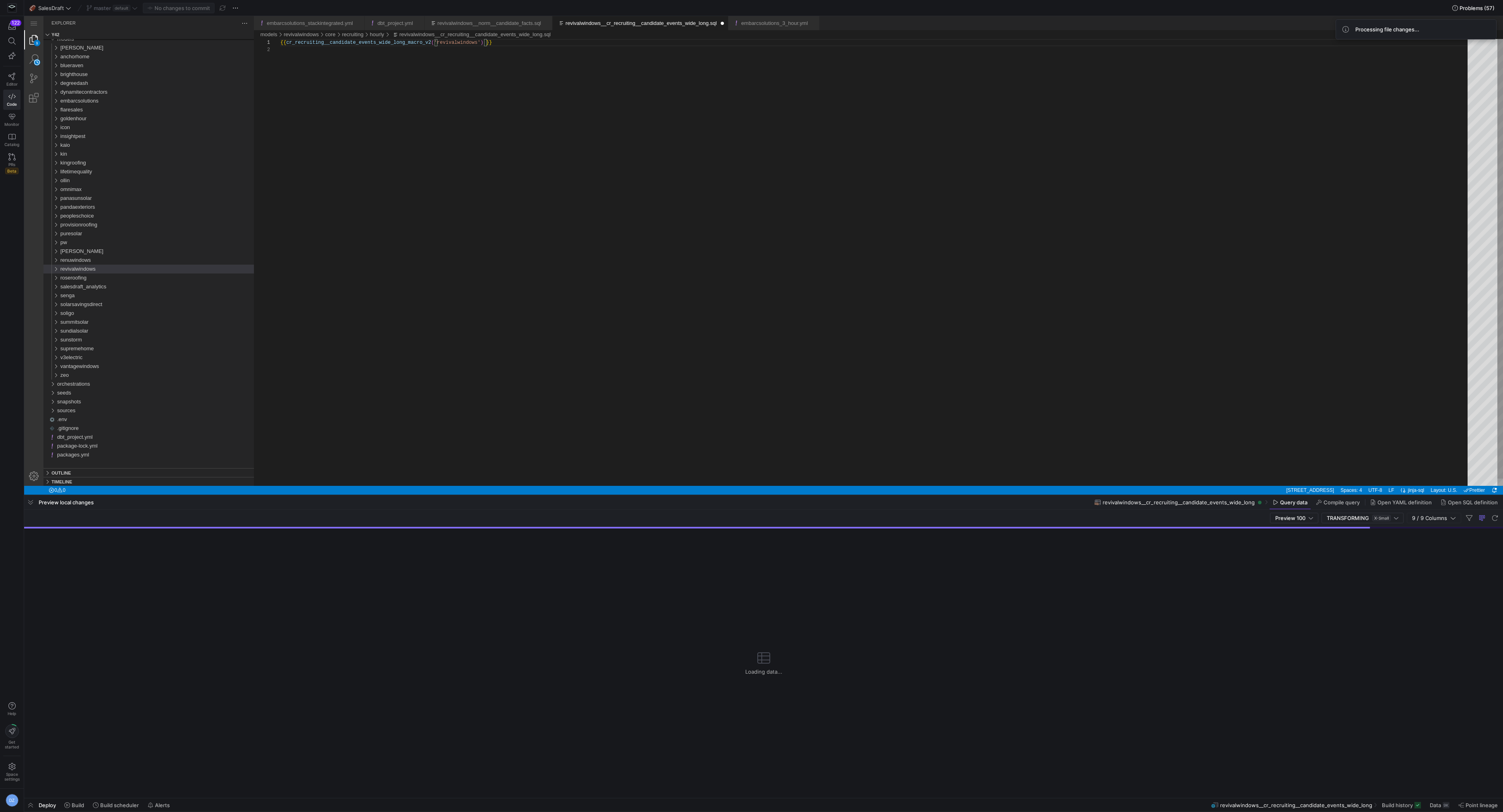
click at [467, 94] on div "{{ cr_recruiting__candidate_events_wide_long_macro_v 2 ( 'revivalwindows' ) }}" at bounding box center [877, 266] width 1193 height 454
click at [462, 117] on div "{{ cr_recruiting__candidate_events_wide_long_macro_v 2 ( 'revivalwindows' ) }}" at bounding box center [877, 266] width 1193 height 454
type textarea "{{ cr_recruiting__candidate_events_wide_long_macro_v2('revivalwindows') }}"
click at [566, 282] on div "{{ cr_recruiting__candidate_events_wide_long_macro_v 2 ( 'revivalwindows' ) }}" at bounding box center [877, 266] width 1193 height 454
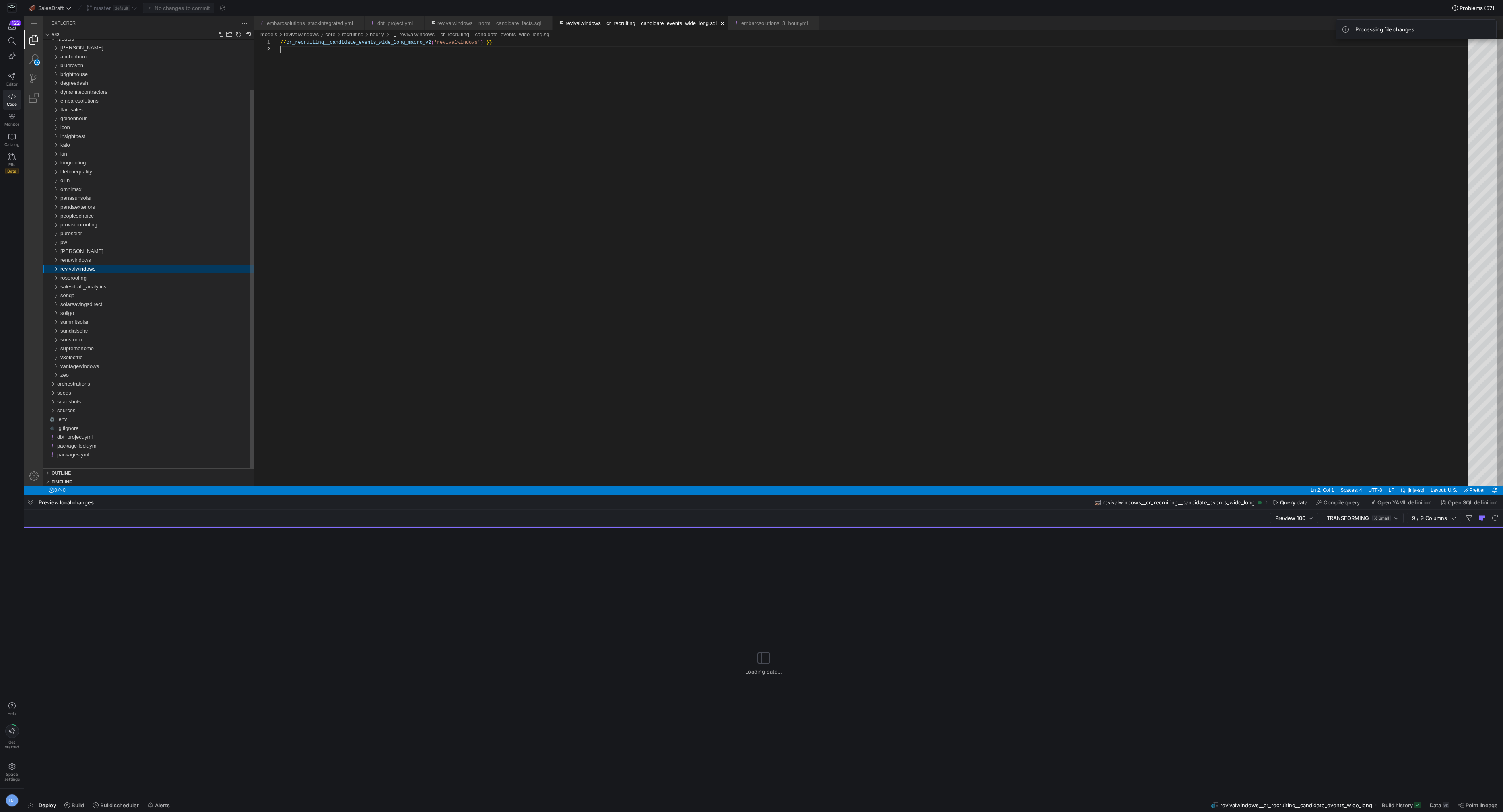
click at [190, 269] on div "revivalwindows" at bounding box center [157, 269] width 194 height 9
click at [498, 244] on div "{{ cr_recruiting__candidate_events_wide_long_macro_v 2 ( 'revivalwindows' ) }}" at bounding box center [877, 266] width 1193 height 454
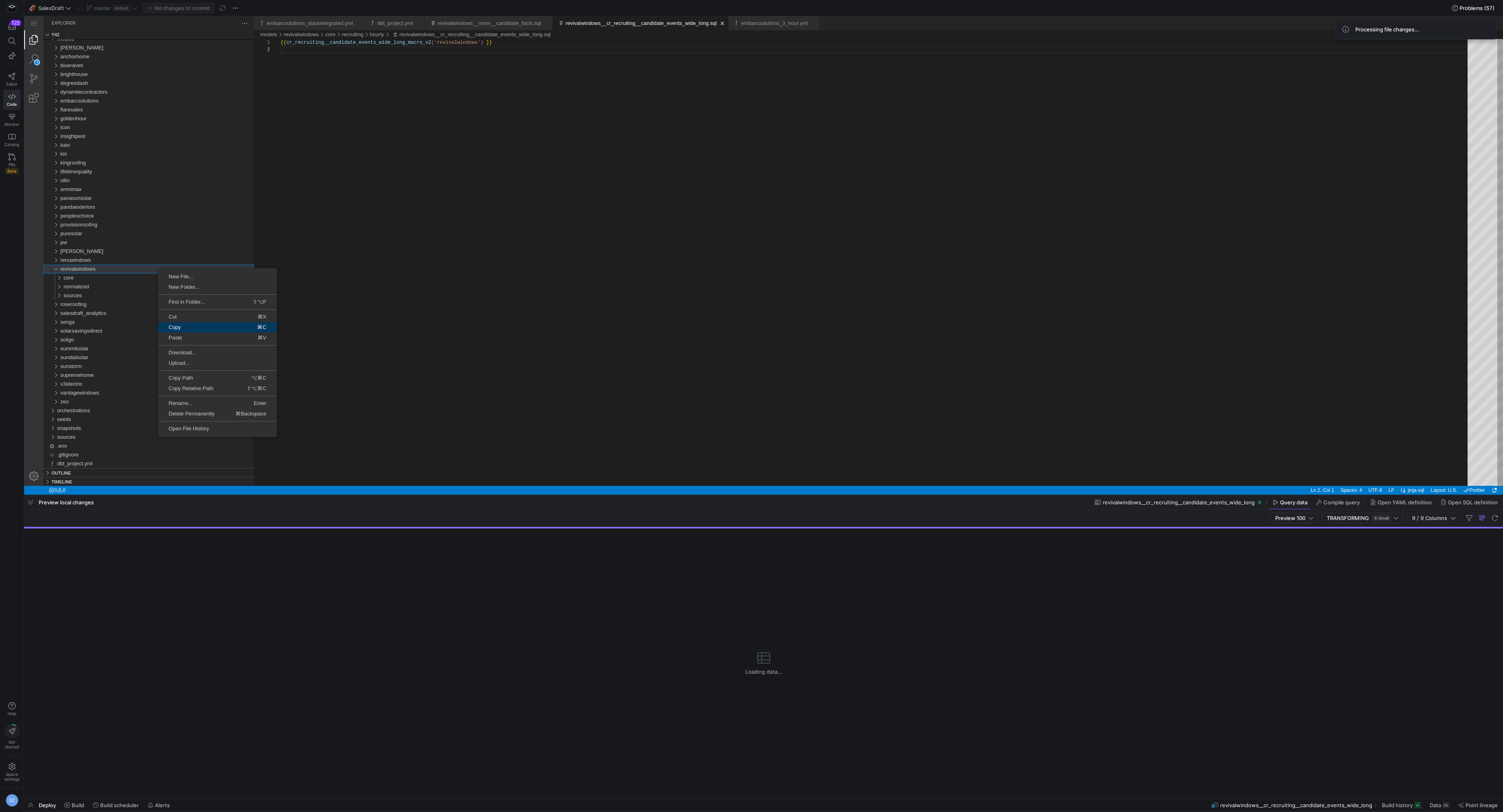
click at [194, 329] on span "Copy" at bounding box center [184, 327] width 51 height 5
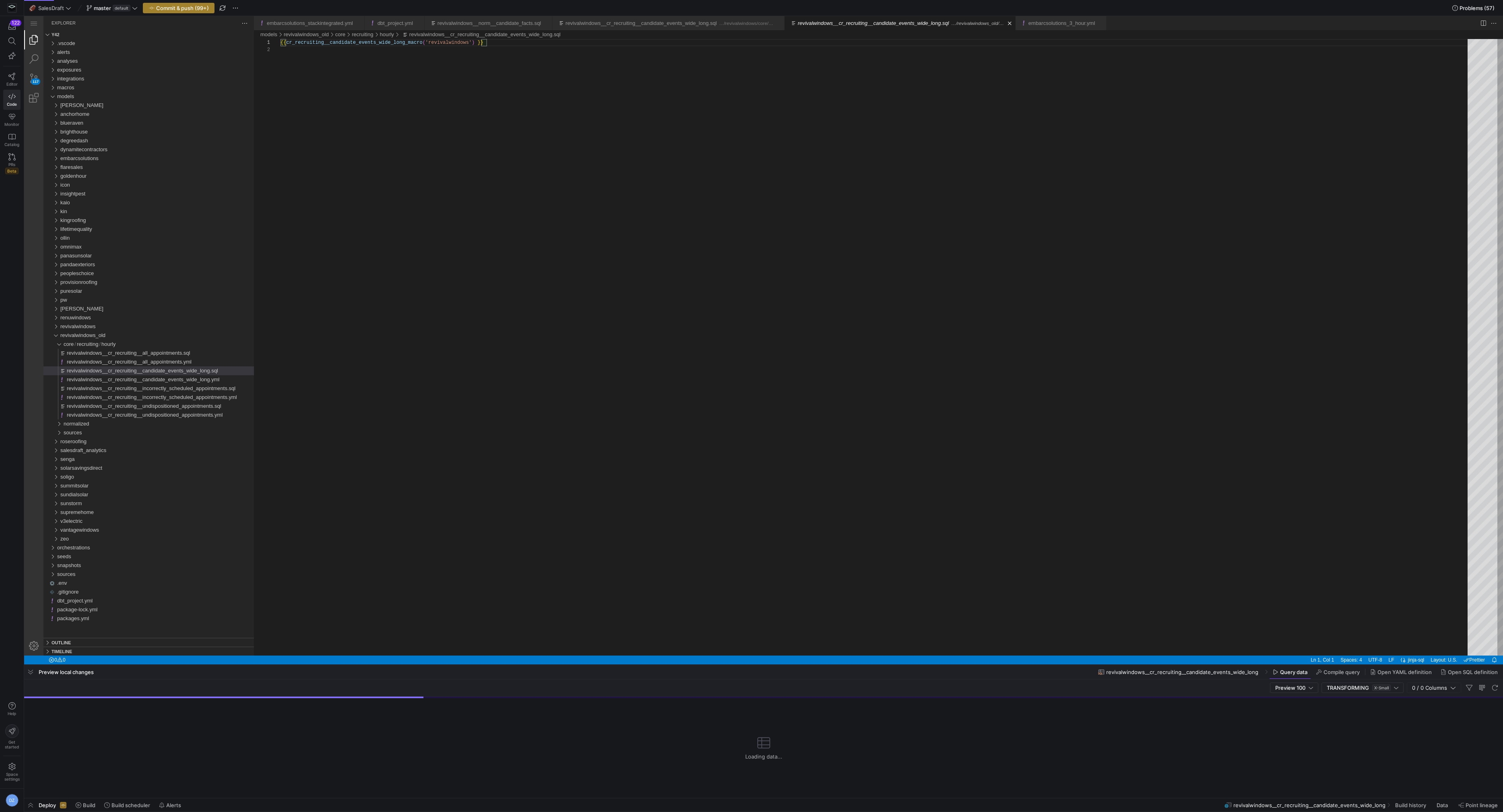
click at [186, 5] on span "Commit & push (99+)" at bounding box center [183, 8] width 53 height 6
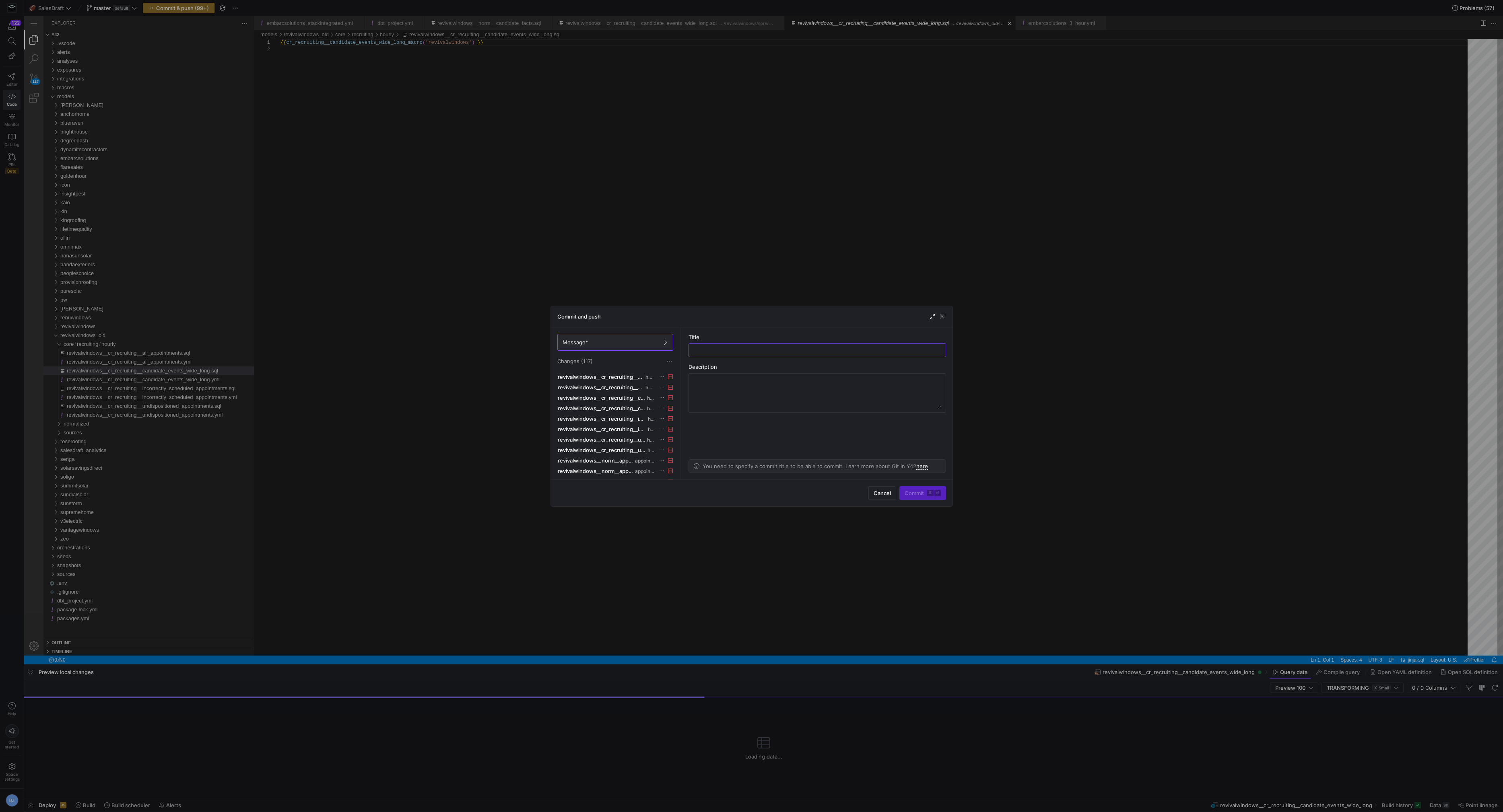
click at [430, 364] on div at bounding box center [752, 406] width 1503 height 812
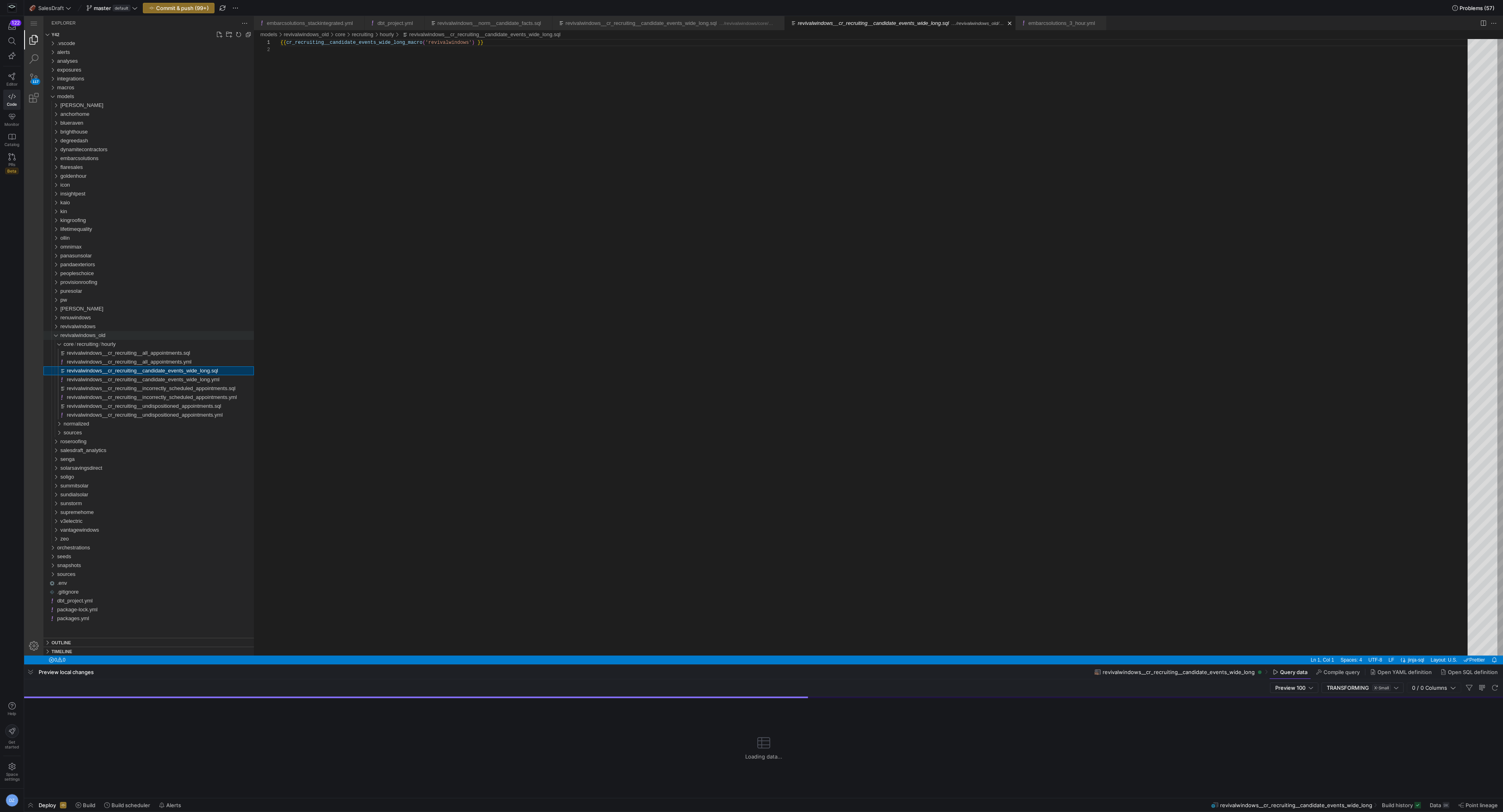
click at [115, 332] on div "revivalwindows_old" at bounding box center [157, 335] width 194 height 9
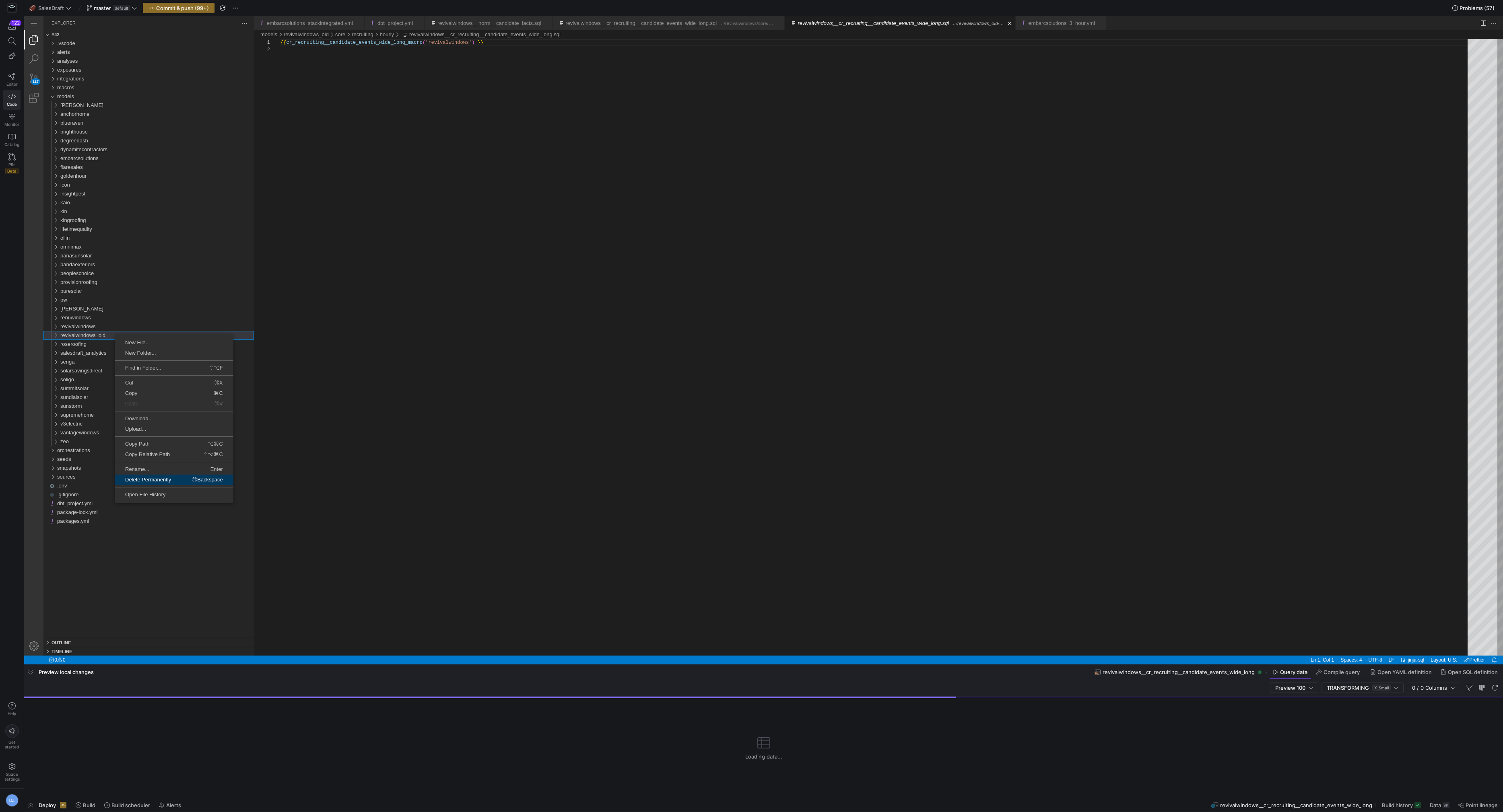
click at [171, 478] on span "Delete Permanently" at bounding box center [148, 480] width 67 height 5
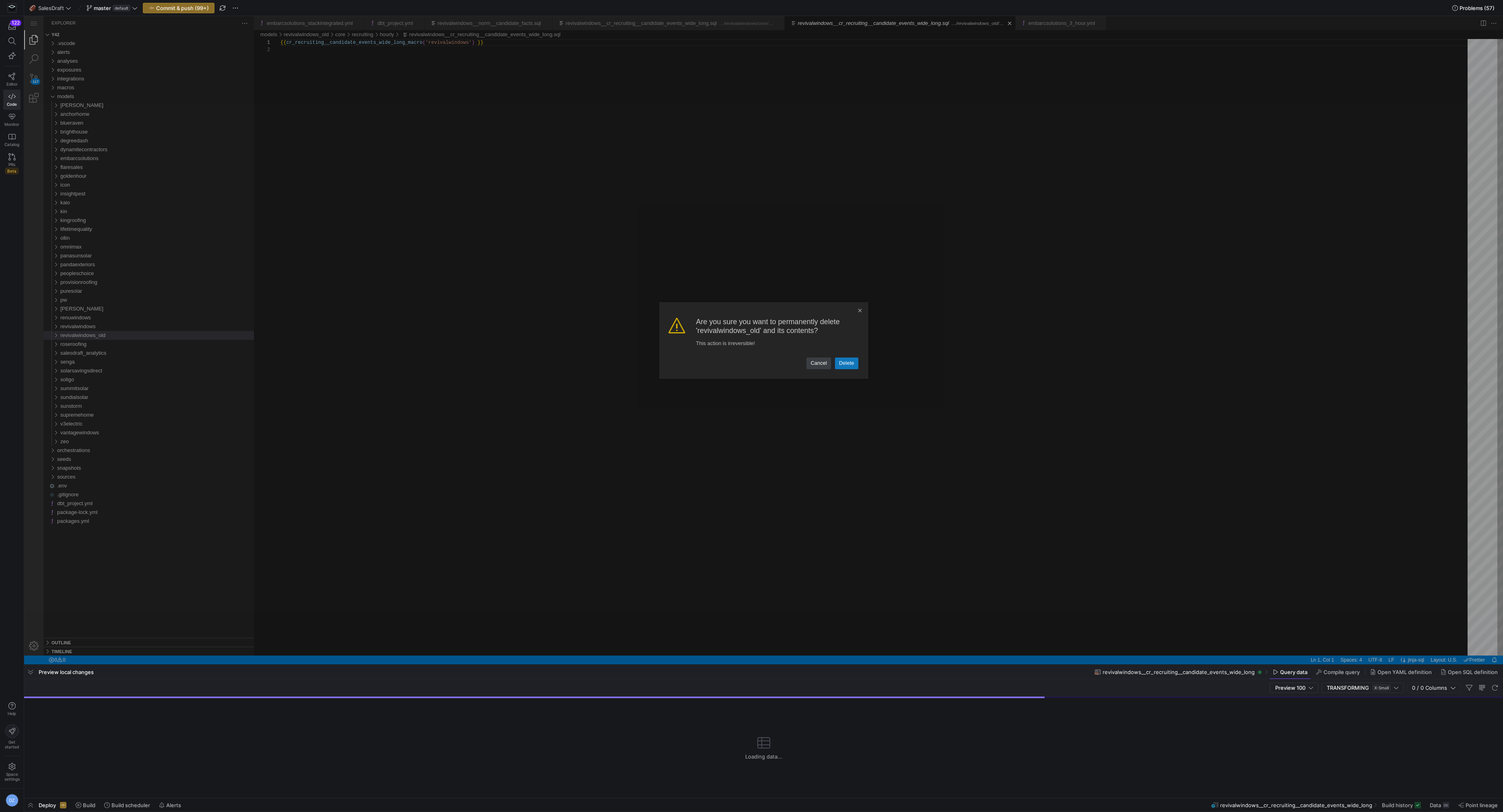
click at [844, 362] on link "Delete" at bounding box center [847, 363] width 23 height 11
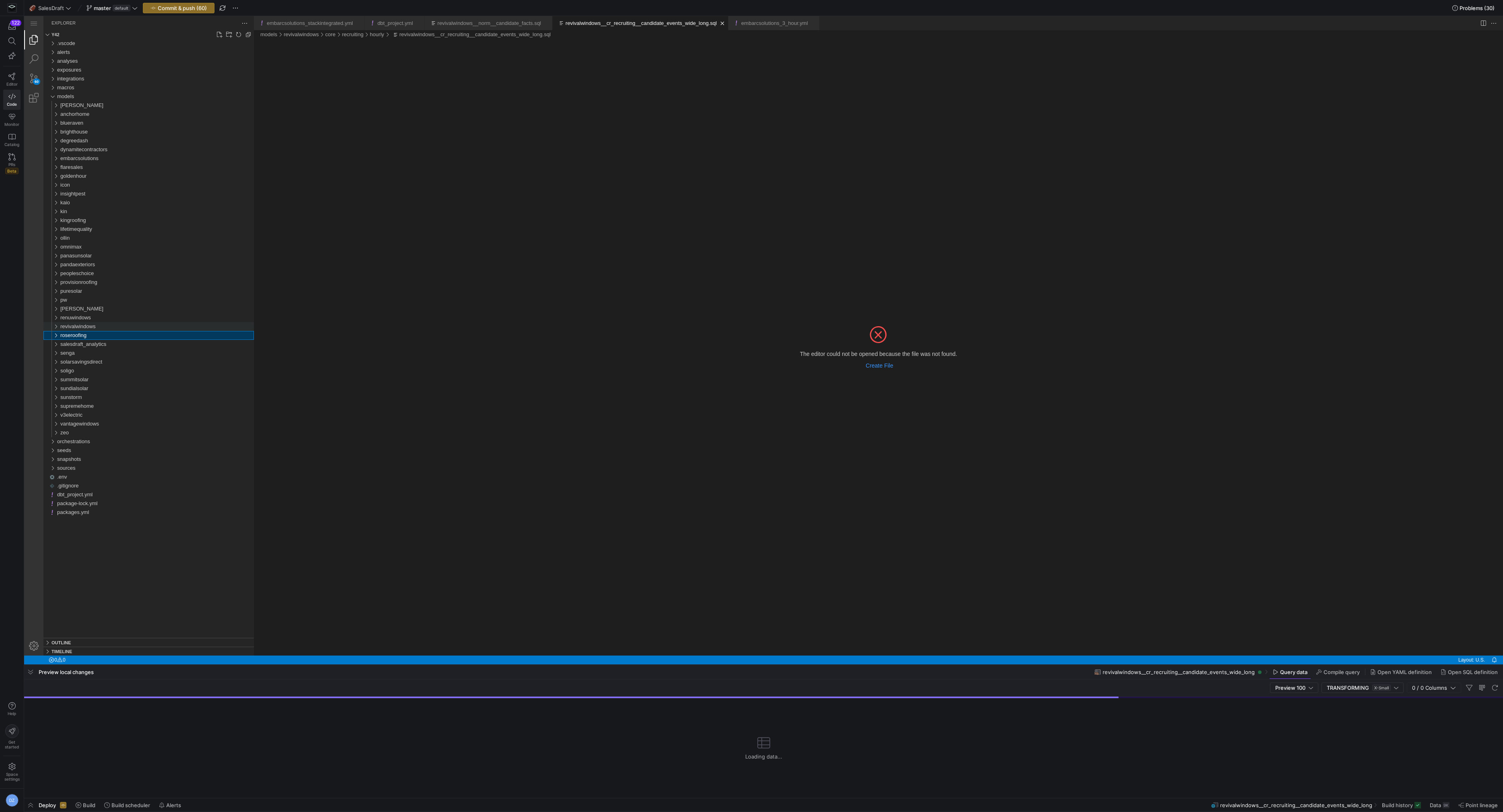
click at [76, 324] on span "revivalwindows" at bounding box center [78, 327] width 35 height 6
click at [81, 338] on div "core" at bounding box center [159, 335] width 190 height 9
click at [101, 362] on span "renu__cr_recruiting__candidate_events_wide_long.sql" at bounding box center [130, 362] width 127 height 6
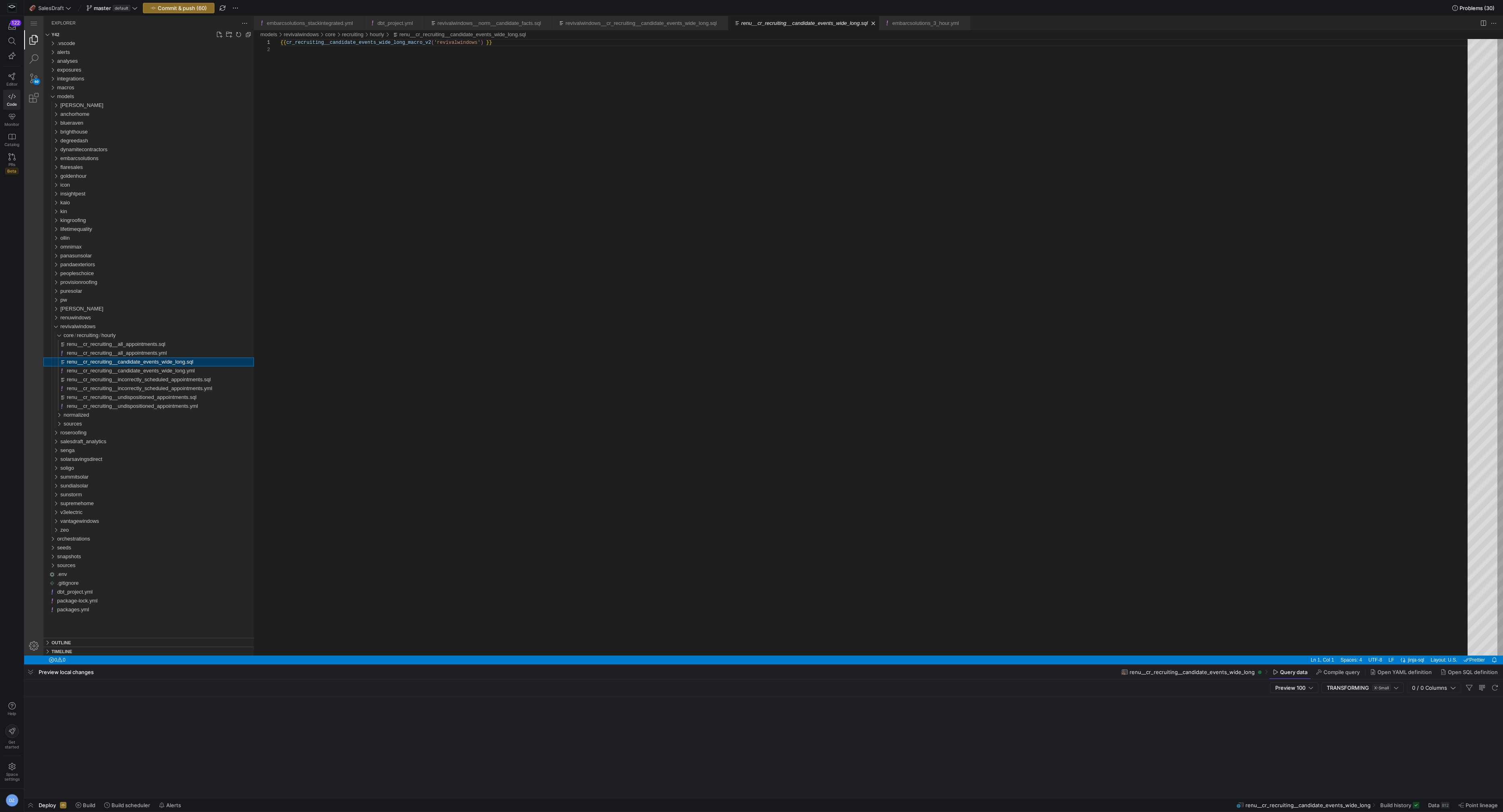
scroll to position [7, 0]
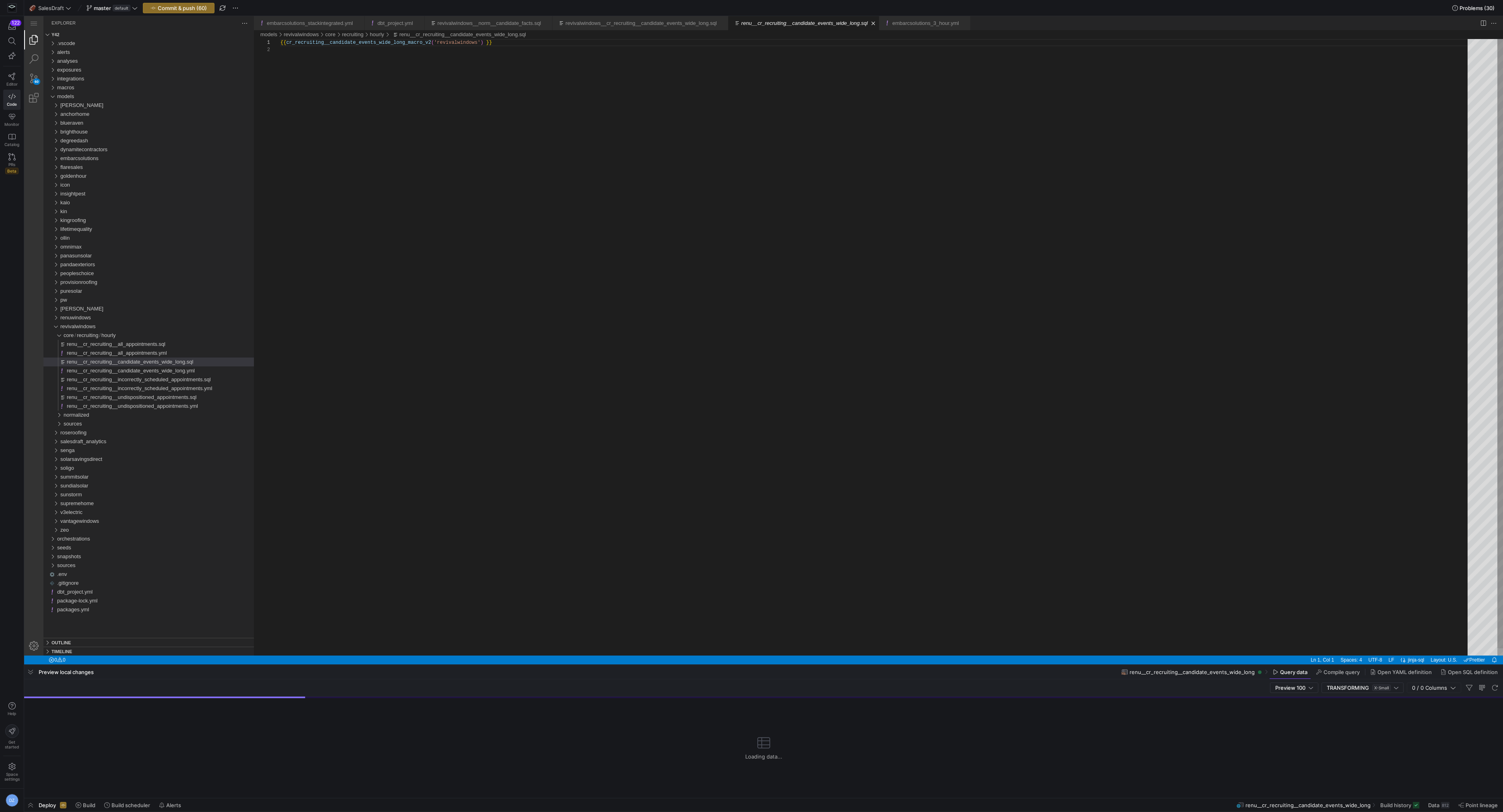
click at [376, 298] on div "{{ cr_recruiting__candidate_events_wide_long_macro_v 2 ( 'revivalwindows' ) }}" at bounding box center [877, 351] width 1193 height 624
click at [187, 7] on span "Commit & push (60)" at bounding box center [182, 8] width 49 height 6
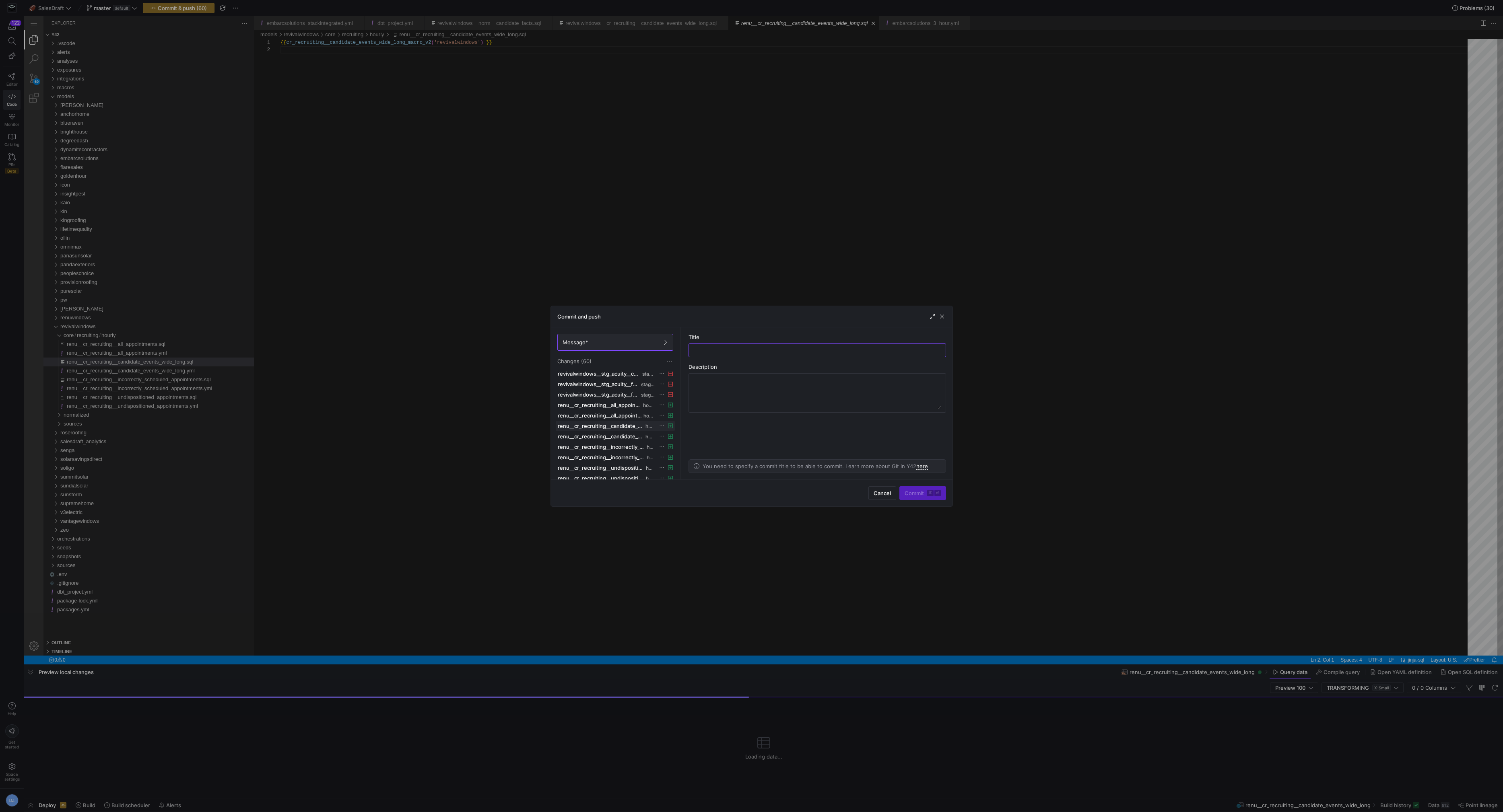
scroll to position [271, 0]
click at [420, 332] on div at bounding box center [752, 406] width 1503 height 812
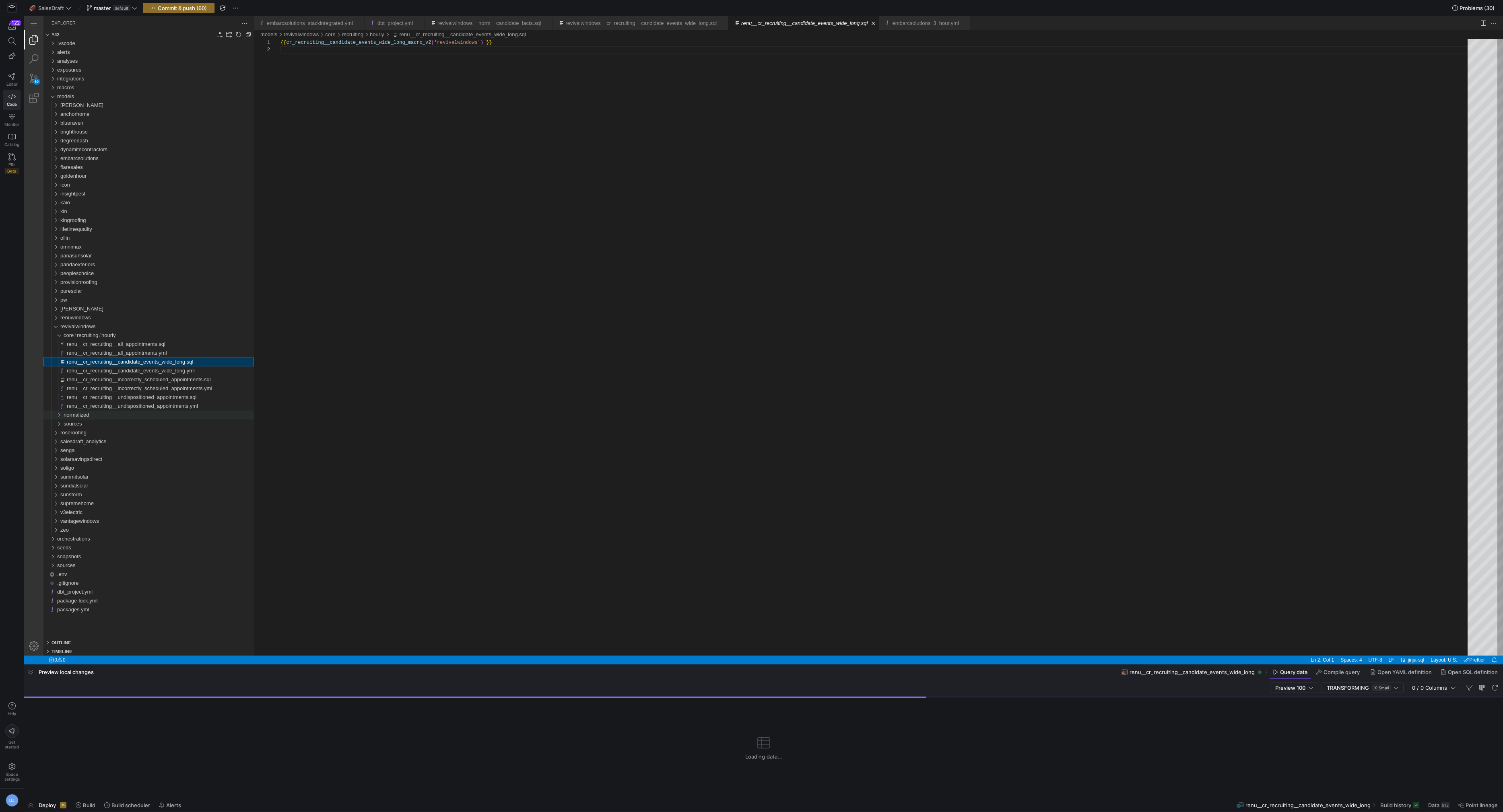
click at [98, 418] on div "normalized" at bounding box center [159, 415] width 190 height 9
click at [94, 426] on span "appointments" at bounding box center [82, 424] width 32 height 6
click at [95, 449] on div "candidates" at bounding box center [160, 450] width 187 height 9
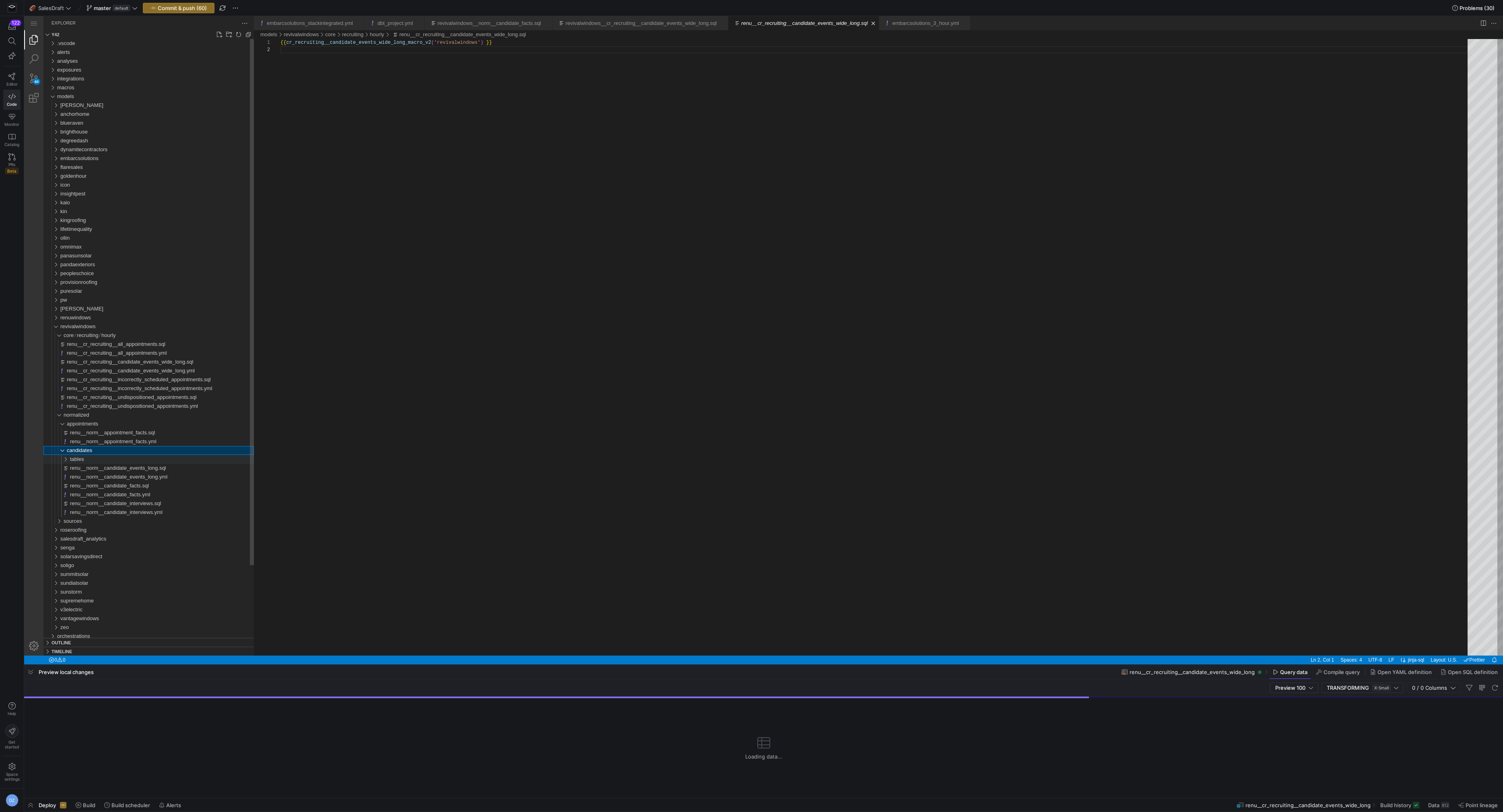
click at [96, 460] on div "tables" at bounding box center [162, 459] width 184 height 9
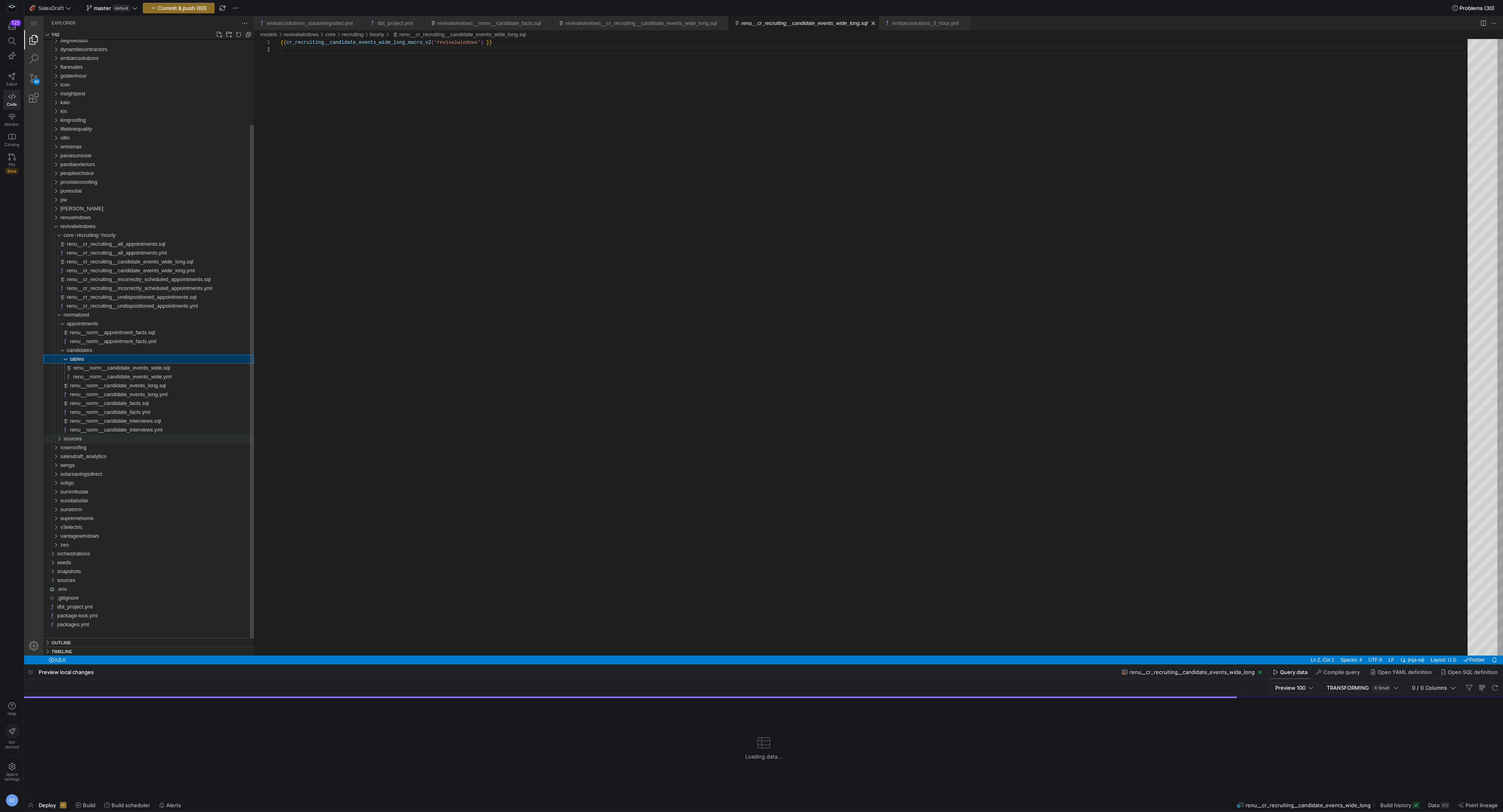
click at [103, 438] on div "sources" at bounding box center [159, 439] width 190 height 9
click at [105, 445] on div "acuity" at bounding box center [160, 447] width 187 height 9
click at [105, 457] on div "intermediate" at bounding box center [162, 456] width 184 height 9
click at [100, 482] on div "staging" at bounding box center [162, 483] width 184 height 9
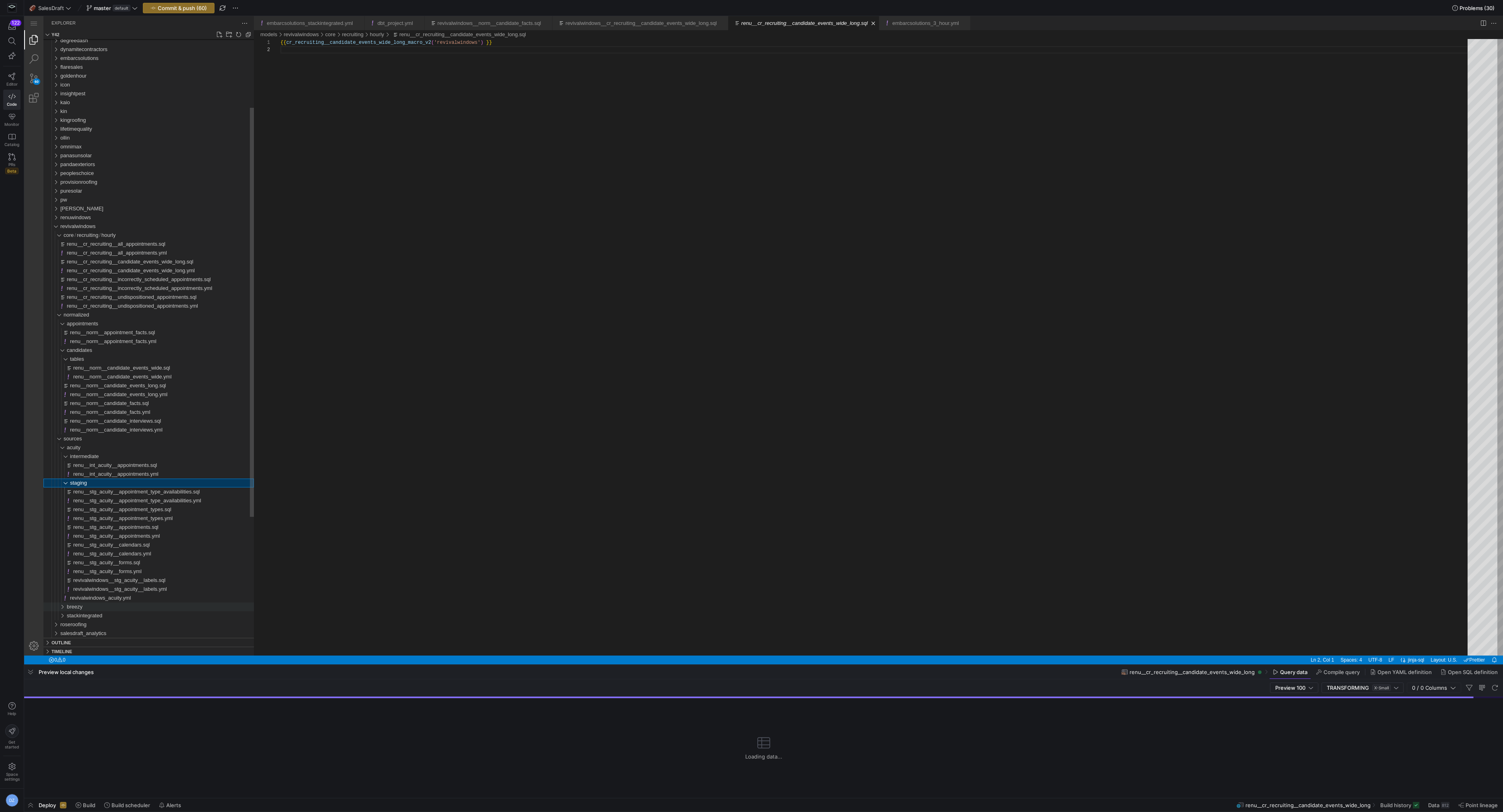
click at [96, 609] on div "breezy" at bounding box center [160, 607] width 187 height 9
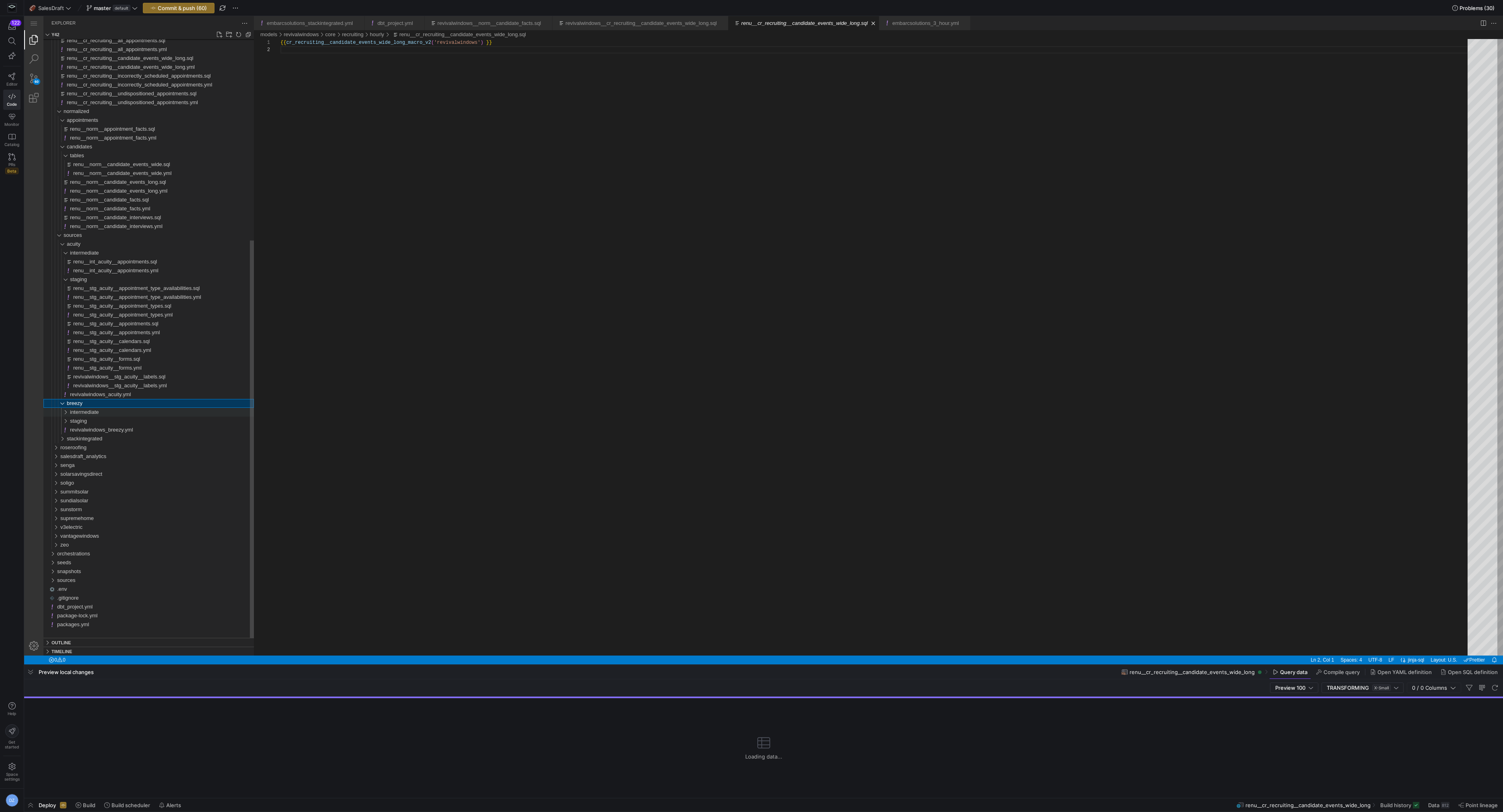
click at [95, 415] on span "intermediate" at bounding box center [85, 412] width 29 height 6
click at [94, 495] on div "staging" at bounding box center [162, 492] width 184 height 9
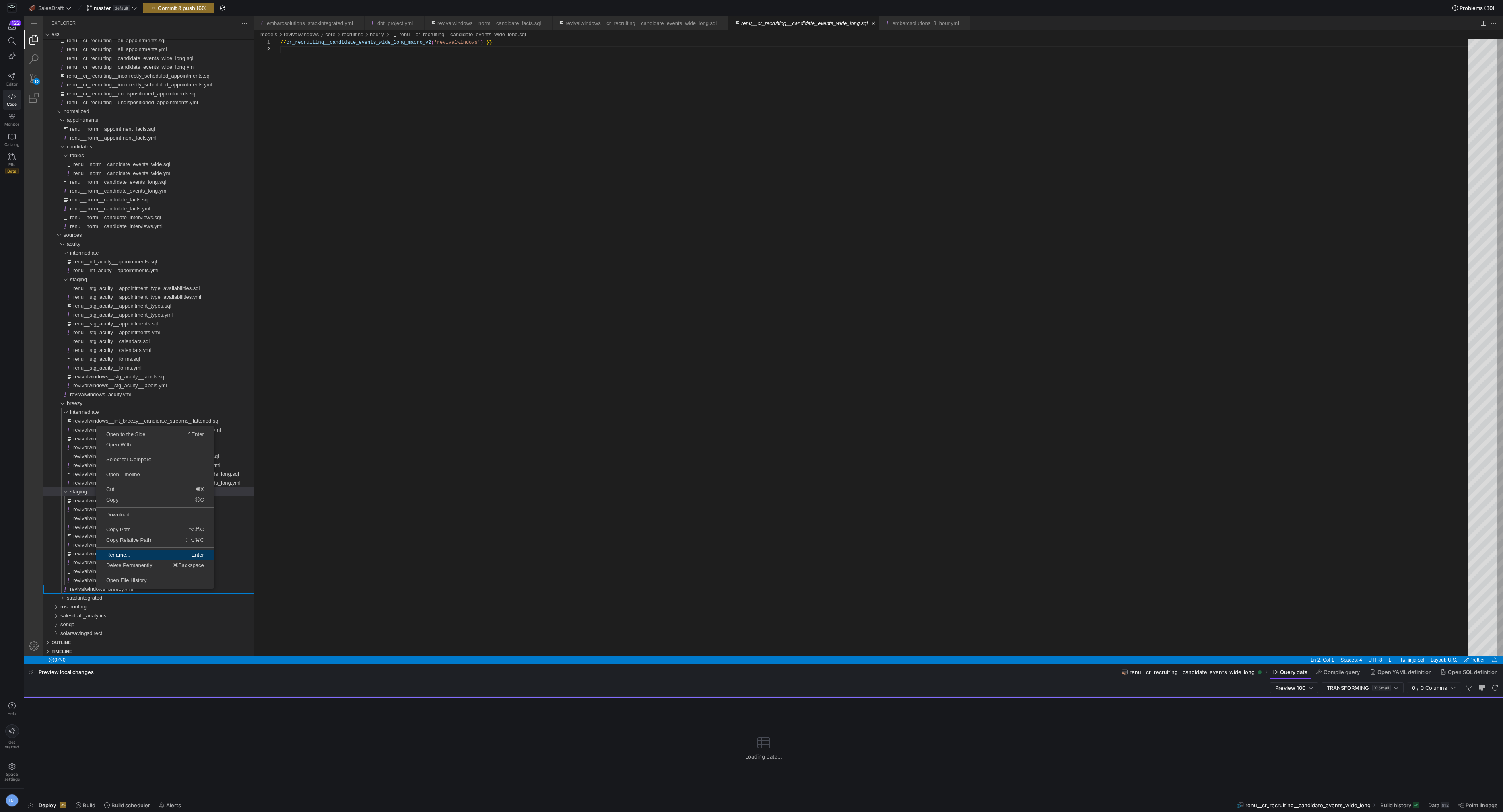
click at [147, 553] on span "Rename..." at bounding box center [125, 555] width 58 height 5
click at [138, 369] on span "renu__stg_acuity__forms.yml" at bounding box center [107, 368] width 68 height 6
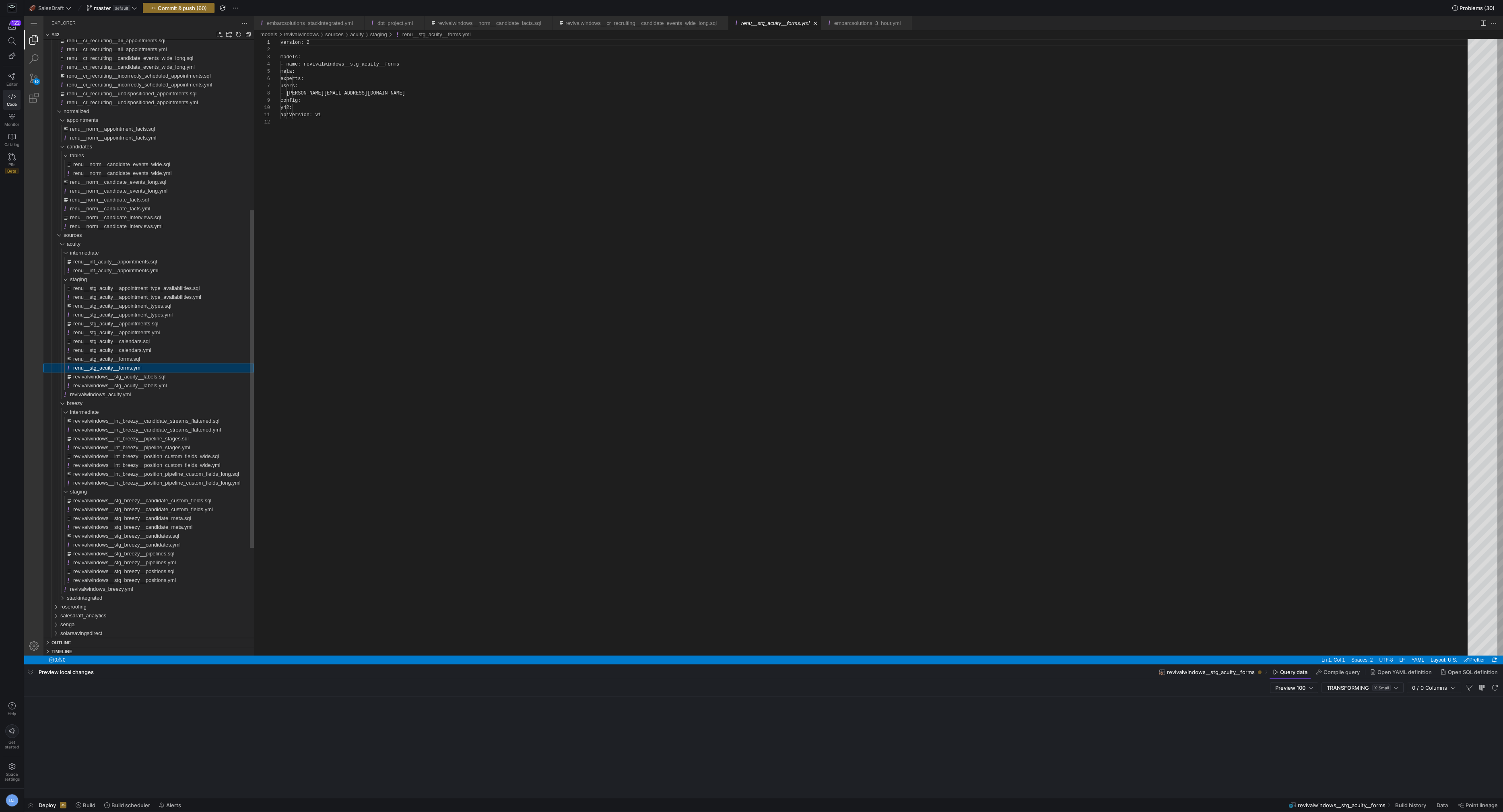
scroll to position [72, 0]
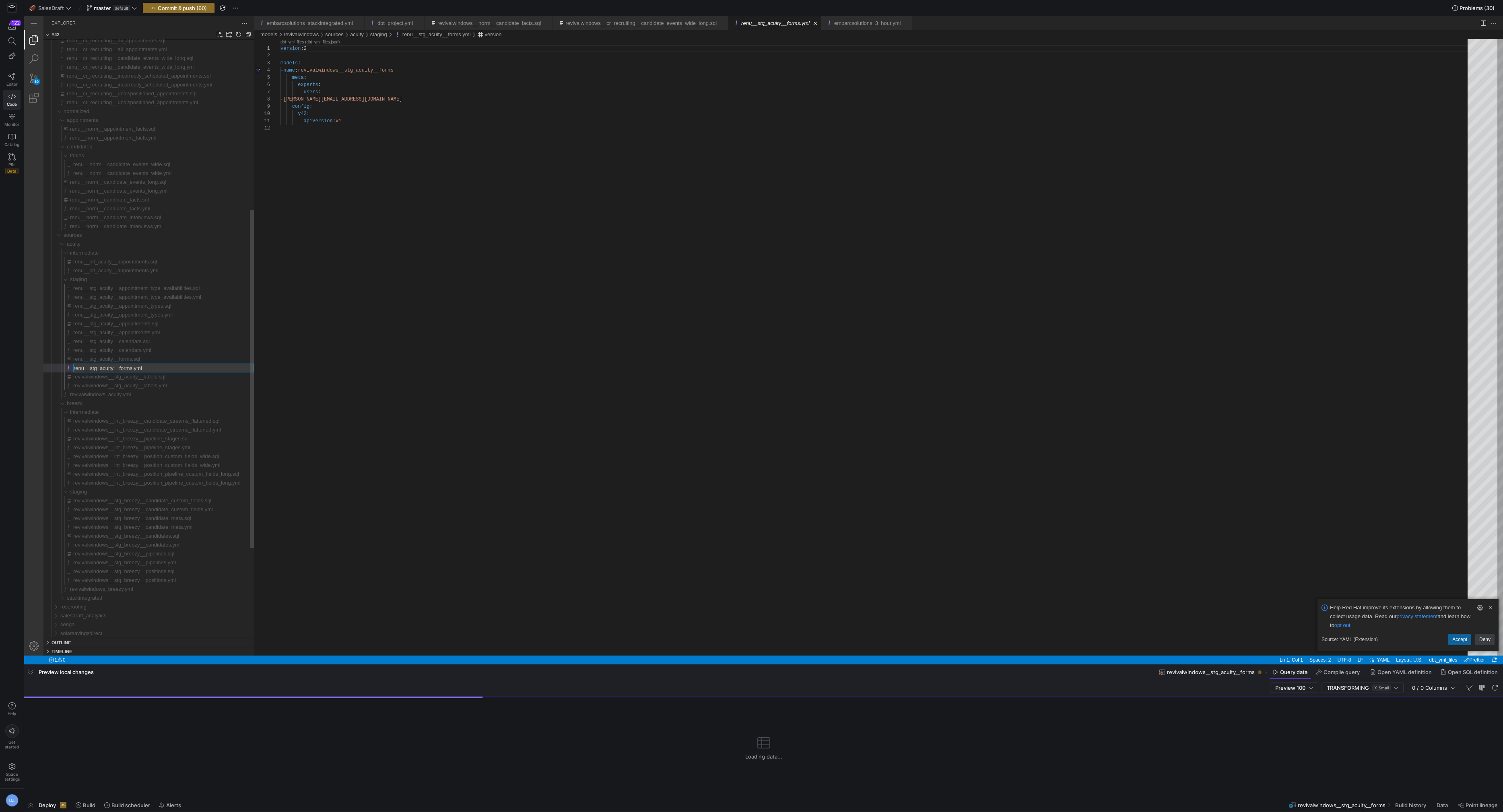
type input "revivalwindows__stg_acuity__forms.yml"
type input "revivalwindows__stg_acuity__forms.sql"
type input "revivalwindows__stg_acuity__calendars.yml"
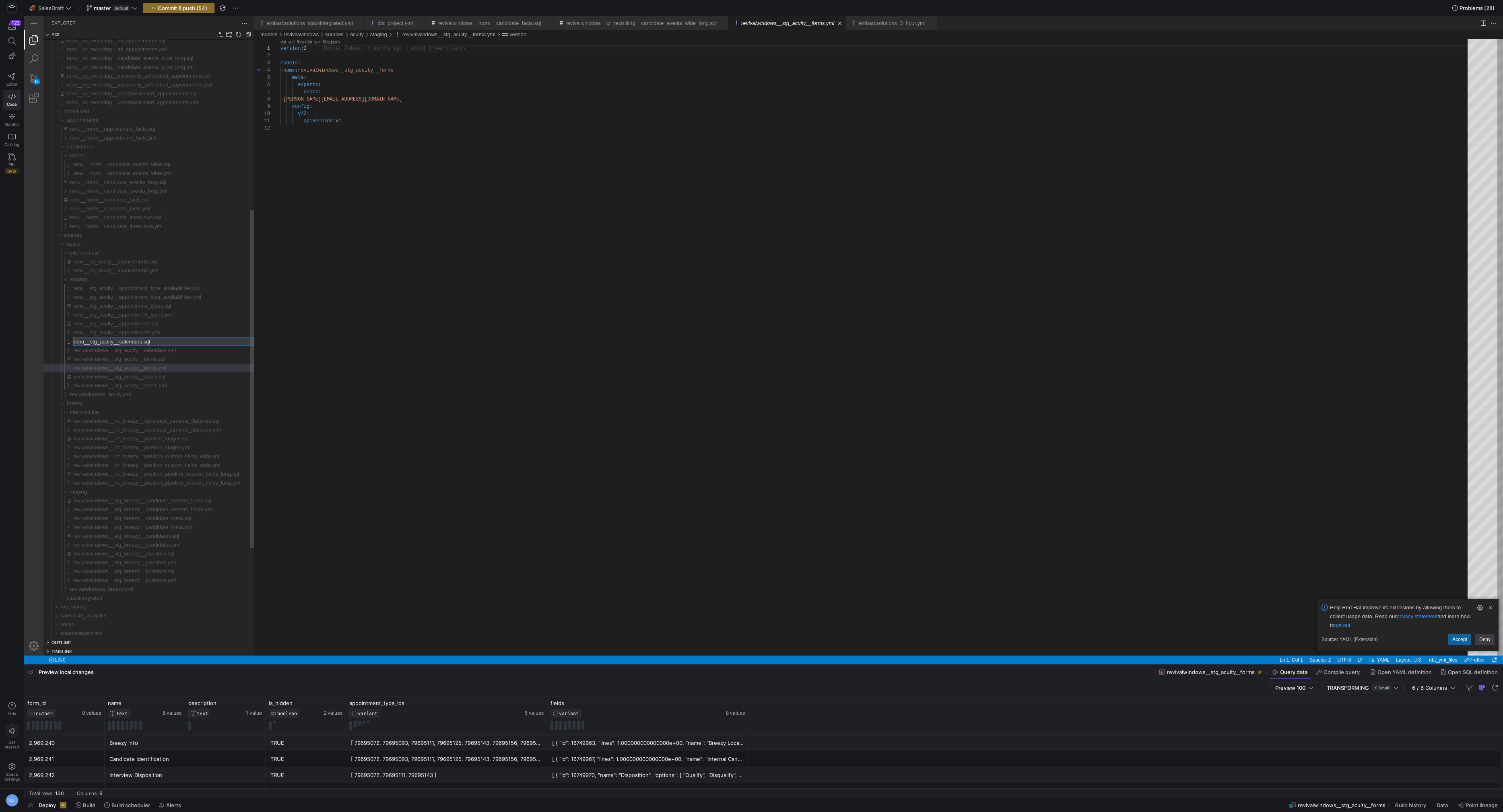
type input "revivalwindows__stg_acuity__calendars.sql"
type input "revivalwindows__stg_acuity__appointments.yml"
type input "revivalwindows__stg_acuity__appointments.sql"
type input "revivalwindows__stg_acuity__appointment_types.yml"
type input "revivalwindows__stg_acuity__appointment_types.sql"
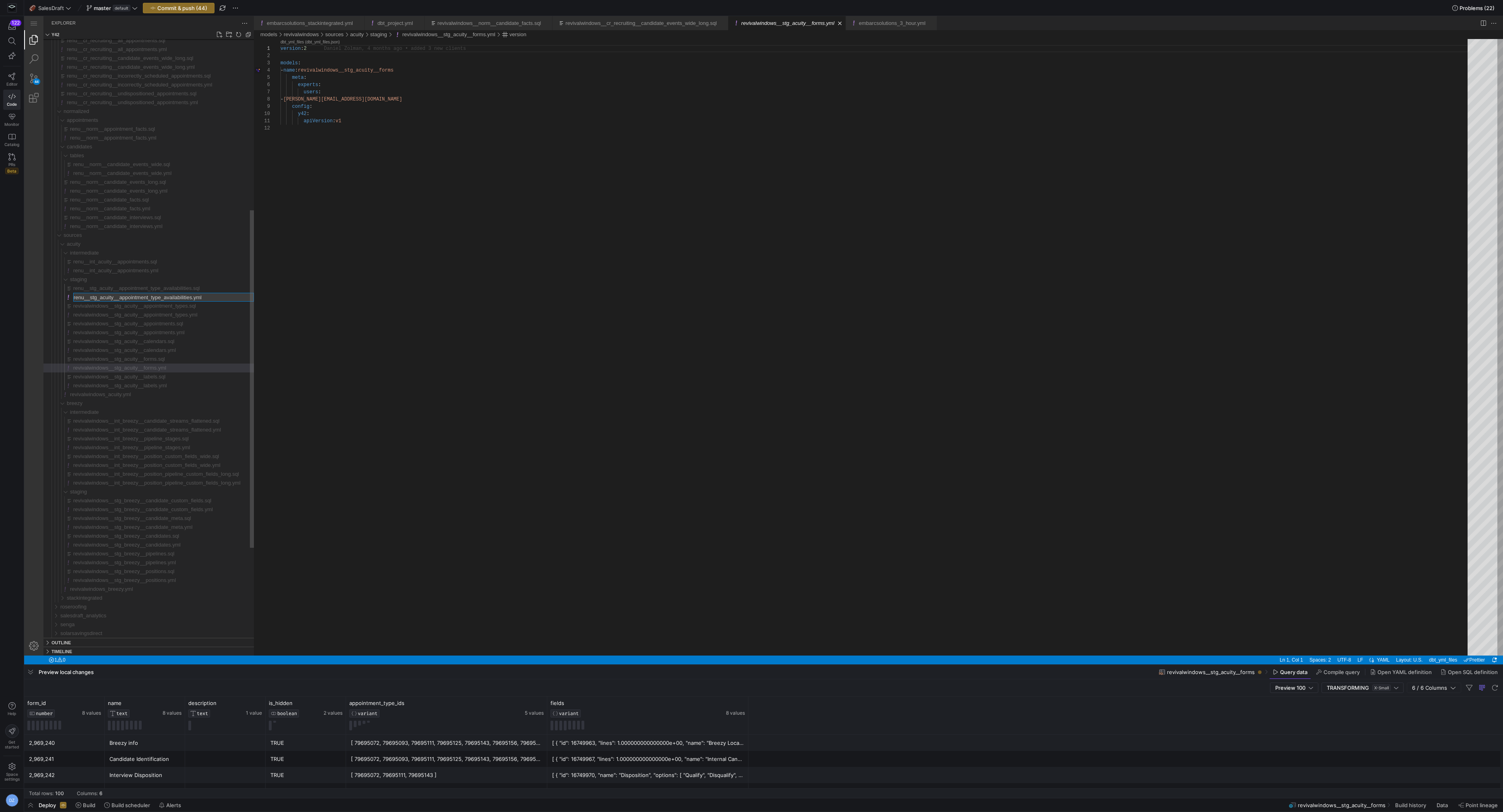
type input "revivalwindows__stg_acuity__appointment_type_availabilities.yml"
type input "revivalwindows__stg_acuity__appointment_type_availabilities.sql"
type input "revivalwindows__int_acuity__appointments.yml"
type input "revivalwindows__int_acuity__appointments.sql"
type input "revivalwindows__norm__candidate_interviews.yml"
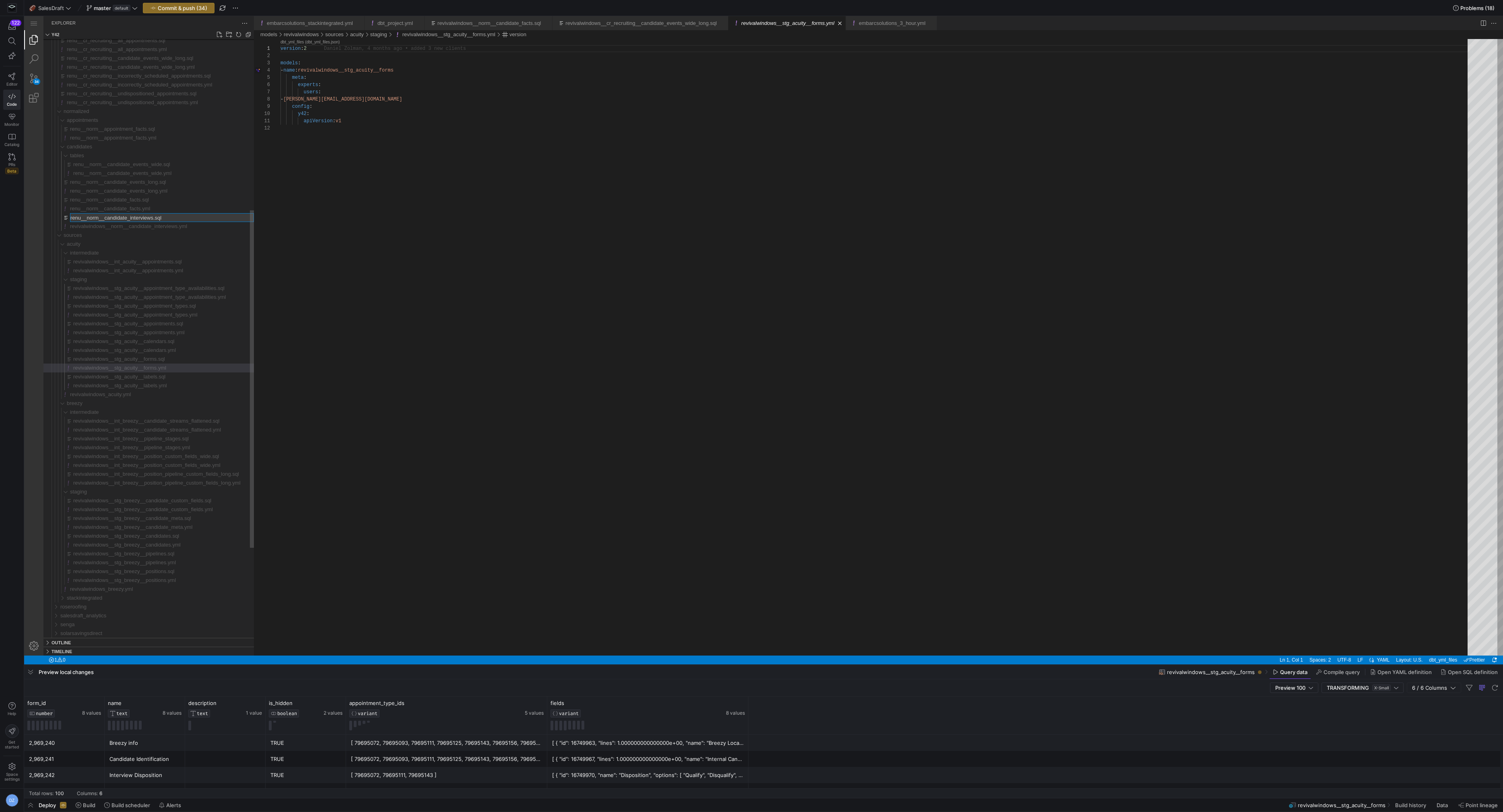
type input "revivalwindows__norm__candidate_interviews.sql"
type input "revivalwindows__norm__candidate_facts.yml"
type input "revivalwindows__norm__candidate_facts.sql"
type input "revivalwindows__norm__candidate_events_long.yml"
type input "revivalwindows__norm__candidate_events_long.sql"
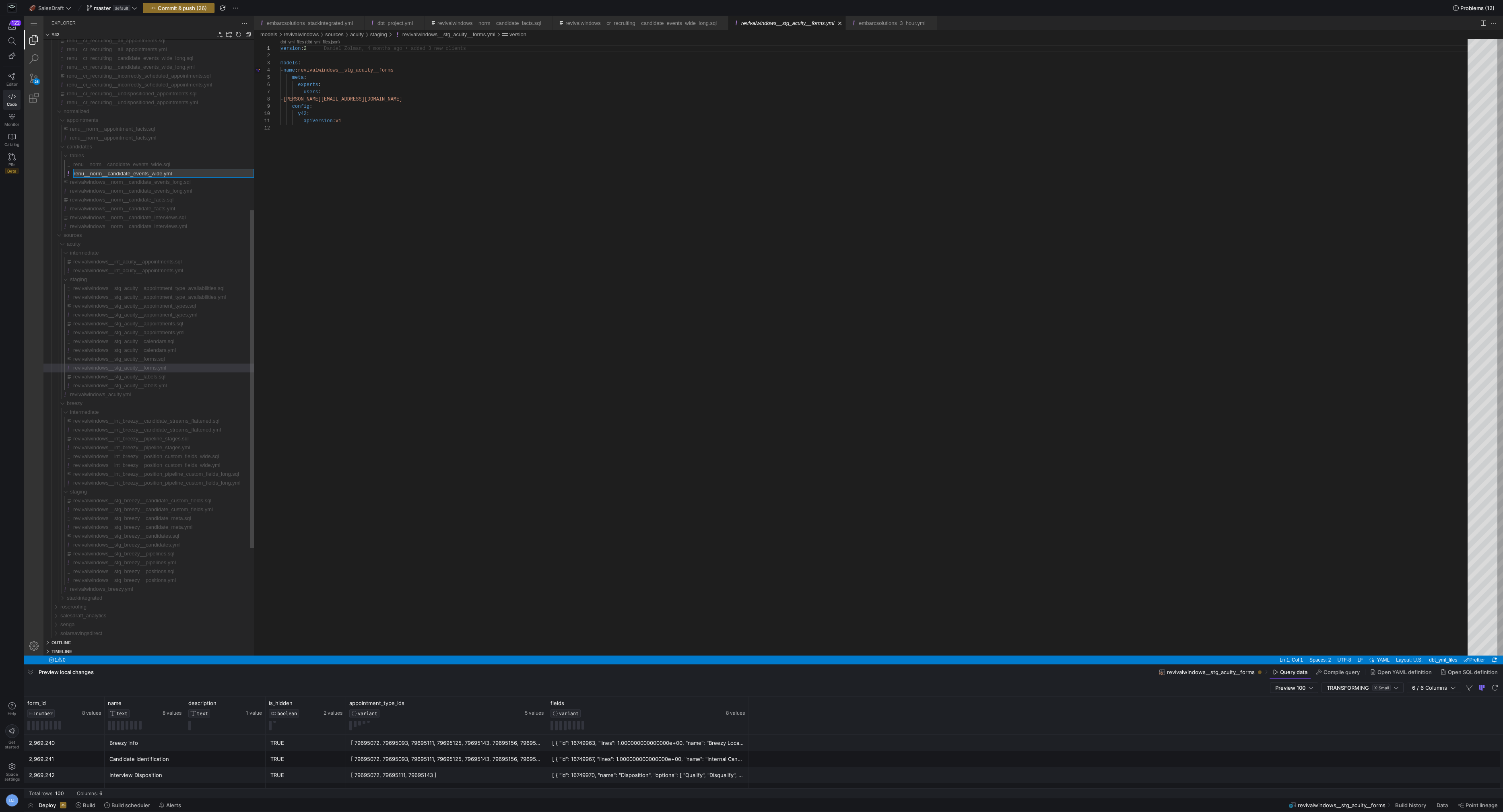
type input "revivalwindows__norm__candidate_events_wide.yml"
type input "revivalwindows__norm__candidate_events_wide.sql"
type input "revivalwindows__norm__appointment_facts.yml"
type input "revivalwindows__norm__appointment_facts.sql"
type input "revivalwindows__cr_recruiting__undispositioned_appointments.yml"
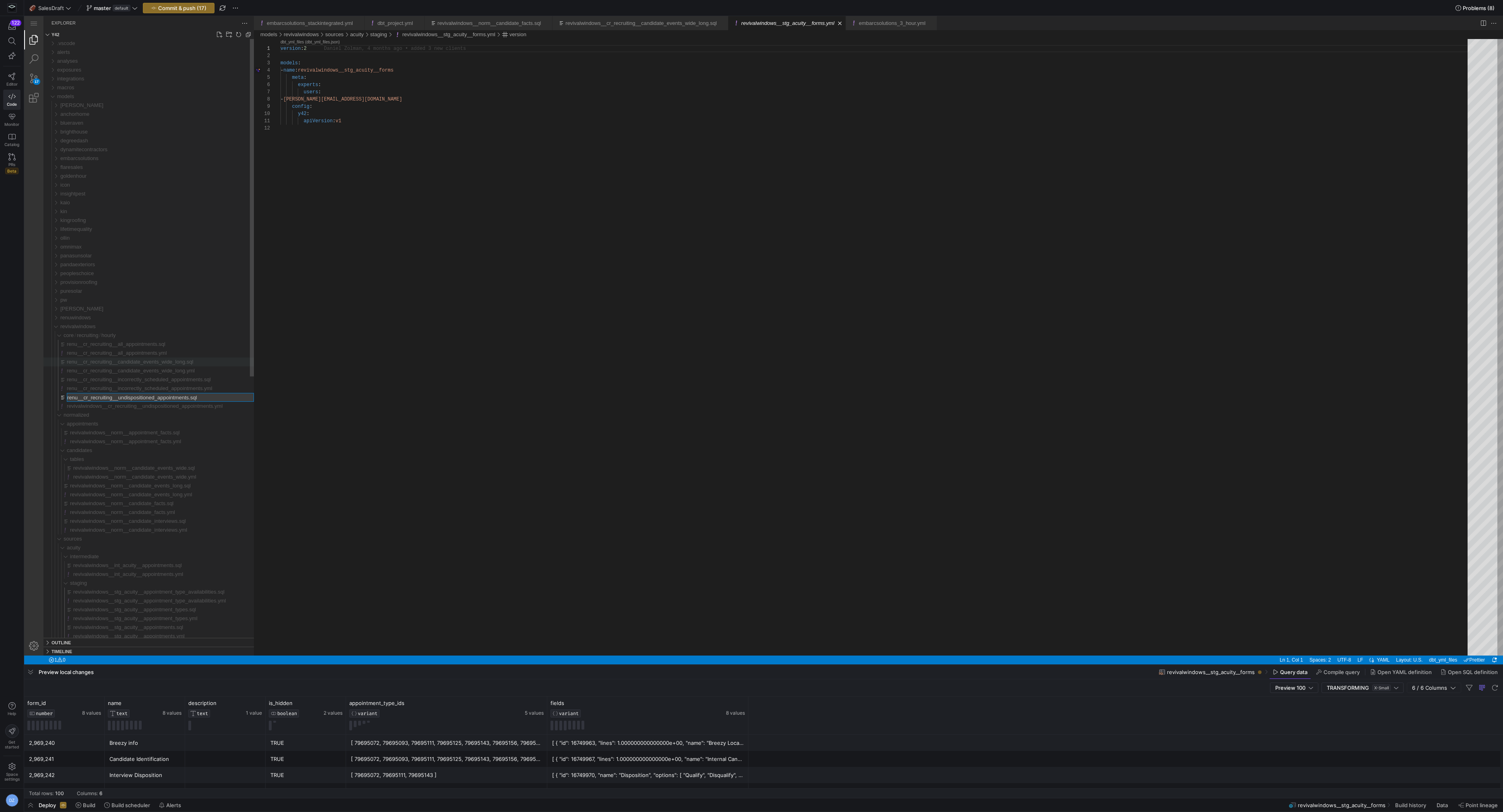
type input "revivalwindows__cr_recruiting__undispositioned_appointments.sql"
type input "revivalwindows__cr_recruiting__incorrectly_scheduled_appointments.yml"
type input "revivalwindows__cr_recruiting__incorrectly_scheduled_appointments.sql"
type input "revivalwindows__cr_recruiting__candidate_events_wide_long.yml"
type input "revivalwindows__cr_recruiting__candidate_events_wide_long.sql"
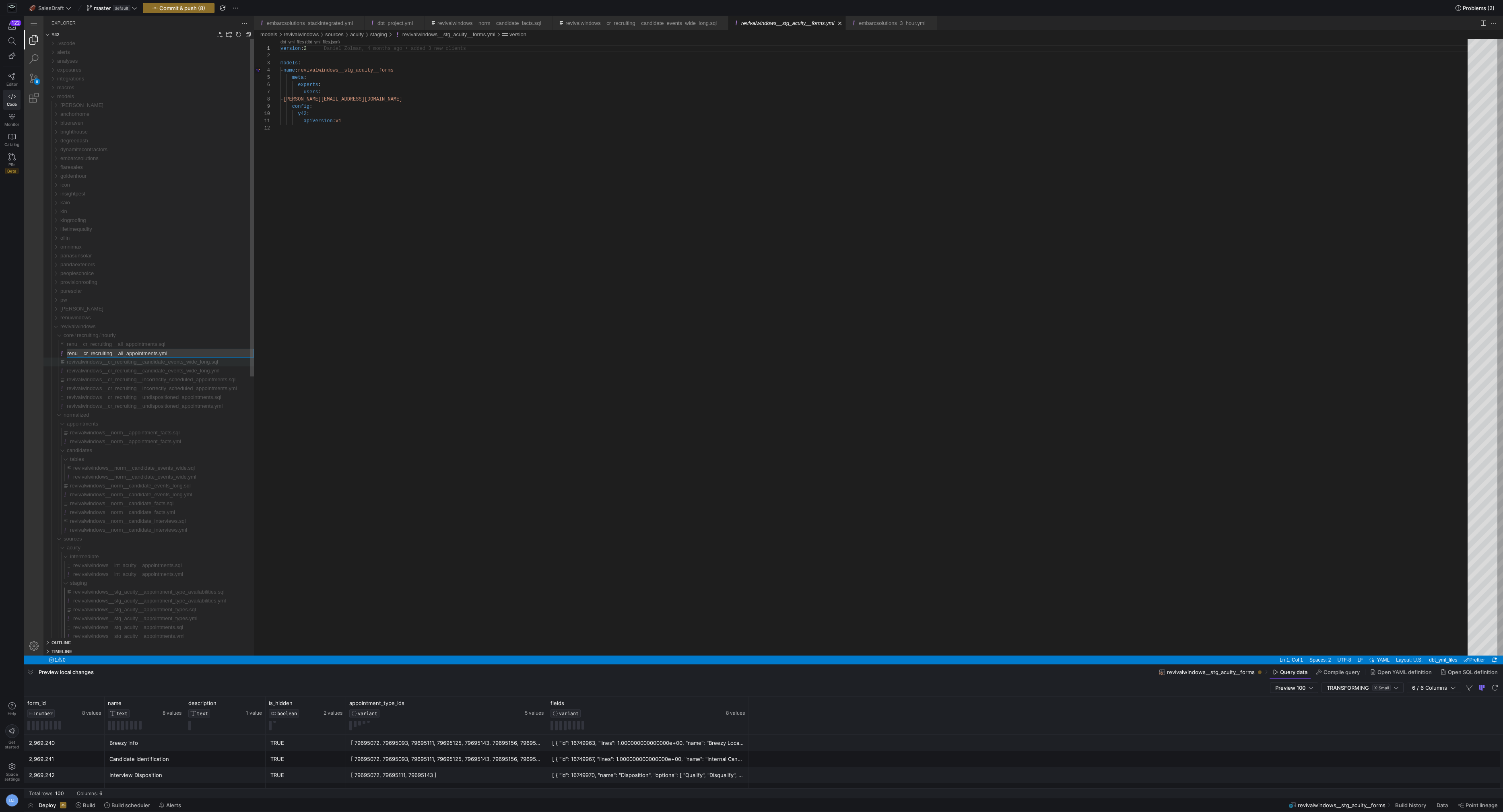
type input "revivalwindows__cr_recruiting__all_appointments.yml"
type input "revivalwindows__cr_recruiting__all_appointments.sql"
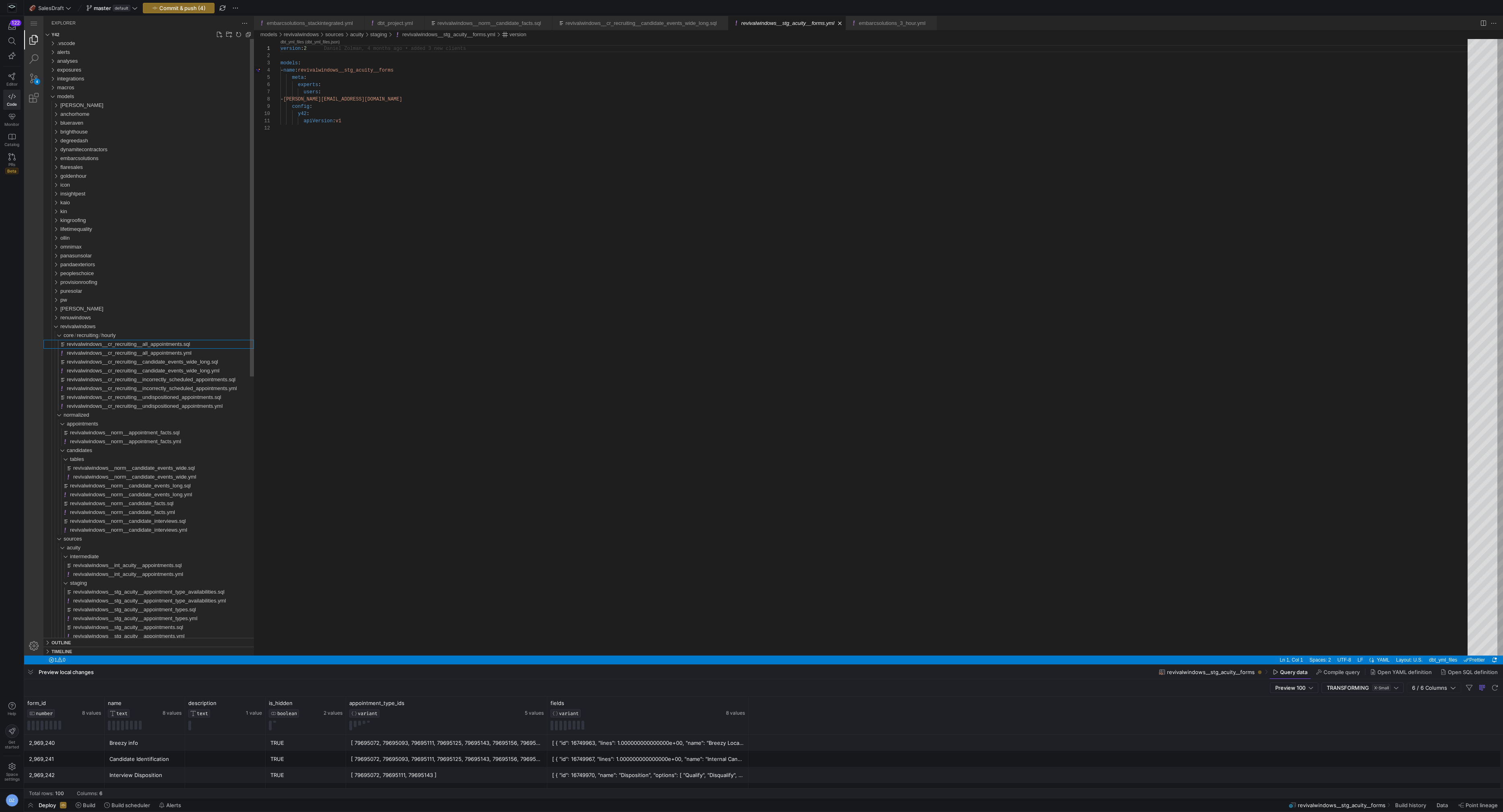
click at [207, 342] on div "revivalwindows__cr_recruiting__all_appointments.sql" at bounding box center [160, 344] width 187 height 9
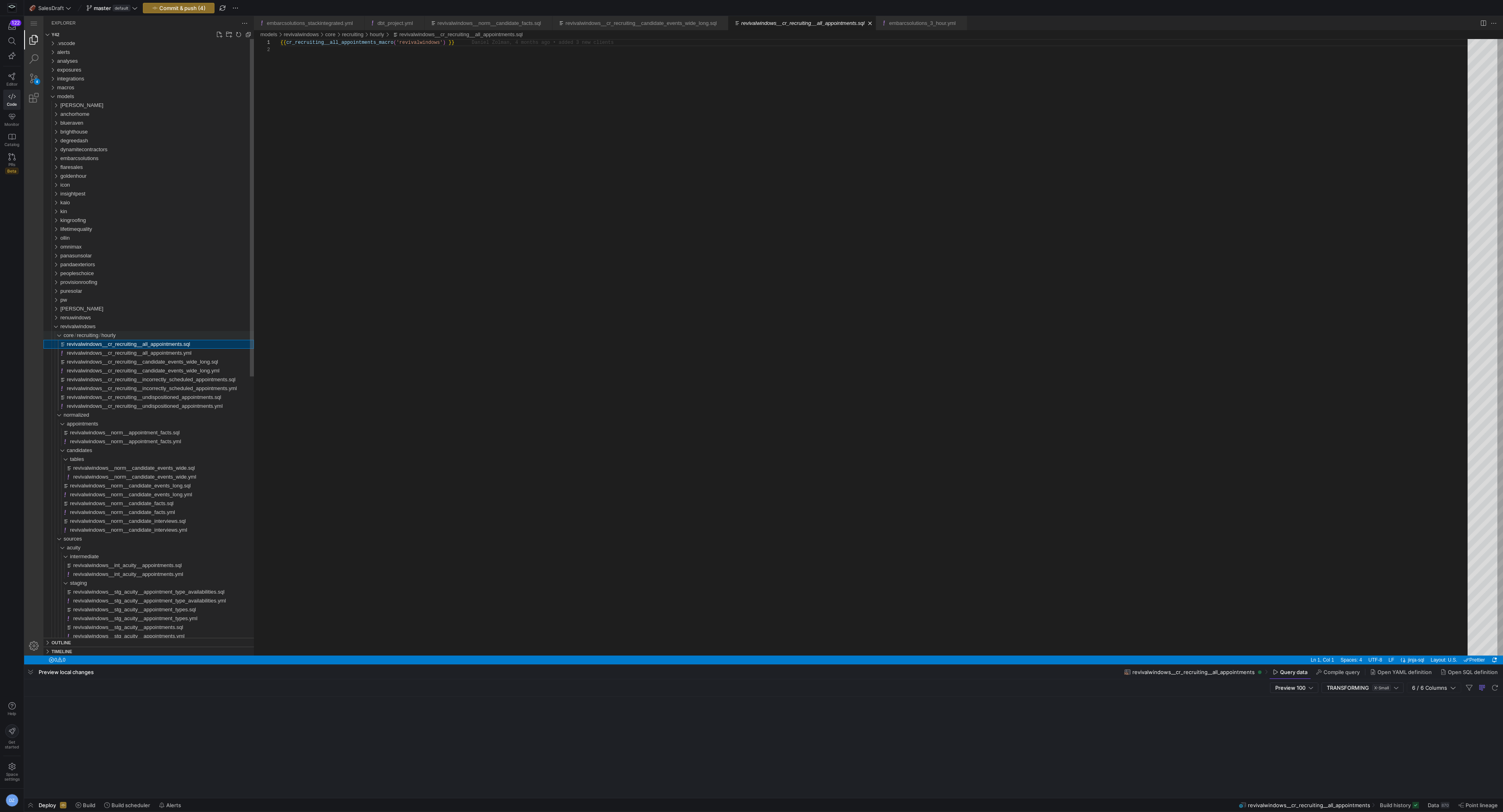
scroll to position [7, 0]
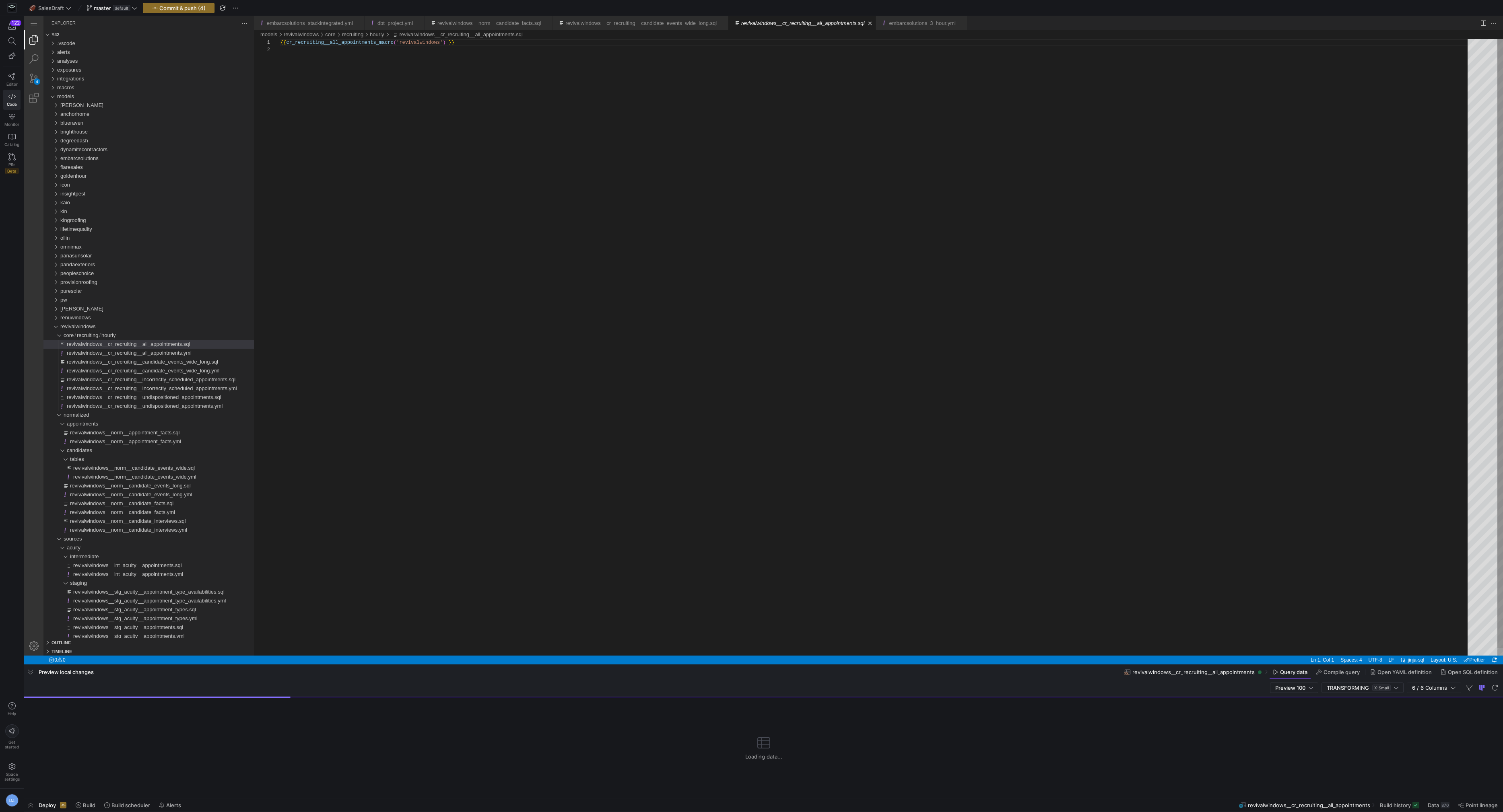
click at [361, 247] on div "{{ cr_recruiting__all_appointments_macro ( 'revivalwindows' ) }}" at bounding box center [877, 351] width 1193 height 624
click at [194, 9] on span "Commit & push (4)" at bounding box center [182, 8] width 46 height 6
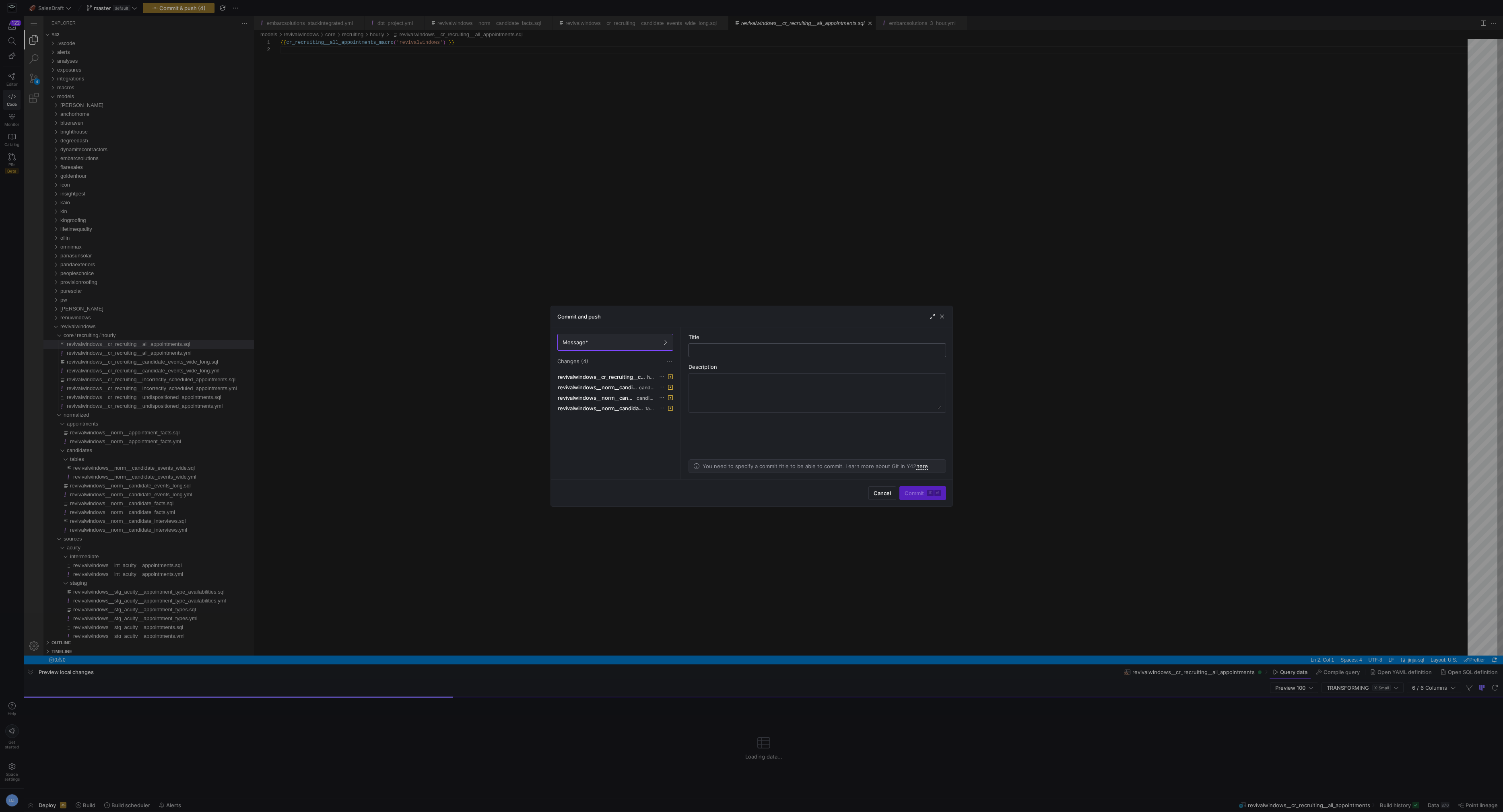
click at [702, 349] on input "text" at bounding box center [817, 350] width 244 height 6
type input "updated revival to v2 macros"
click at [911, 489] on span "submit" at bounding box center [922, 494] width 46 height 13
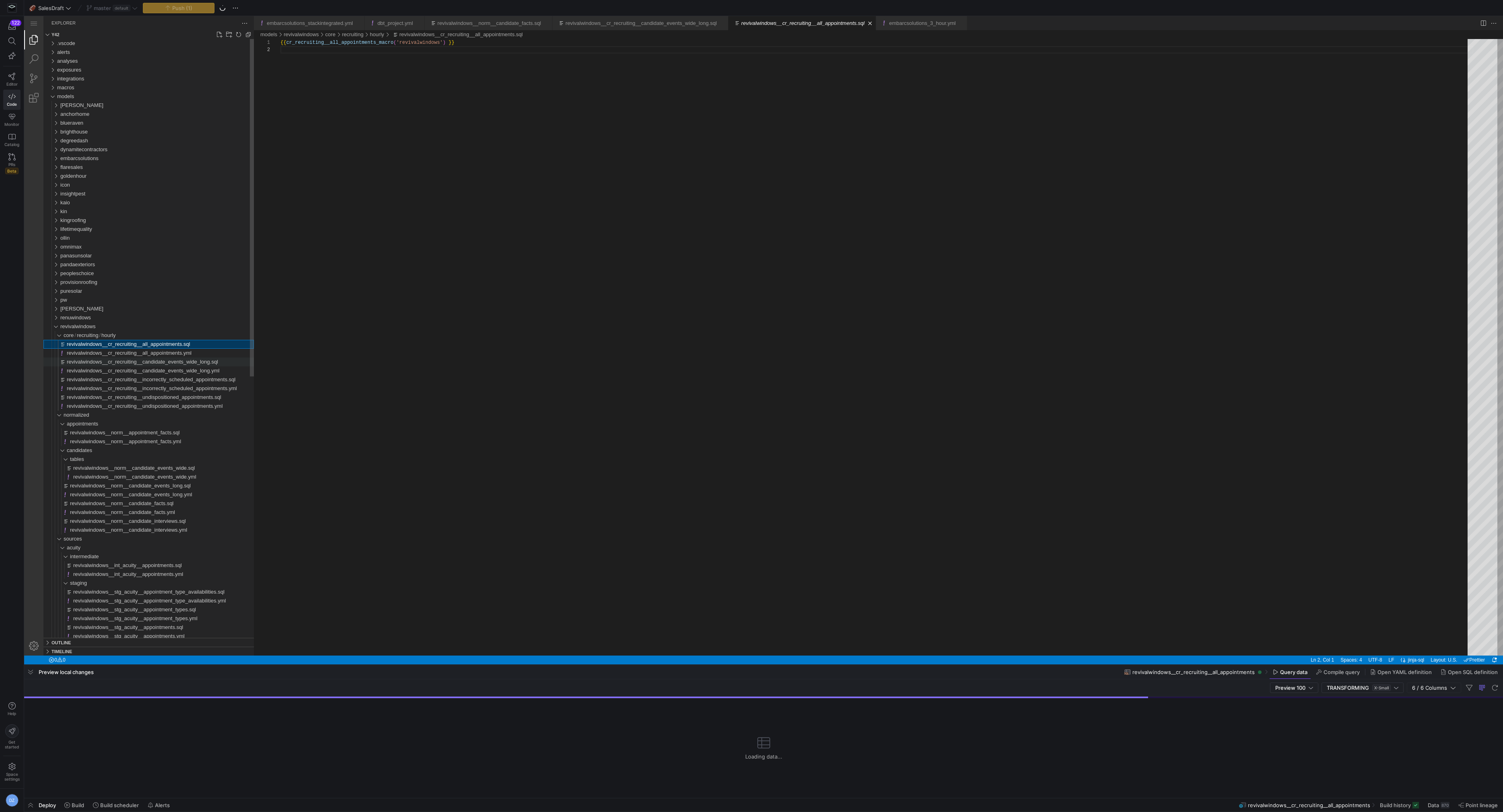
click at [194, 362] on span "revivalwindows__cr_recruiting__candidate_events_wide_long.sql" at bounding box center [142, 362] width 151 height 6
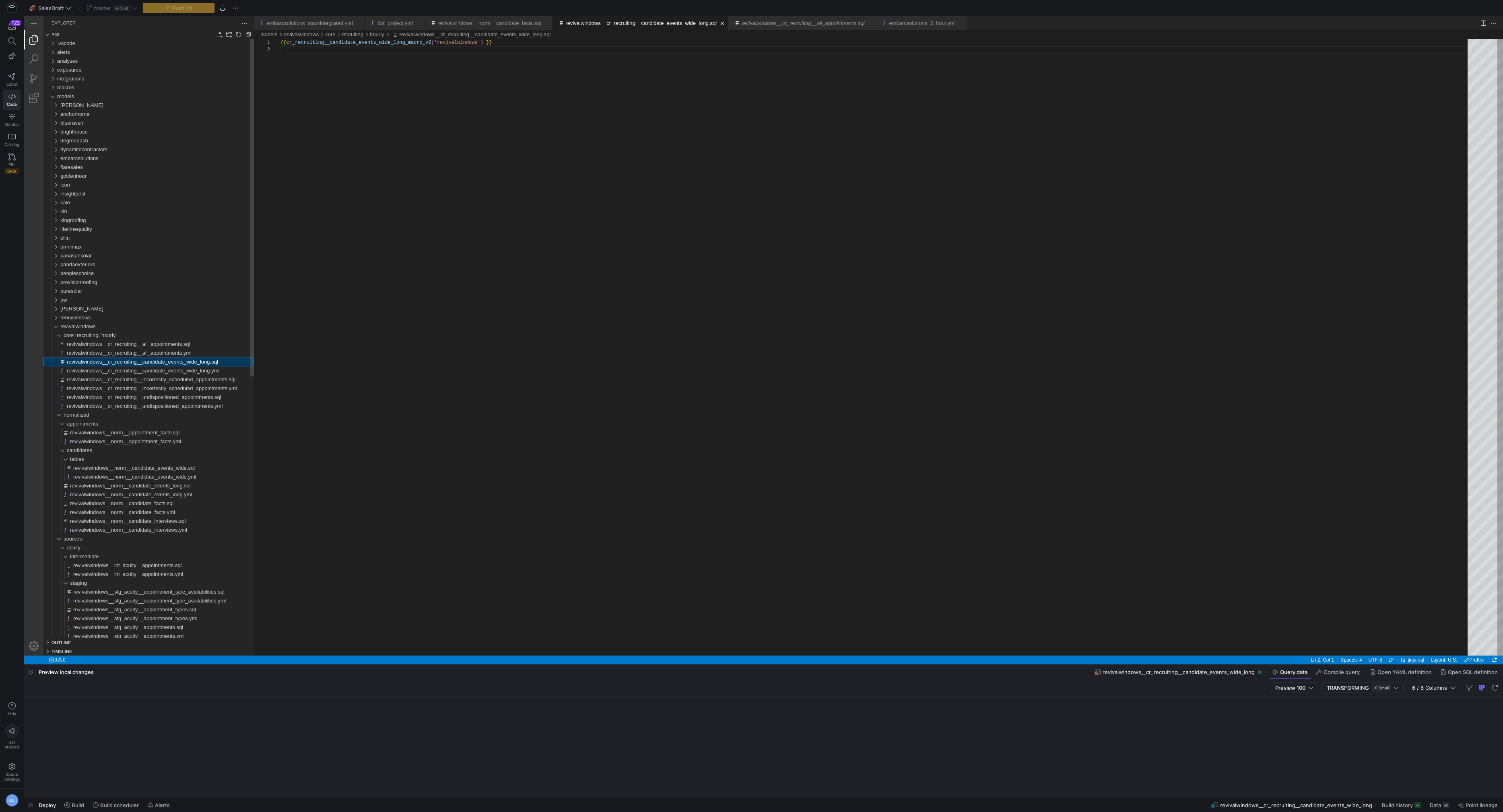
scroll to position [7, 0]
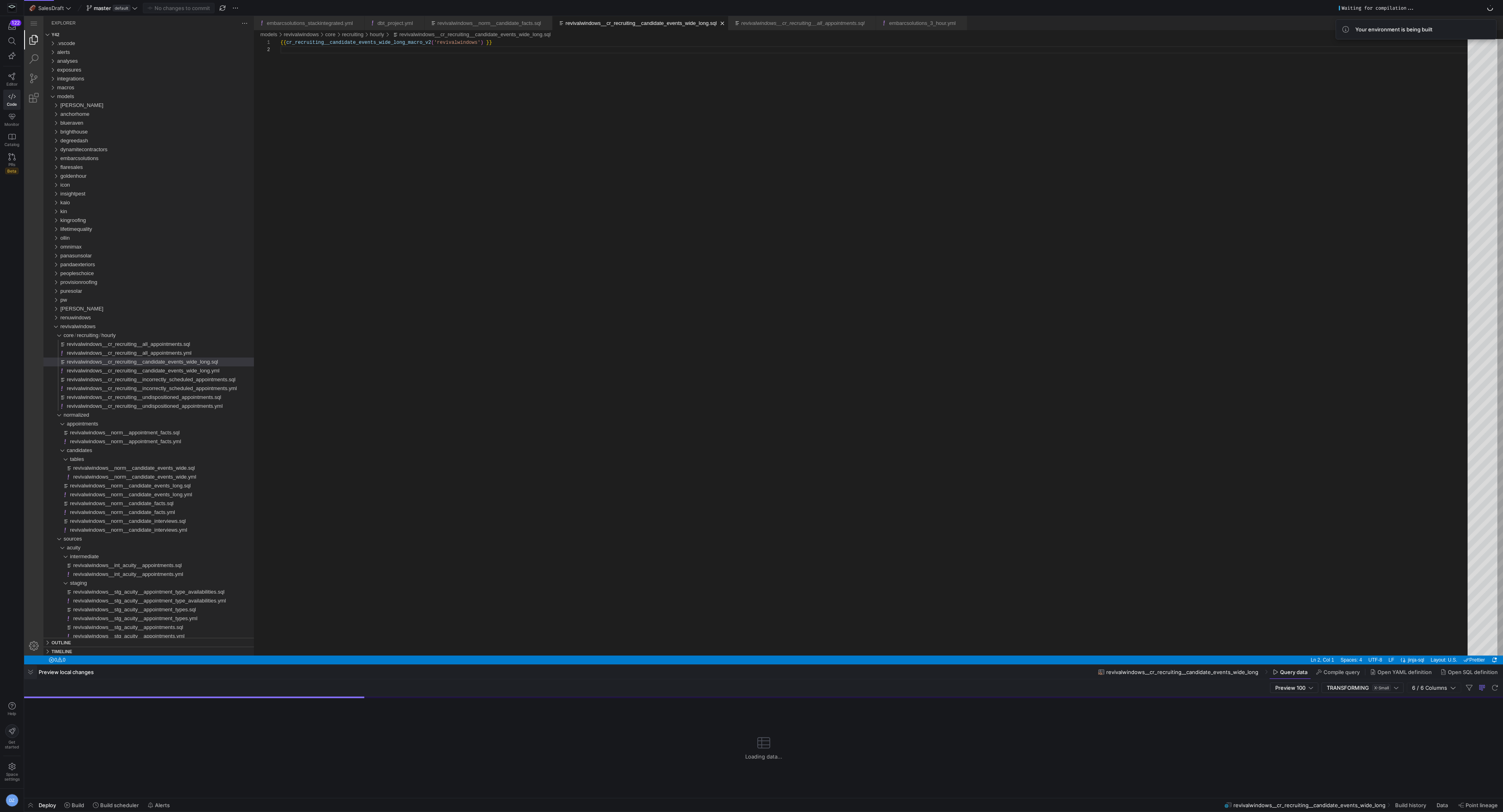
click at [33, 670] on span "button" at bounding box center [30, 672] width 13 height 13
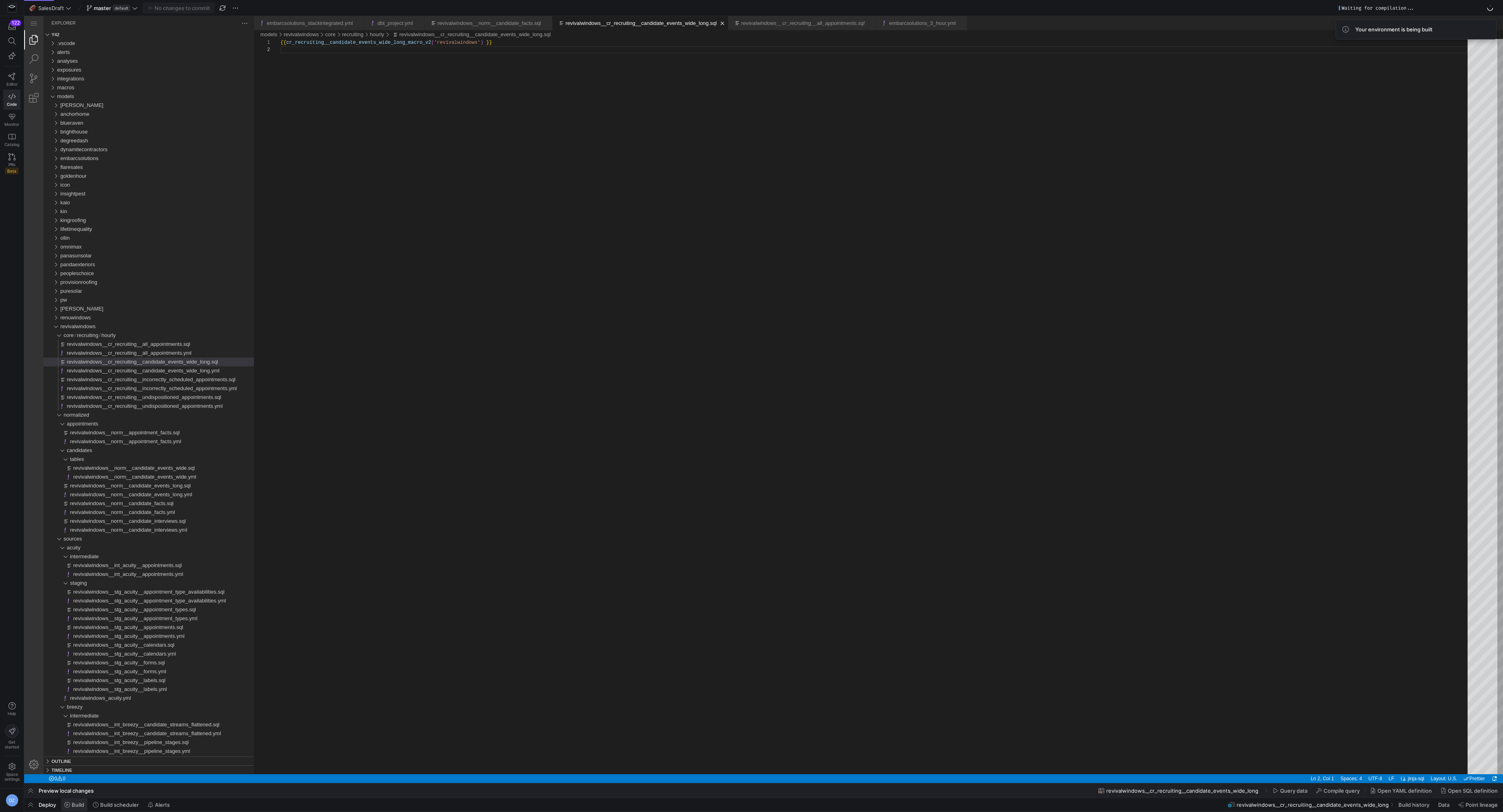
click at [81, 802] on span "Build" at bounding box center [78, 805] width 12 height 6
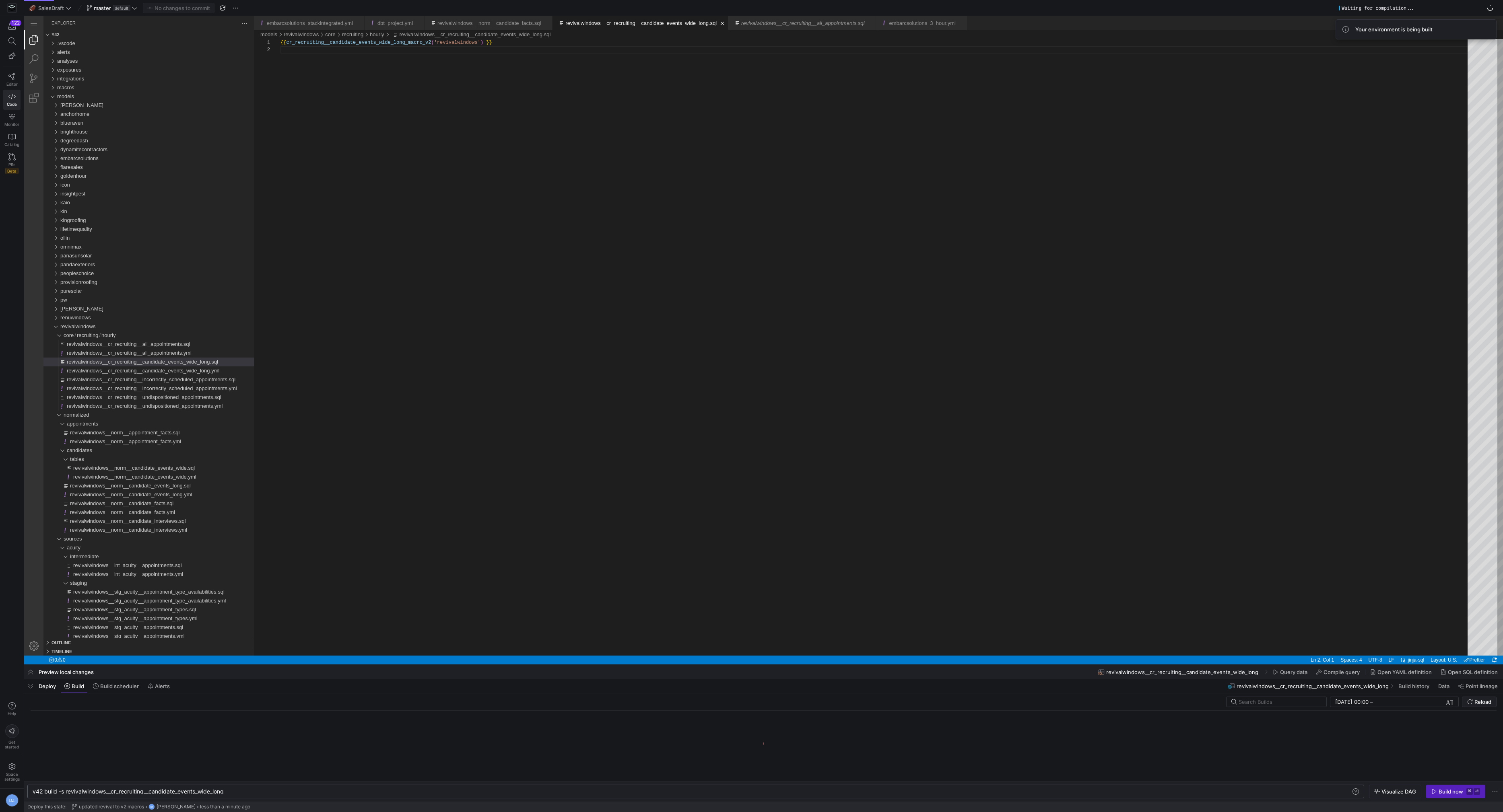
scroll to position [0, 193]
click at [65, 792] on div "y42 build -s revivalwindows__cr_recruiting__candid ate_events_wide_long" at bounding box center [693, 792] width 1320 height 6
type textarea "y42 build -s +revivalwindows__cr_recruiting__candidate_events_wide_long"
click at [602, 537] on div "{{ cr_recruiting__candidate_events_wide_long_macro_v 2 ( 'revivalwindows' ) }}" at bounding box center [877, 351] width 1193 height 624
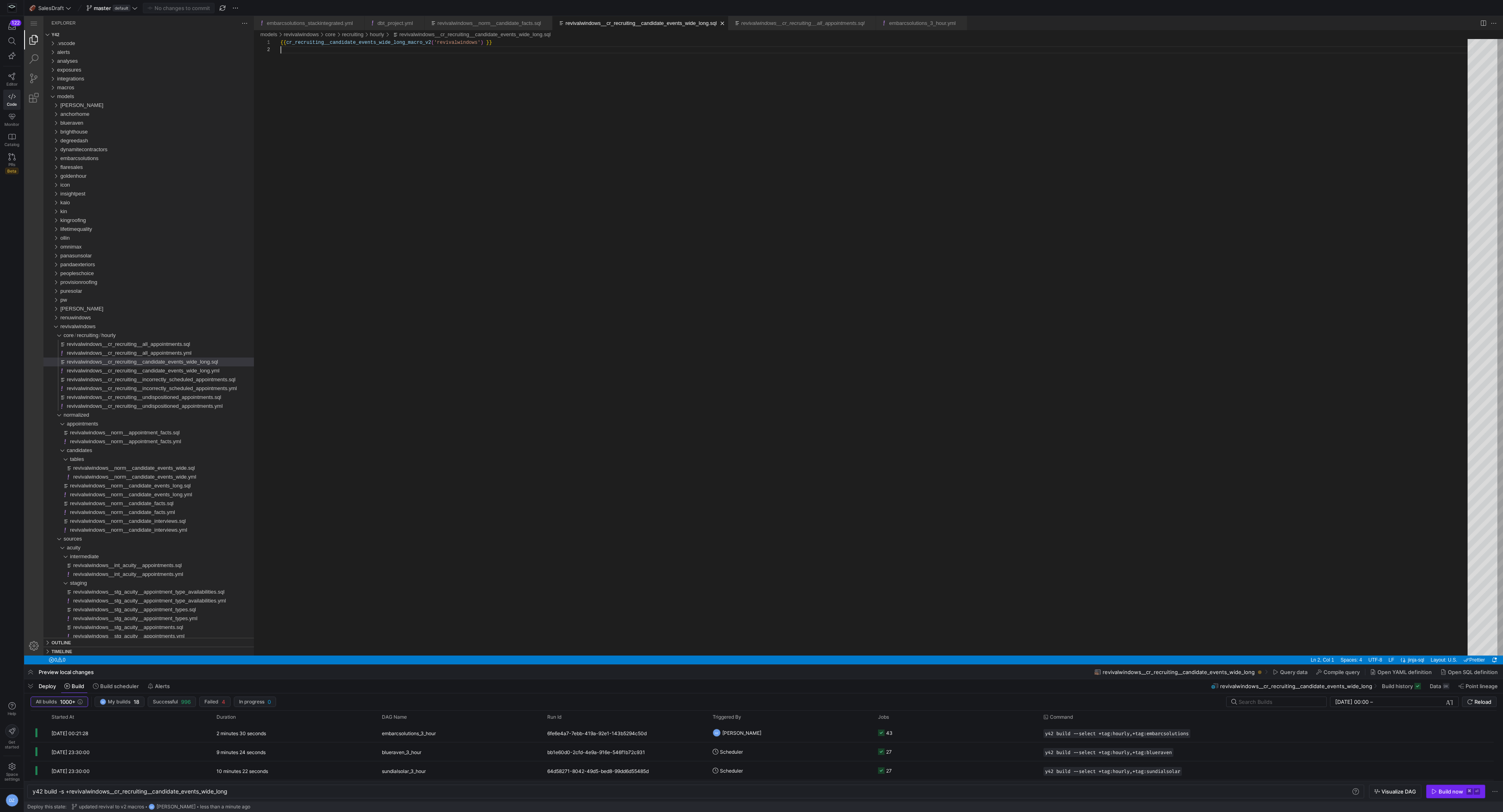
click at [1440, 793] on div "Build now" at bounding box center [1451, 792] width 25 height 6
click at [957, 737] on y42-job-status-cell-renderer at bounding box center [956, 733] width 156 height 18
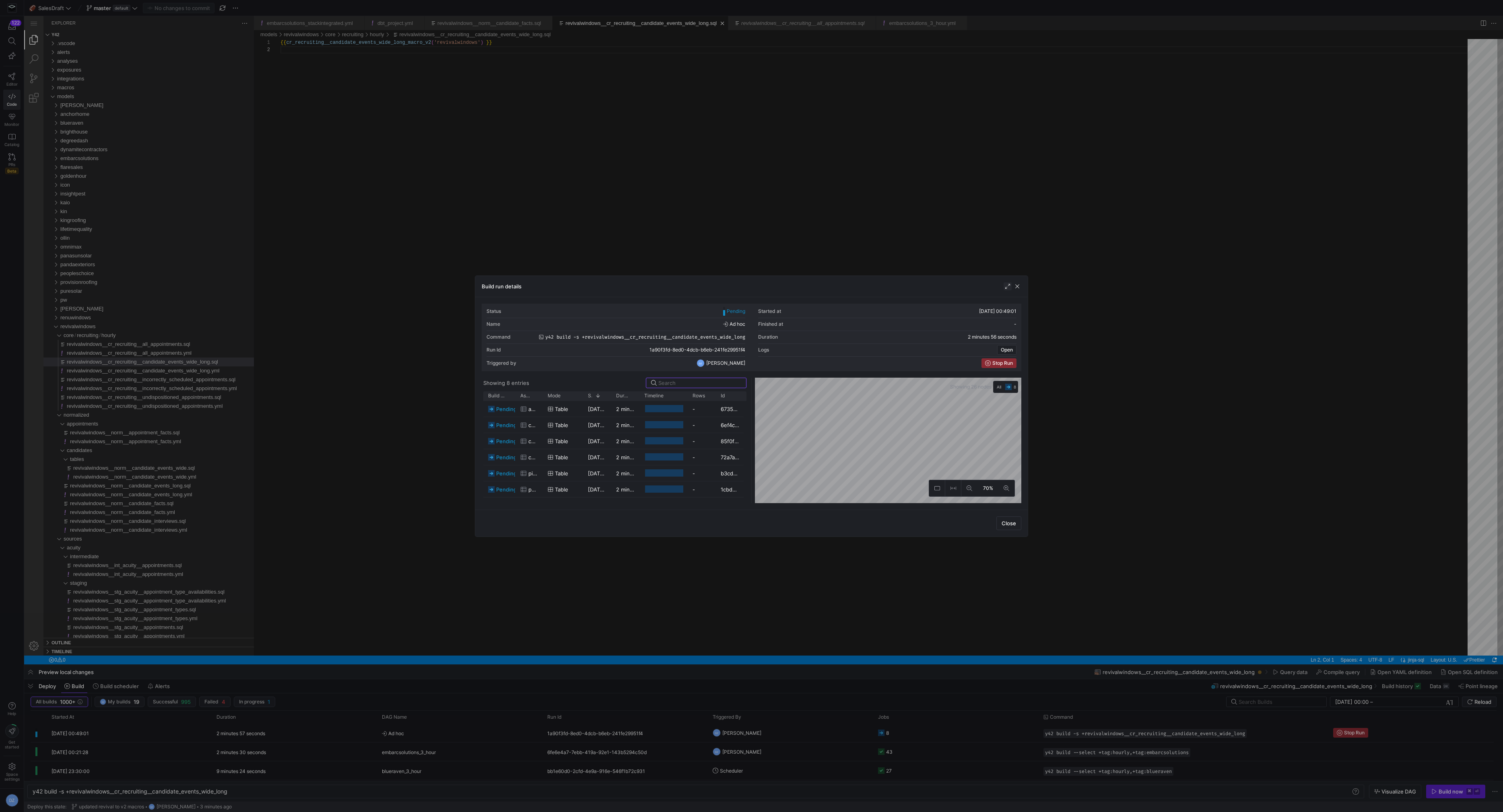
click at [1006, 289] on span "button" at bounding box center [1008, 286] width 8 height 8
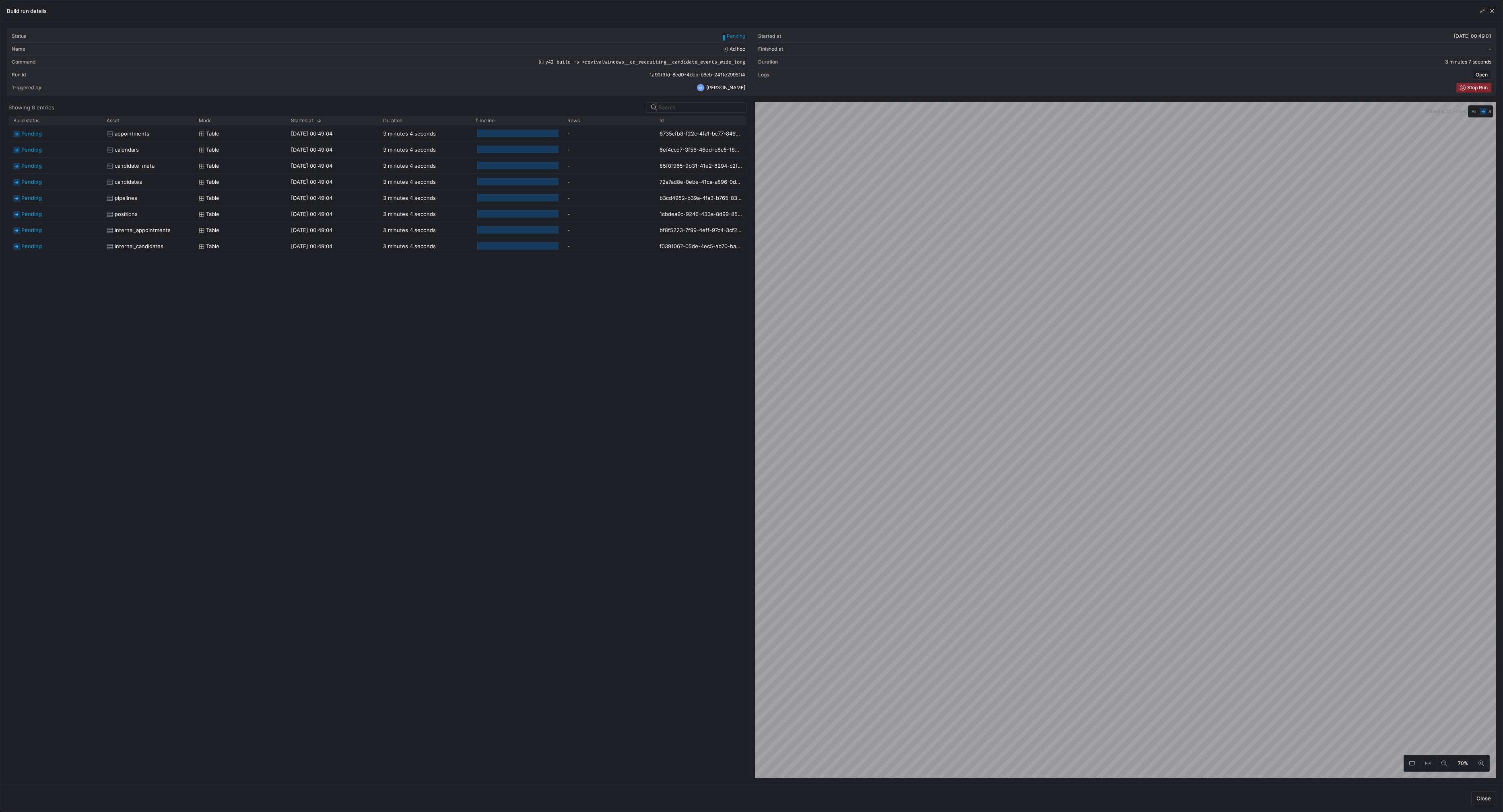
click at [483, 513] on div "pending appointments Table 09/10/25, 00:49:04 3 minutes 4 seconds - 6735cfb8-f2…" at bounding box center [377, 452] width 738 height 653
click at [539, 452] on div "pending appointments Table 09/10/25, 00:49:04 3 minutes 56 seconds - 6735cfb8-f…" at bounding box center [377, 452] width 738 height 653
click at [637, 398] on div "pending appointments Table 09/10/25, 00:49:04 5 minutes 7 seconds - 6735cfb8-f2…" at bounding box center [377, 452] width 738 height 653
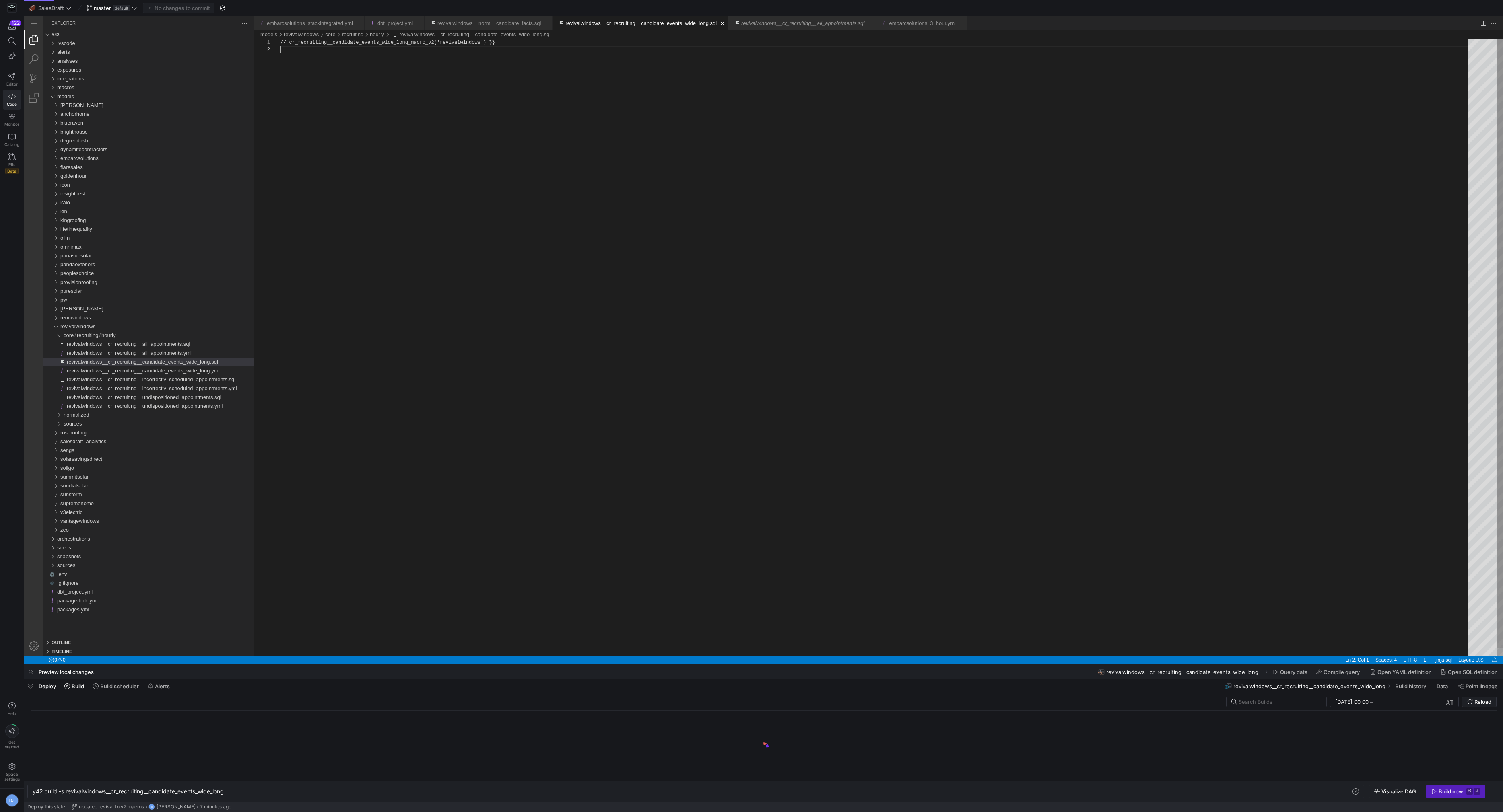
scroll to position [7, 0]
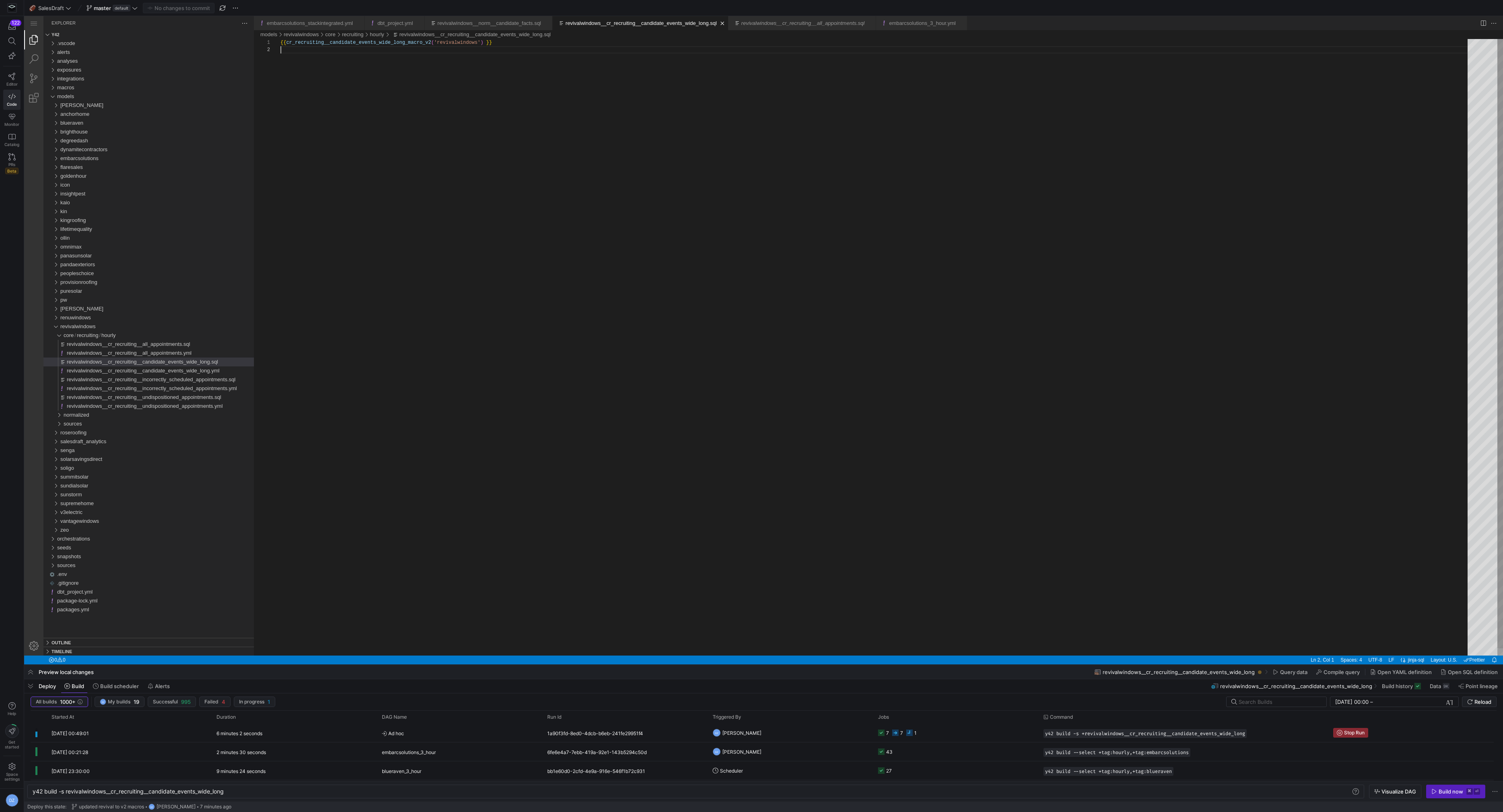
click at [466, 522] on div "{{ cr_recruiting__candidate_events_wide_long_macro_v 2 ( 'revivalwindows' ) }}" at bounding box center [877, 351] width 1193 height 624
click at [1477, 706] on span "submit" at bounding box center [1479, 702] width 34 height 10
click at [1479, 698] on span "submit" at bounding box center [1479, 702] width 34 height 10
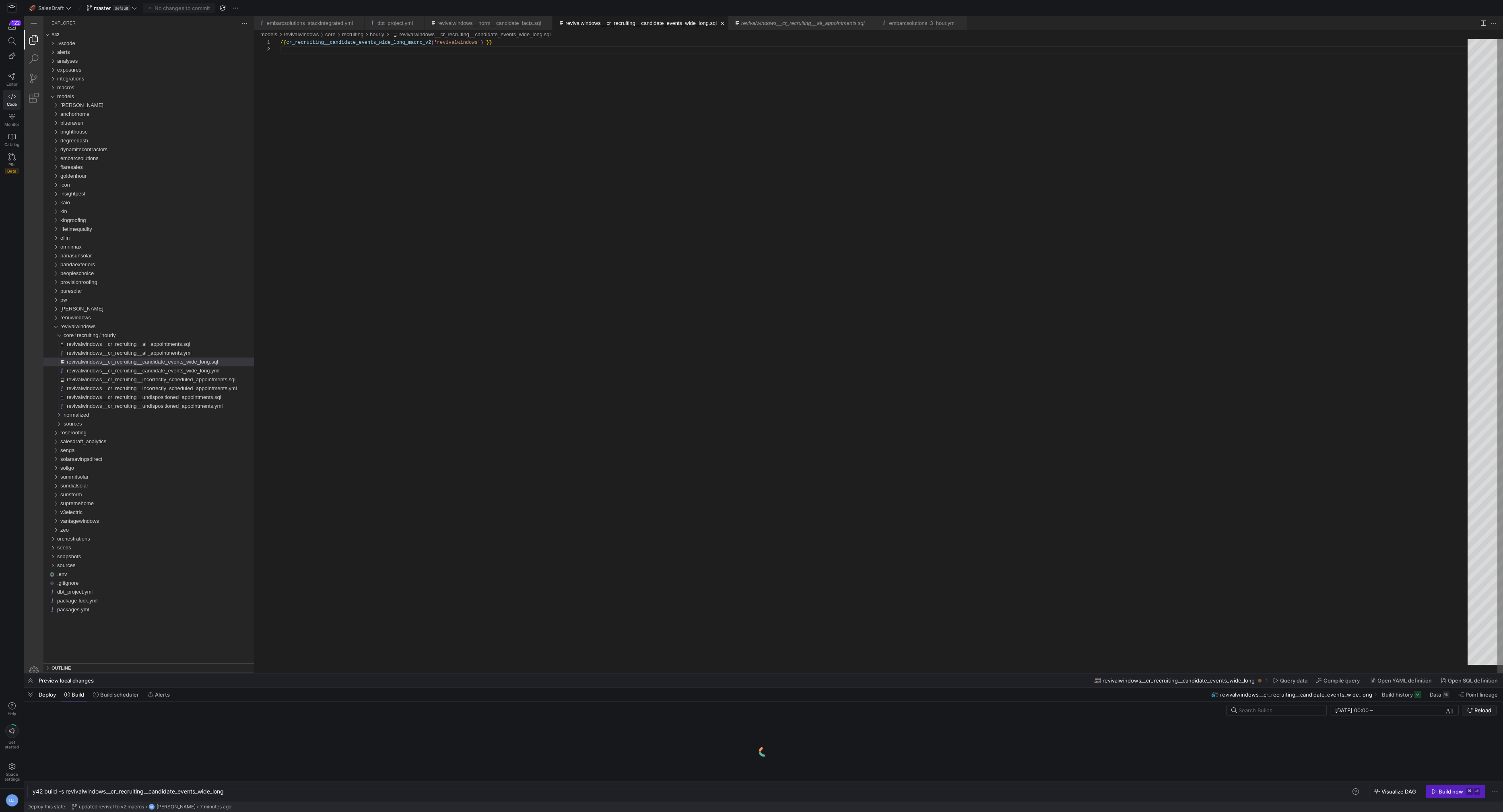
drag, startPoint x: 795, startPoint y: 665, endPoint x: 739, endPoint y: 702, distance: 67.1
click at [798, 672] on div at bounding box center [763, 674] width 1479 height 4
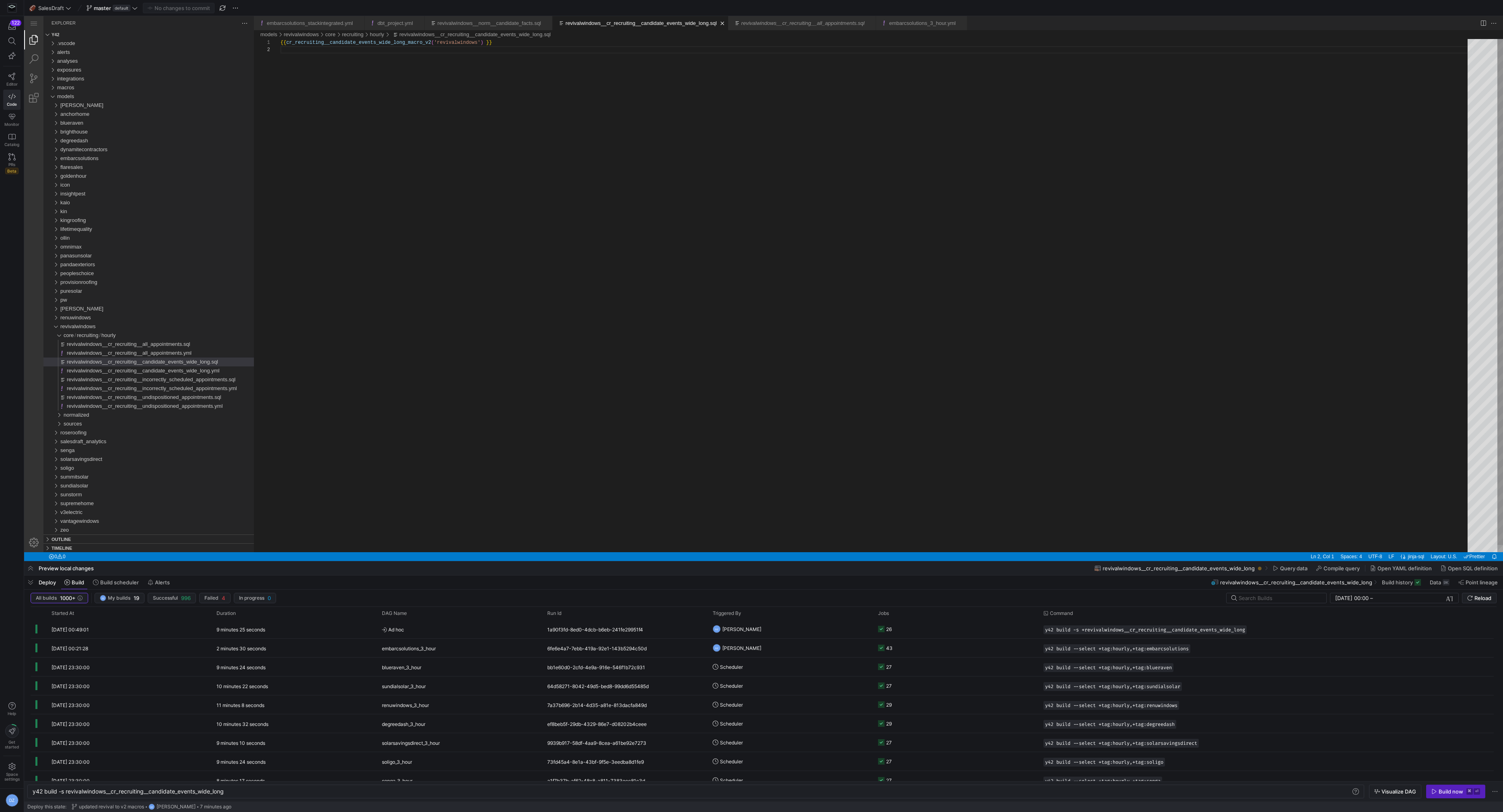
click at [628, 142] on div "{{ cr_recruiting__candidate_events_wide_long_macro_v 2 ( 'revivalwindows' ) }}" at bounding box center [877, 299] width 1193 height 520
click at [388, 128] on div "{{ cr_recruiting__candidate_events_wide_long_macro_v 2 ( 'revivalwindows' ) }}" at bounding box center [877, 299] width 1193 height 520
click at [162, 368] on span "revivalwindows__cr_recruiting__candidate_events_wide_long.yml" at bounding box center [142, 370] width 152 height 6
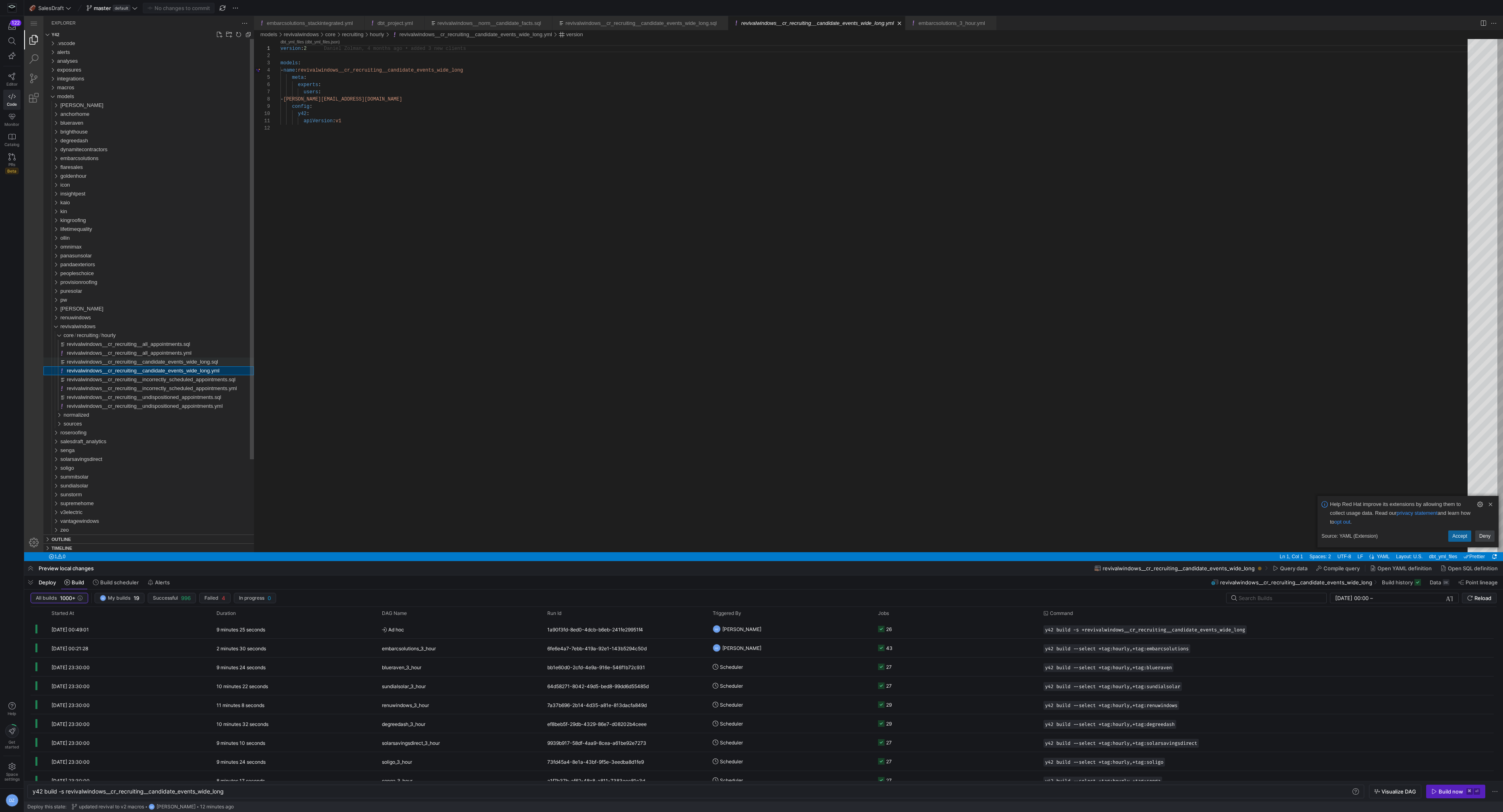
click at [155, 362] on span "revivalwindows__cr_recruiting__candidate_events_wide_long.sql" at bounding box center [142, 362] width 151 height 6
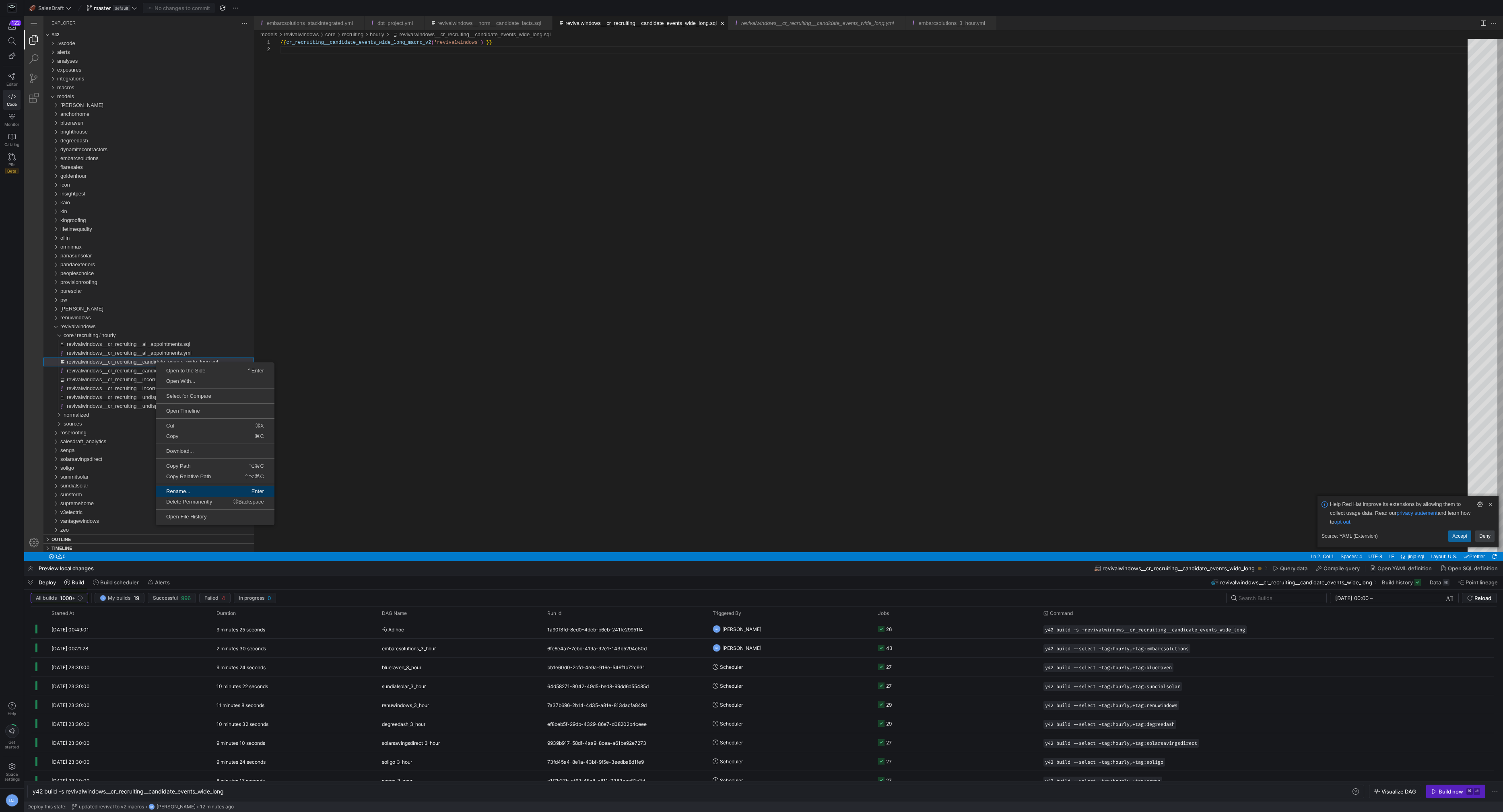
click at [187, 489] on span "Rename..." at bounding box center [185, 491] width 58 height 5
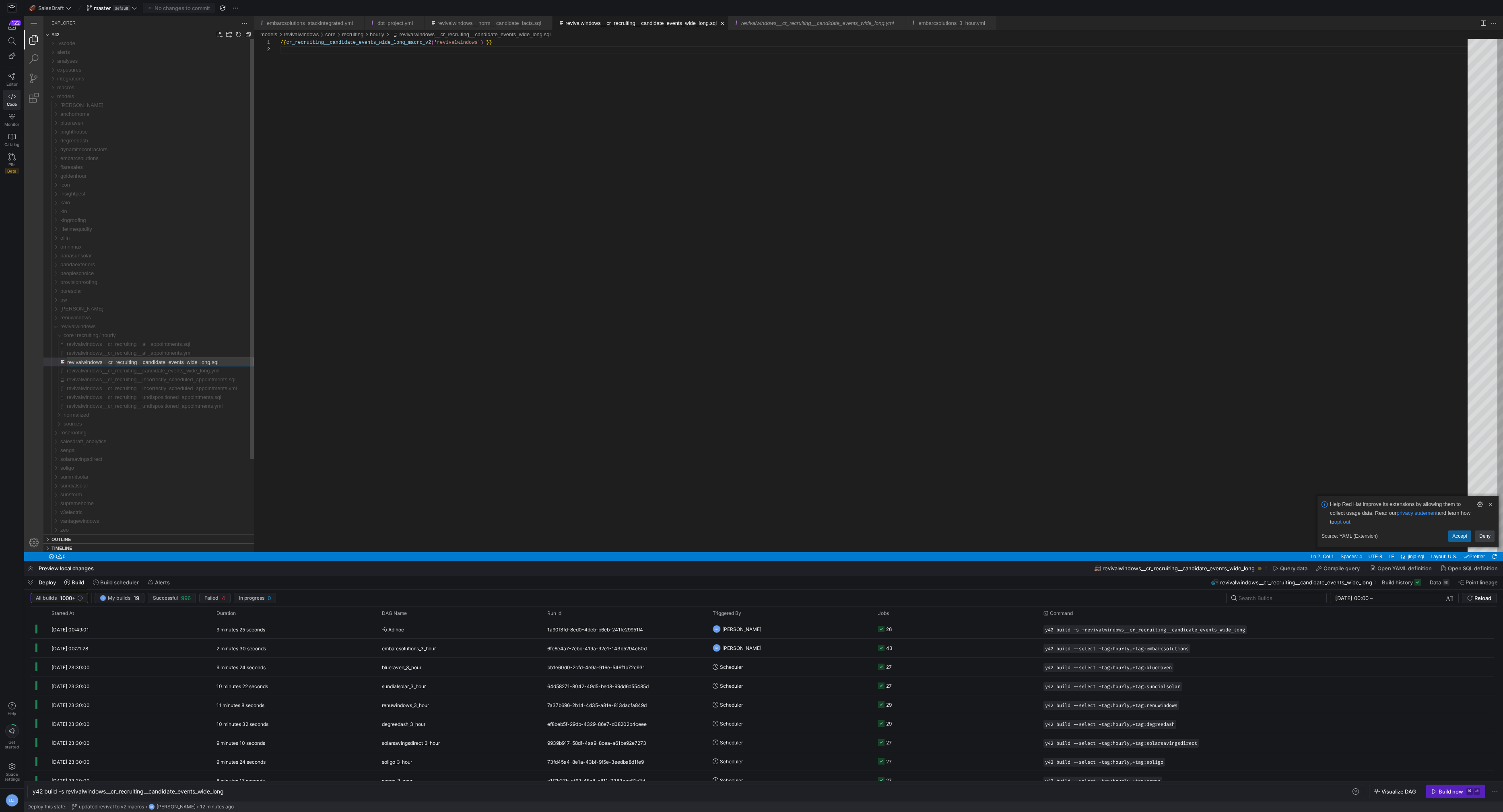
drag, startPoint x: 110, startPoint y: 363, endPoint x: 114, endPoint y: 364, distance: 4.1
click at [110, 363] on input "revivalwindows__cr_recruiting__candidate_events_wide_long.sql" at bounding box center [160, 362] width 186 height 8
click at [216, 363] on input "revivalwindows__cr_recruiting__candidate_events_wide_long.sql" at bounding box center [160, 362] width 186 height 8
click at [393, 234] on div "{{ cr_recruiting__candidate_events_wide_long_macro_v 2 ( 'revivalwindows' ) }}" at bounding box center [877, 299] width 1193 height 520
